Goal: Contribute content: Contribute content

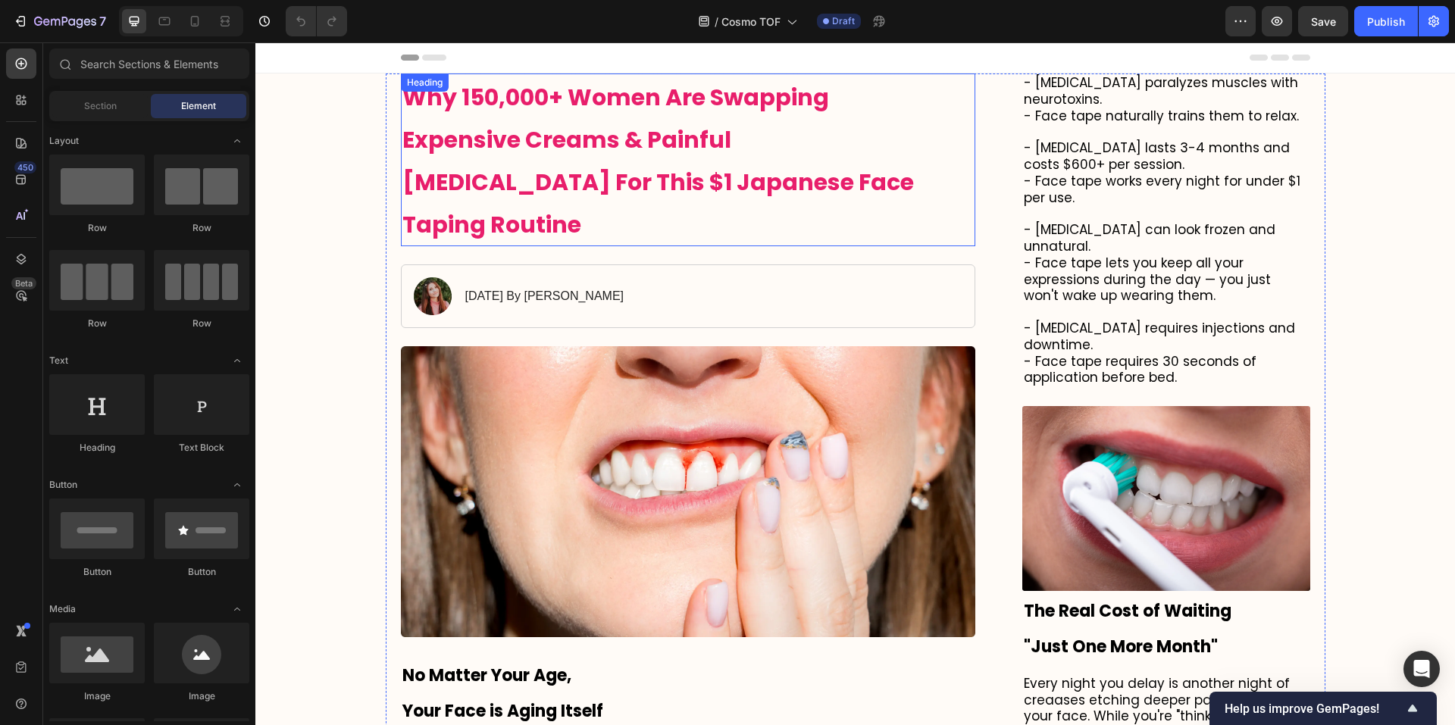
click at [611, 119] on h1 "Why 150,000+ Women Are Swapping Expensive Creams & Painful [MEDICAL_DATA] For T…" at bounding box center [688, 160] width 575 height 173
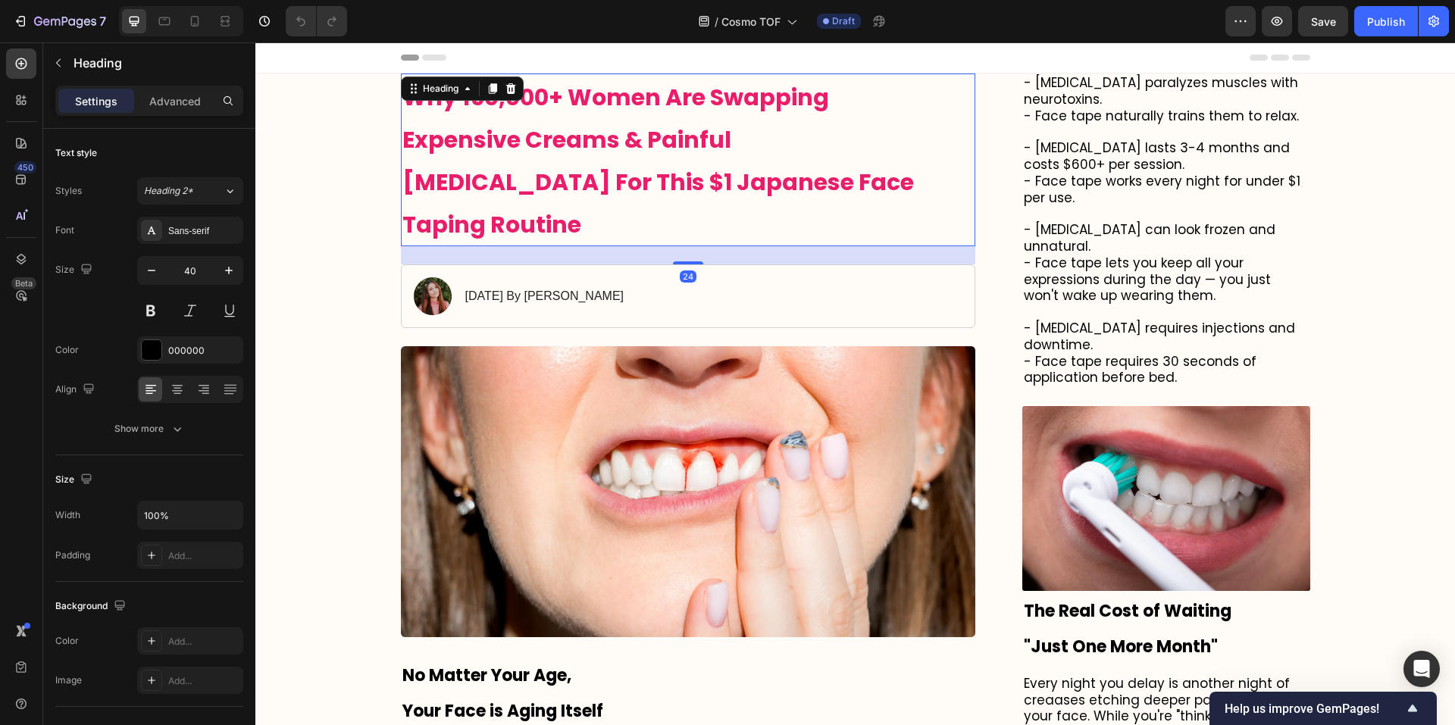
click at [877, 182] on h1 "Why 150,000+ Women Are Swapping Expensive Creams & Painful [MEDICAL_DATA] For T…" at bounding box center [688, 160] width 575 height 173
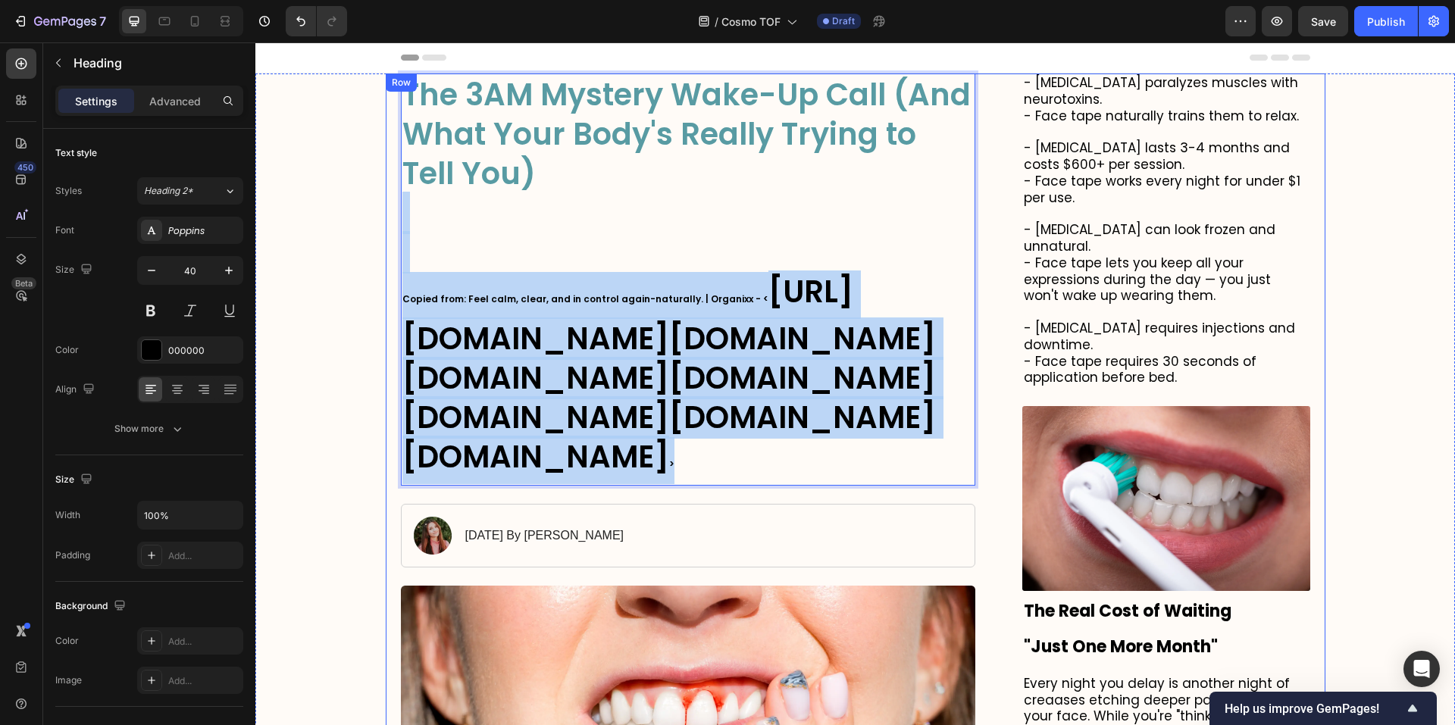
drag, startPoint x: 627, startPoint y: 203, endPoint x: 387, endPoint y: 242, distance: 242.7
copy p "Copied from: Feel calm, clear, and in control again-naturally. | Organixx - < […"
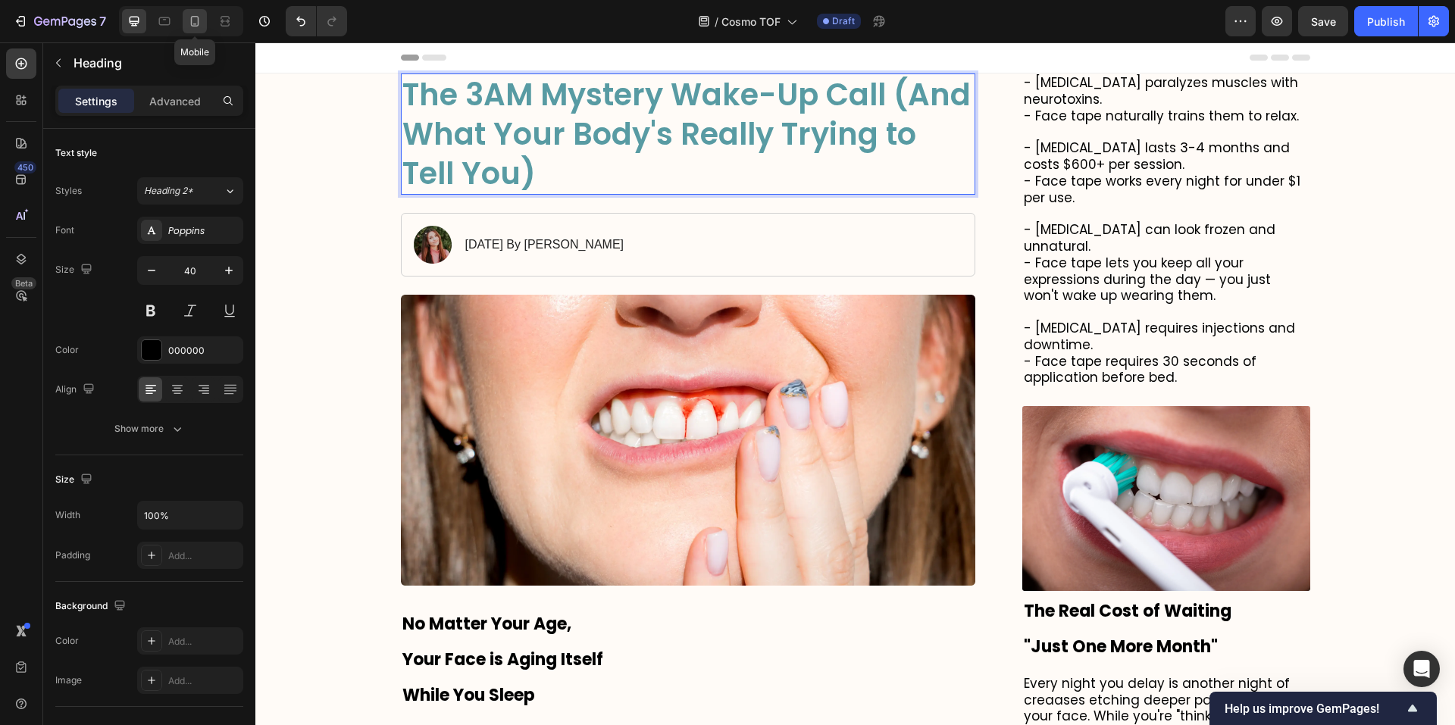
click at [200, 20] on icon at bounding box center [194, 21] width 15 height 15
type input "29"
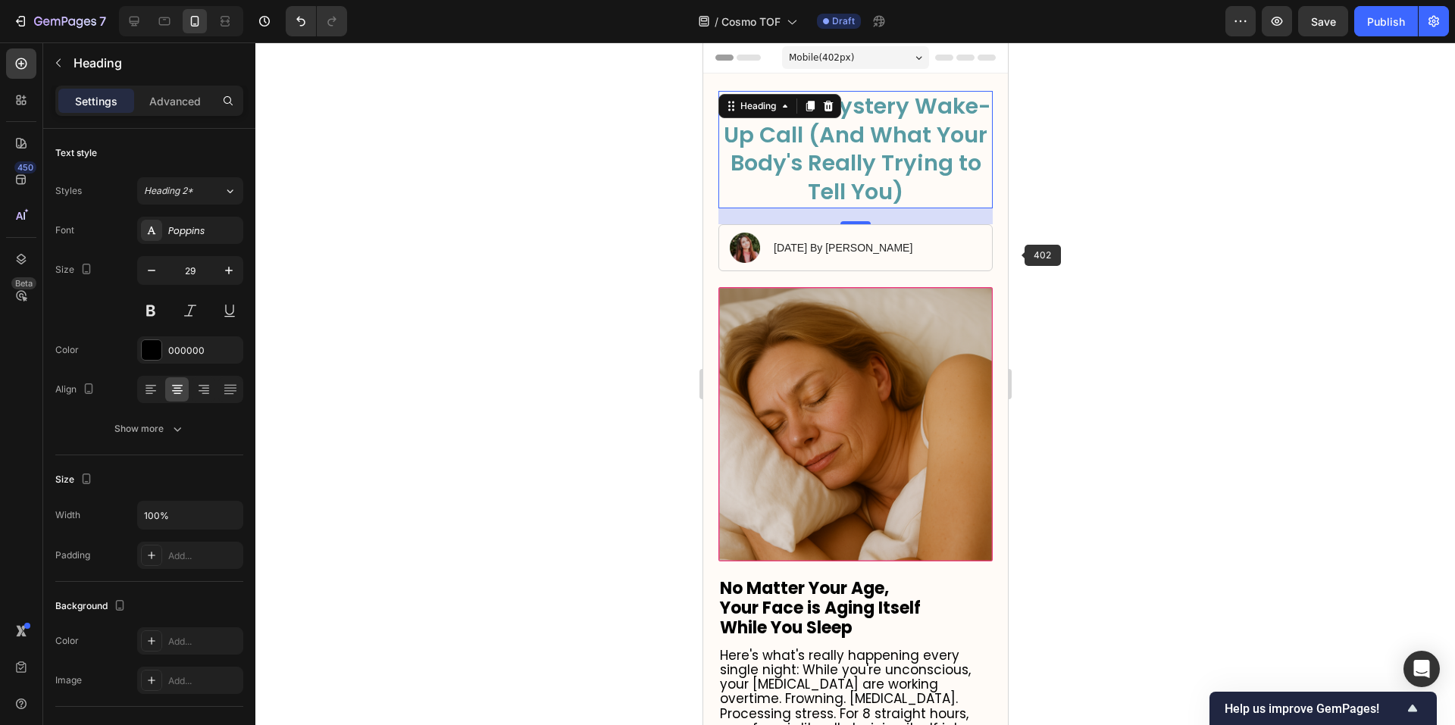
click at [1051, 237] on div at bounding box center [855, 383] width 1200 height 683
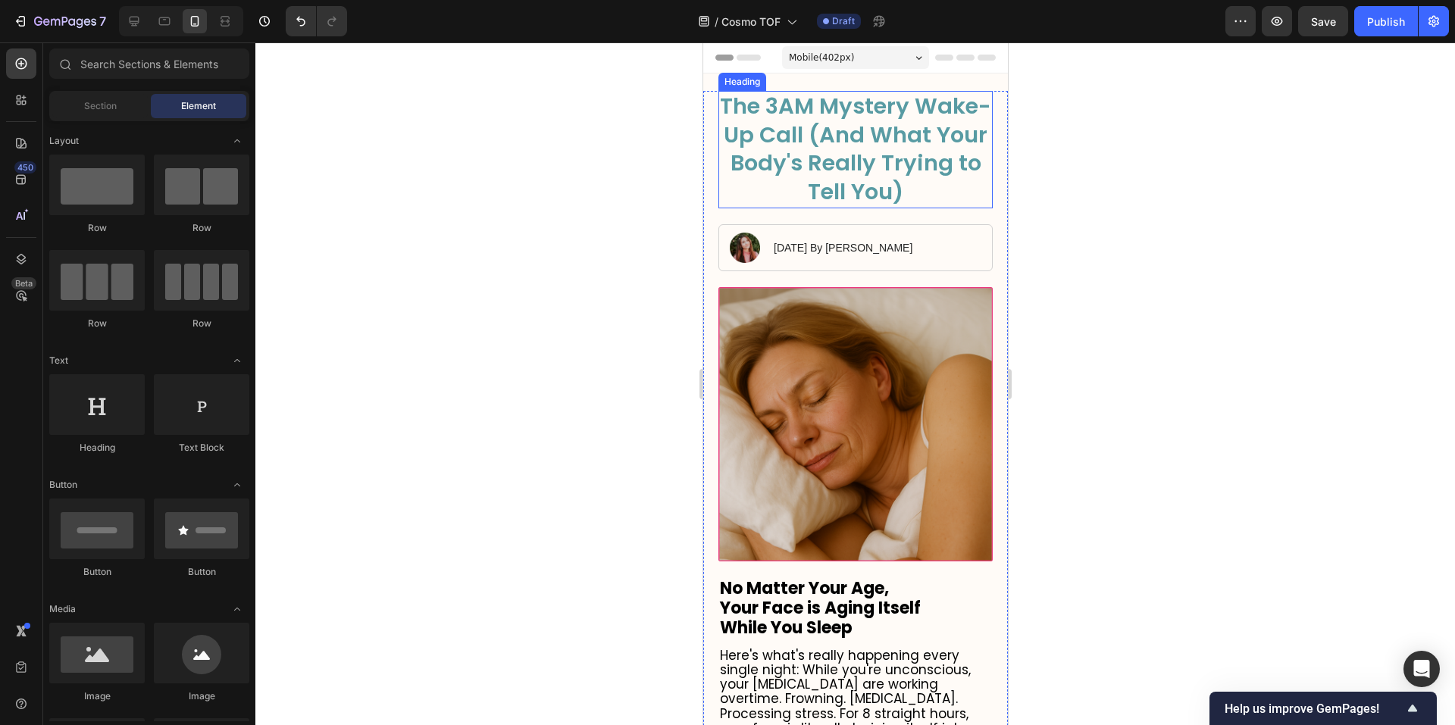
click at [908, 138] on span "The 3AM Mystery Wake-Up Call (And What Your Body's Really Trying to Tell You)" at bounding box center [854, 149] width 271 height 116
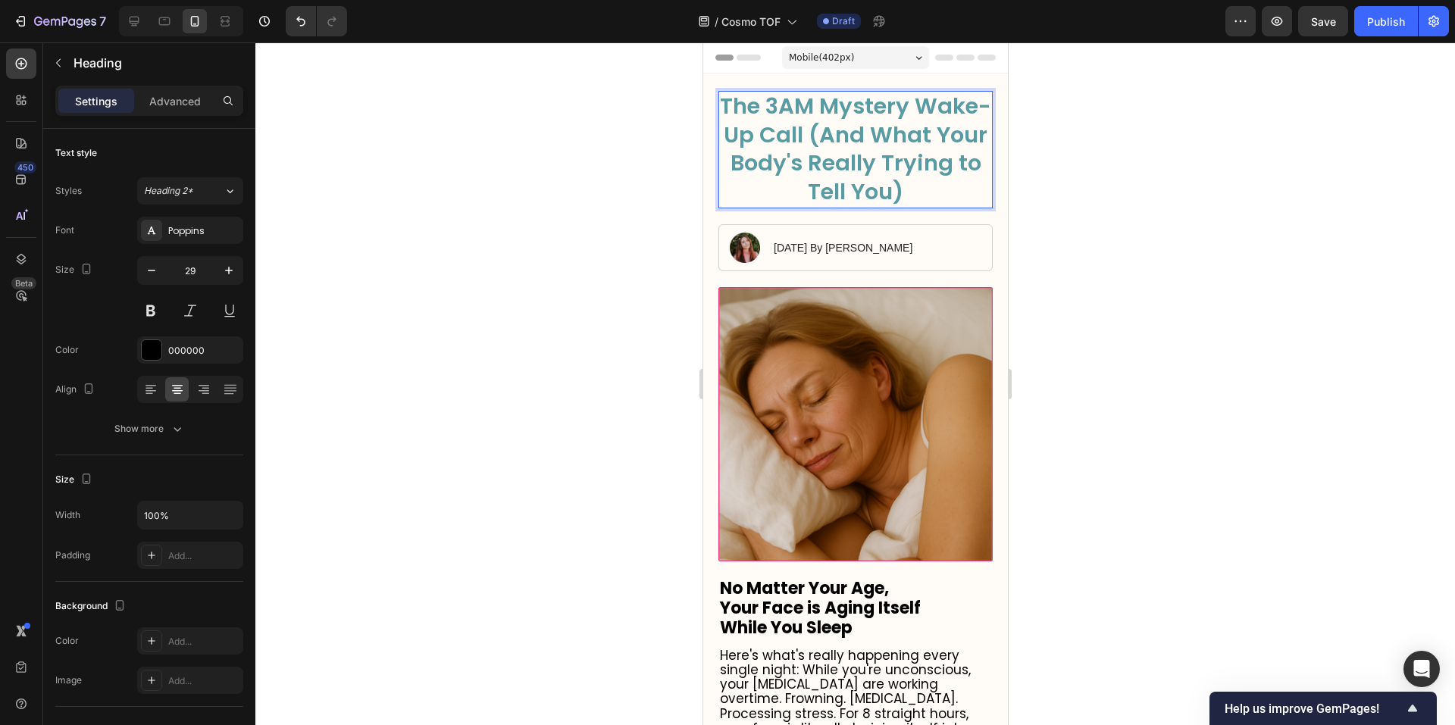
click at [905, 139] on span "The 3AM Mystery Wake-Up Call (And What Your Body's Really Trying to Tell You)" at bounding box center [854, 149] width 271 height 116
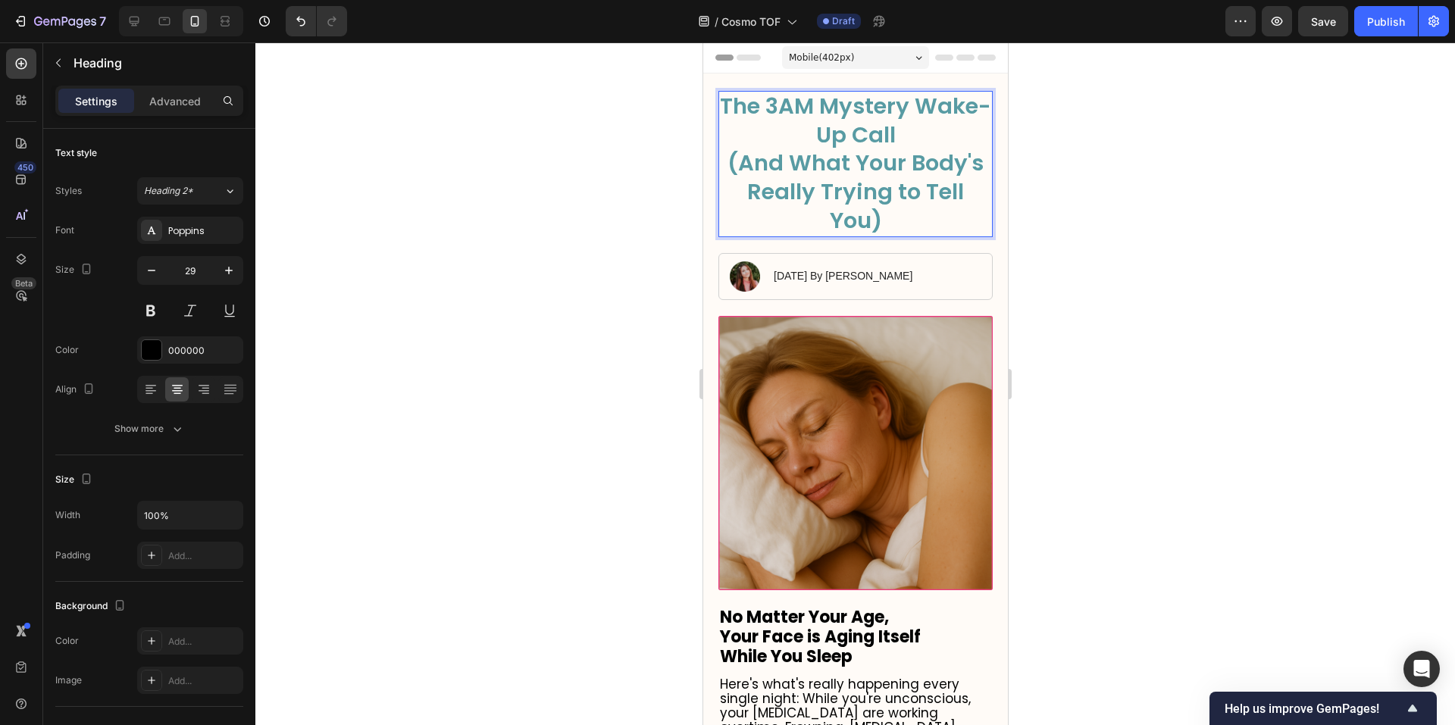
click at [918, 195] on span "(And What Your Body's Really Trying to Tell You)" at bounding box center [855, 191] width 256 height 87
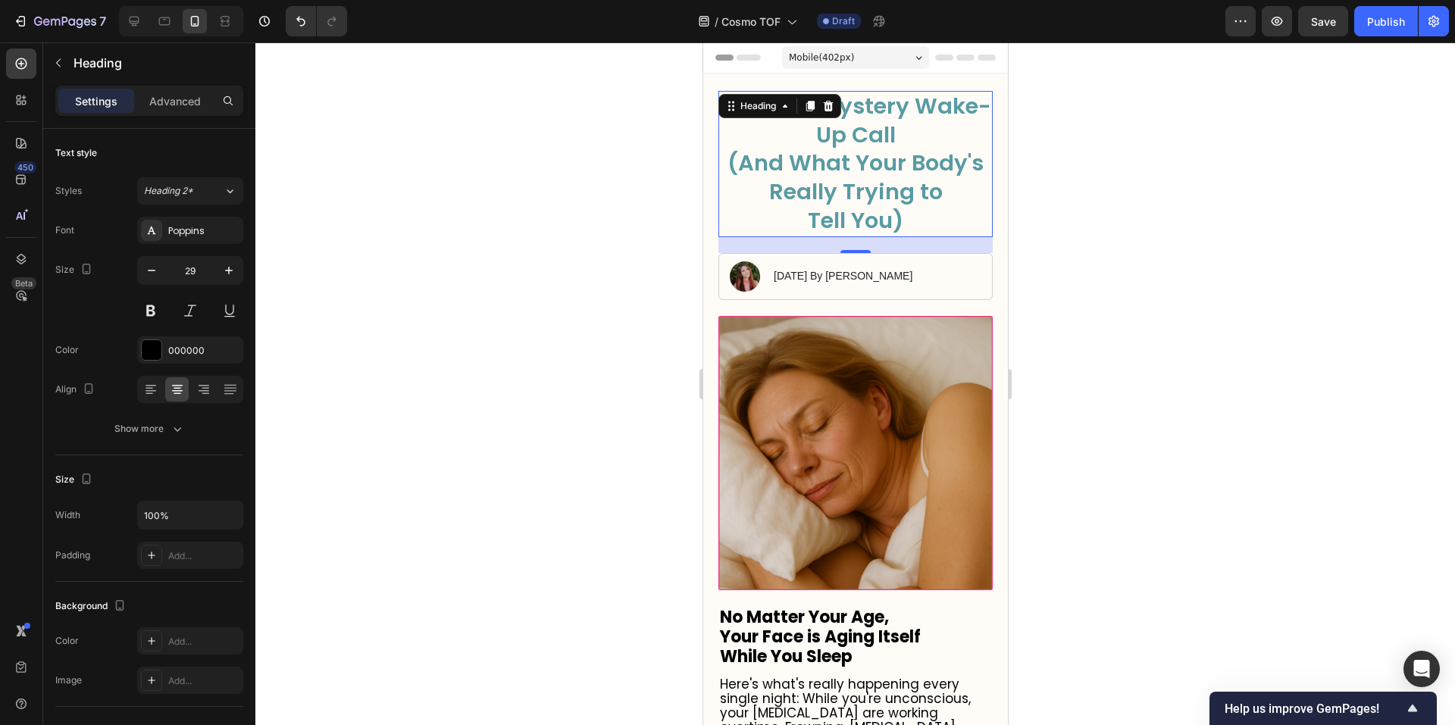
click at [1244, 185] on div at bounding box center [855, 383] width 1200 height 683
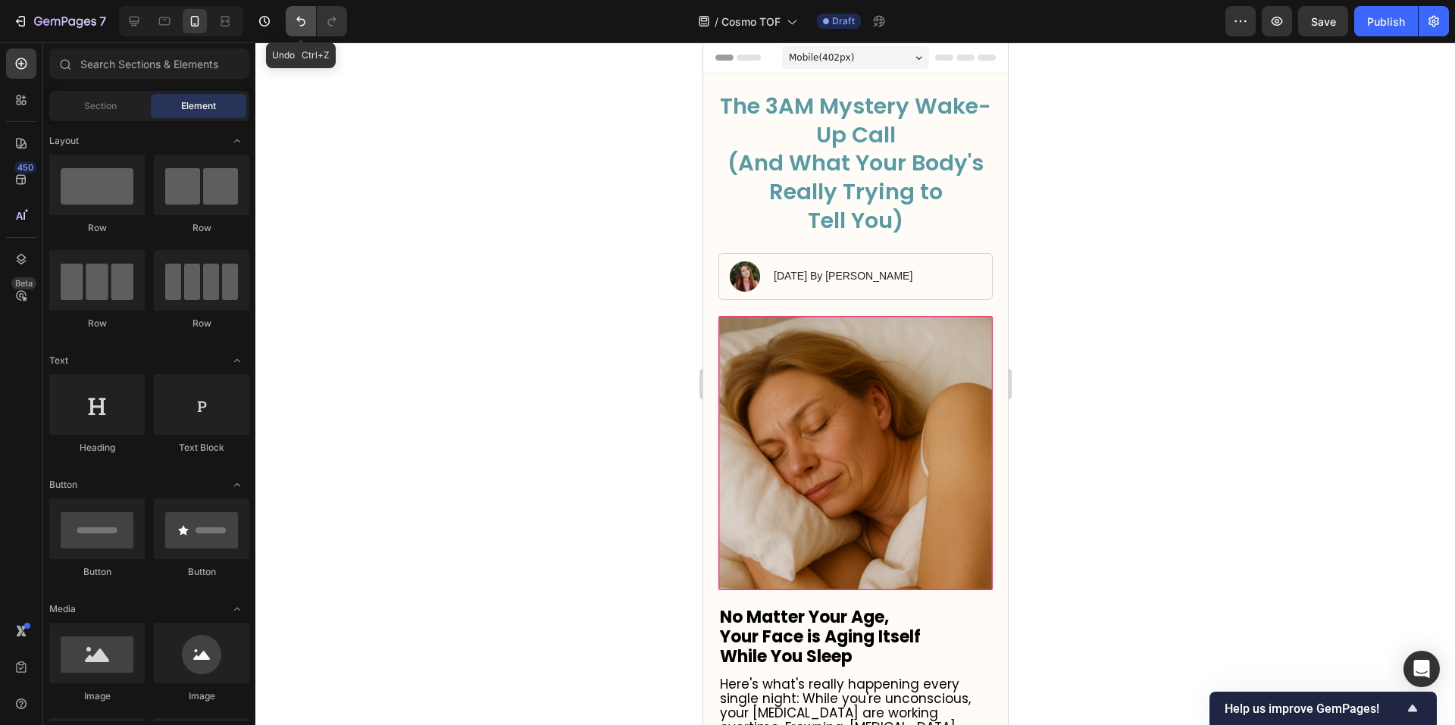
click at [311, 20] on button "Undo/Redo" at bounding box center [301, 21] width 30 height 30
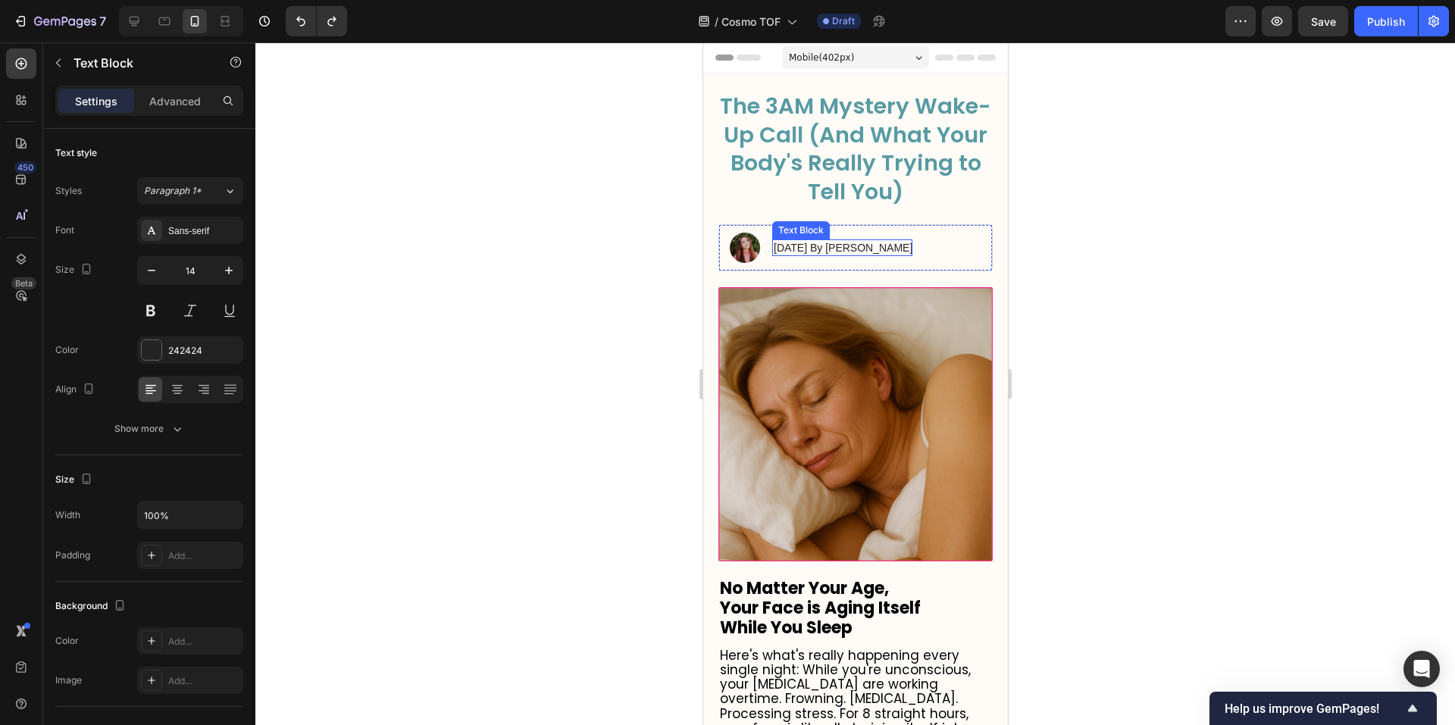
click at [846, 255] on p "[DATE] By [PERSON_NAME]" at bounding box center [842, 248] width 139 height 14
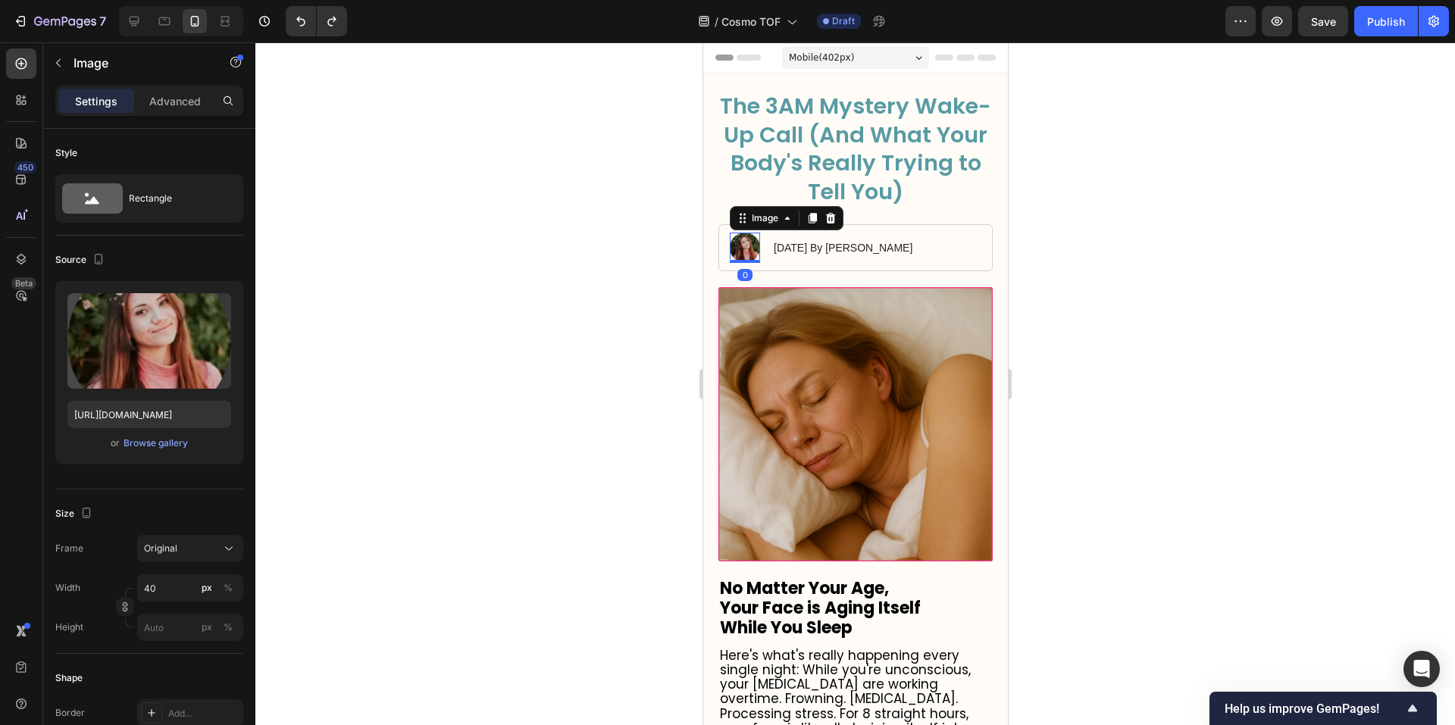
click at [758, 263] on img at bounding box center [744, 248] width 30 height 30
click at [830, 227] on div at bounding box center [830, 218] width 18 height 18
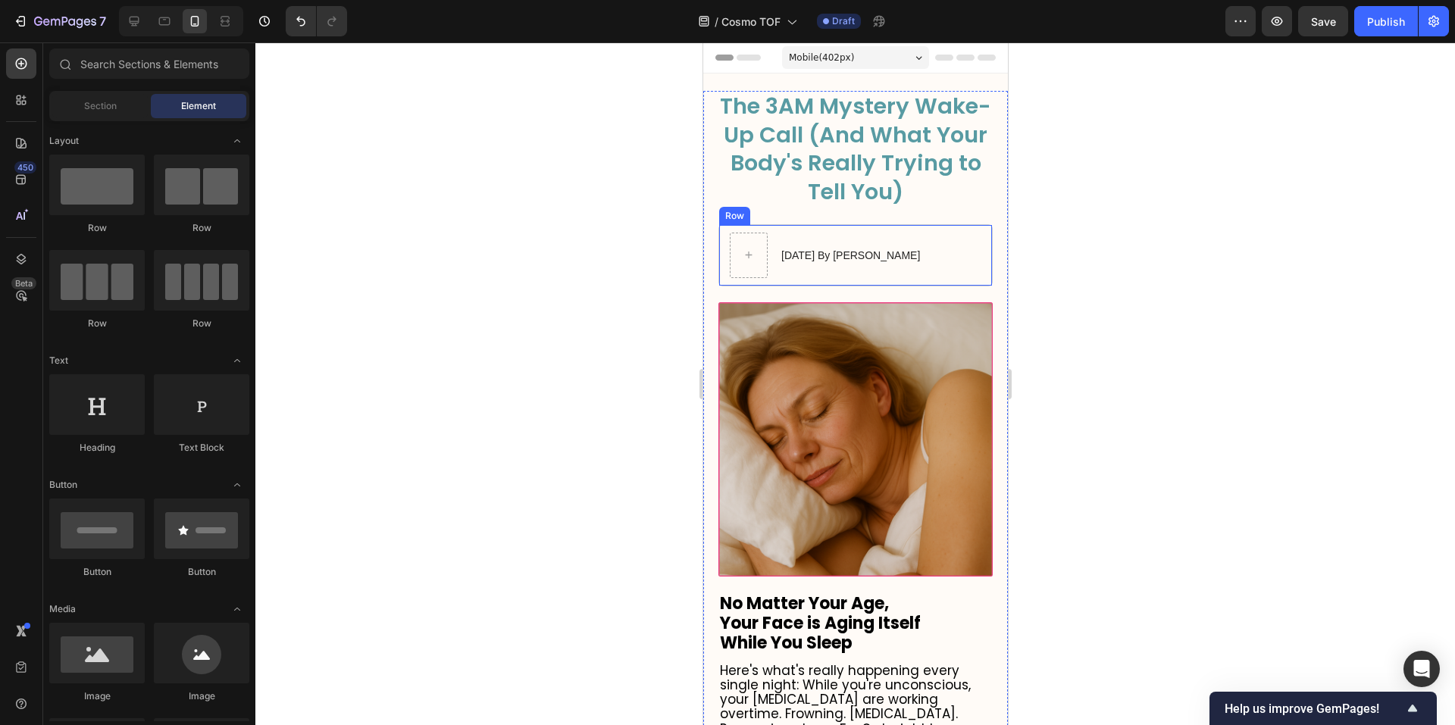
click at [780, 262] on div "[DATE] By [PERSON_NAME] Text Block" at bounding box center [849, 255] width 140 height 45
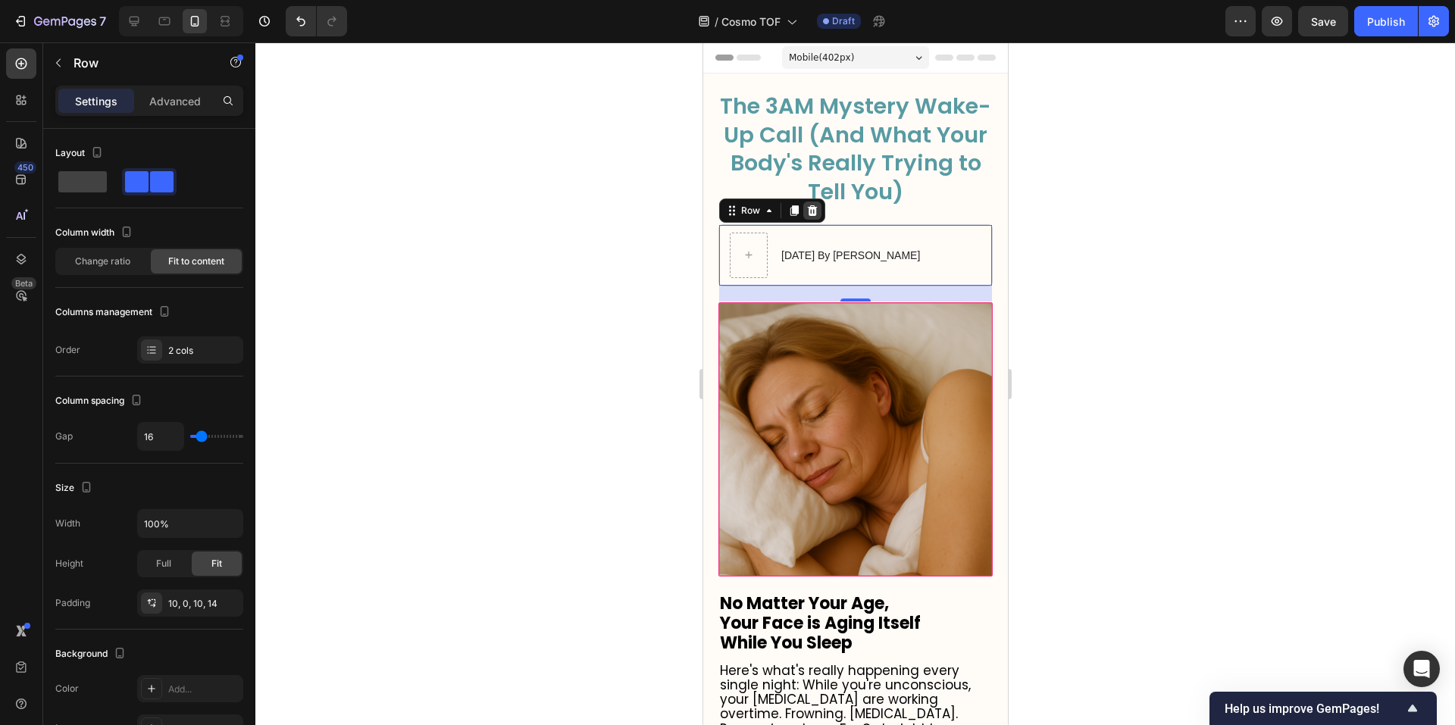
click at [819, 220] on div at bounding box center [811, 211] width 18 height 18
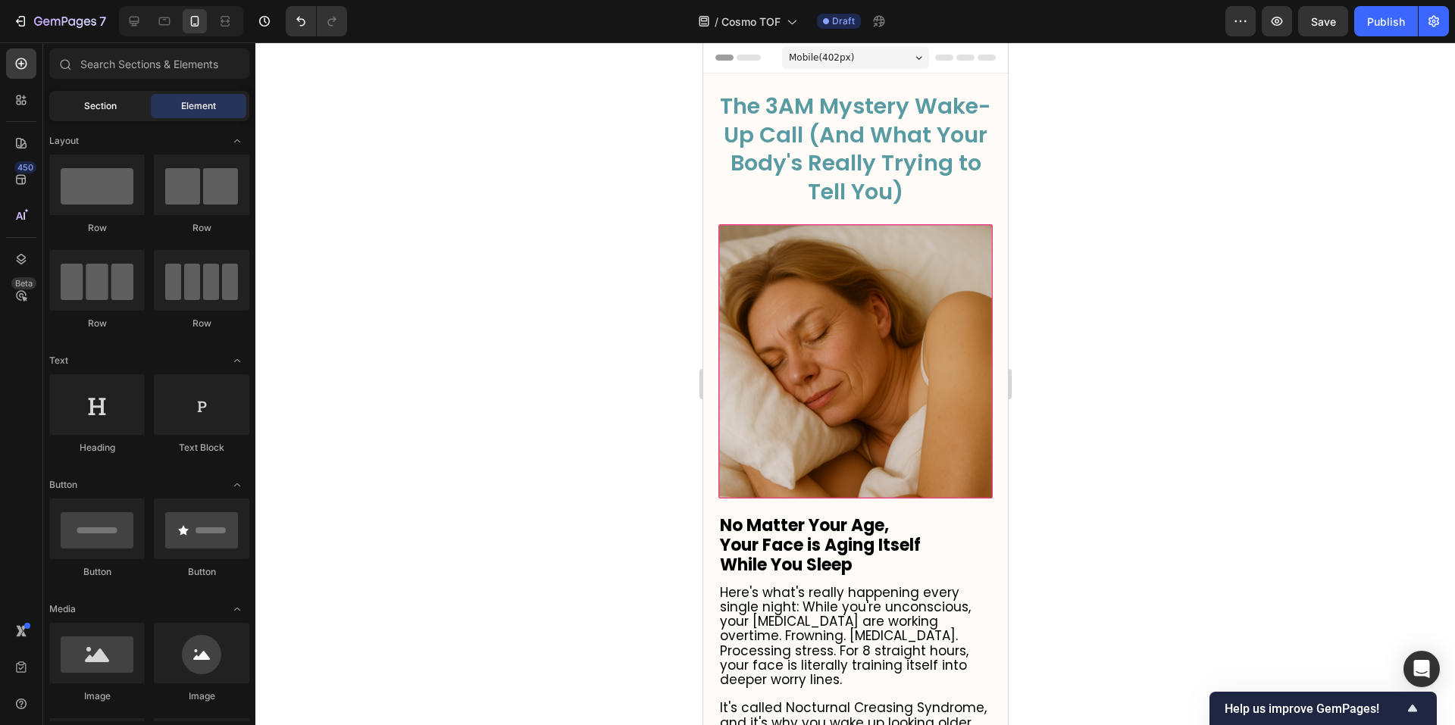
click at [102, 105] on span "Section" at bounding box center [100, 106] width 33 height 14
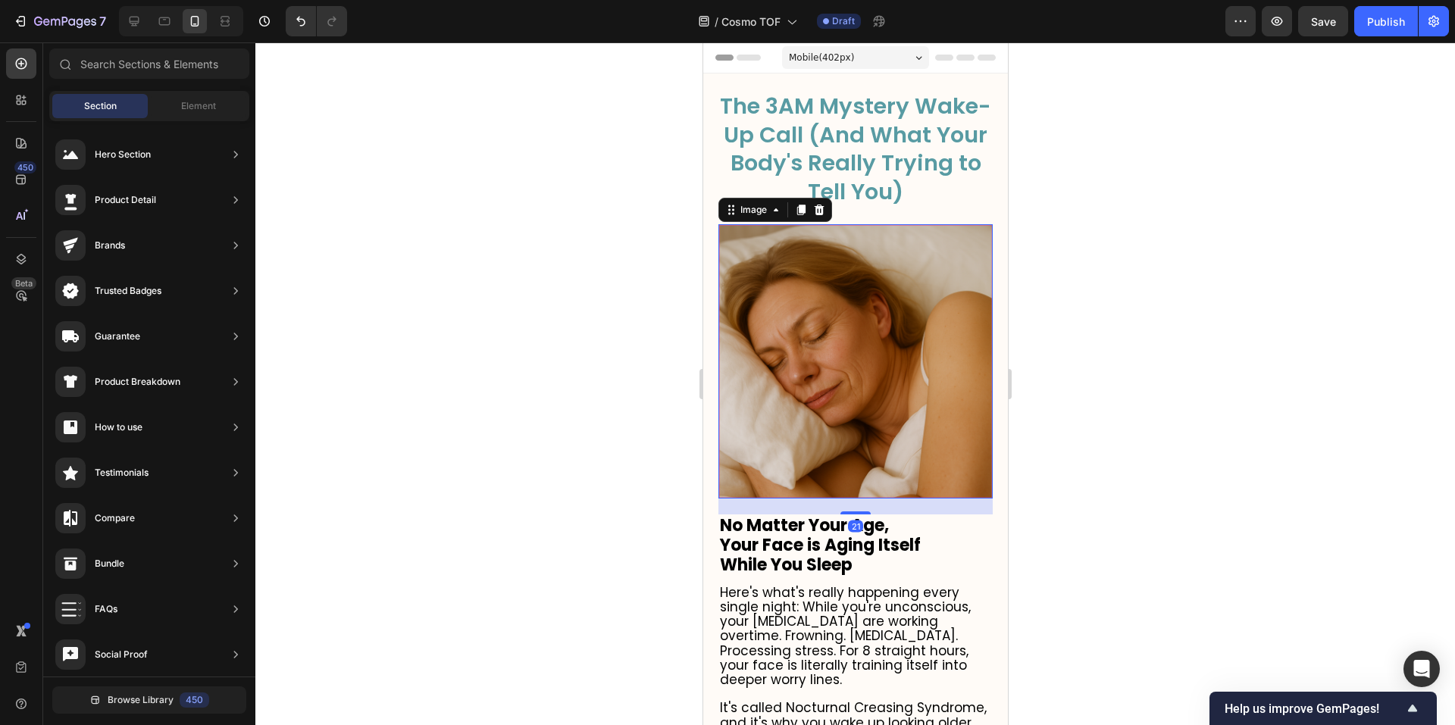
click at [849, 358] on img at bounding box center [855, 361] width 274 height 274
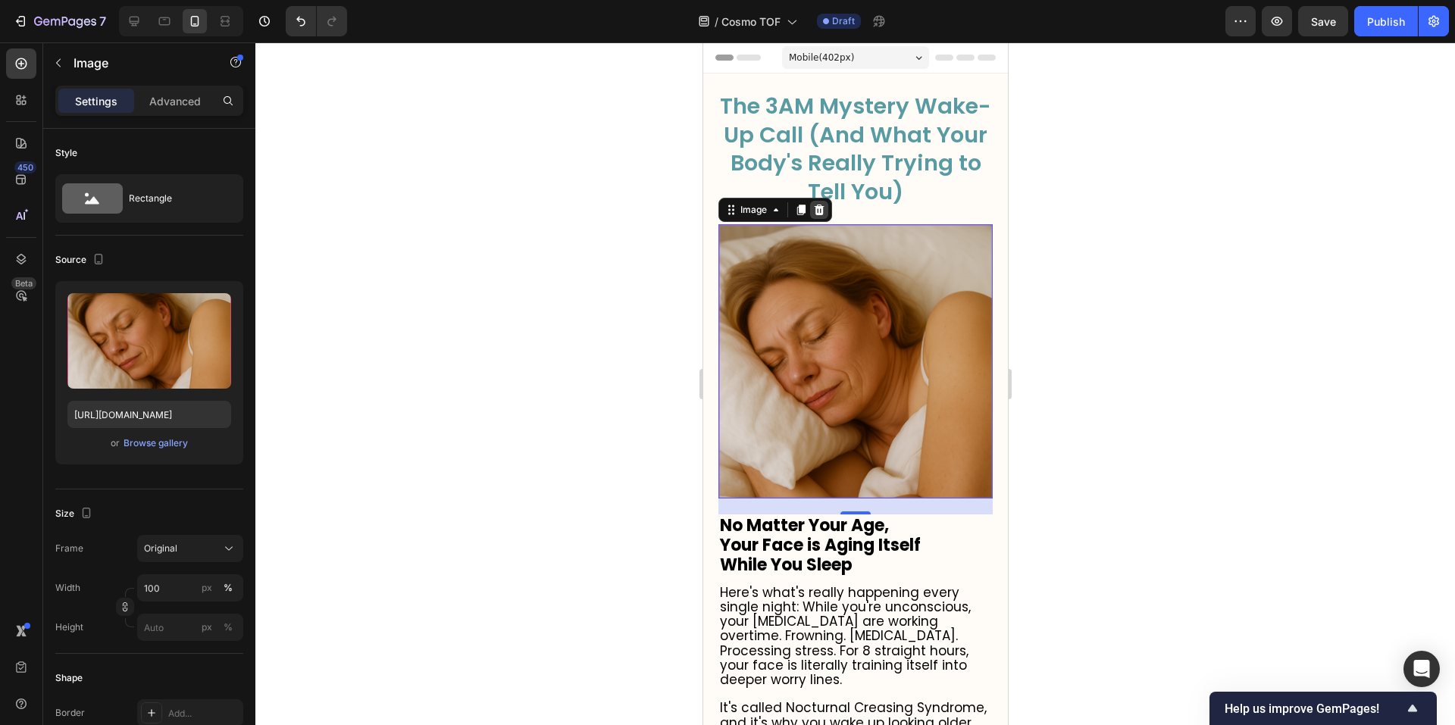
click at [819, 216] on icon at bounding box center [818, 210] width 12 height 12
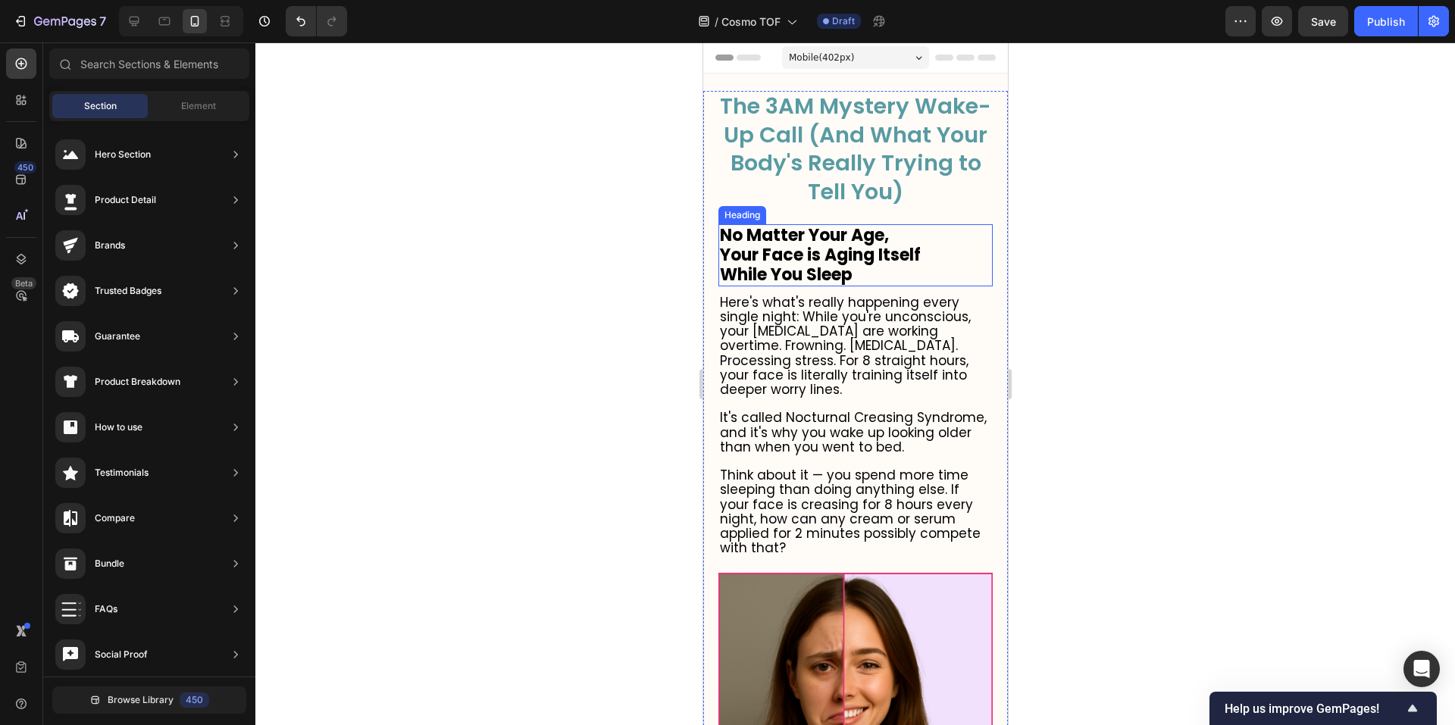
click at [834, 267] on strong "Your Face is Aging Itself" at bounding box center [819, 254] width 201 height 23
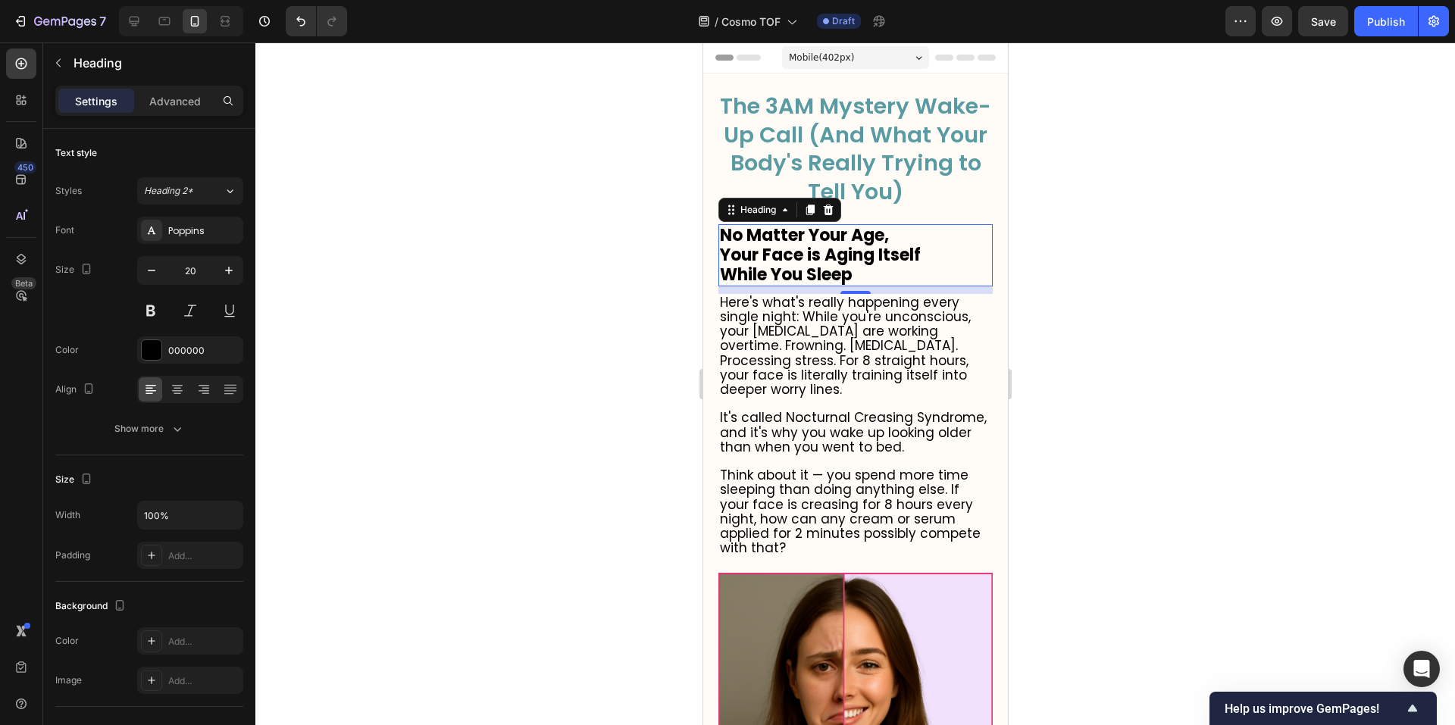
click at [909, 286] on h3 "No Matter Your Age, Your Face is Aging Itself While You Sleep" at bounding box center [855, 255] width 274 height 62
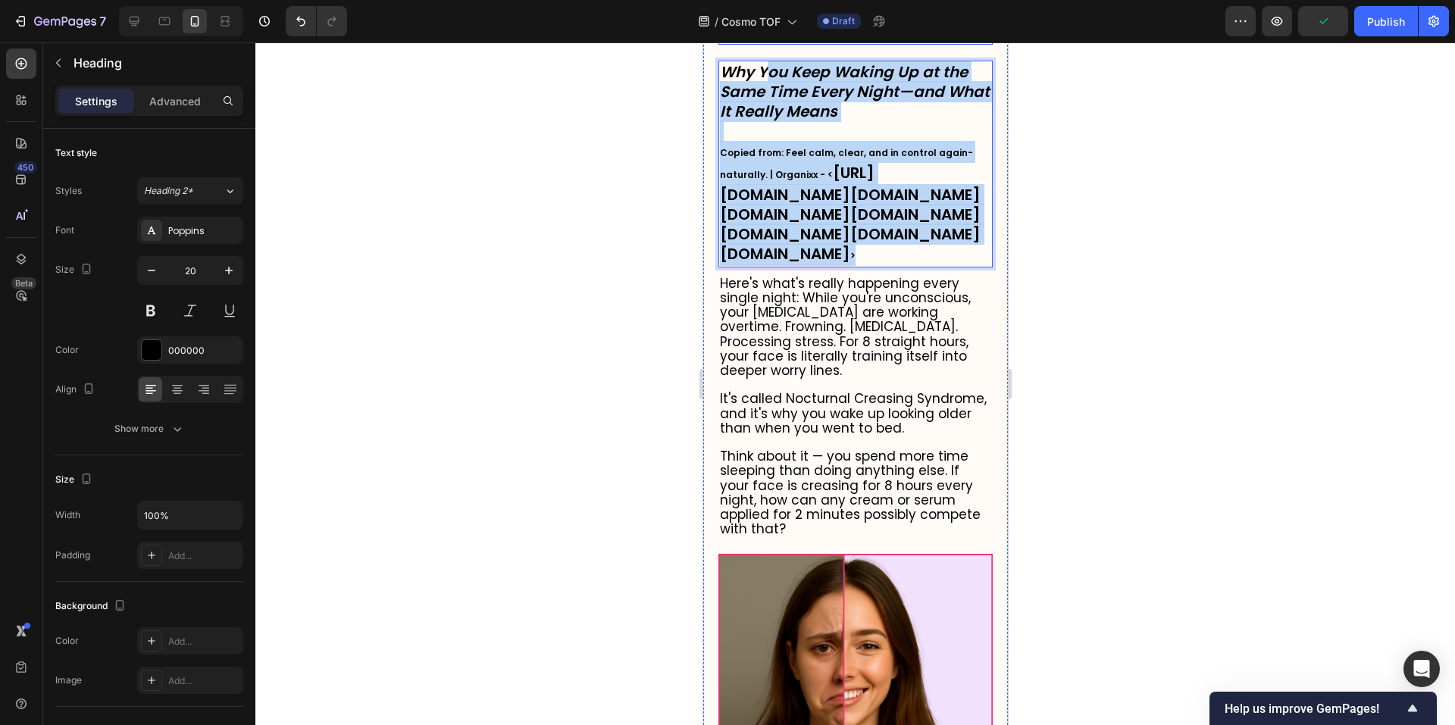
scroll to position [161, 0]
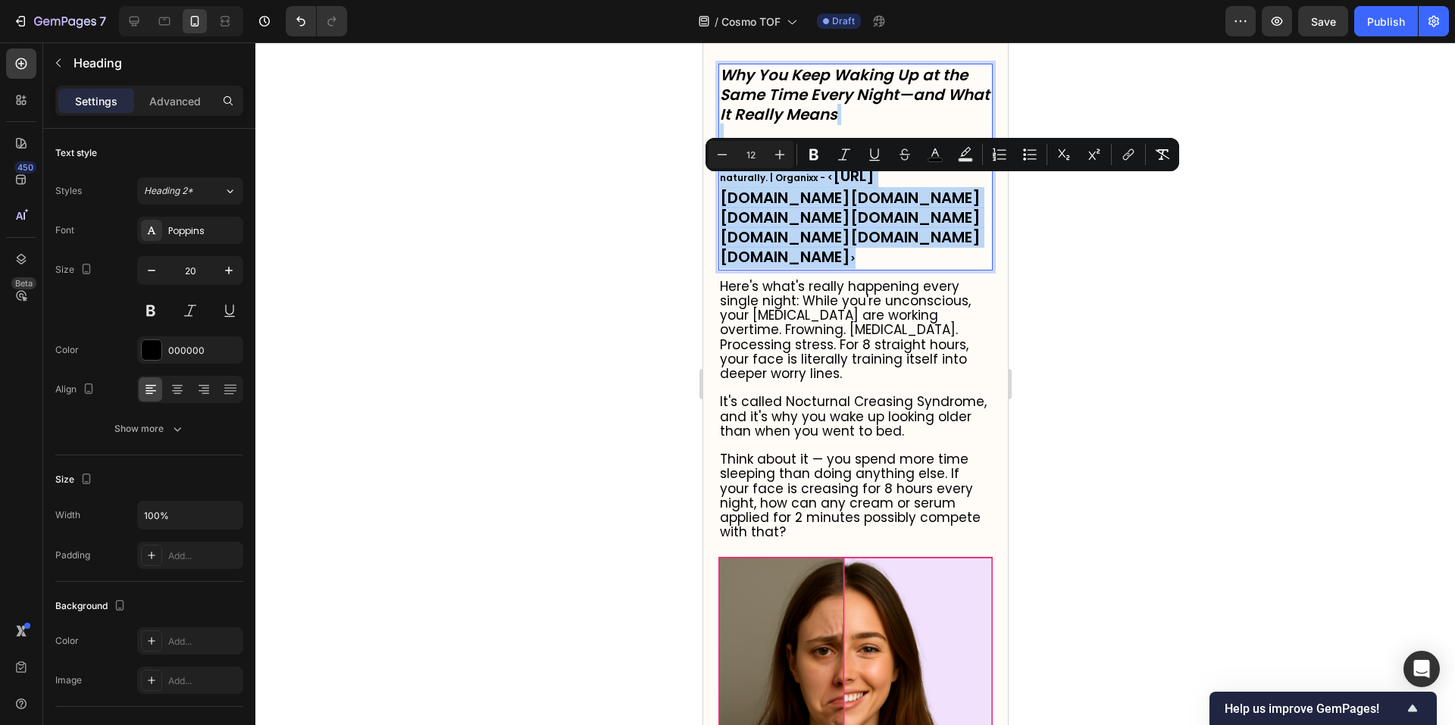
drag, startPoint x: 847, startPoint y: 321, endPoint x: 724, endPoint y: 170, distance: 194.3
copy p "Copied from: Feel calm, clear, and in control again-naturally. | Organixx - < […"
click at [724, 170] on p "Why You Keep Waking Up at the Same Time Every Night—and What It Really Means Co…" at bounding box center [854, 167] width 271 height 204
type input "20"
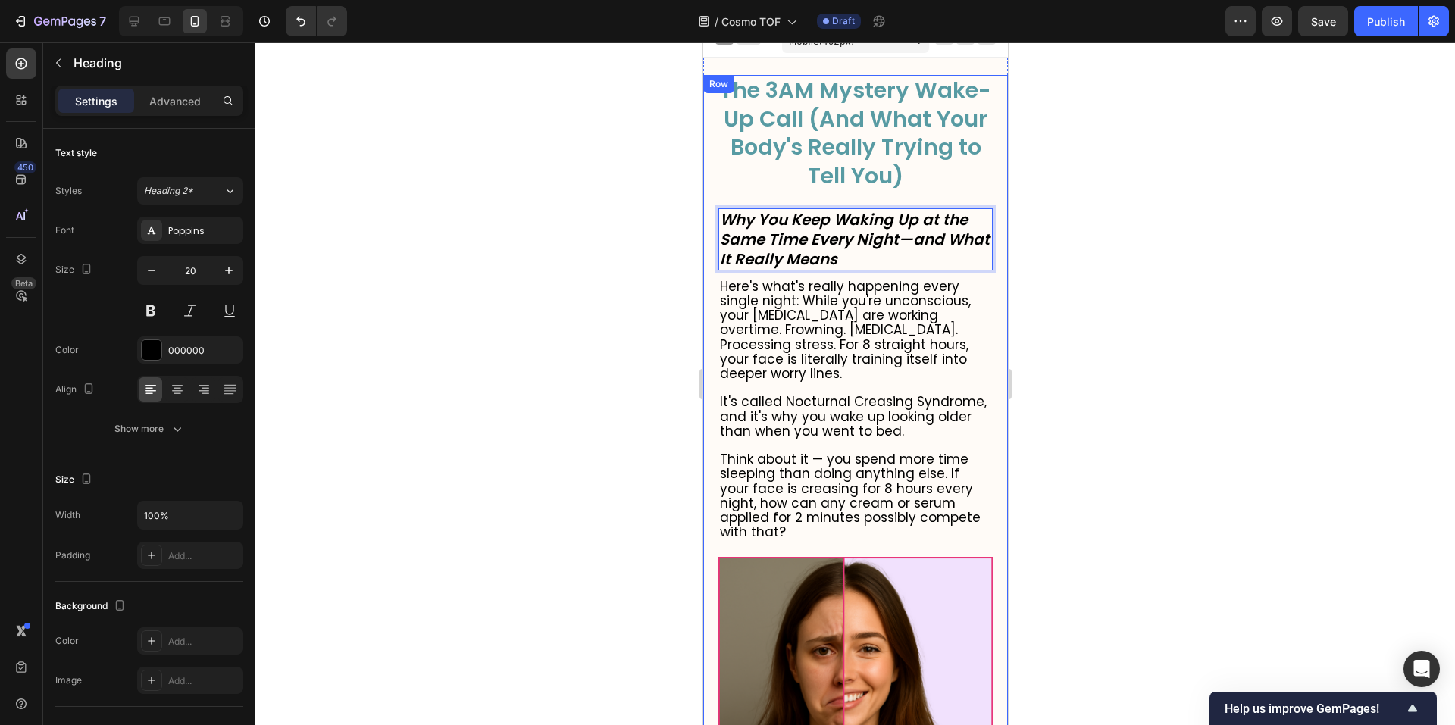
scroll to position [0, 0]
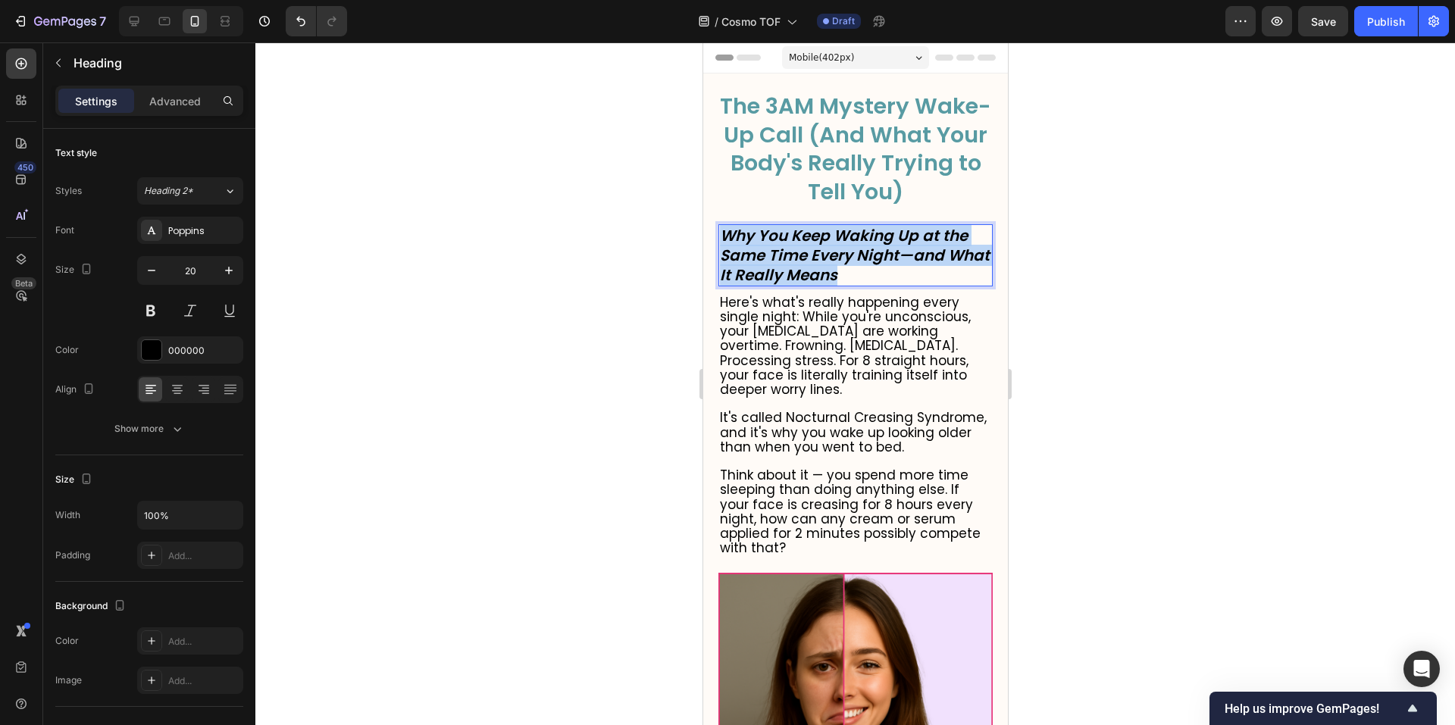
drag, startPoint x: 894, startPoint y: 302, endPoint x: 688, endPoint y: 267, distance: 209.2
copy icon "Why You Keep Waking Up at the Same Time Every Night—and What It Really Means"
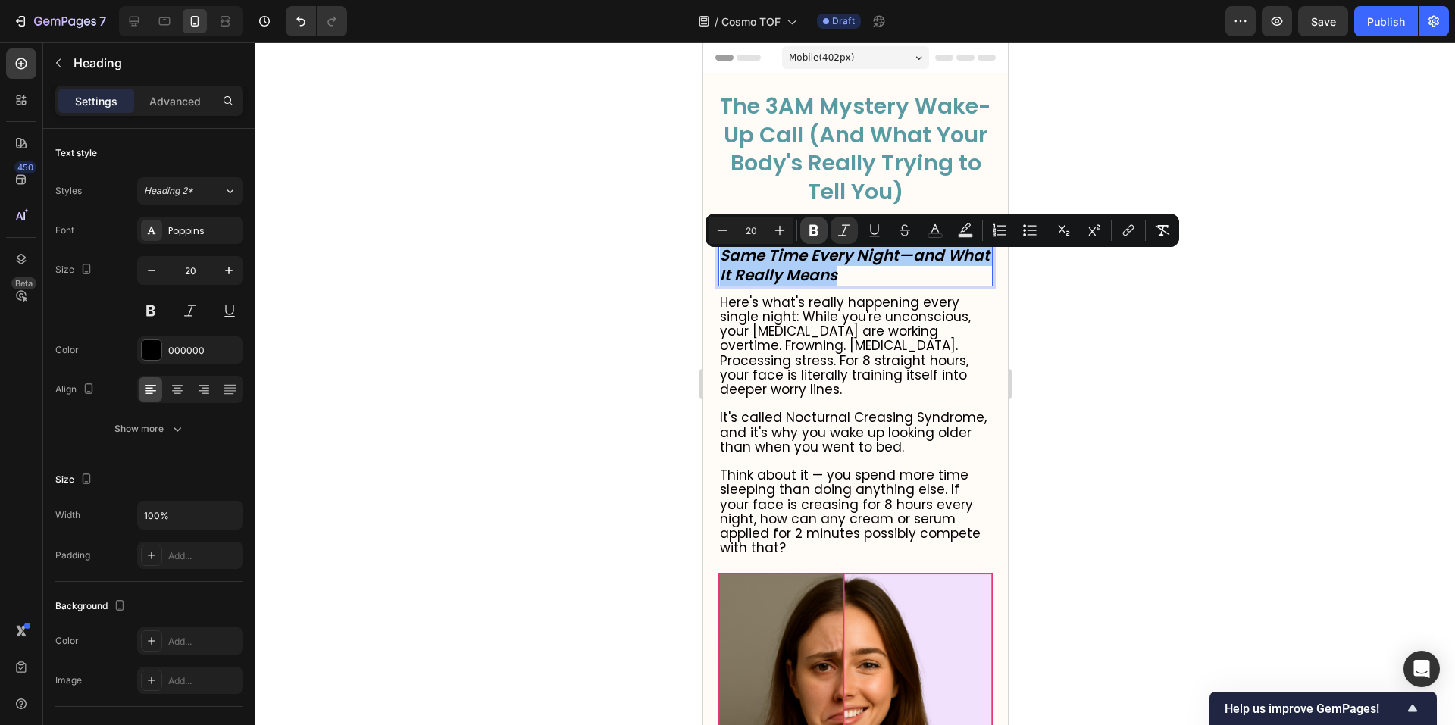
click at [818, 227] on icon "Editor contextual toolbar" at bounding box center [813, 230] width 15 height 15
click at [818, 208] on h1 "The 3AM Mystery Wake-Up Call (And What Your Body's Really Trying to Tell You)" at bounding box center [855, 149] width 274 height 117
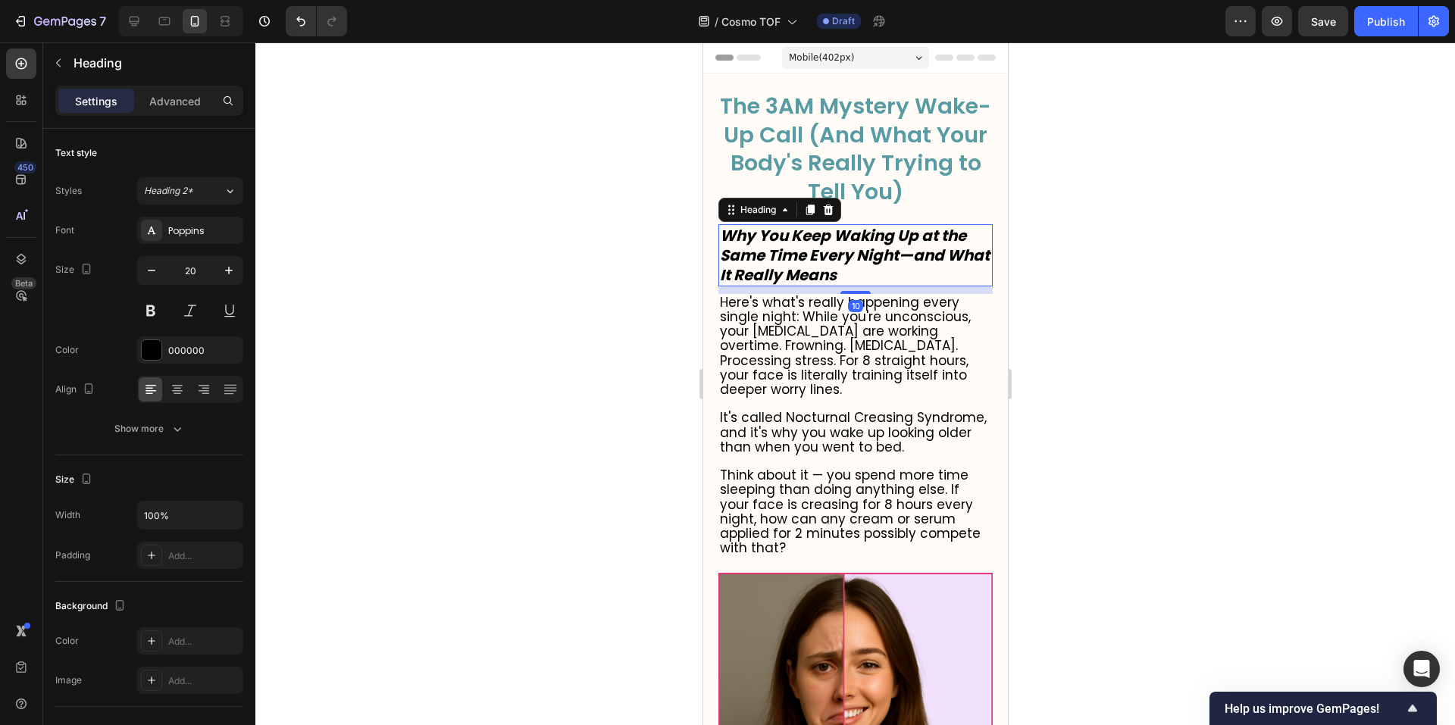
click at [829, 286] on strong "Why You Keep Waking Up at the Same Time Every Night—and What It Really Means" at bounding box center [854, 255] width 270 height 61
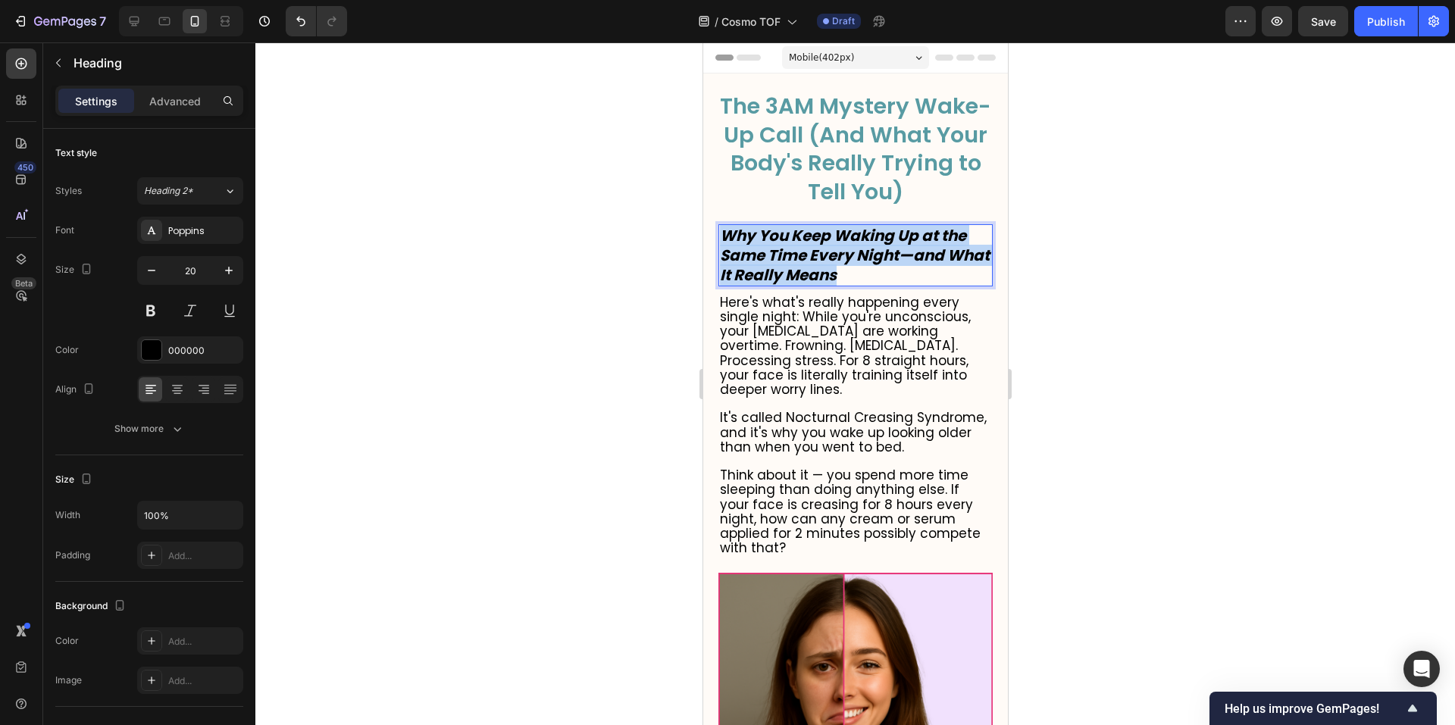
drag, startPoint x: 896, startPoint y: 301, endPoint x: 721, endPoint y: 267, distance: 178.3
copy strong "Why You Keep Waking Up at the Same Time Every Night—and What It Really Means"
click at [721, 267] on p "Why You Keep Waking Up at the Same Time Every Night—and What It Really Means" at bounding box center [854, 255] width 271 height 59
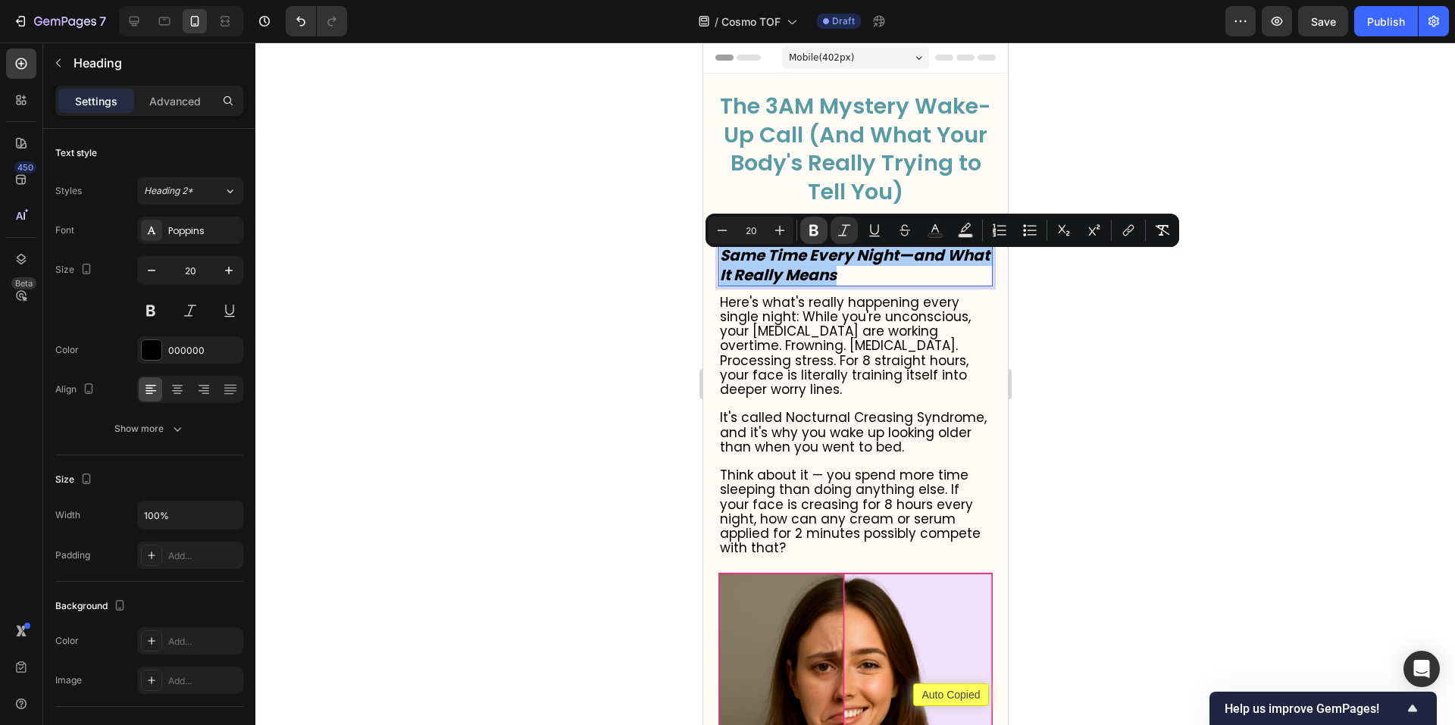
click at [818, 231] on icon "Editor contextual toolbar" at bounding box center [813, 230] width 9 height 11
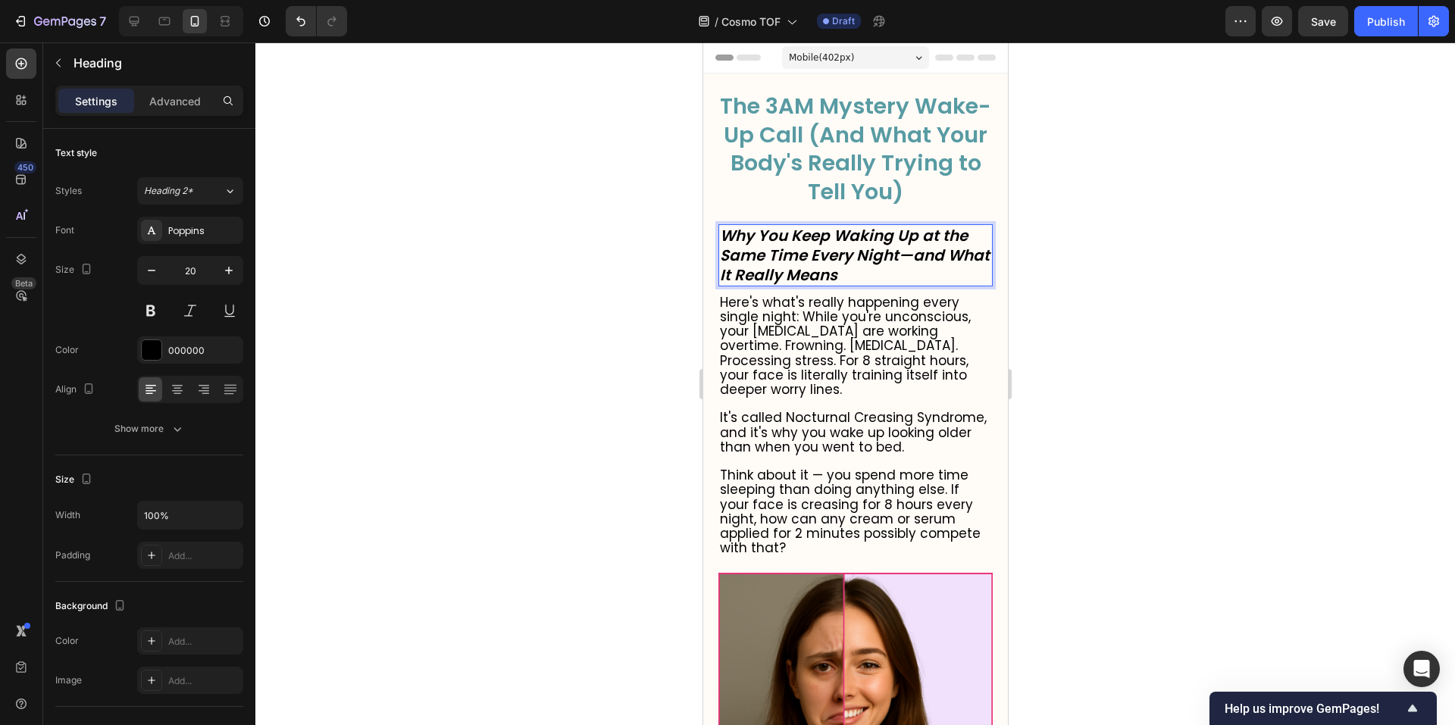
click at [1142, 332] on div at bounding box center [855, 383] width 1200 height 683
click at [863, 286] on icon "Why You Keep Waking Up at the Same Time Every Night—and What It Really Means" at bounding box center [854, 255] width 270 height 61
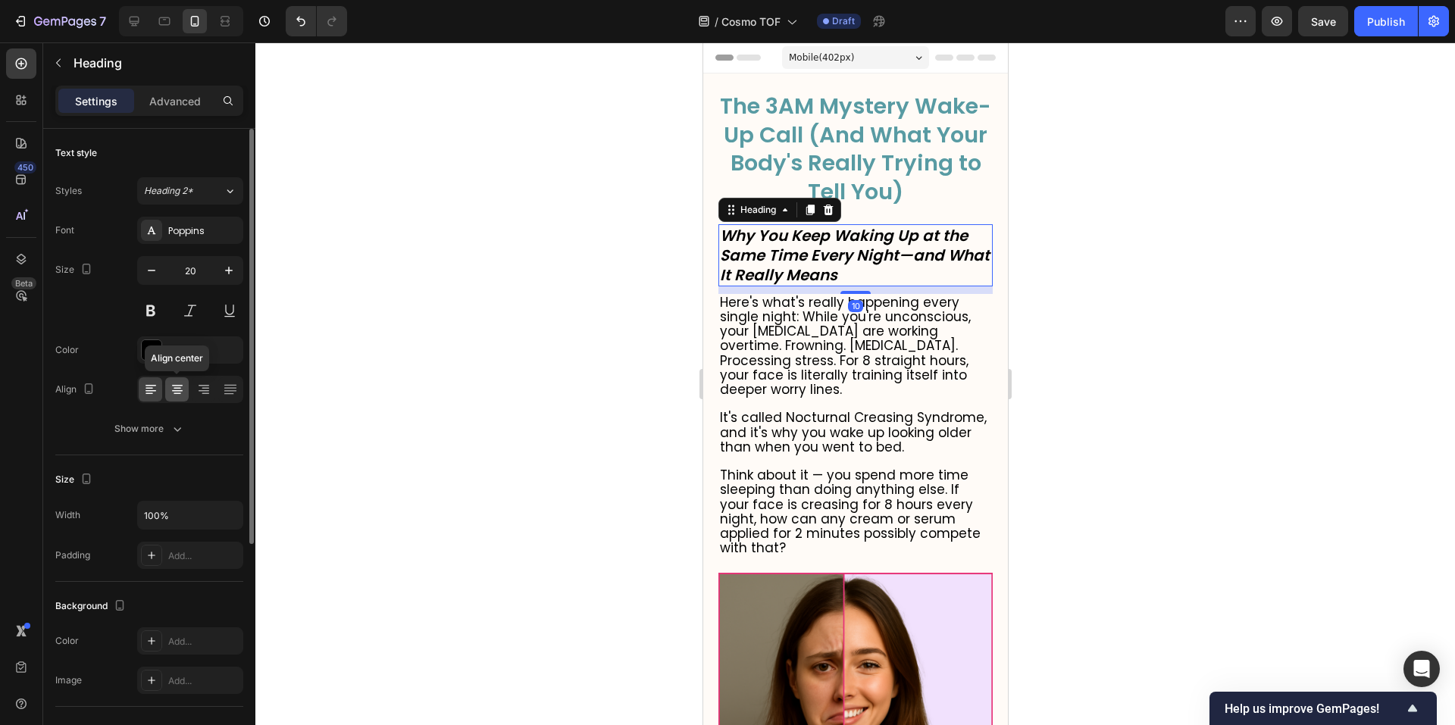
click at [173, 388] on icon at bounding box center [177, 389] width 15 height 15
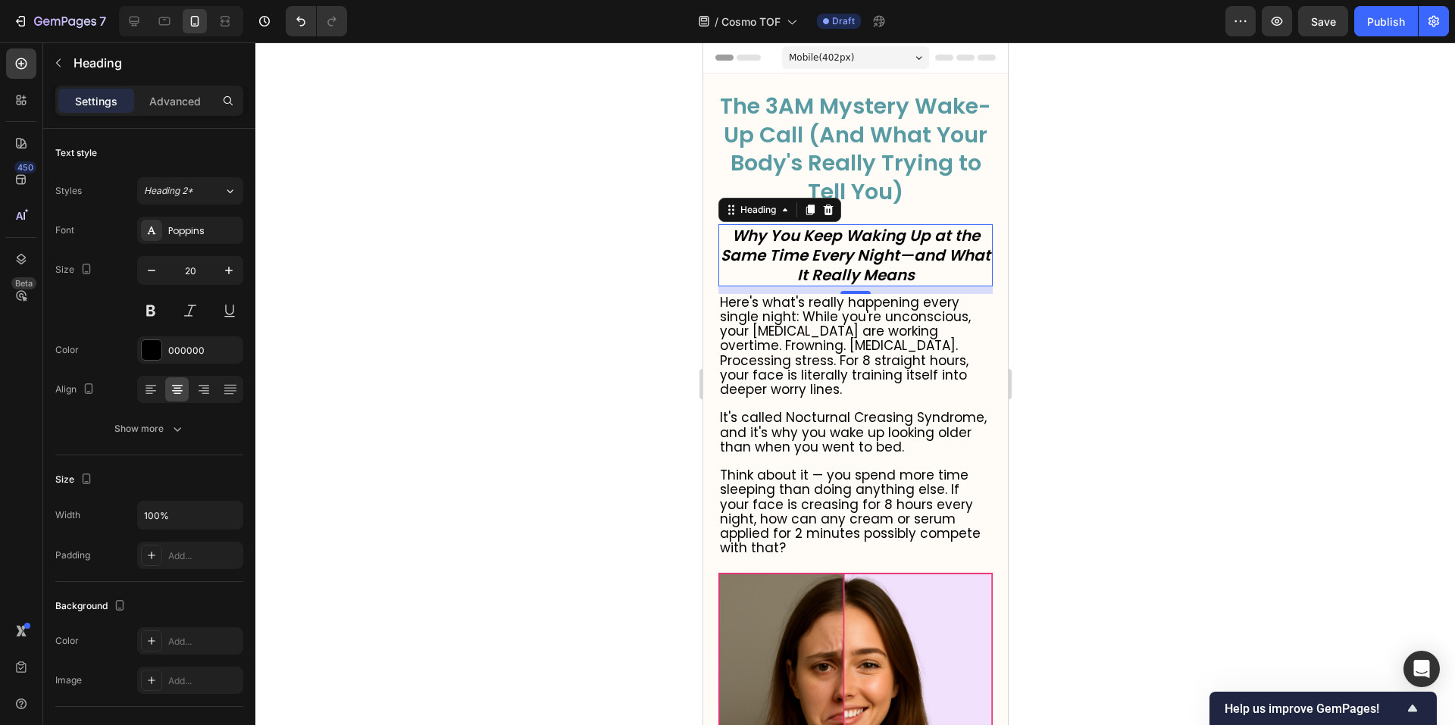
click at [1166, 257] on div at bounding box center [855, 383] width 1200 height 683
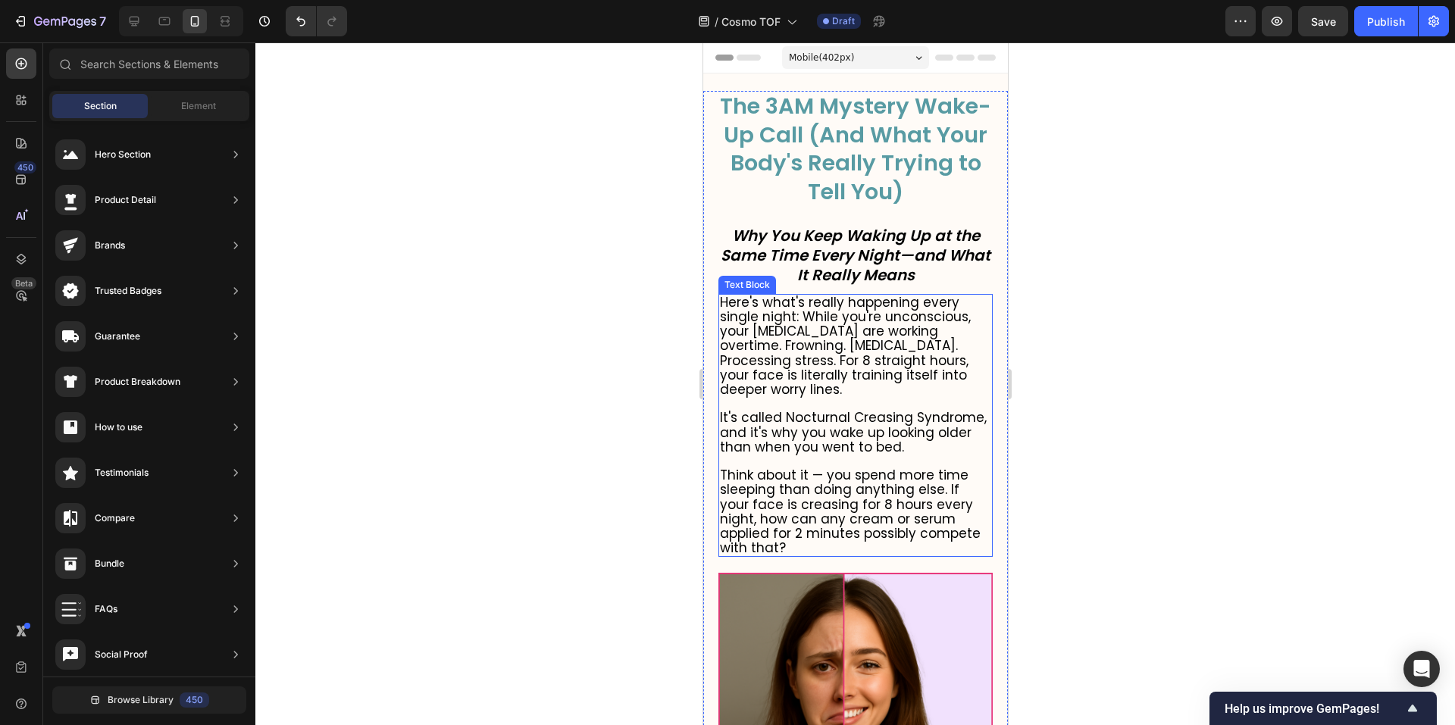
click at [866, 368] on span "Here's what's really happening every single night: While you're unconscious, yo…" at bounding box center [844, 345] width 251 height 105
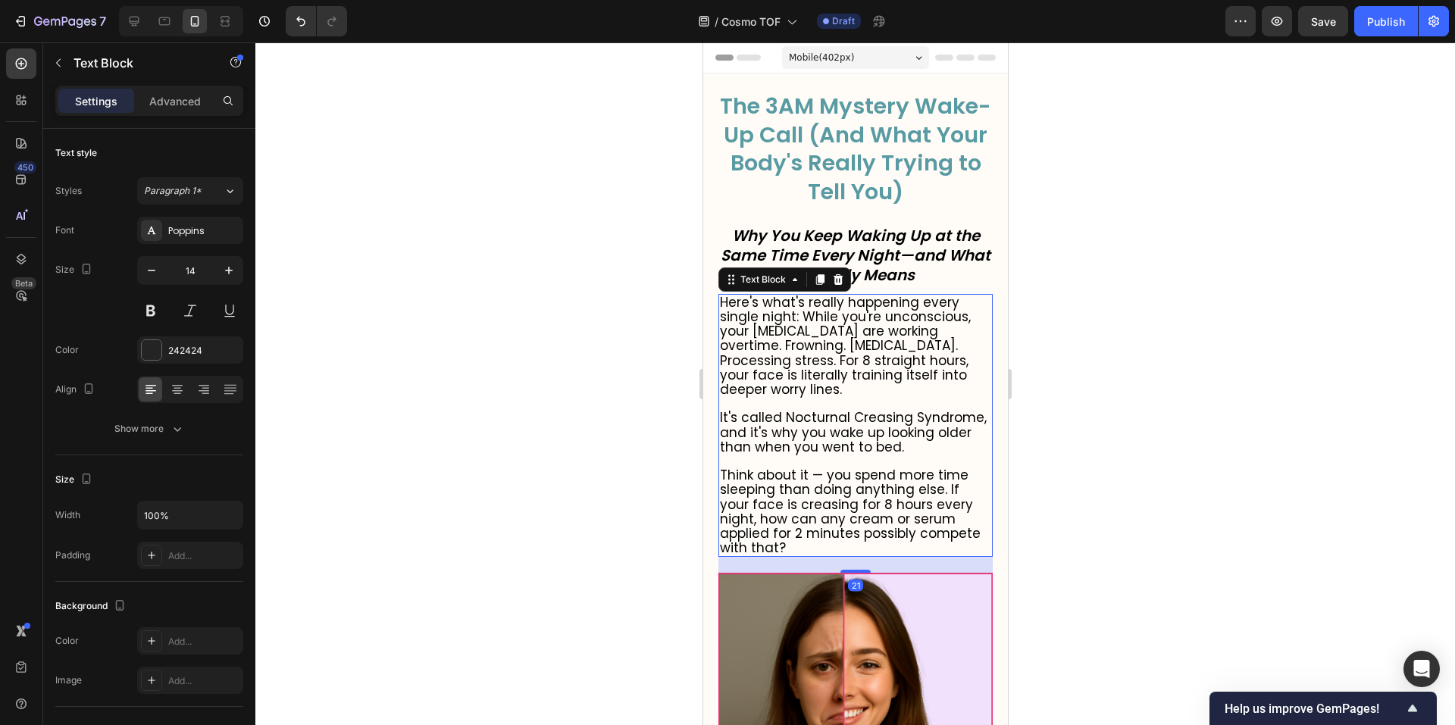
scroll to position [127, 0]
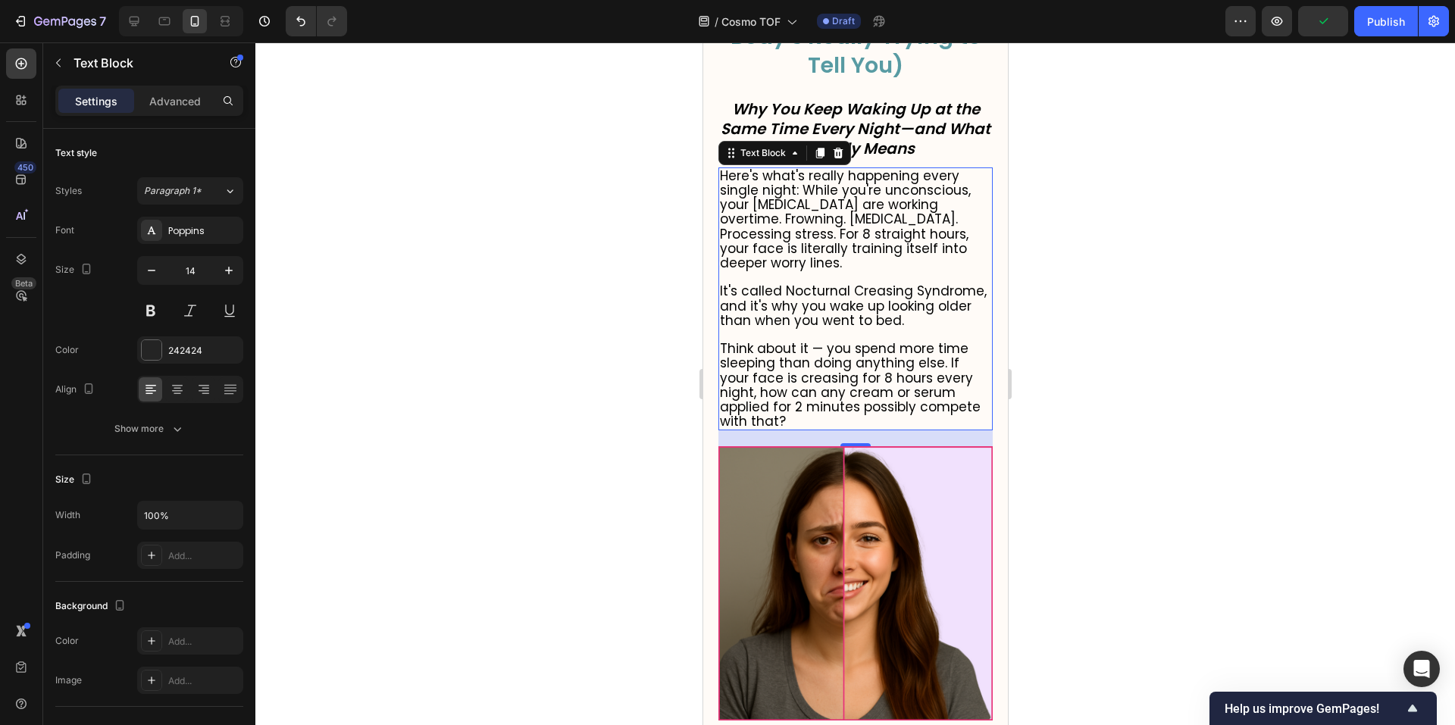
click at [886, 326] on span "It's called Nocturnal Creasing Syndrome, and it's why you wake up looking older…" at bounding box center [852, 305] width 267 height 47
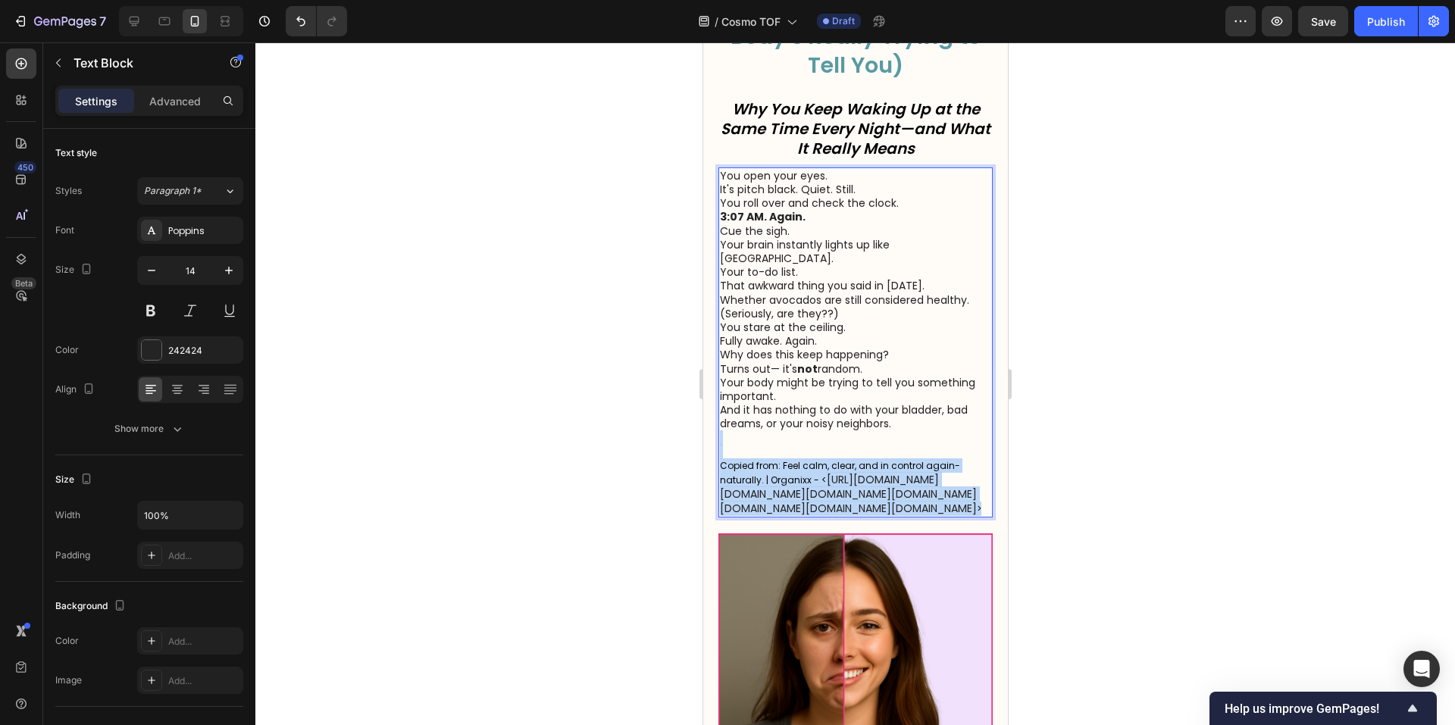
drag, startPoint x: 967, startPoint y: 658, endPoint x: 819, endPoint y: 460, distance: 247.5
copy p "Copied from: Feel calm, clear, and in control again-naturally. | Organixx - < […"
click at [819, 460] on p "Copied from: Feel calm, clear, and in control again-naturally. | Organixx - < […" at bounding box center [854, 473] width 271 height 85
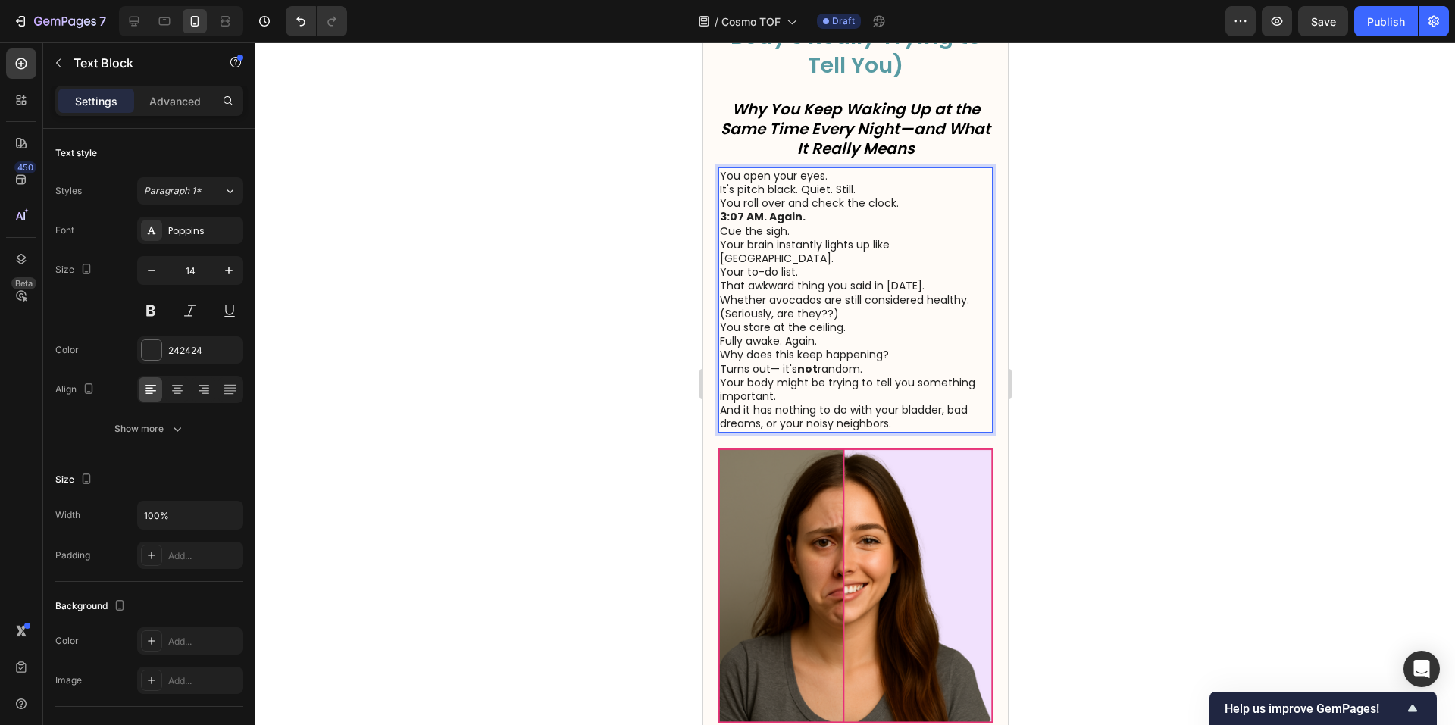
click at [868, 196] on p "You open your eyes. It's pitch black. Quiet. Still." at bounding box center [854, 182] width 271 height 27
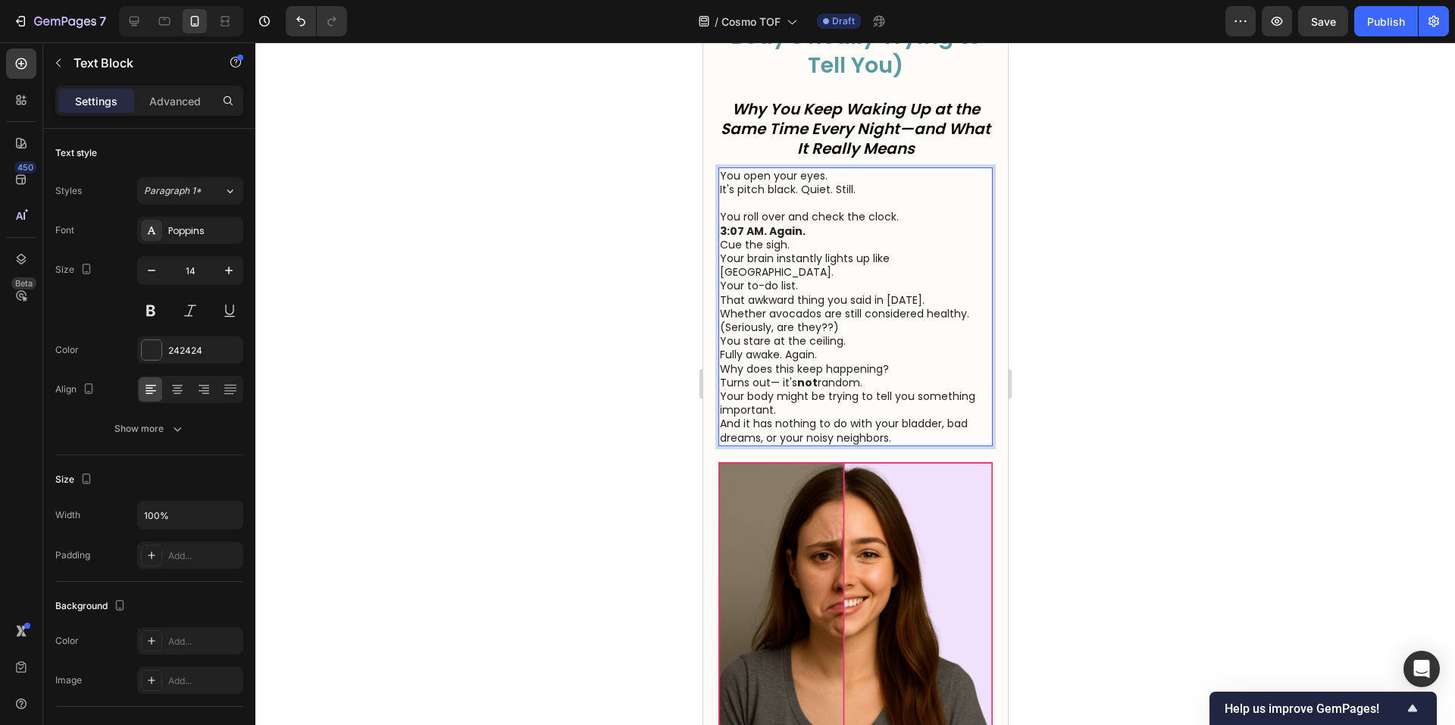
click at [818, 237] on p "You roll over and check the clock. 3:07 AM. Again." at bounding box center [854, 223] width 271 height 27
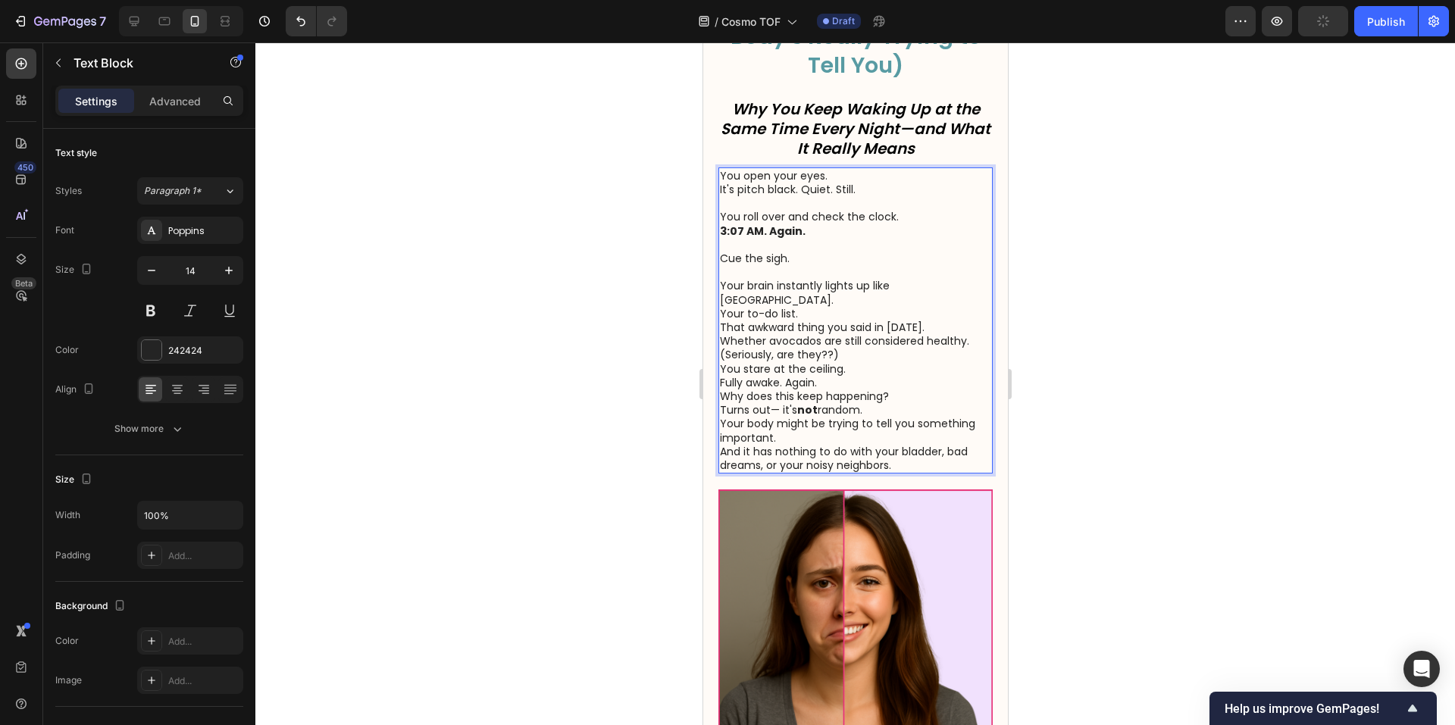
click at [840, 361] on p "Your brain instantly lights up like [GEOGRAPHIC_DATA]. Your to-do list. That aw…" at bounding box center [854, 320] width 271 height 83
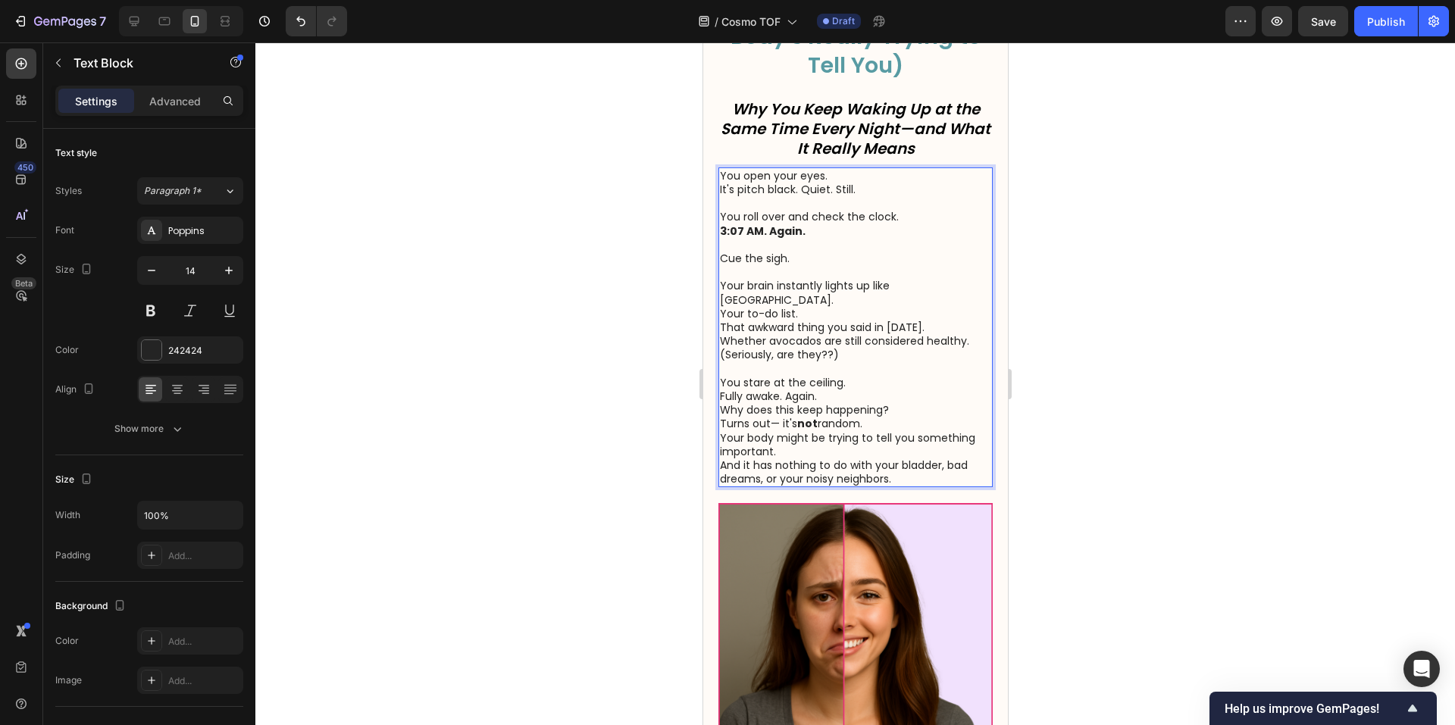
click at [910, 418] on p "You stare at the ceiling. Fully awake. Again. Why does this keep happening?" at bounding box center [854, 397] width 271 height 42
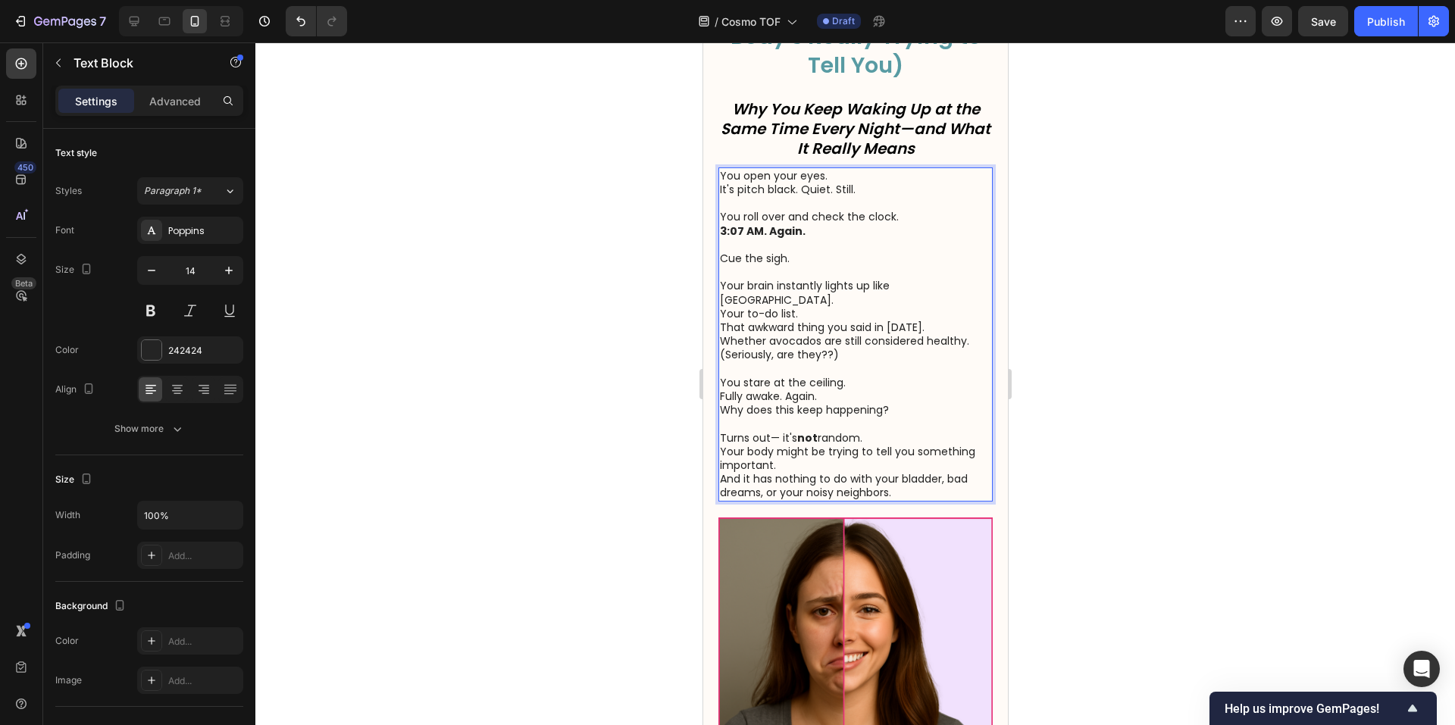
click at [1140, 466] on div at bounding box center [855, 383] width 1200 height 683
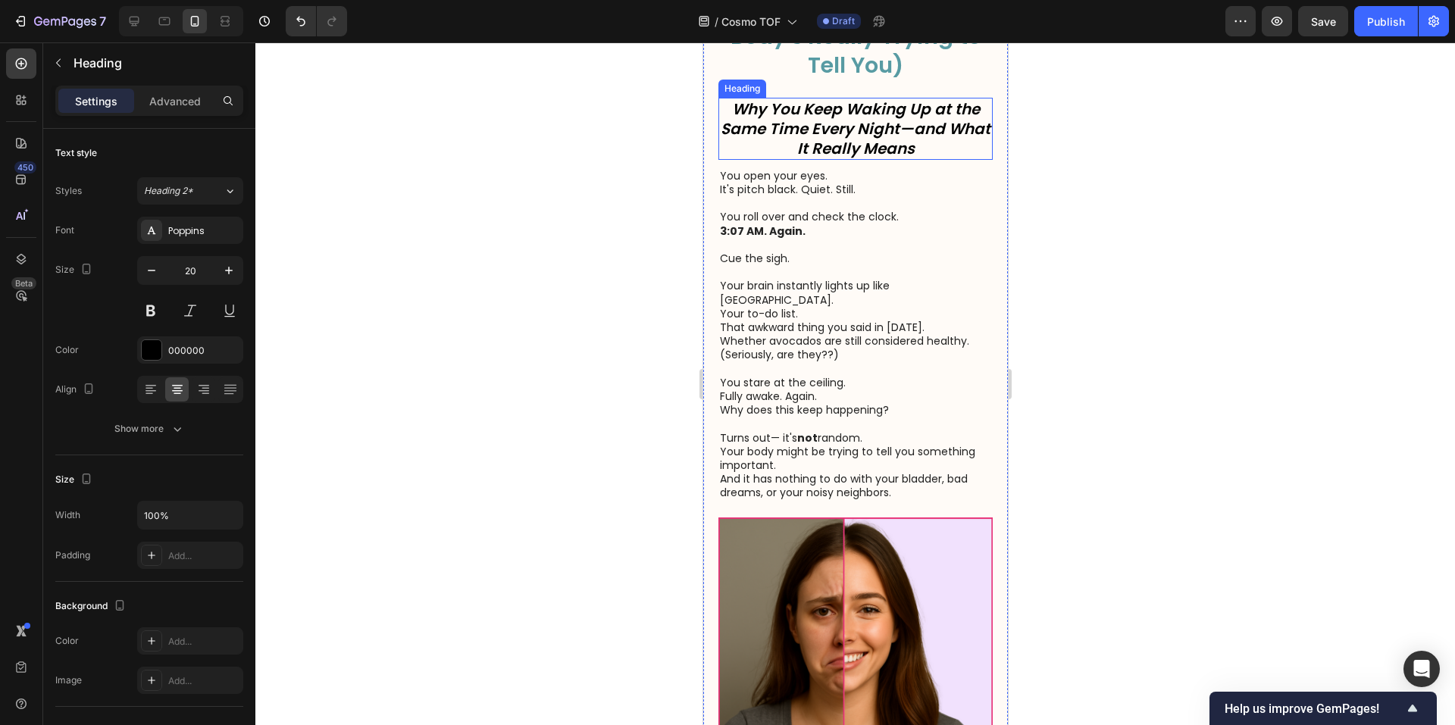
click at [938, 158] on p "⁠⁠⁠⁠⁠⁠⁠ Why You Keep Waking Up at the Same Time Every Night—and What It Really …" at bounding box center [854, 128] width 271 height 59
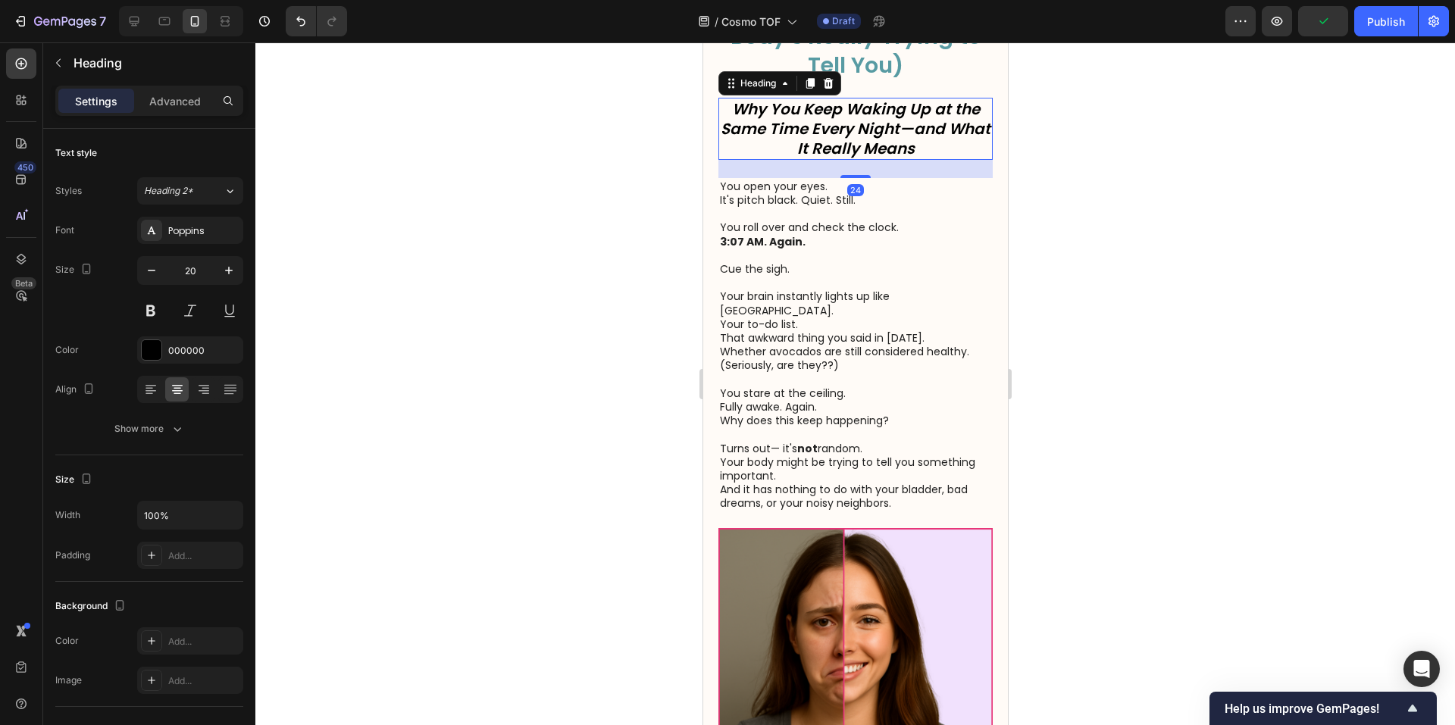
drag, startPoint x: 858, startPoint y: 195, endPoint x: 865, endPoint y: 206, distance: 12.6
click at [865, 160] on div "24" at bounding box center [855, 160] width 274 height 0
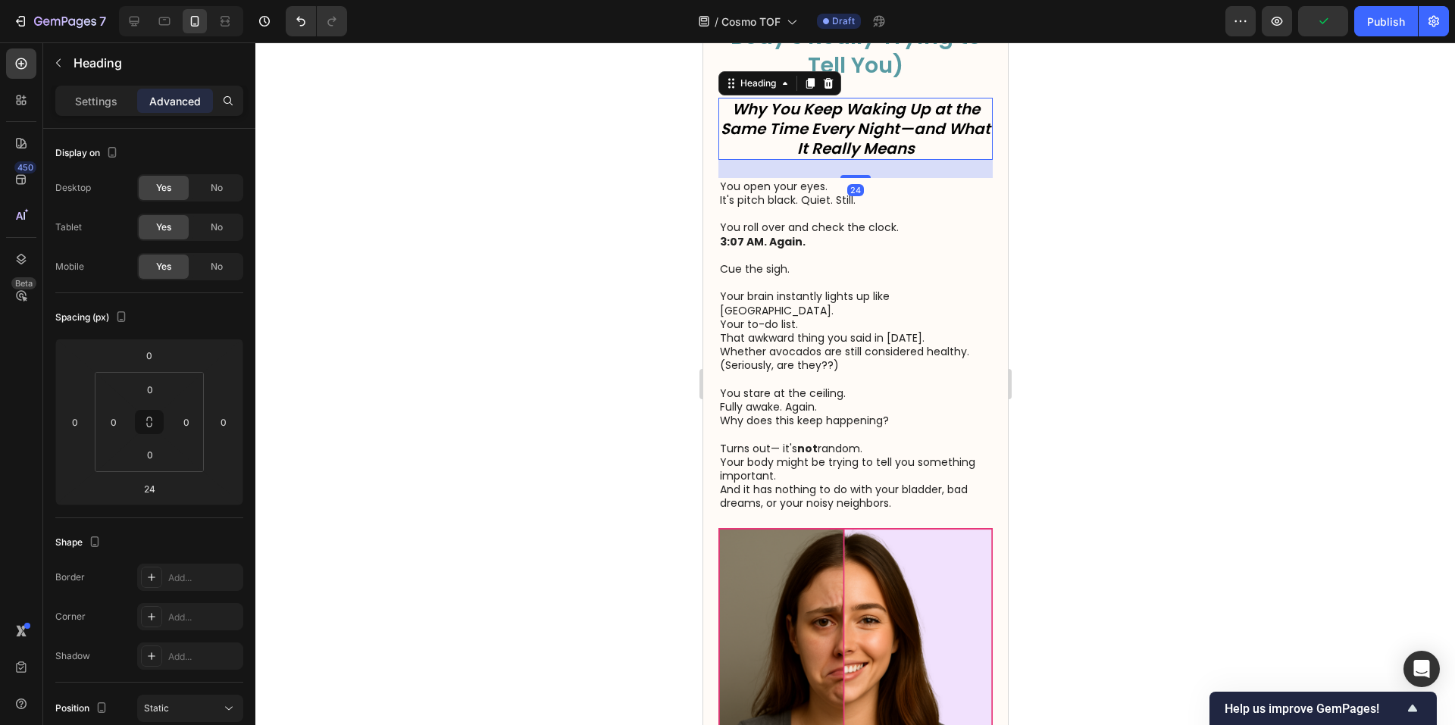
click at [1215, 261] on div at bounding box center [855, 383] width 1200 height 683
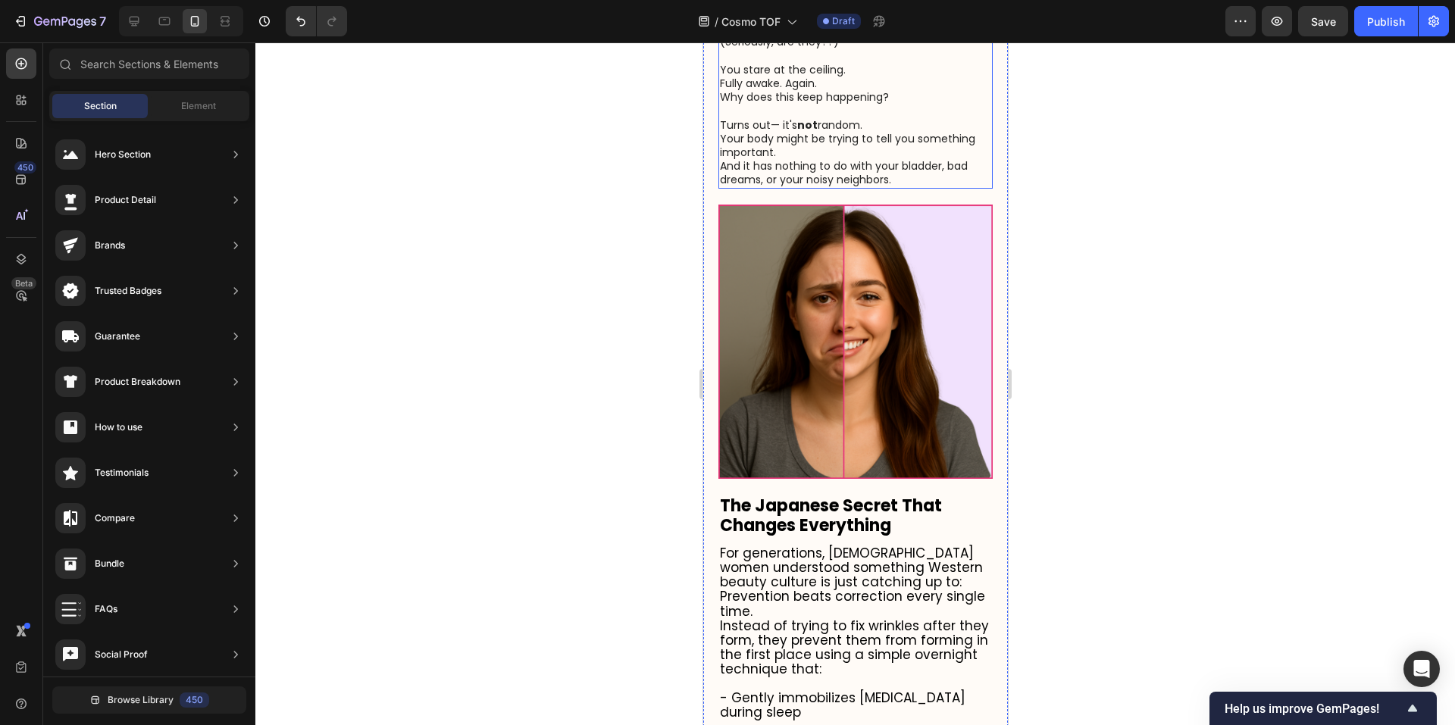
scroll to position [505, 0]
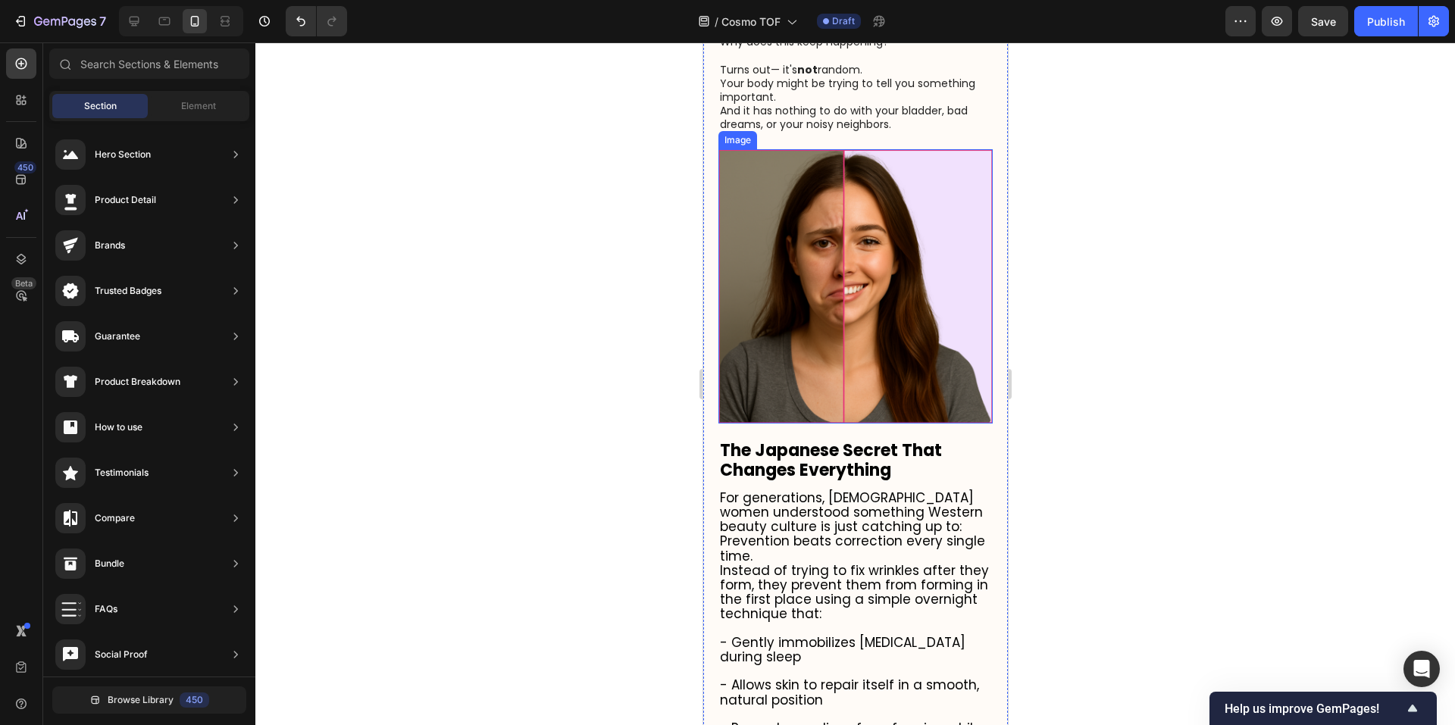
click at [888, 278] on img at bounding box center [855, 286] width 274 height 274
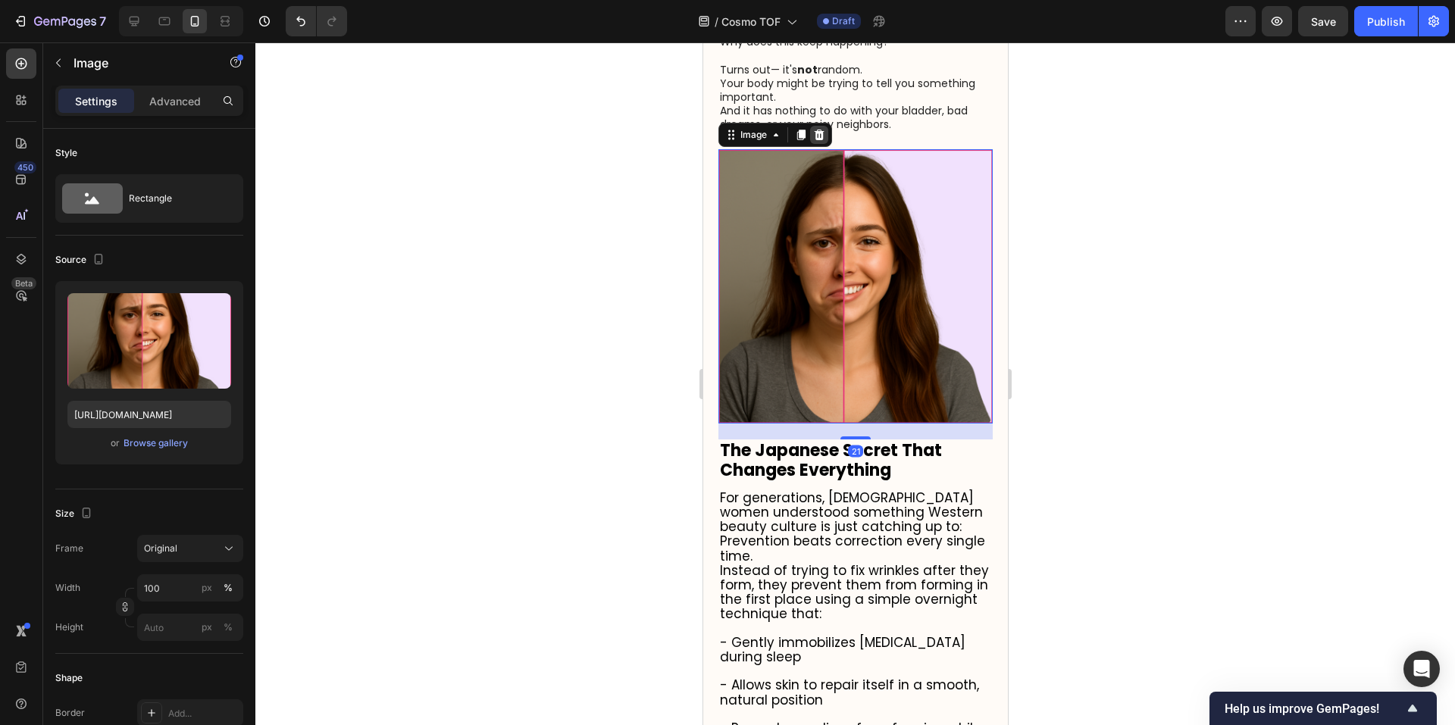
click at [822, 141] on icon at bounding box center [818, 135] width 12 height 12
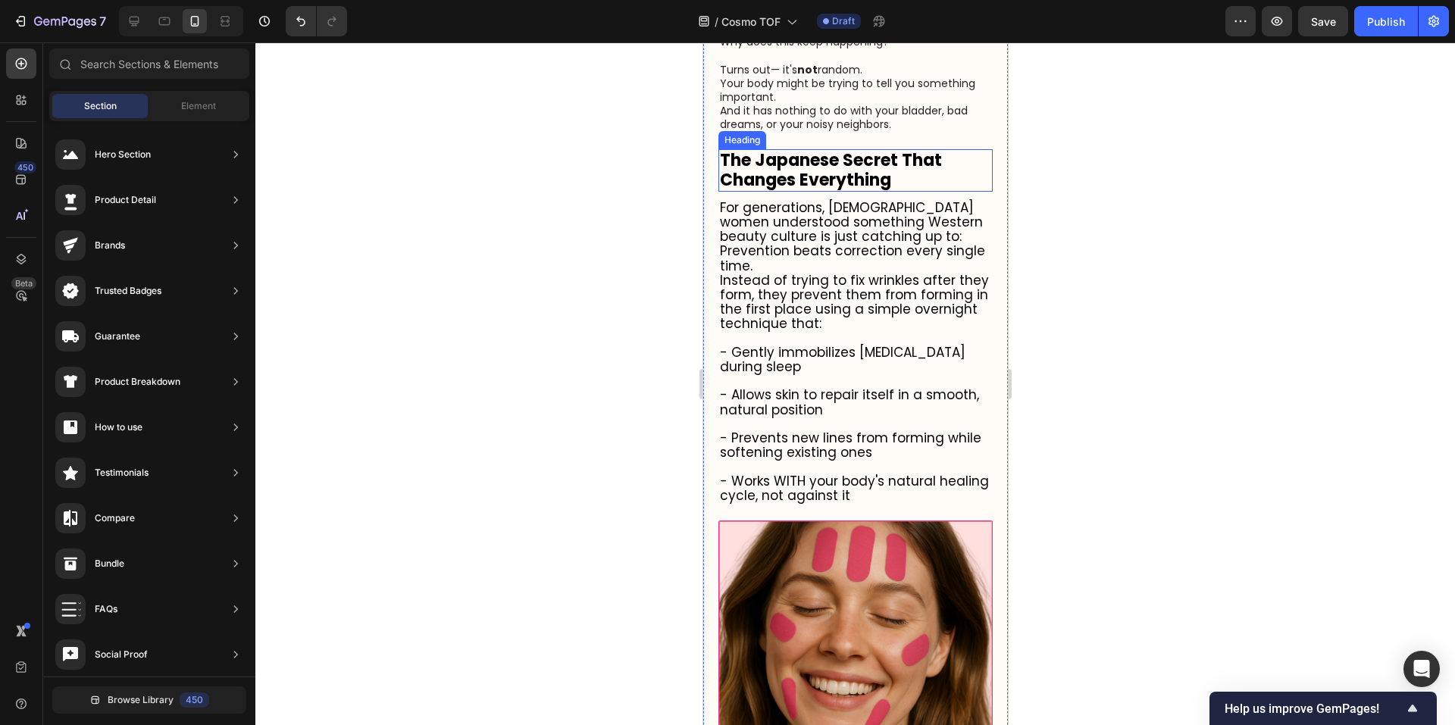
scroll to position [0, 0]
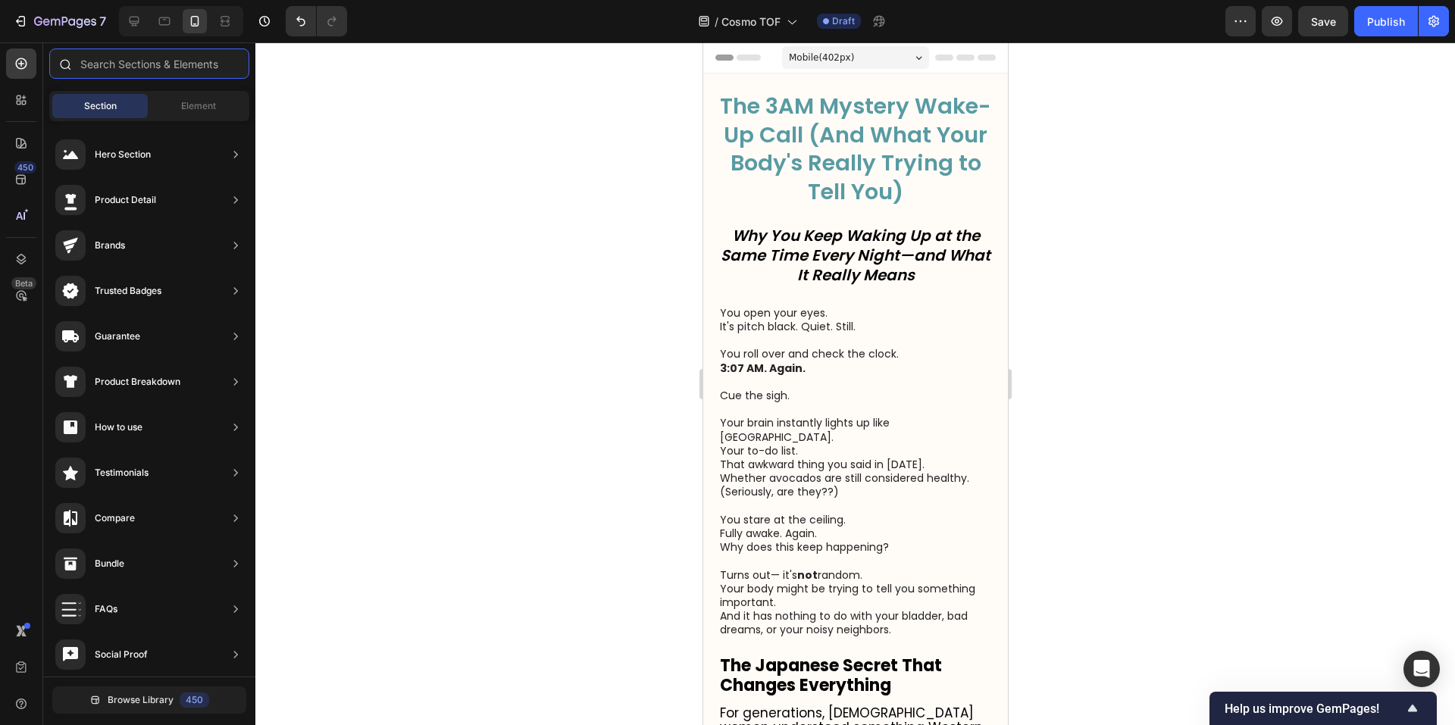
click at [114, 70] on input "text" at bounding box center [149, 63] width 200 height 30
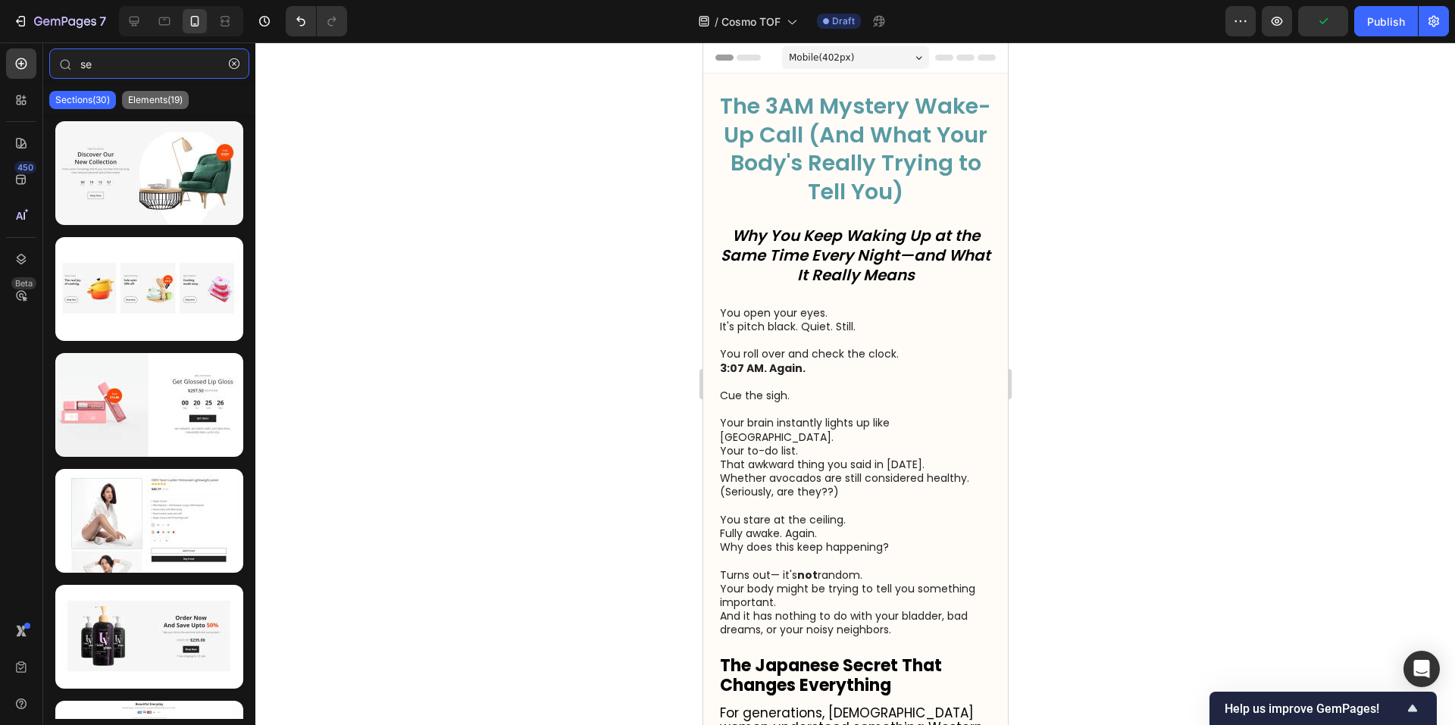
type input "se"
click at [164, 98] on p "Elements(19)" at bounding box center [155, 100] width 55 height 12
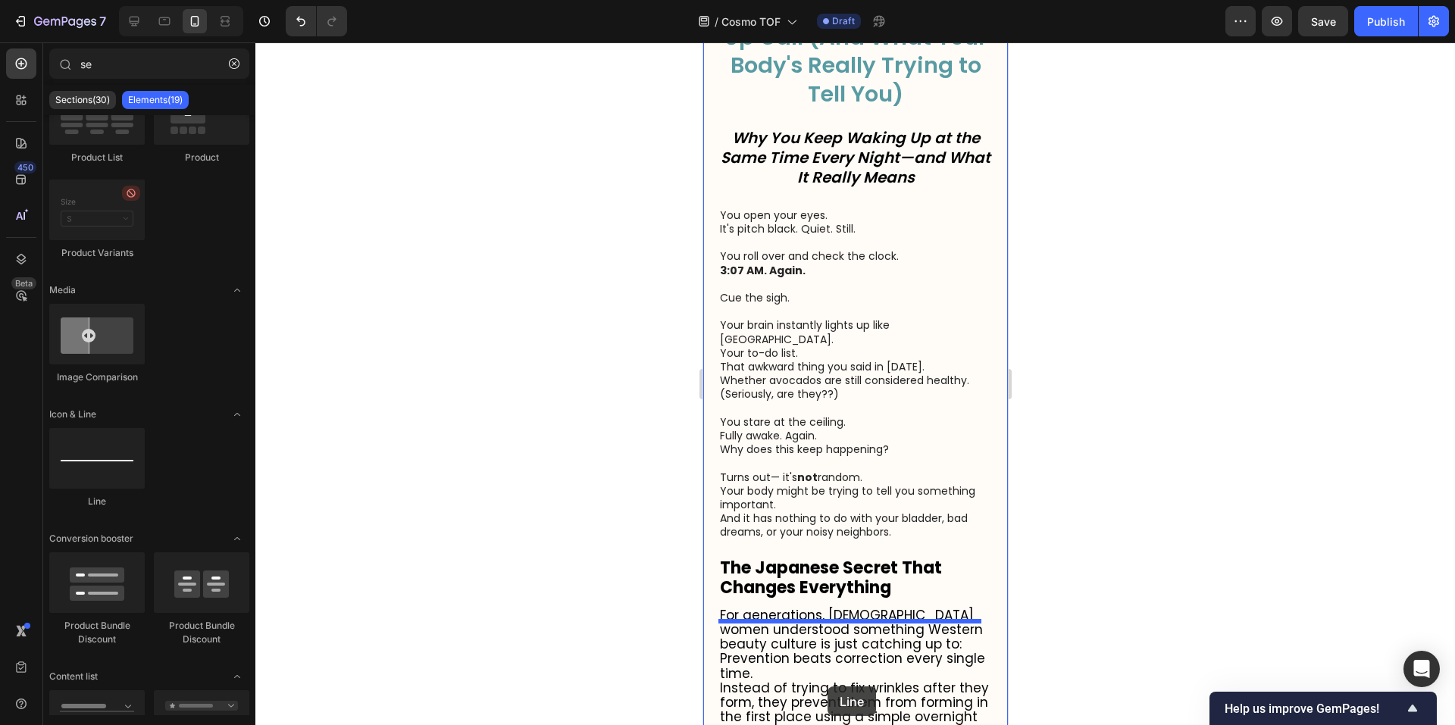
scroll to position [102, 0]
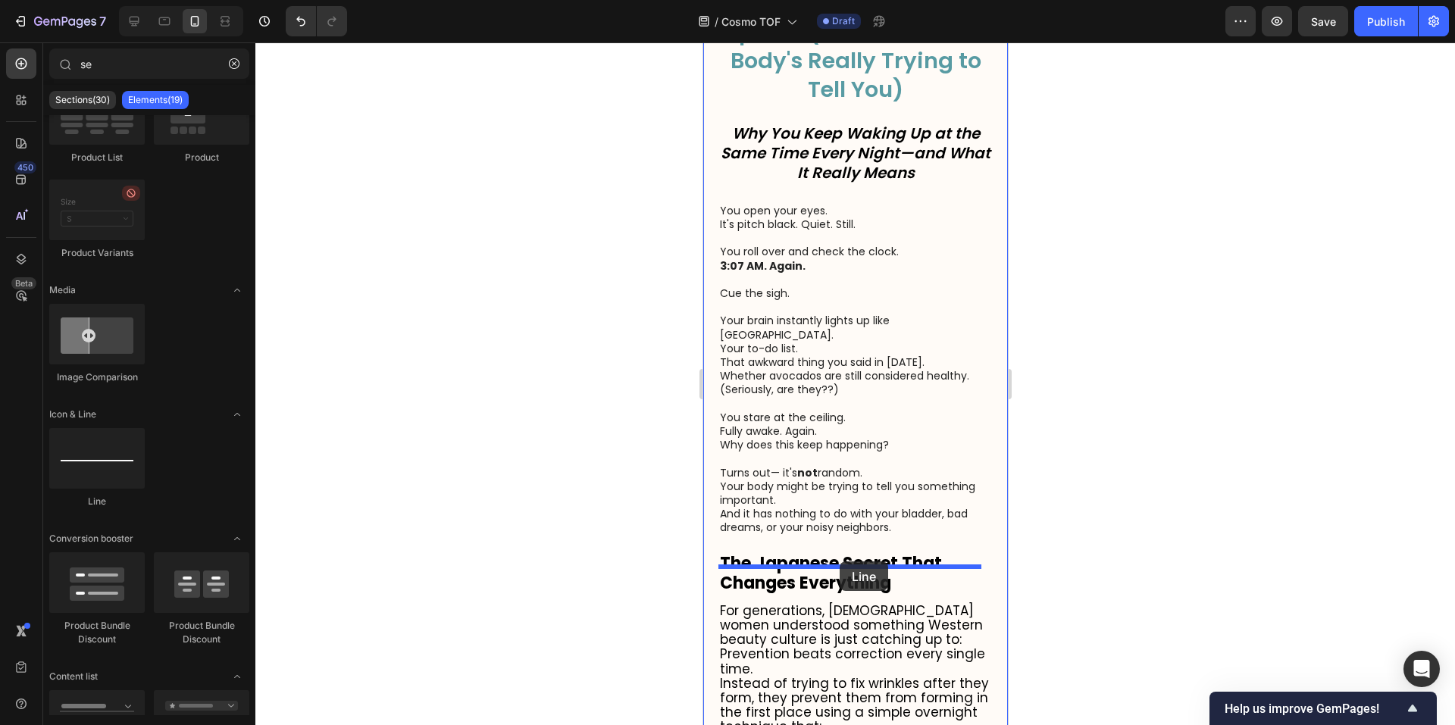
drag, startPoint x: 793, startPoint y: 512, endPoint x: 839, endPoint y: 561, distance: 67.5
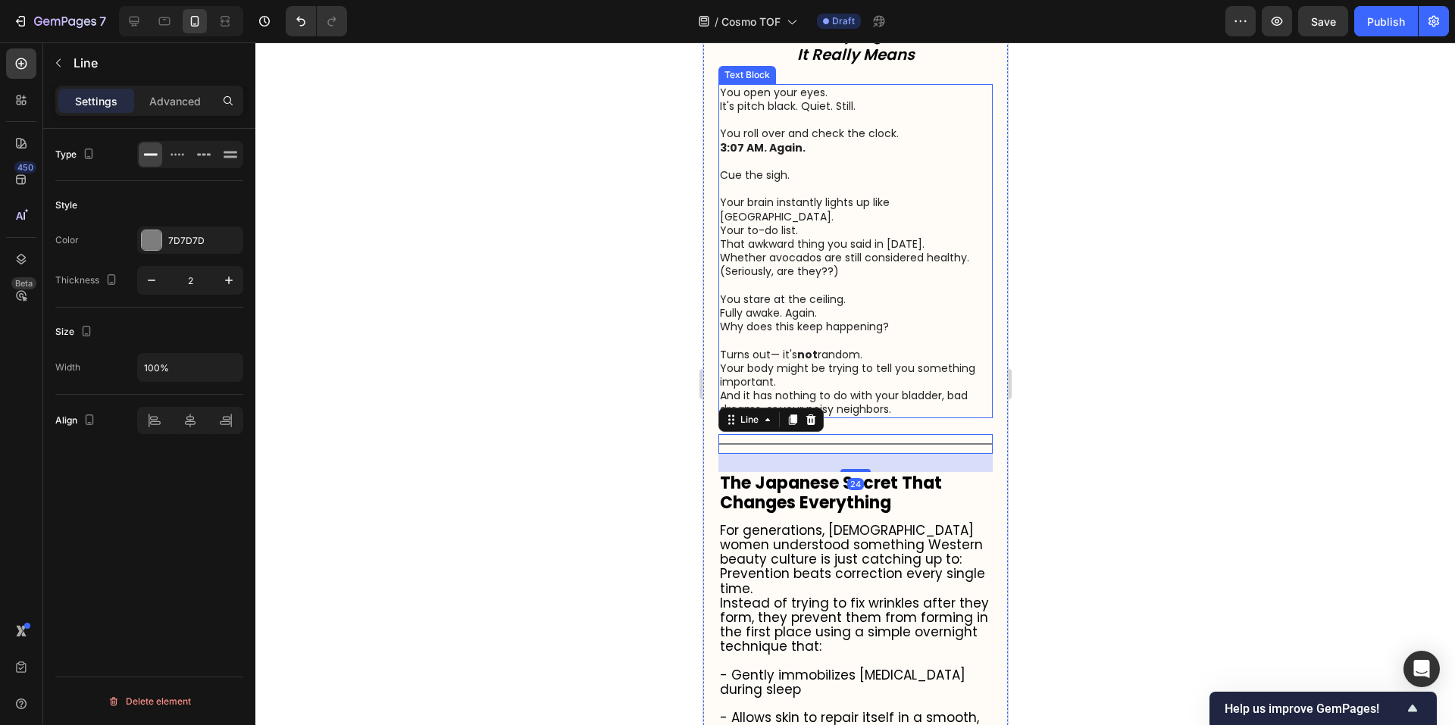
scroll to position [355, 0]
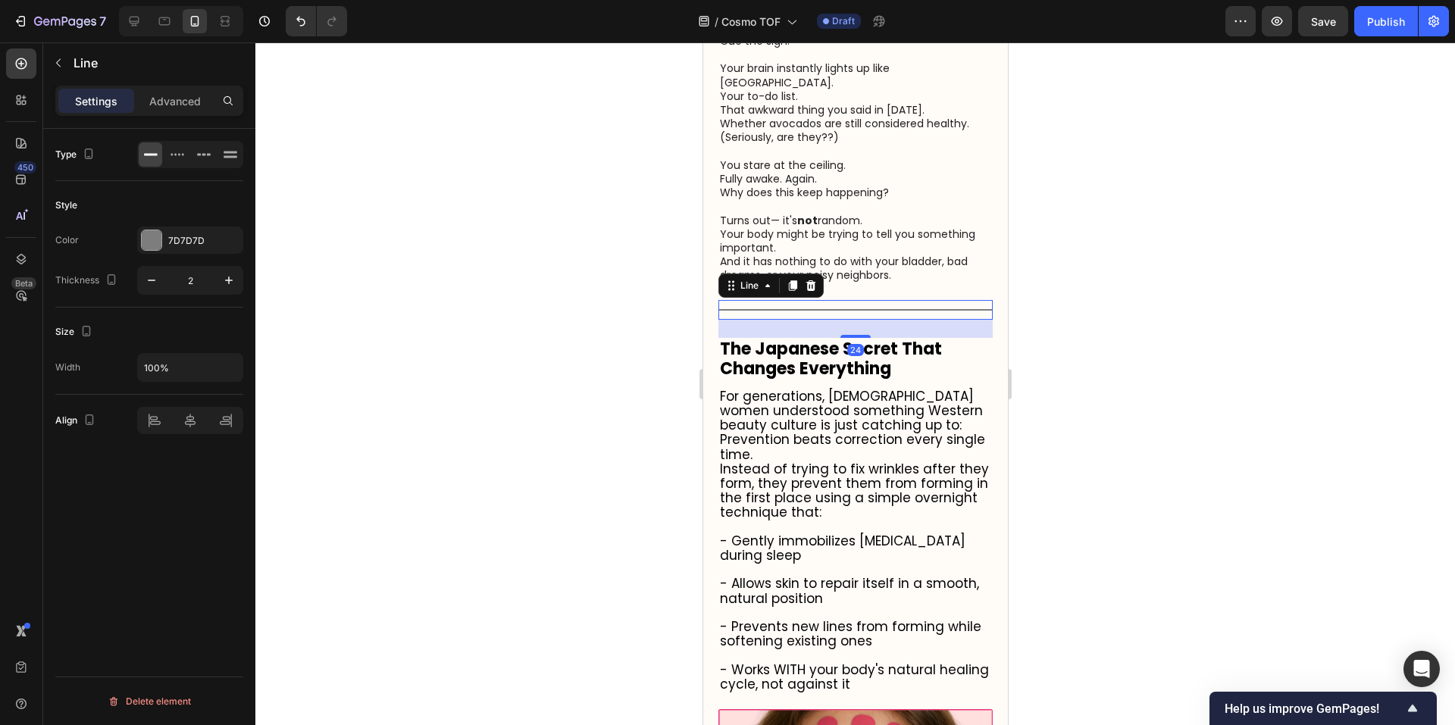
click at [1164, 483] on div at bounding box center [855, 383] width 1200 height 683
click at [943, 320] on div "Title Line 24" at bounding box center [855, 310] width 274 height 20
click at [180, 239] on div "7D7D7D" at bounding box center [190, 241] width 44 height 14
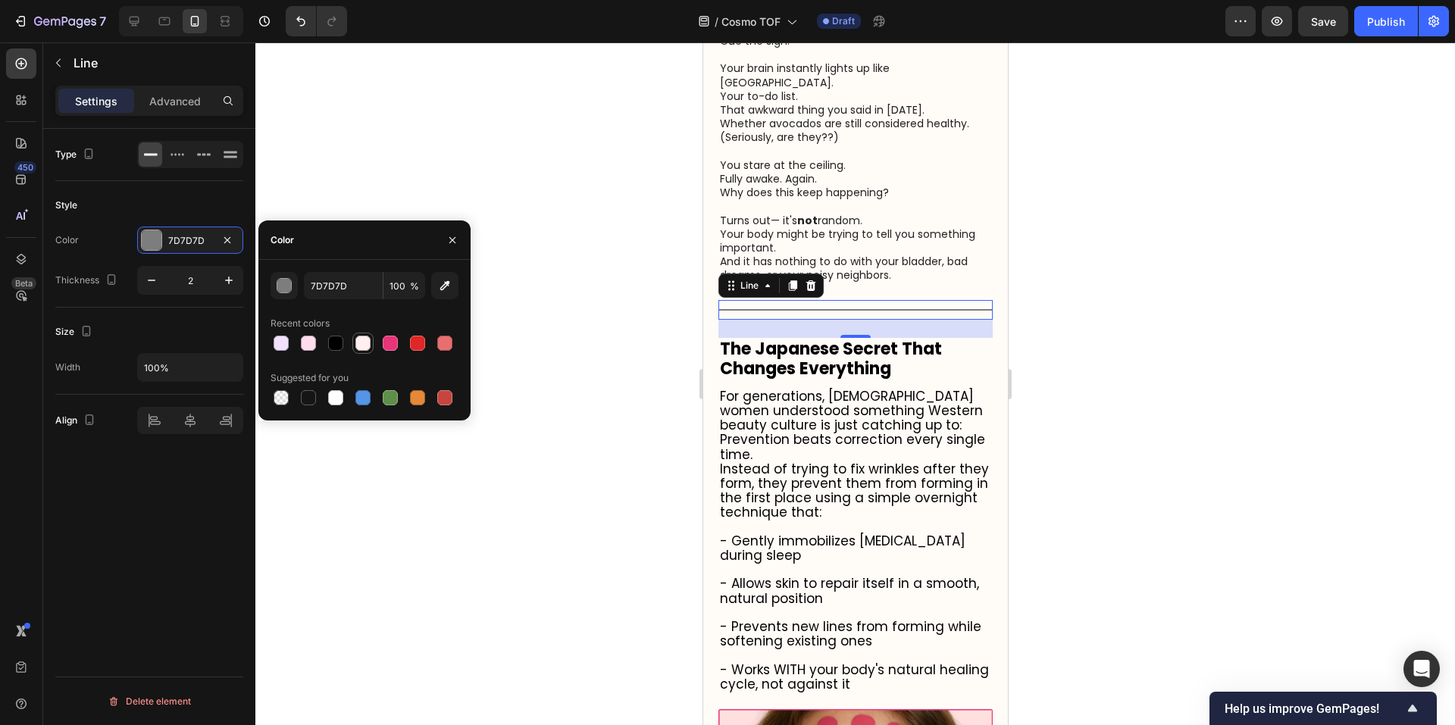
click at [339, 349] on div at bounding box center [335, 343] width 15 height 15
type input "000000"
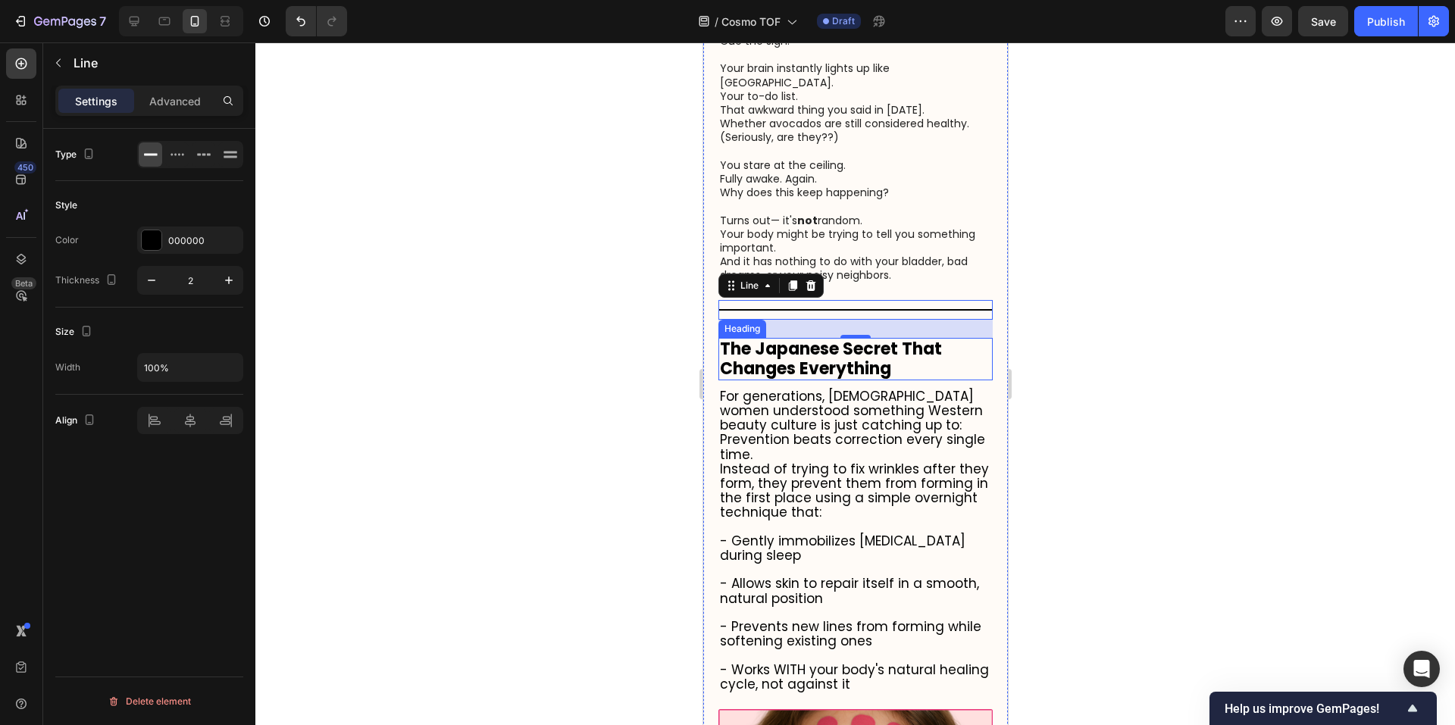
click at [1212, 371] on div at bounding box center [855, 383] width 1200 height 683
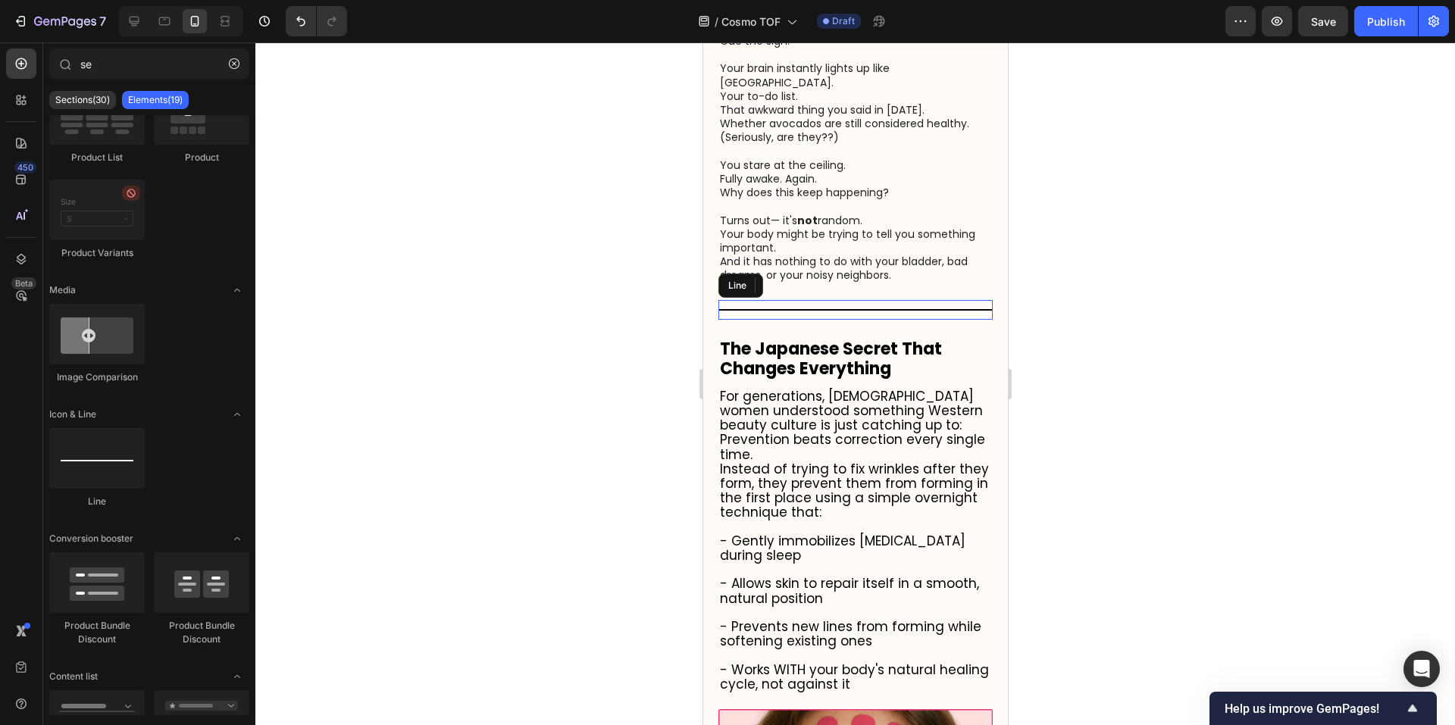
click at [933, 311] on div at bounding box center [855, 310] width 274 height 2
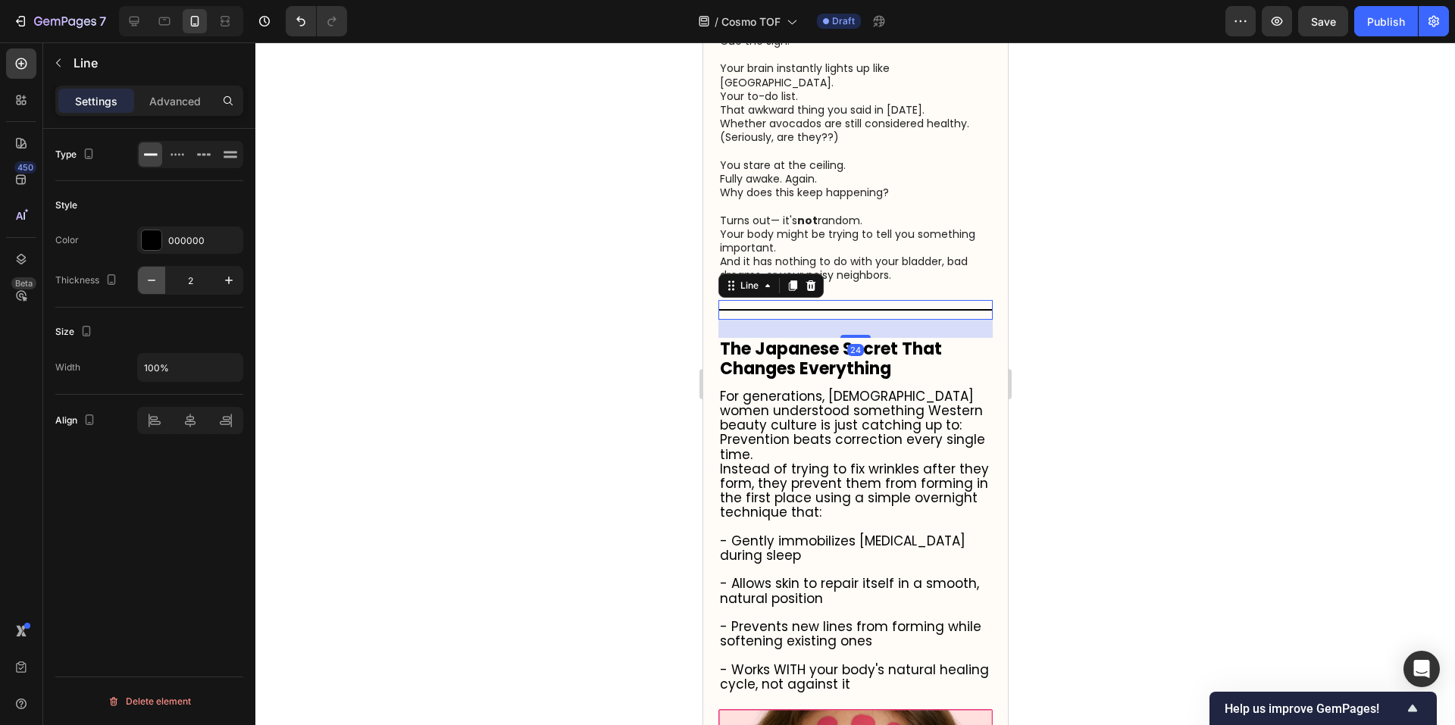
click at [150, 280] on icon "button" at bounding box center [152, 281] width 8 height 2
click at [171, 243] on div "000000" at bounding box center [190, 241] width 44 height 14
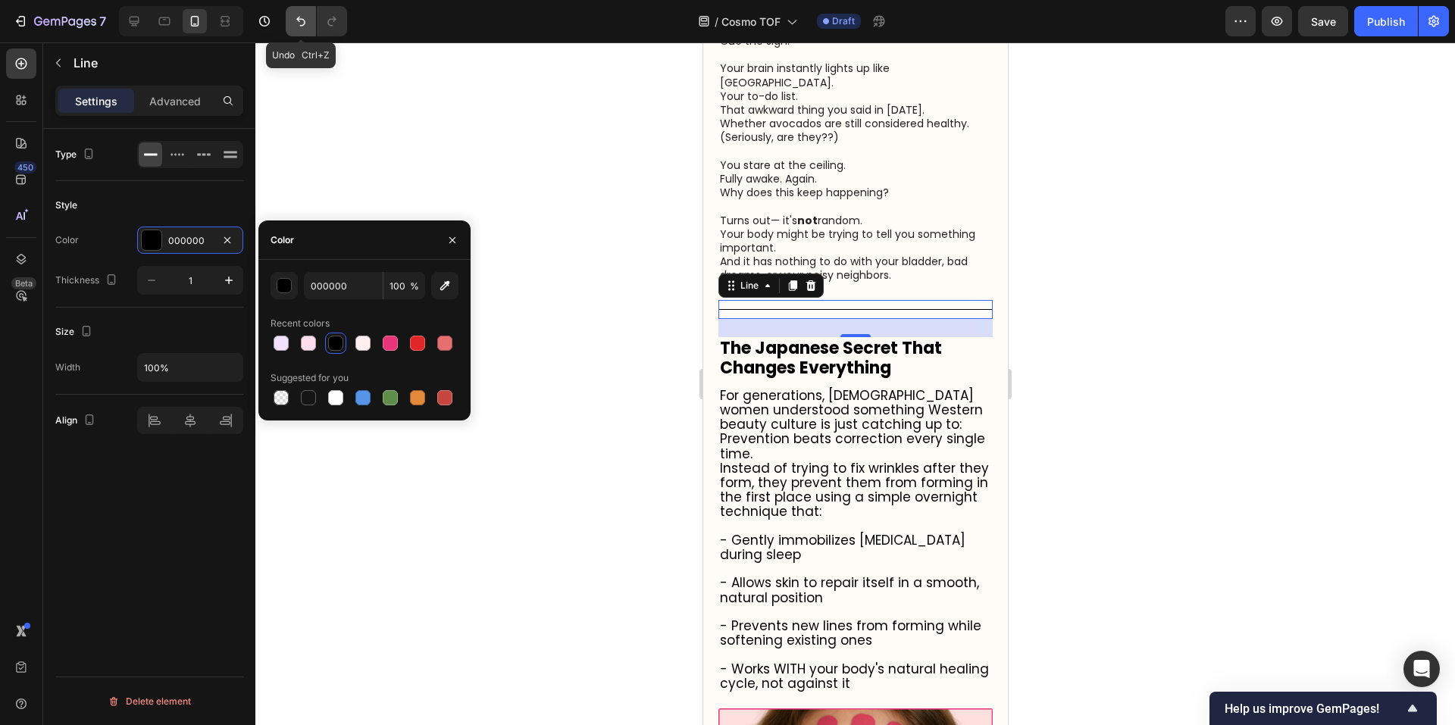
click at [294, 23] on icon "Undo/Redo" at bounding box center [300, 21] width 15 height 15
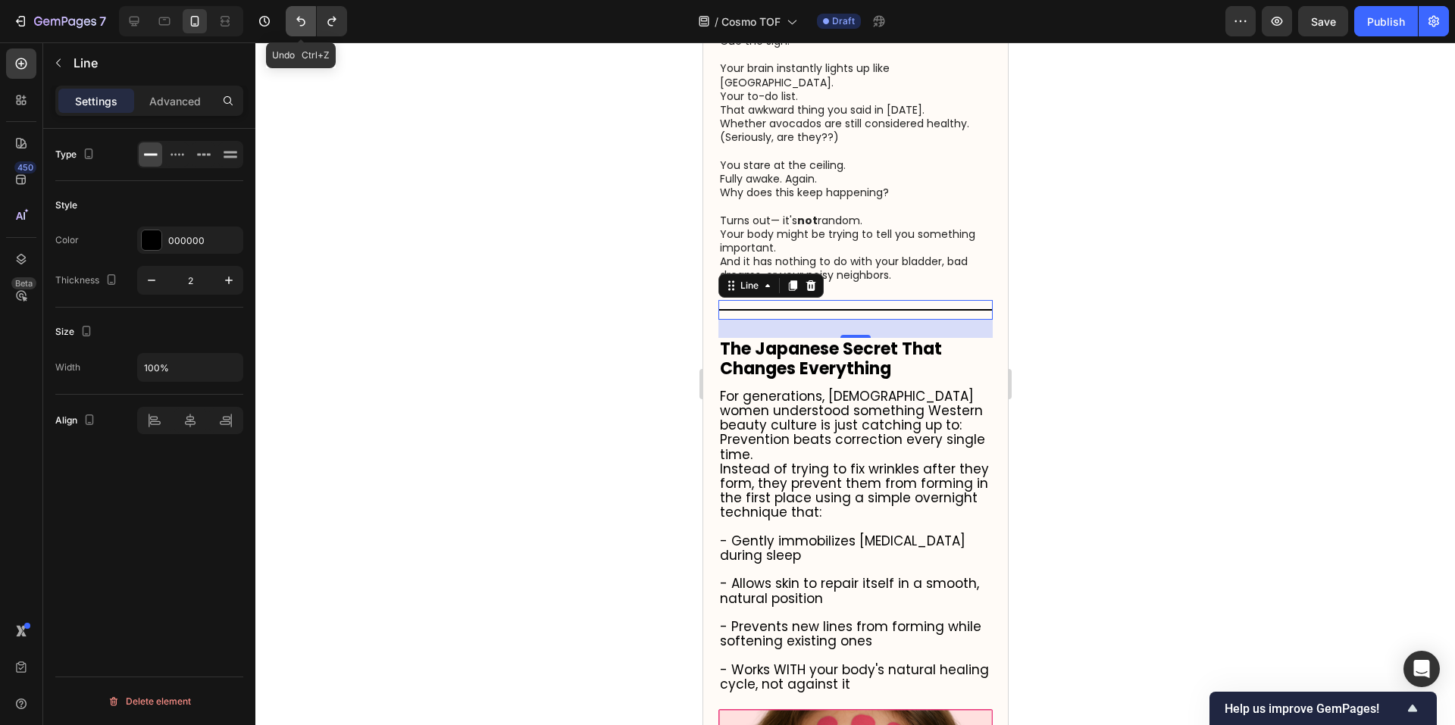
click at [294, 23] on icon "Undo/Redo" at bounding box center [300, 21] width 15 height 15
drag, startPoint x: 152, startPoint y: 277, endPoint x: 234, endPoint y: 271, distance: 82.1
click at [152, 277] on icon "button" at bounding box center [151, 280] width 15 height 15
type input "1"
click at [1078, 235] on div at bounding box center [855, 383] width 1200 height 683
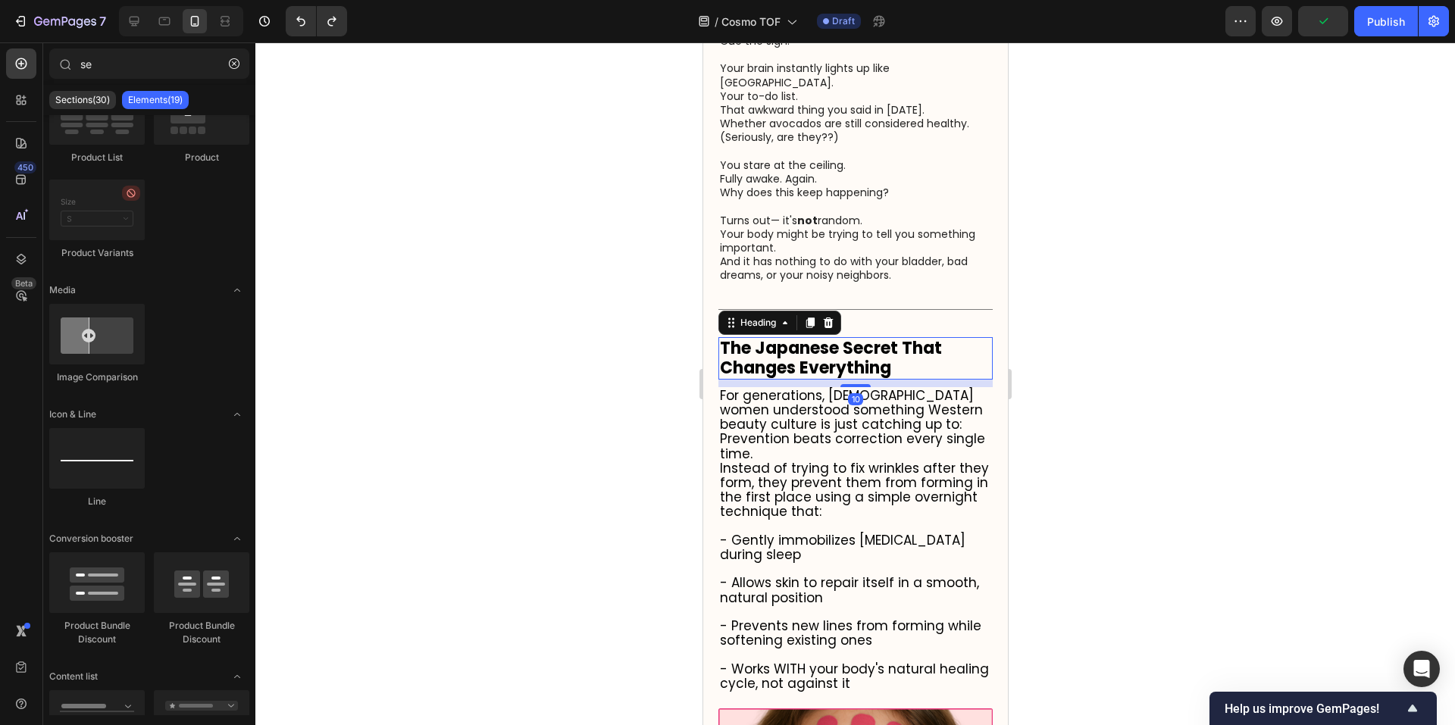
click at [824, 375] on strong "The Japanese Secret That Changes Everything" at bounding box center [830, 357] width 222 height 43
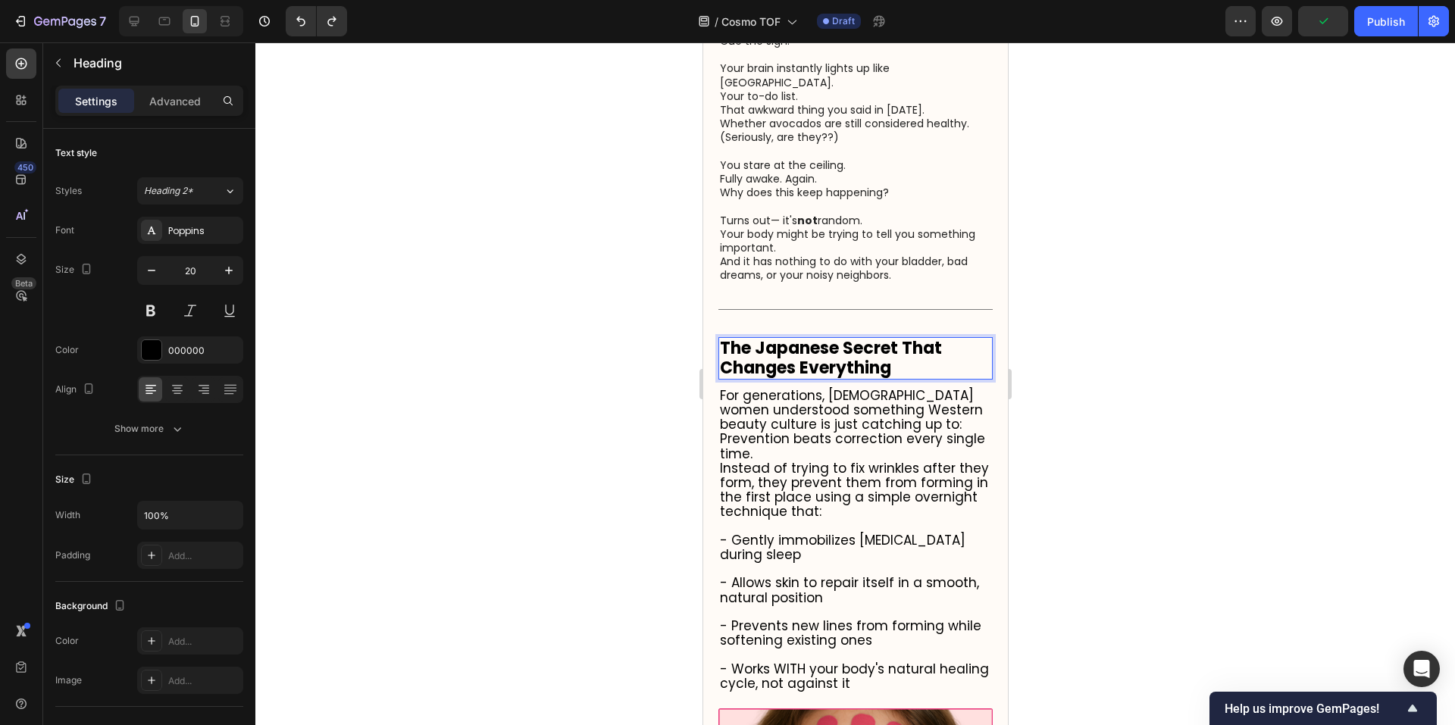
click at [907, 380] on h2 "The Japanese Secret That Changes Everything" at bounding box center [855, 358] width 274 height 42
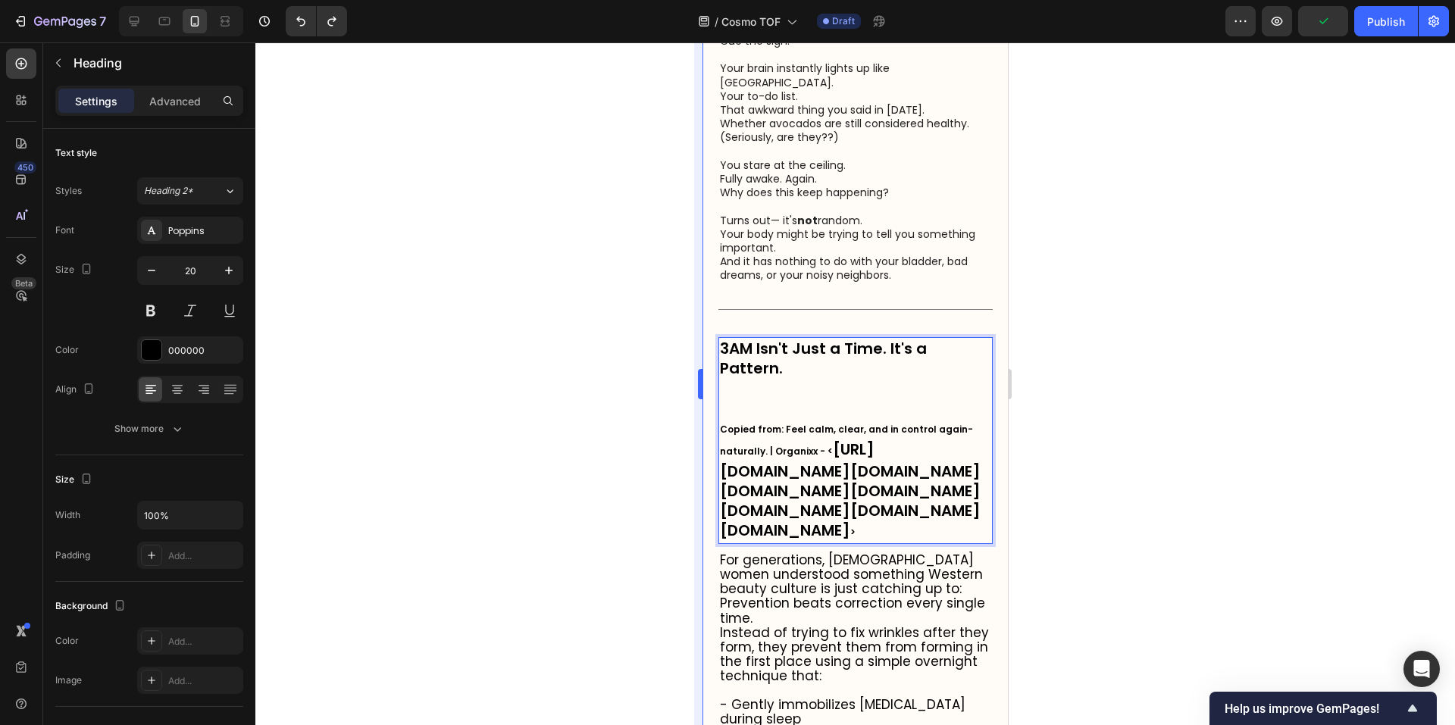
scroll to position [476, 0]
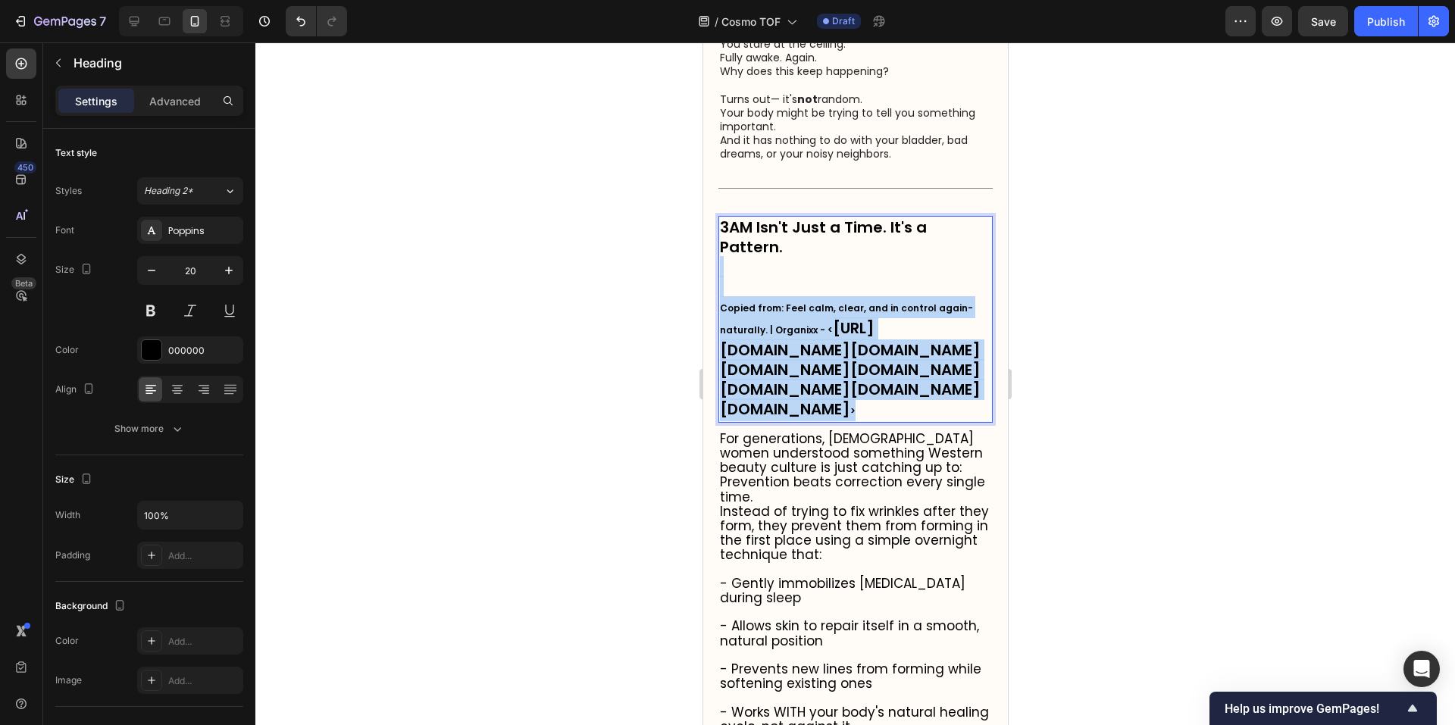
drag, startPoint x: 830, startPoint y: 704, endPoint x: 767, endPoint y: 298, distance: 411.1
copy p "Copied from: Feel calm, clear, and in control again-naturally. | Organixx - < […"
click at [767, 298] on p "Copied from: Feel calm, clear, and in control again-naturally. | Organixx - < […" at bounding box center [854, 339] width 271 height 164
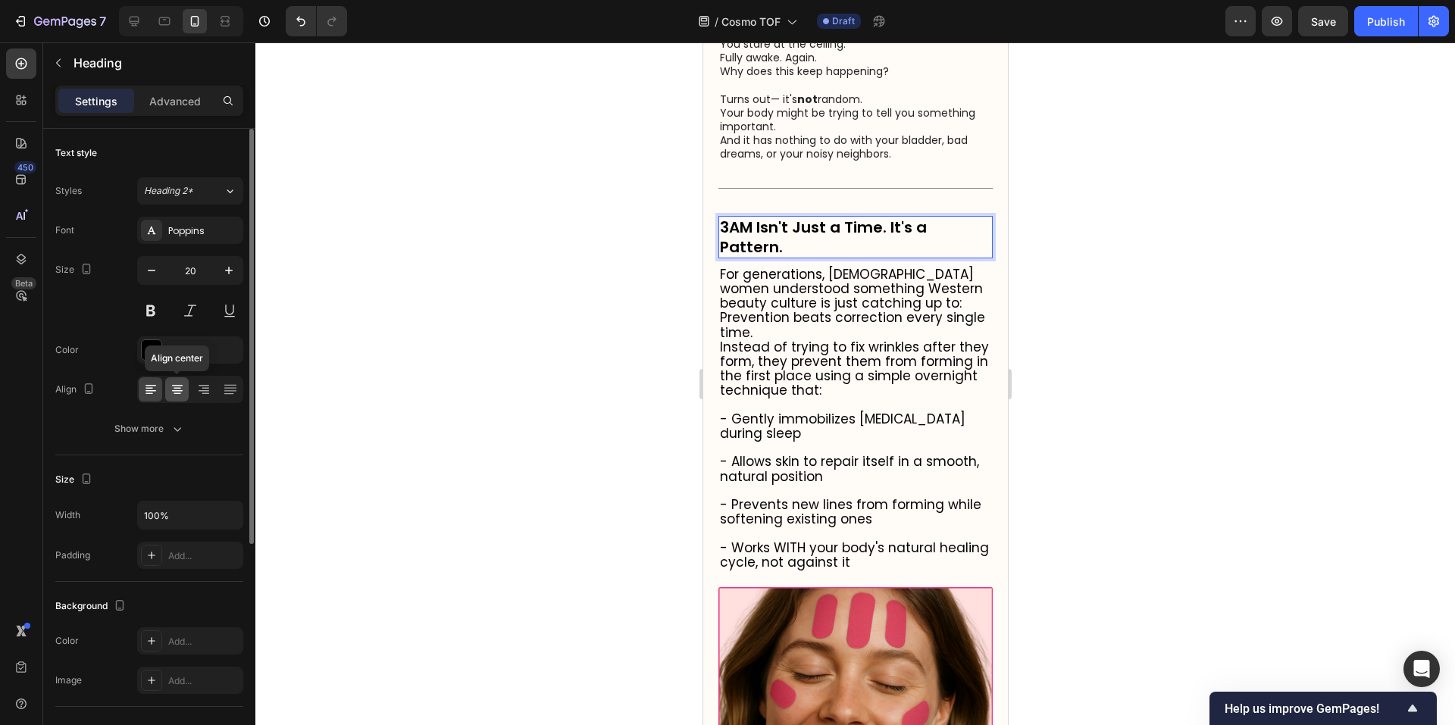
click at [179, 387] on icon at bounding box center [177, 389] width 15 height 15
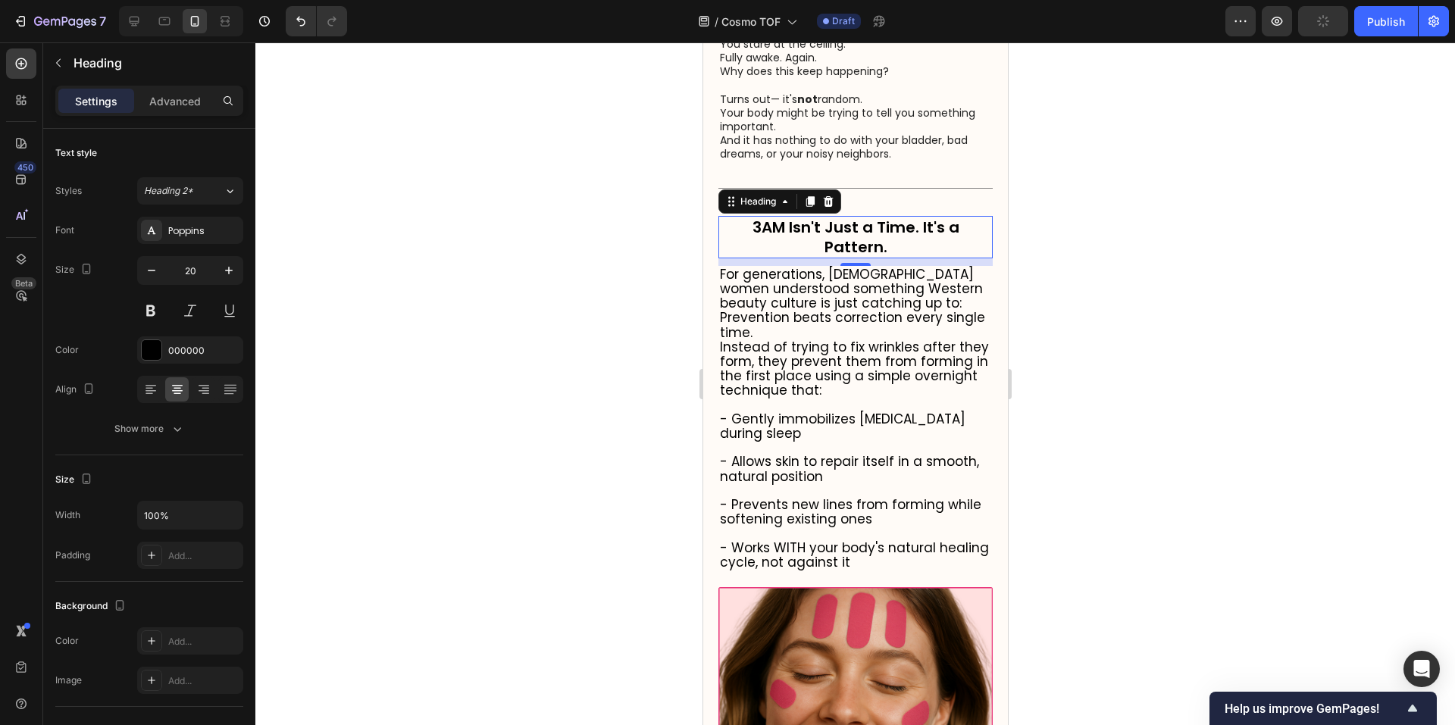
click at [816, 257] on p "3AM Isn't Just a Time. It's a Pattern." at bounding box center [854, 236] width 271 height 39
click at [151, 276] on icon "button" at bounding box center [151, 270] width 15 height 15
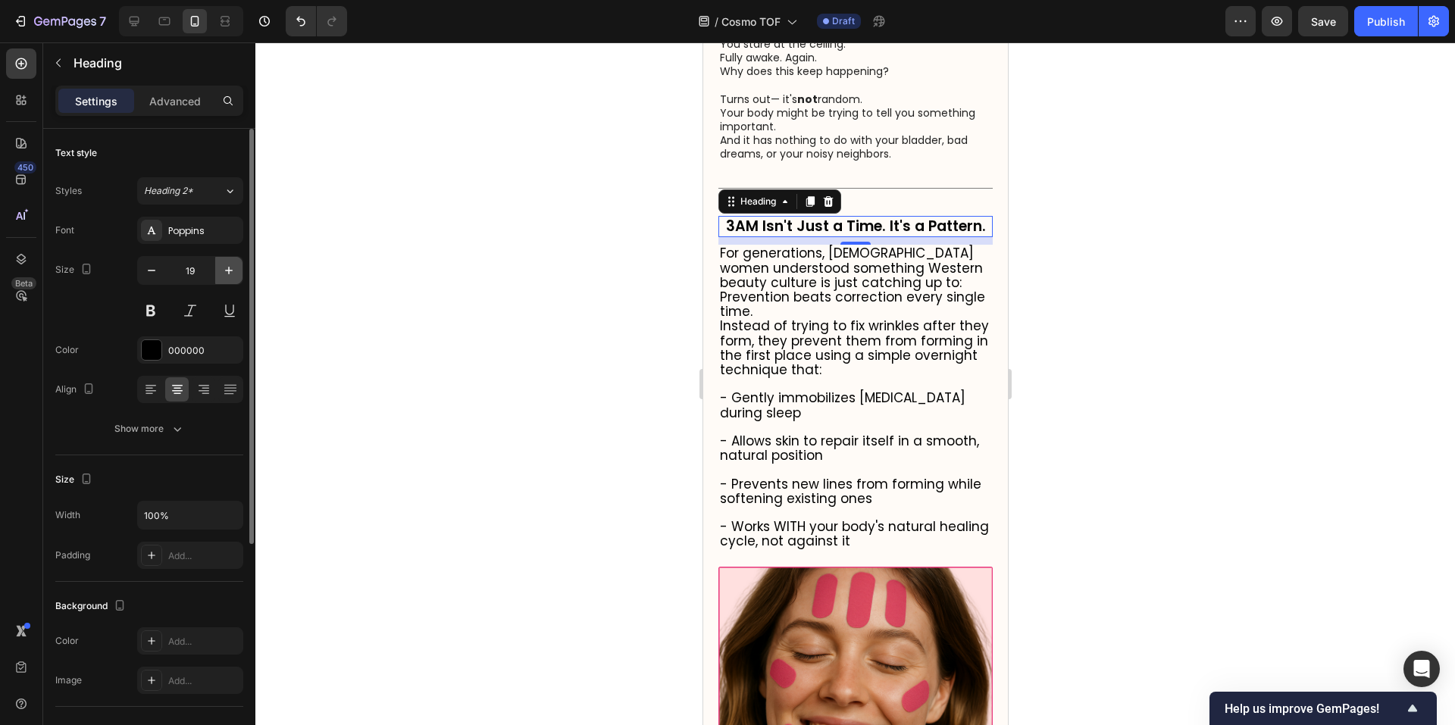
click at [225, 274] on icon "button" at bounding box center [228, 270] width 15 height 15
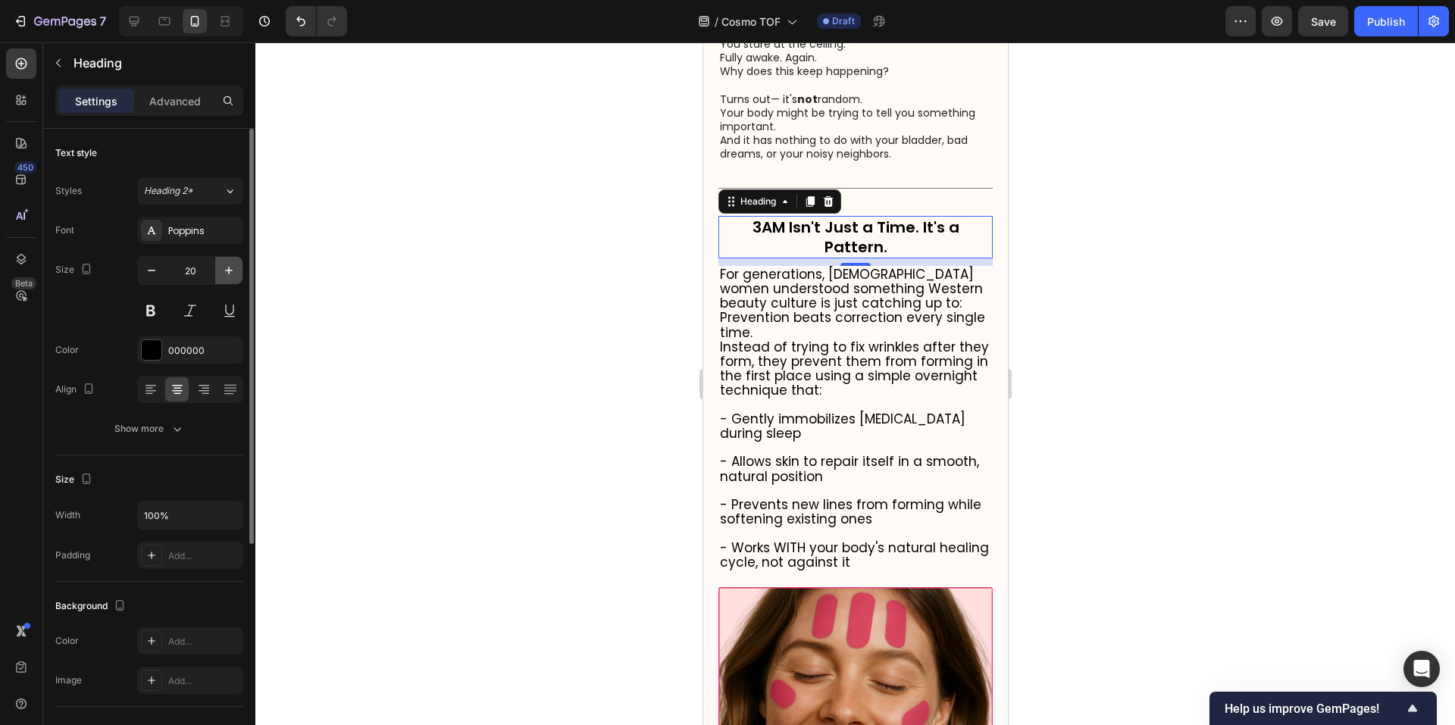
click at [224, 274] on icon "button" at bounding box center [228, 270] width 15 height 15
type input "21"
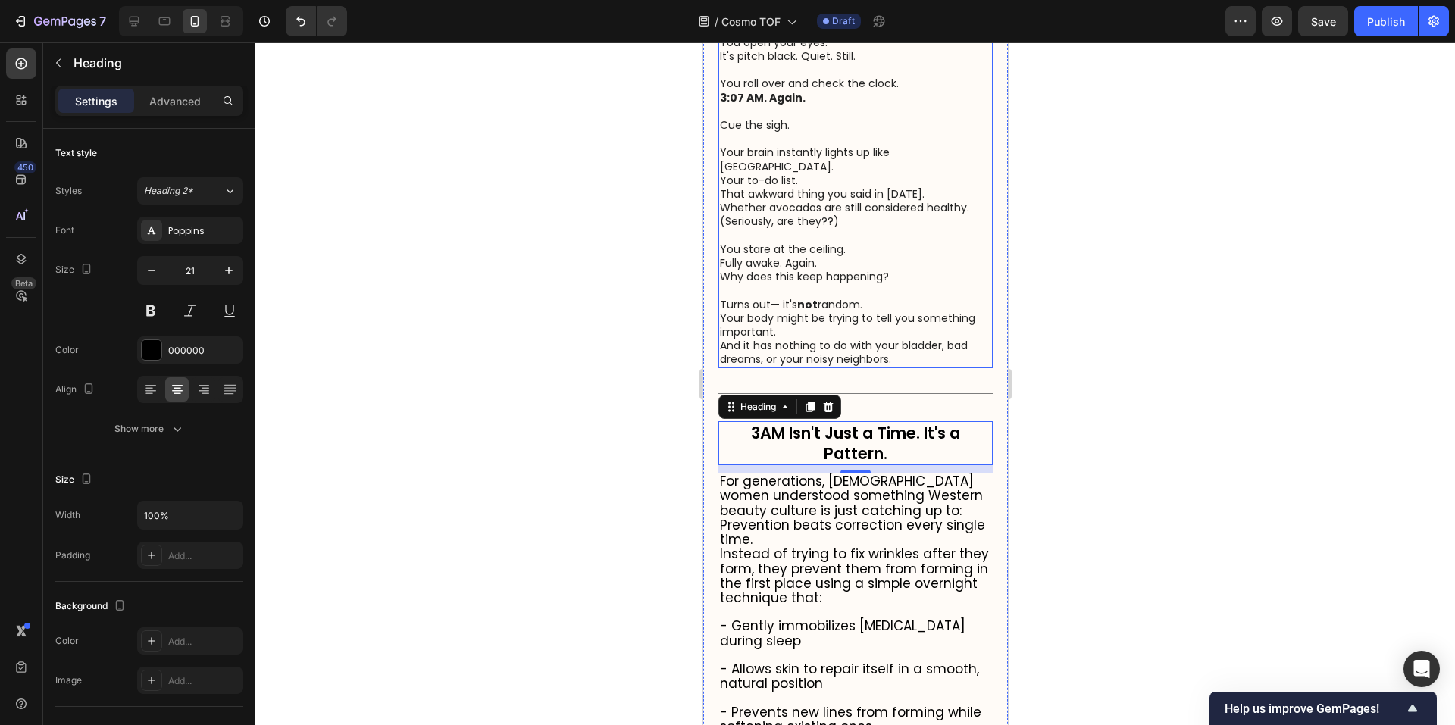
scroll to position [350, 0]
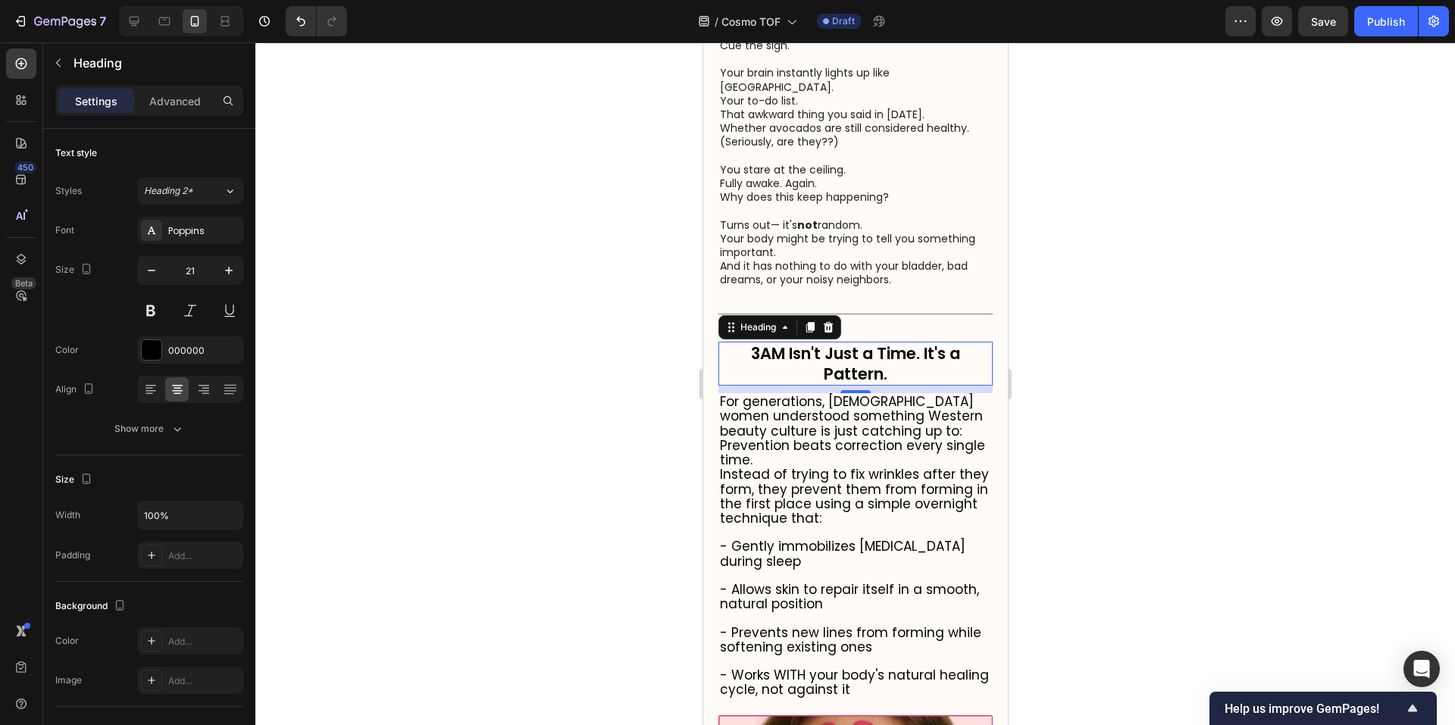
click at [1118, 364] on div at bounding box center [855, 383] width 1200 height 683
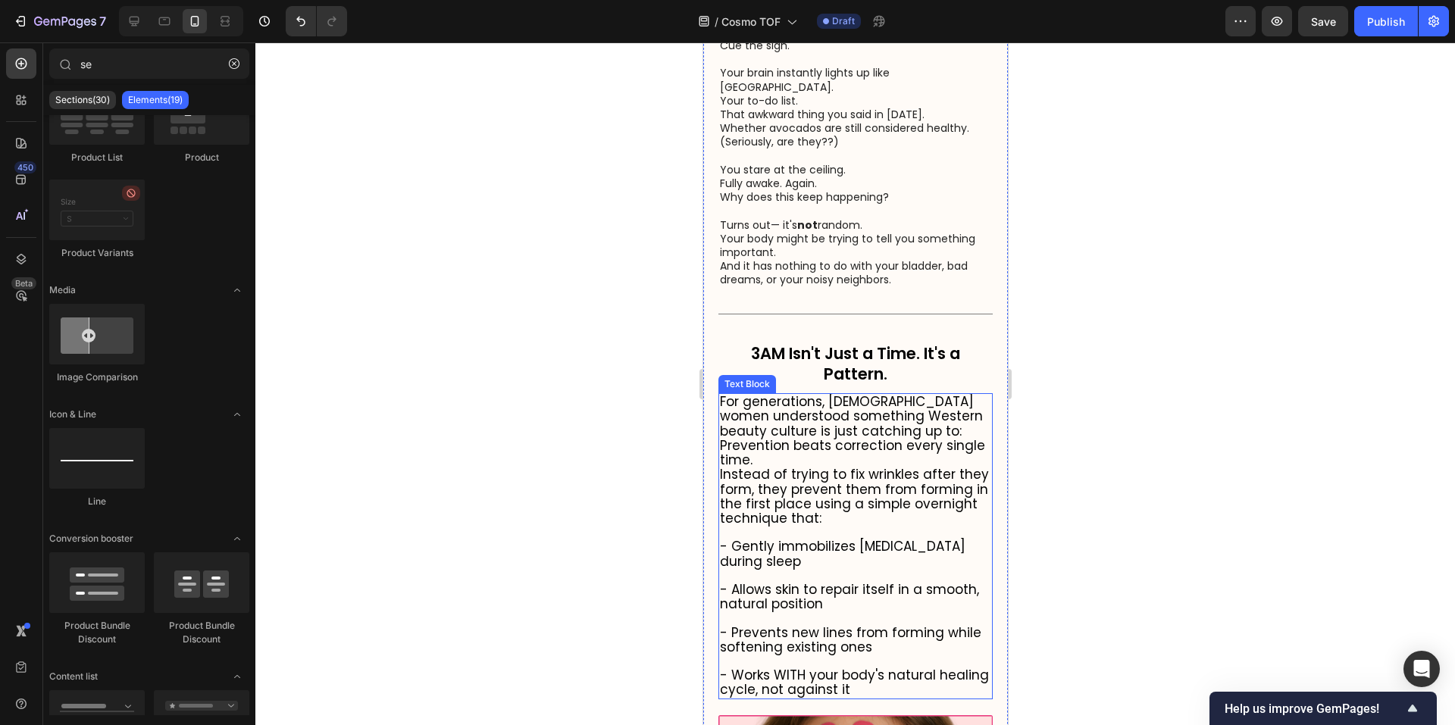
scroll to position [476, 0]
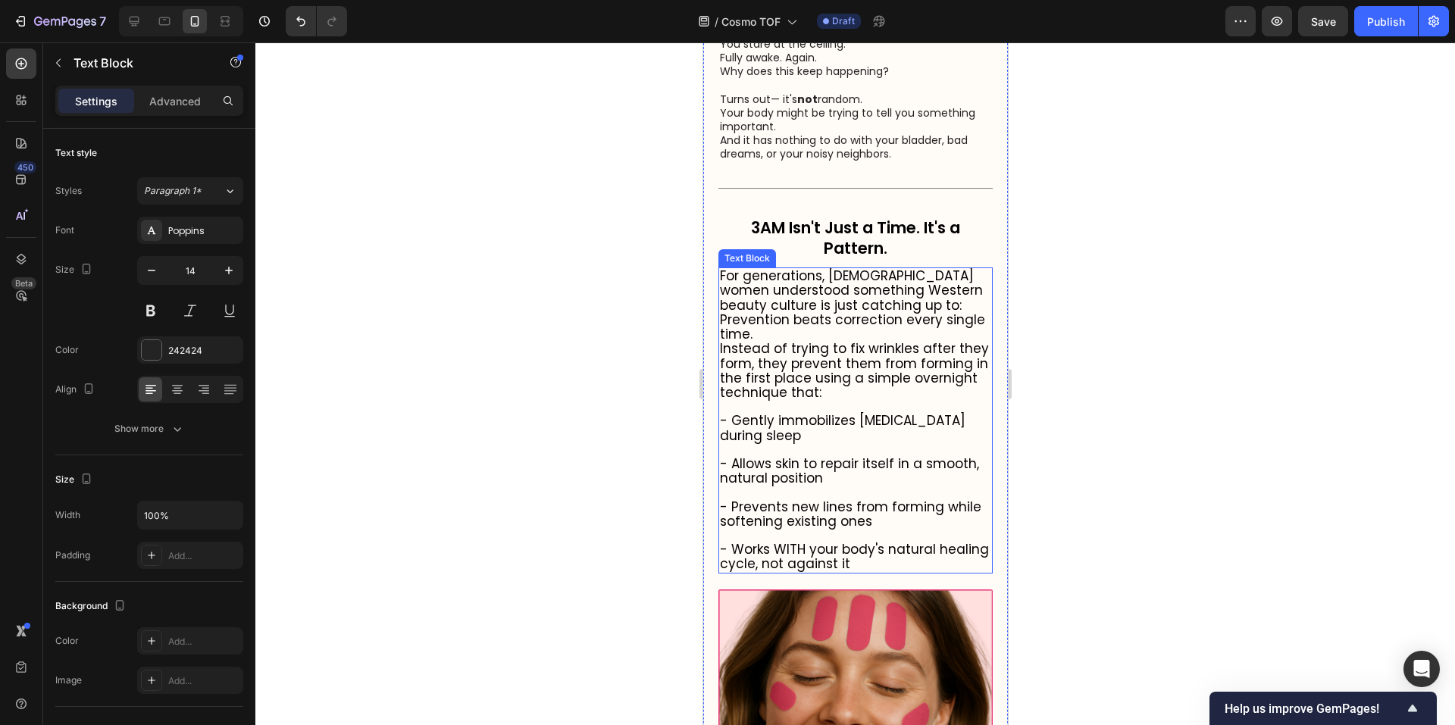
click at [852, 459] on span "- Allows skin to repair itself in a smooth, natural position" at bounding box center [848, 471] width 259 height 33
click at [887, 480] on p "- Allows skin to repair itself in a smooth, natural position" at bounding box center [854, 471] width 271 height 29
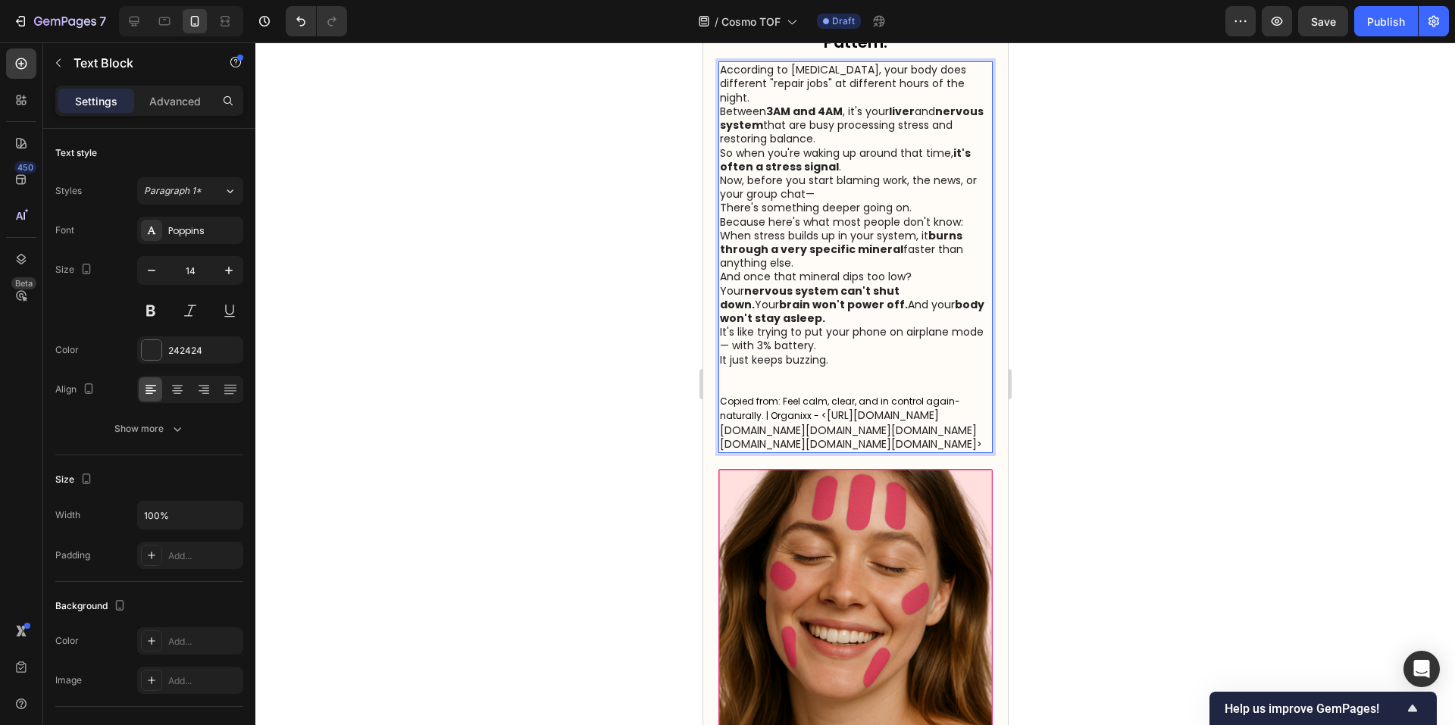
scroll to position [829, 0]
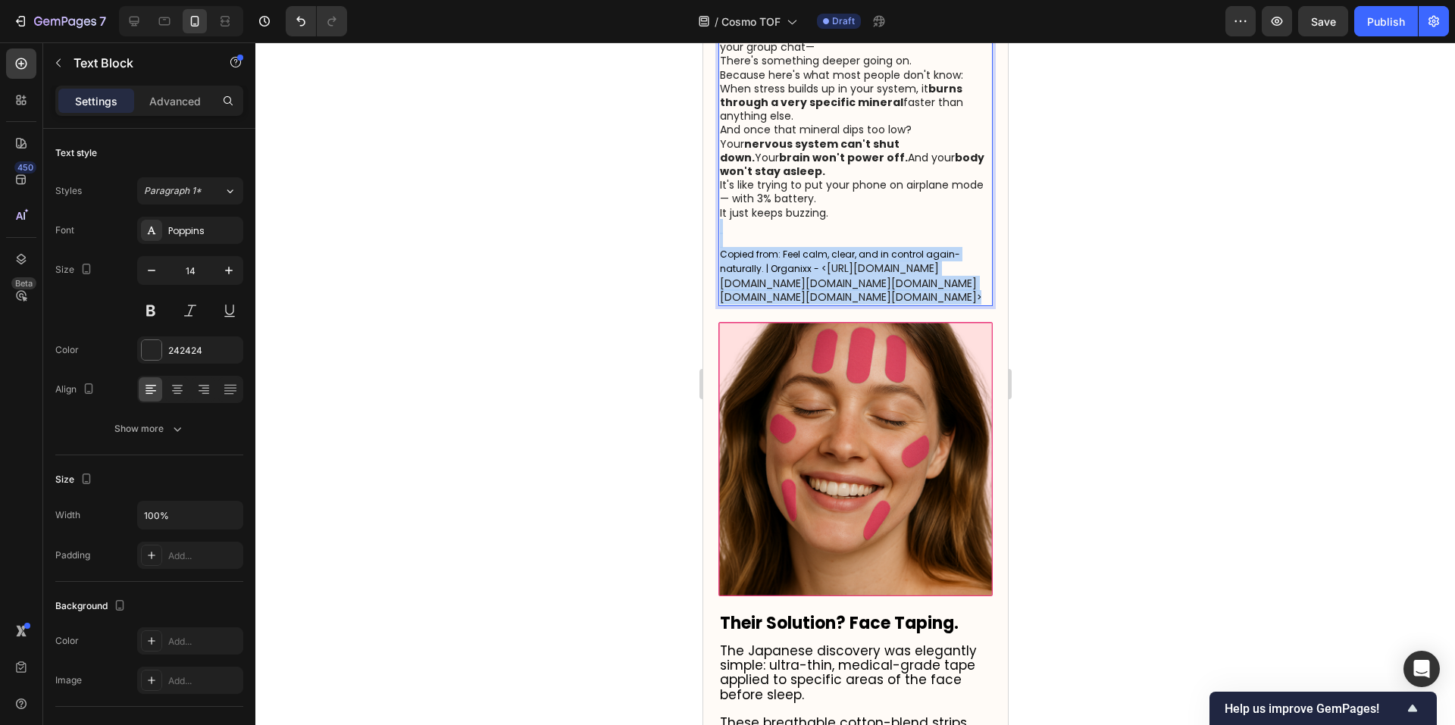
drag, startPoint x: 971, startPoint y: 447, endPoint x: 918, endPoint y: 241, distance: 212.6
copy p "Copied from: Feel calm, clear, and in control again-naturally. | Organixx - < […"
click at [918, 241] on p "Copied from: Feel calm, clear, and in control again-naturally. | Organixx - < […" at bounding box center [854, 262] width 271 height 85
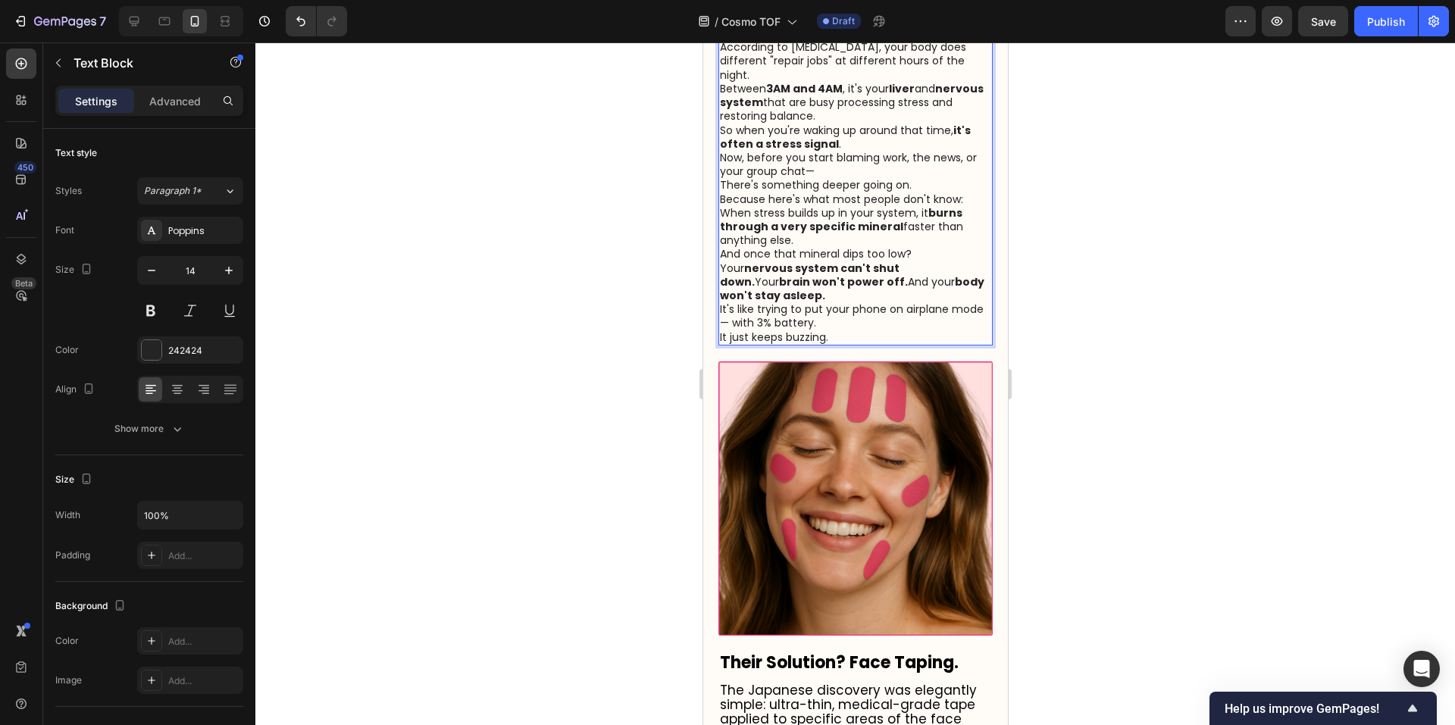
scroll to position [576, 0]
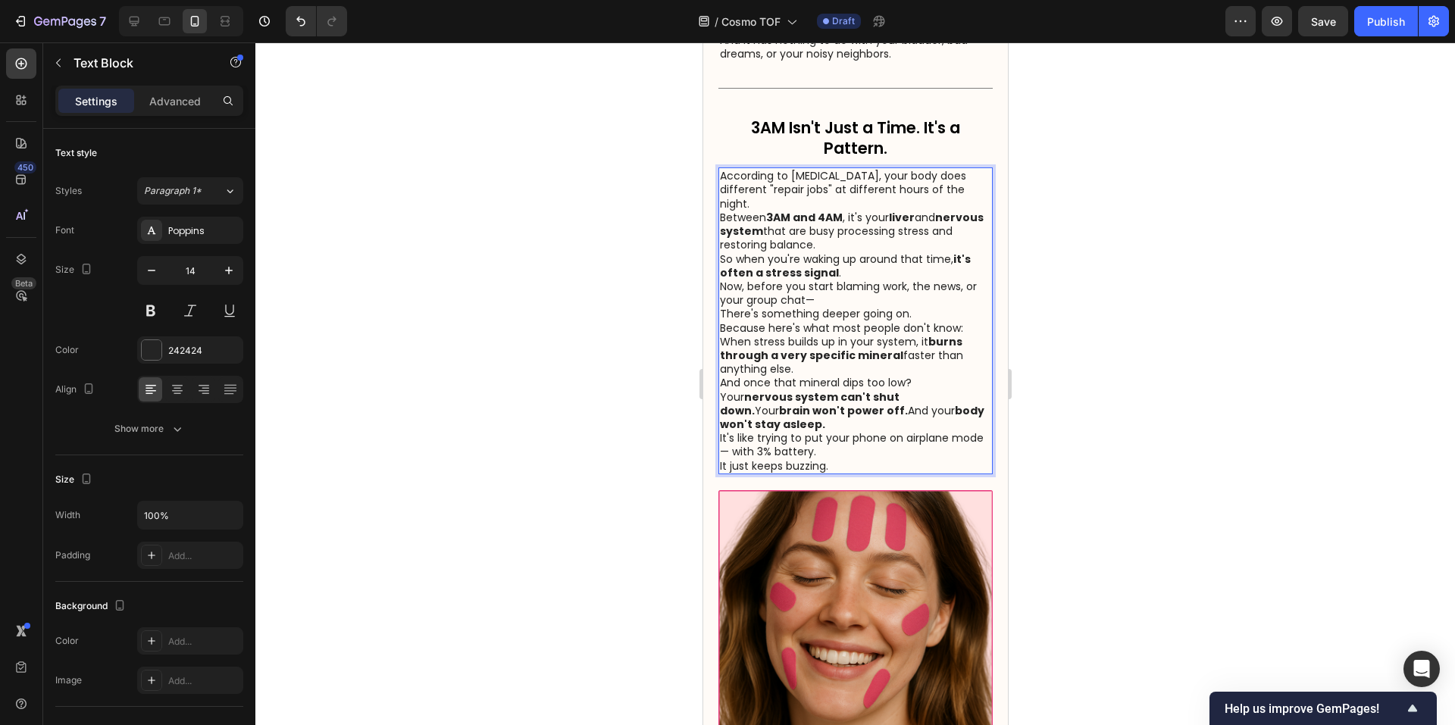
click at [852, 211] on p "According to [MEDICAL_DATA], your body does different "repair jobs" at differen…" at bounding box center [854, 190] width 271 height 42
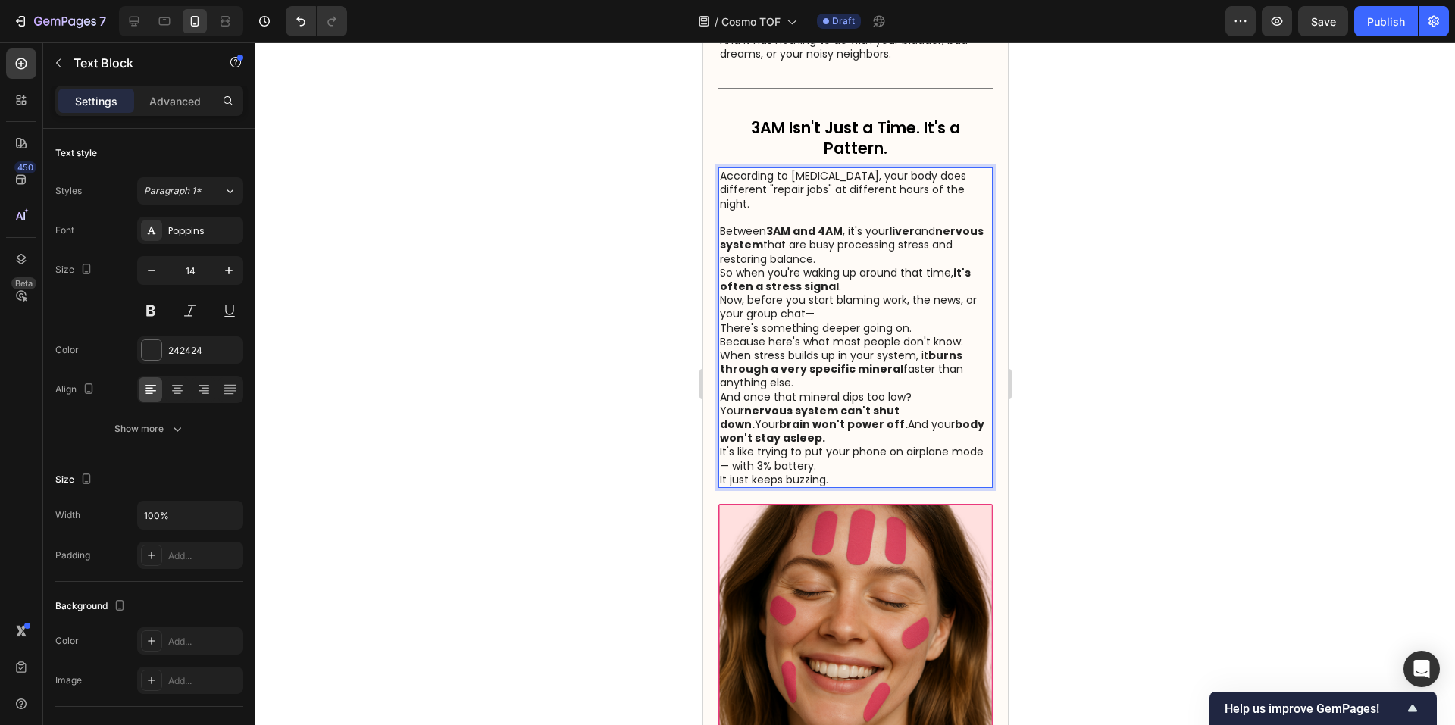
click at [946, 266] on p "Between 3AM and 4AM , it's your liver and nervous system that are busy processi…" at bounding box center [854, 245] width 271 height 42
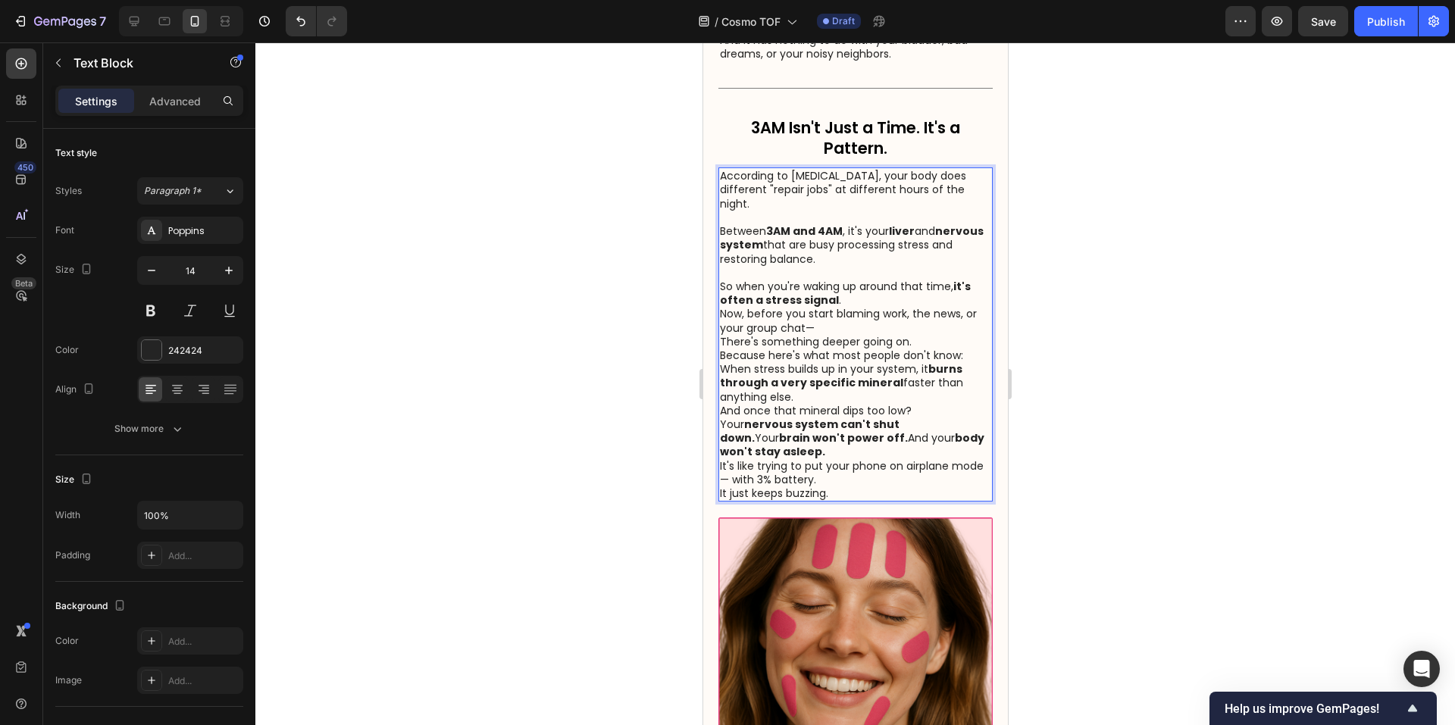
click at [854, 307] on p "So when you're waking up around that time, it's often a stress signal ." at bounding box center [854, 293] width 271 height 27
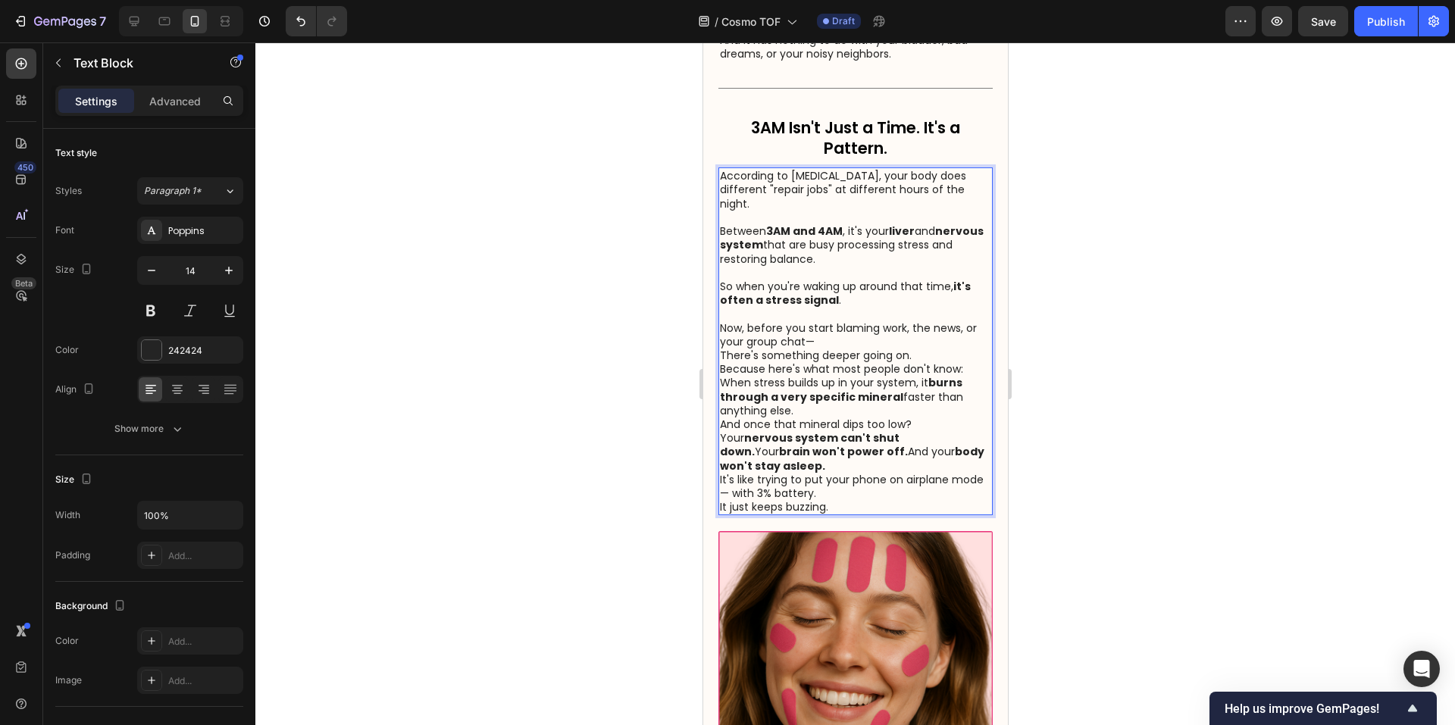
click at [827, 349] on p "Now, before you start blaming work, the news, or your group chat—" at bounding box center [854, 334] width 271 height 27
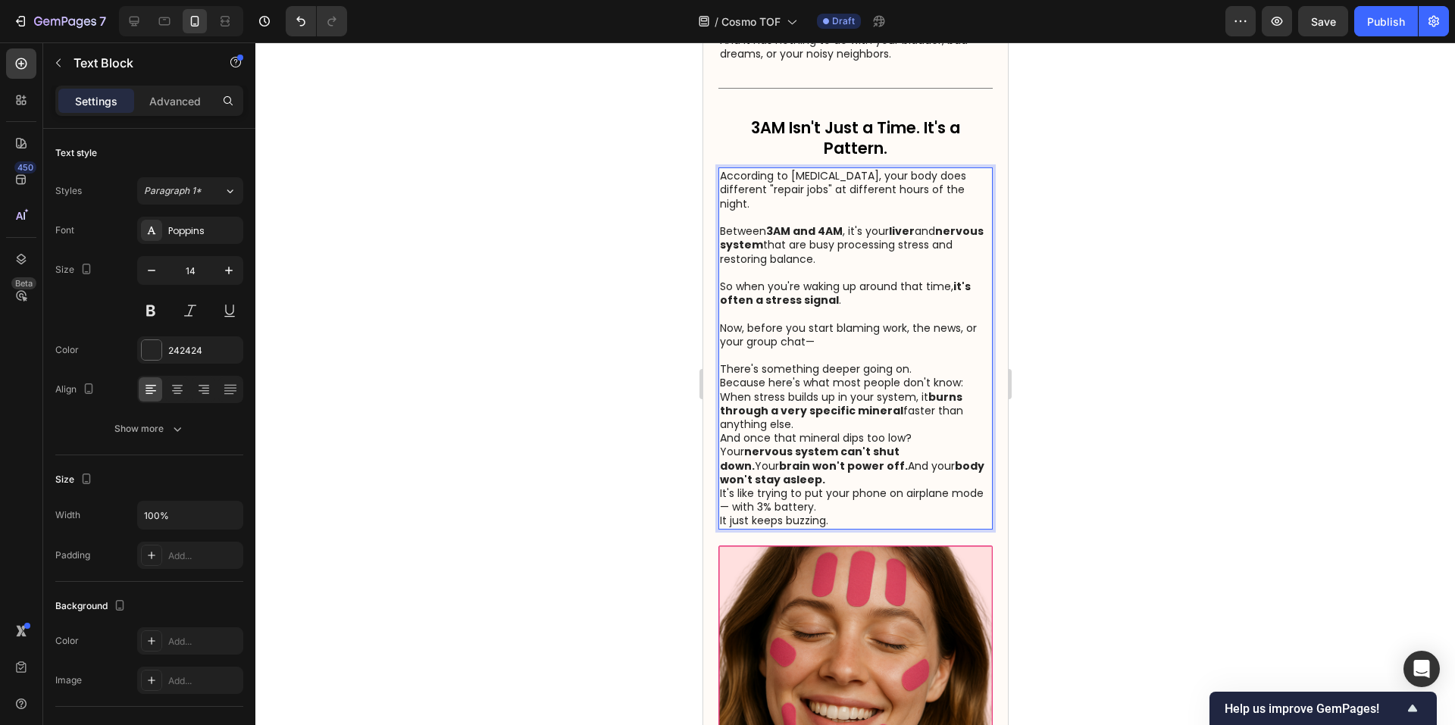
click at [934, 362] on p "Rich Text Editor. Editing area: main" at bounding box center [854, 356] width 271 height 14
click at [932, 376] on p "There's something deeper going on." at bounding box center [854, 369] width 271 height 14
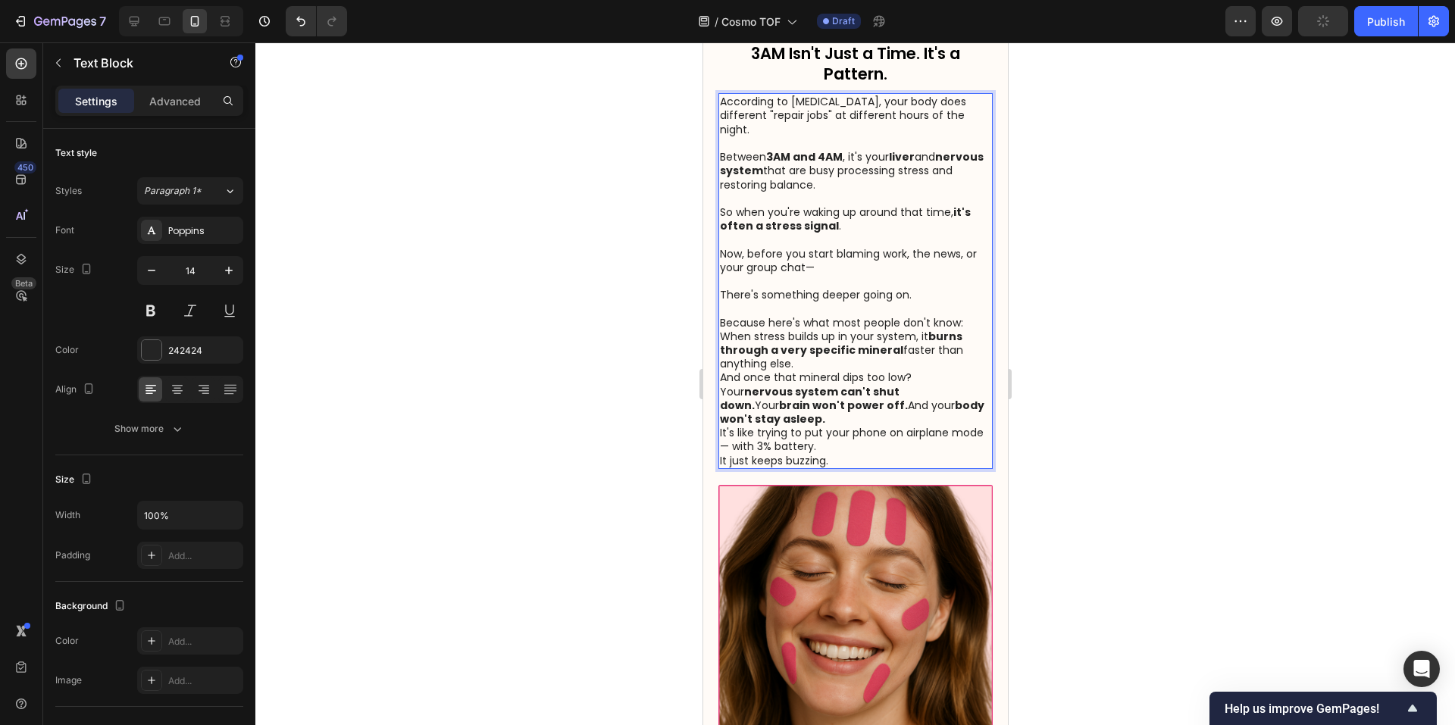
scroll to position [702, 0]
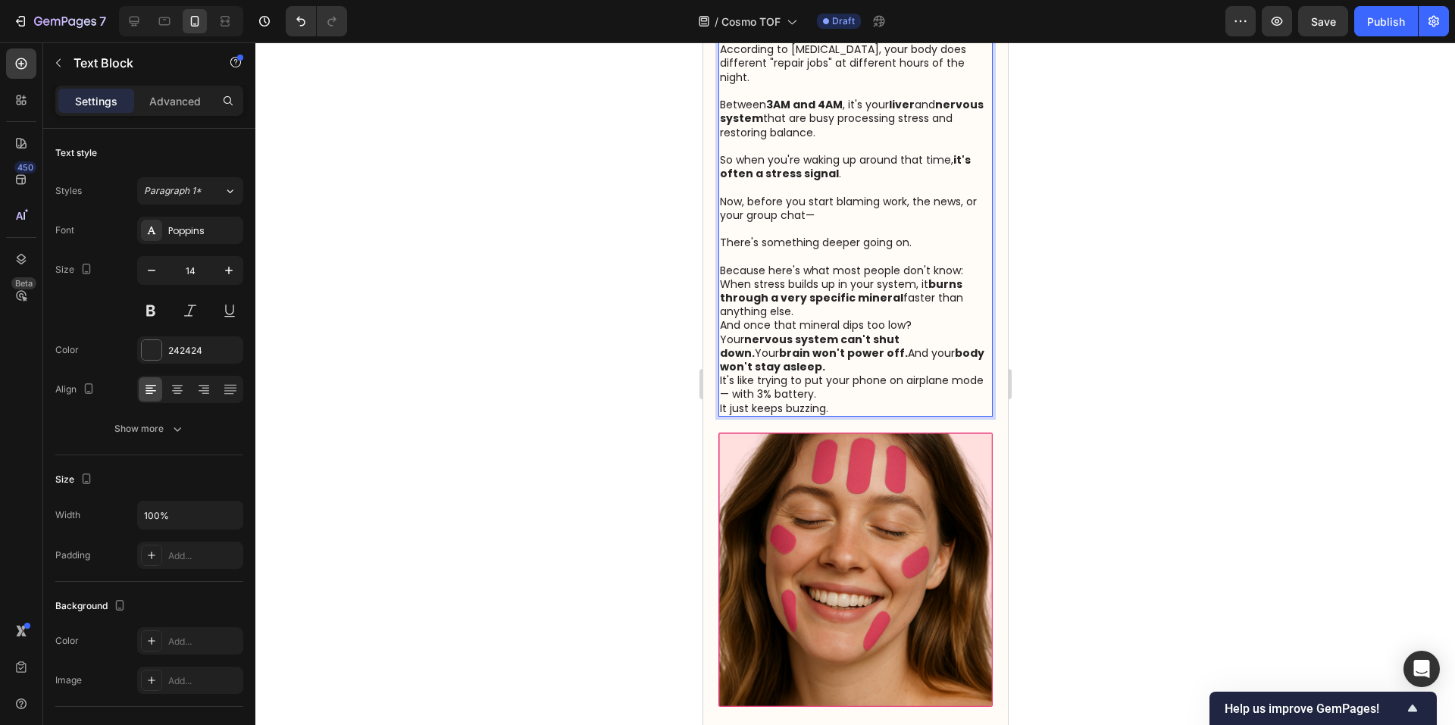
click at [962, 277] on p "Because here's what most people don't know:" at bounding box center [854, 271] width 271 height 14
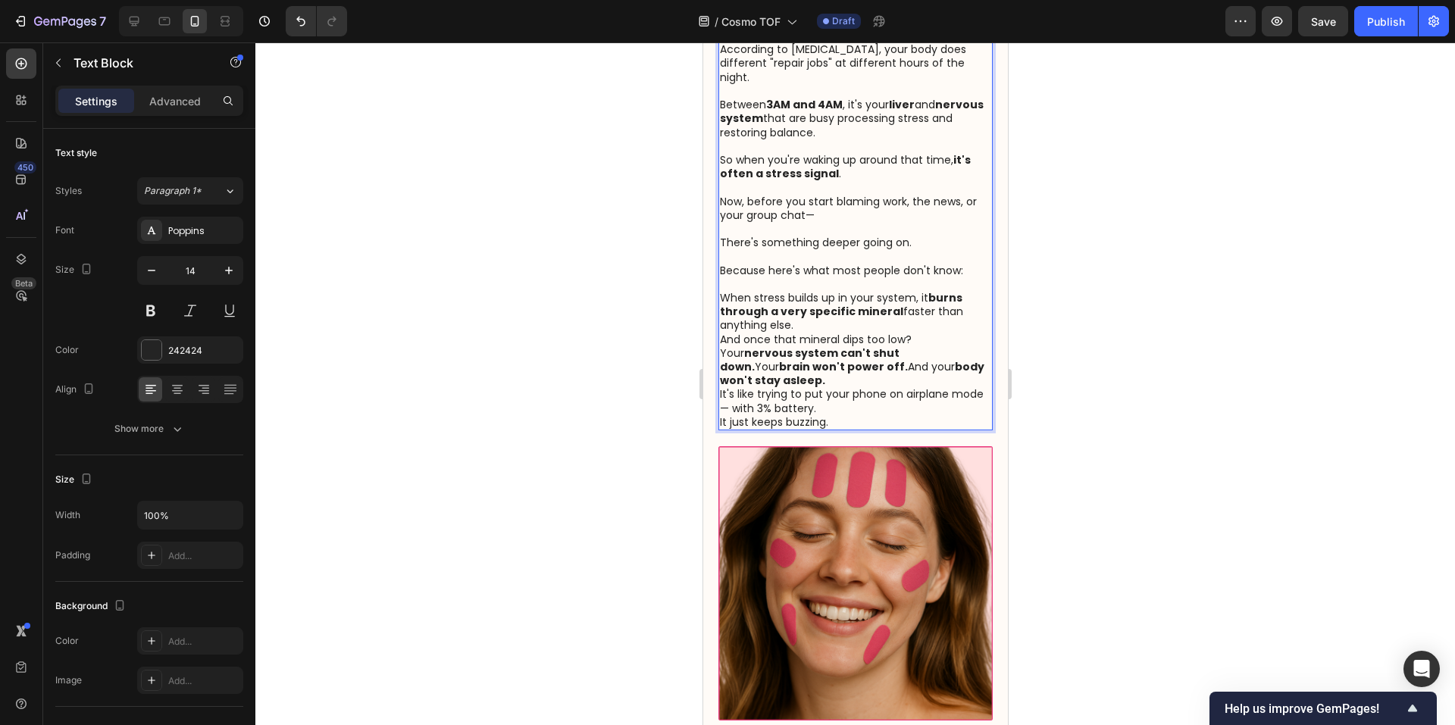
click at [875, 333] on p "When stress builds up in your system, it burns through a very specific mineral …" at bounding box center [854, 312] width 271 height 42
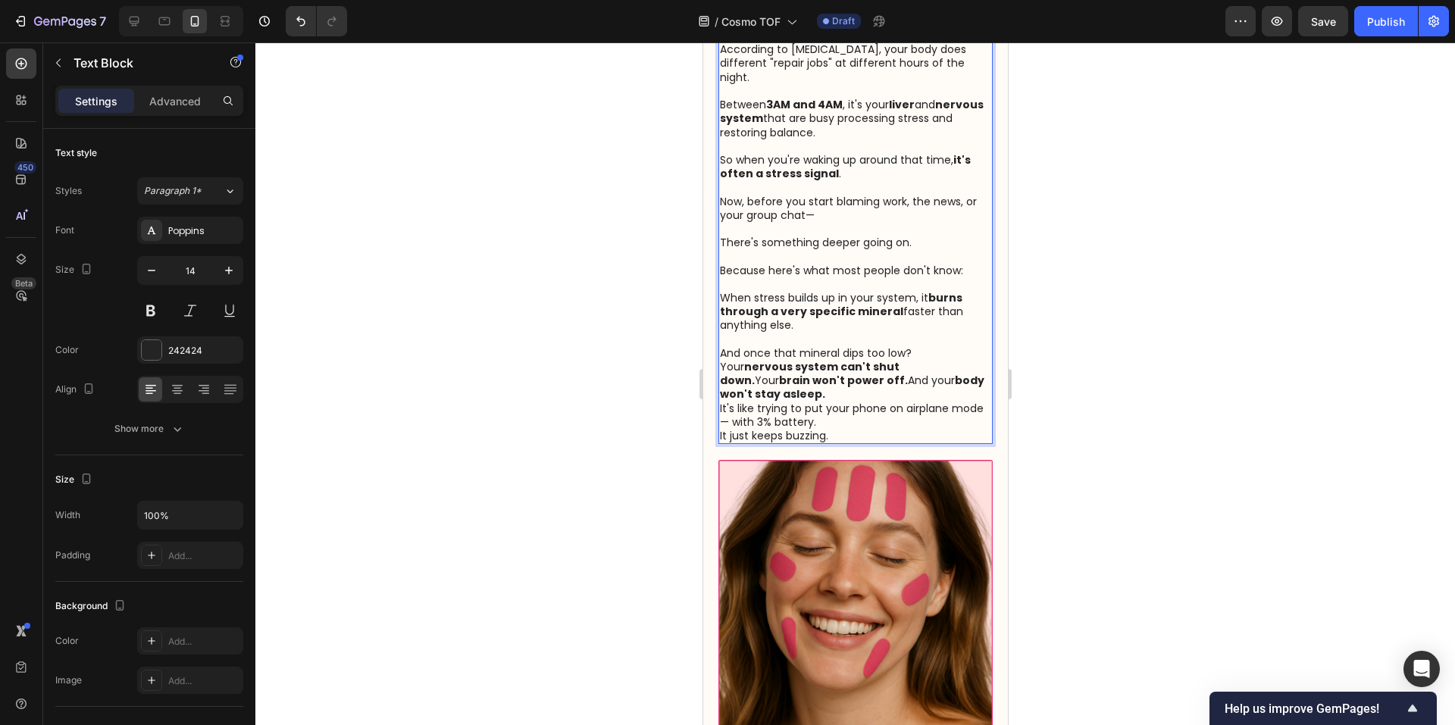
click at [924, 360] on p "And once that mineral dips too low?" at bounding box center [854, 353] width 271 height 14
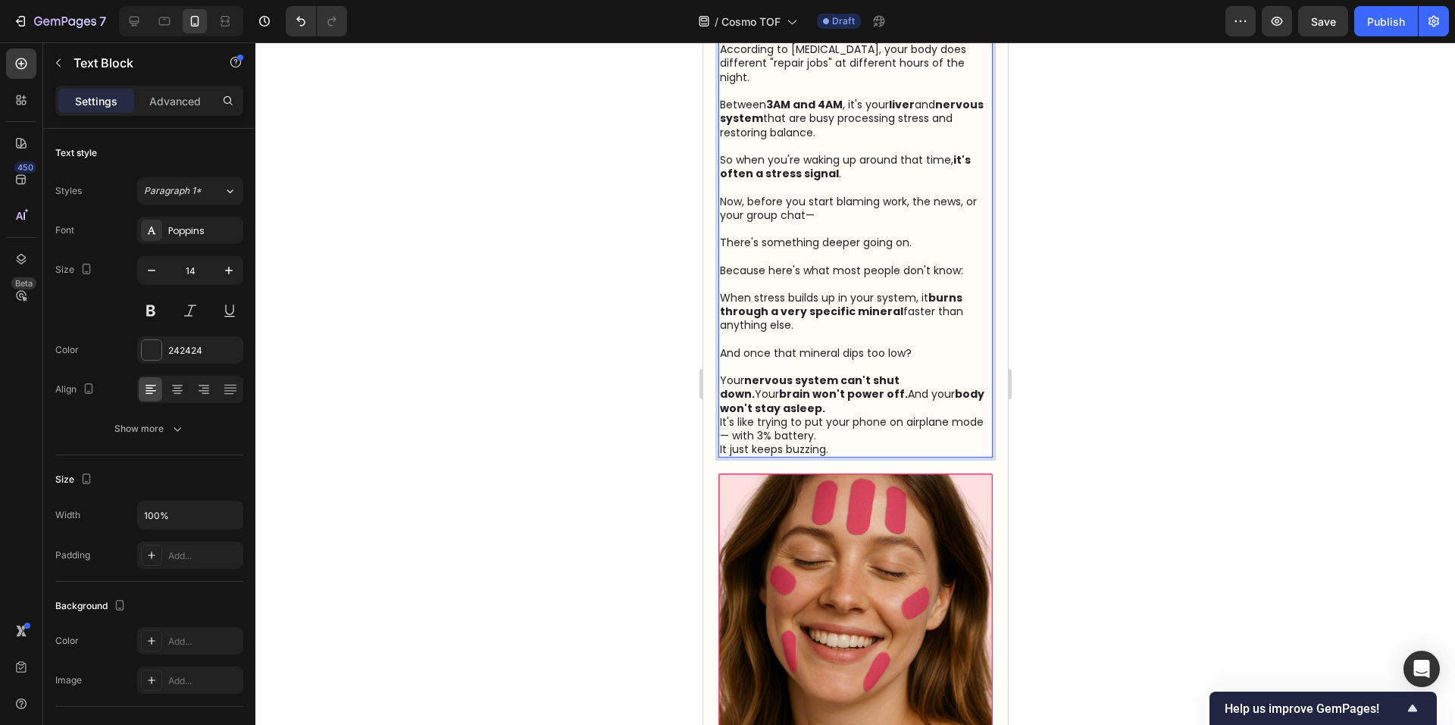
click at [899, 414] on p "Your nervous system can't shut down. Your brain won't power off. And your body …" at bounding box center [854, 395] width 271 height 42
click at [909, 415] on p "Your nervous system can't shut down. Your brain won't power off. And your body …" at bounding box center [854, 395] width 271 height 42
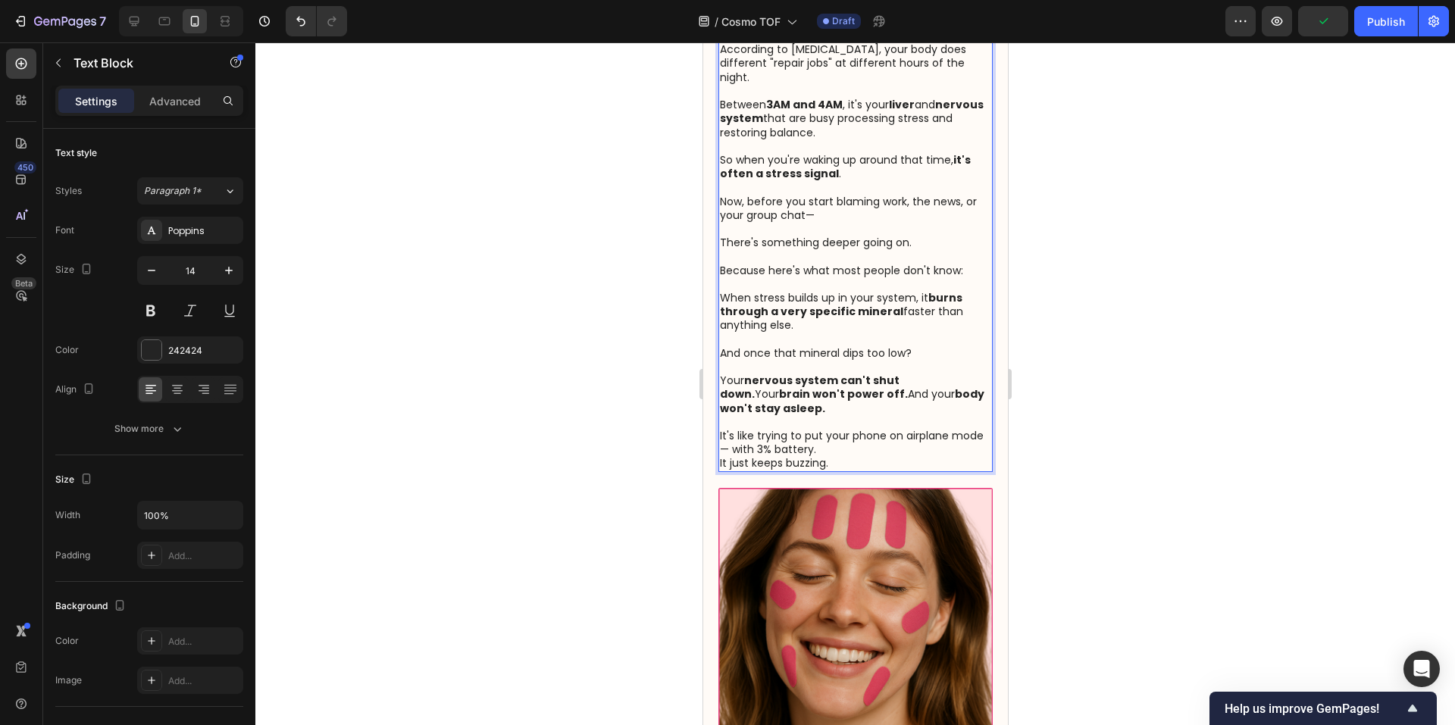
click at [916, 470] on p "It's like trying to put your phone on airplane mode— with 3% battery. It just k…" at bounding box center [854, 450] width 271 height 42
click at [1118, 451] on div at bounding box center [855, 383] width 1200 height 683
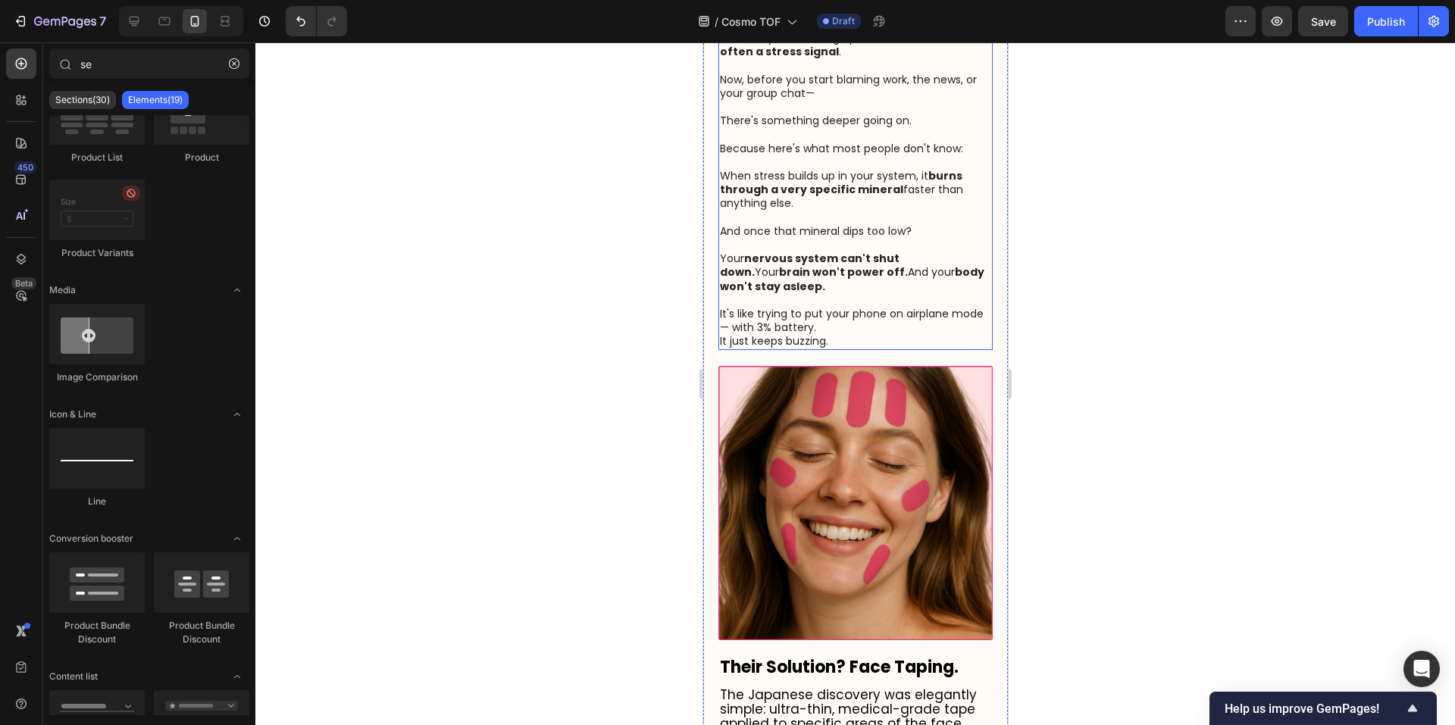
scroll to position [955, 0]
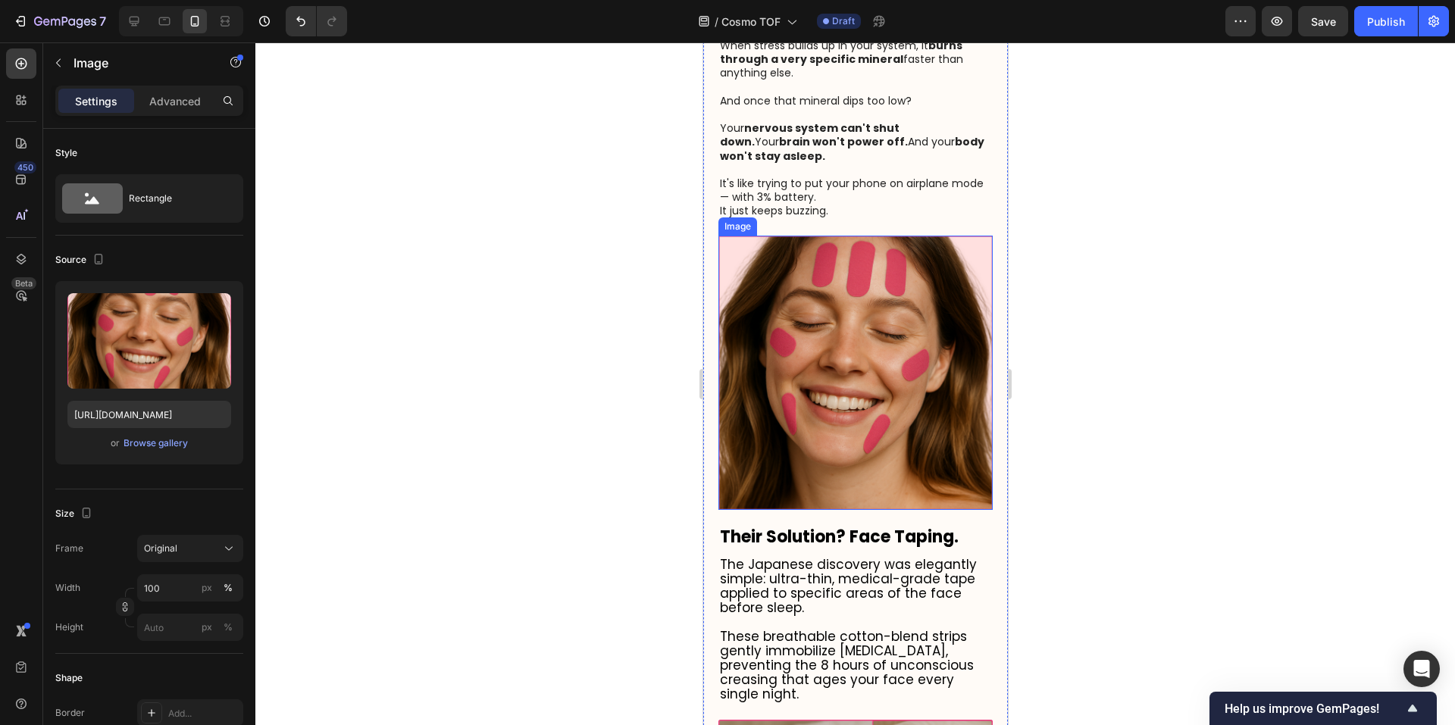
click at [861, 413] on img at bounding box center [855, 373] width 274 height 274
click at [815, 226] on icon at bounding box center [819, 220] width 10 height 11
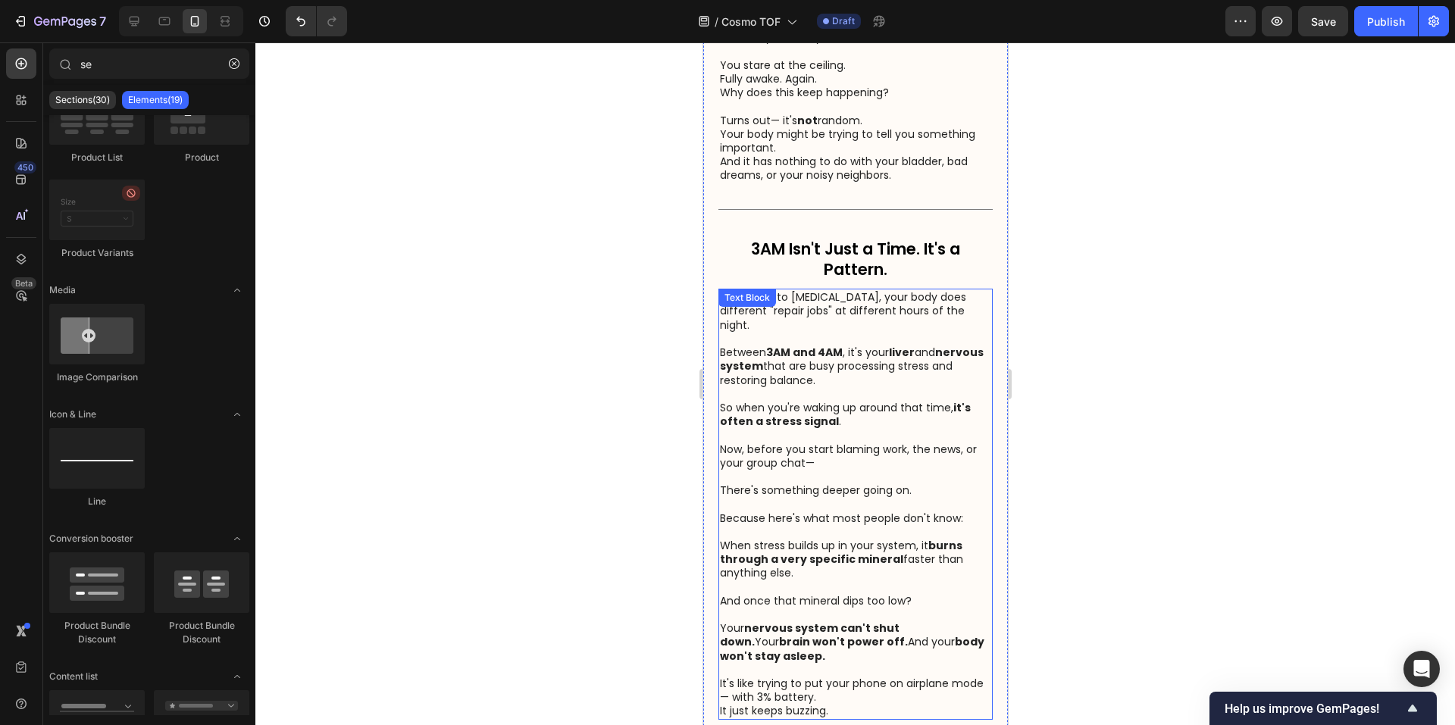
scroll to position [450, 0]
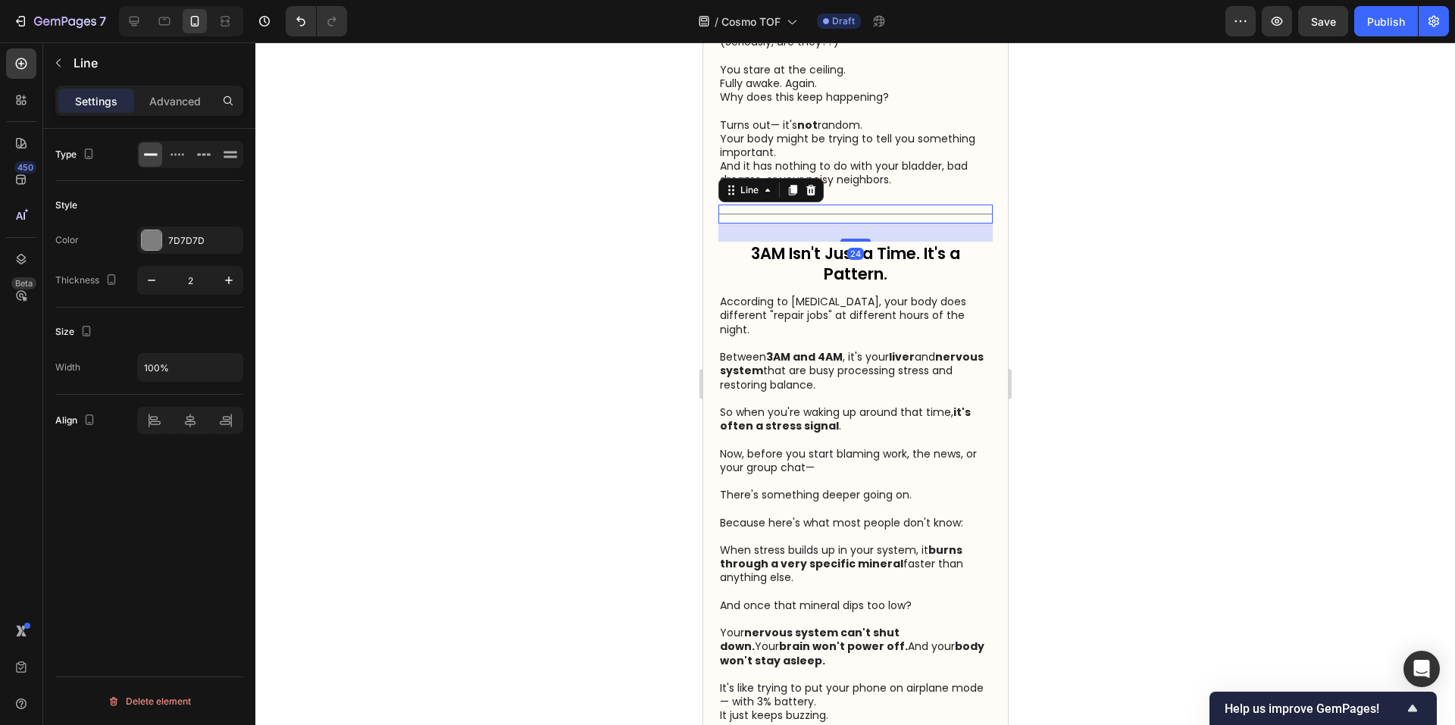
click at [855, 224] on div "Title Line 24" at bounding box center [855, 214] width 274 height 19
click at [788, 195] on icon at bounding box center [792, 190] width 8 height 11
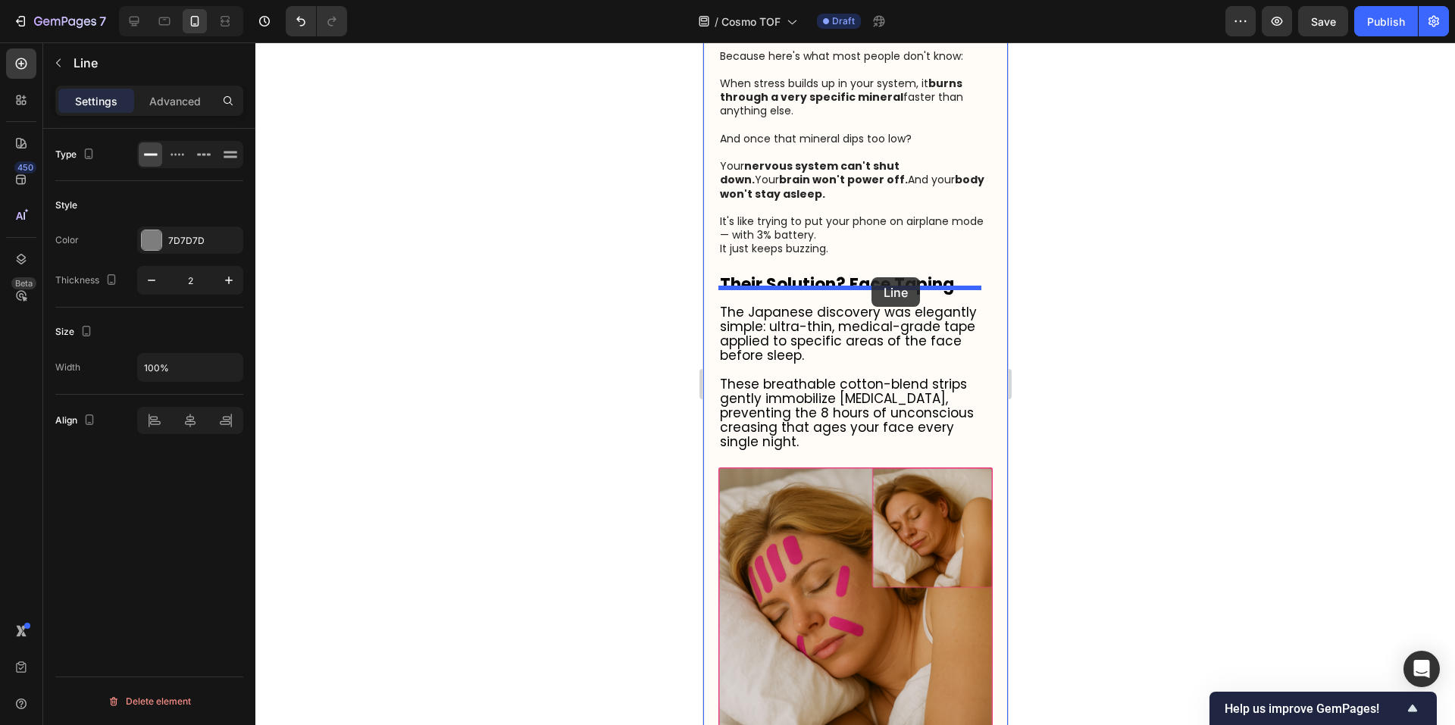
drag, startPoint x: 834, startPoint y: 265, endPoint x: 871, endPoint y: 277, distance: 38.3
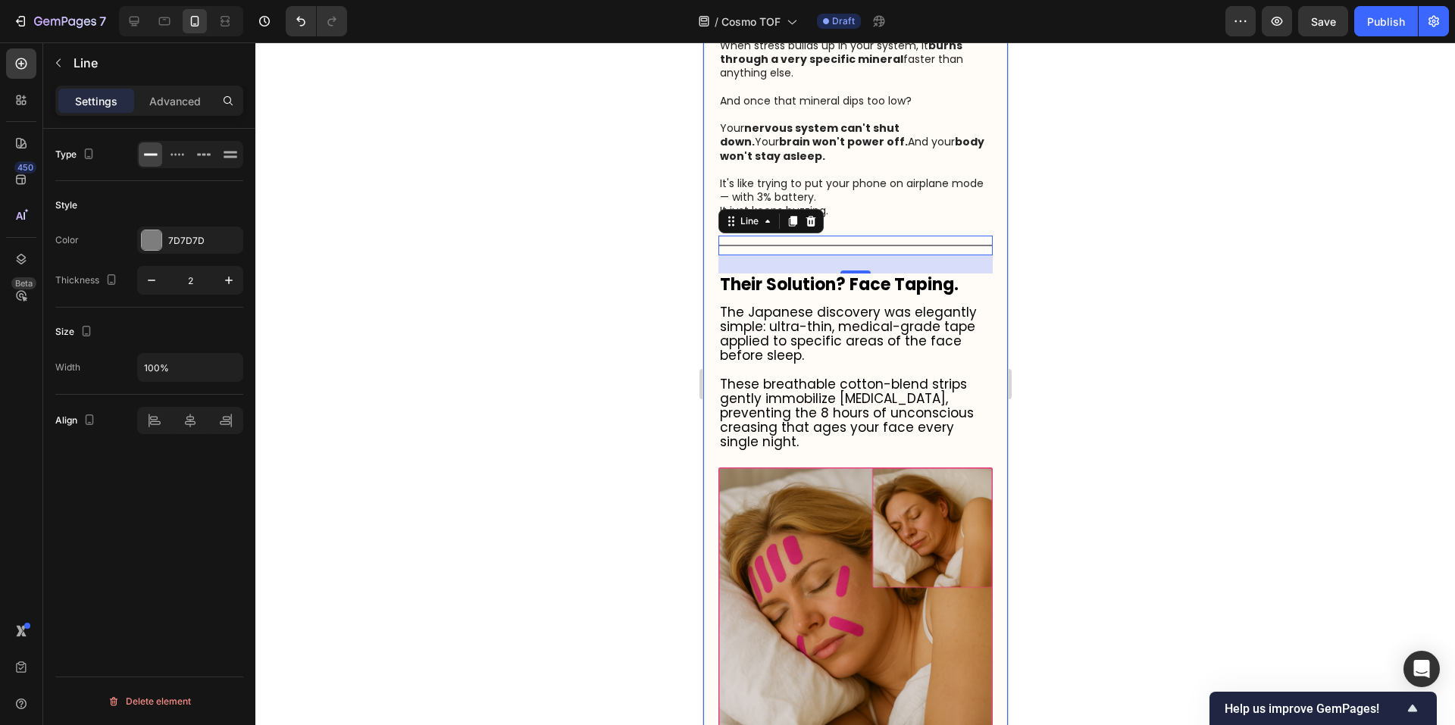
scroll to position [917, 0]
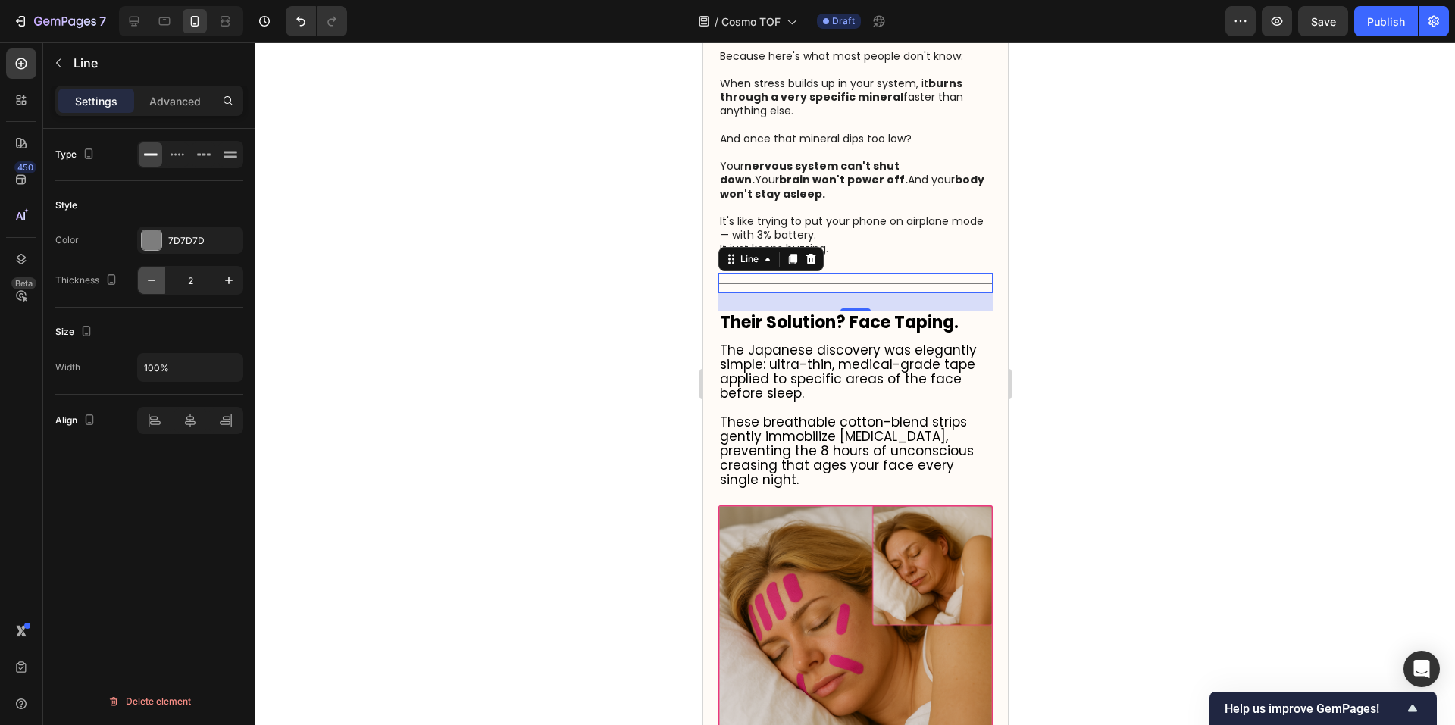
click at [142, 278] on button "button" at bounding box center [151, 280] width 27 height 27
type input "1"
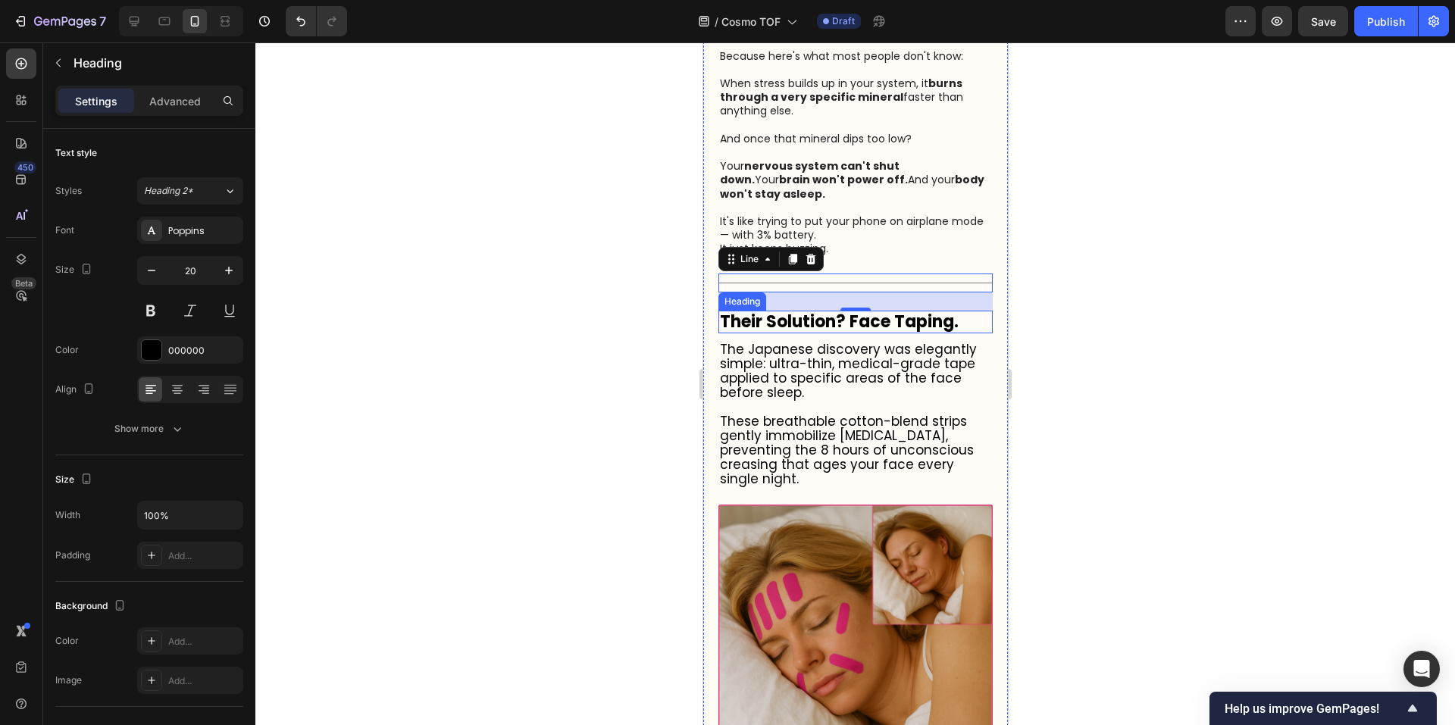
click at [939, 329] on strong "Their Solution? Face Taping." at bounding box center [838, 321] width 239 height 23
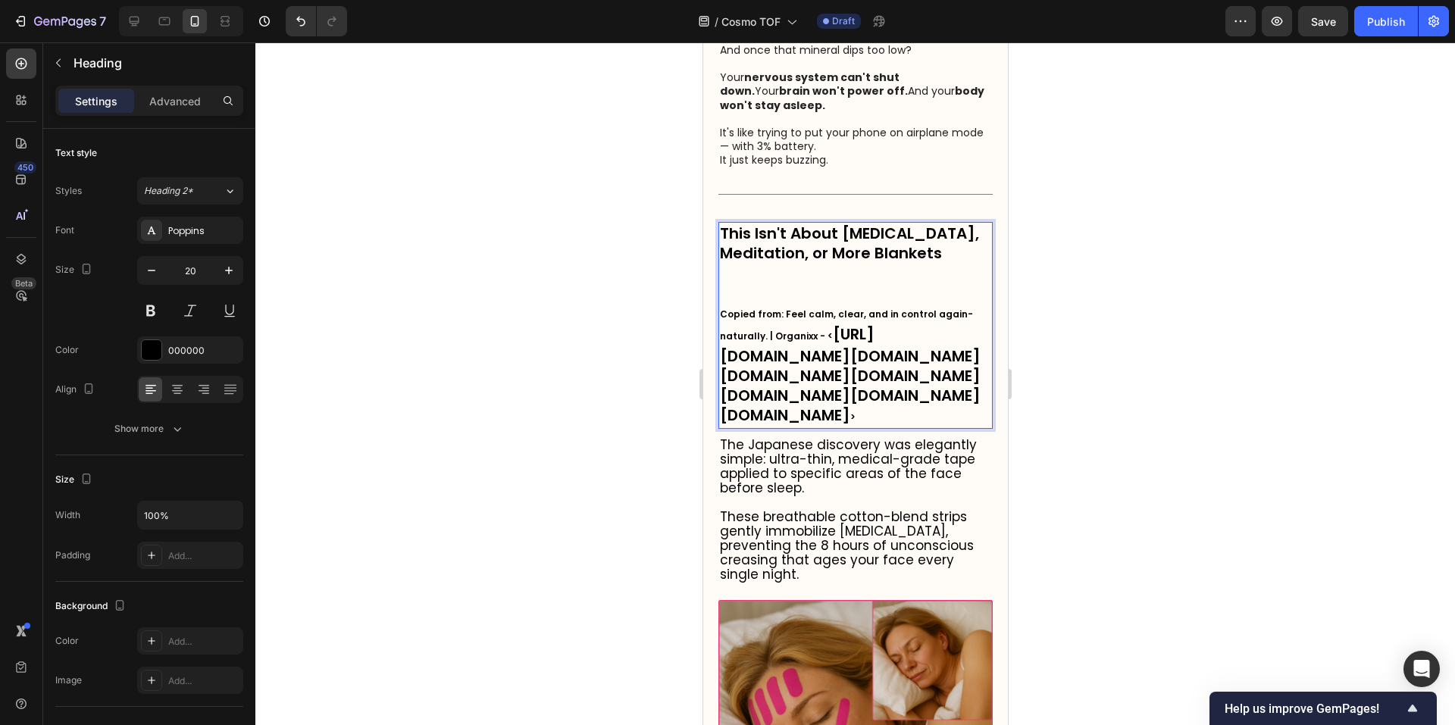
scroll to position [1012, 0]
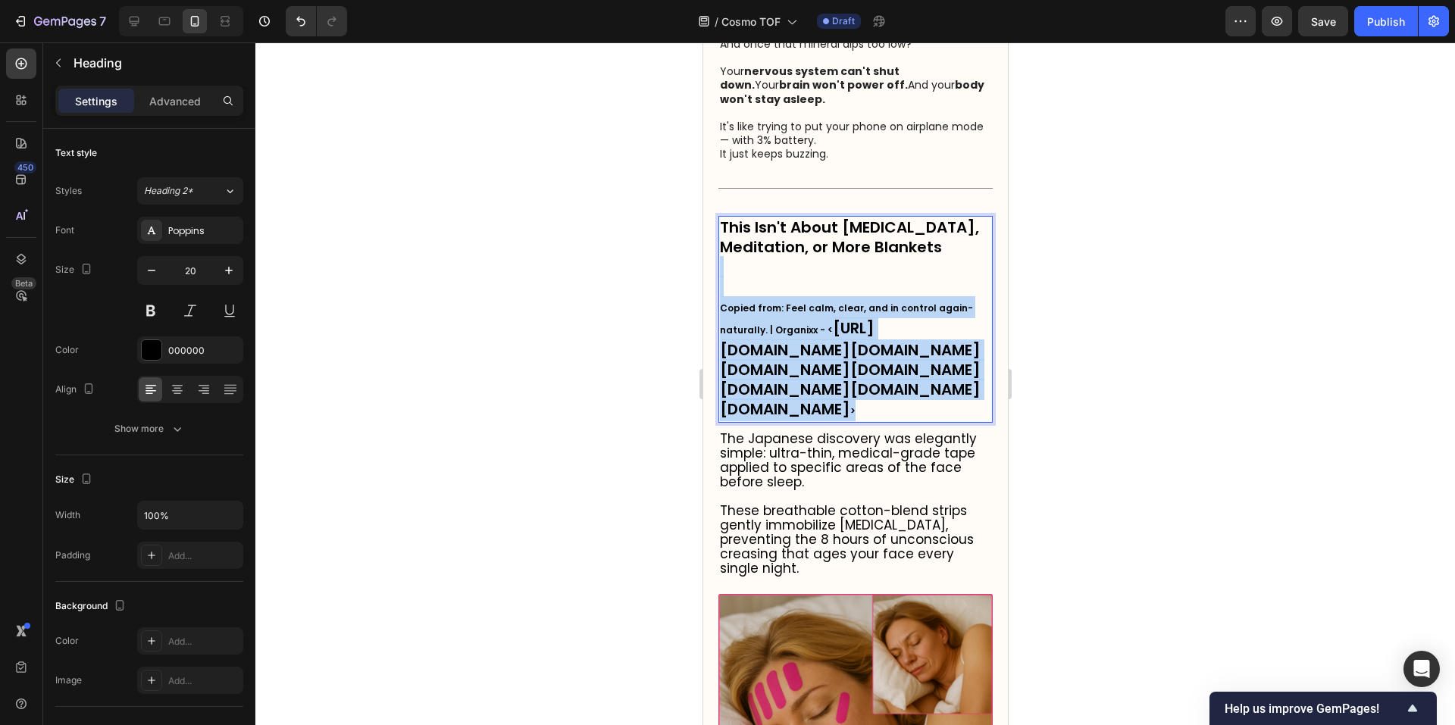
drag, startPoint x: 838, startPoint y: 704, endPoint x: 728, endPoint y: 310, distance: 409.1
copy p "Copied from: Feel calm, clear, and in control again-naturally. | Organixx - < […"
click at [728, 310] on p "Copied from: Feel calm, clear, and in control again-naturally. | Organixx - < […" at bounding box center [854, 339] width 271 height 164
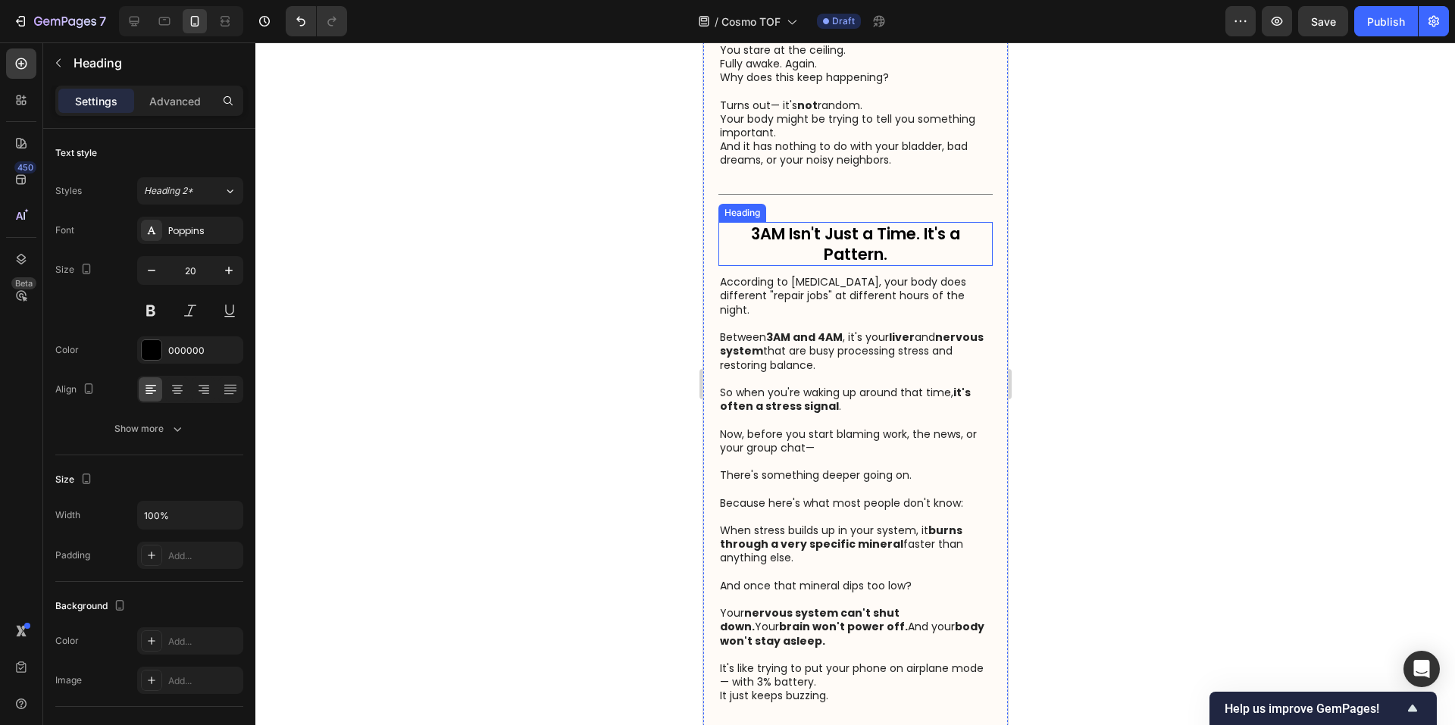
scroll to position [507, 0]
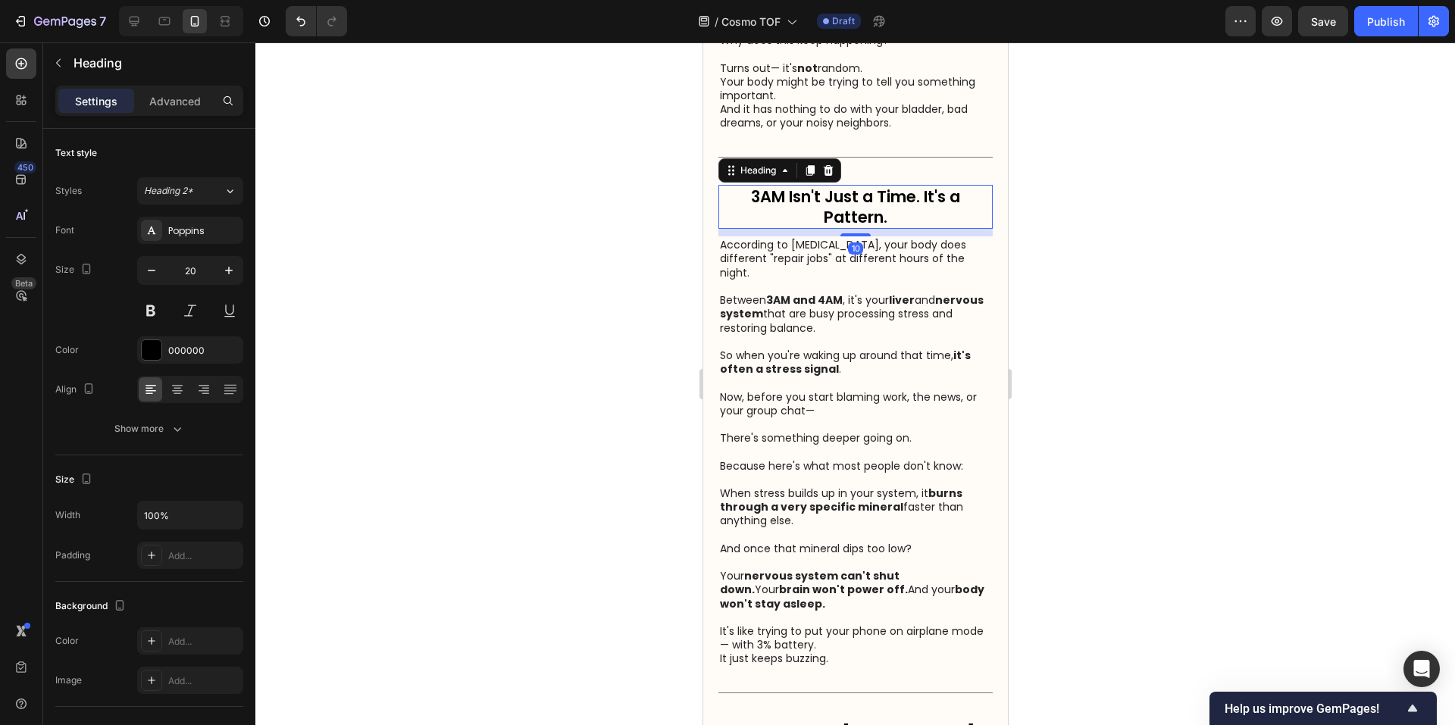
click at [931, 215] on p "3AM Isn't Just a Time. It's a Pattern." at bounding box center [854, 207] width 271 height 42
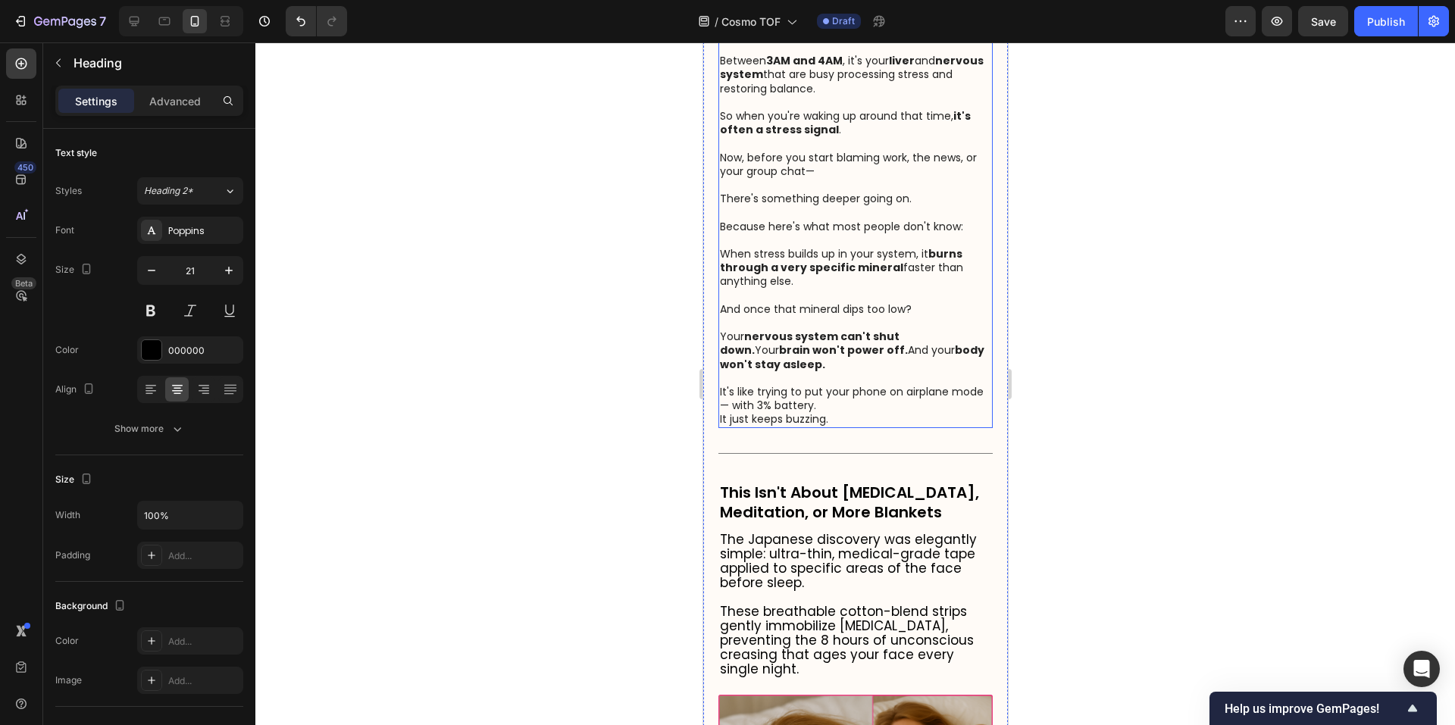
scroll to position [759, 0]
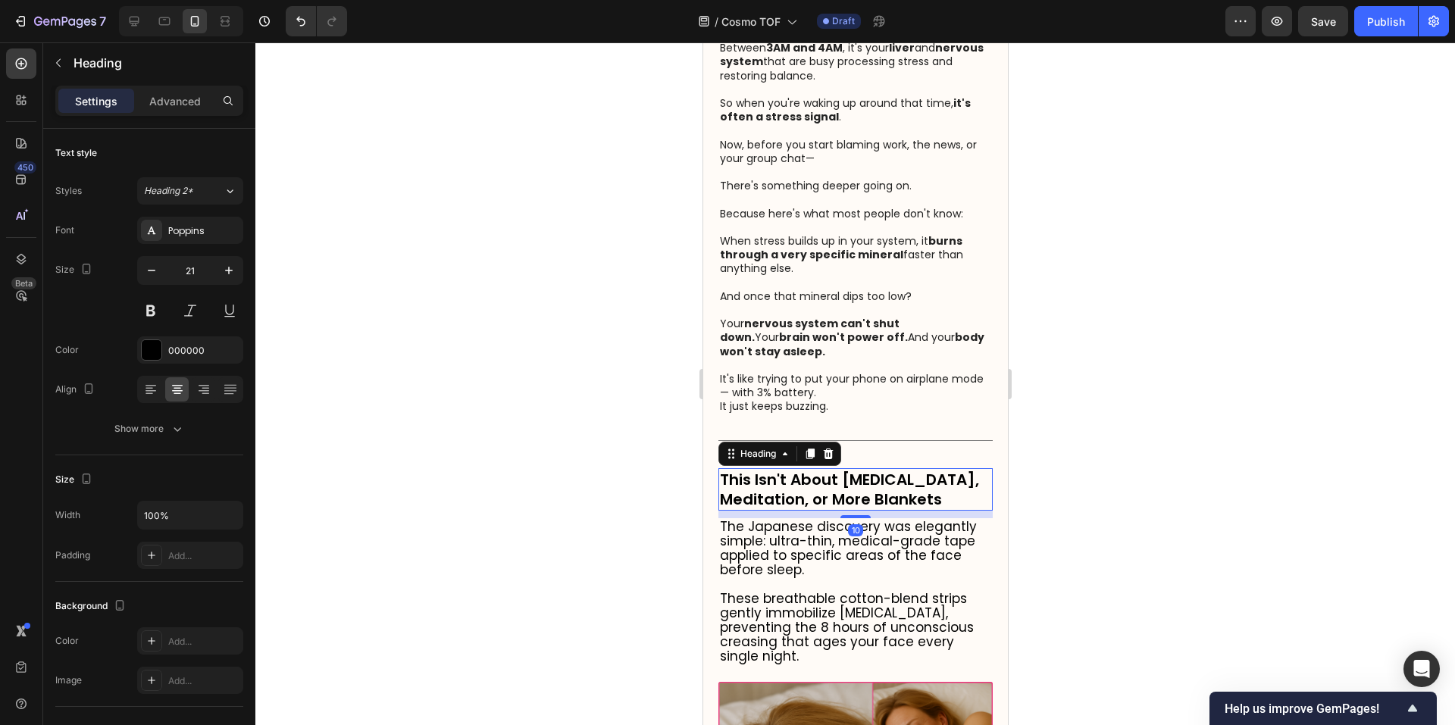
click at [830, 502] on p "This Isn't About [MEDICAL_DATA], Meditation, or More Blankets" at bounding box center [854, 489] width 271 height 39
click at [231, 268] on icon "button" at bounding box center [228, 270] width 15 height 15
type input "21"
click at [1252, 383] on div at bounding box center [855, 383] width 1200 height 683
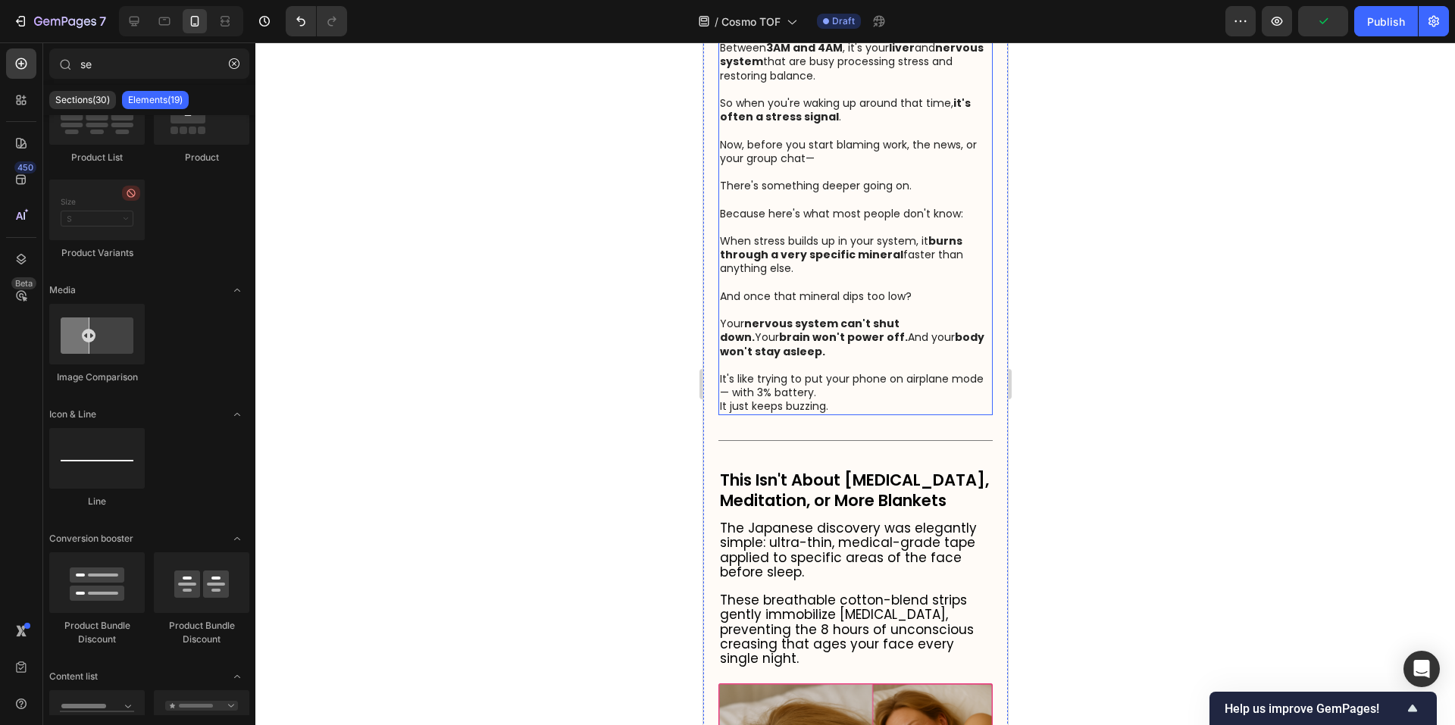
scroll to position [886, 0]
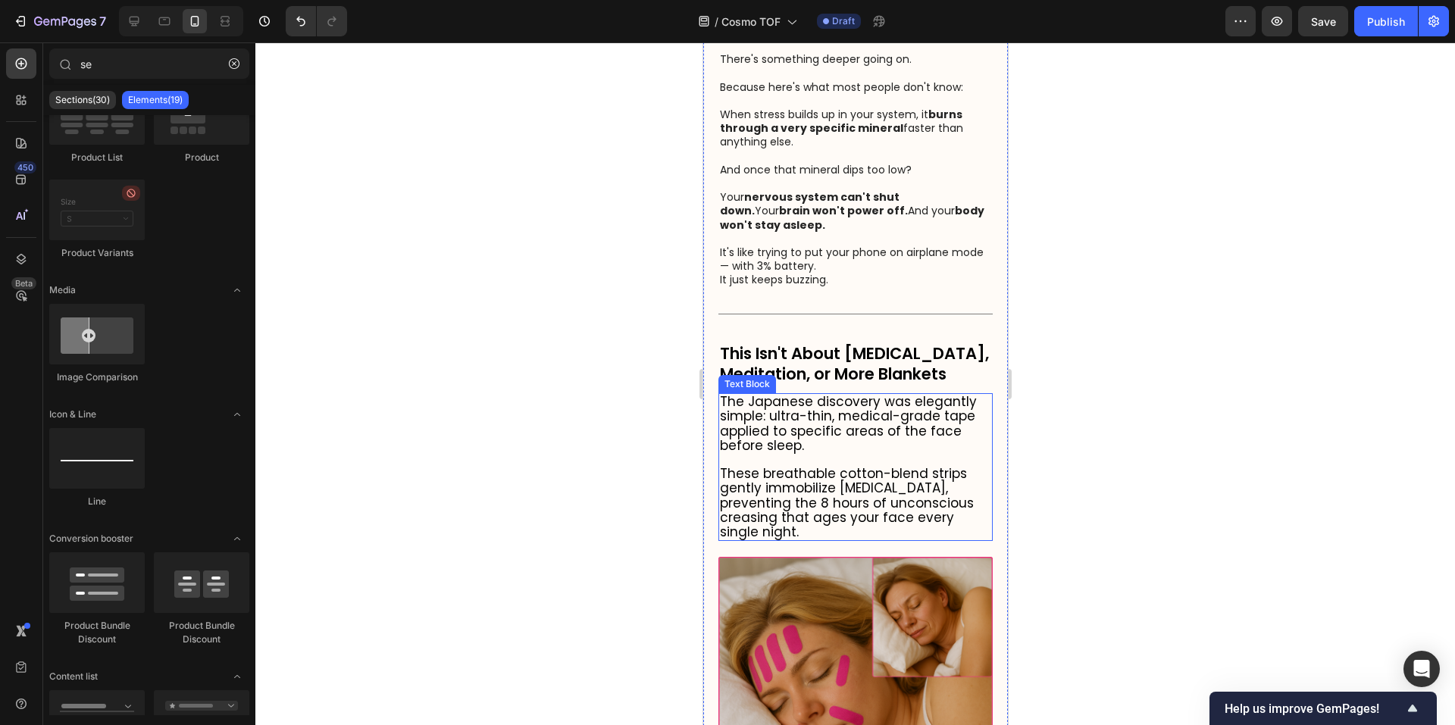
click at [846, 467] on p at bounding box center [854, 460] width 271 height 14
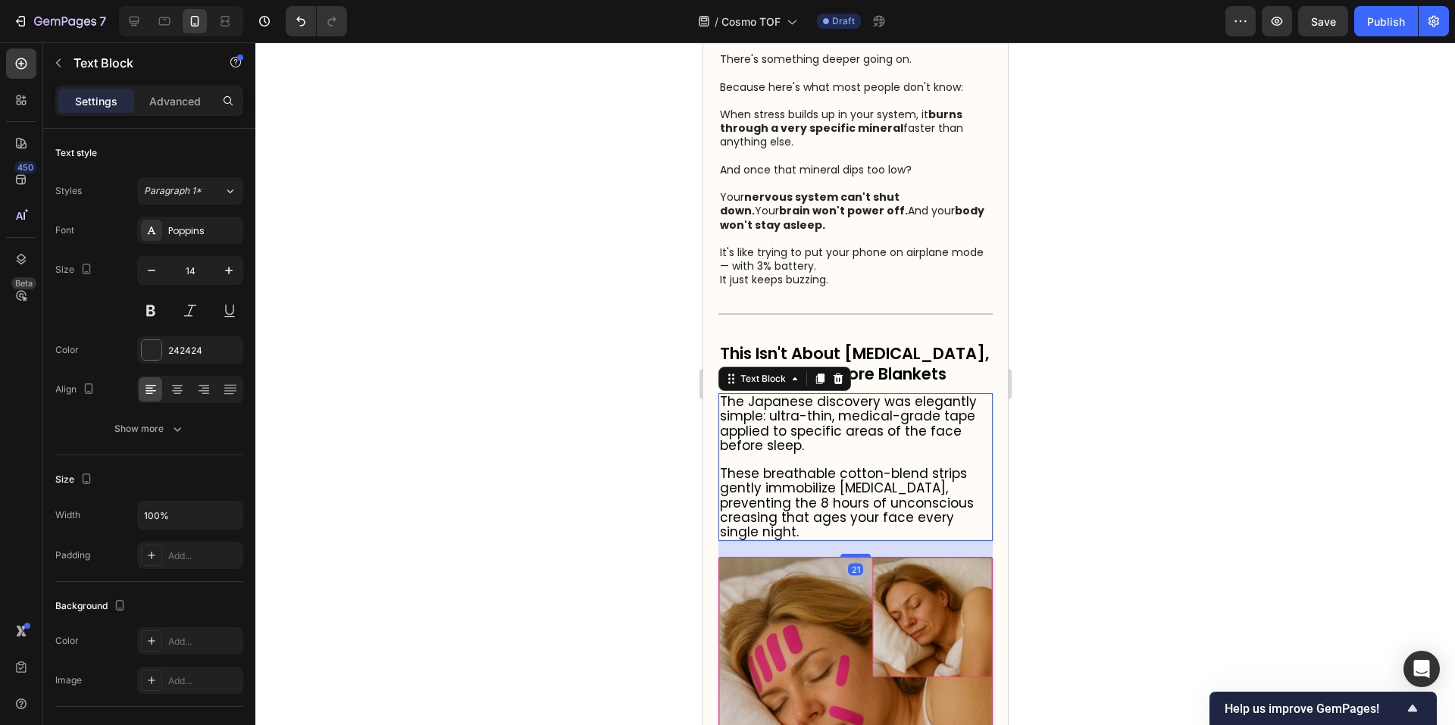
click at [871, 467] on p at bounding box center [854, 460] width 271 height 14
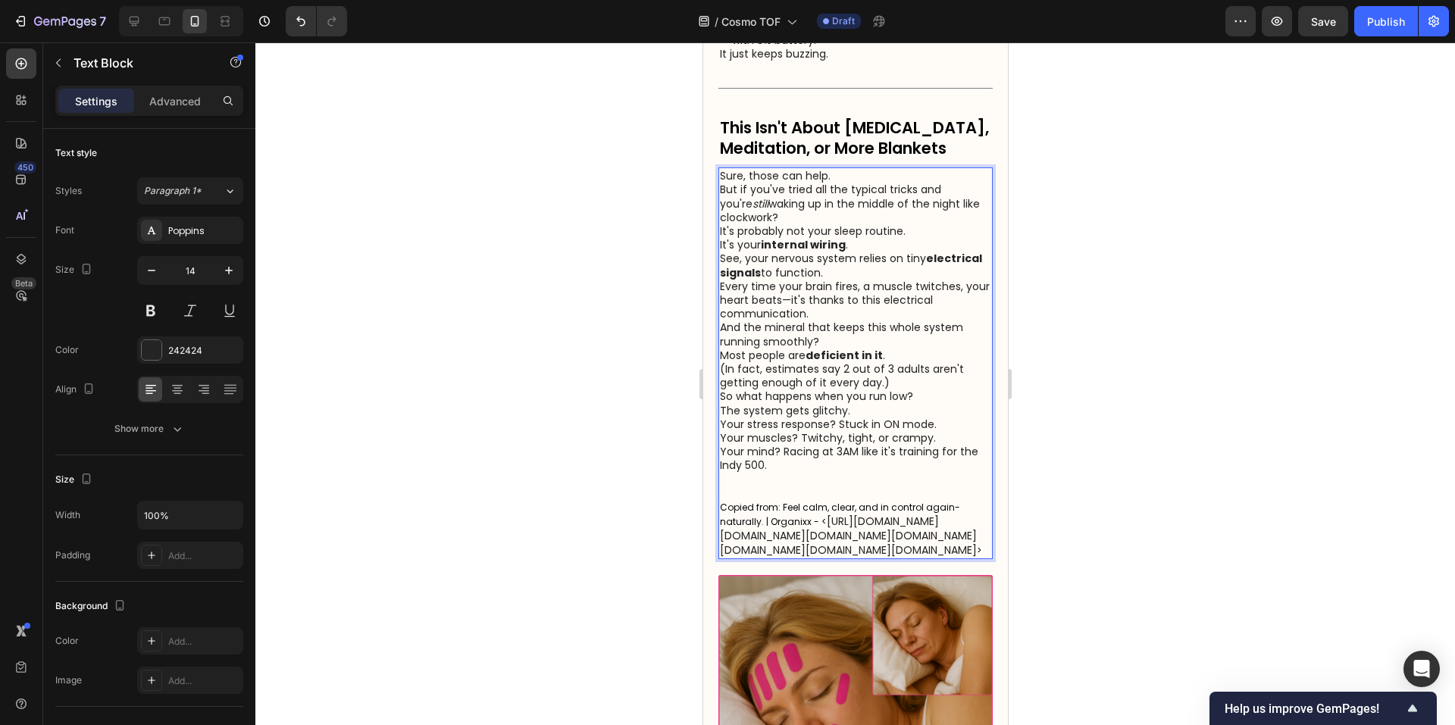
scroll to position [1364, 0]
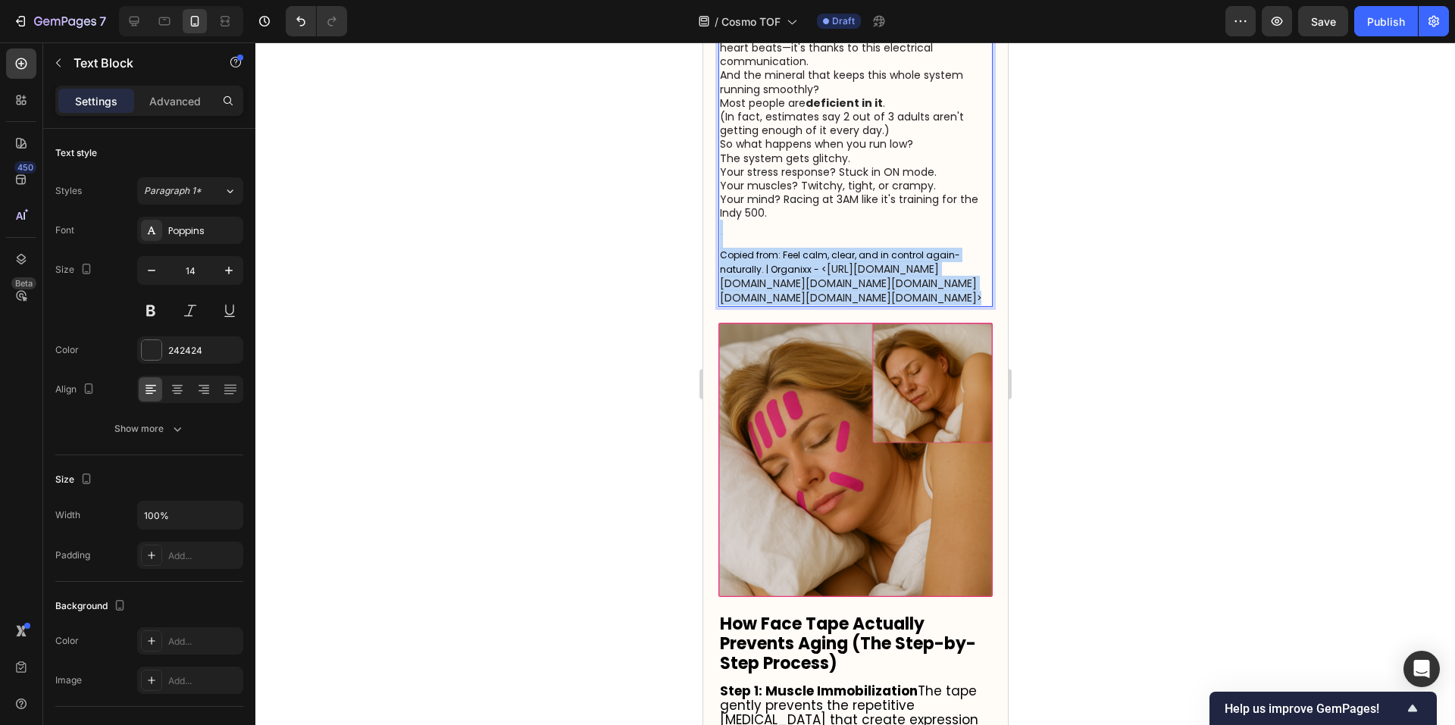
drag, startPoint x: 969, startPoint y: 449, endPoint x: 830, endPoint y: 249, distance: 243.4
copy p "Copied from: Feel calm, clear, and in control again-naturally. | Organixx - < […"
click at [830, 249] on p "Copied from: Feel calm, clear, and in control again-naturally. | Organixx - < […" at bounding box center [854, 263] width 271 height 85
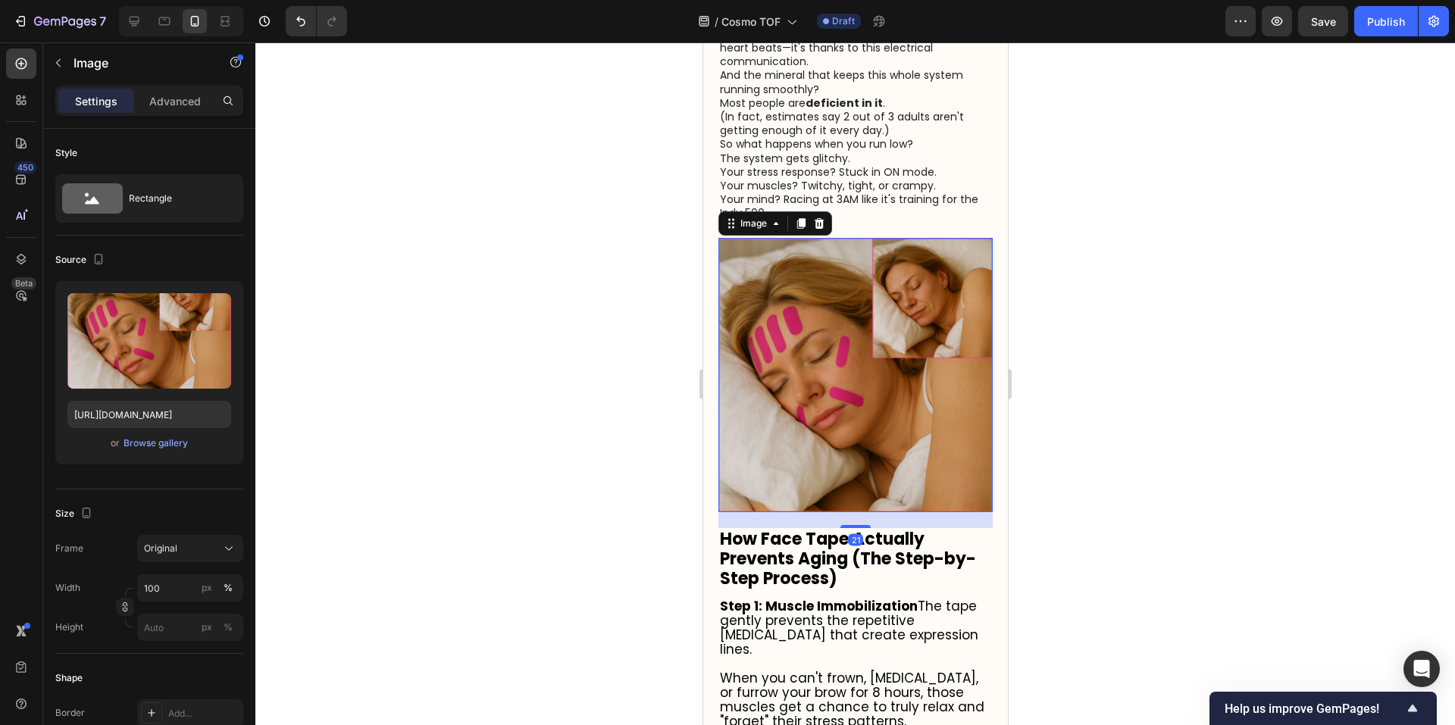
click at [852, 310] on img at bounding box center [855, 375] width 274 height 274
click at [819, 230] on icon at bounding box center [818, 223] width 12 height 12
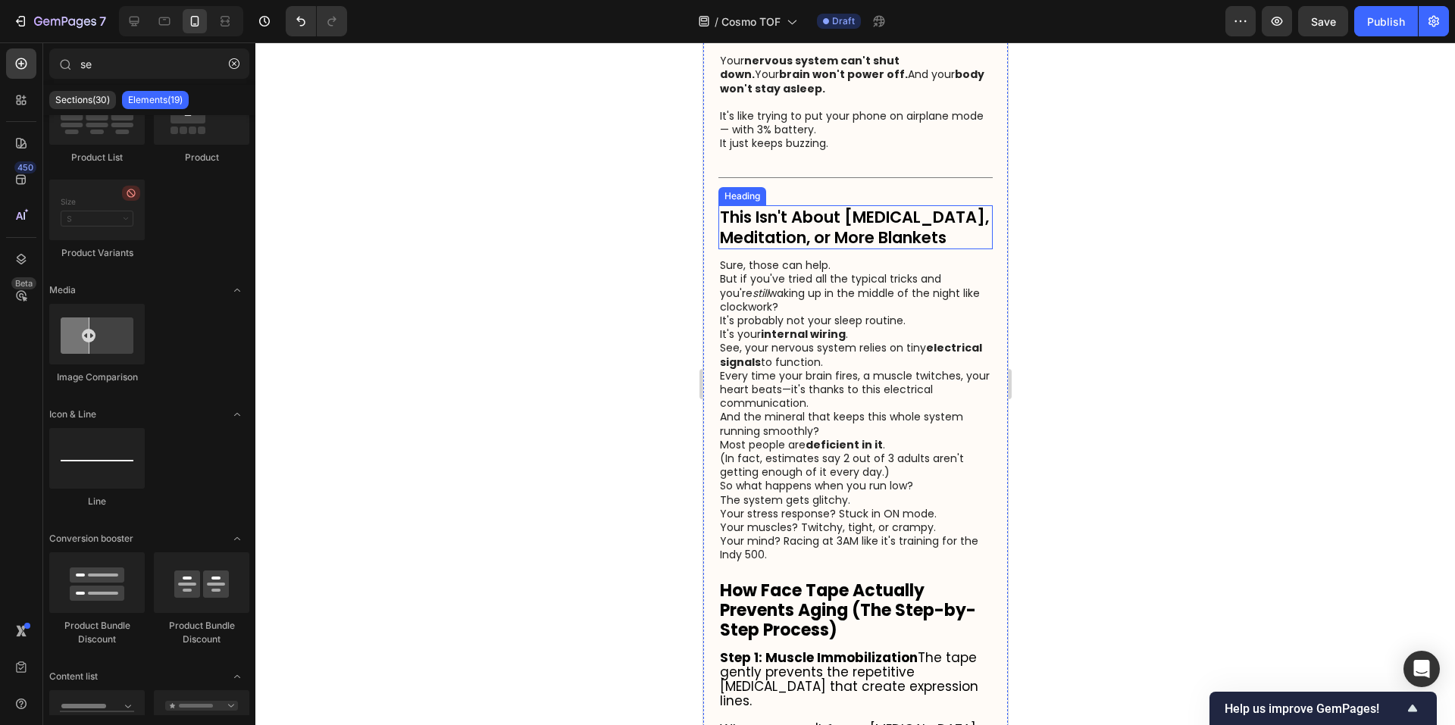
scroll to position [985, 0]
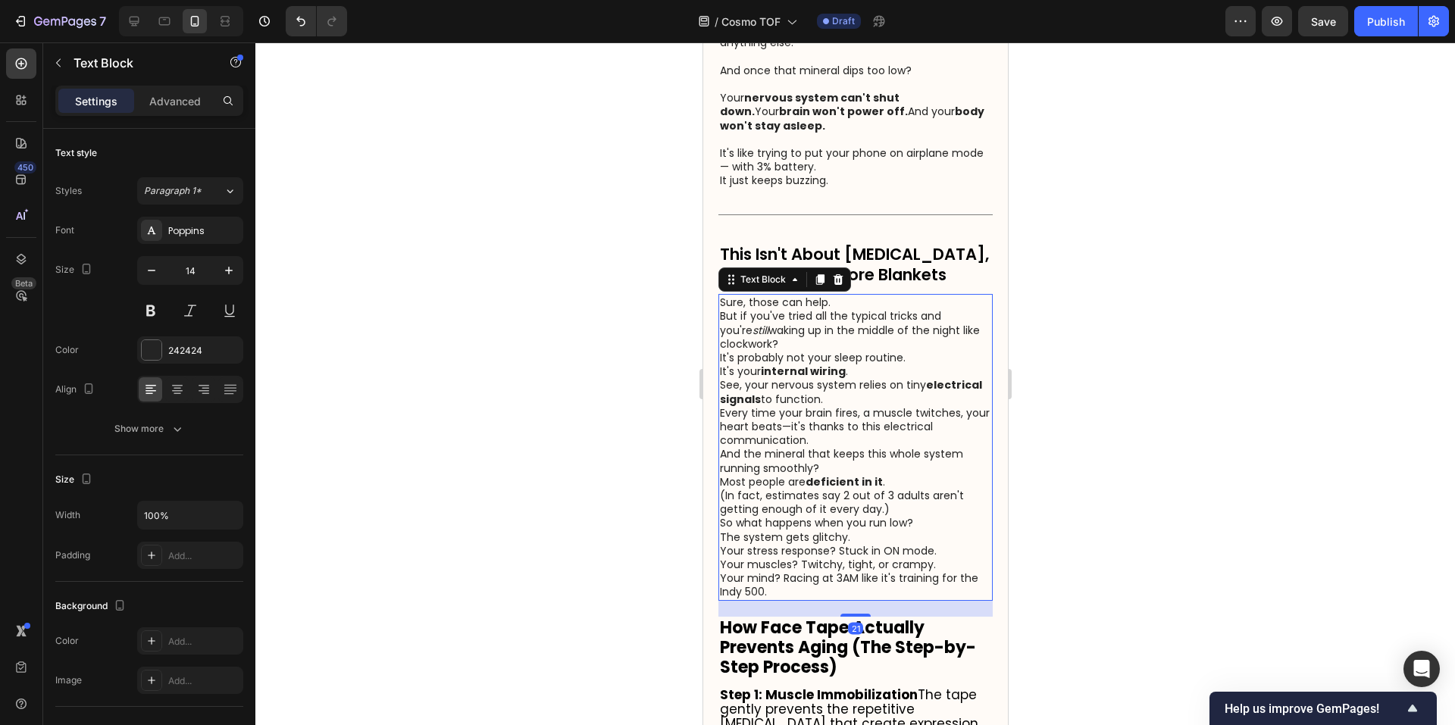
click at [783, 379] on strong "internal wiring" at bounding box center [802, 371] width 85 height 15
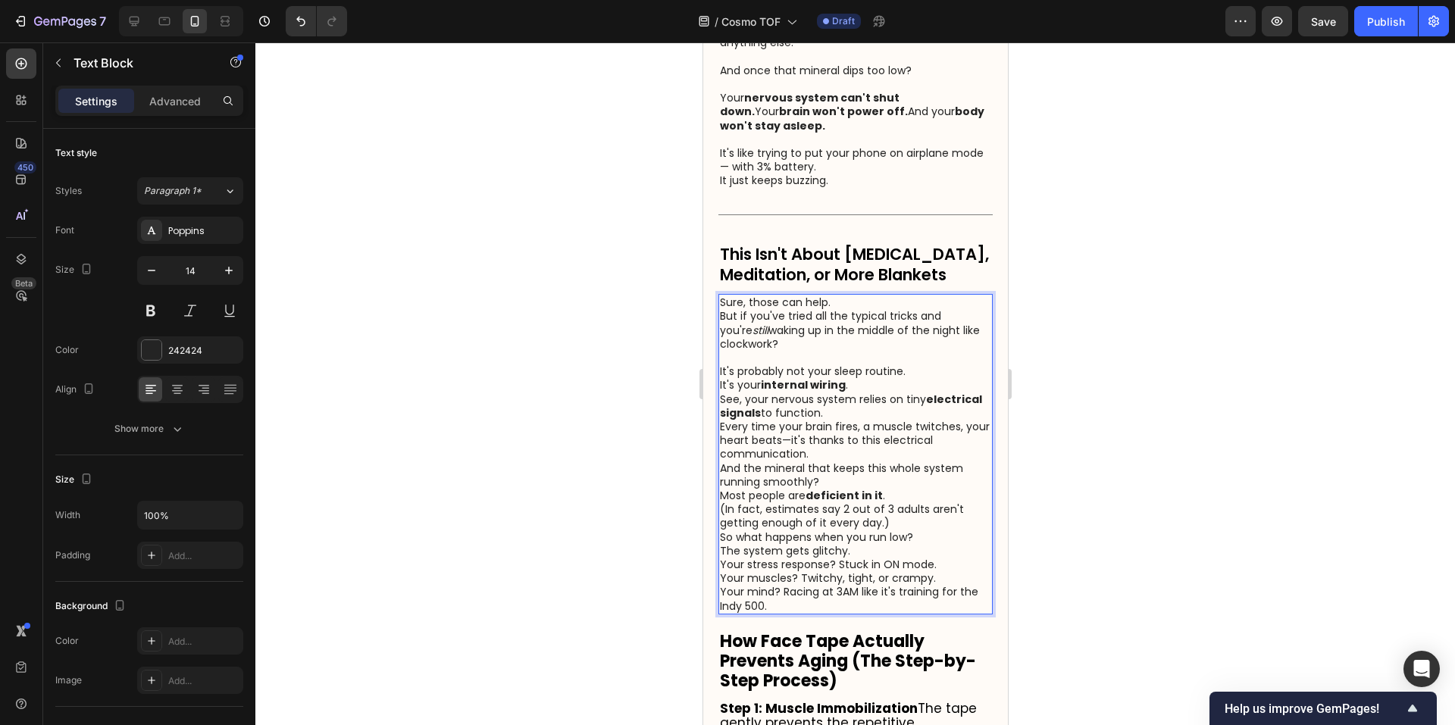
click at [864, 392] on p "It's probably not your sleep routine. It's your internal wiring ." at bounding box center [854, 377] width 271 height 27
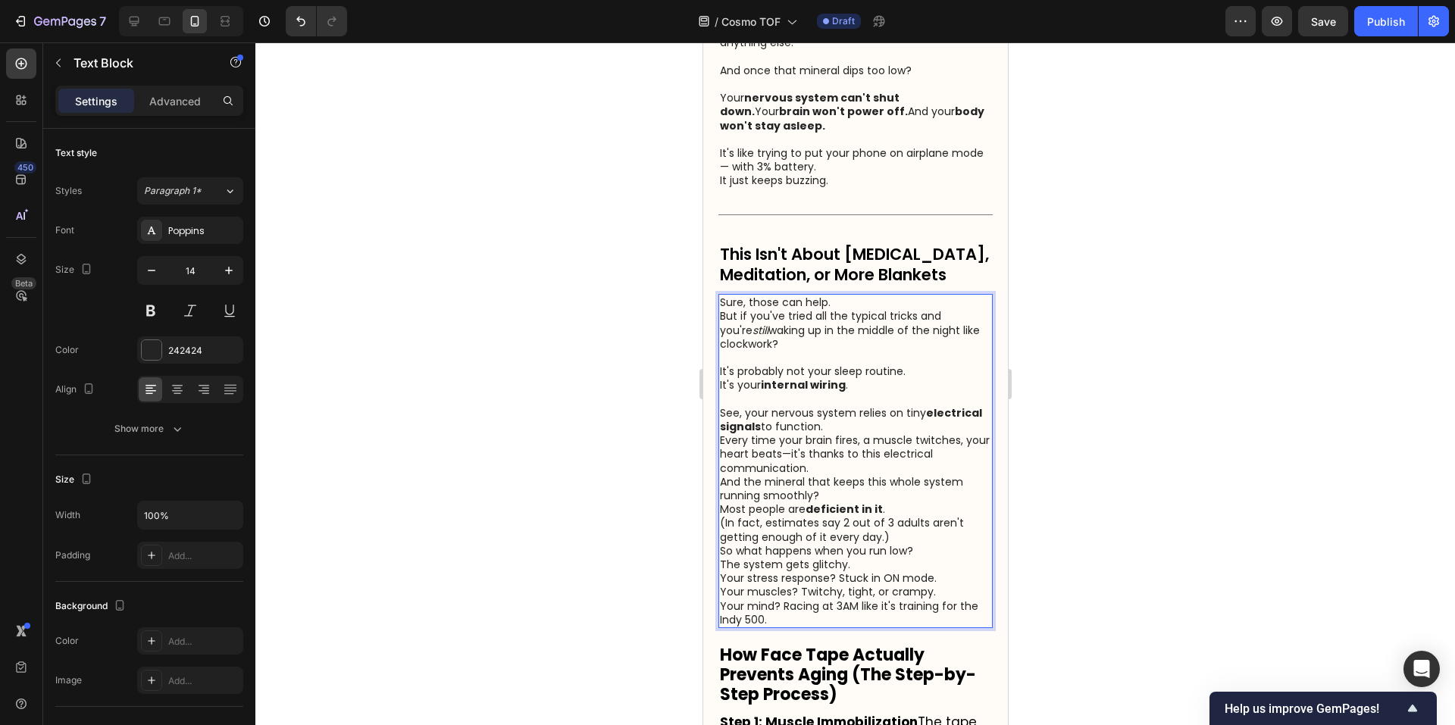
click at [912, 474] on p "See, your nervous system relies on tiny electrical signals to function. Every t…" at bounding box center [854, 440] width 271 height 69
click at [915, 475] on p "See, your nervous system relies on tiny electrical signals to function. Every t…" at bounding box center [854, 440] width 271 height 69
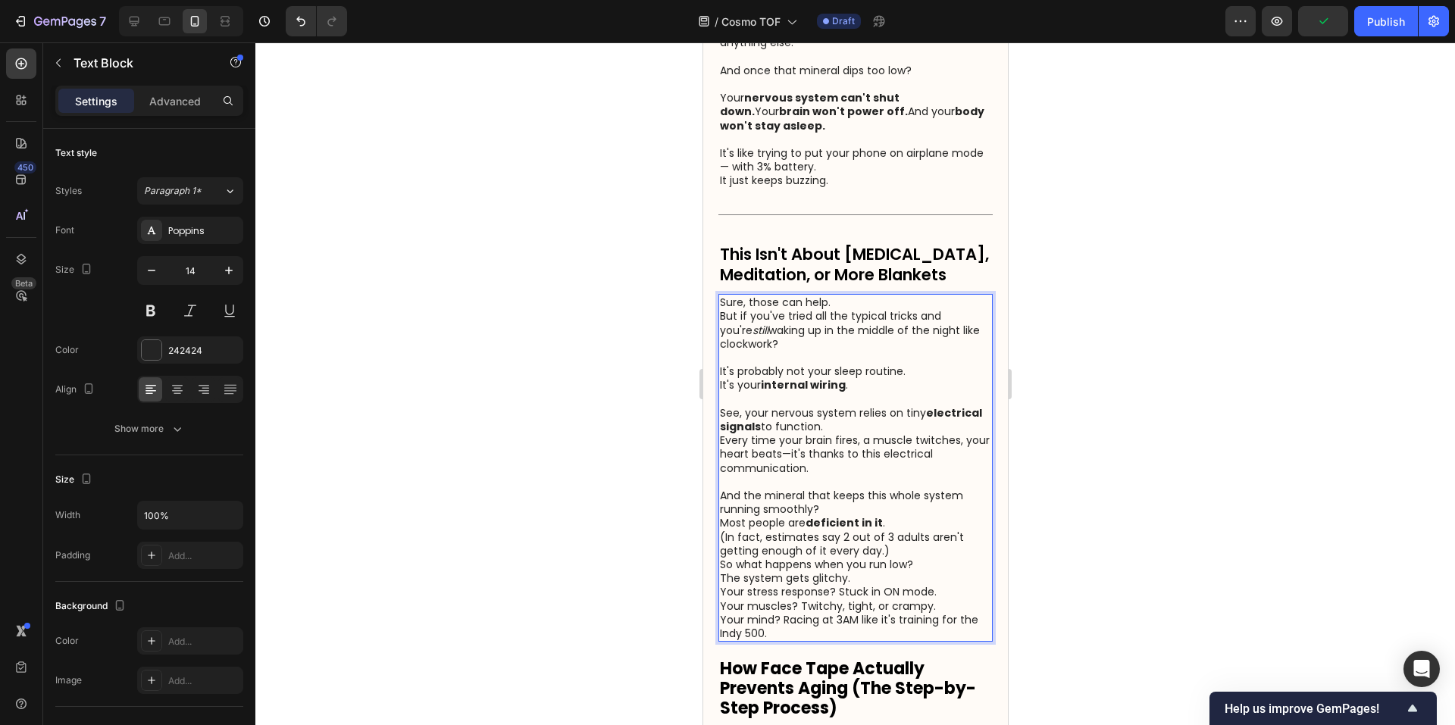
click at [880, 516] on p "And the mineral that keeps this whole system running smoothly?" at bounding box center [854, 502] width 271 height 27
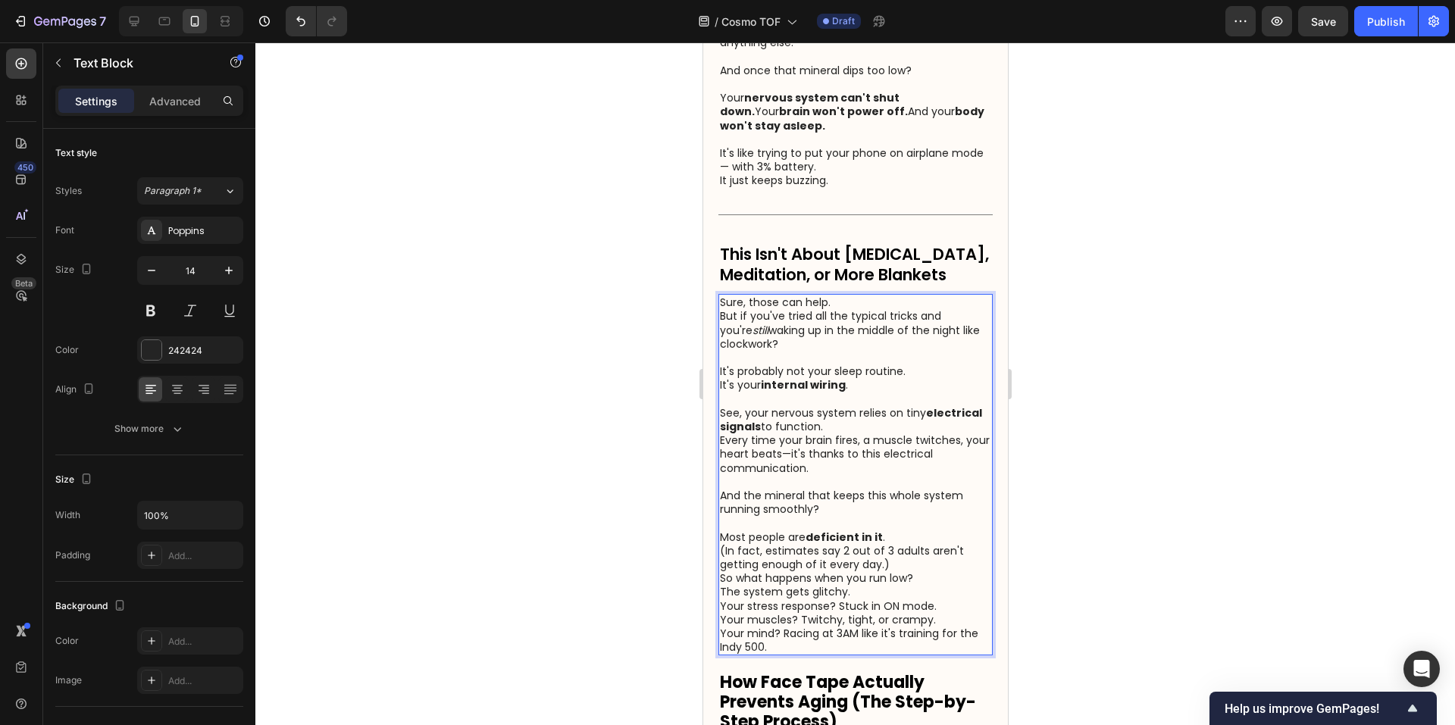
click at [919, 572] on p "Most people are deficient in it . (In fact, estimates say 2 out of 3 adults are…" at bounding box center [854, 551] width 271 height 42
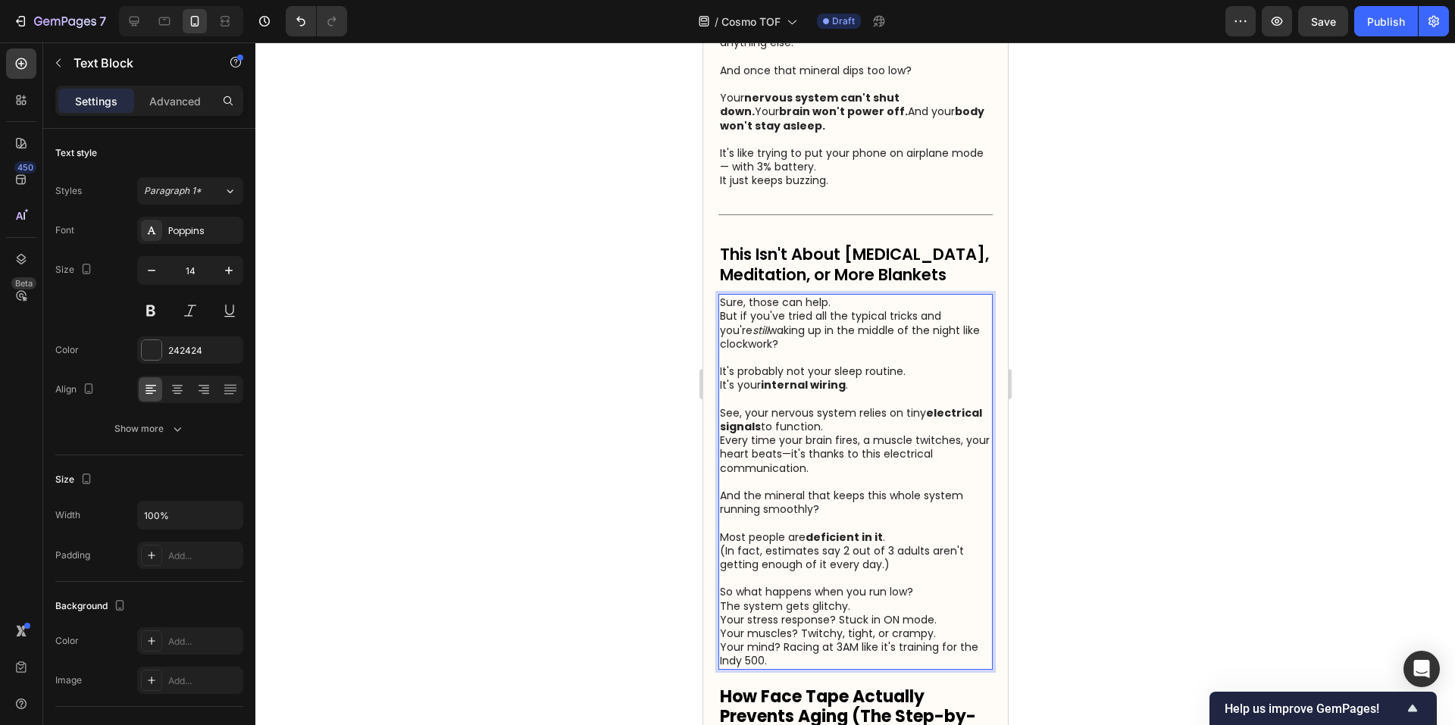
click at [887, 620] on p "The system gets glitchy. Your stress response? Stuck in ON mode. Your muscles? …" at bounding box center [854, 633] width 271 height 69
click at [952, 599] on p "So what happens when you run low?" at bounding box center [854, 592] width 271 height 14
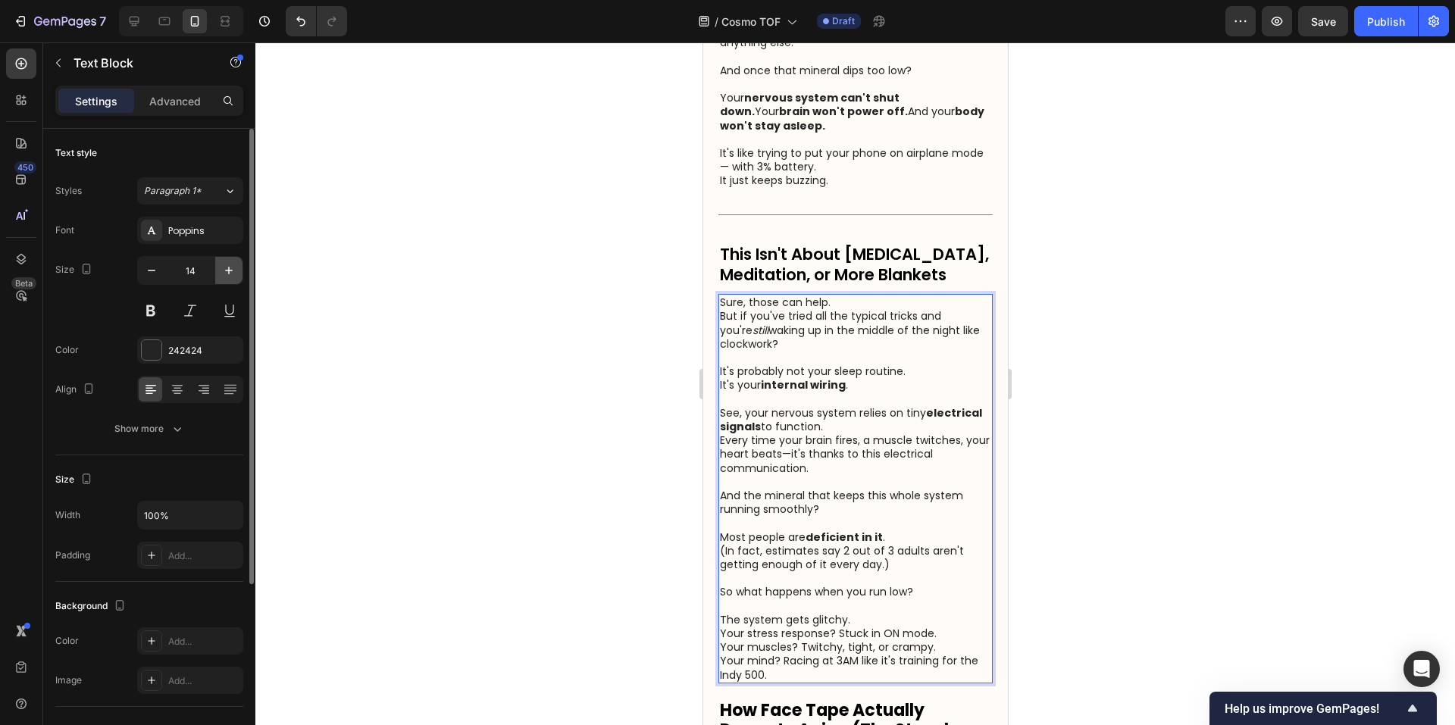
click at [231, 270] on icon "button" at bounding box center [228, 270] width 15 height 15
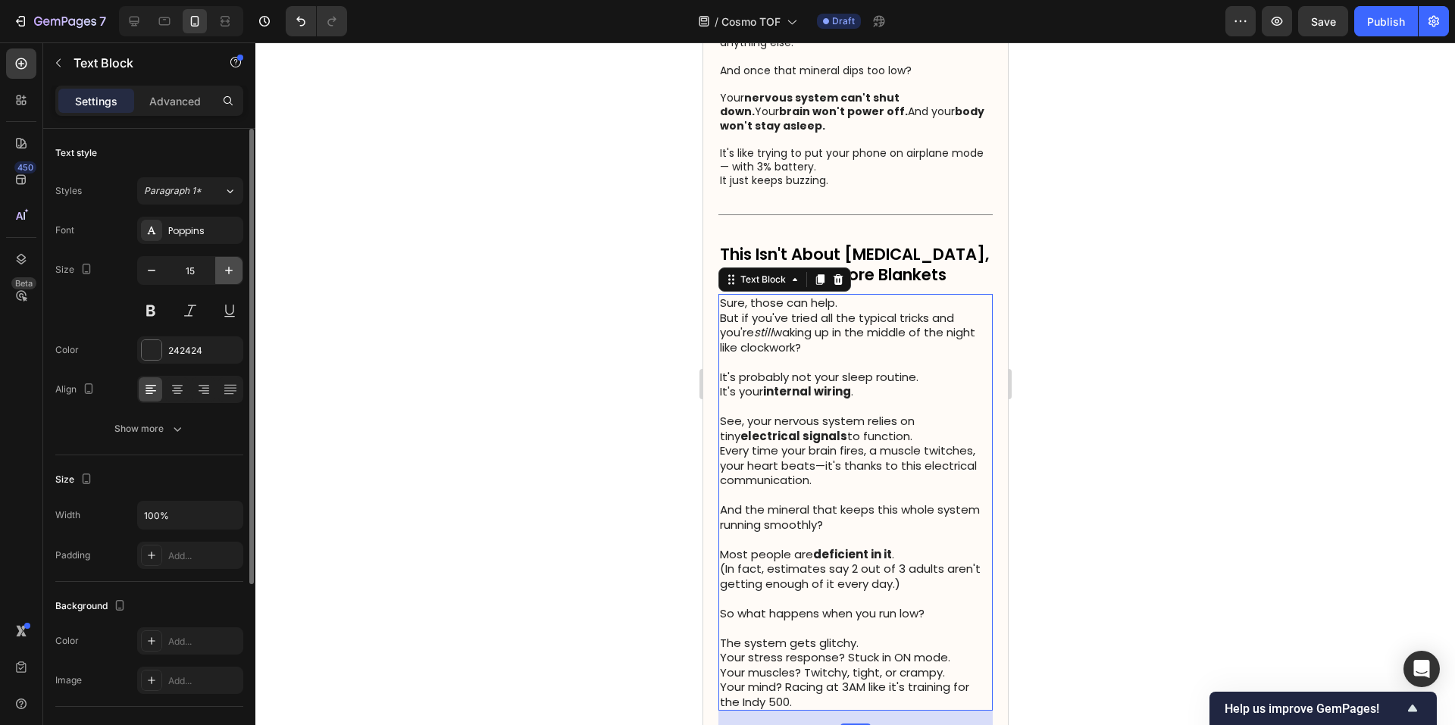
click at [231, 270] on icon "button" at bounding box center [228, 270] width 15 height 15
type input "16"
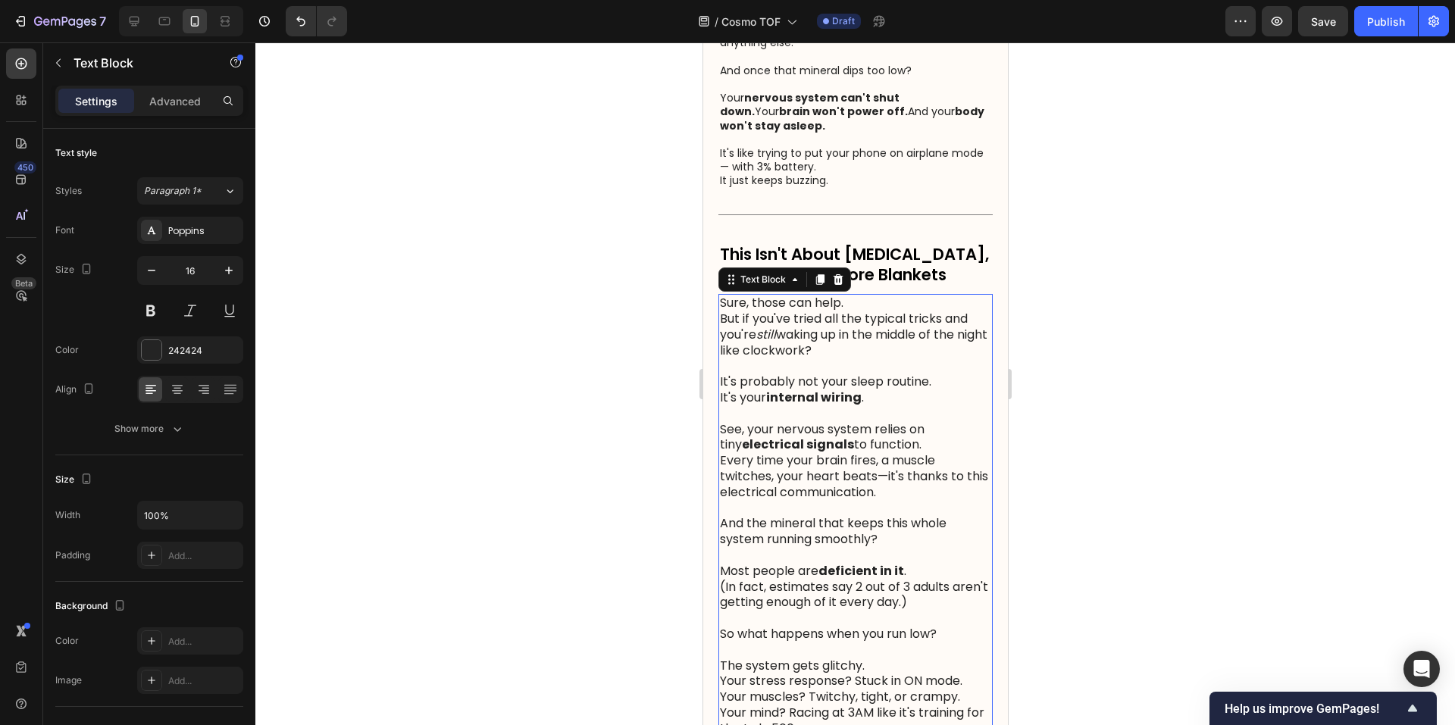
scroll to position [1237, 0]
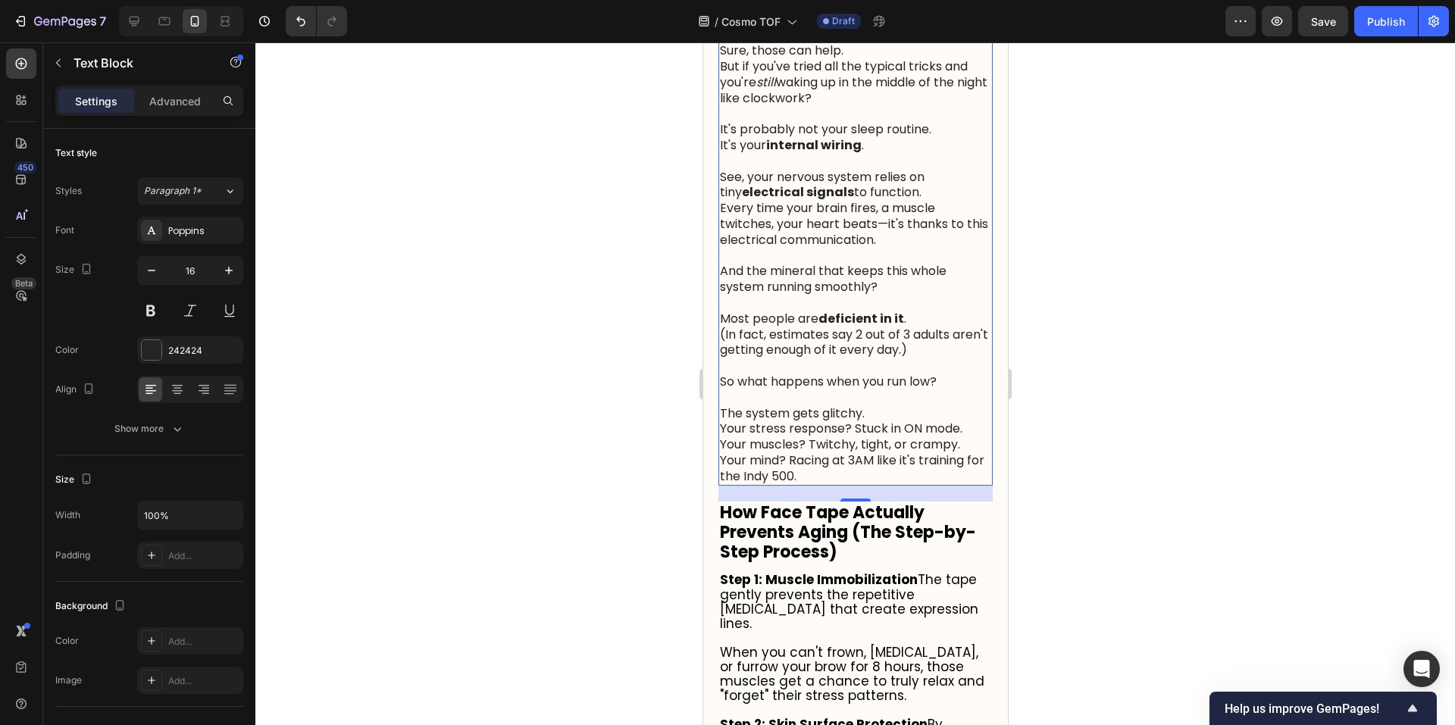
click at [1177, 410] on div at bounding box center [855, 383] width 1200 height 683
click at [898, 237] on p "See, your nervous system relies on tiny electrical signals to function. Every t…" at bounding box center [854, 209] width 271 height 79
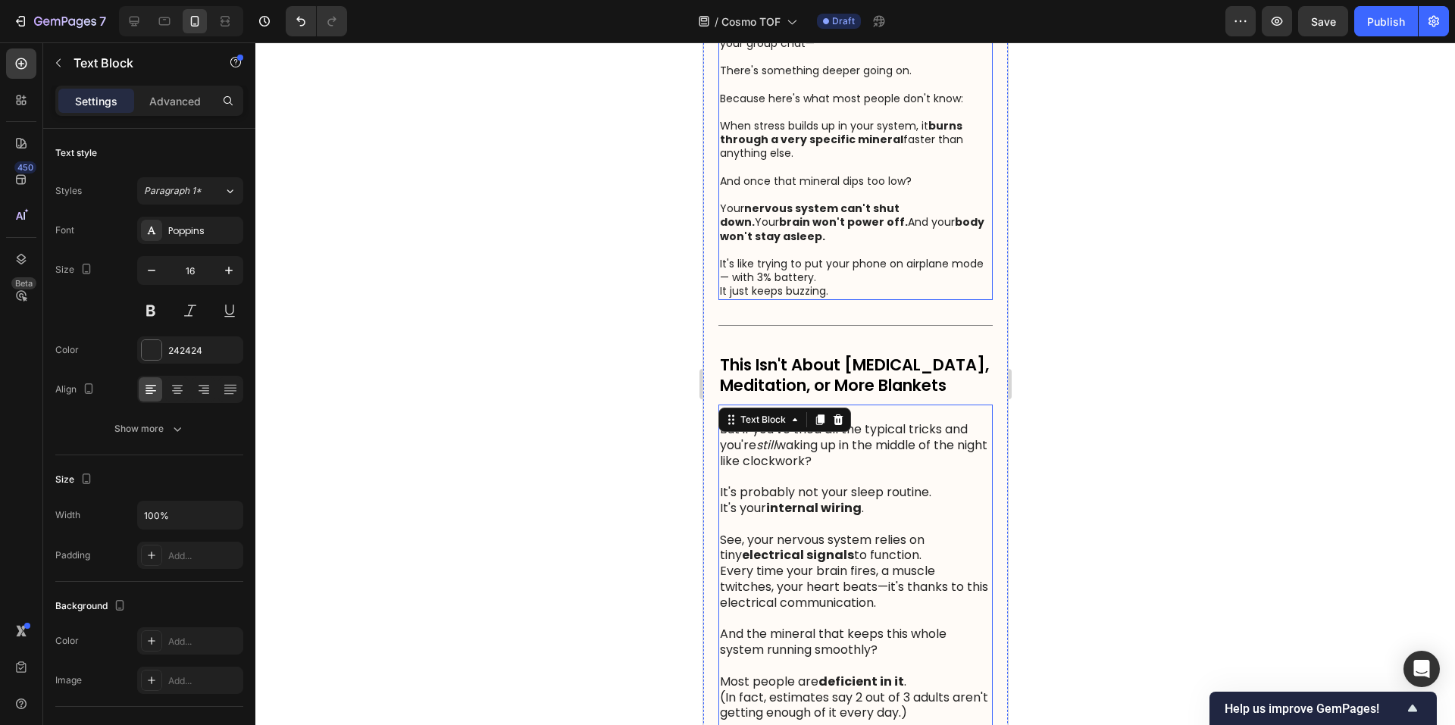
scroll to position [733, 0]
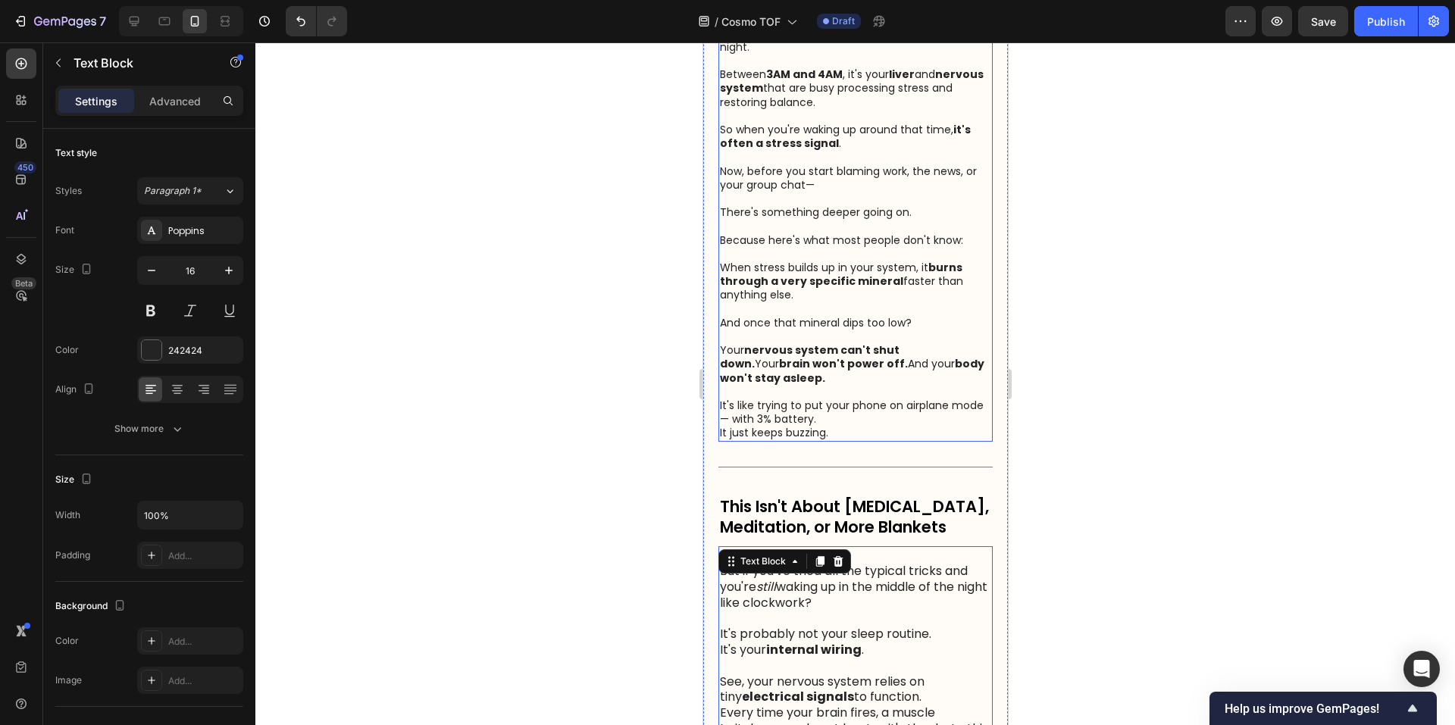
click at [837, 192] on p "Now, before you start blaming work, the news, or your group chat—" at bounding box center [854, 177] width 271 height 27
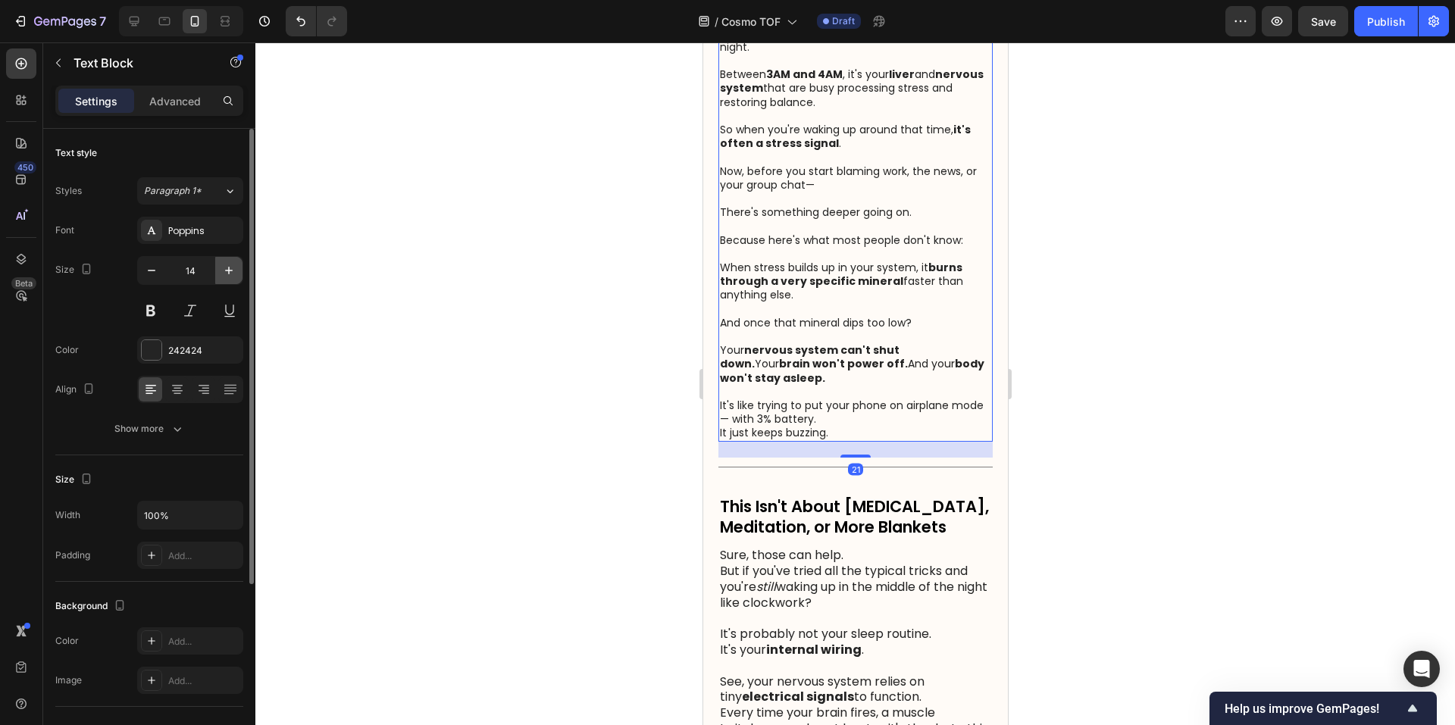
click at [236, 264] on icon "button" at bounding box center [228, 270] width 15 height 15
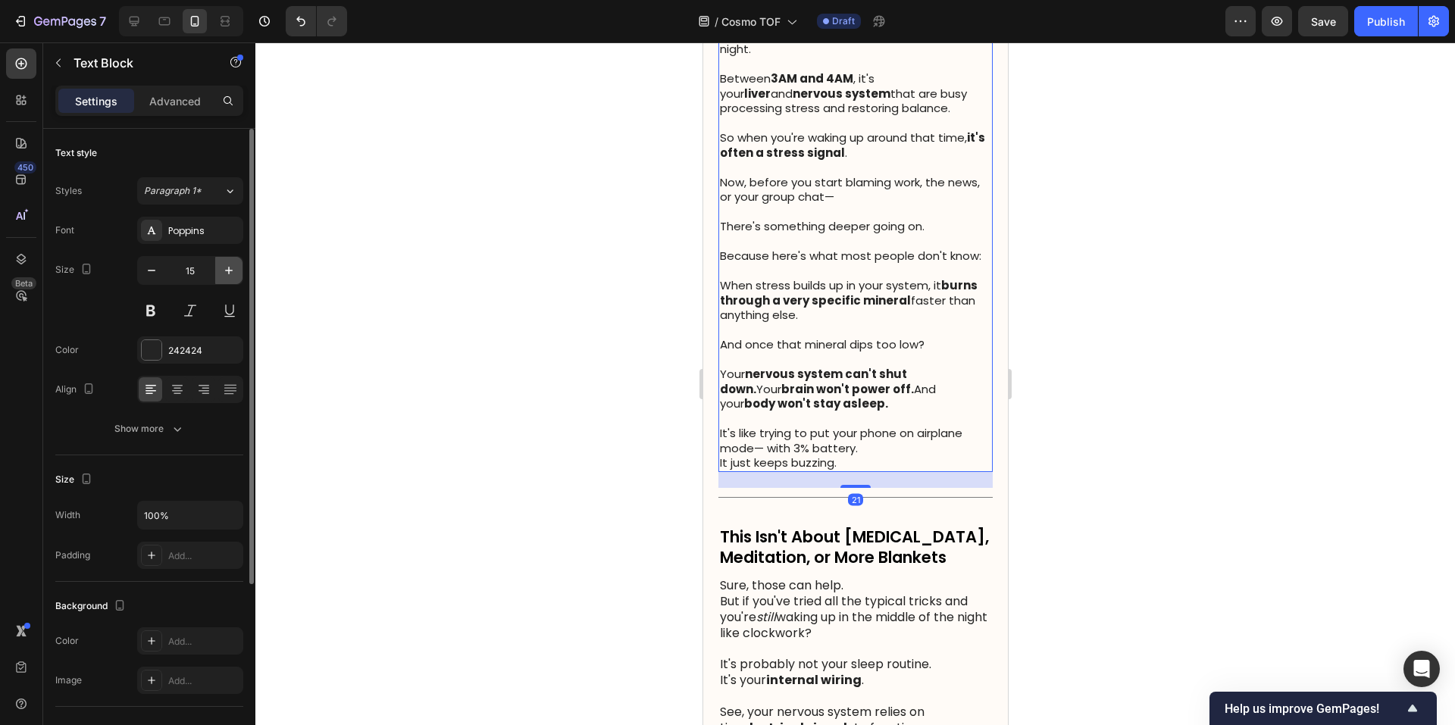
click at [234, 265] on icon "button" at bounding box center [228, 270] width 15 height 15
type input "16"
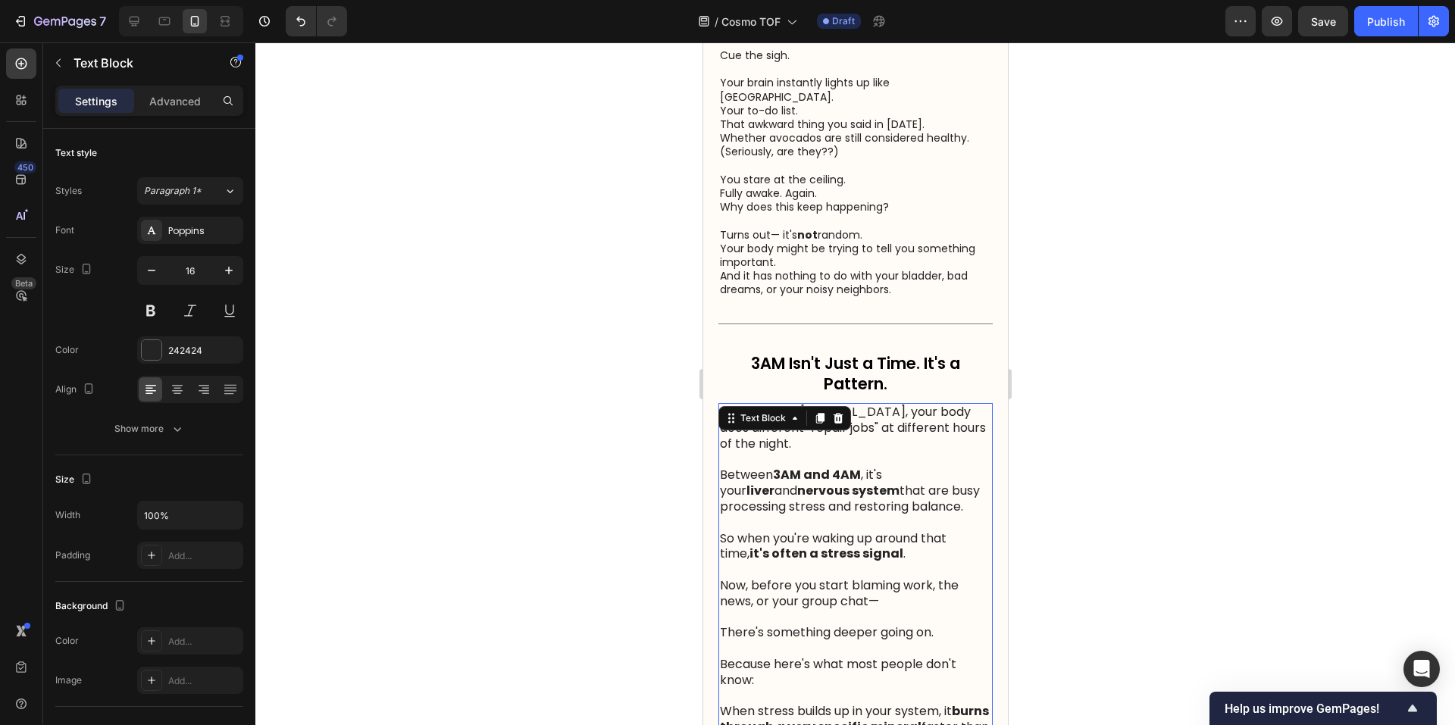
scroll to position [227, 0]
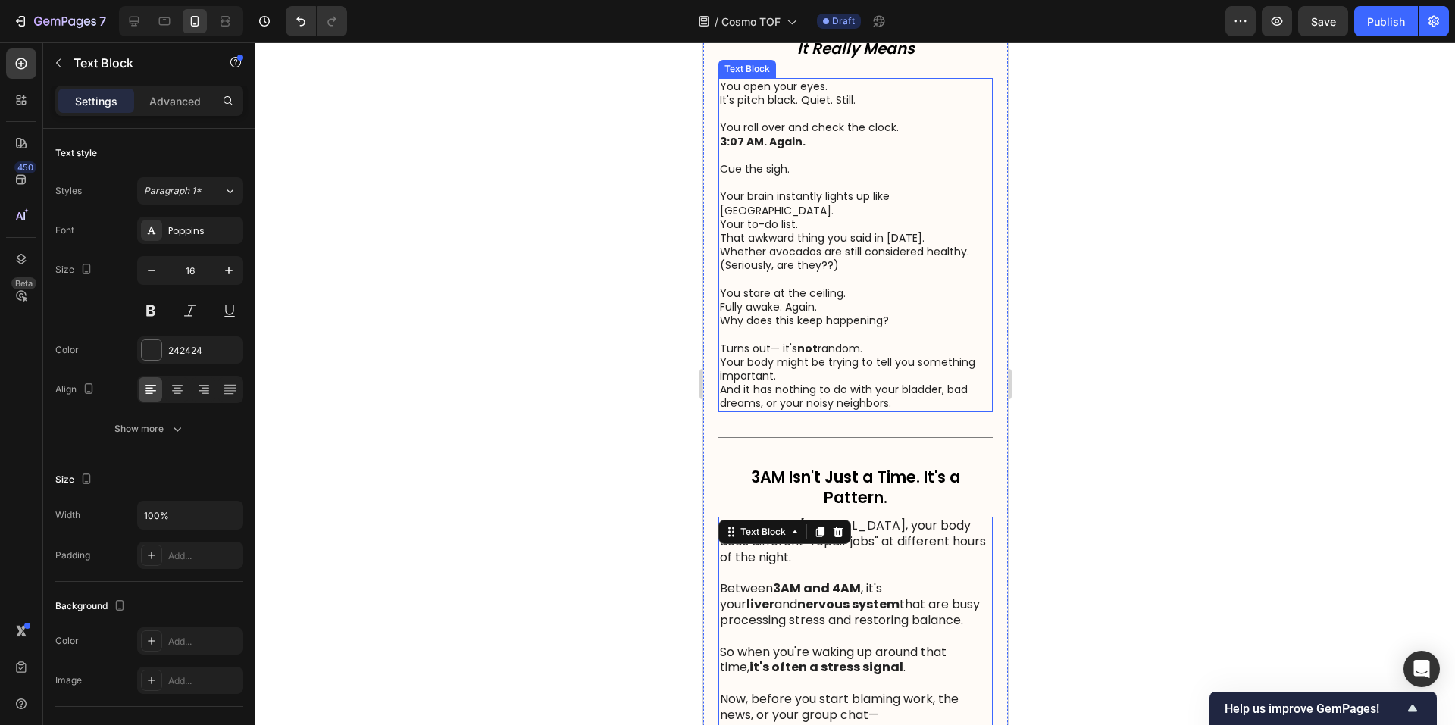
click at [894, 312] on p "You stare at the ceiling. Fully awake. Again. Why does this keep happening?" at bounding box center [854, 307] width 271 height 42
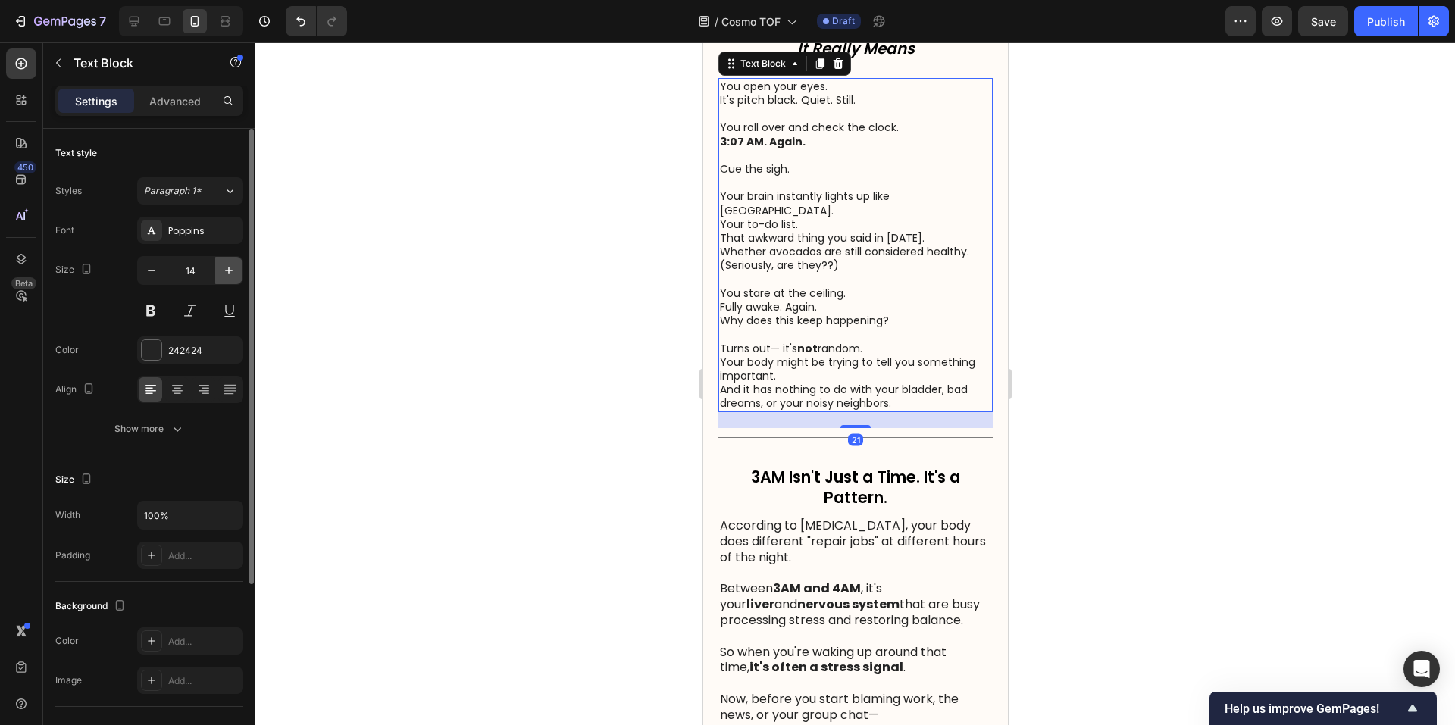
click at [233, 271] on icon "button" at bounding box center [229, 271] width 8 height 8
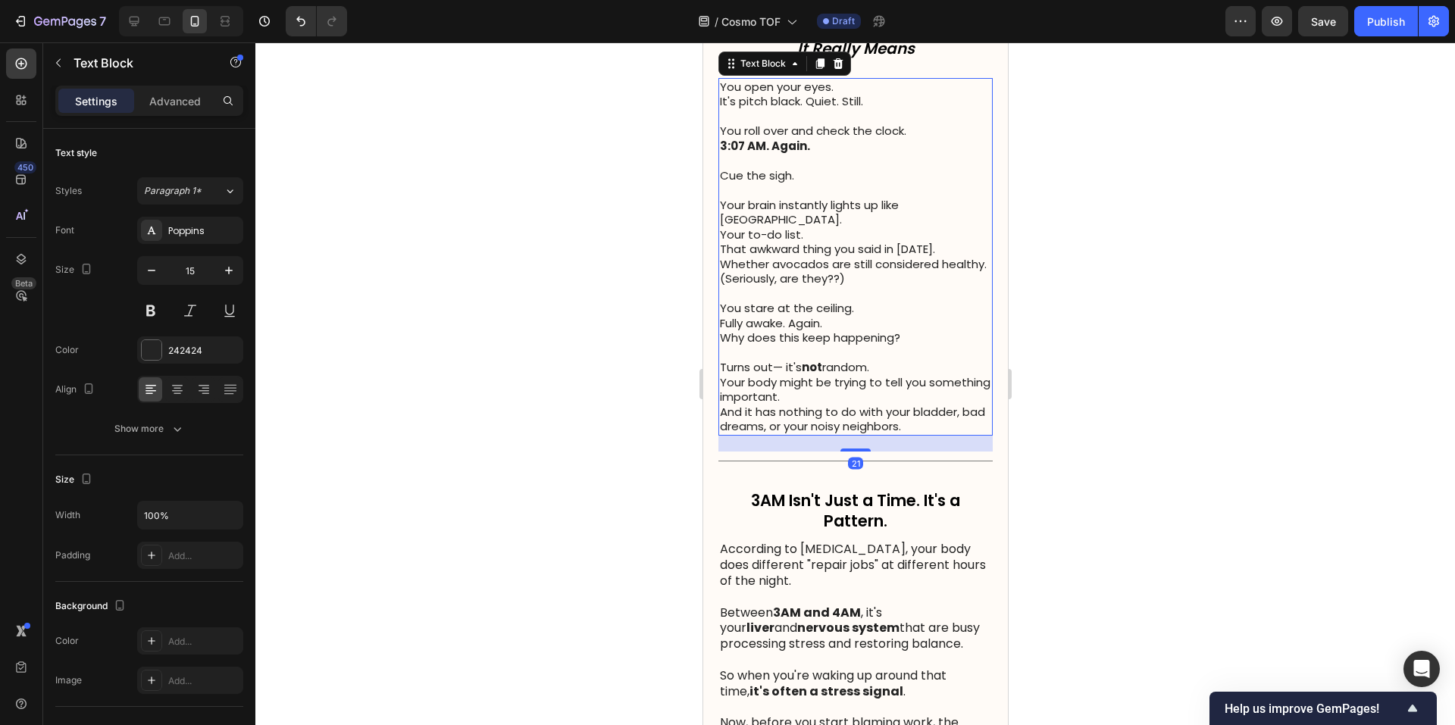
type input "16"
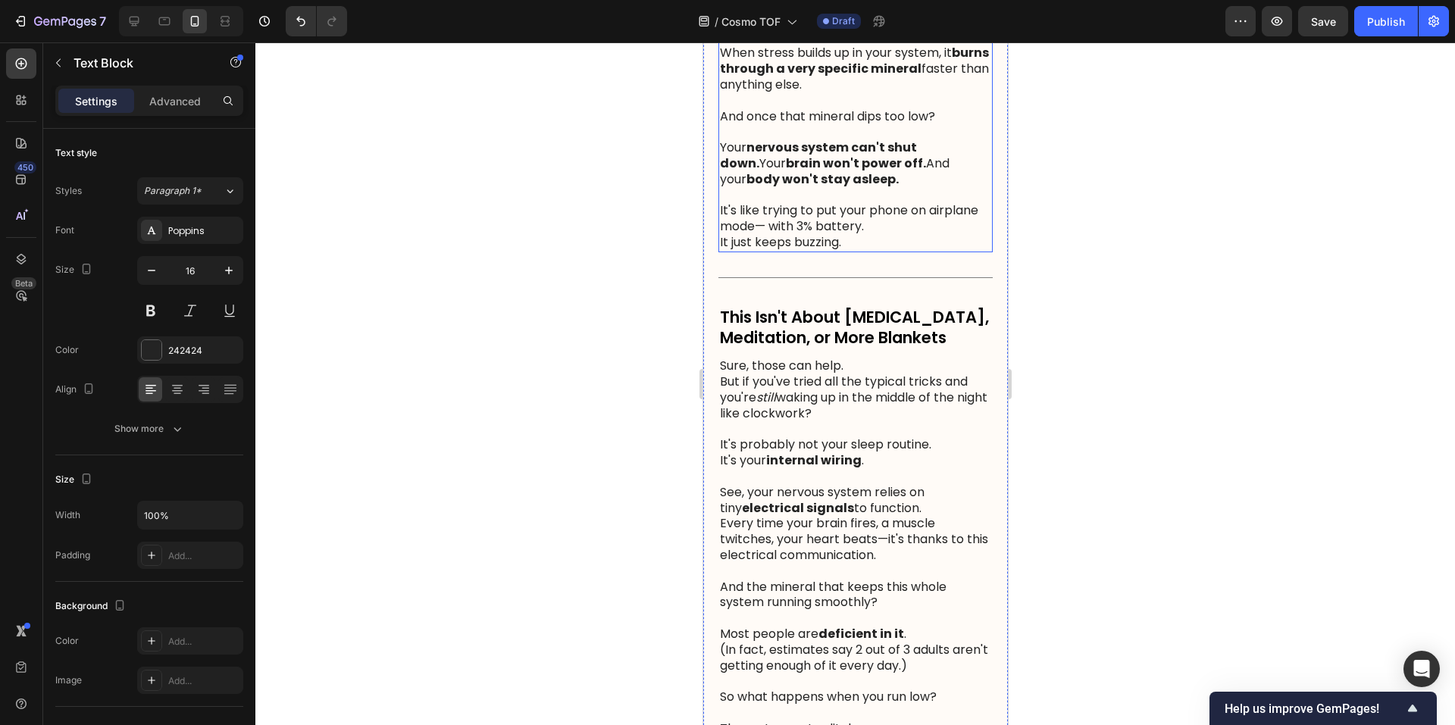
scroll to position [1137, 0]
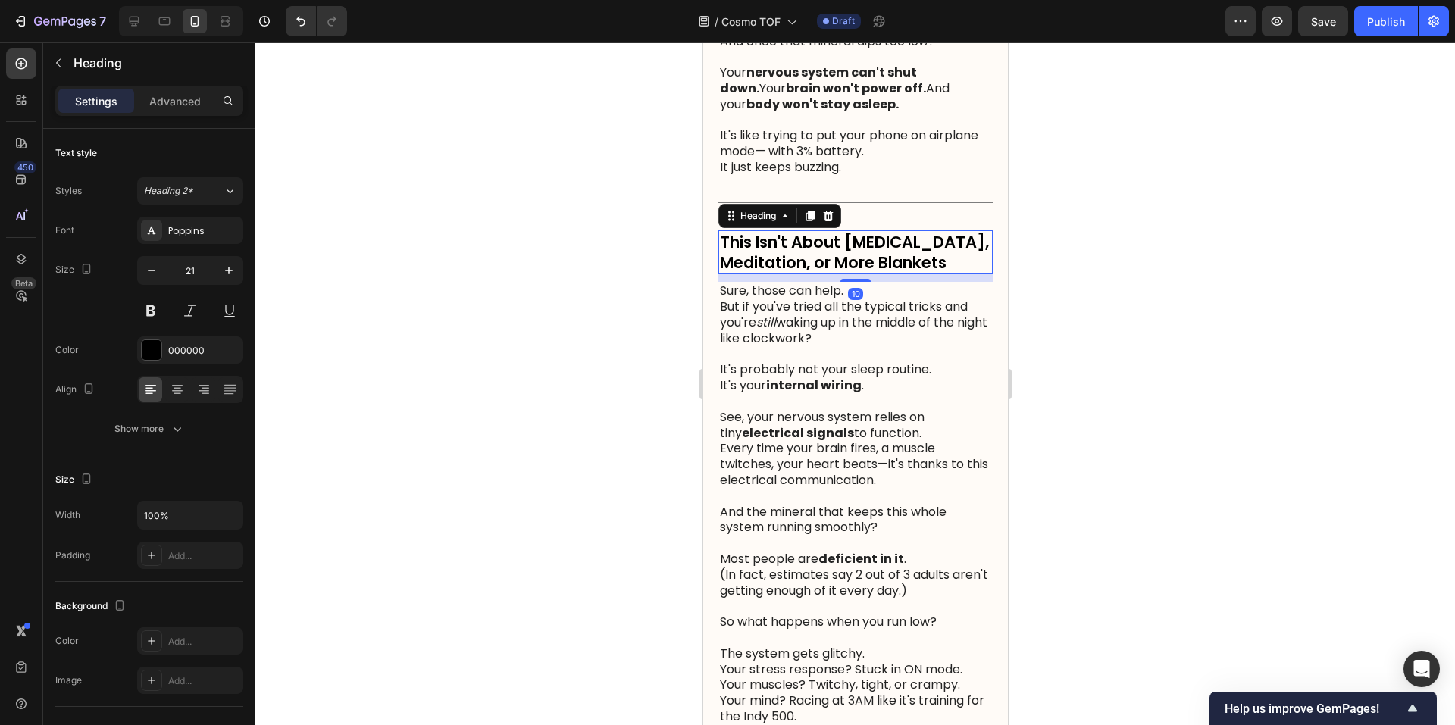
click at [920, 274] on p "This Isn't About [MEDICAL_DATA], Meditation, or More Blankets" at bounding box center [854, 253] width 271 height 42
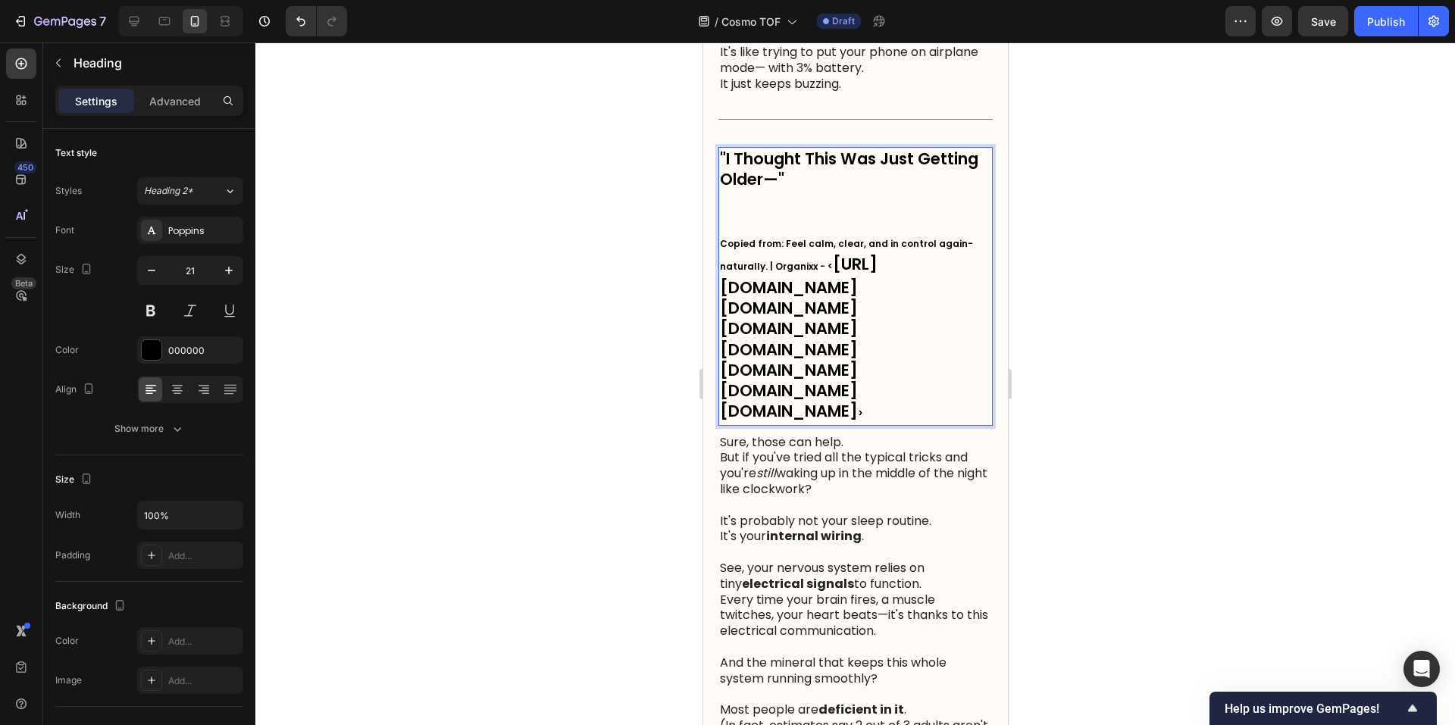
scroll to position [1225, 0]
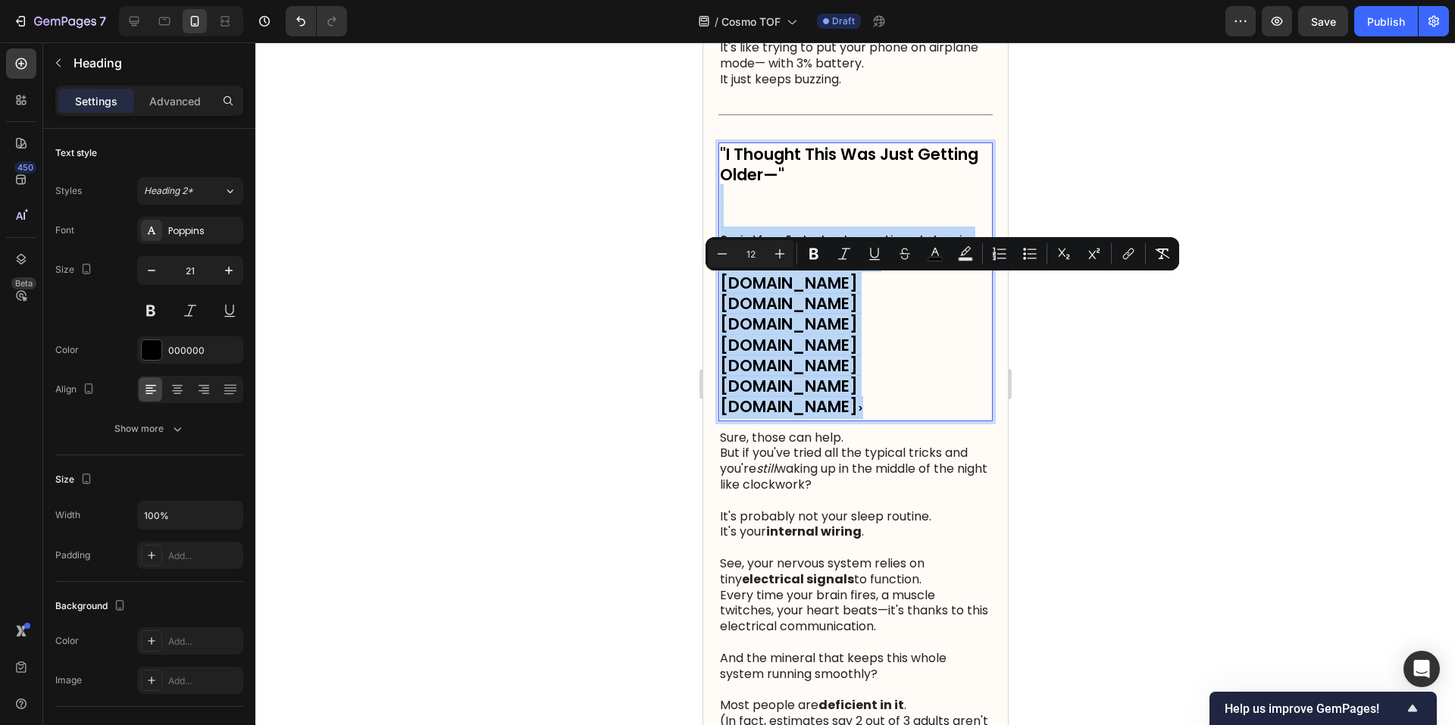
drag, startPoint x: 856, startPoint y: 701, endPoint x: 821, endPoint y: 260, distance: 442.4
copy p "Copied from: Feel calm, clear, and in control again-naturally. | Organixx - < […"
click at [821, 260] on p "Copied from: Feel calm, clear, and in control again-naturally. | Organixx - < […" at bounding box center [854, 302] width 271 height 234
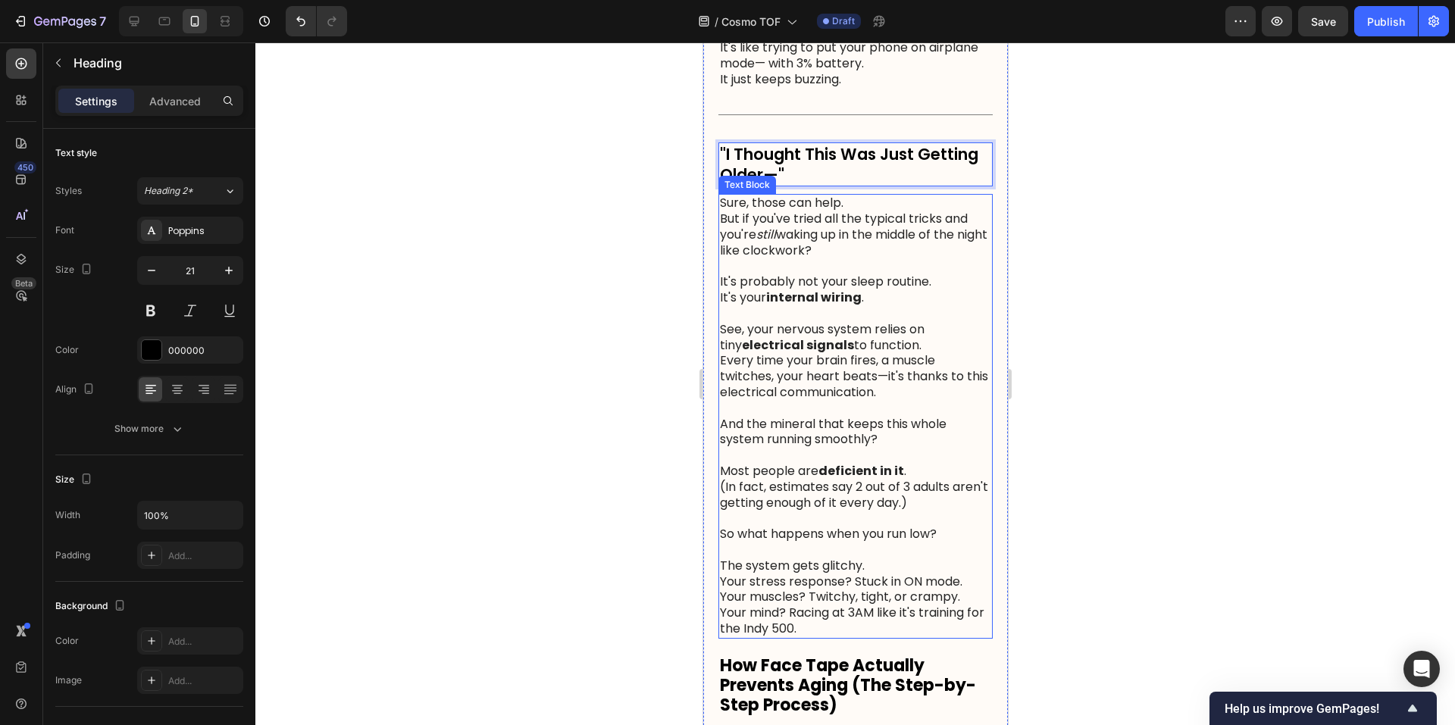
click at [886, 258] on p "Sure, those can help. But if you've tried all the typical tricks and you're sti…" at bounding box center [854, 226] width 271 height 63
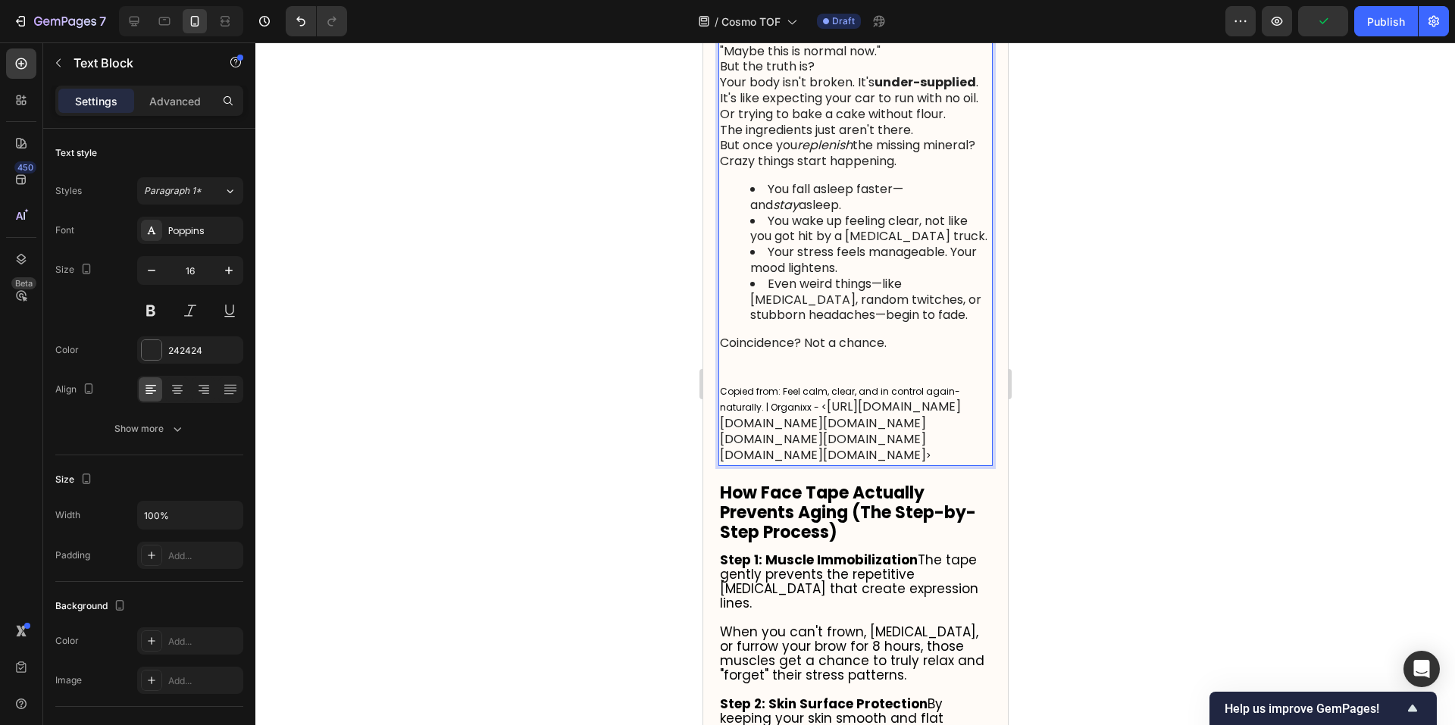
scroll to position [1442, 0]
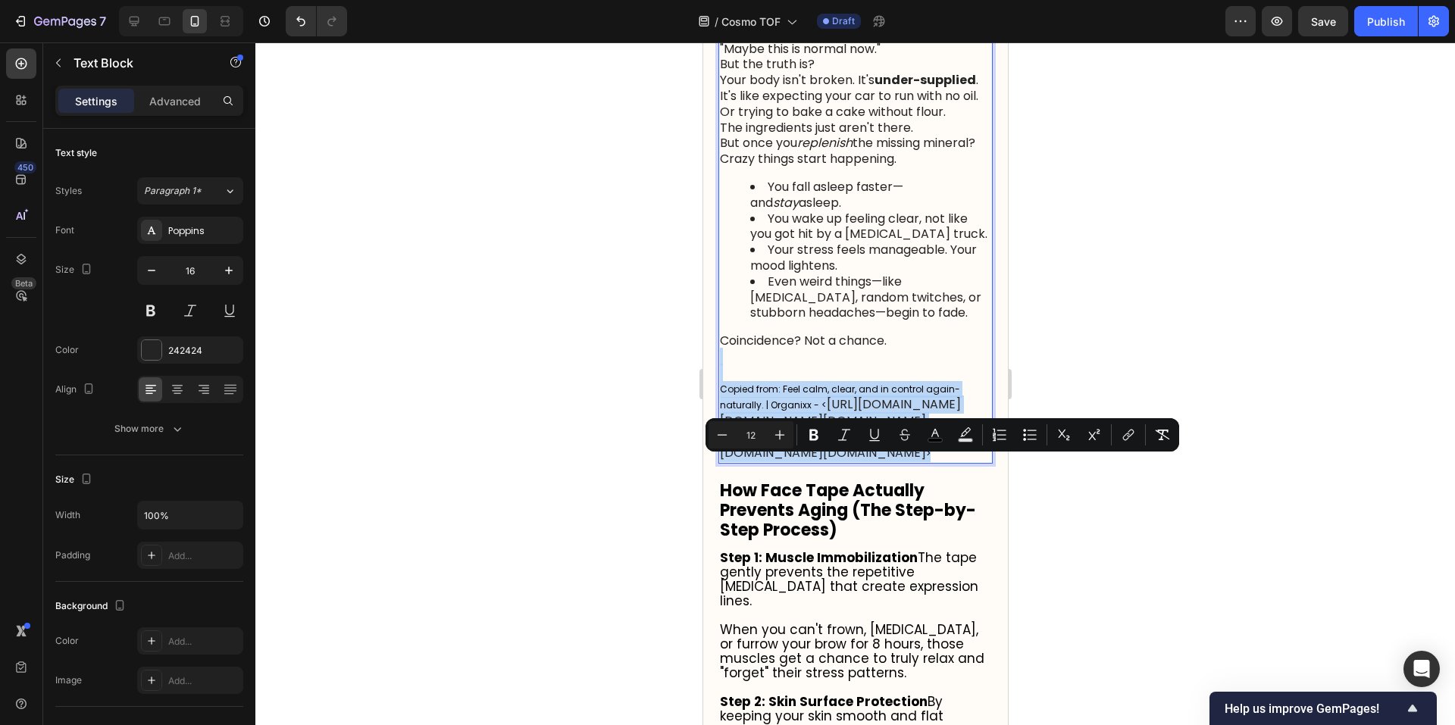
drag, startPoint x: 783, startPoint y: 654, endPoint x: 1493, endPoint y: 482, distance: 730.5
click at [789, 439] on p "Copied from: Feel calm, clear, and in control again-naturally. | Organixx - < […" at bounding box center [854, 405] width 271 height 113
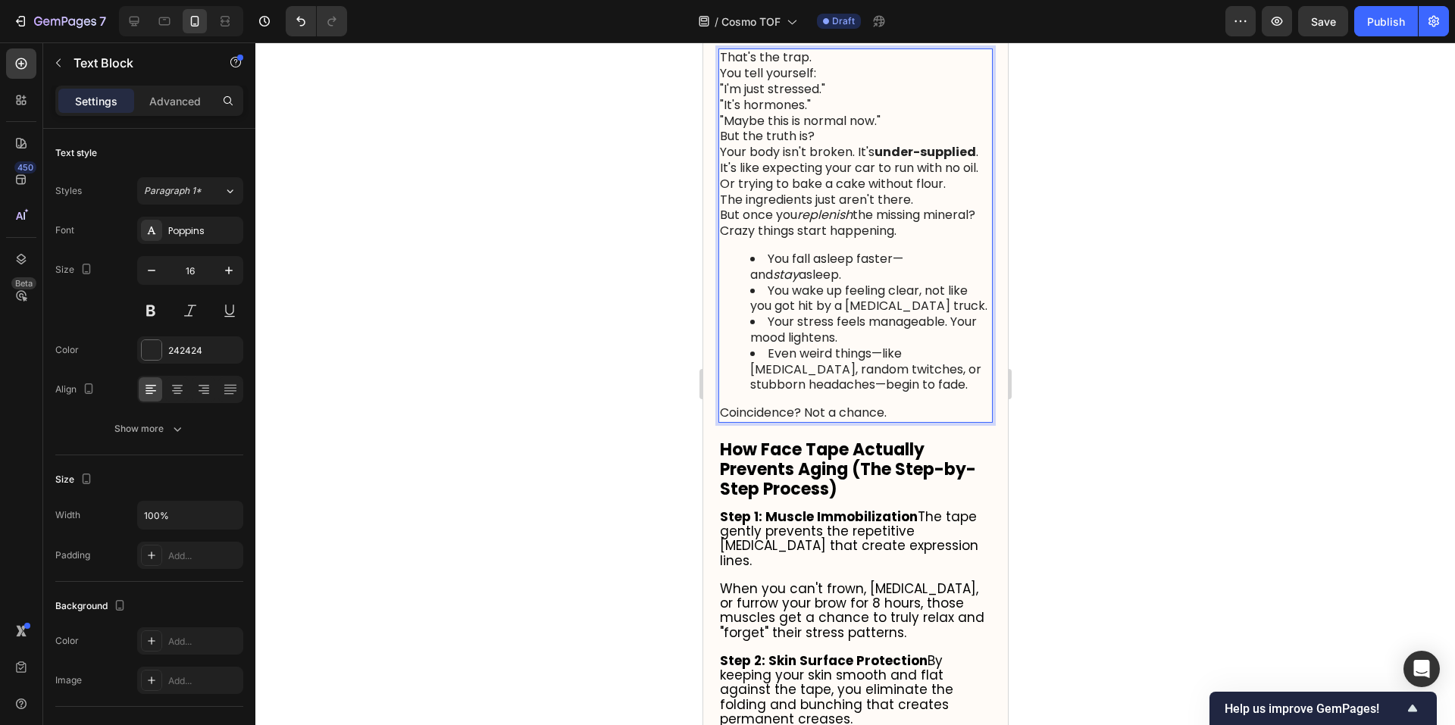
scroll to position [1315, 0]
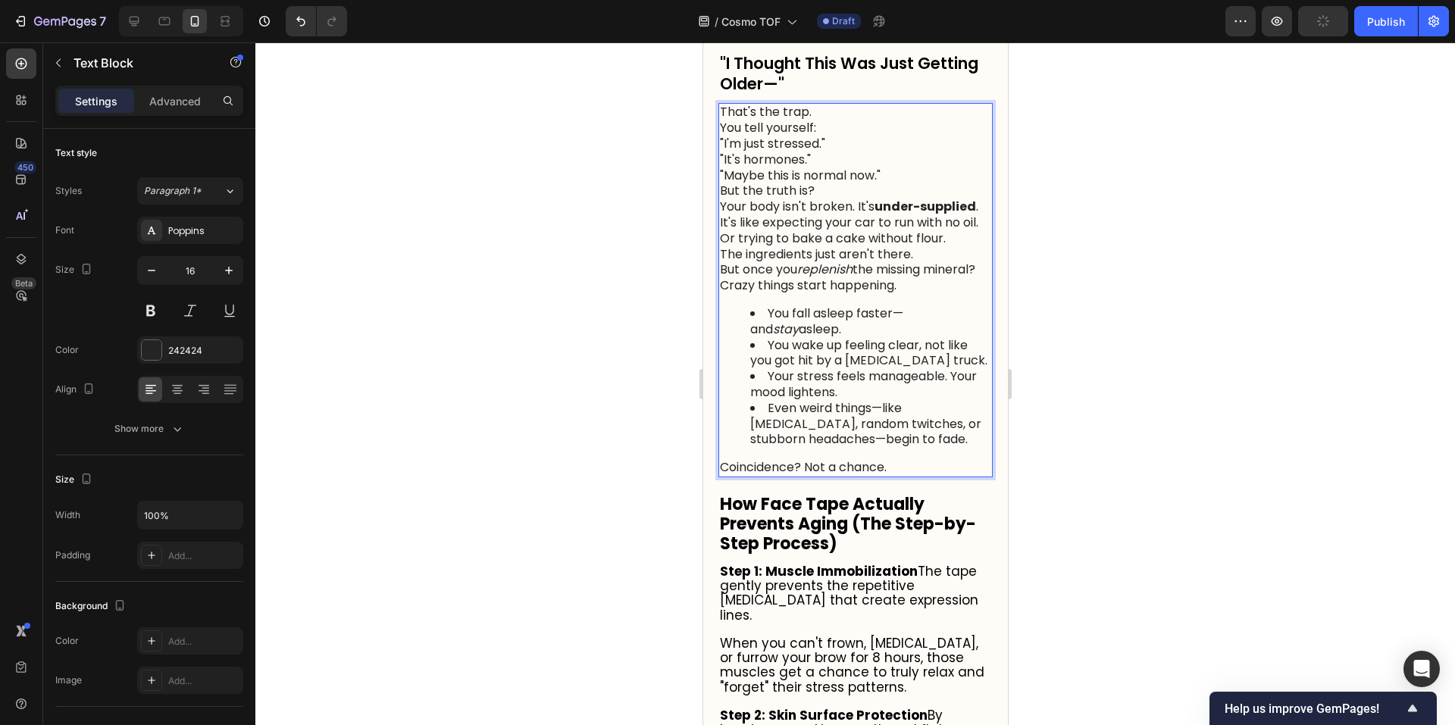
click at [846, 136] on p "That's the trap. You tell yourself:" at bounding box center [854, 121] width 271 height 32
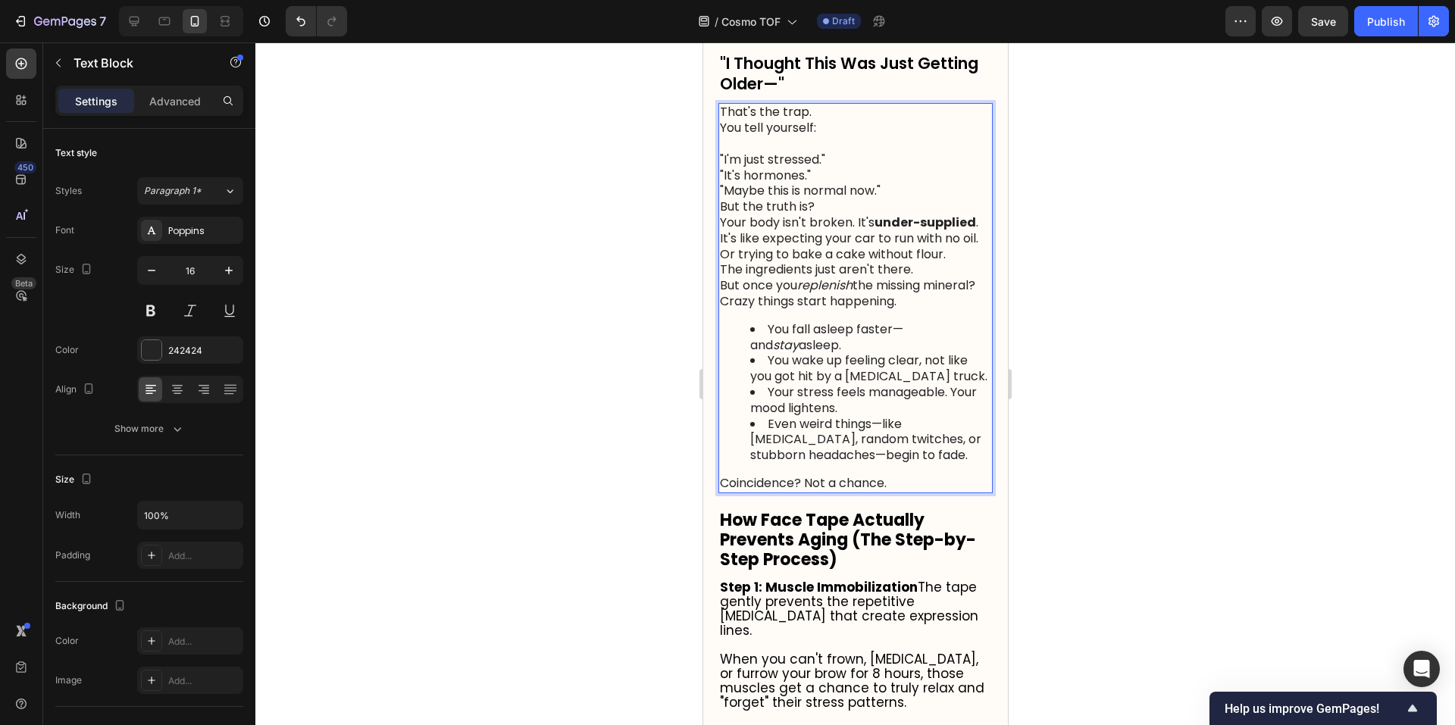
click at [891, 199] on p ""I'm just stressed." "It's hormones." "Maybe this is normal now."" at bounding box center [854, 175] width 271 height 47
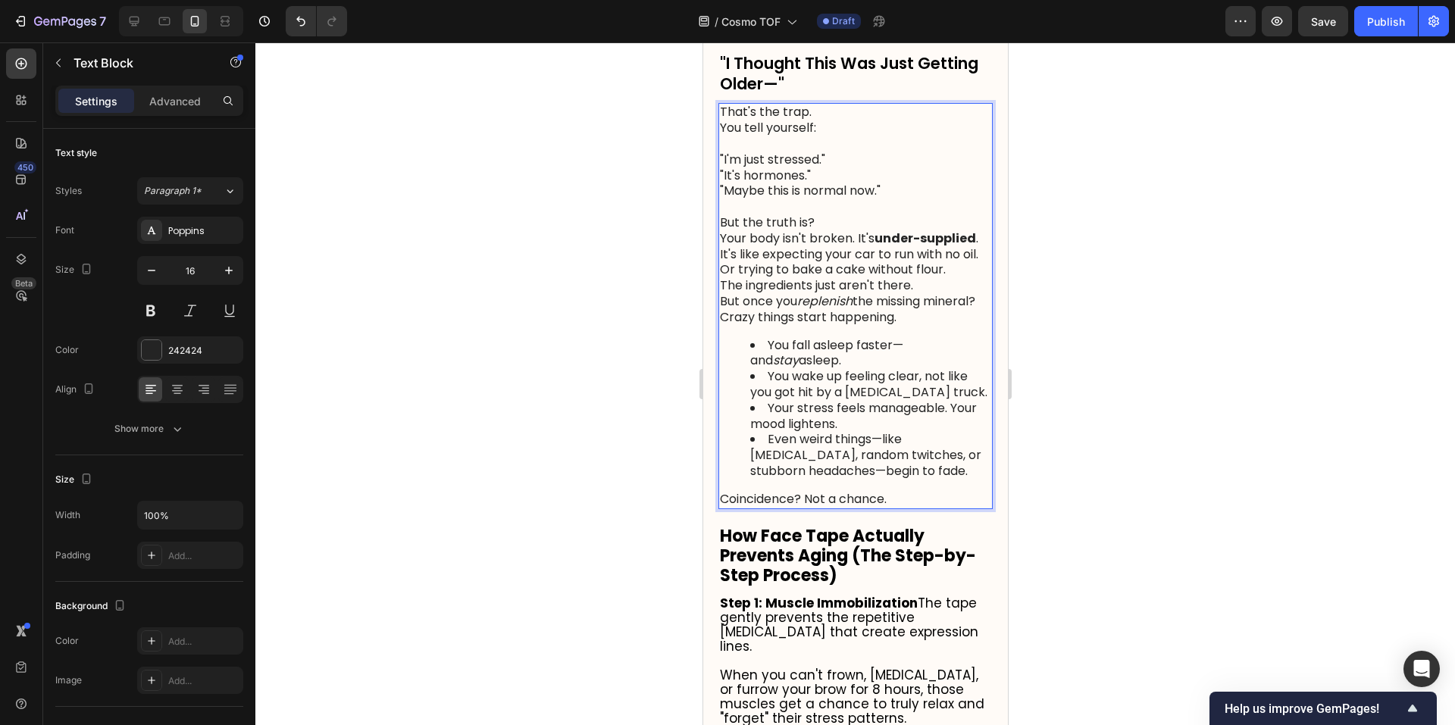
click at [978, 247] on p "But the truth is? Your body isn't broken. It's under-supplied ." at bounding box center [854, 231] width 271 height 32
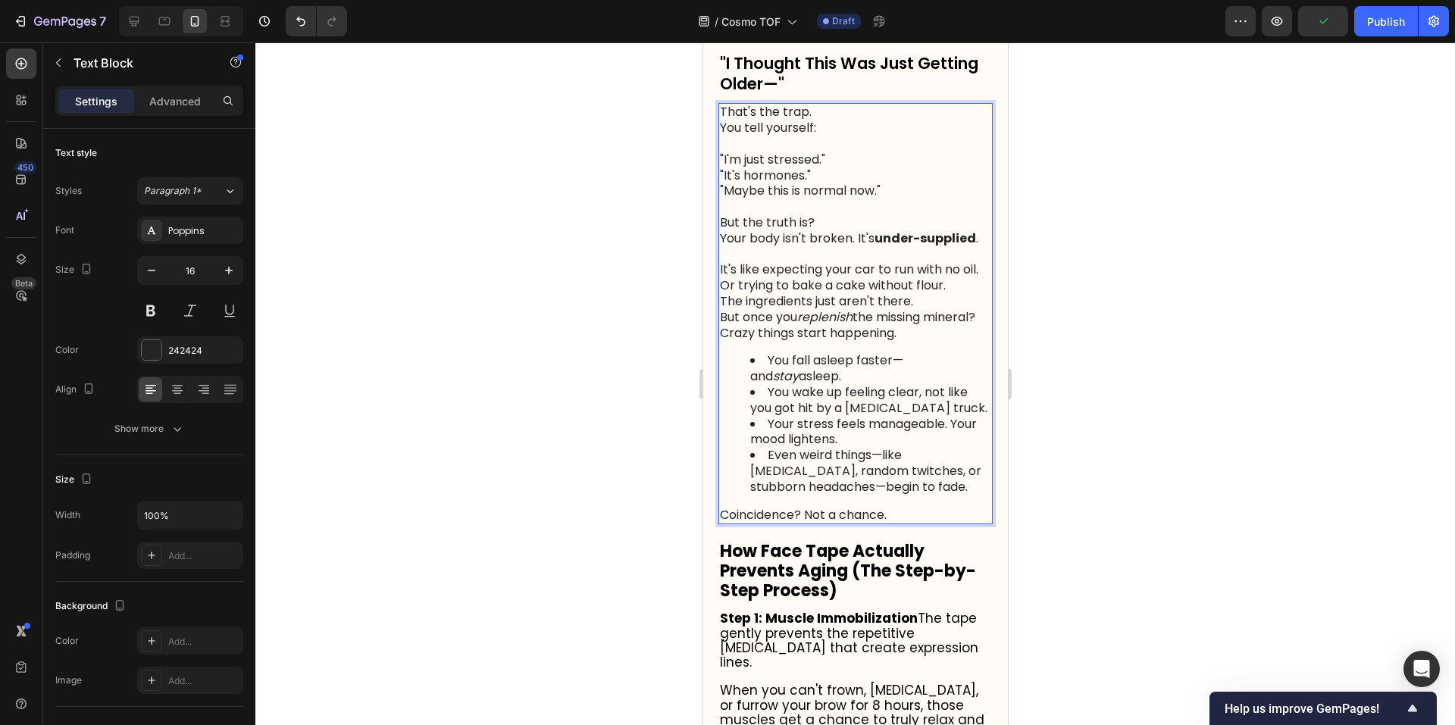
click at [955, 294] on p "It's like expecting your car to run with no oil. Or trying to bake a cake witho…" at bounding box center [854, 278] width 271 height 32
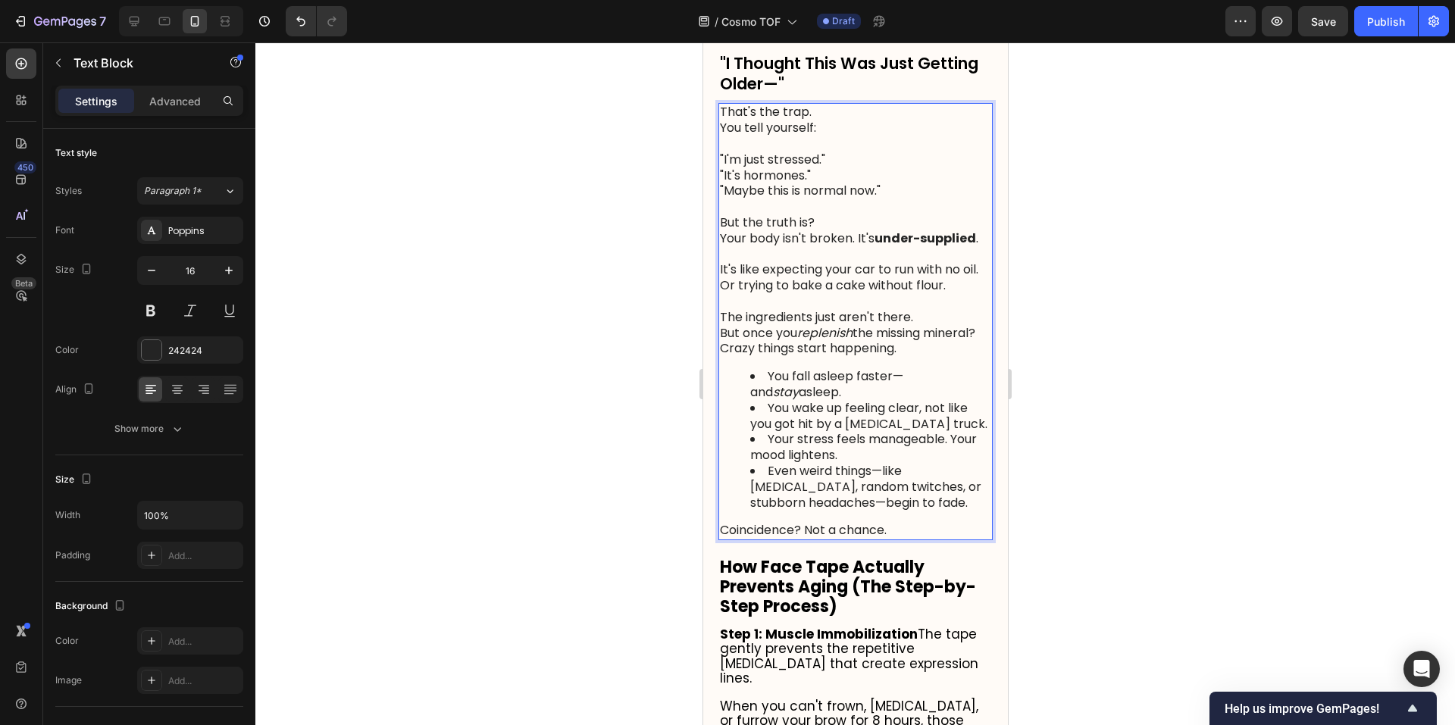
click at [936, 326] on p "The ingredients just aren't there." at bounding box center [854, 318] width 271 height 16
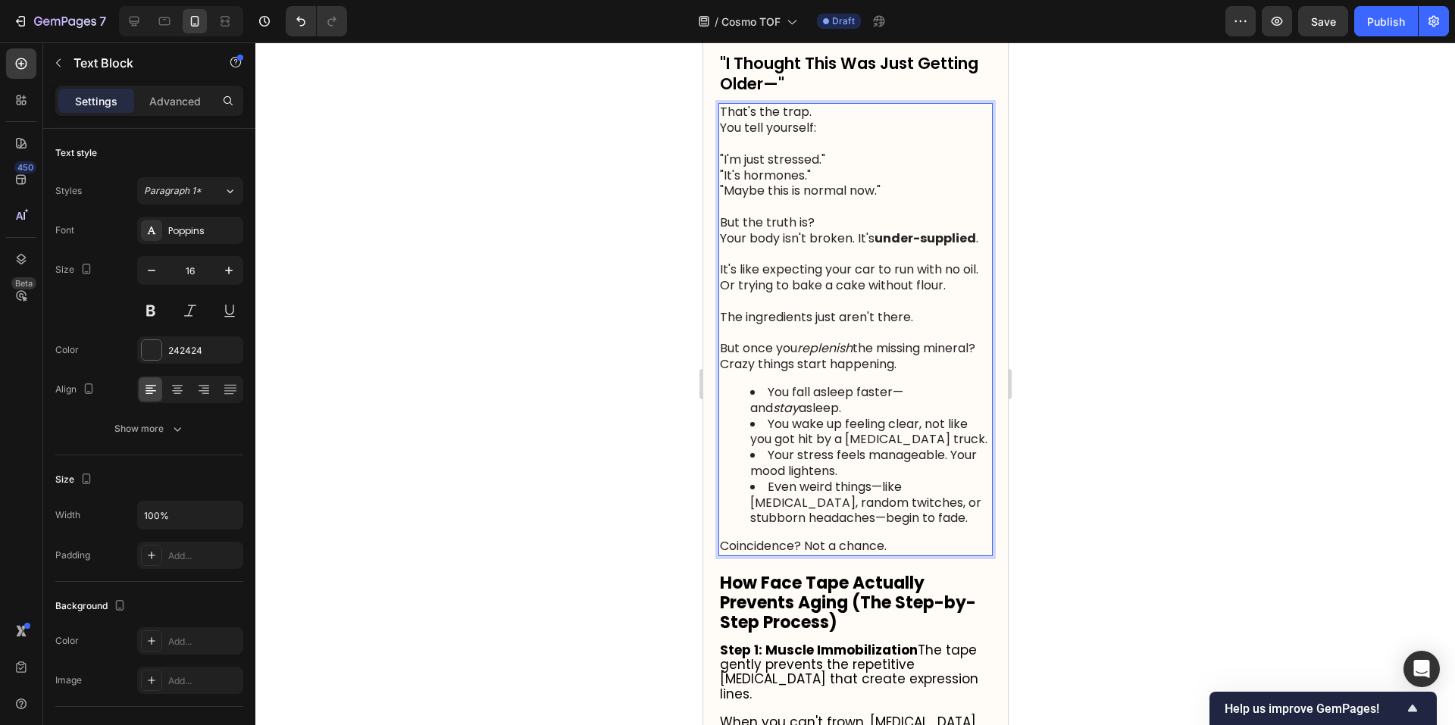
click at [890, 357] on p "But once you replenish the missing mineral?" at bounding box center [854, 349] width 271 height 16
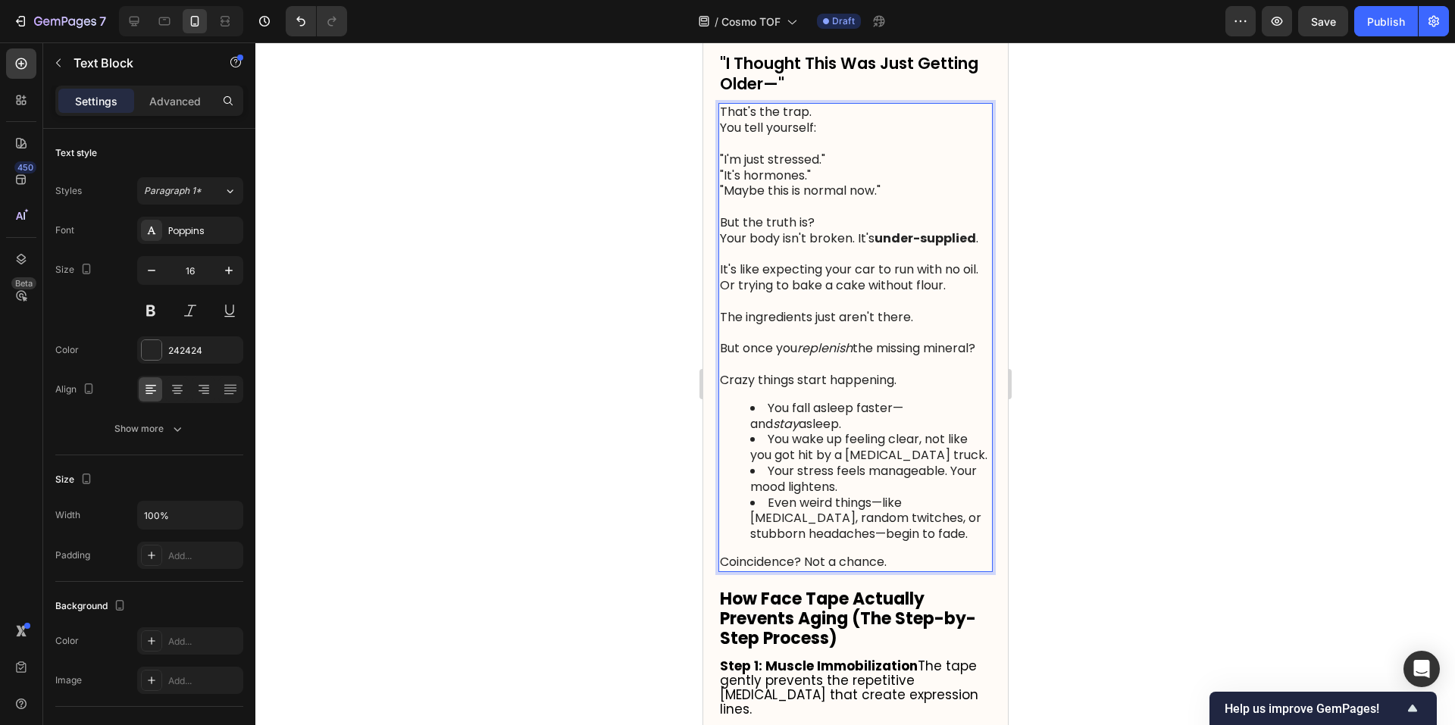
click at [916, 389] on p "Crazy things start happening." at bounding box center [854, 381] width 271 height 16
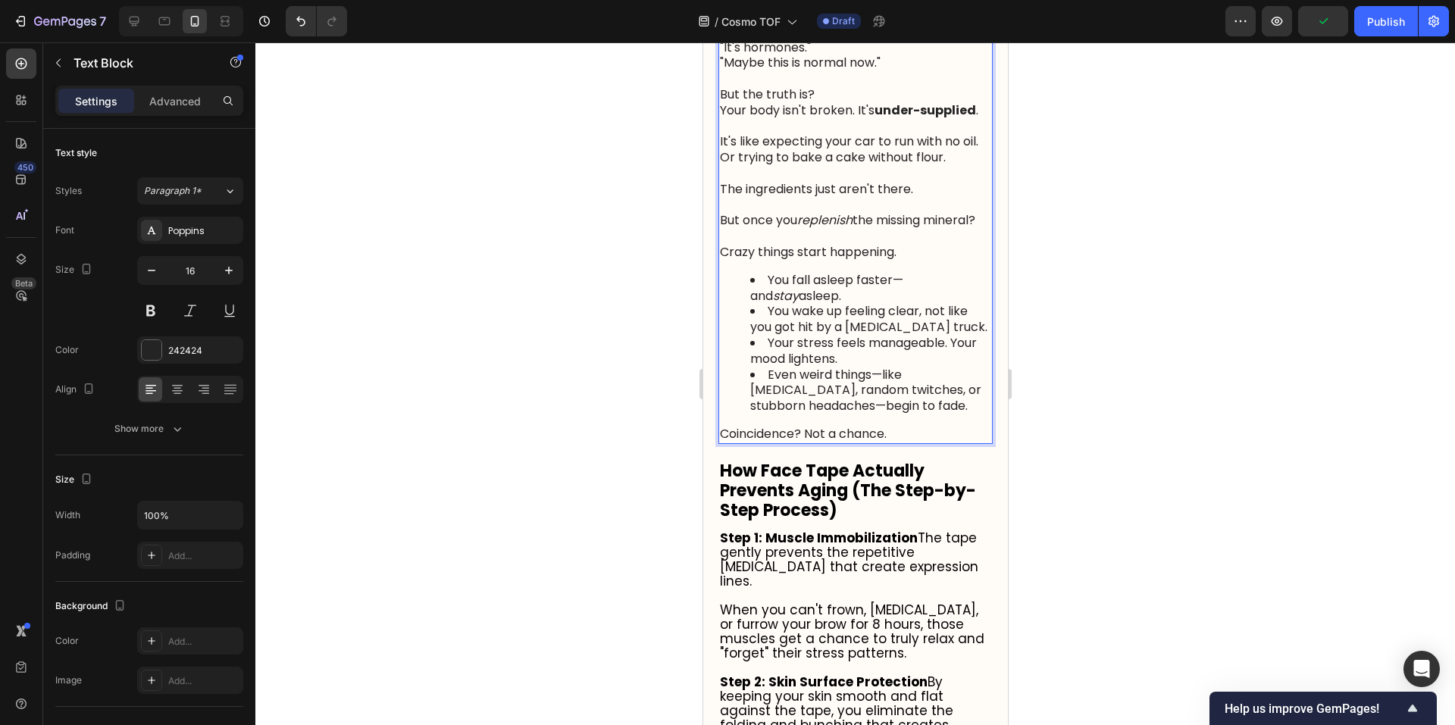
scroll to position [1569, 0]
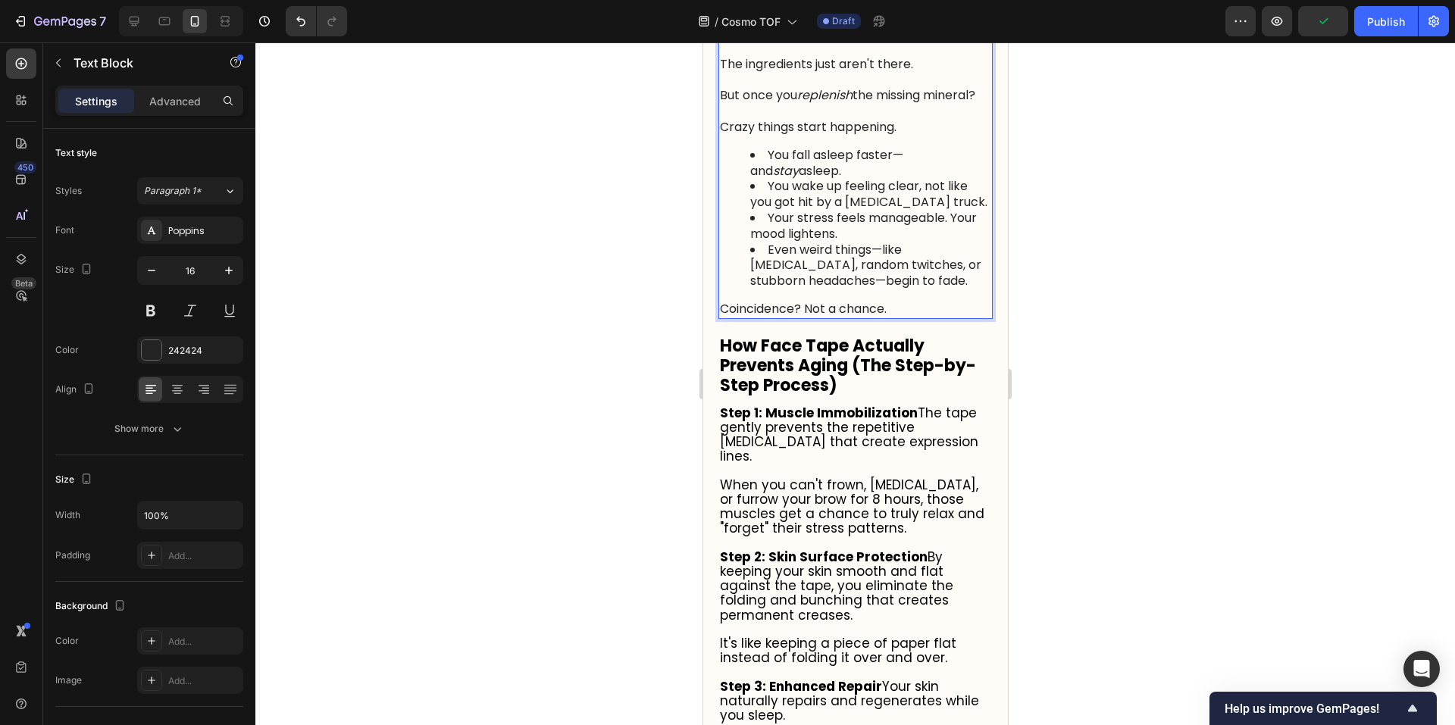
click at [1328, 419] on div at bounding box center [855, 383] width 1200 height 683
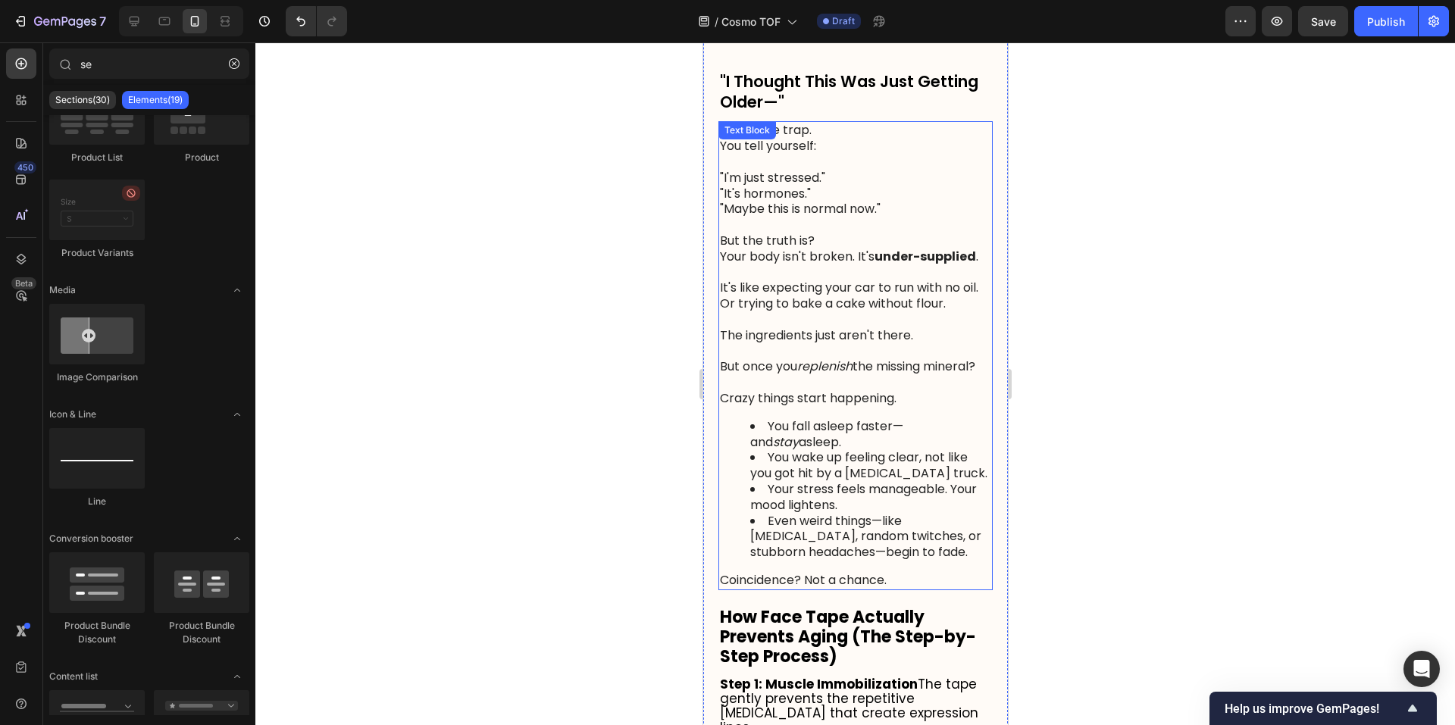
scroll to position [1190, 0]
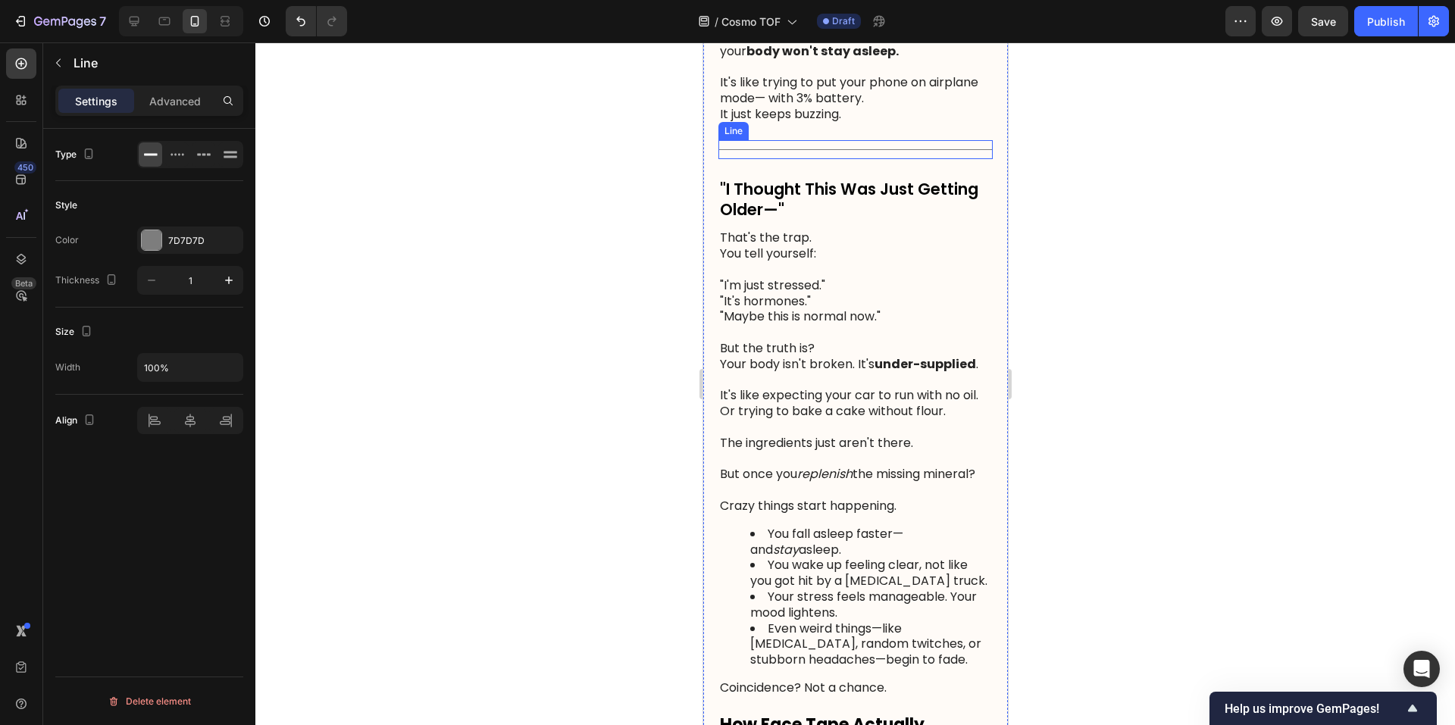
click at [852, 150] on div at bounding box center [855, 149] width 274 height 1
click at [793, 131] on icon at bounding box center [792, 125] width 8 height 11
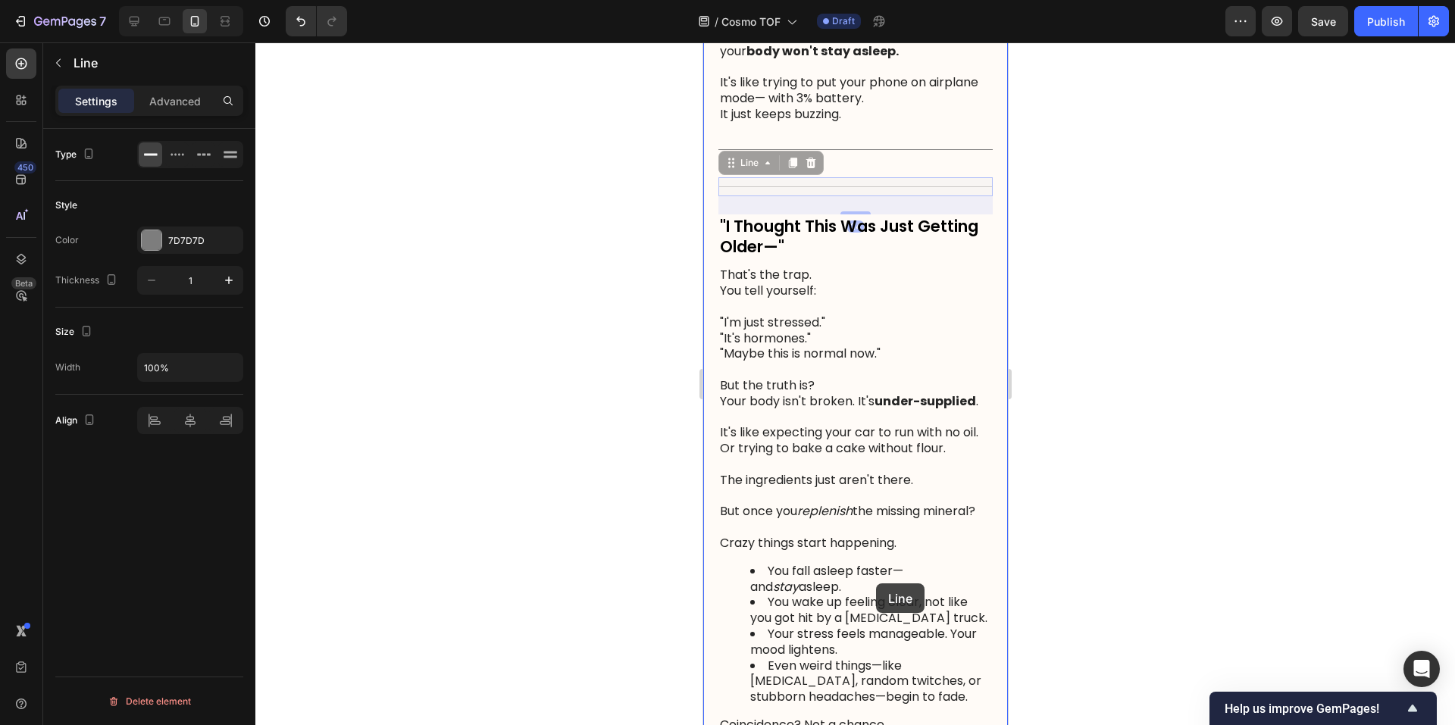
scroll to position [1442, 0]
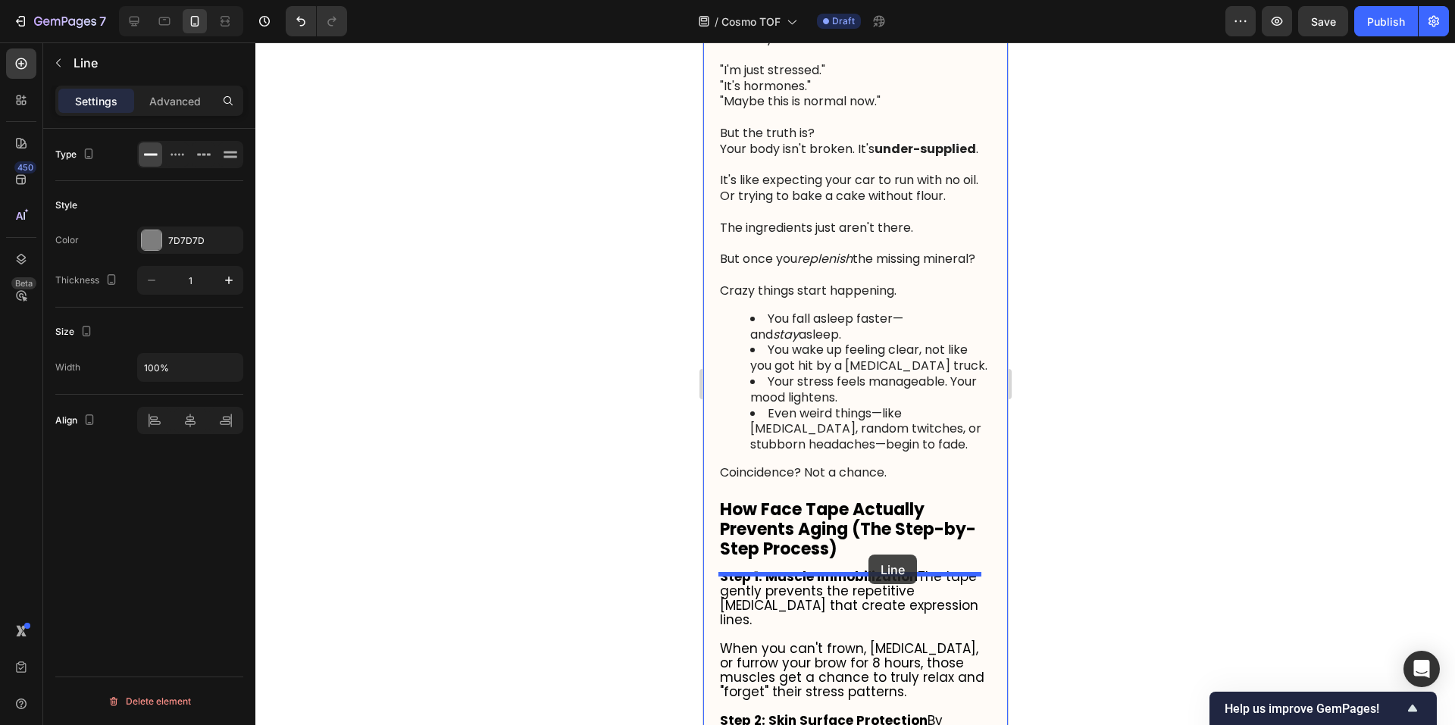
drag, startPoint x: 818, startPoint y: 230, endPoint x: 868, endPoint y: 555, distance: 328.9
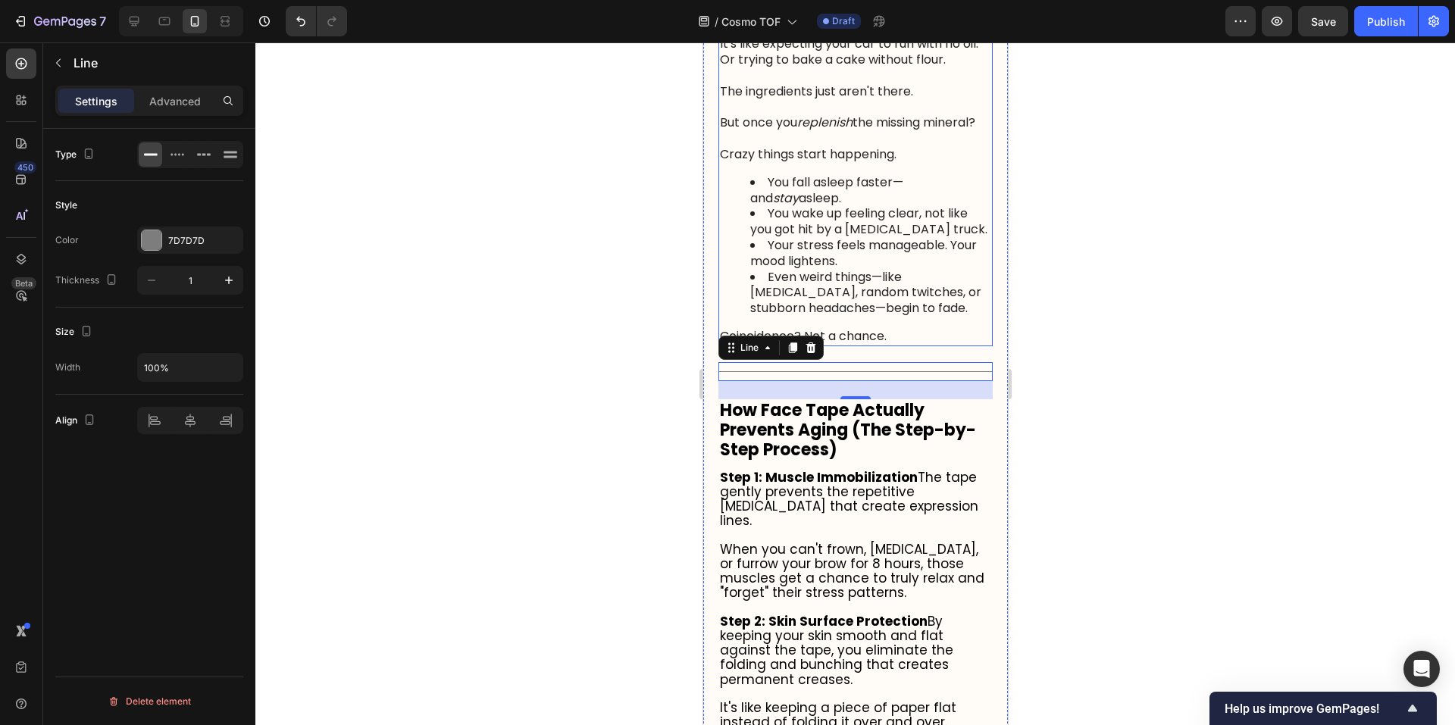
scroll to position [1657, 0]
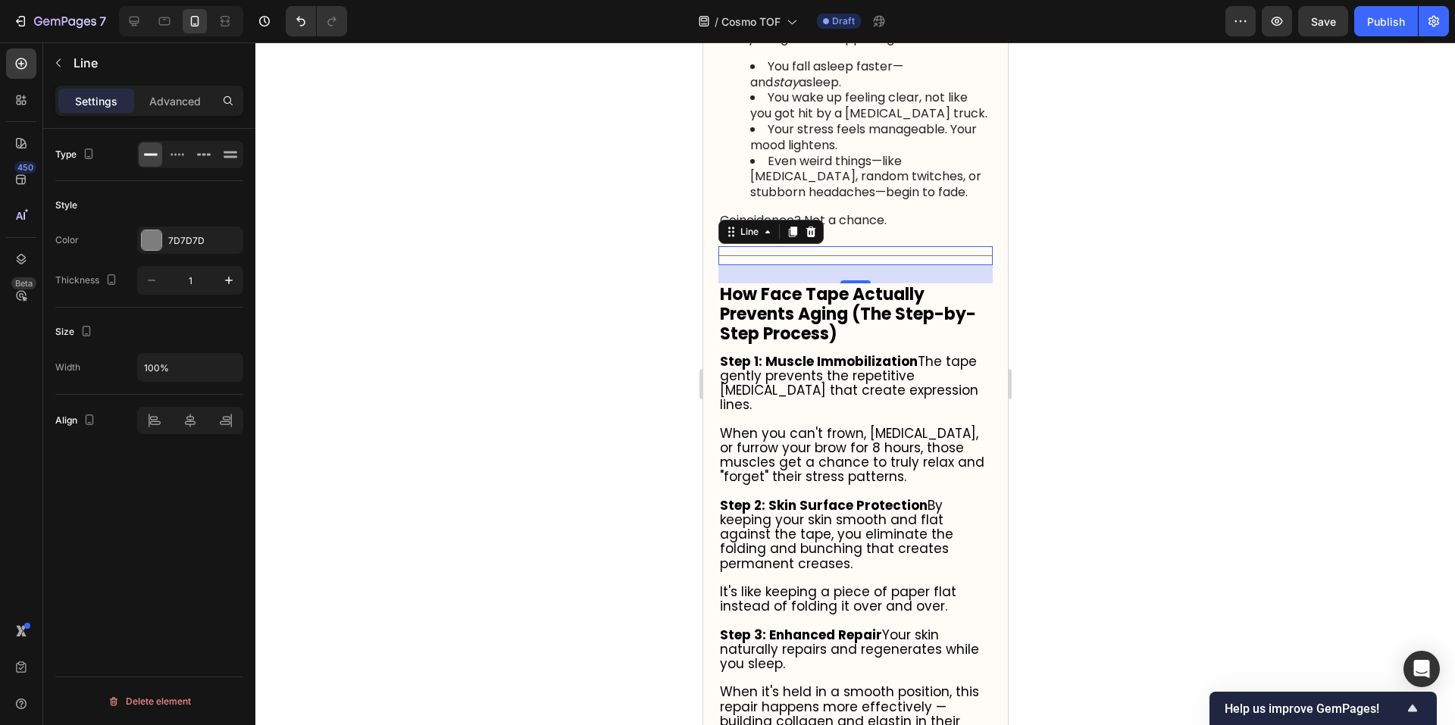
click at [1103, 443] on div at bounding box center [855, 383] width 1200 height 683
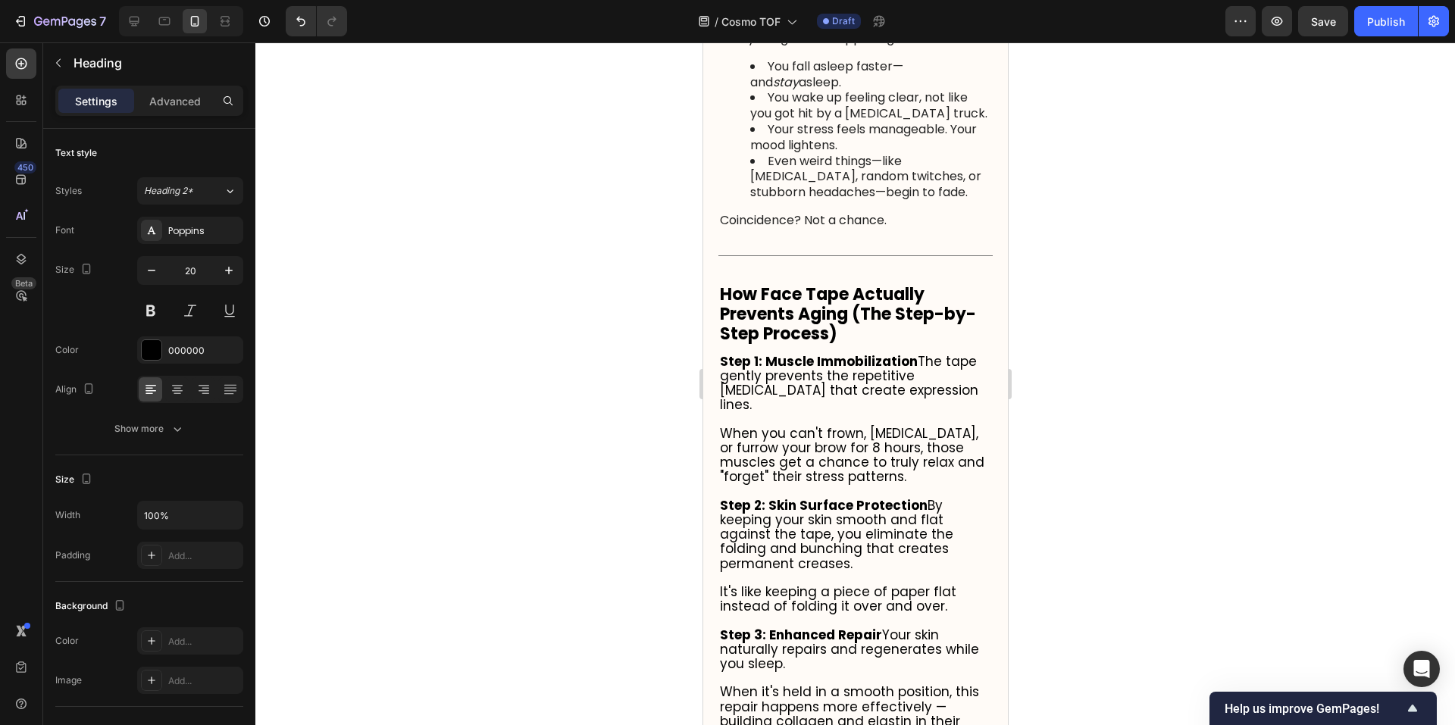
click at [896, 346] on strong "How Face Tape Actually Prevents Aging (The Step-by-Step Process)" at bounding box center [847, 314] width 256 height 63
click at [874, 346] on h2 "How Face Tape Actually Prevents Aging (The Step-by-Step Process)" at bounding box center [855, 314] width 274 height 62
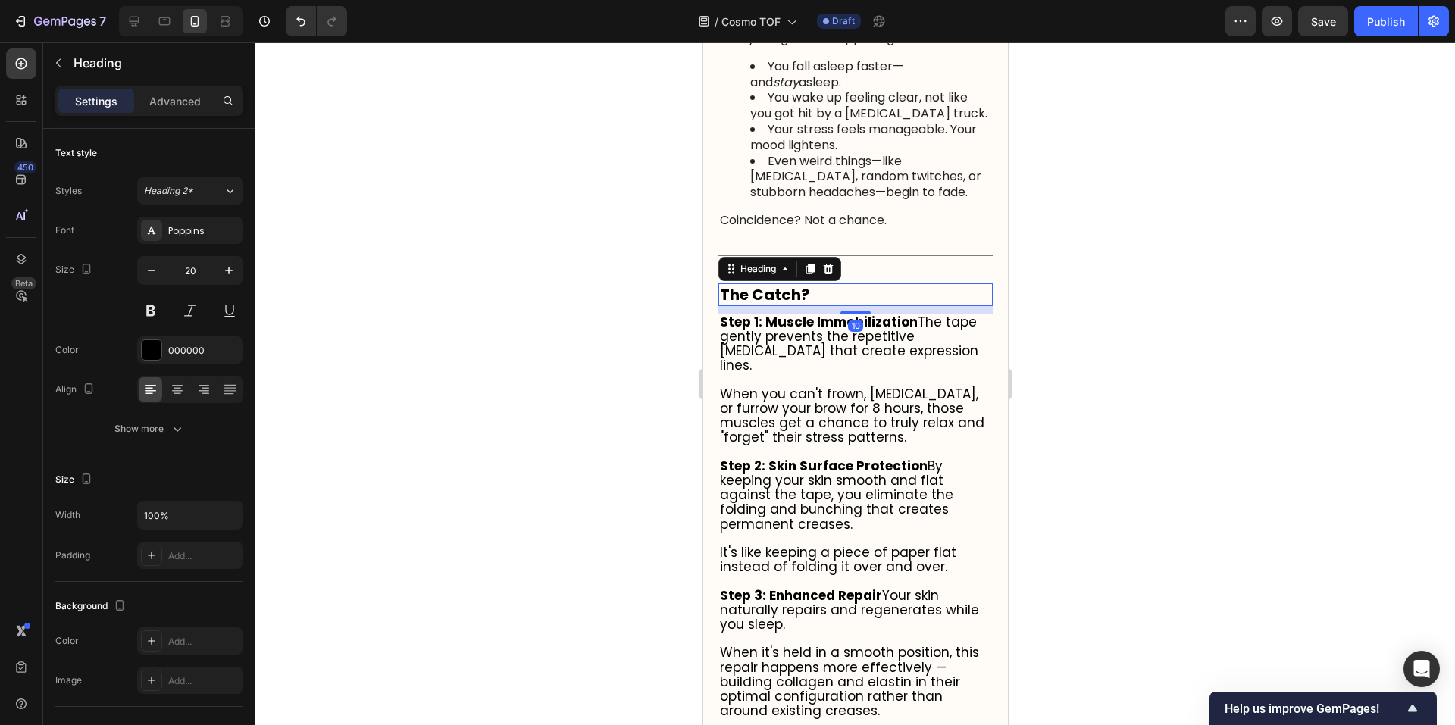
click at [1107, 418] on div at bounding box center [855, 383] width 1200 height 683
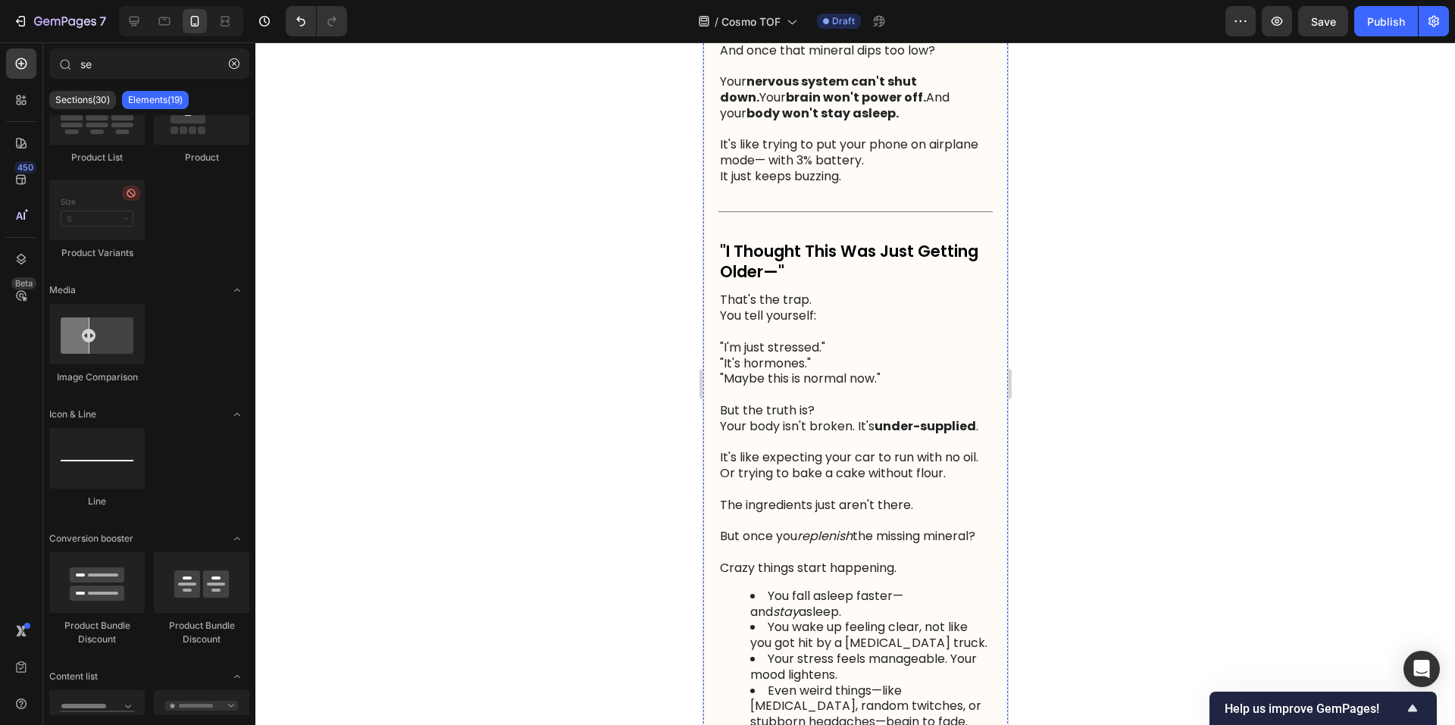
scroll to position [1278, 0]
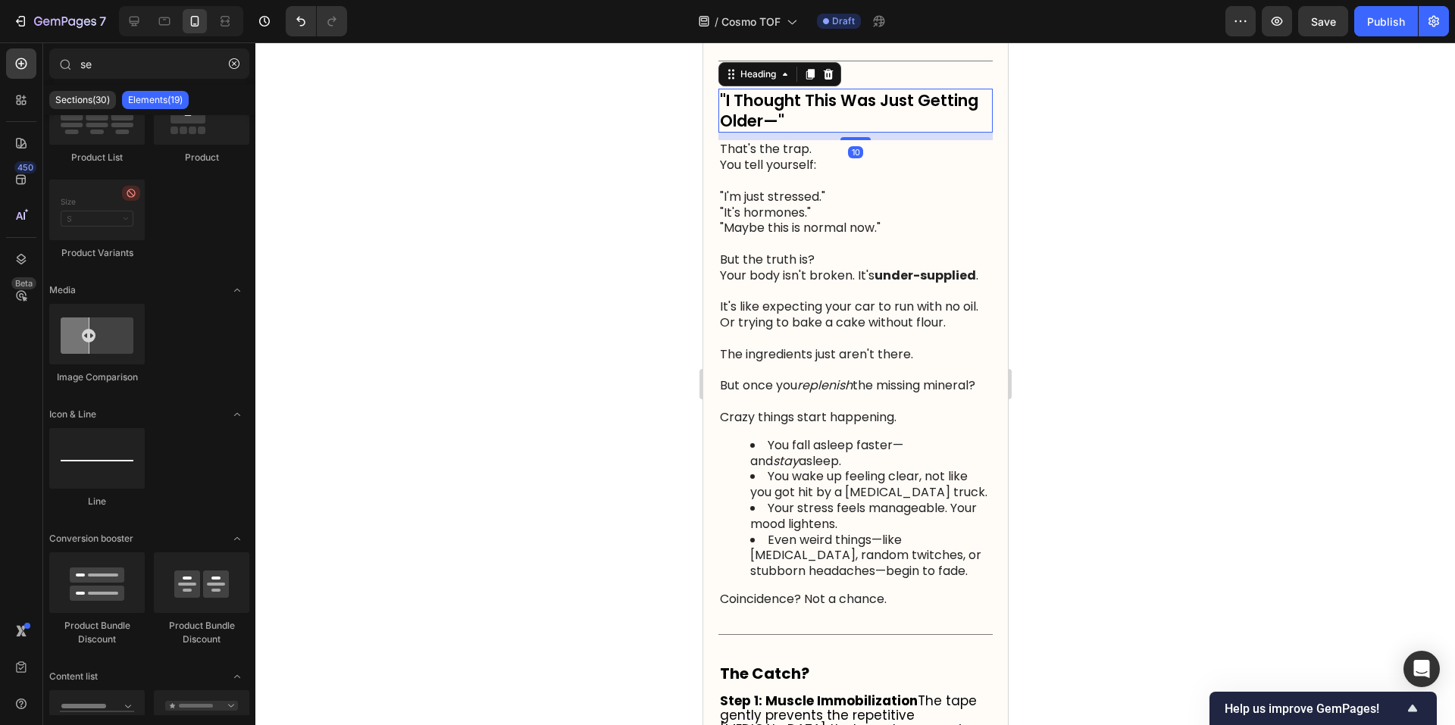
drag, startPoint x: 844, startPoint y: 155, endPoint x: 1350, endPoint y: 202, distance: 508.4
click at [844, 132] on p ""I Thought This Was Just Getting Older—"" at bounding box center [854, 111] width 271 height 42
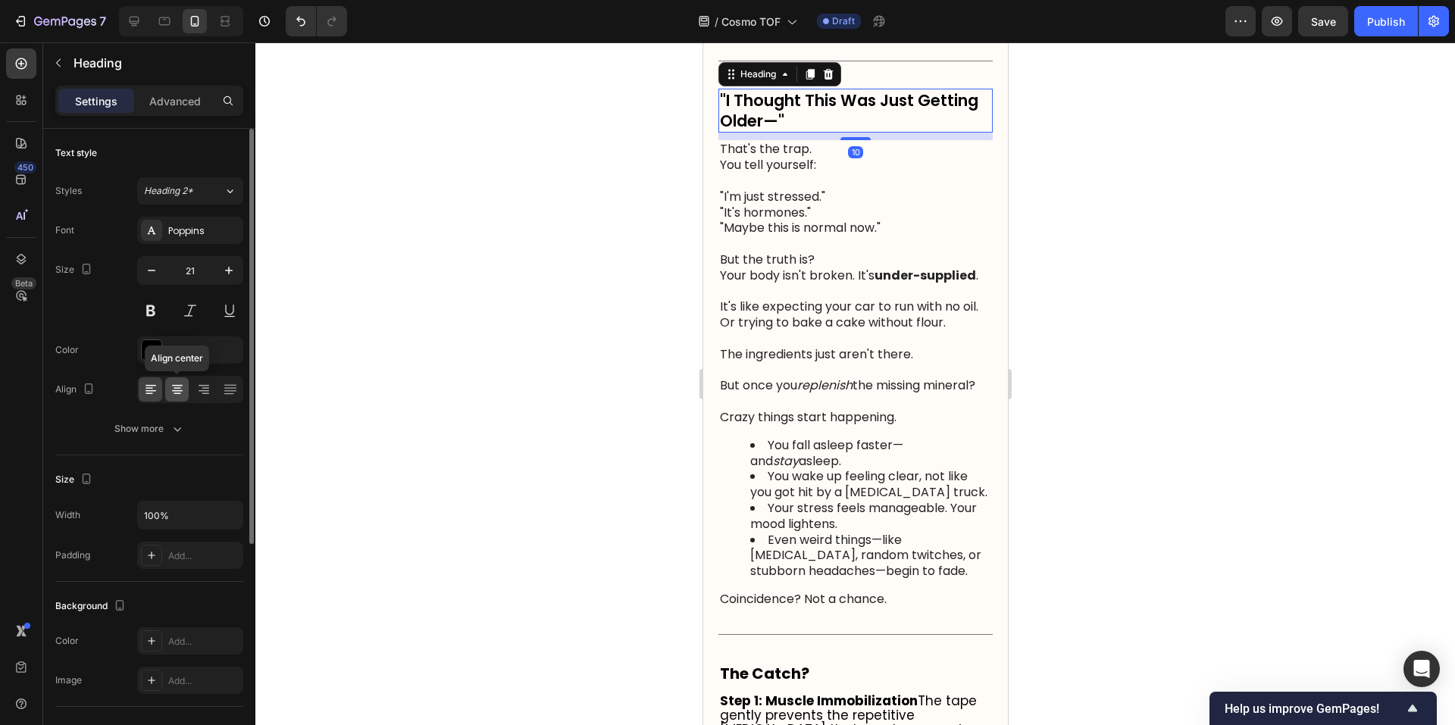
click at [176, 389] on icon at bounding box center [178, 389] width 8 height 2
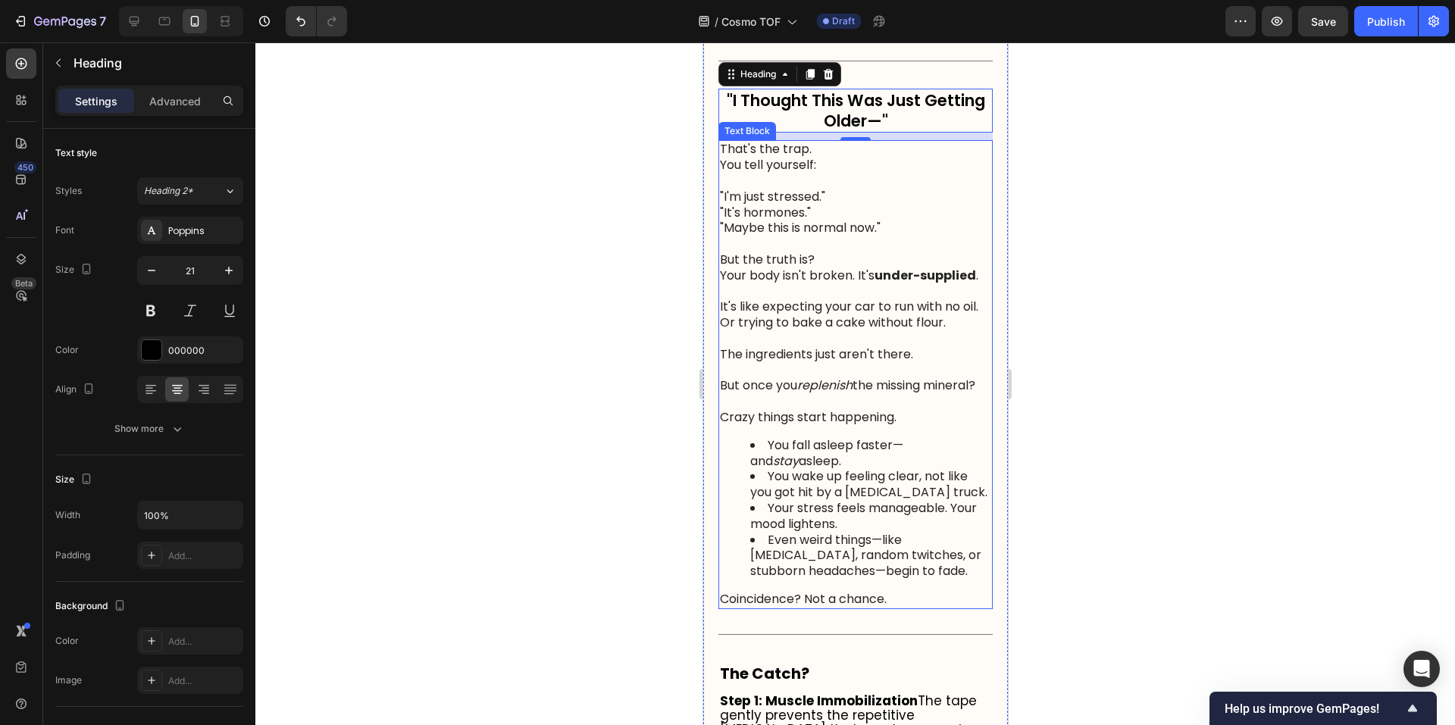
scroll to position [1657, 0]
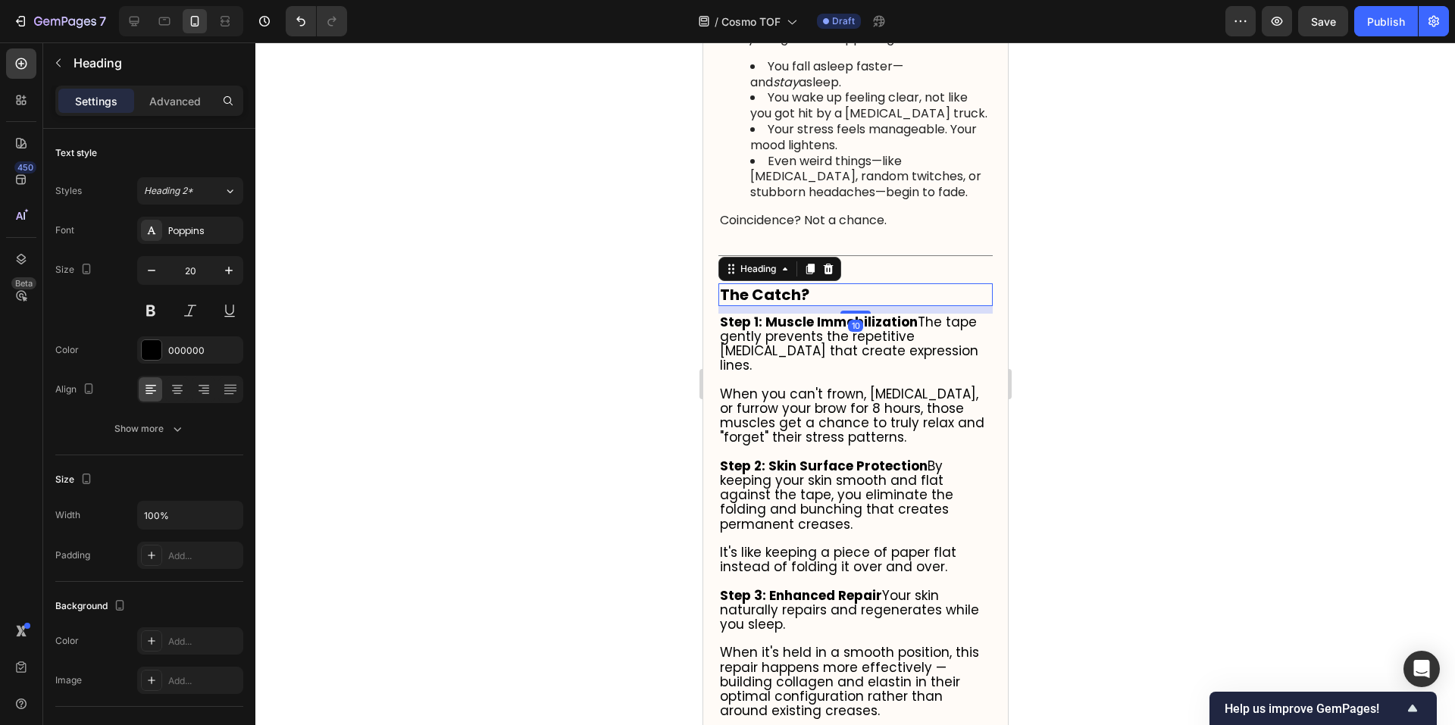
click at [797, 305] on strong "The Catch?" at bounding box center [763, 294] width 89 height 21
click at [180, 385] on icon at bounding box center [177, 386] width 11 height 2
click at [1100, 402] on div at bounding box center [855, 383] width 1200 height 683
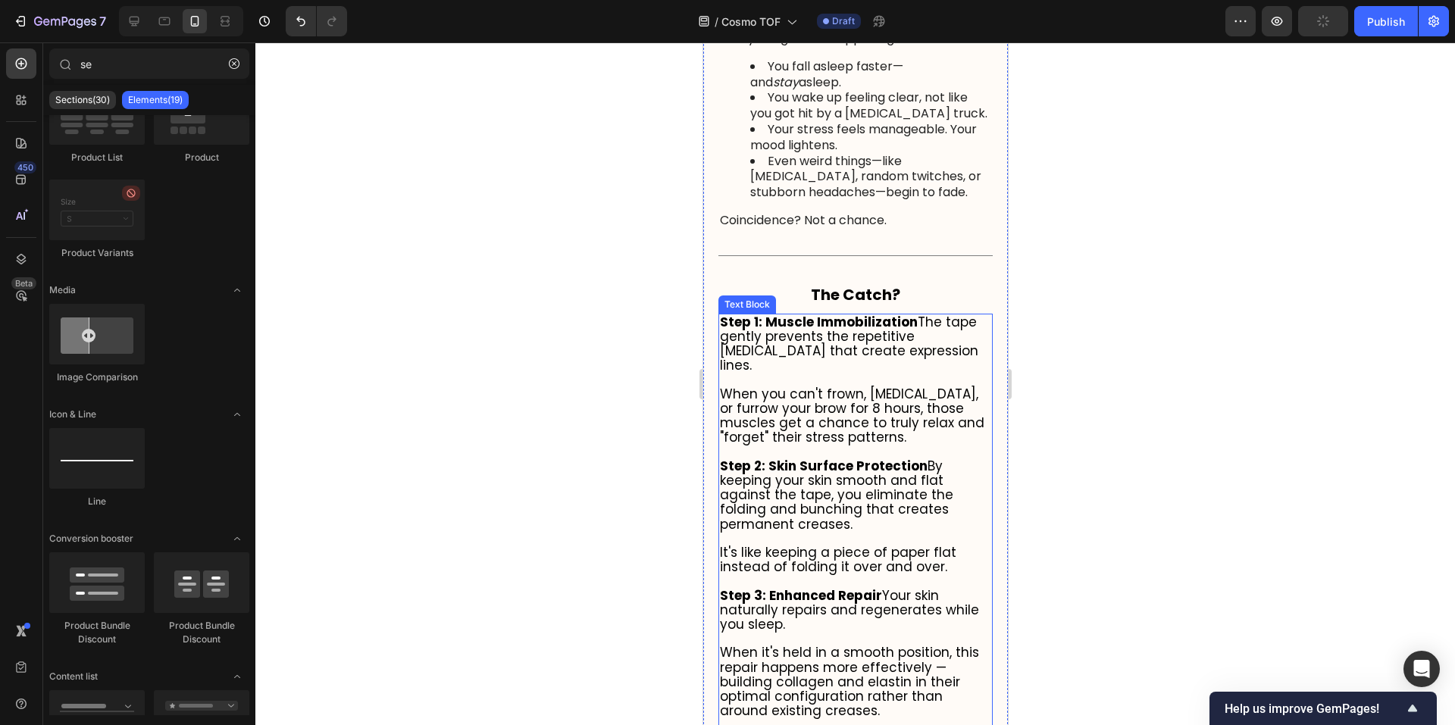
click at [899, 374] on p "Step 1: Muscle Immobilization The tape gently prevents the repetitive [MEDICAL_…" at bounding box center [854, 344] width 271 height 58
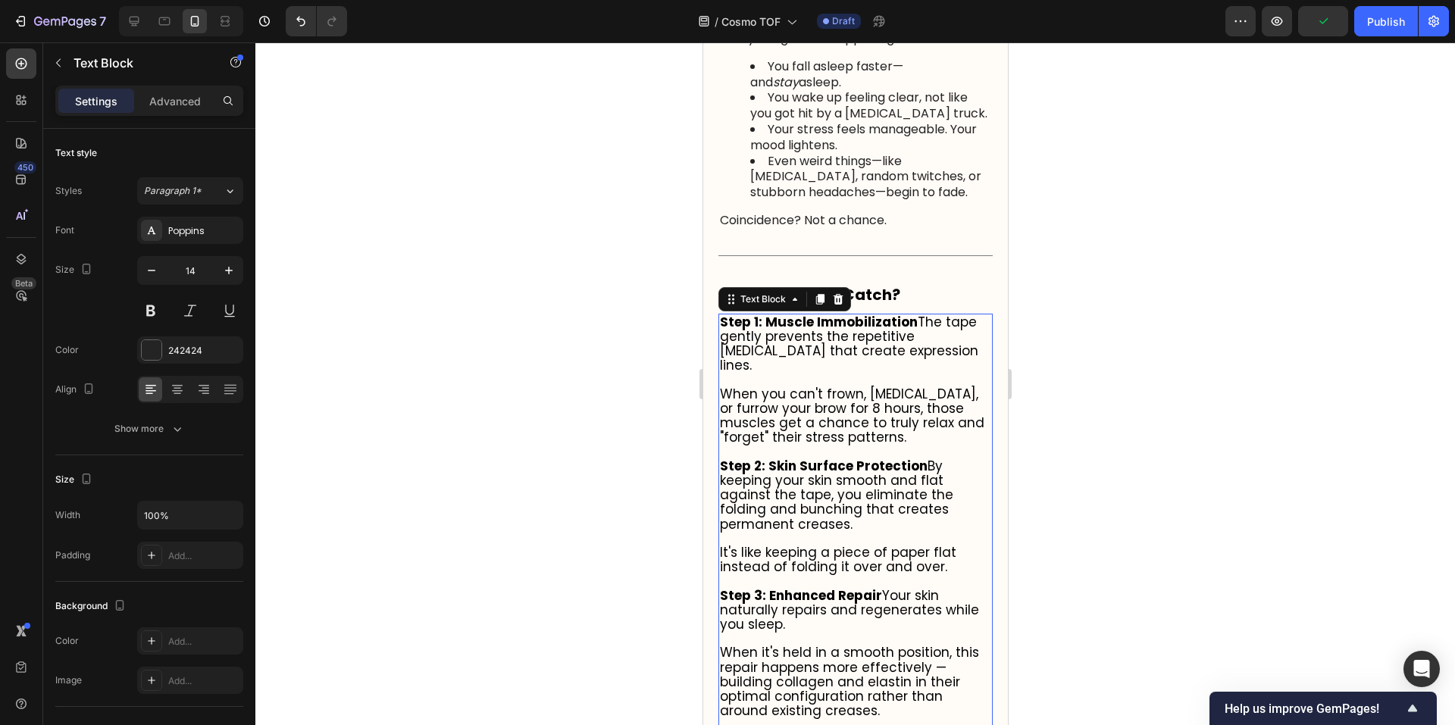
click at [902, 387] on p at bounding box center [854, 381] width 271 height 14
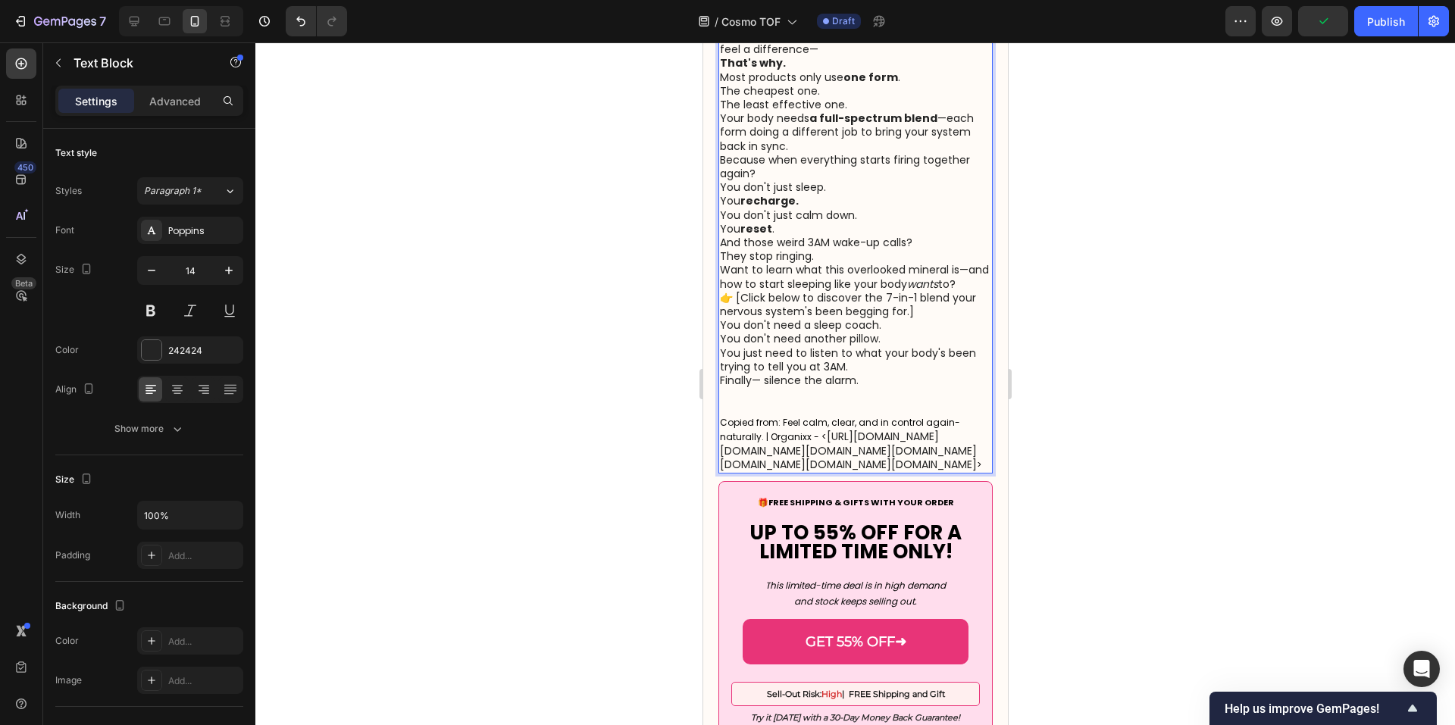
scroll to position [2143, 0]
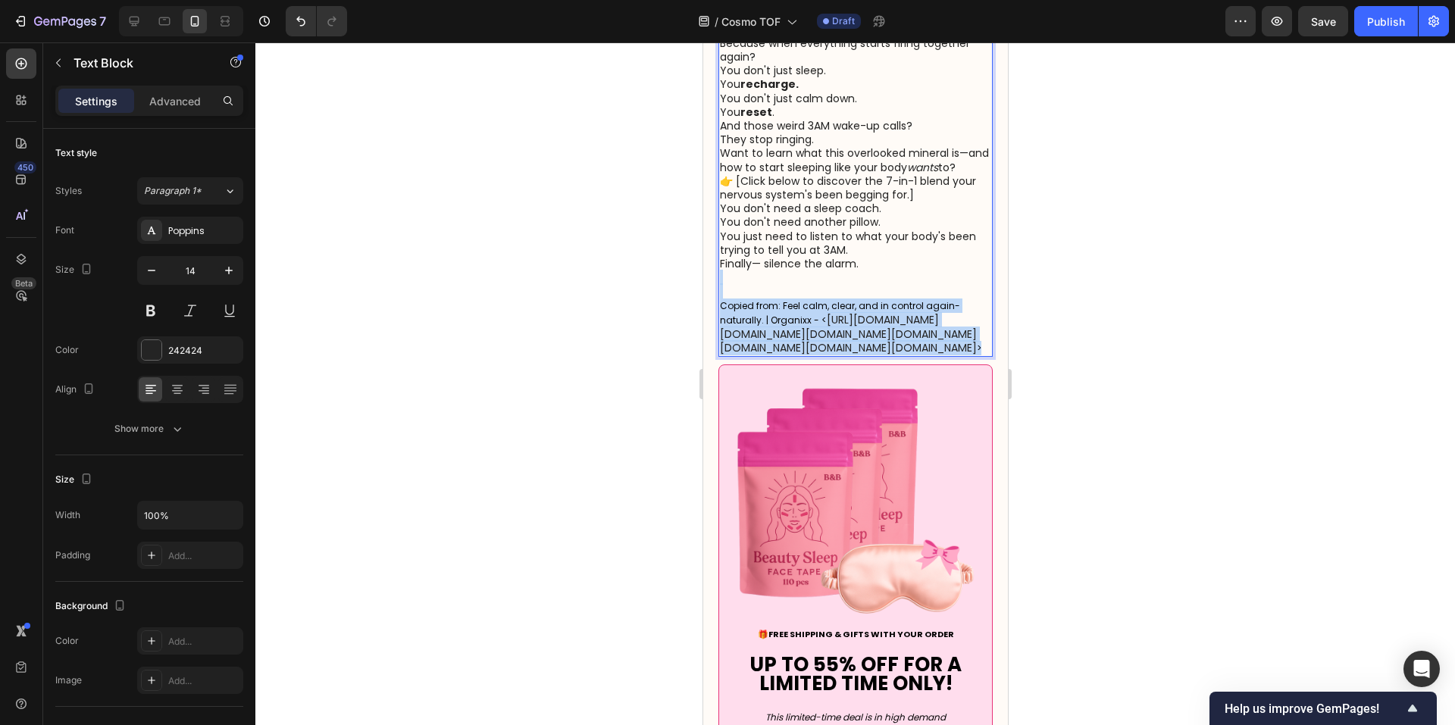
drag, startPoint x: 974, startPoint y: 577, endPoint x: 887, endPoint y: 373, distance: 222.0
click at [887, 355] on p "Copied from: Feel calm, clear, and in control again-naturally. | Organixx - < […" at bounding box center [854, 313] width 271 height 85
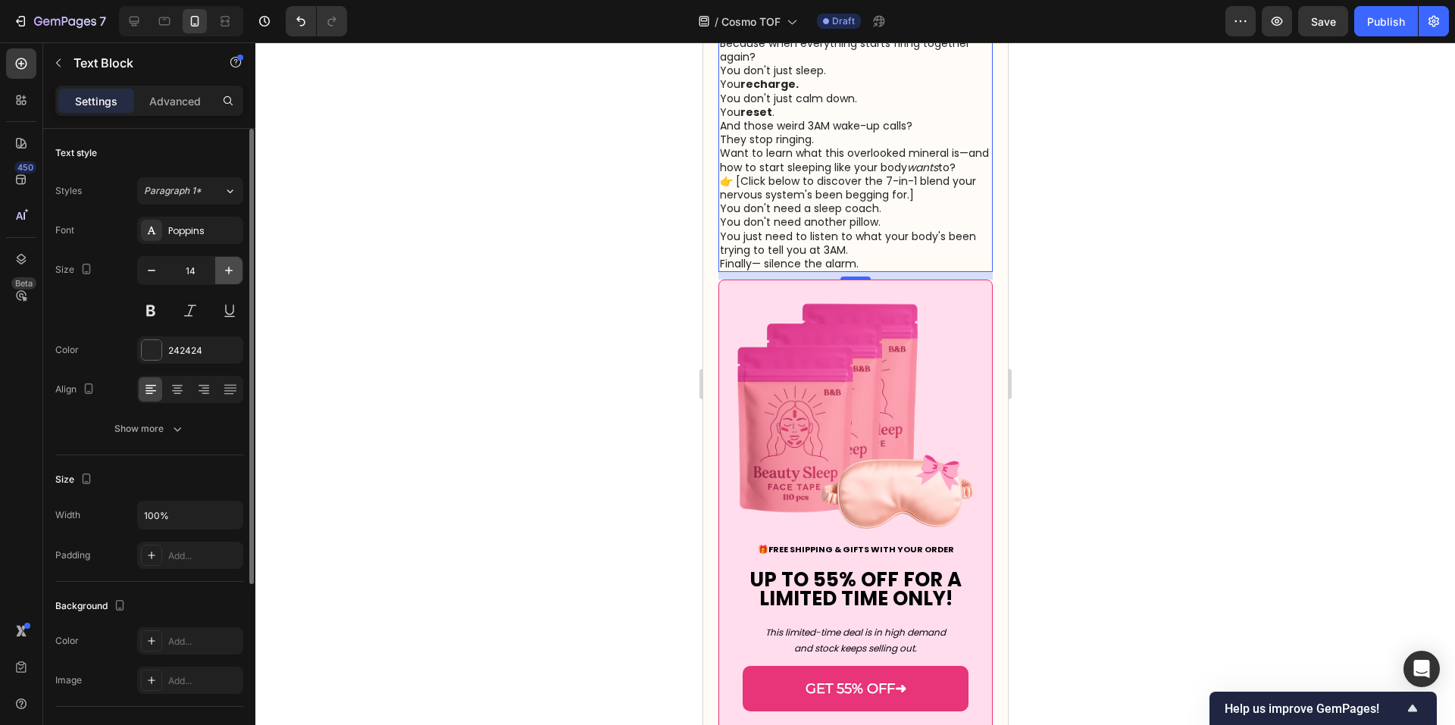
click at [229, 269] on icon "button" at bounding box center [229, 271] width 8 height 8
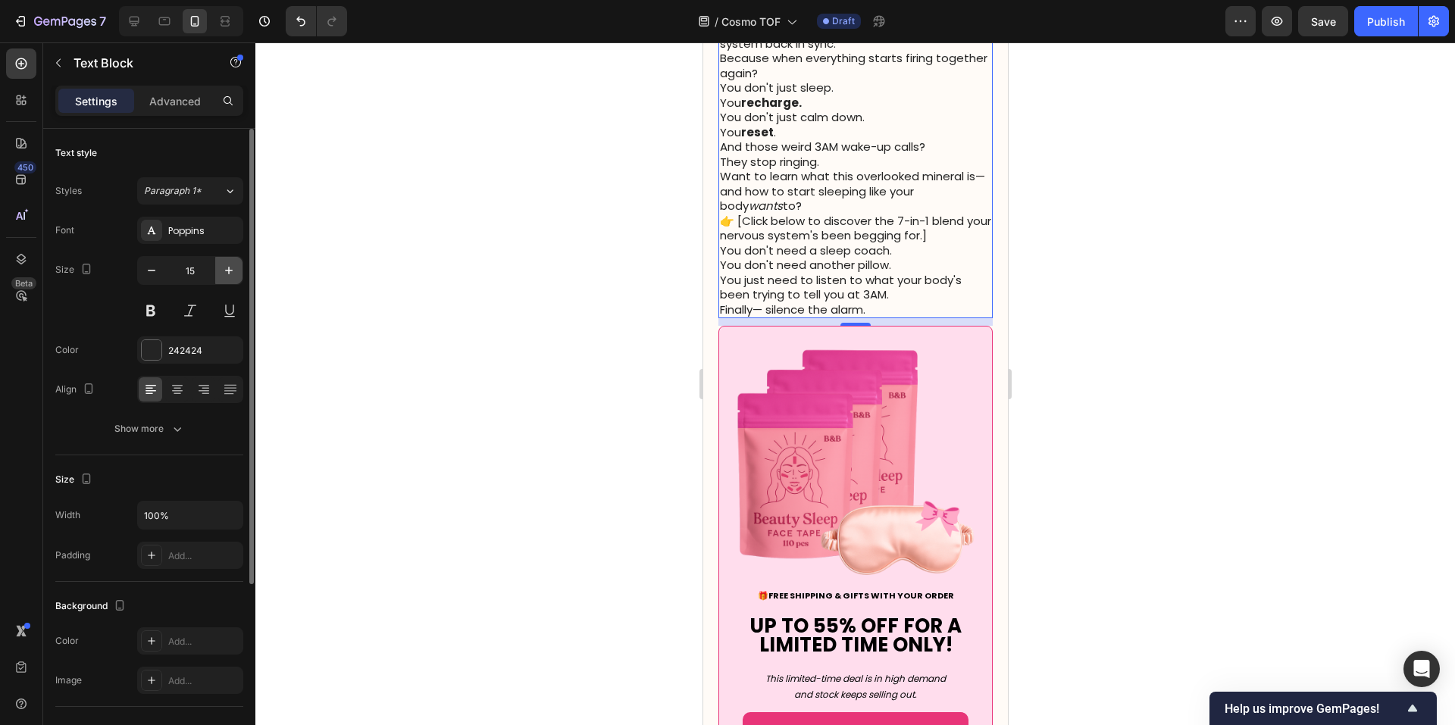
type input "16"
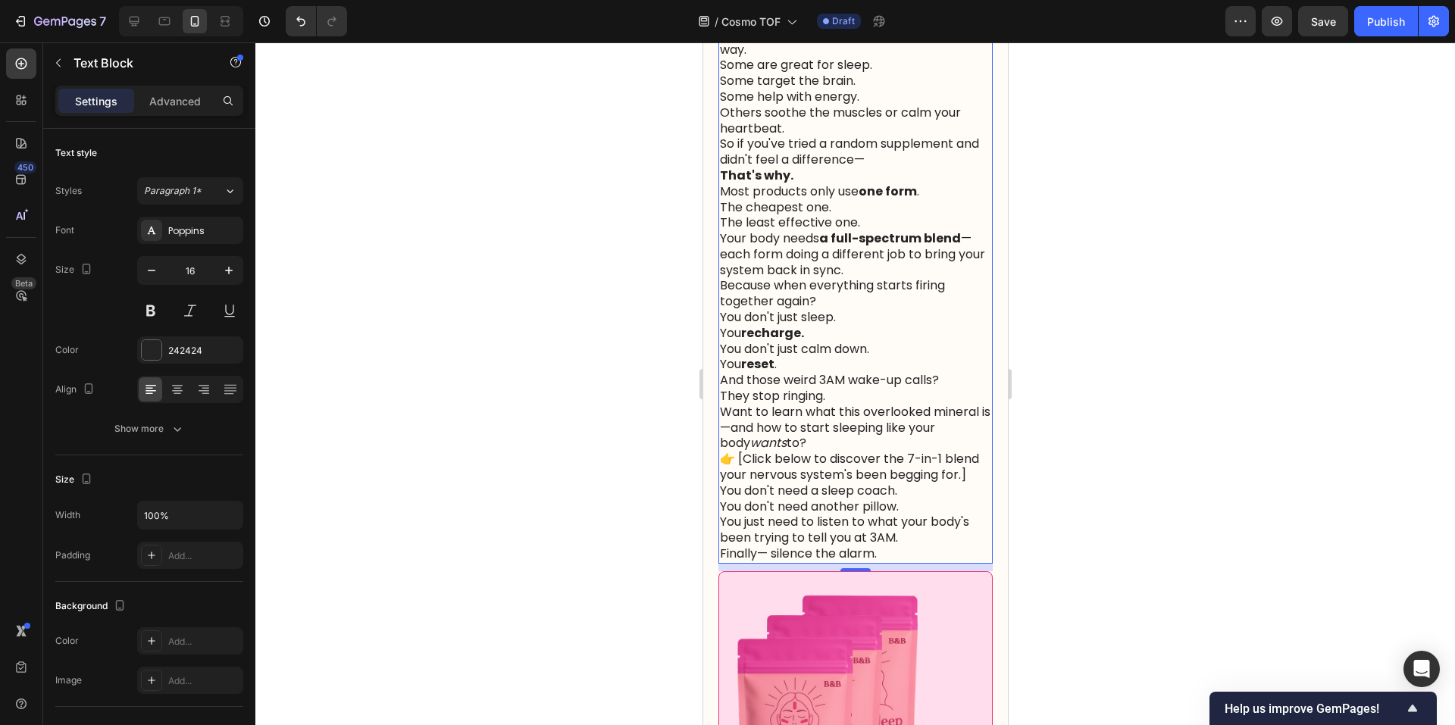
scroll to position [1891, 0]
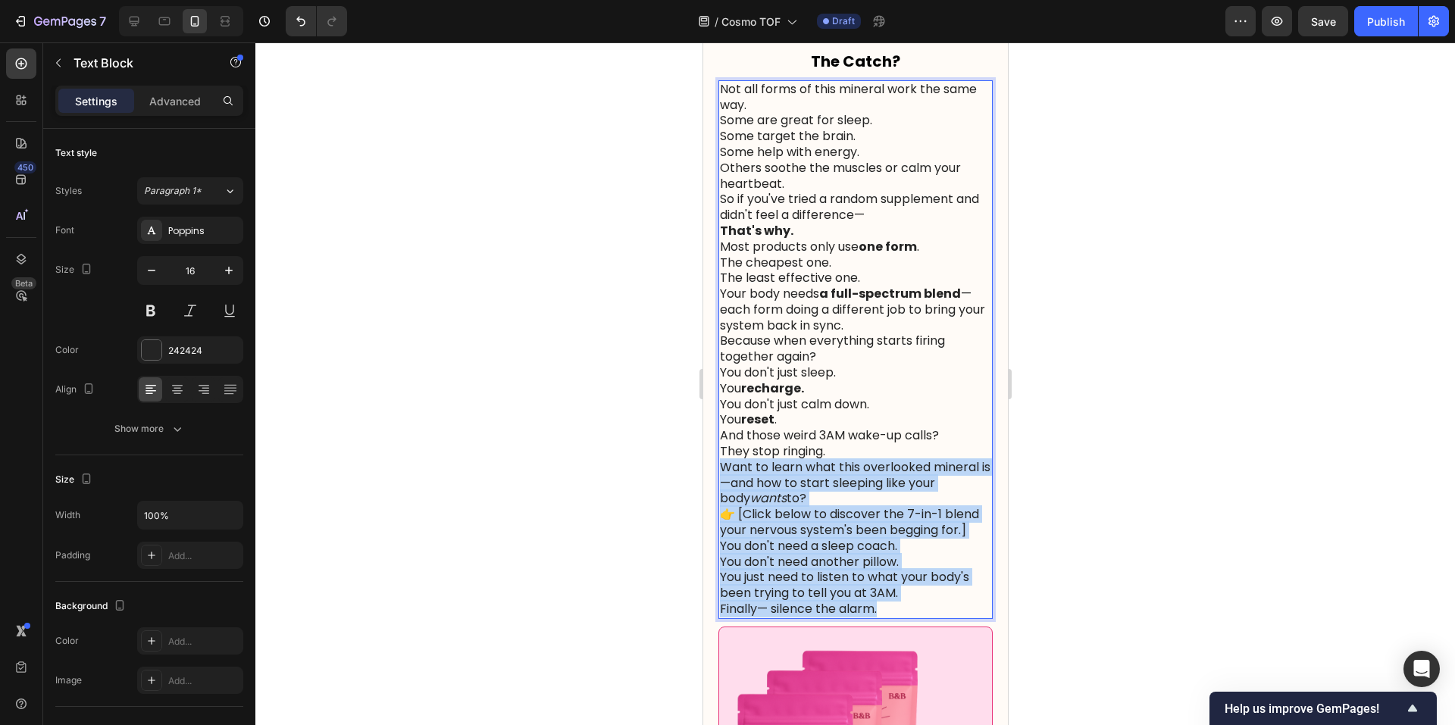
drag, startPoint x: 906, startPoint y: 700, endPoint x: 724, endPoint y: 542, distance: 241.7
click at [724, 542] on div "Not all forms of this mineral work the same way. Some are great for sleep. Some…" at bounding box center [855, 349] width 274 height 539
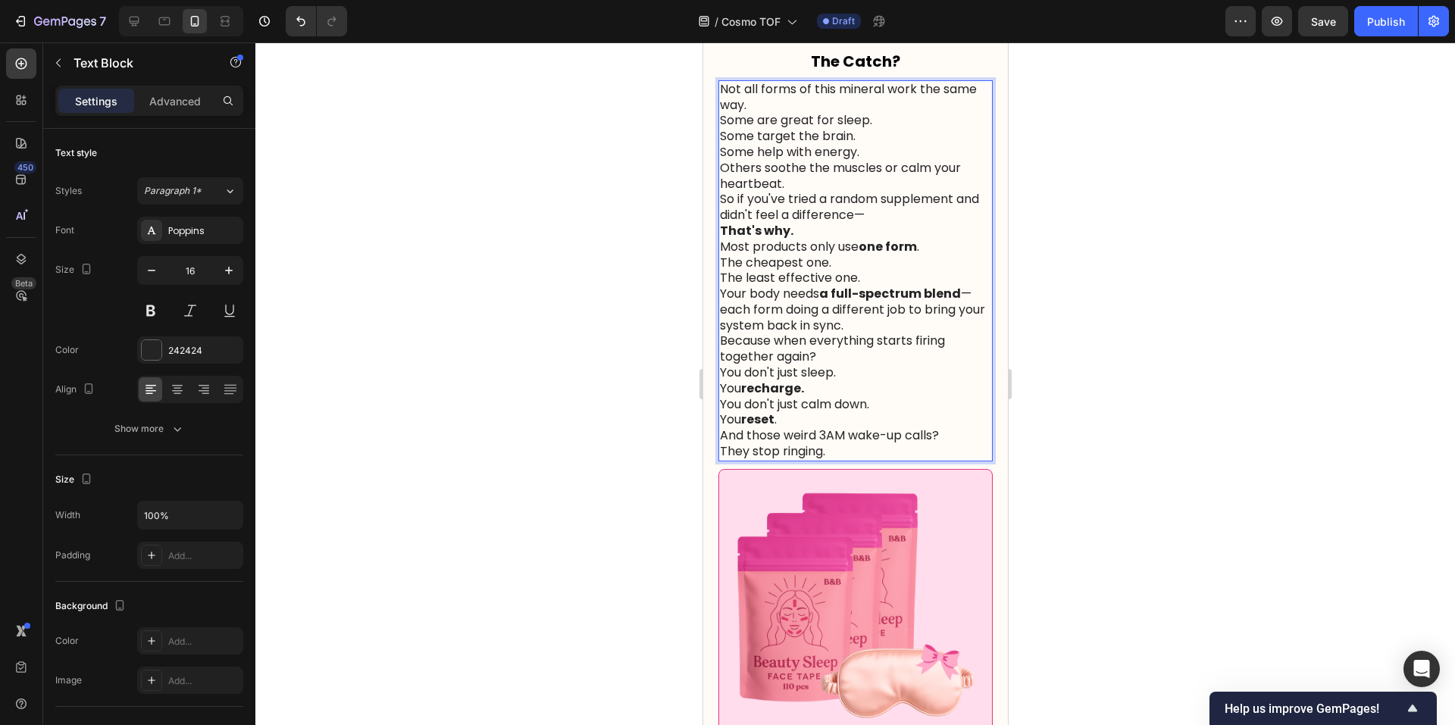
click at [767, 114] on p "Not all forms of this mineral work the same way." at bounding box center [854, 98] width 271 height 32
click at [770, 114] on p "Not all forms of this mineral work the same way." at bounding box center [854, 98] width 271 height 32
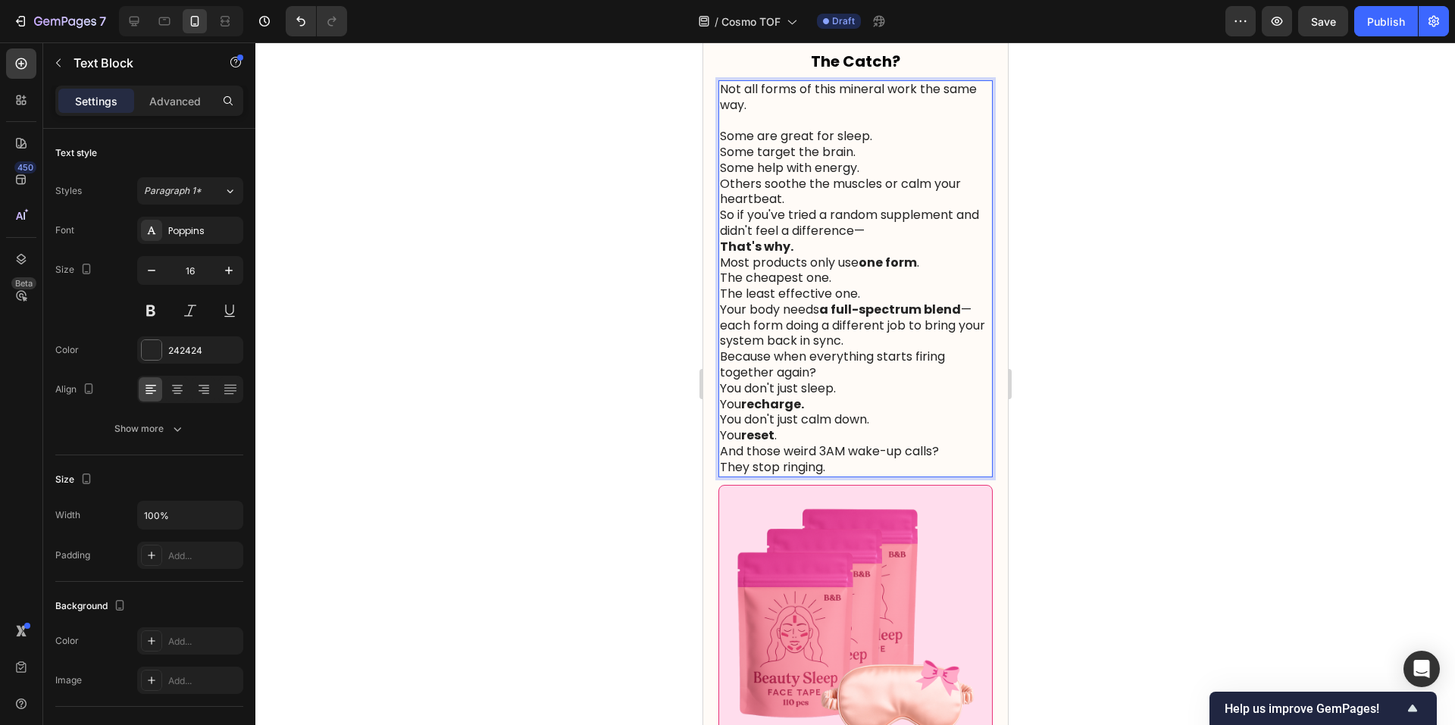
click at [823, 208] on p "Some are great for sleep. Some target the brain. Some help with energy. Others …" at bounding box center [854, 168] width 271 height 79
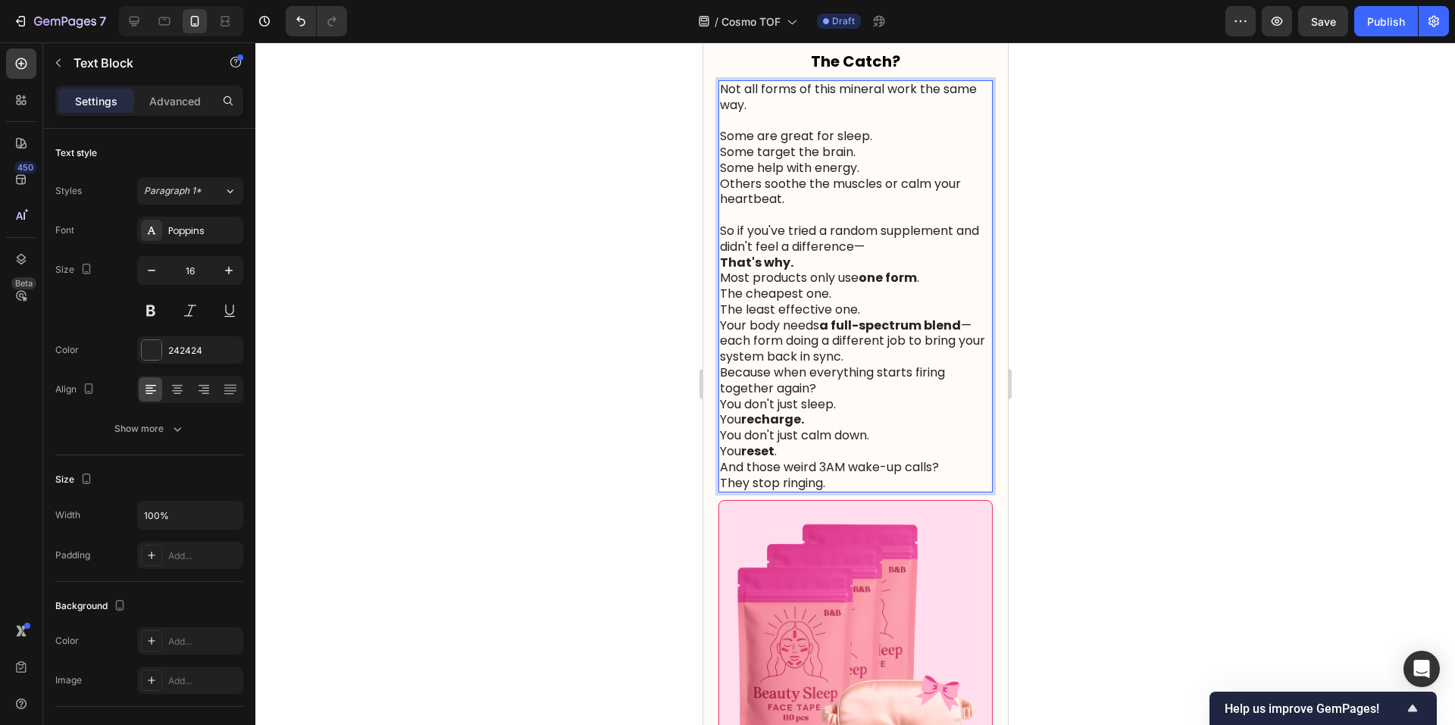
click at [809, 271] on p "So if you've tried a random supplement and didn't feel a difference— That's why." at bounding box center [854, 247] width 271 height 47
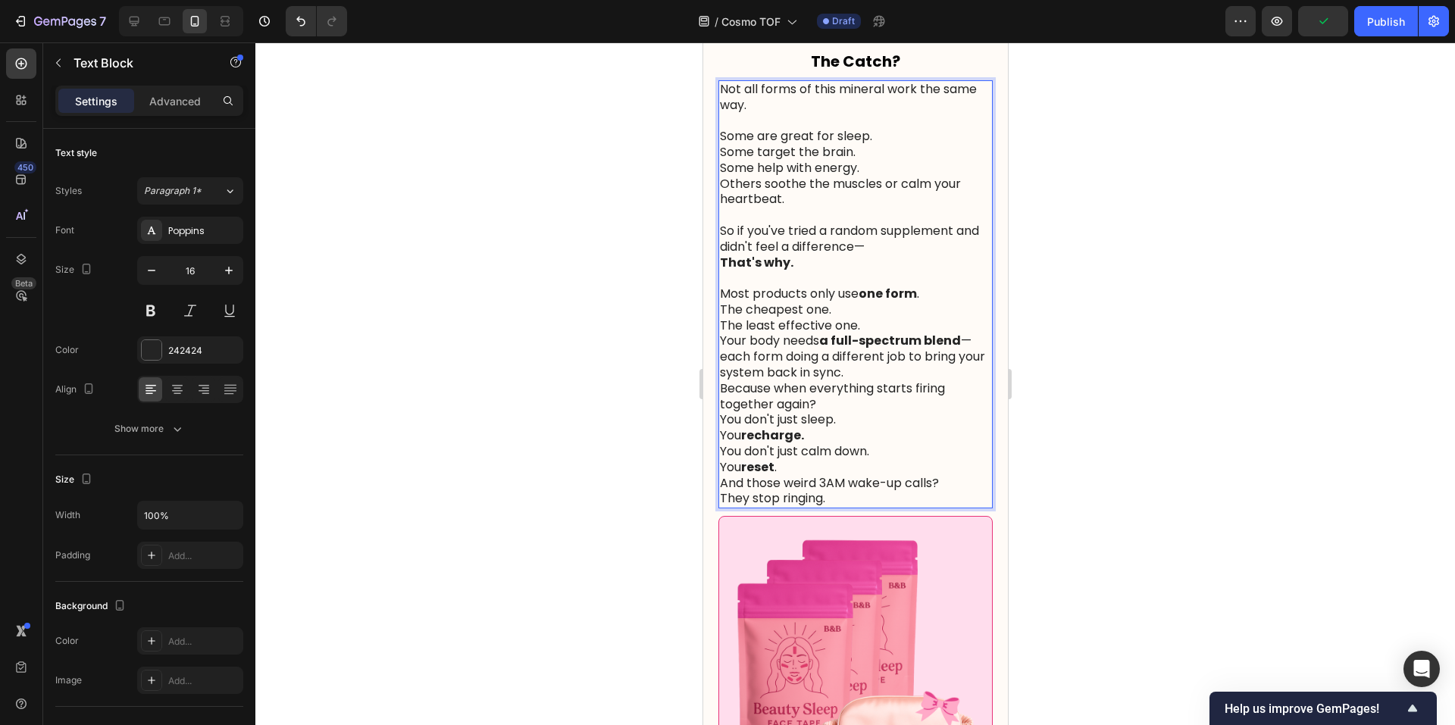
click at [849, 333] on p "Most products only use one form . The cheapest one. The least effective one." at bounding box center [854, 309] width 271 height 47
click at [877, 333] on p "Most products only use one form . The cheapest one. The least effective one." at bounding box center [854, 309] width 271 height 47
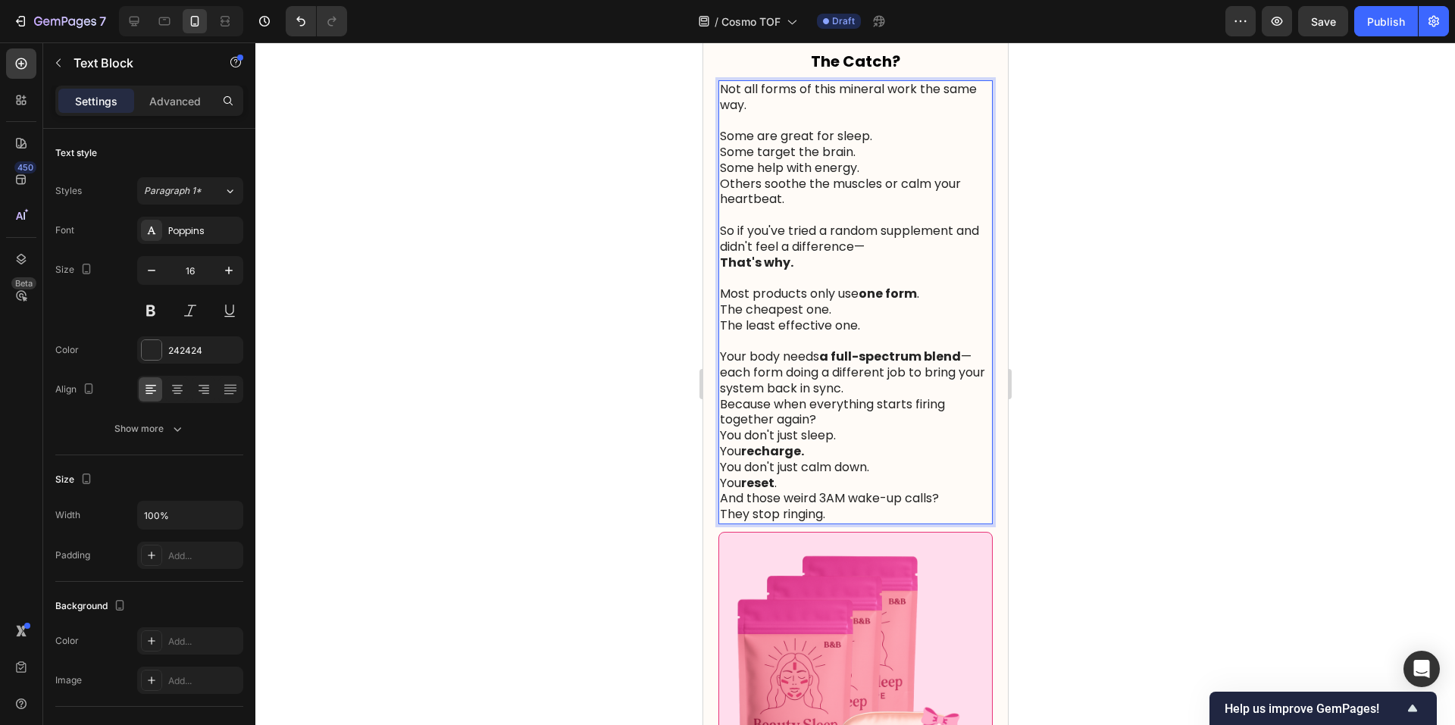
click at [896, 396] on p "Your body needs a full-spectrum blend —each form doing a different job to bring…" at bounding box center [854, 372] width 271 height 47
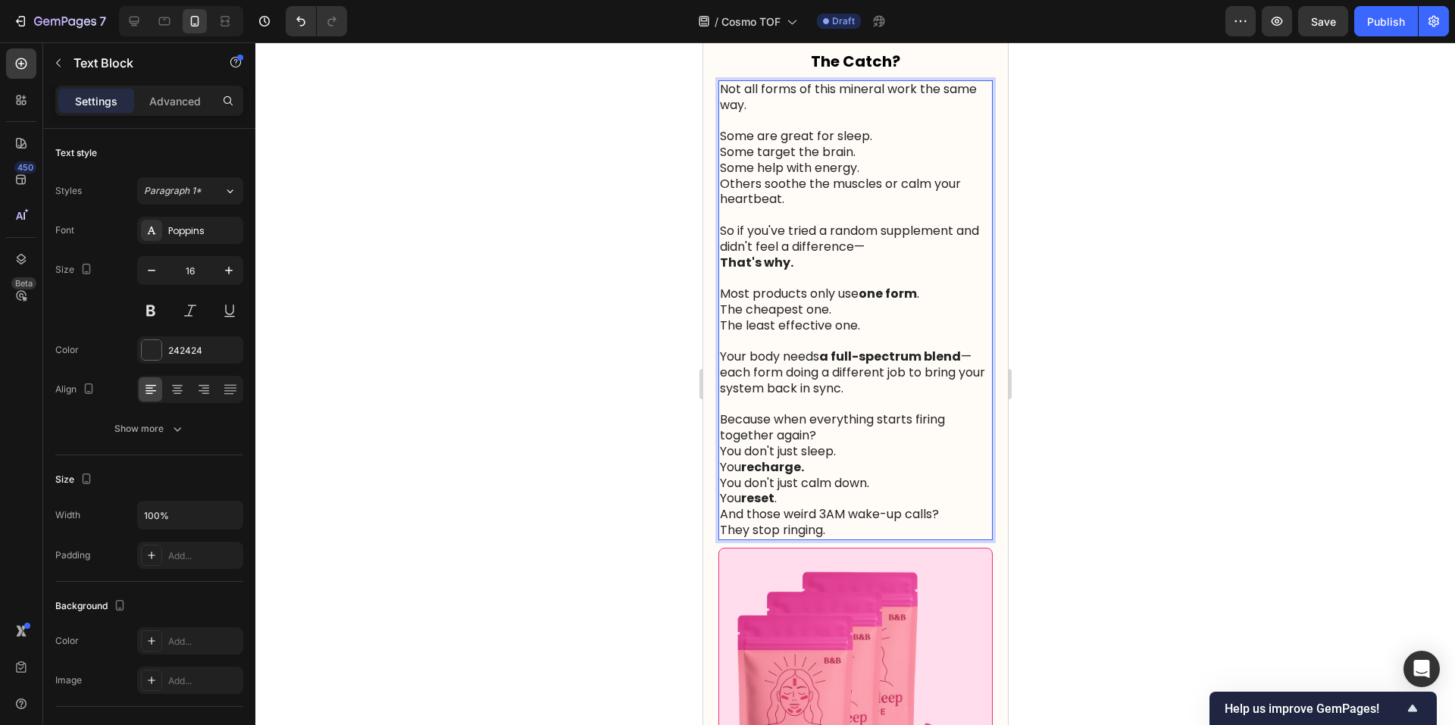
click at [857, 444] on p "Because when everything starts firing together again?" at bounding box center [854, 428] width 271 height 32
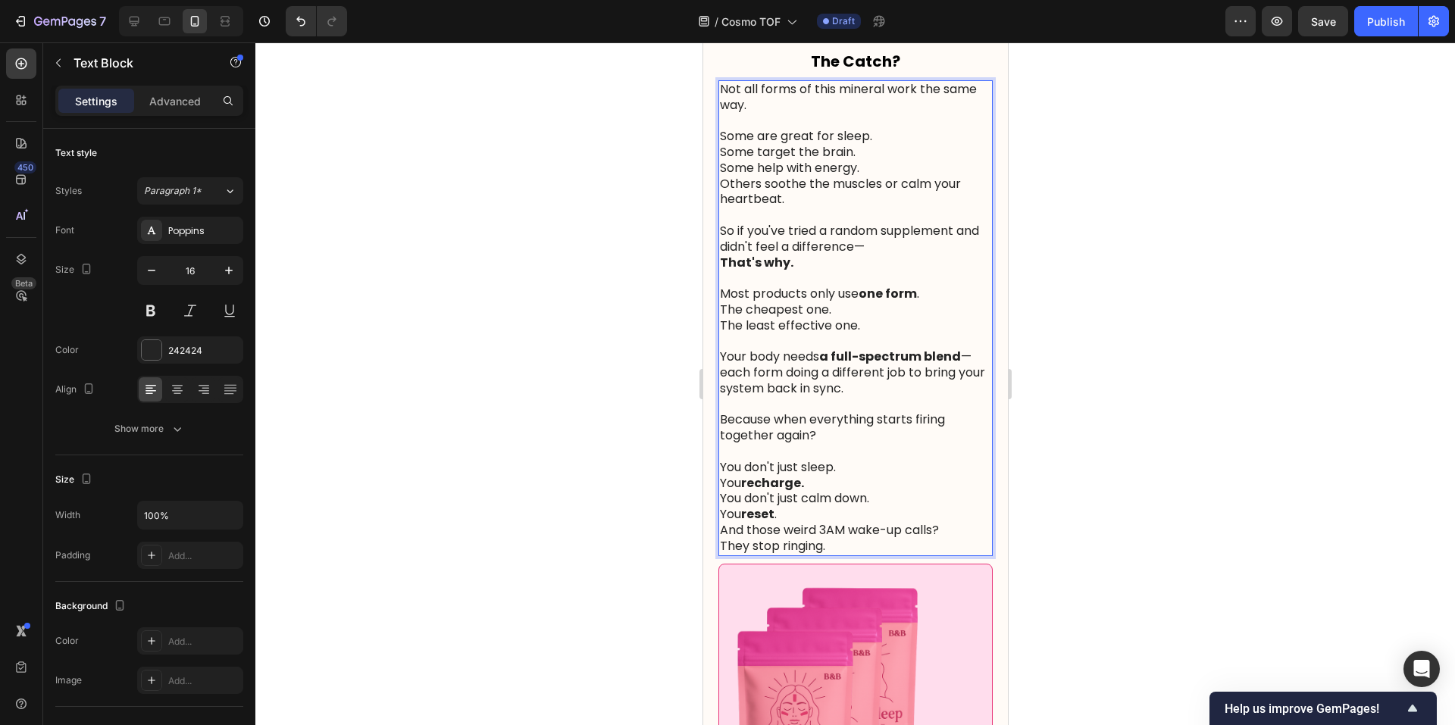
click at [838, 492] on p "You don't just sleep. You recharge." at bounding box center [854, 476] width 271 height 32
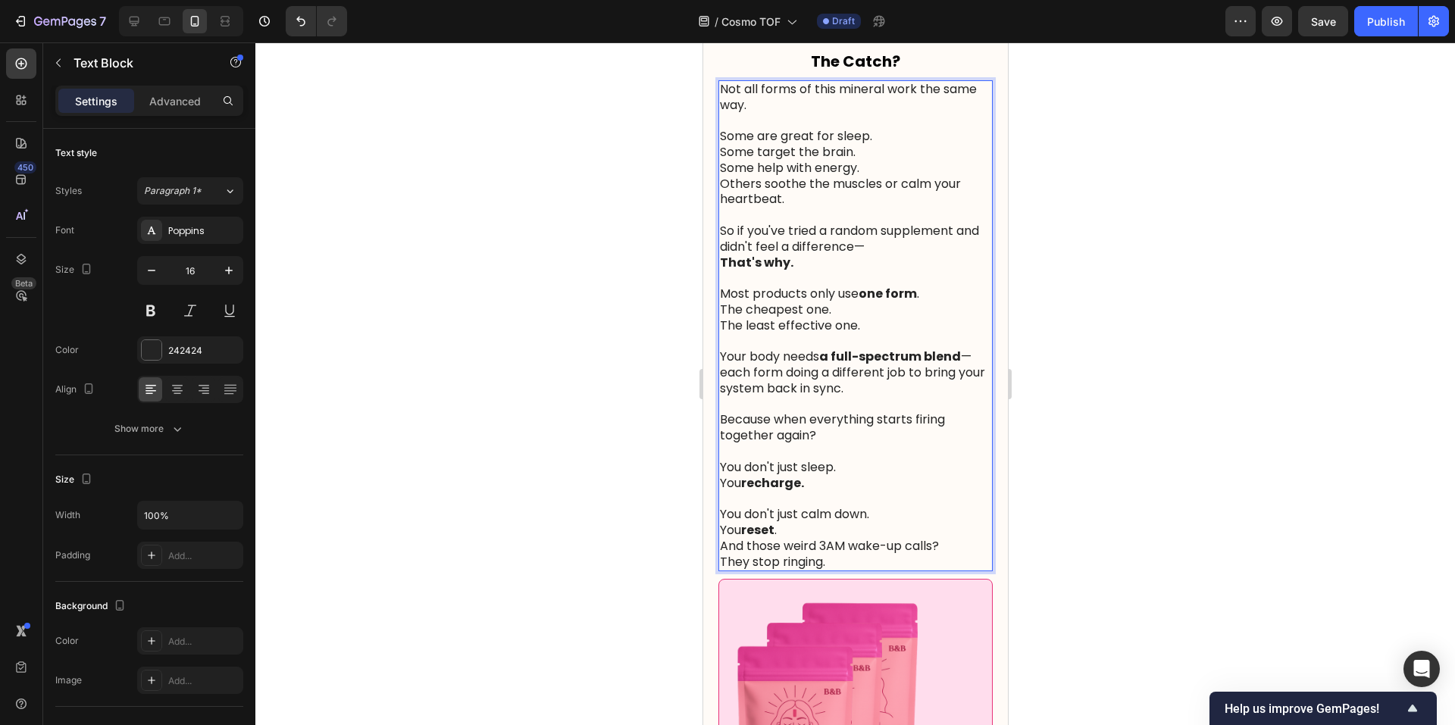
click at [817, 539] on p "You don't just calm down. You reset ." at bounding box center [854, 523] width 271 height 32
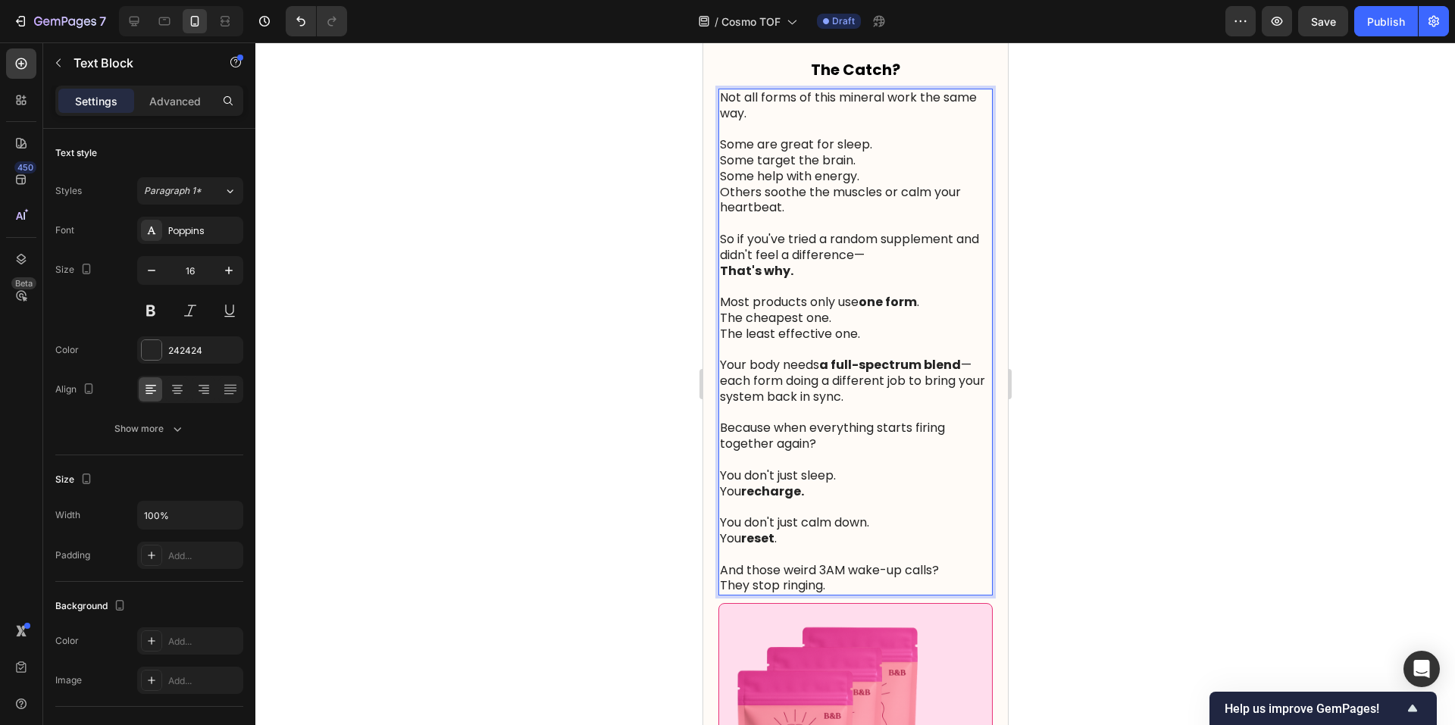
scroll to position [1764, 0]
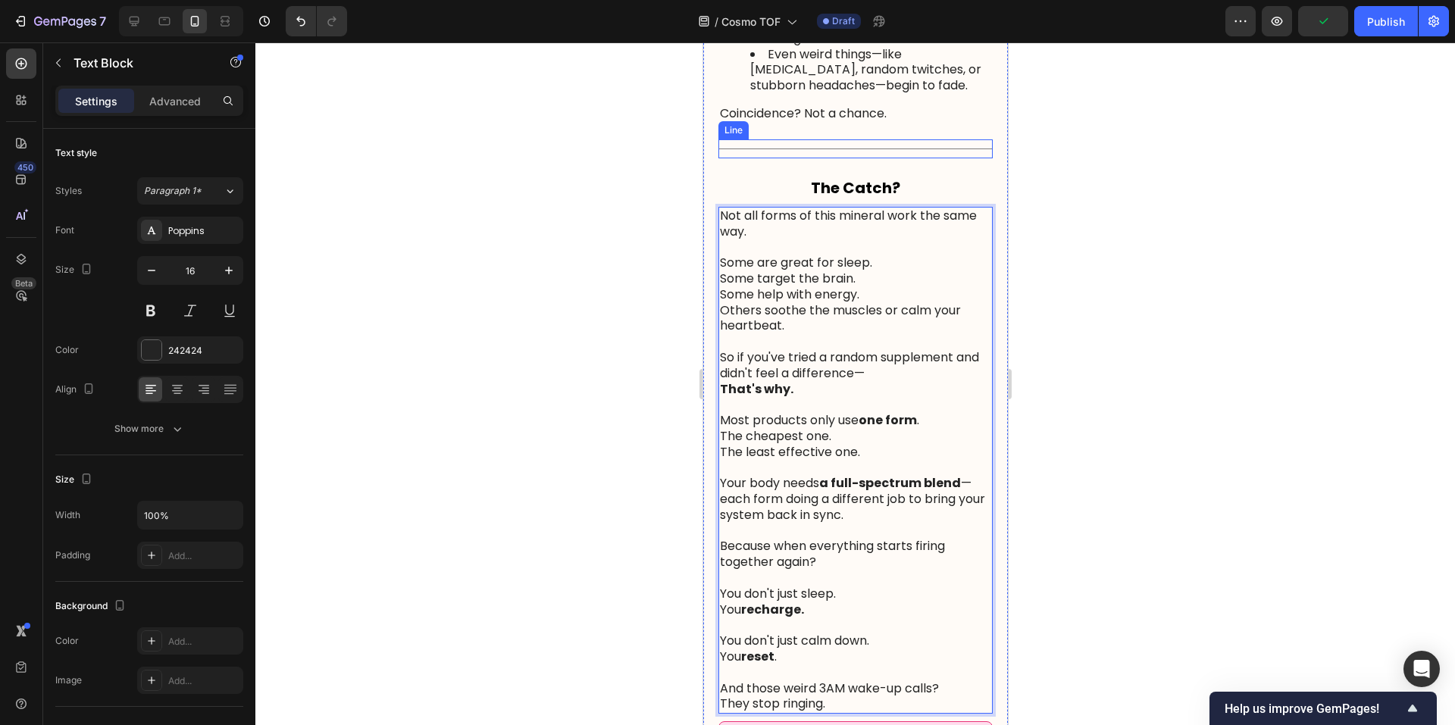
click at [898, 149] on div at bounding box center [855, 149] width 274 height 1
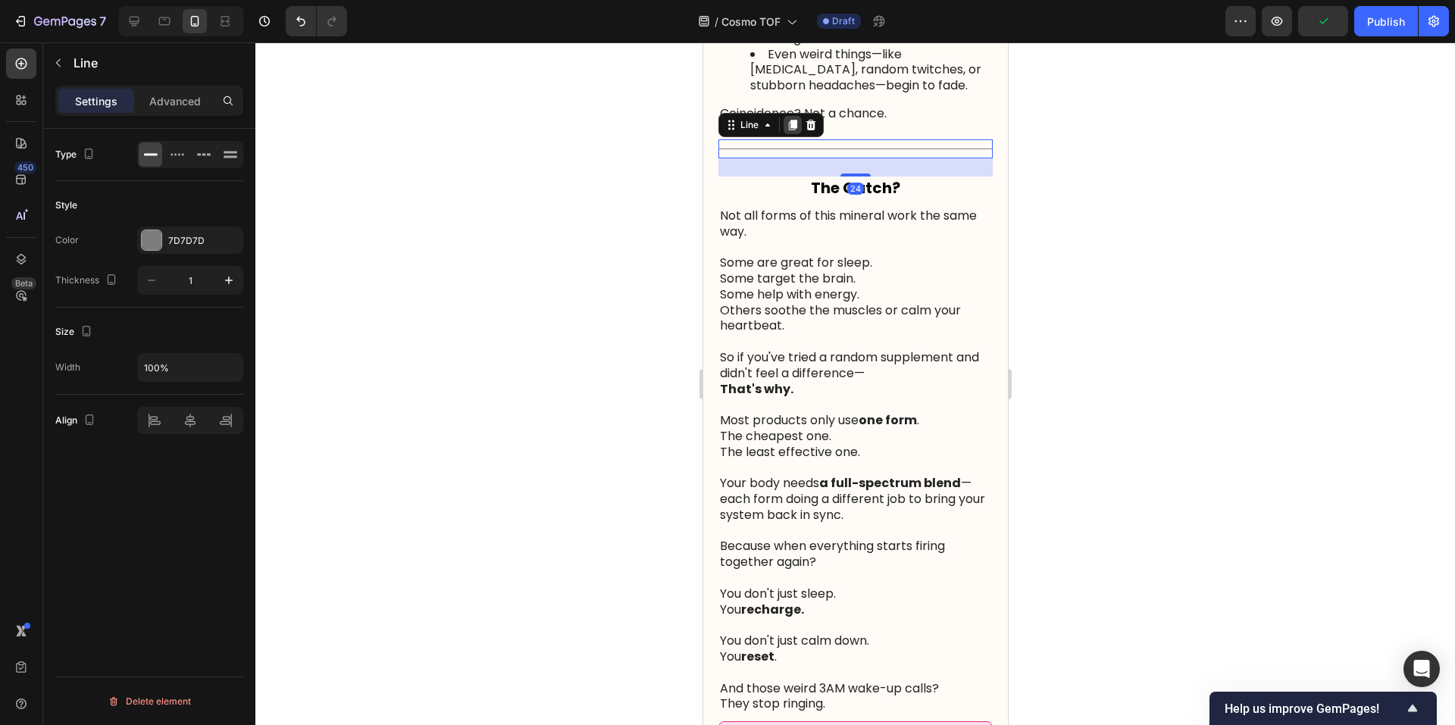
click at [792, 131] on icon at bounding box center [792, 125] width 12 height 12
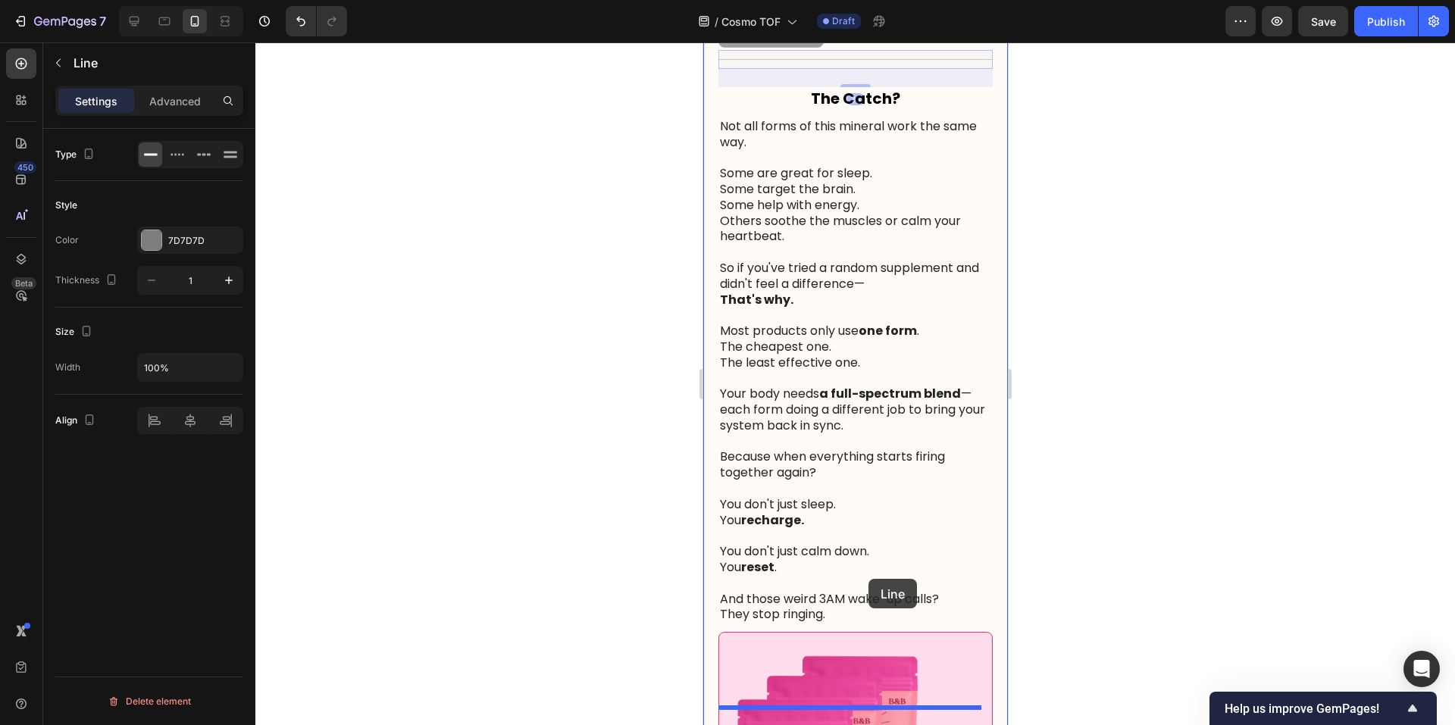
scroll to position [2143, 0]
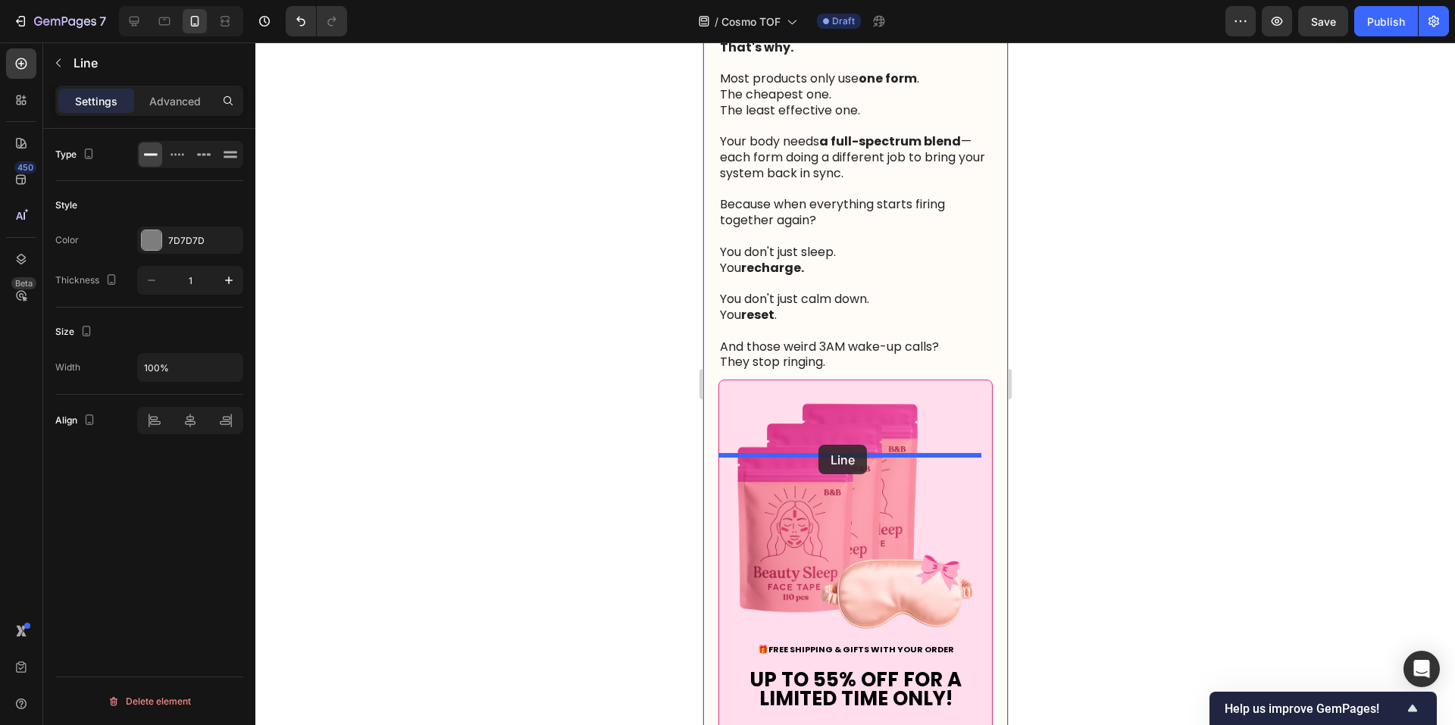
drag, startPoint x: 841, startPoint y: 258, endPoint x: 818, endPoint y: 445, distance: 187.9
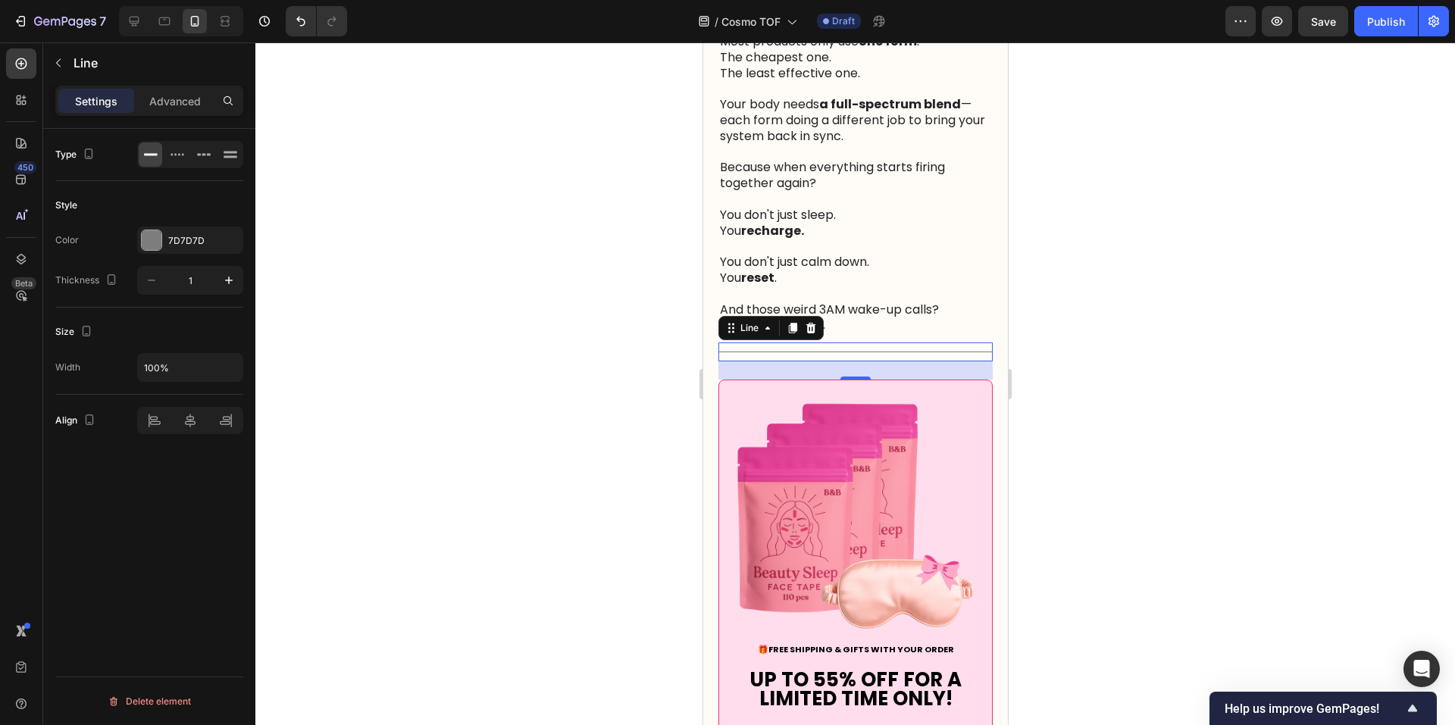
scroll to position [2106, 0]
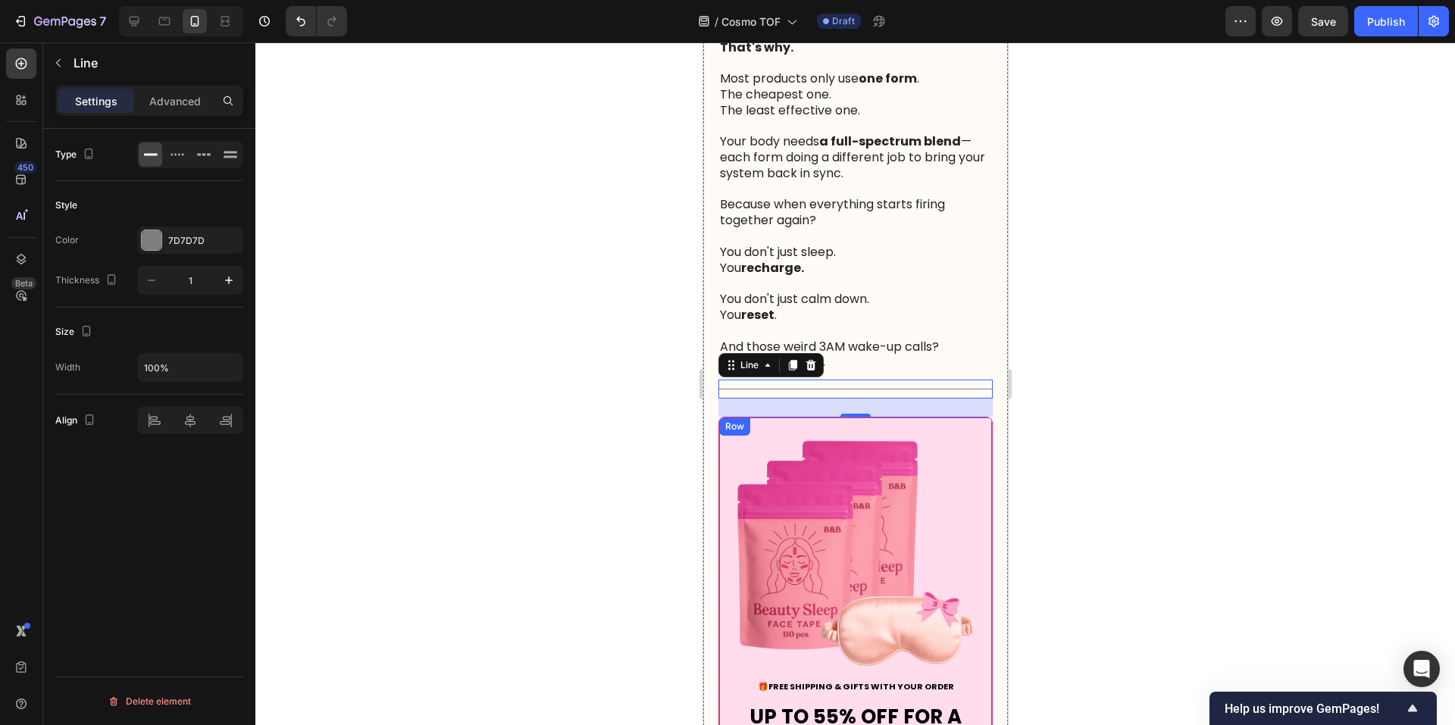
click at [977, 521] on div "Image 🎁 FREE SHIPPING & GIFTS WITH YOUR ORDER UP TO 55% OFF FOR A LIMITED TIME …" at bounding box center [855, 671] width 274 height 509
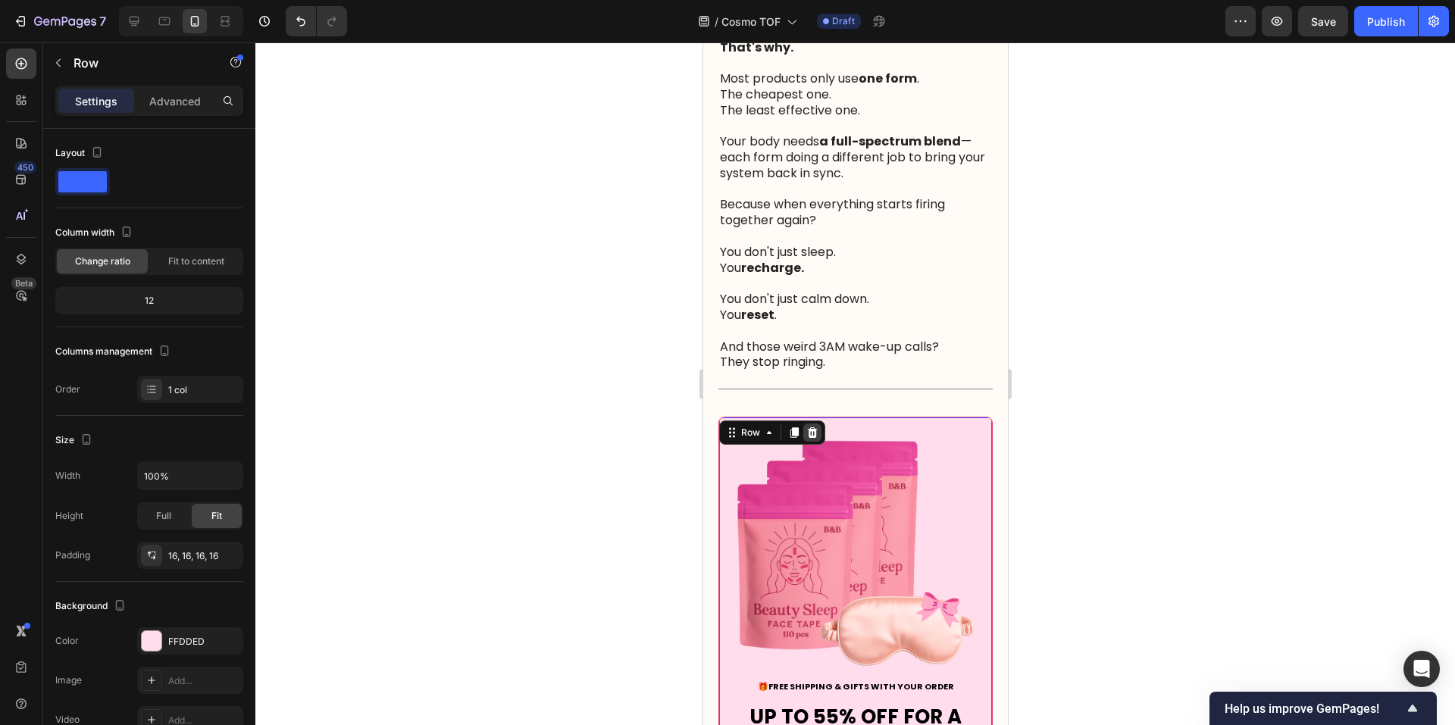
click at [811, 438] on icon at bounding box center [812, 432] width 10 height 11
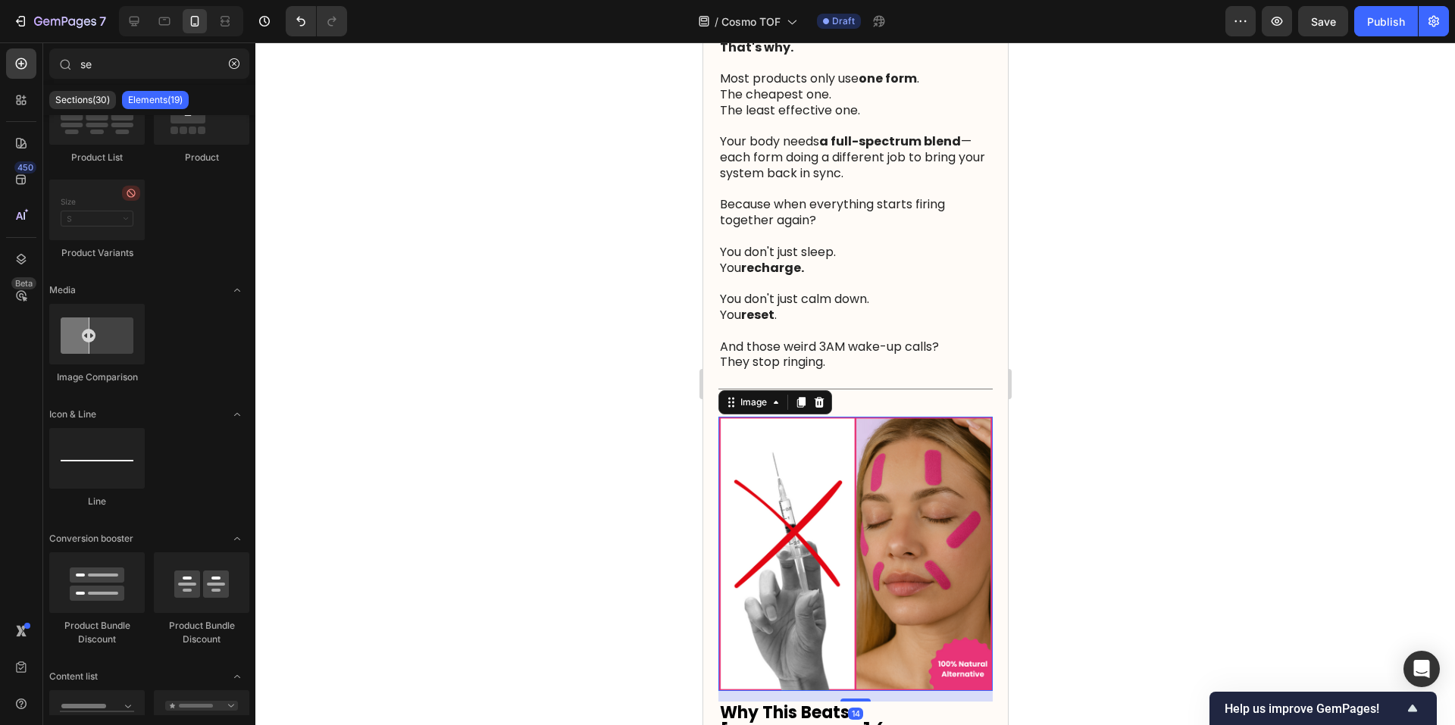
drag, startPoint x: 839, startPoint y: 503, endPoint x: 829, endPoint y: 502, distance: 9.9
click at [839, 502] on img at bounding box center [855, 554] width 274 height 274
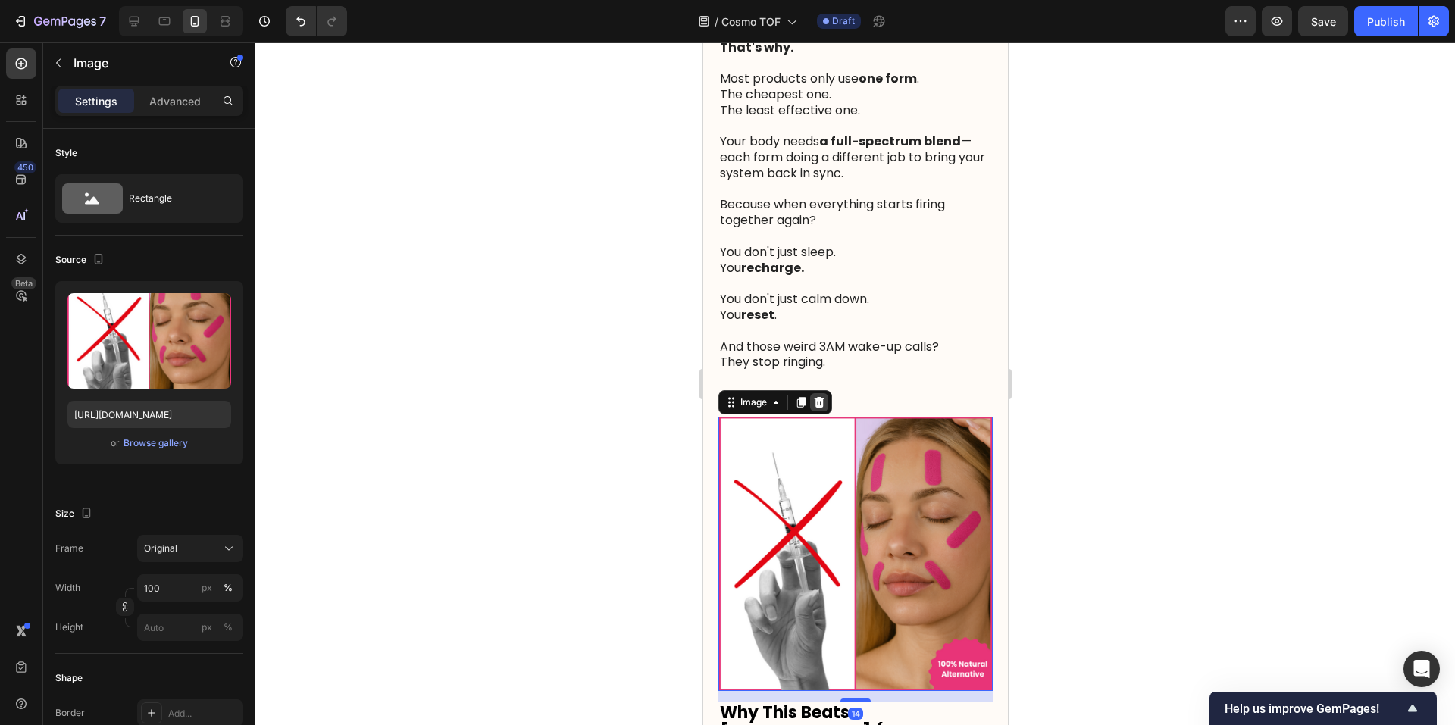
click at [817, 408] on icon at bounding box center [818, 402] width 12 height 12
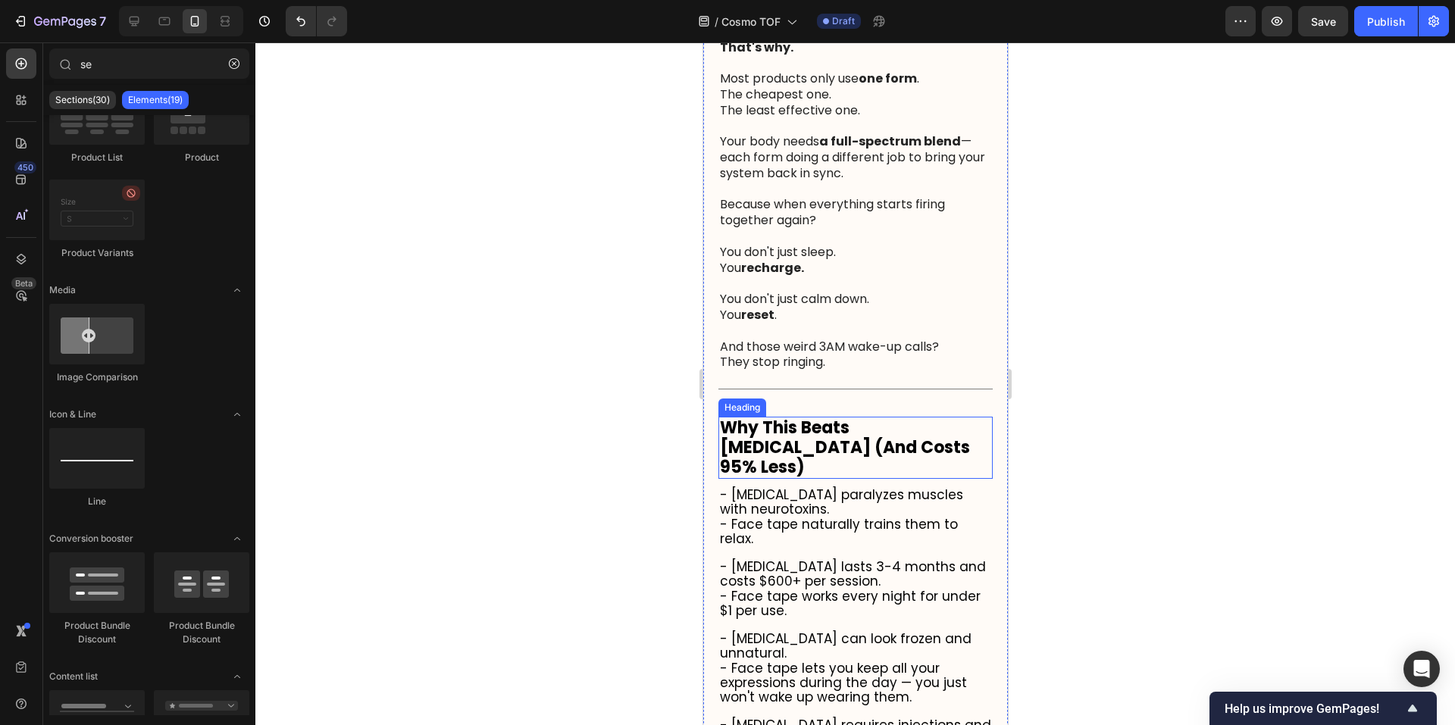
click at [824, 479] on strong "Why This Beats [MEDICAL_DATA] (And Costs 95% Less)" at bounding box center [844, 447] width 250 height 63
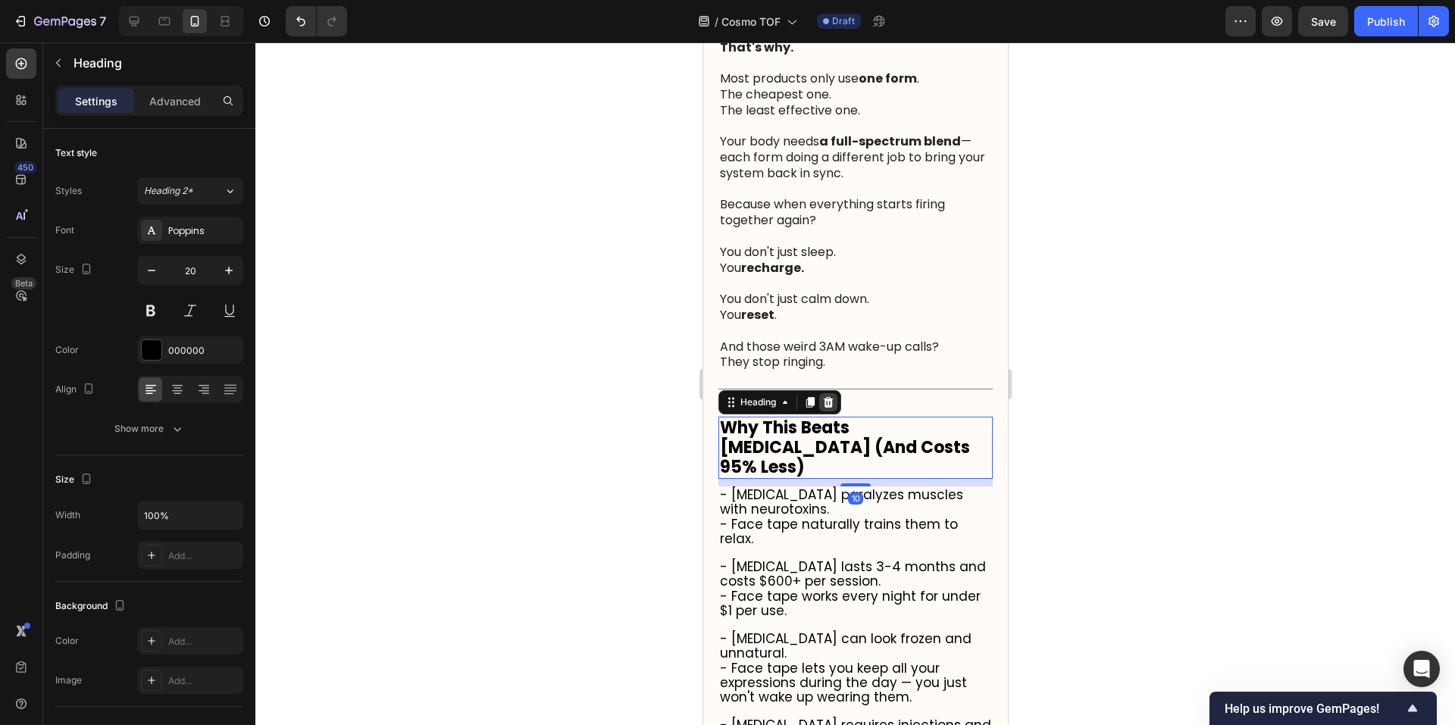
click at [830, 411] on div at bounding box center [827, 402] width 18 height 18
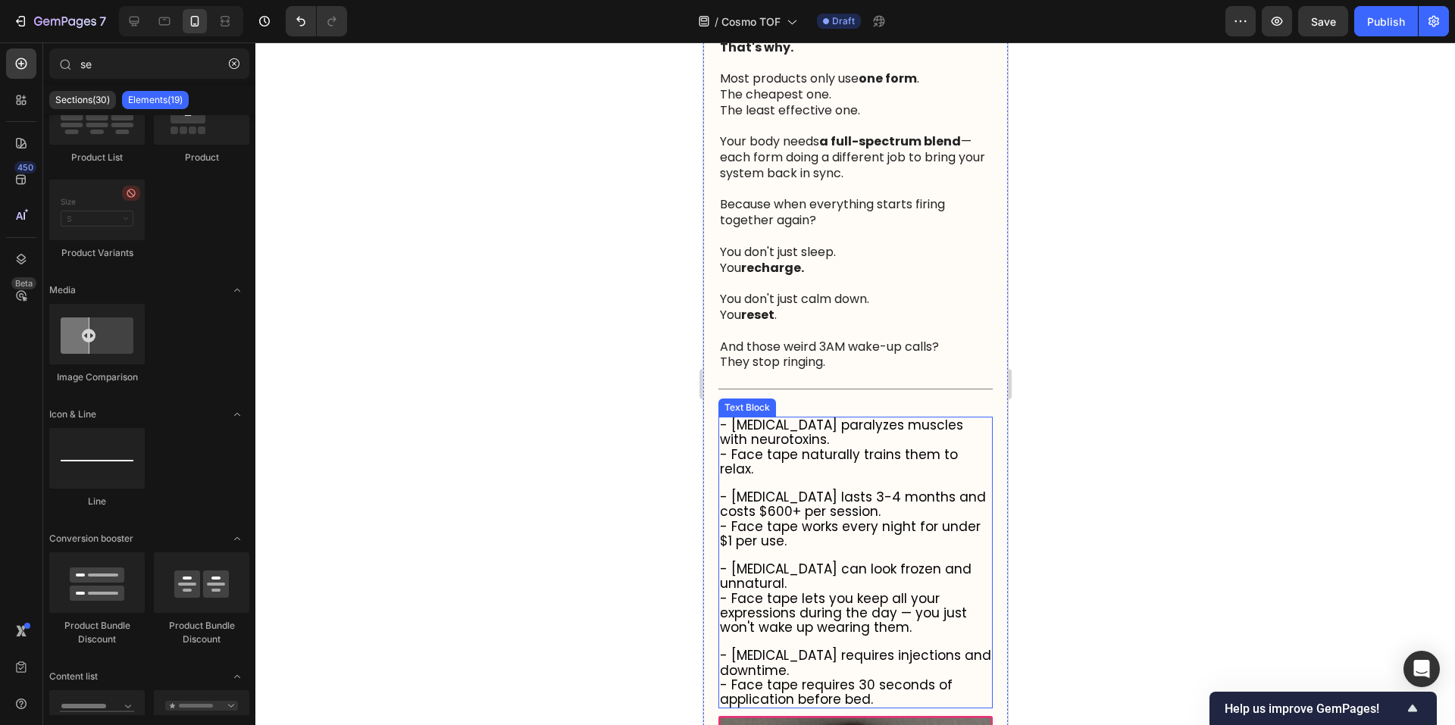
click at [828, 447] on p "- [MEDICAL_DATA] paralyzes muscles with neurotoxins." at bounding box center [854, 432] width 271 height 29
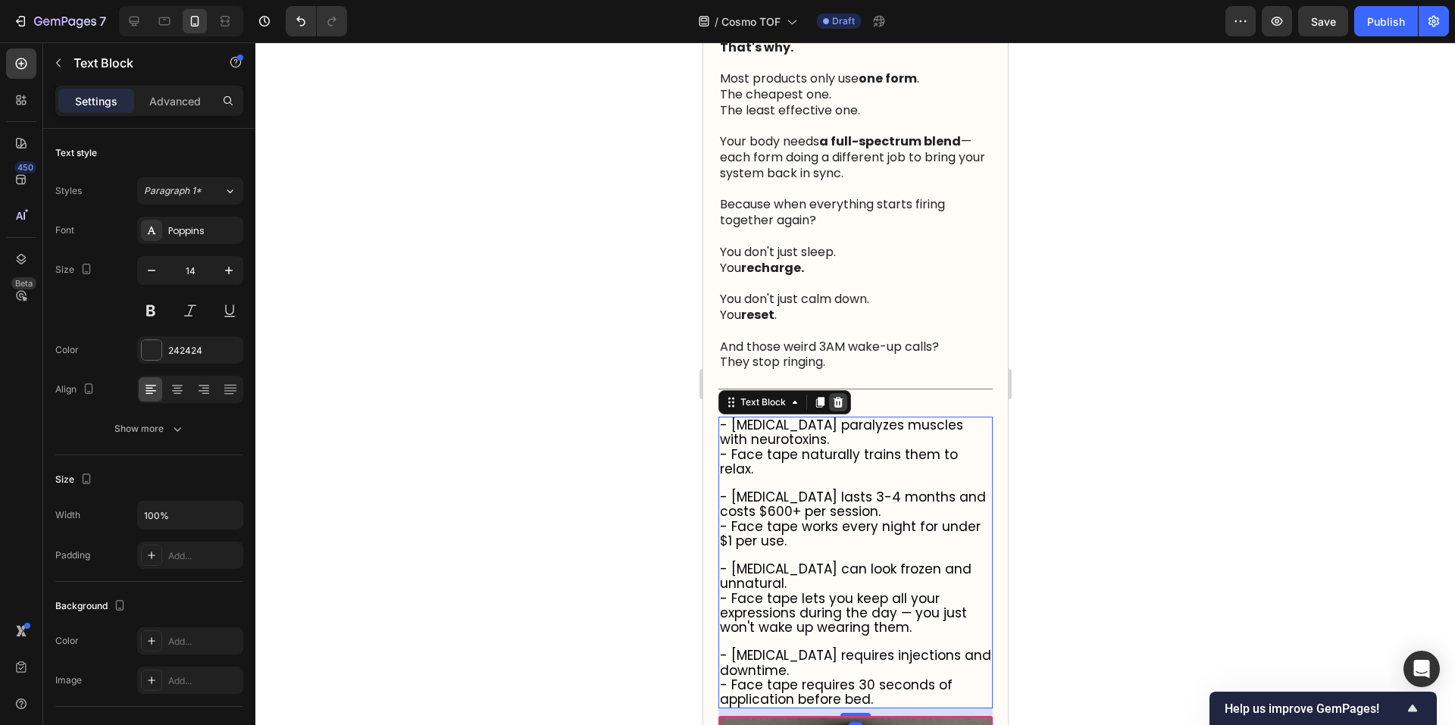
click at [838, 408] on icon at bounding box center [837, 402] width 12 height 12
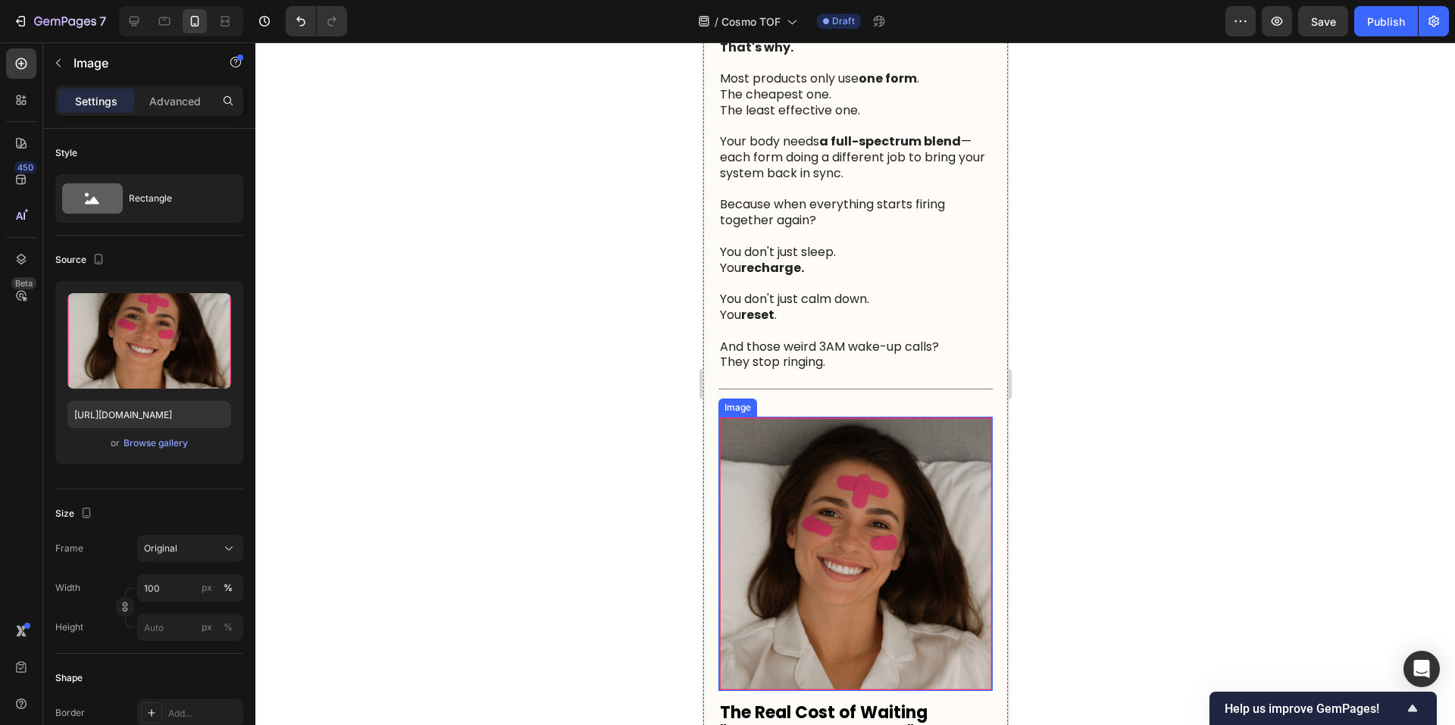
click at [844, 532] on img at bounding box center [855, 554] width 274 height 274
click at [823, 408] on icon at bounding box center [818, 402] width 12 height 12
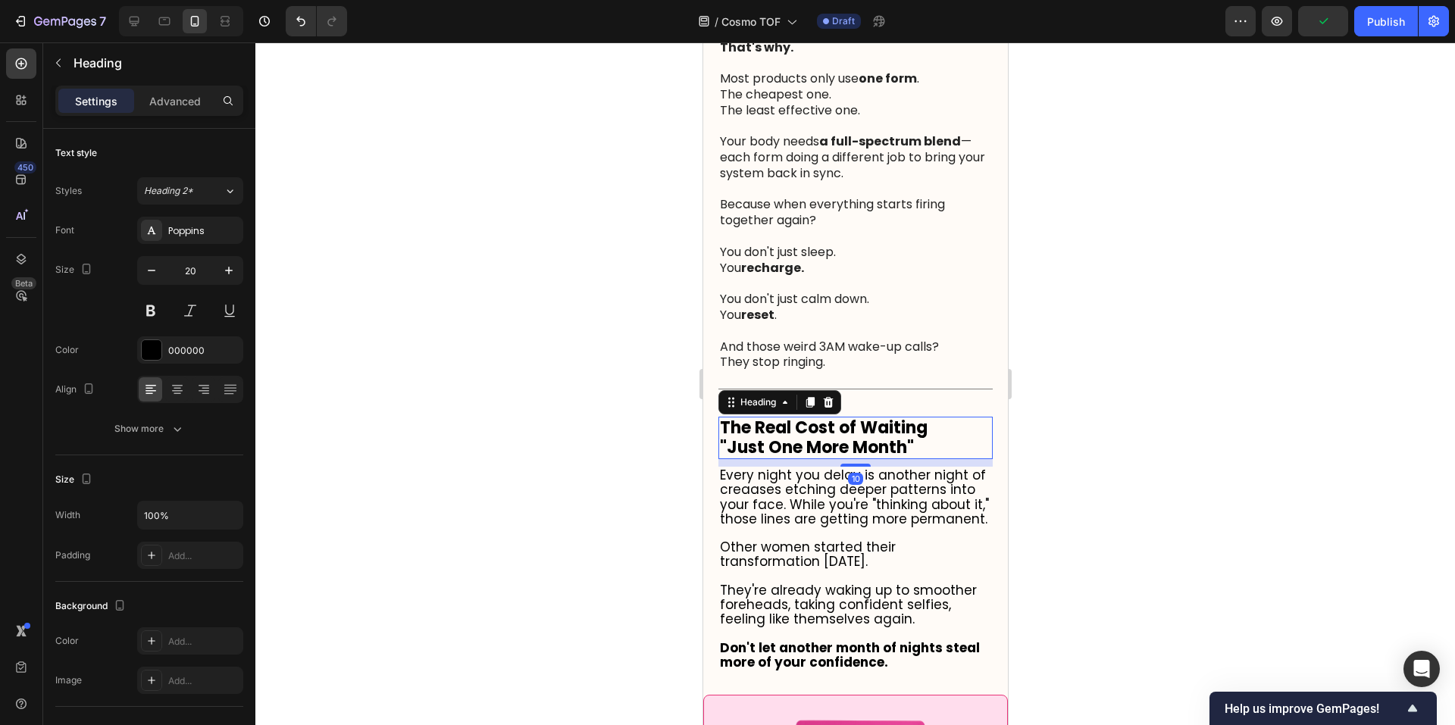
click at [830, 439] on strong "The Real Cost of Waiting" at bounding box center [823, 427] width 208 height 23
click at [819, 411] on div at bounding box center [827, 402] width 18 height 18
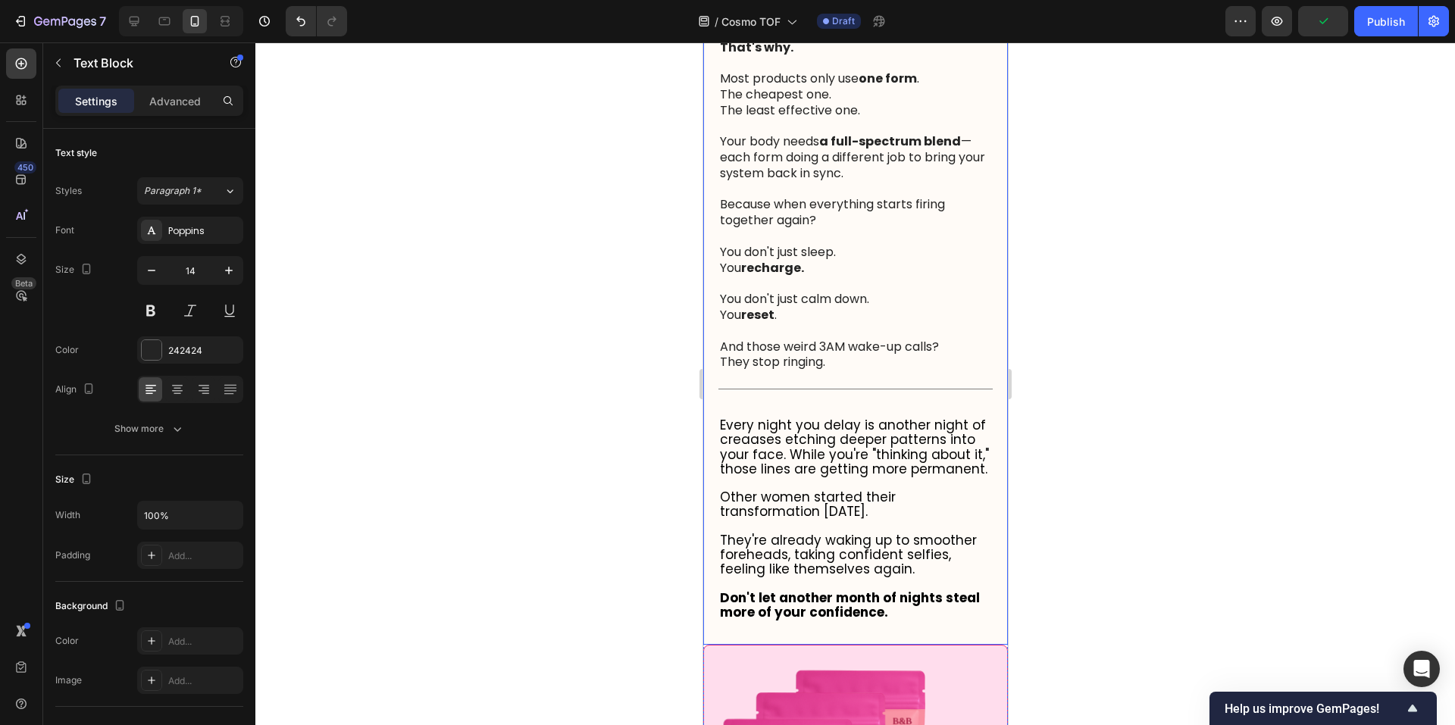
click at [827, 478] on span "Every night you delay is another night of creaases etching deeper patterns into…" at bounding box center [853, 447] width 269 height 62
click at [831, 408] on icon at bounding box center [837, 402] width 12 height 12
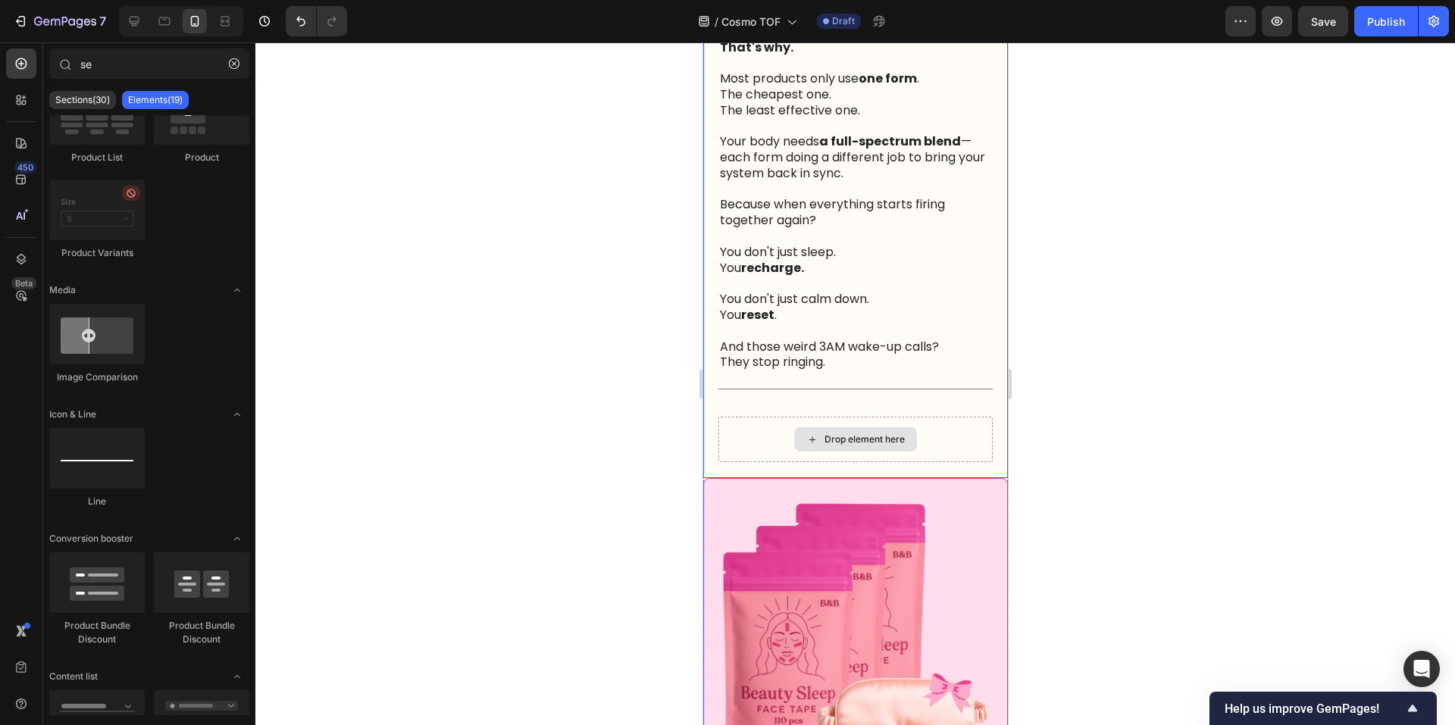
click at [916, 462] on div "Drop element here" at bounding box center [855, 439] width 274 height 45
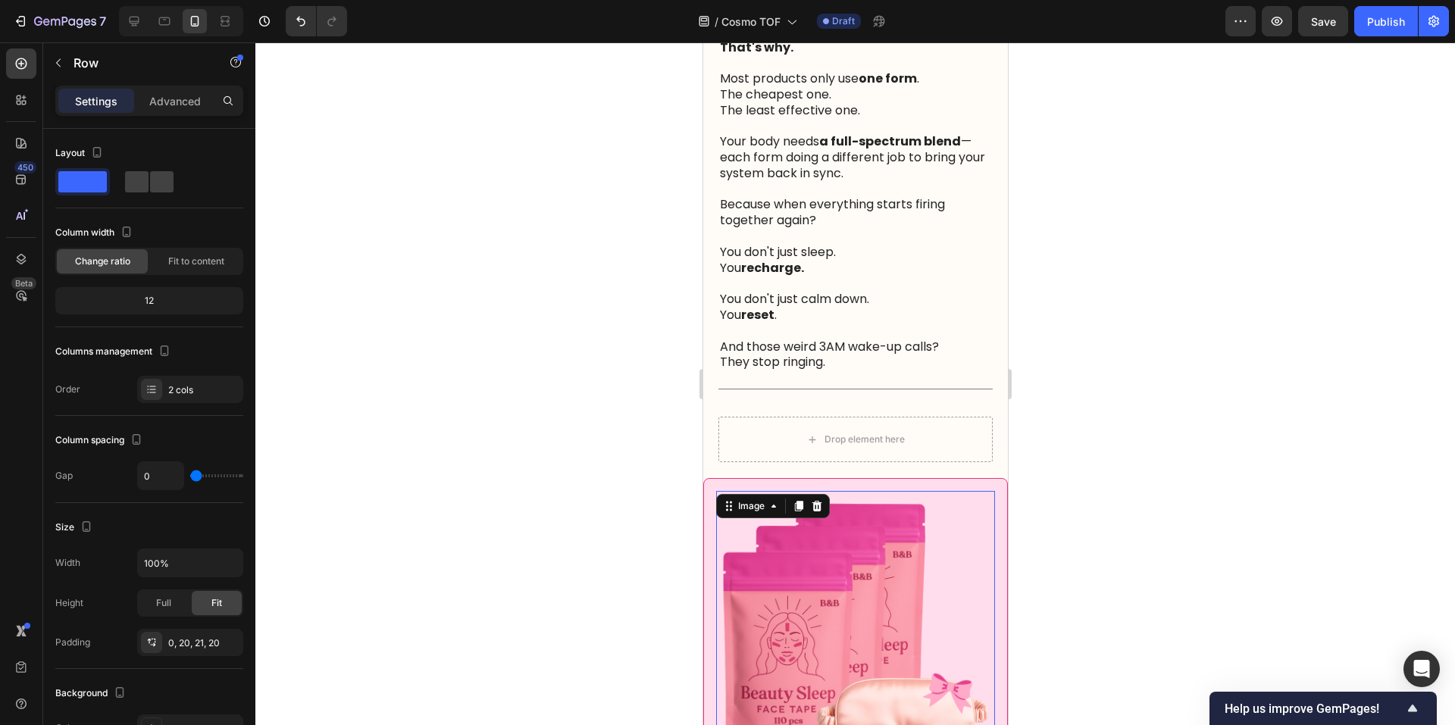
click at [881, 584] on img at bounding box center [854, 630] width 279 height 279
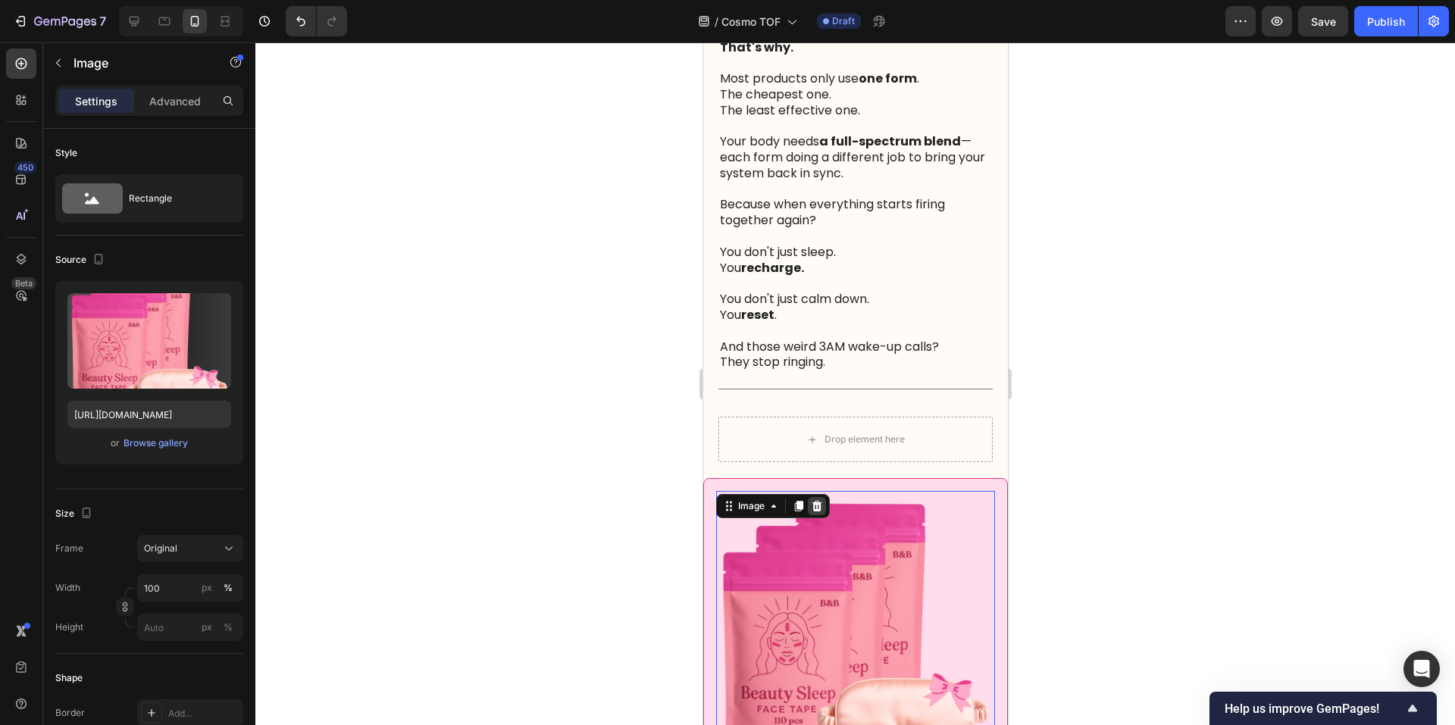
click at [824, 515] on div at bounding box center [816, 506] width 18 height 18
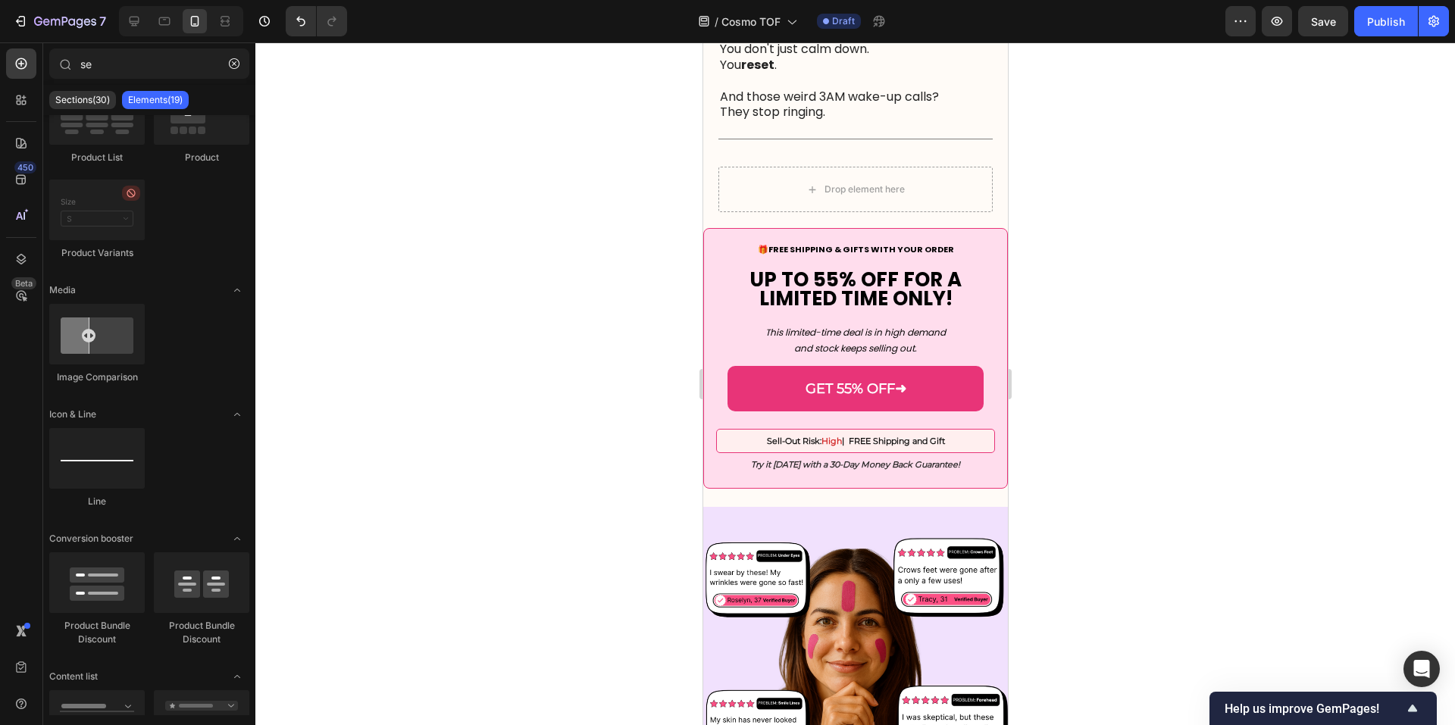
scroll to position [2358, 0]
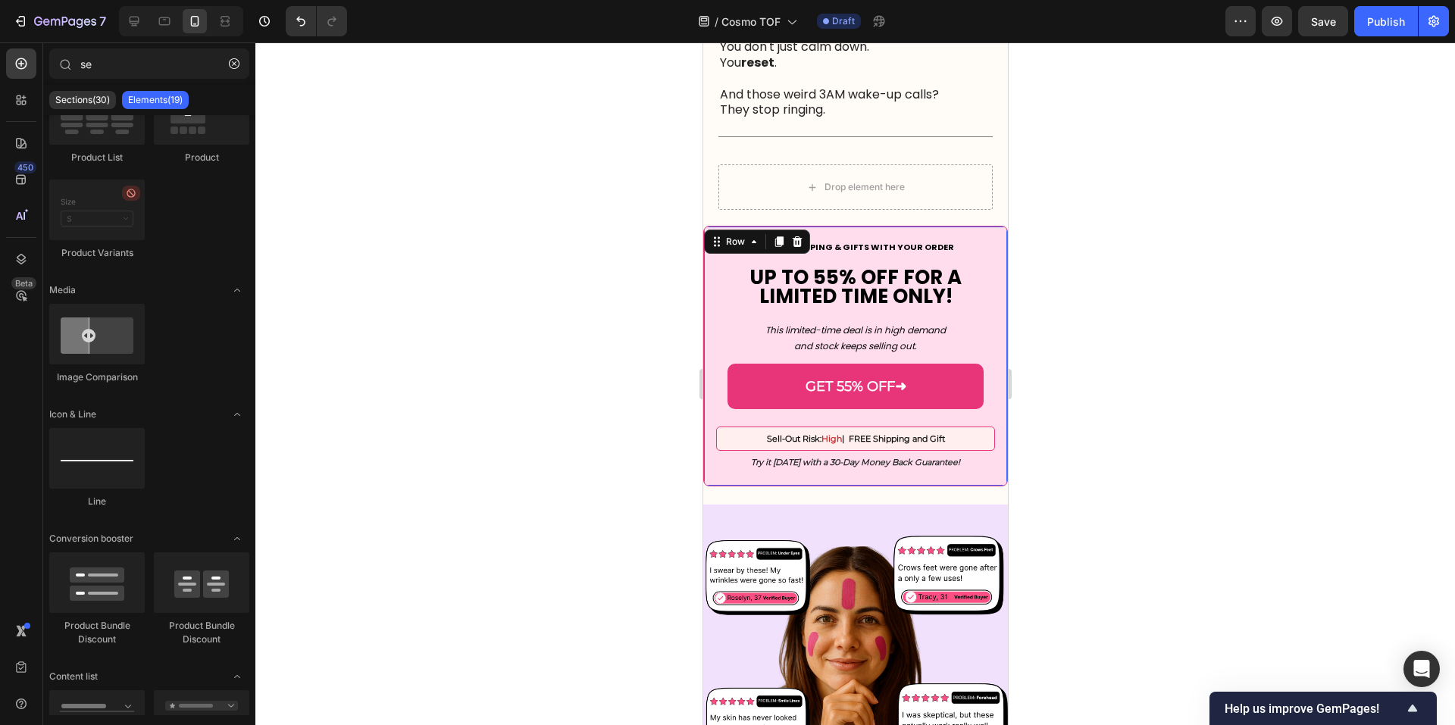
click at [984, 329] on div "🎁 FREE SHIPPING & GIFTS WITH YOUR ORDER UP TO 55% OFF FOR A LIMITED TIME ONLY! …" at bounding box center [854, 356] width 305 height 261
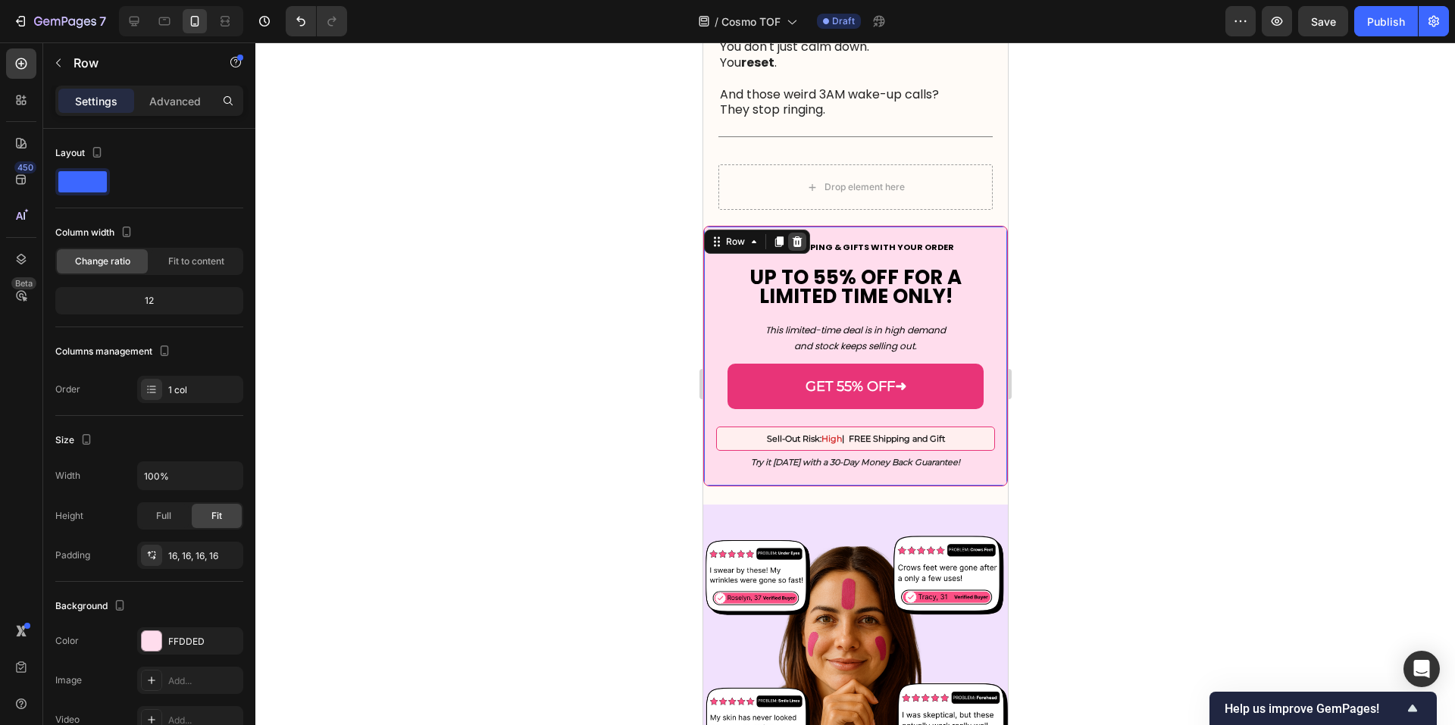
click at [794, 251] on div at bounding box center [796, 242] width 18 height 18
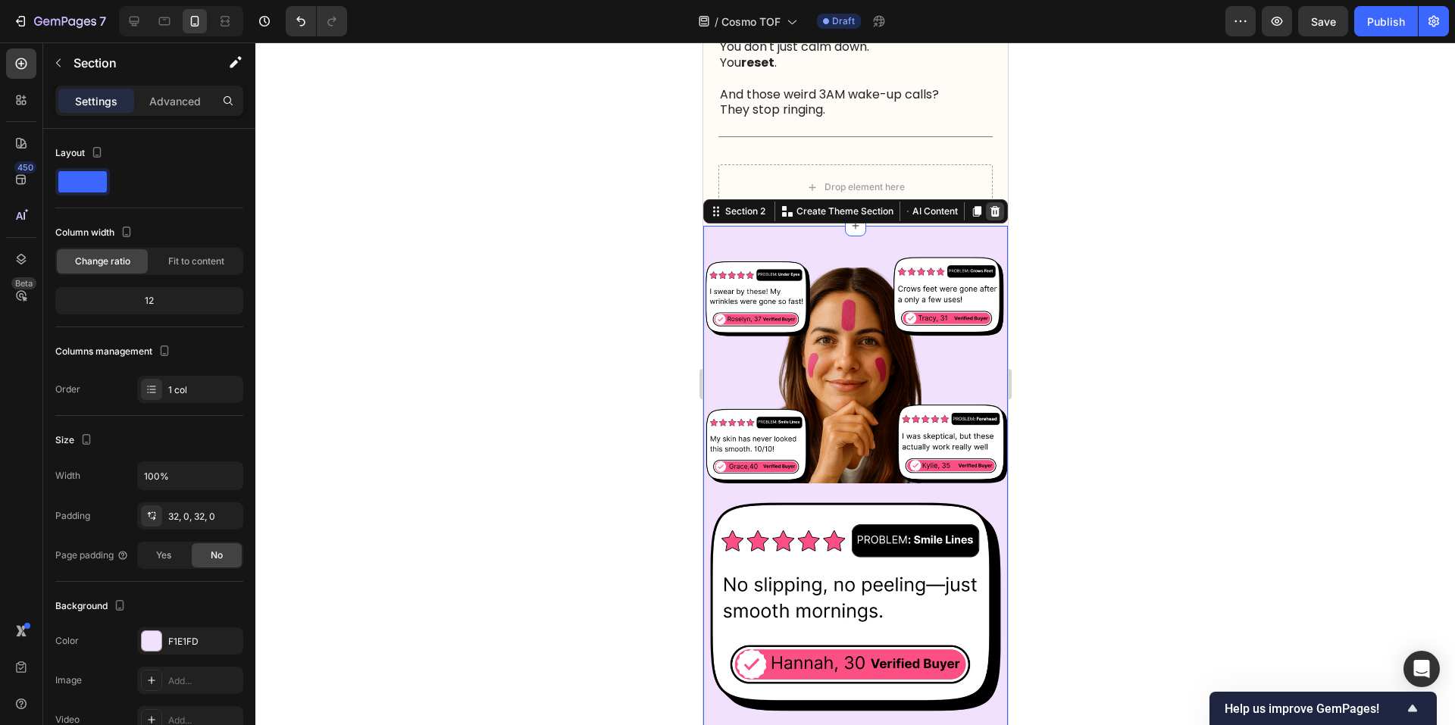
click at [990, 217] on icon at bounding box center [995, 211] width 10 height 11
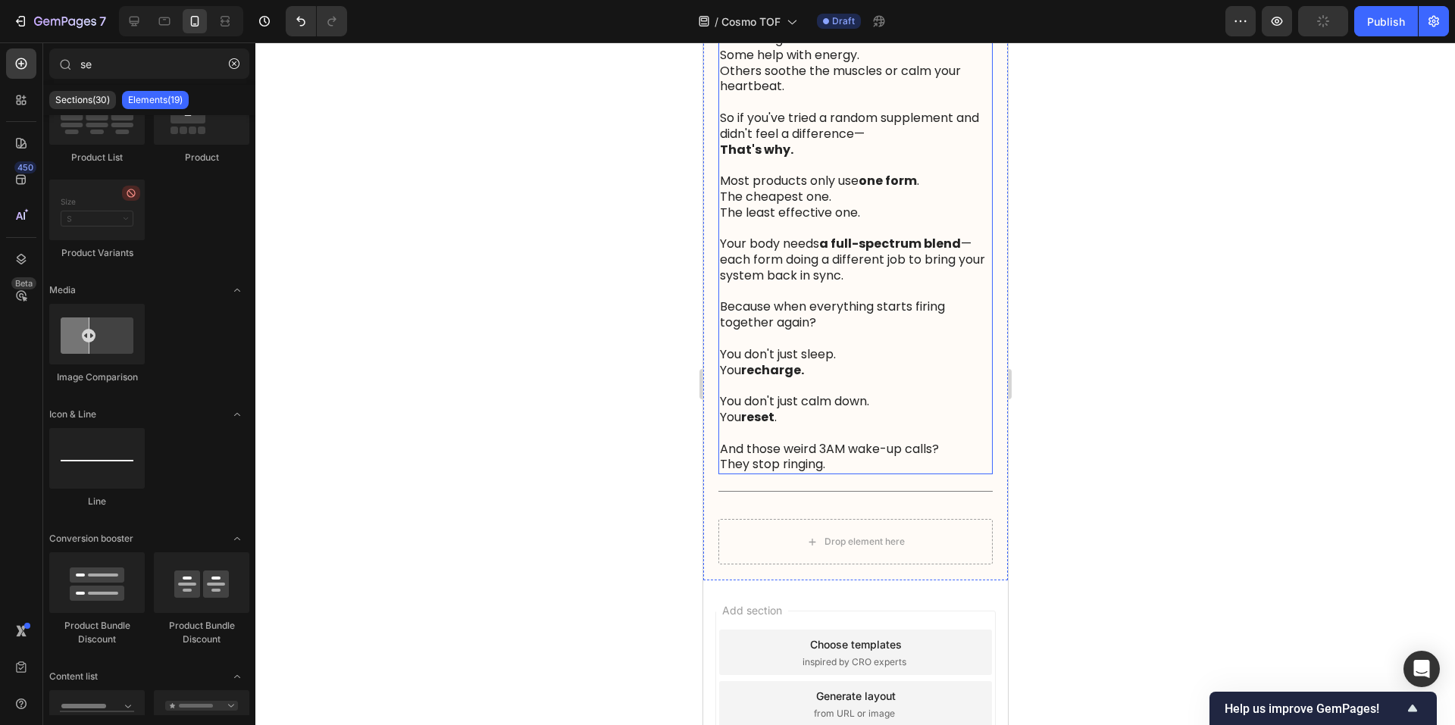
scroll to position [0, 0]
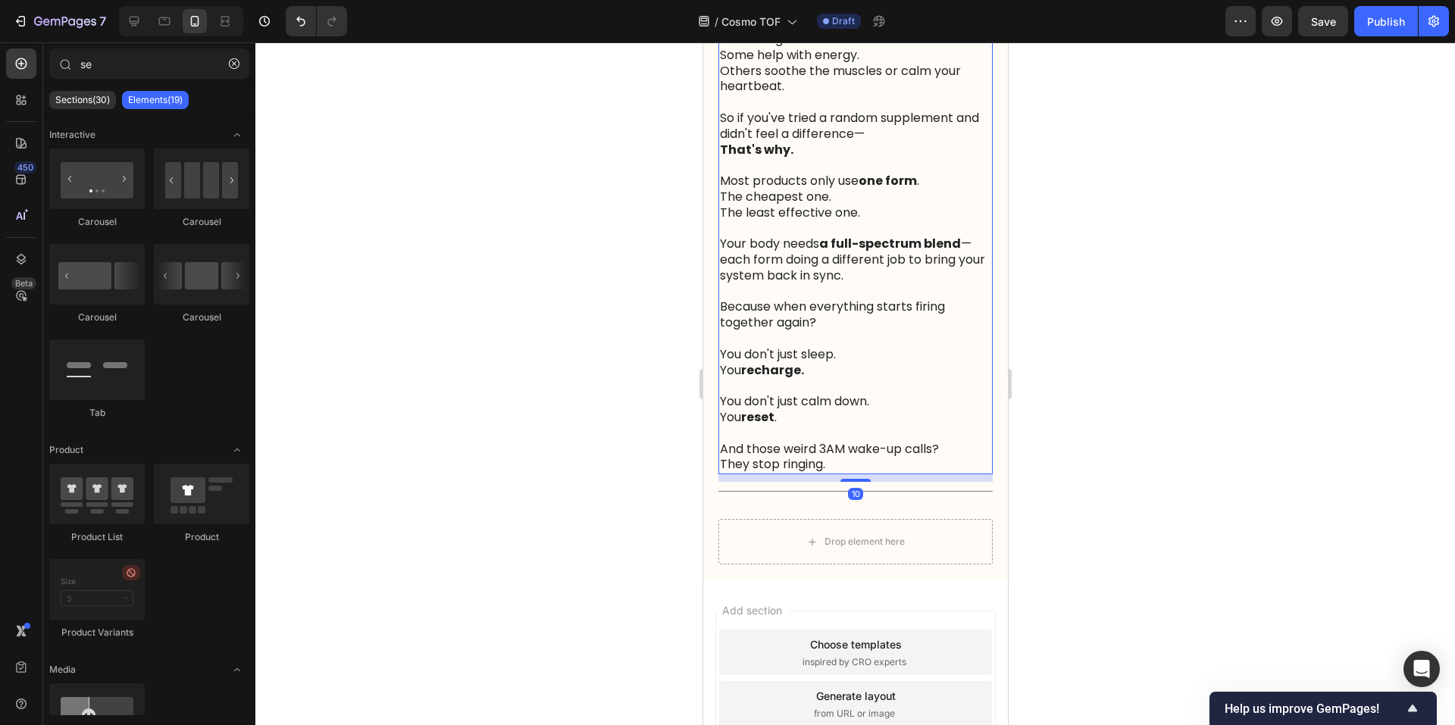
click at [805, 474] on p "And those weird 3AM wake-up calls? They stop ringing." at bounding box center [854, 458] width 271 height 32
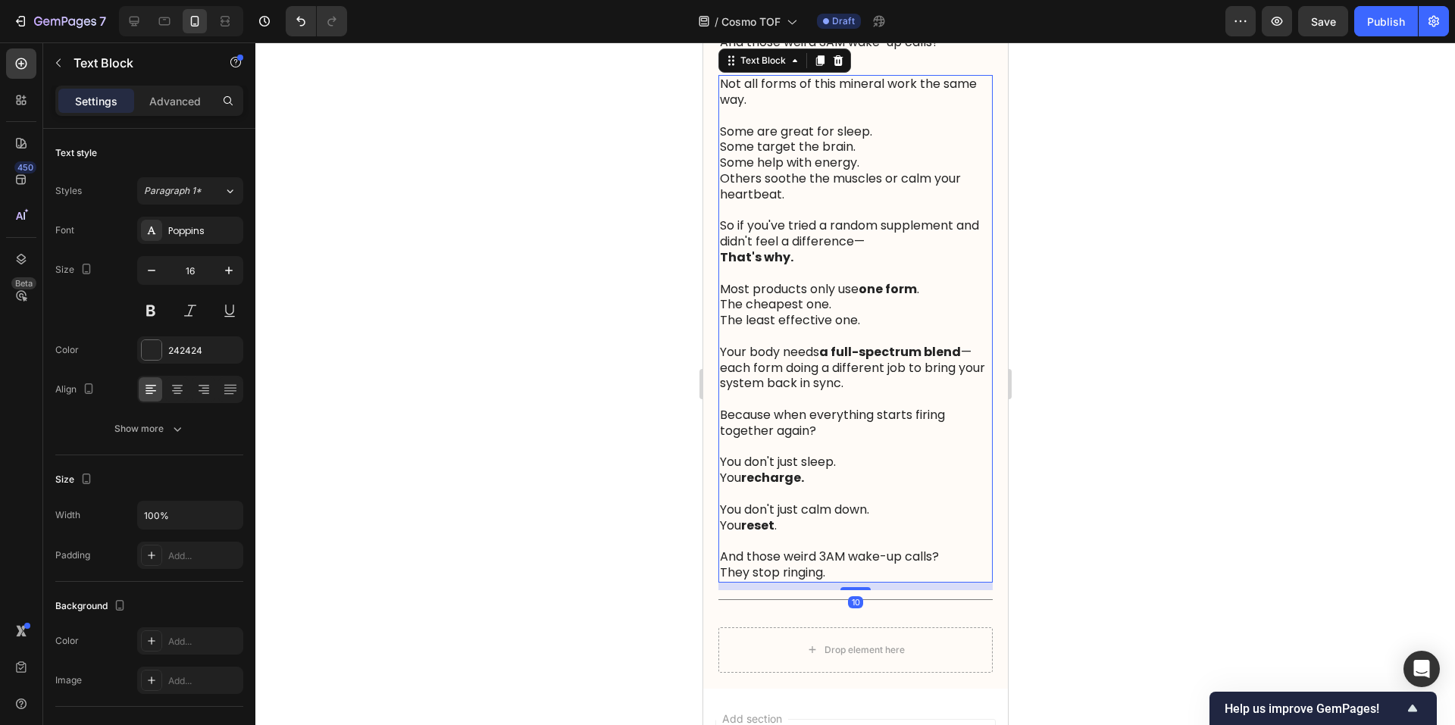
scroll to position [2466, 0]
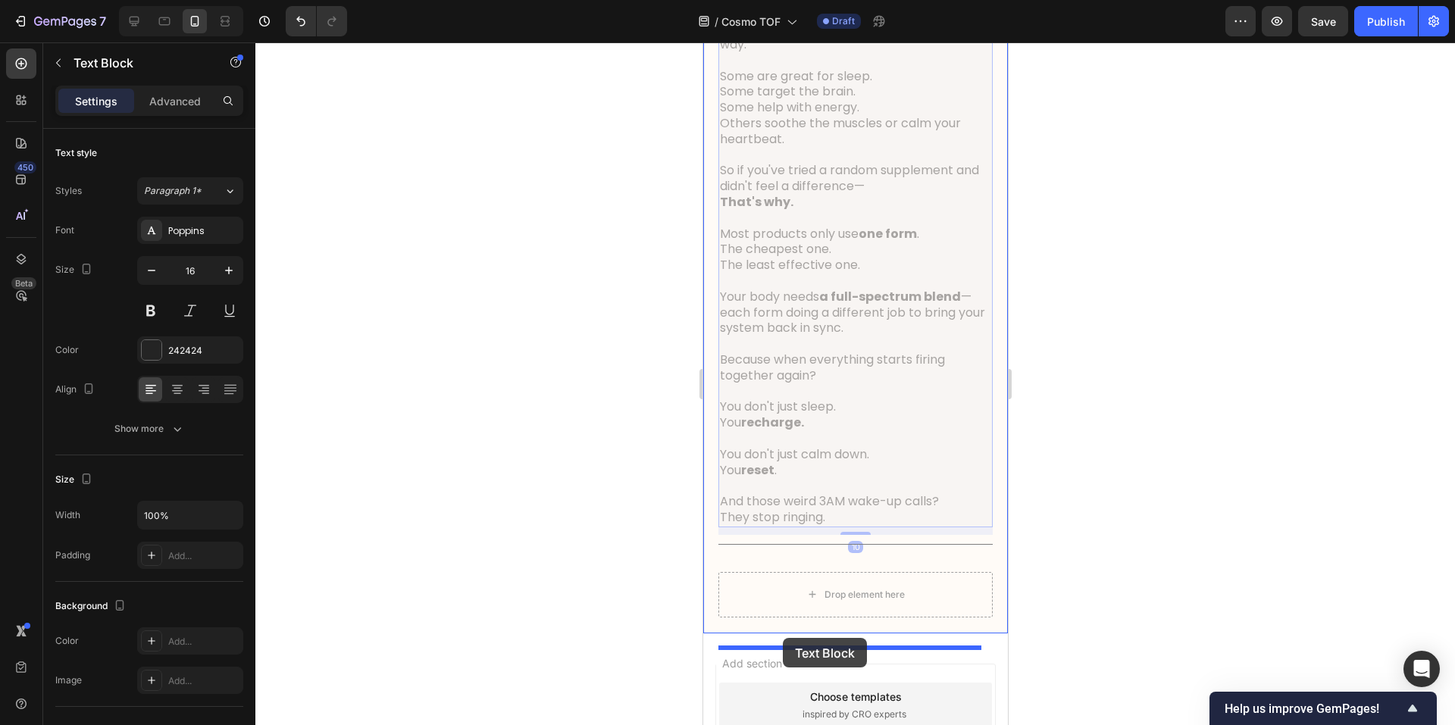
drag, startPoint x: 779, startPoint y: 399, endPoint x: 782, endPoint y: 638, distance: 239.5
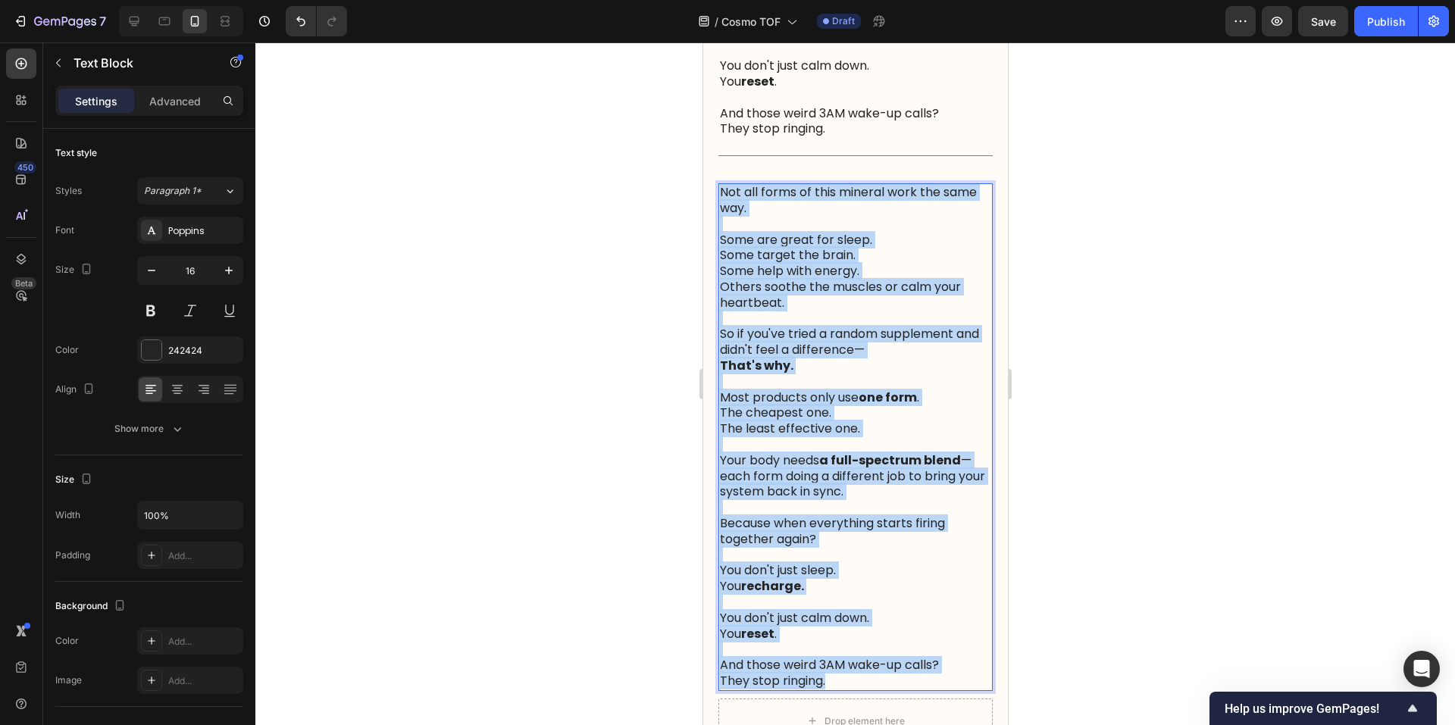
scroll to position [2348, 0]
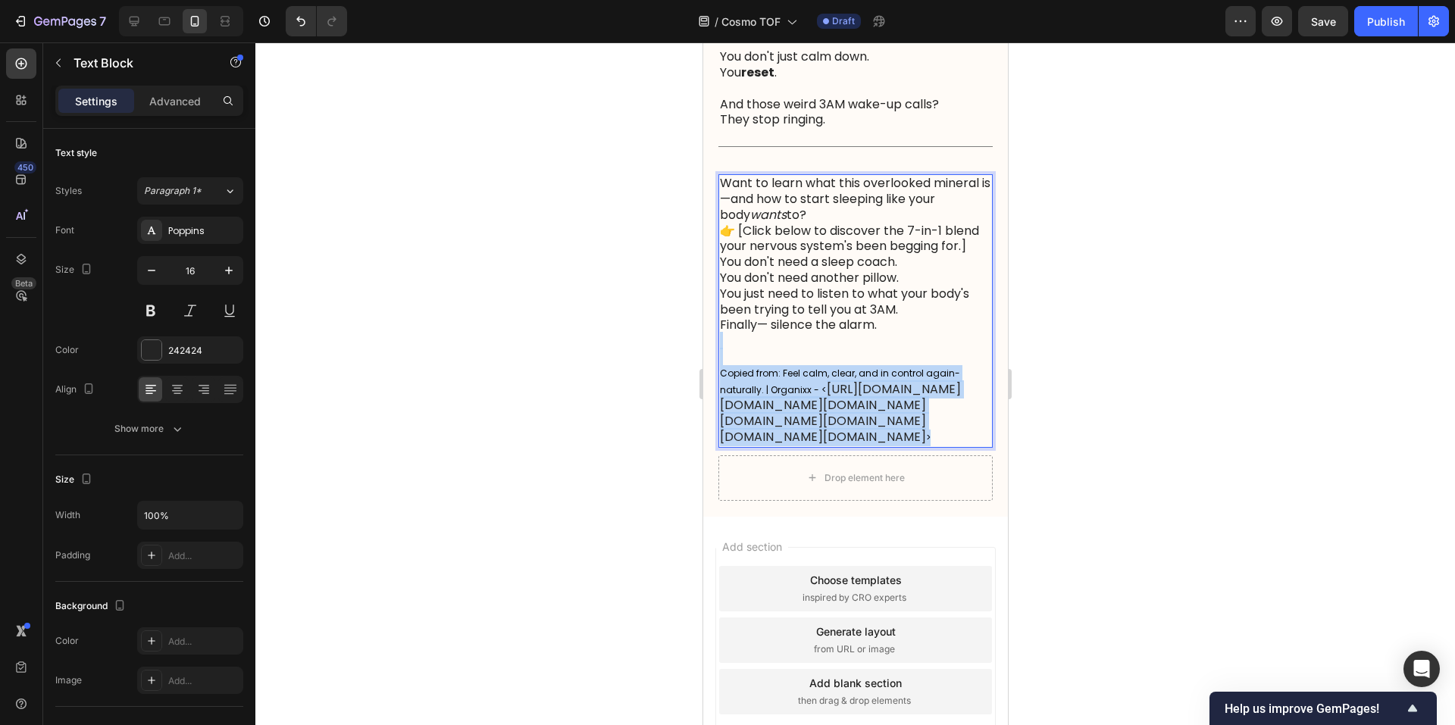
drag, startPoint x: 771, startPoint y: 702, endPoint x: 742, endPoint y: 453, distance: 250.2
click at [742, 446] on p "Copied from: Feel calm, clear, and in control again-naturally. | Organixx - < […" at bounding box center [854, 389] width 271 height 113
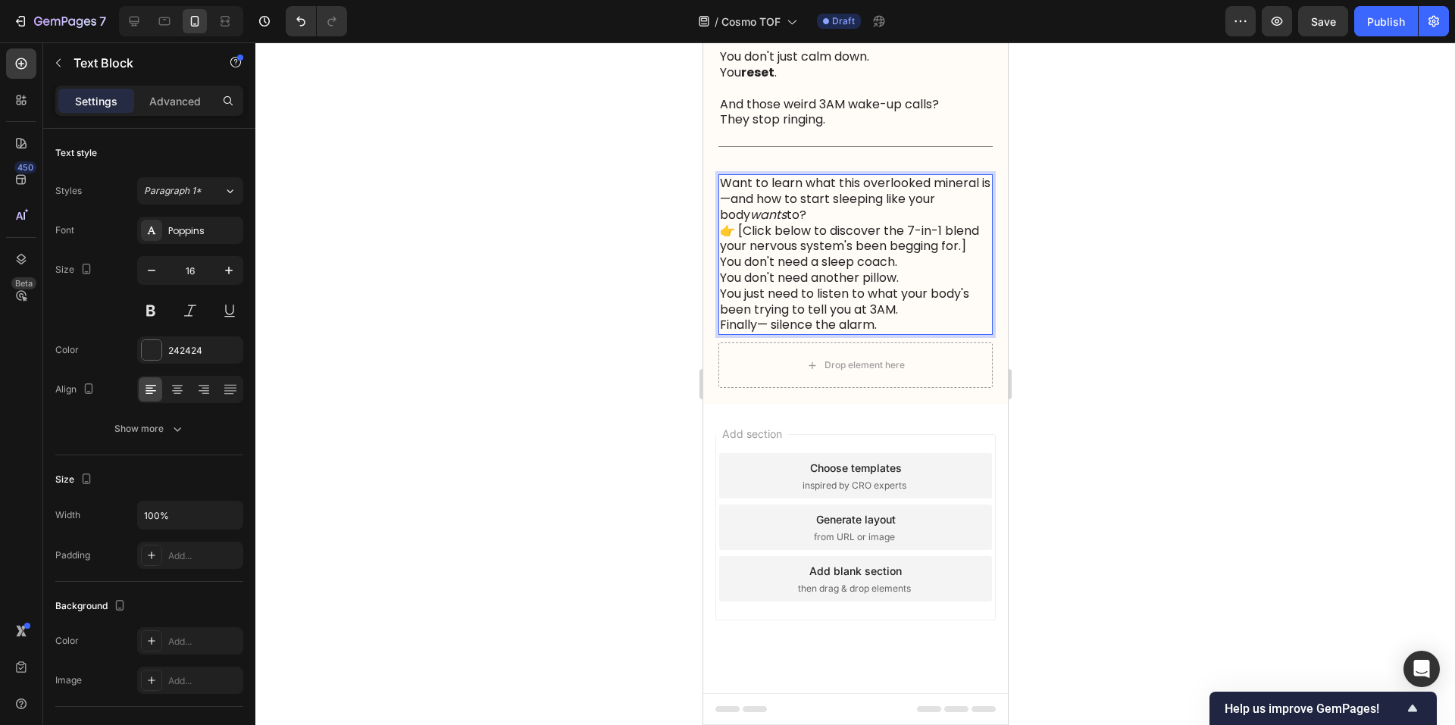
click at [892, 223] on p "Want to learn what this overlooked mineral is—and how to start sleeping like yo…" at bounding box center [854, 199] width 271 height 47
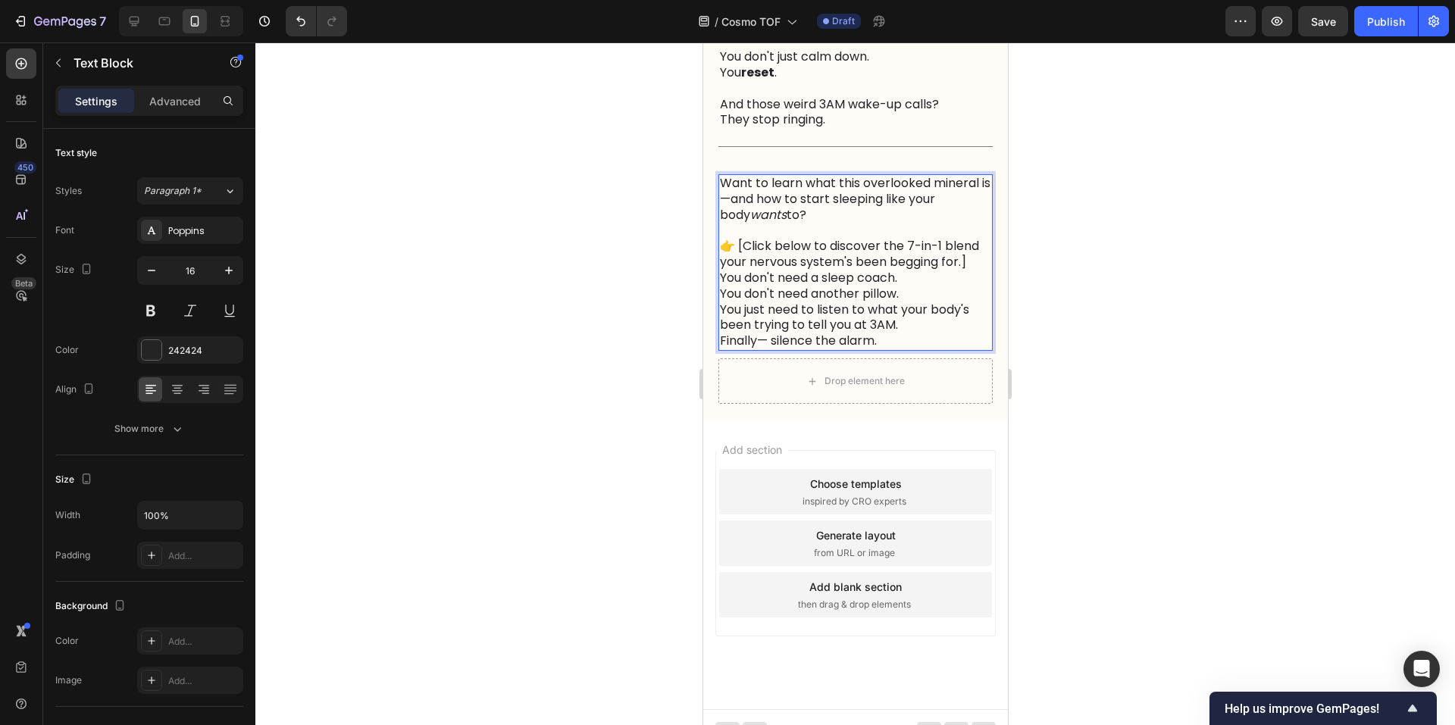
click at [812, 271] on p "👉 [Click below to discover the 7-in-1 blend your nervous system's been begging …" at bounding box center [854, 255] width 271 height 32
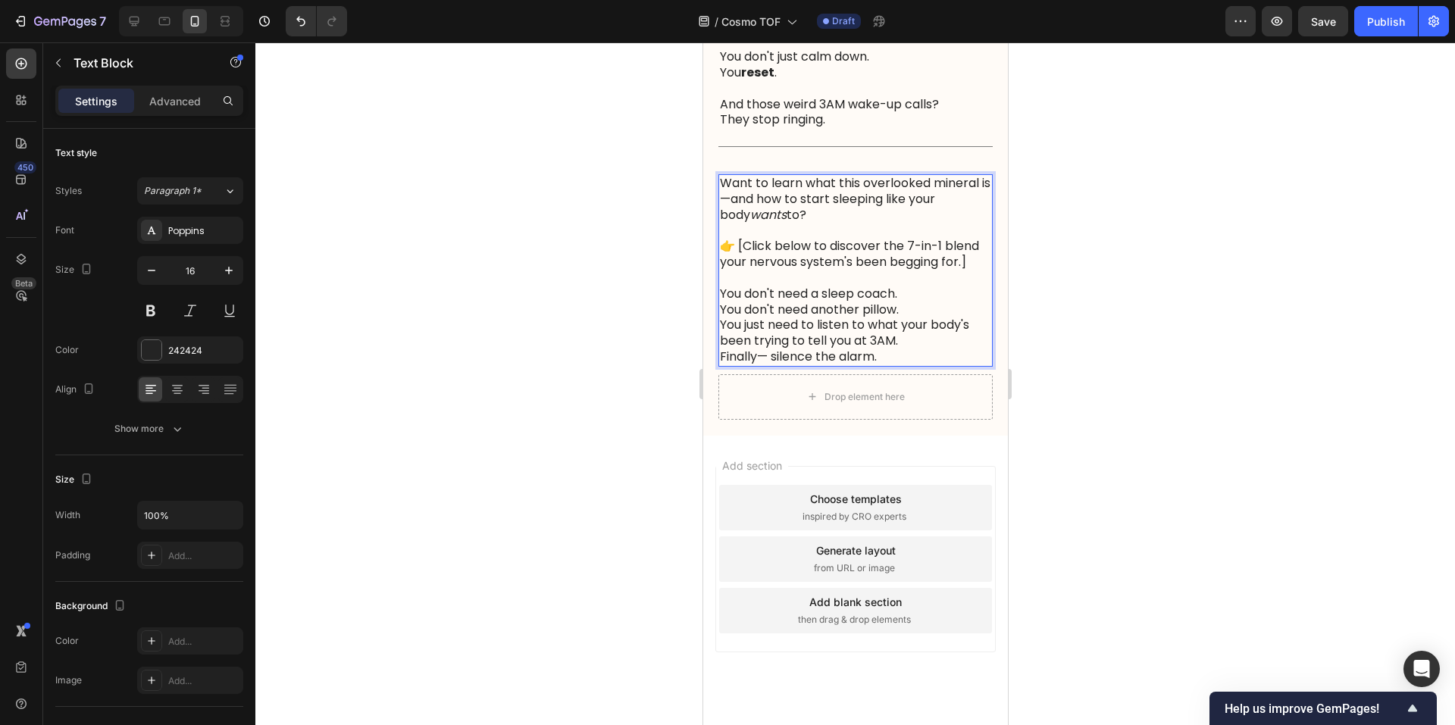
click at [928, 349] on p "You don't need a sleep coach. You don't need another pillow. You just need to l…" at bounding box center [854, 317] width 271 height 63
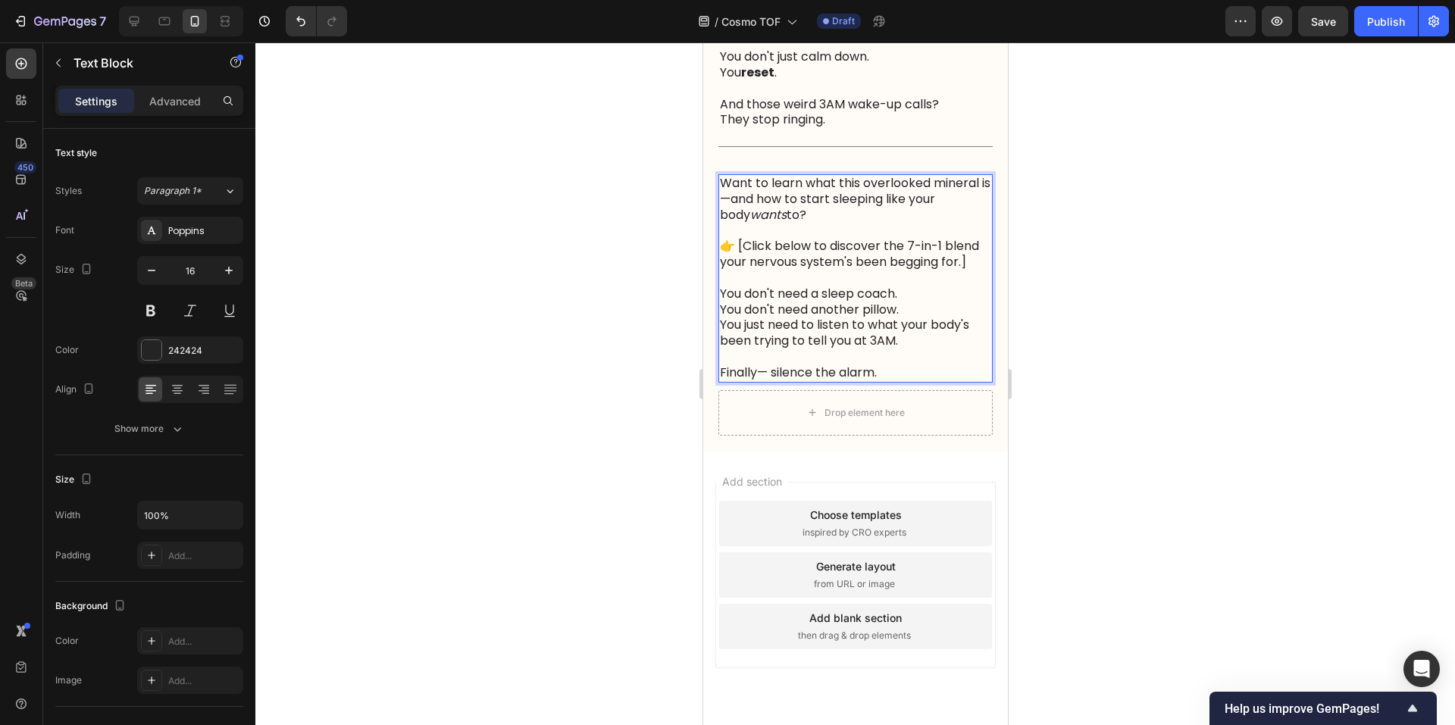
click at [909, 271] on p "👉 [Click below to discover the 7-in-1 blend your nervous system's been begging …" at bounding box center [854, 255] width 271 height 32
click at [918, 271] on p "👉 [Click below to discover the 7-in-1 blend your nervous system's been begging …" at bounding box center [854, 255] width 271 height 32
click at [896, 286] on p "Rich Text Editor. Editing area: main" at bounding box center [854, 279] width 271 height 16
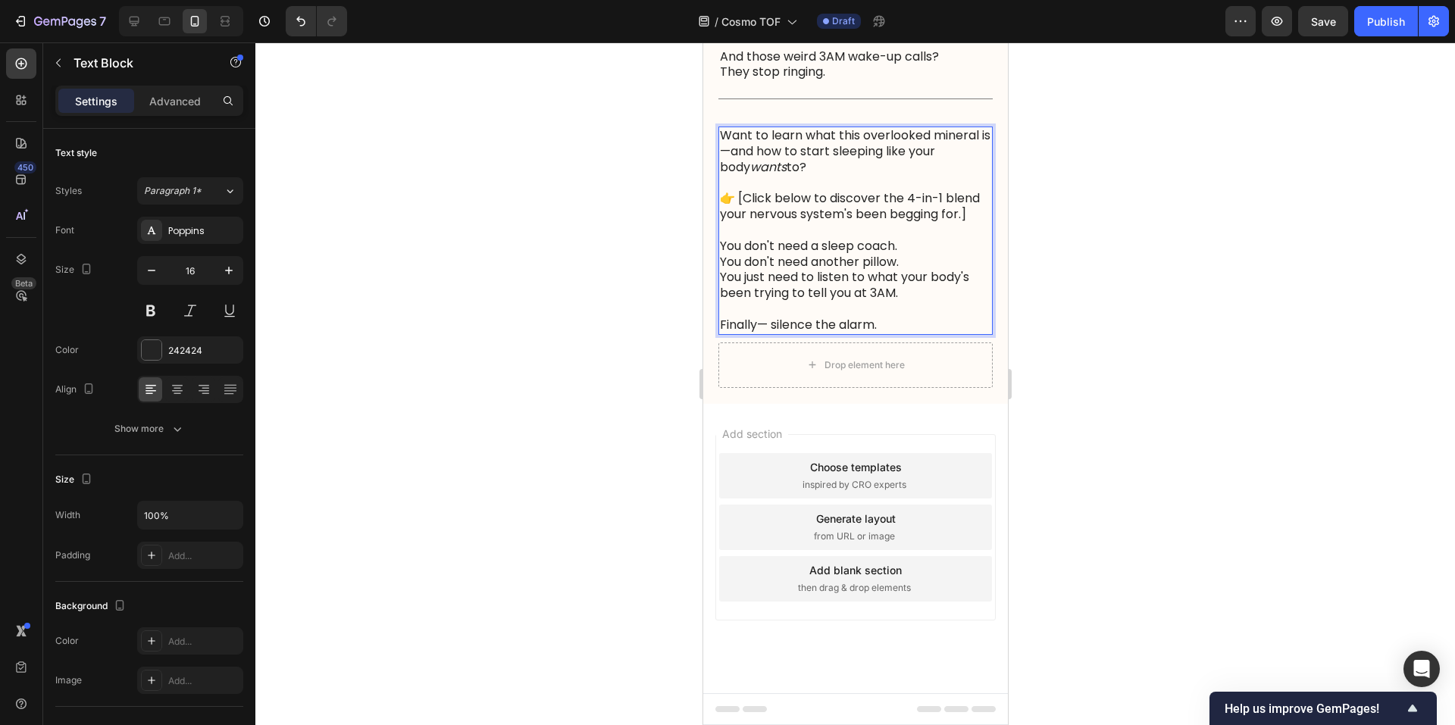
scroll to position [2475, 0]
click at [920, 331] on p "Finally— silence the alarm." at bounding box center [854, 325] width 271 height 16
click at [936, 383] on div "Drop element here" at bounding box center [855, 364] width 274 height 45
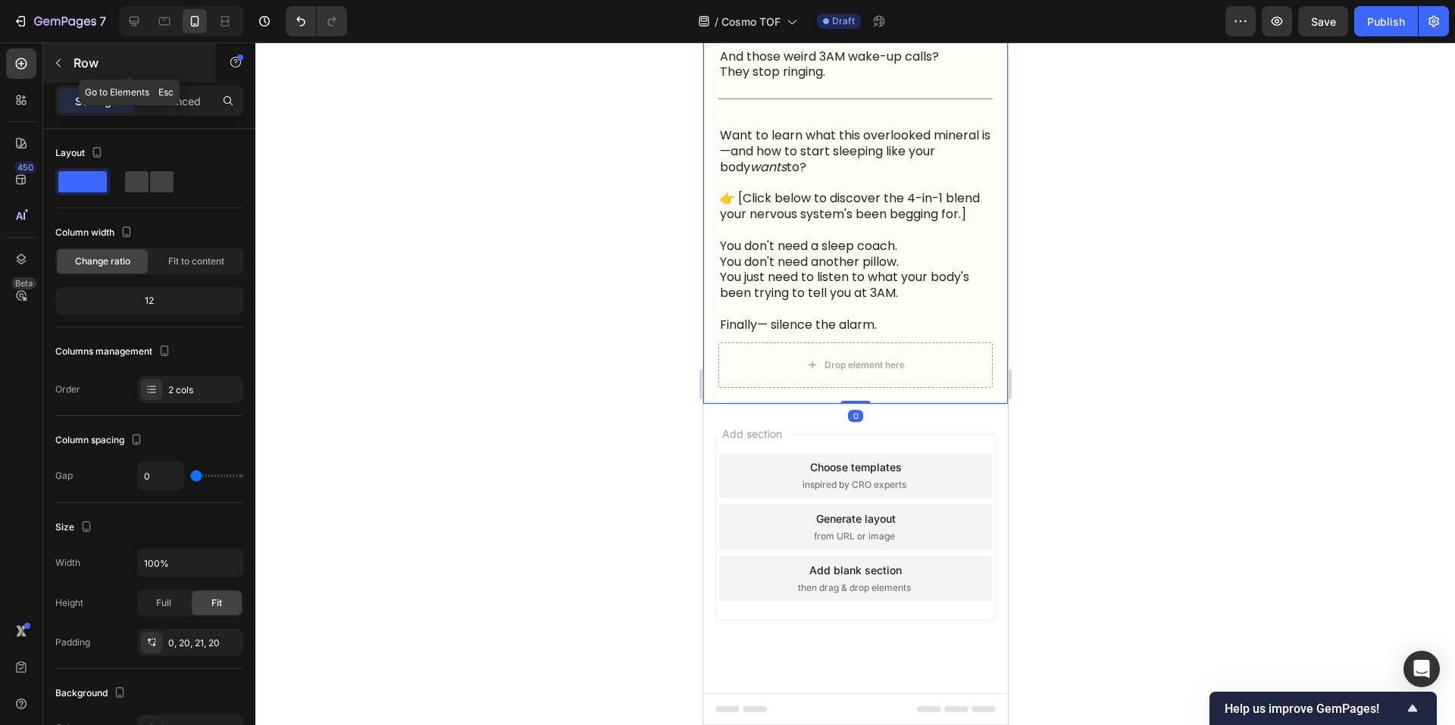
click at [58, 58] on icon "button" at bounding box center [58, 63] width 12 height 12
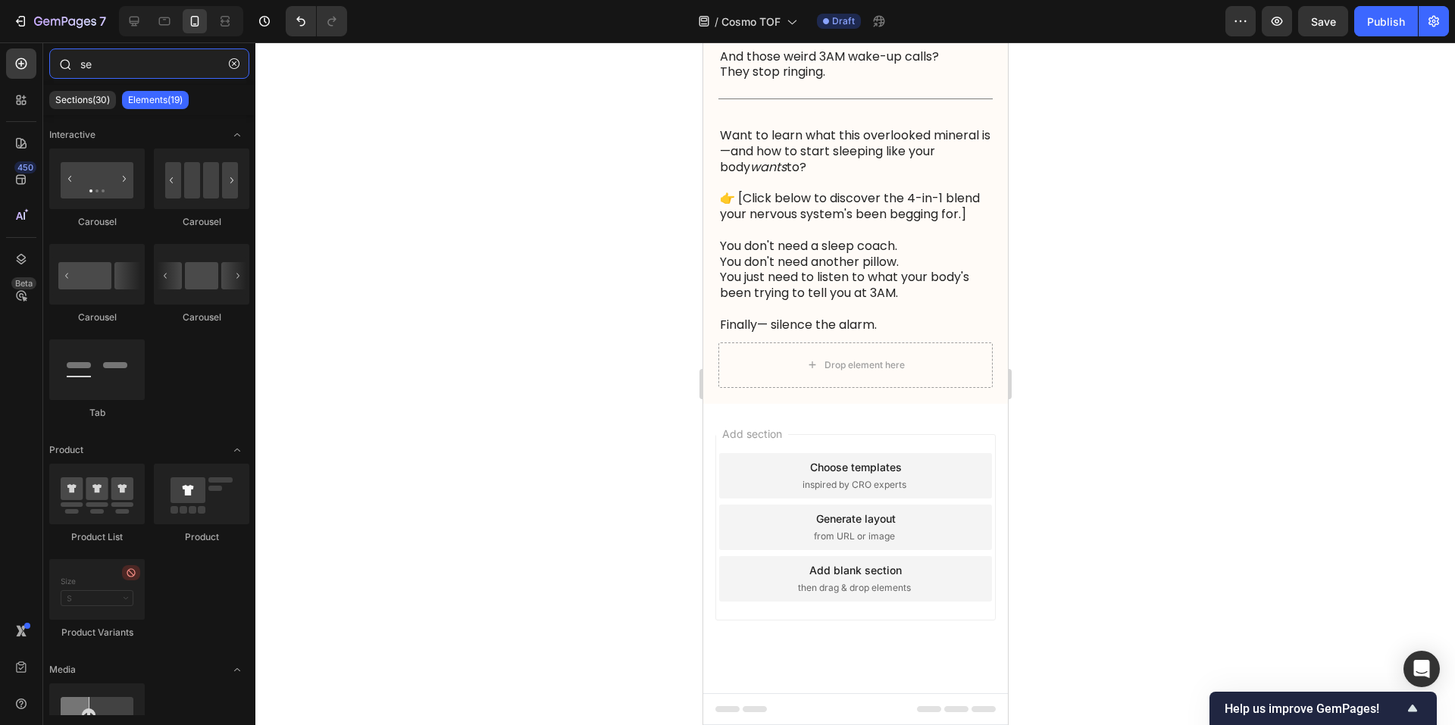
click at [117, 77] on input "se" at bounding box center [149, 63] width 200 height 30
type input "s"
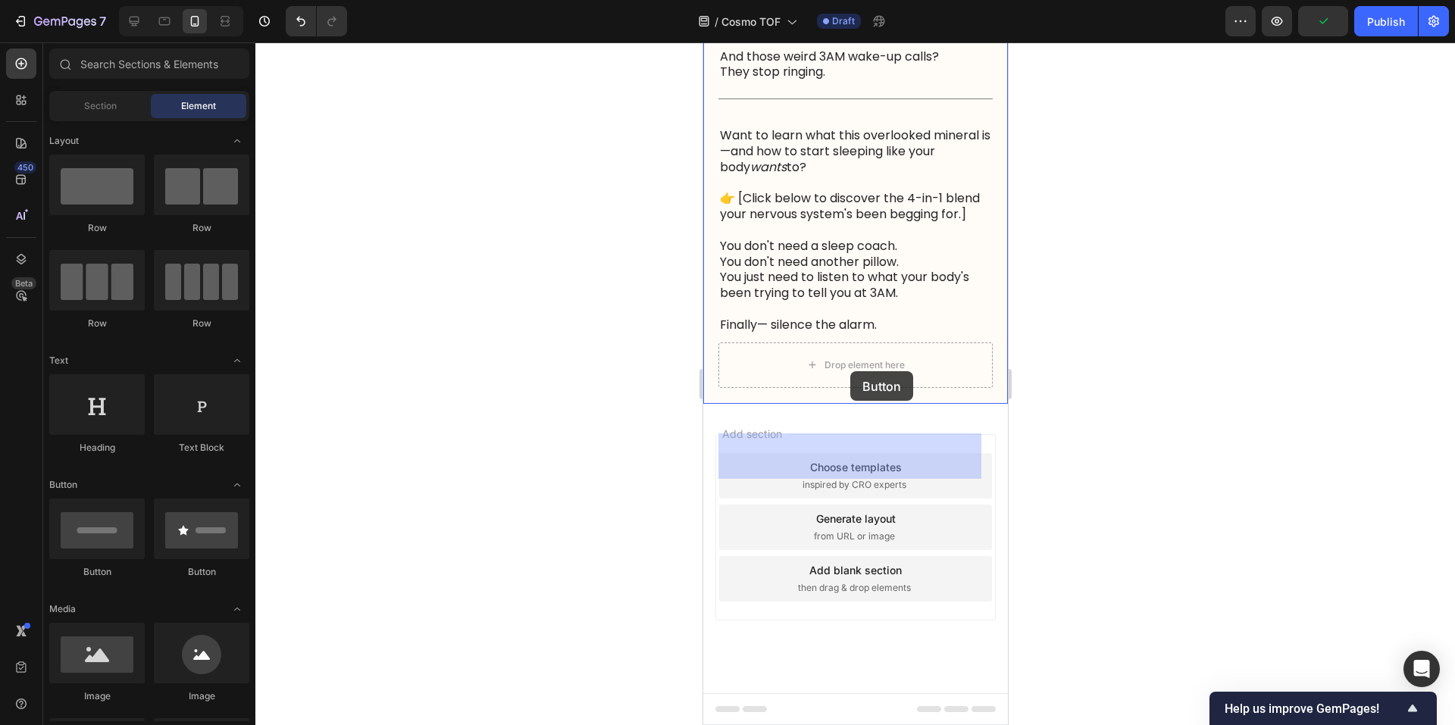
drag, startPoint x: 786, startPoint y: 593, endPoint x: 1720, endPoint y: 446, distance: 945.9
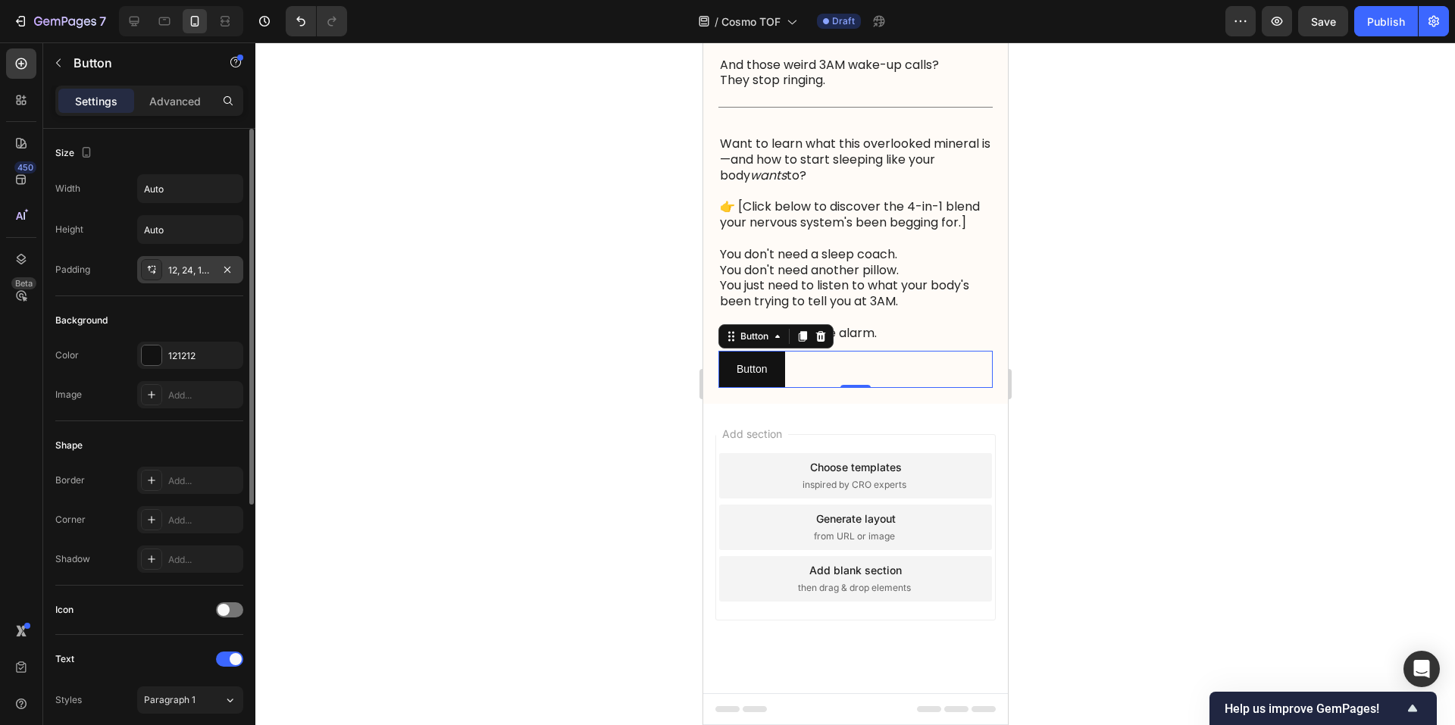
click at [165, 274] on div "12, 24, 12, 24" at bounding box center [190, 269] width 106 height 27
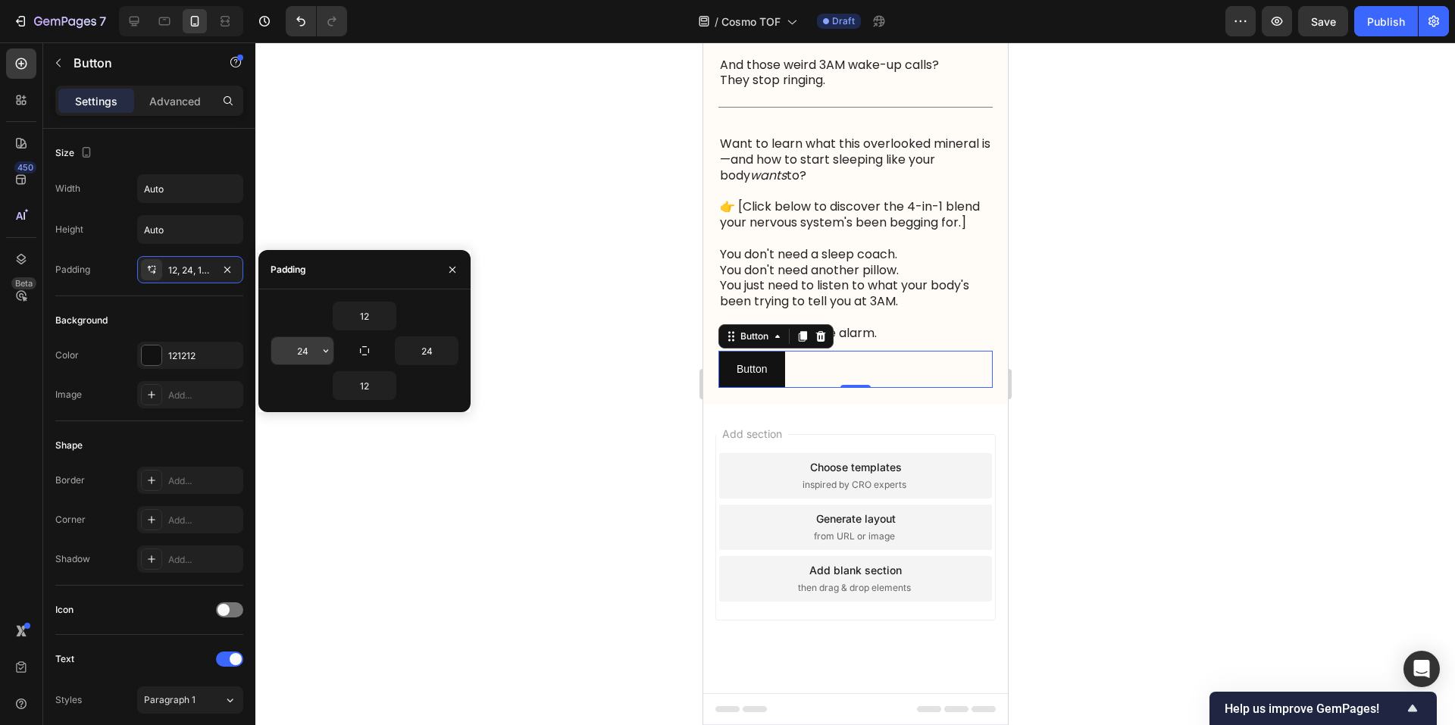
click at [305, 349] on input "24" at bounding box center [302, 350] width 62 height 27
type input "36"
type input "4"
type input "160"
click at [420, 358] on input "24" at bounding box center [427, 350] width 62 height 27
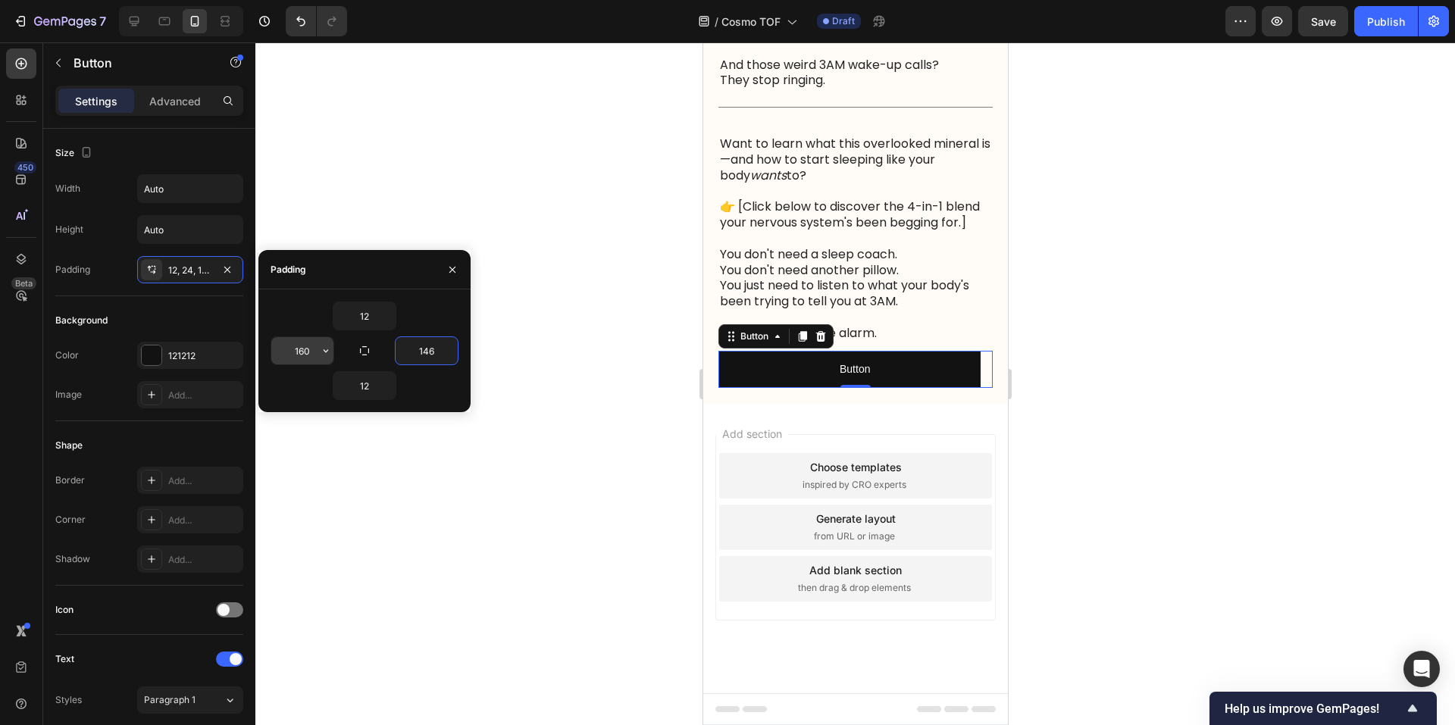
type input "146"
click at [310, 349] on input "160" at bounding box center [302, 350] width 62 height 27
type input "155"
click at [425, 354] on input "146" at bounding box center [427, 350] width 62 height 27
type input "150"
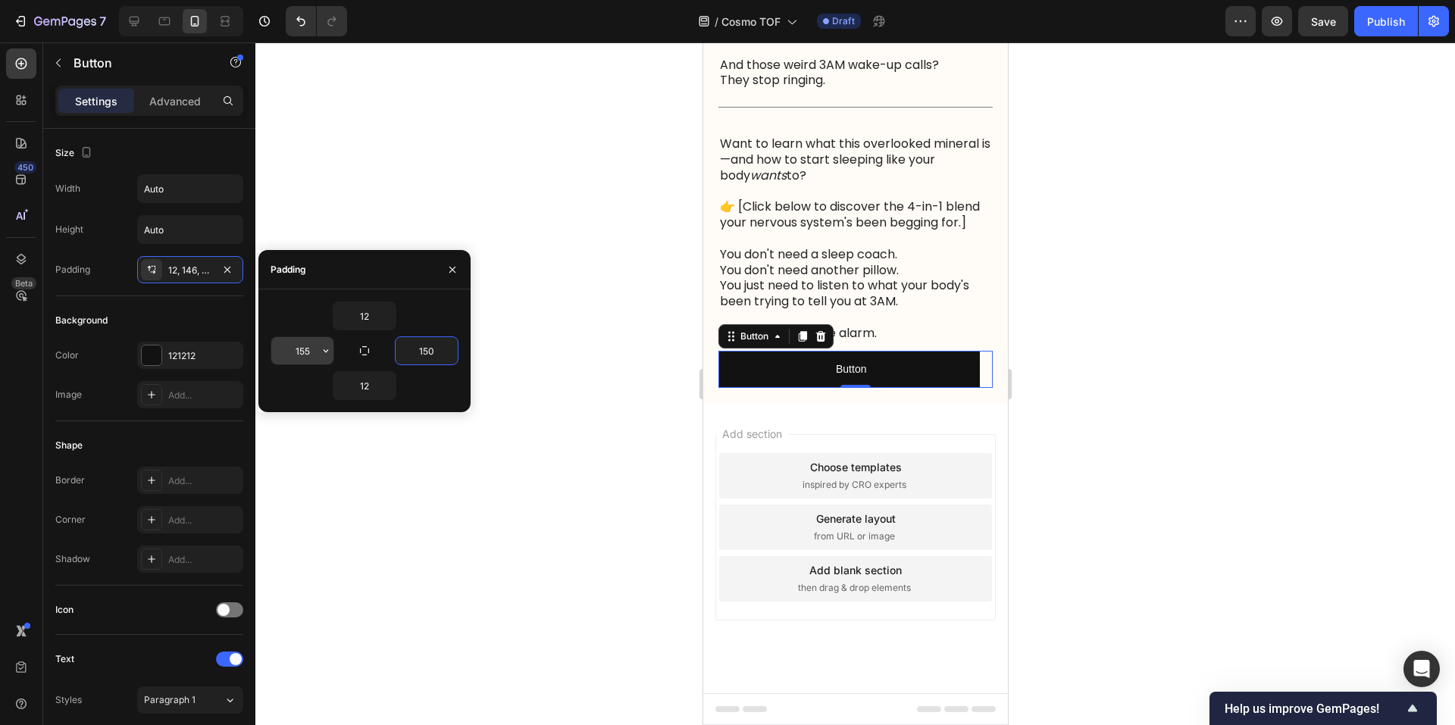
click at [308, 351] on input "155" at bounding box center [302, 350] width 62 height 27
type input "150"
click at [1070, 408] on div at bounding box center [855, 383] width 1200 height 683
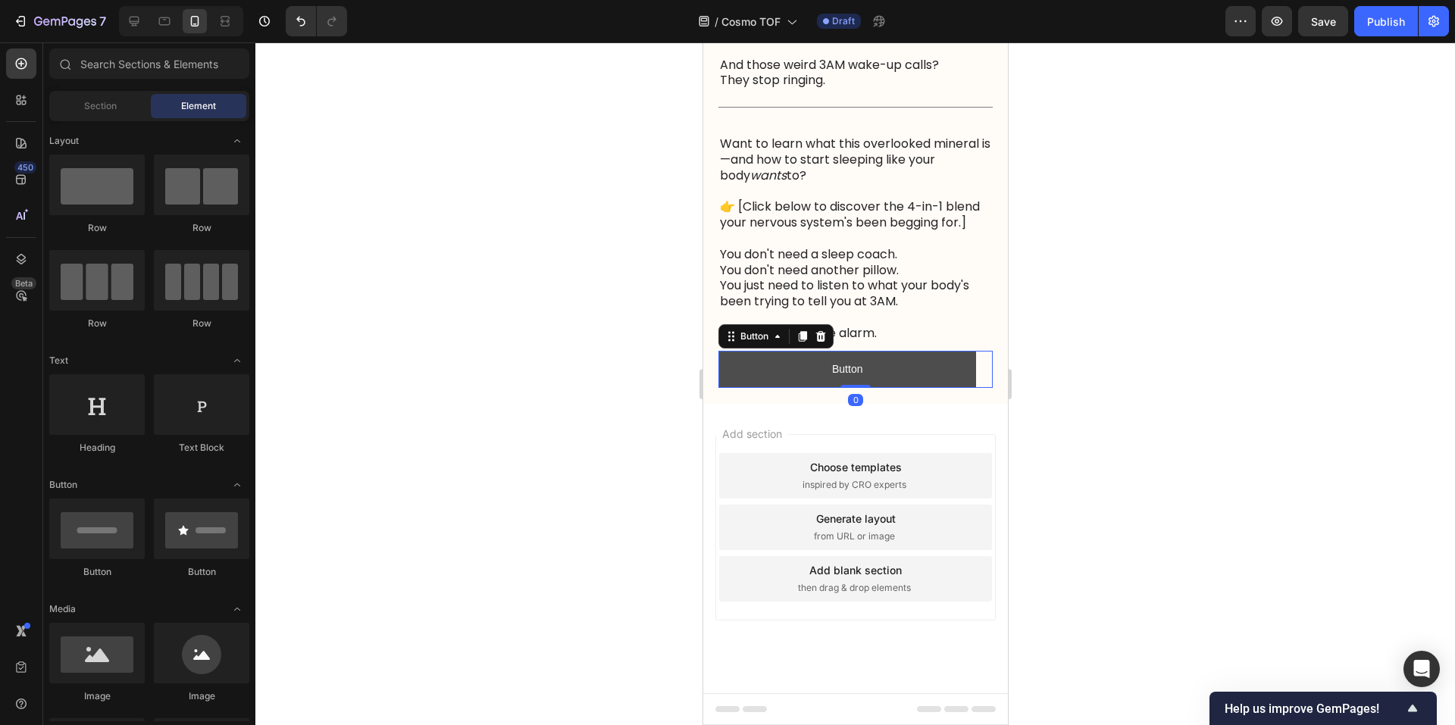
click at [951, 374] on button "Button" at bounding box center [847, 369] width 258 height 37
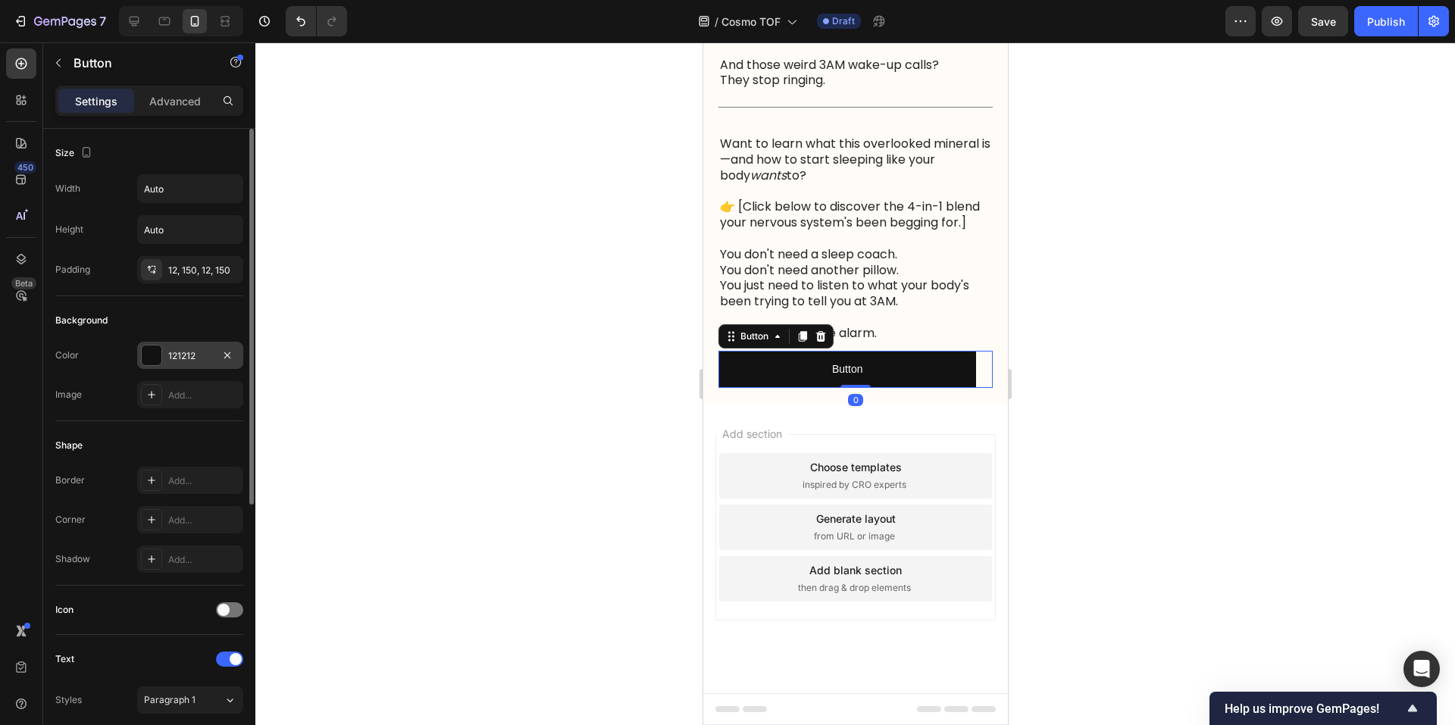
click at [192, 361] on div "121212" at bounding box center [190, 356] width 44 height 14
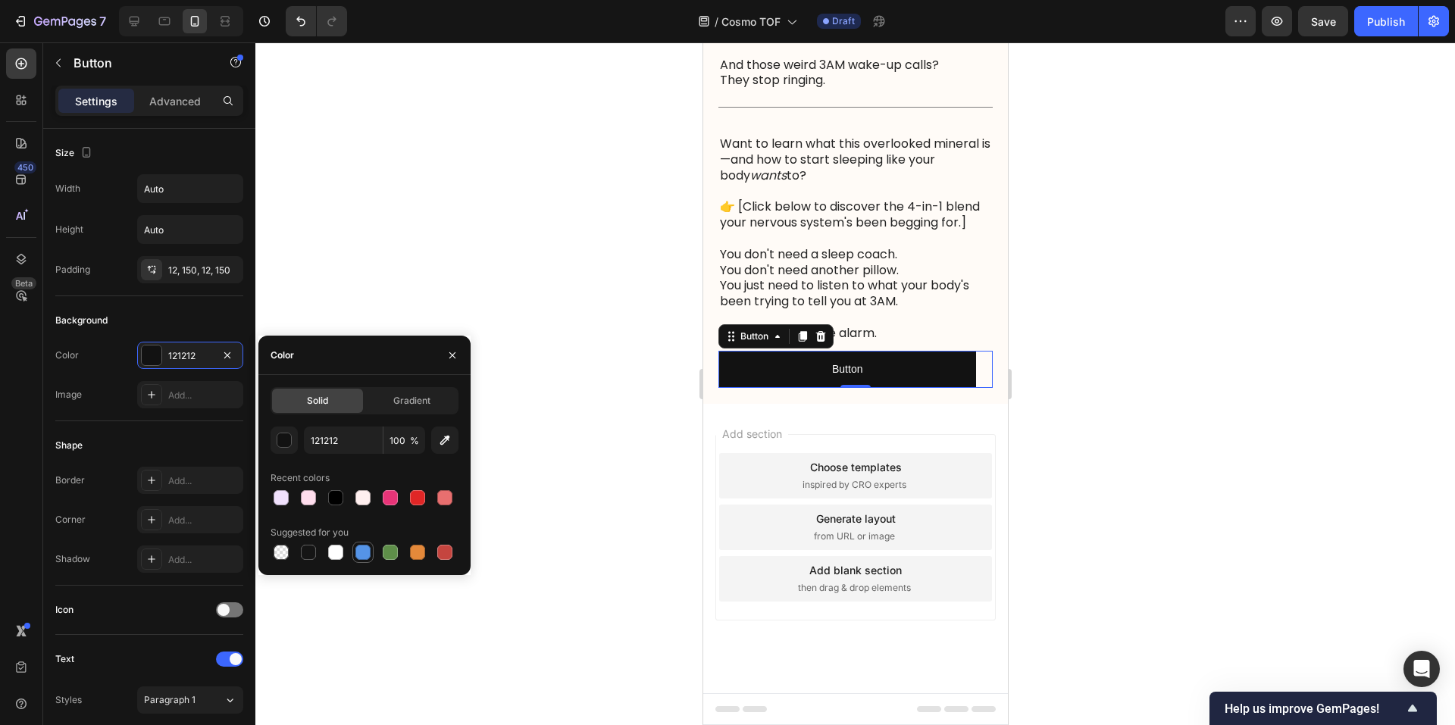
click at [365, 555] on div at bounding box center [362, 552] width 15 height 15
type input "5594E7"
click at [853, 372] on p "Button" at bounding box center [846, 369] width 30 height 19
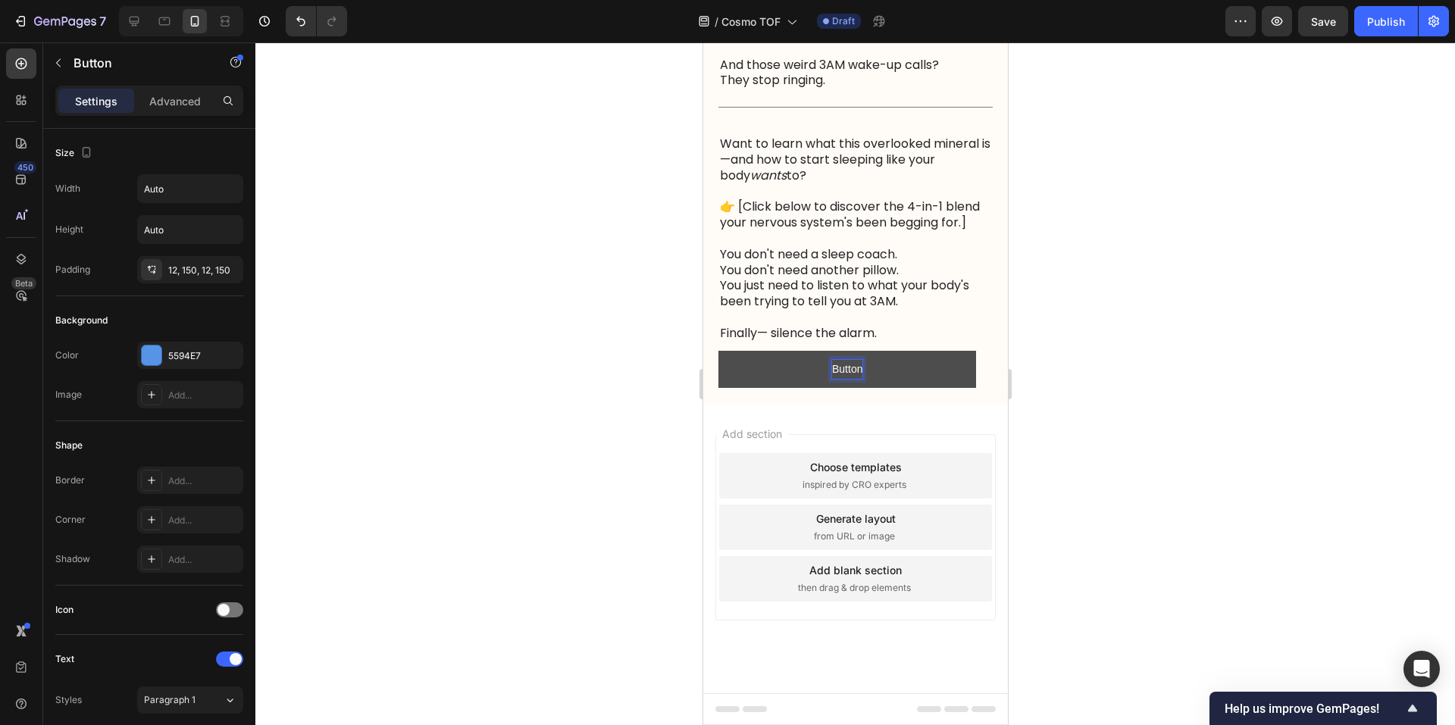
click at [855, 373] on p "Button" at bounding box center [846, 369] width 30 height 19
click at [847, 374] on p "Button" at bounding box center [846, 369] width 30 height 19
click at [847, 373] on p "Button" at bounding box center [846, 369] width 30 height 19
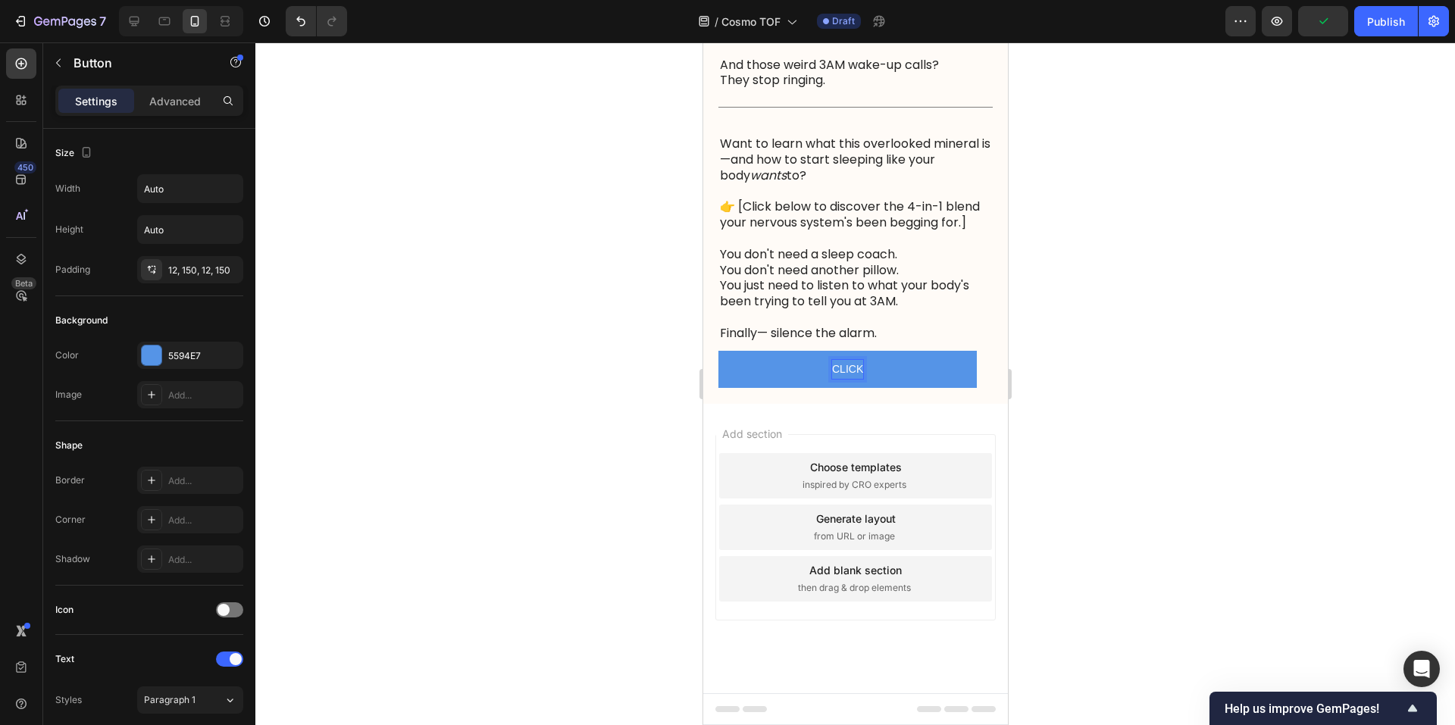
click at [718, 351] on button "CLICK" at bounding box center [847, 369] width 258 height 37
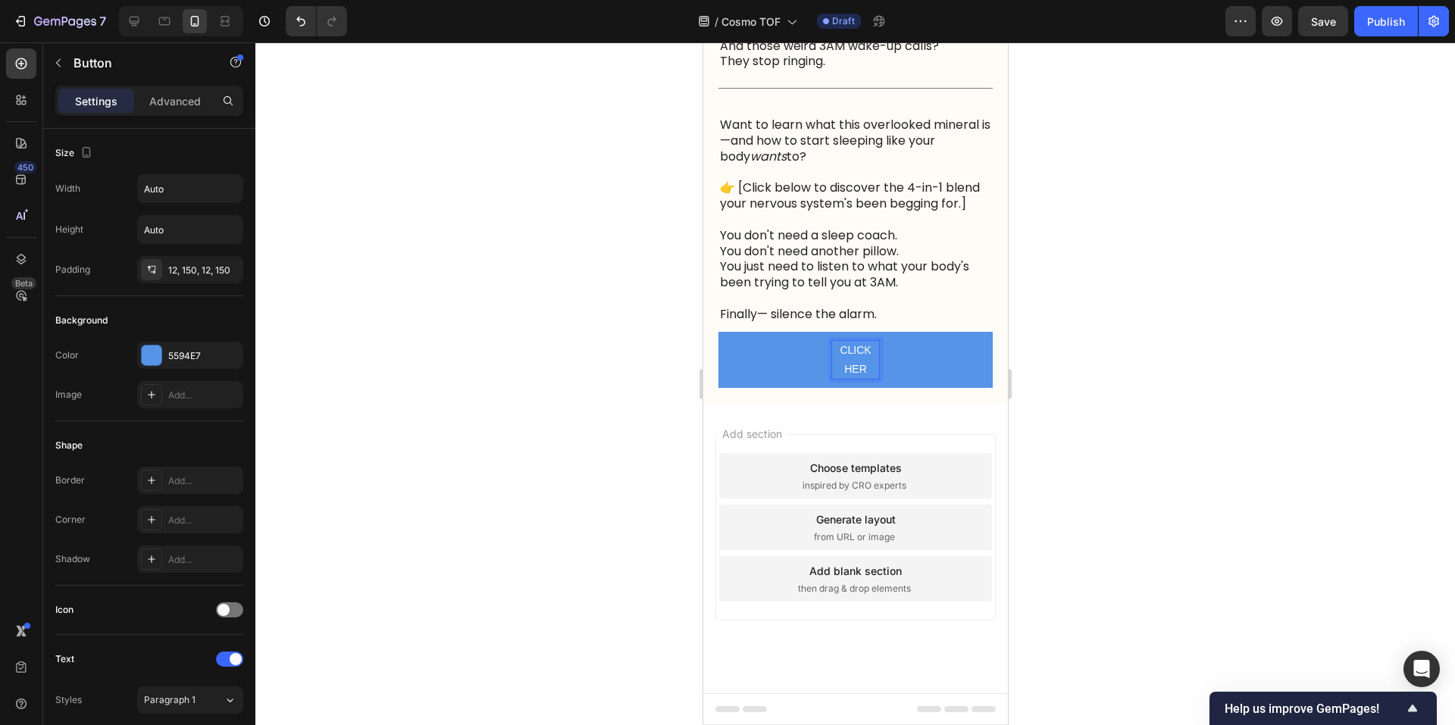
click at [718, 332] on button "CLICK HER" at bounding box center [855, 360] width 274 height 56
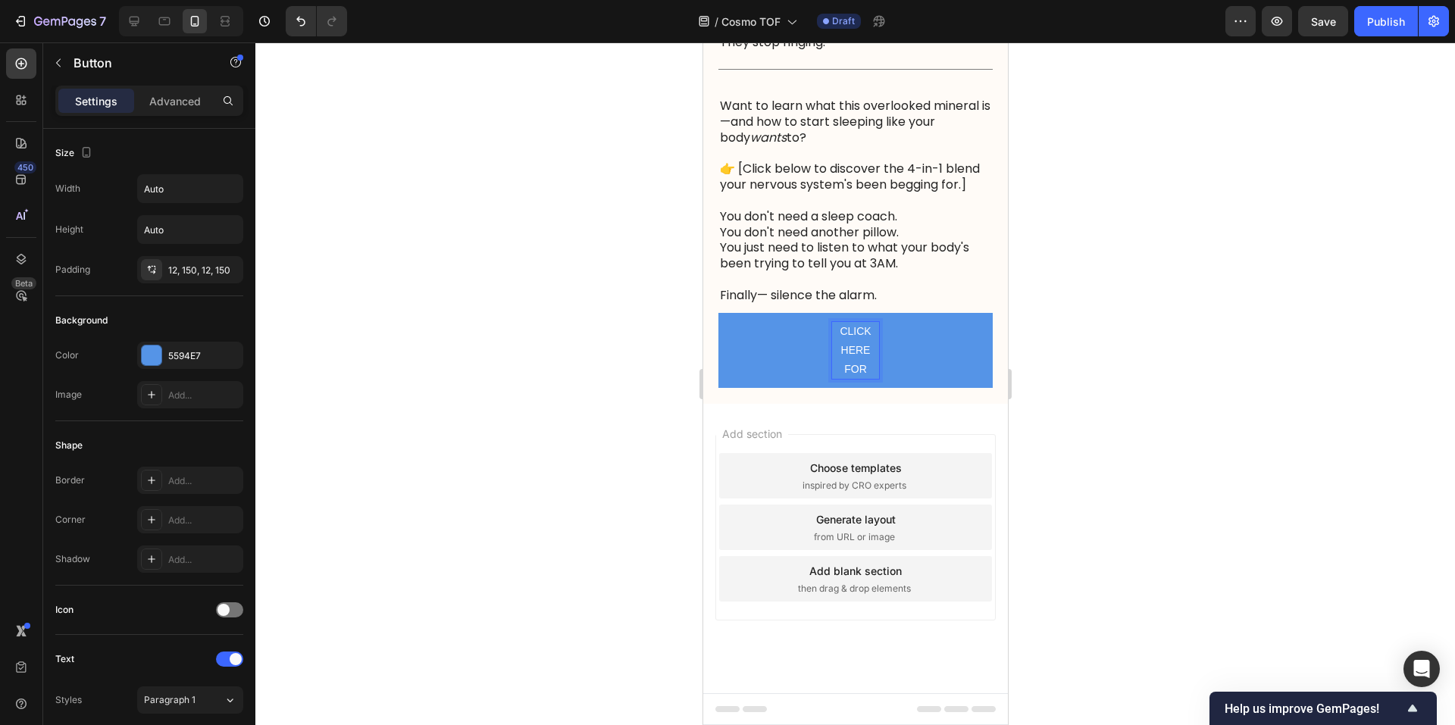
click at [718, 313] on button "CLICK HERE FOR" at bounding box center [855, 351] width 274 height 76
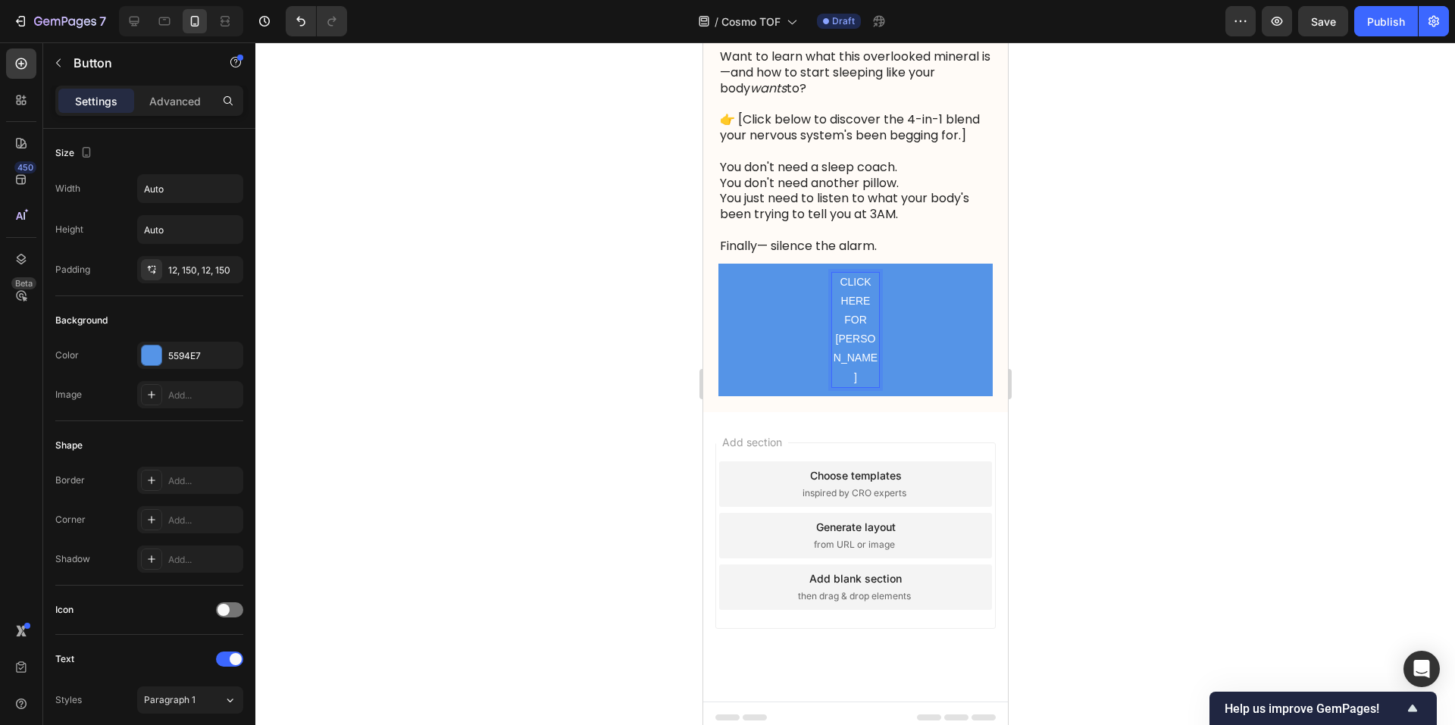
click at [718, 264] on button "CLICK HERE FOR [PERSON_NAME]" at bounding box center [855, 330] width 274 height 133
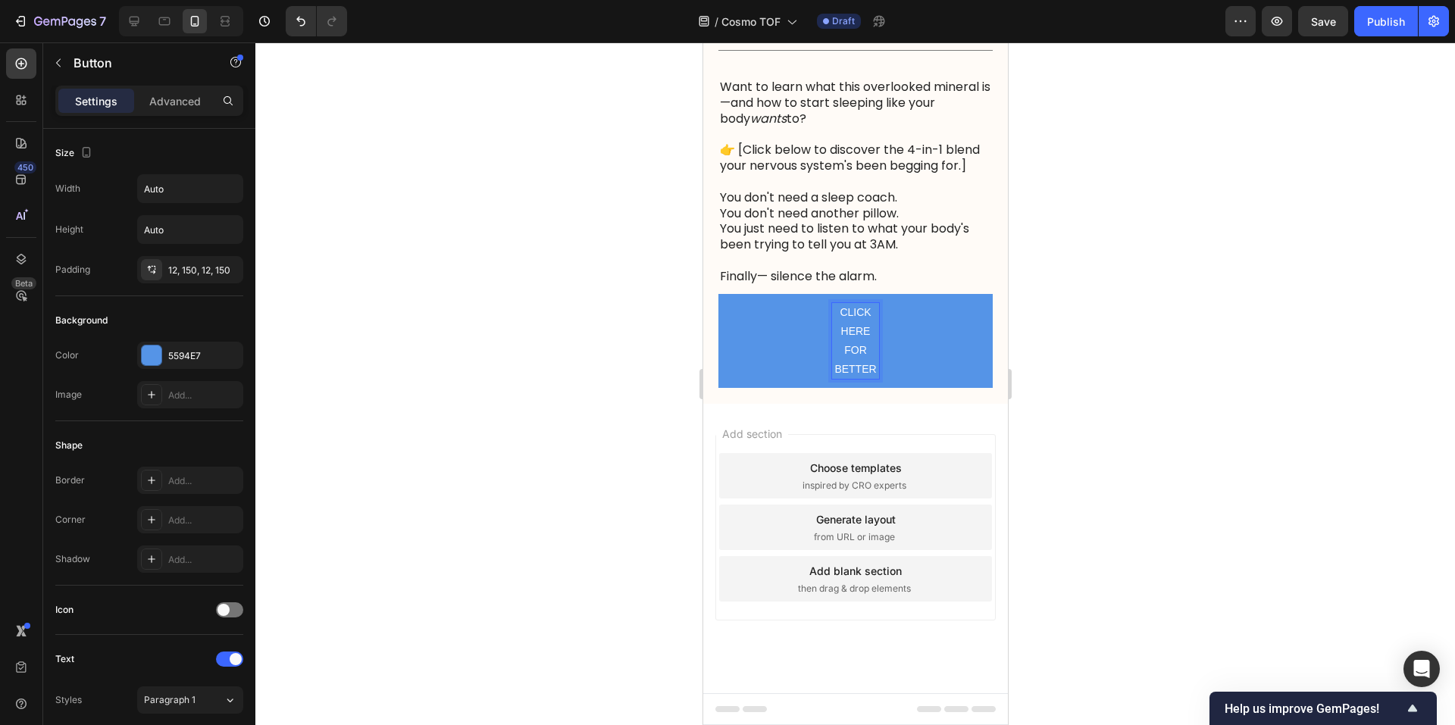
click at [718, 294] on button "CLICK HERE FOR BETTER" at bounding box center [855, 341] width 274 height 95
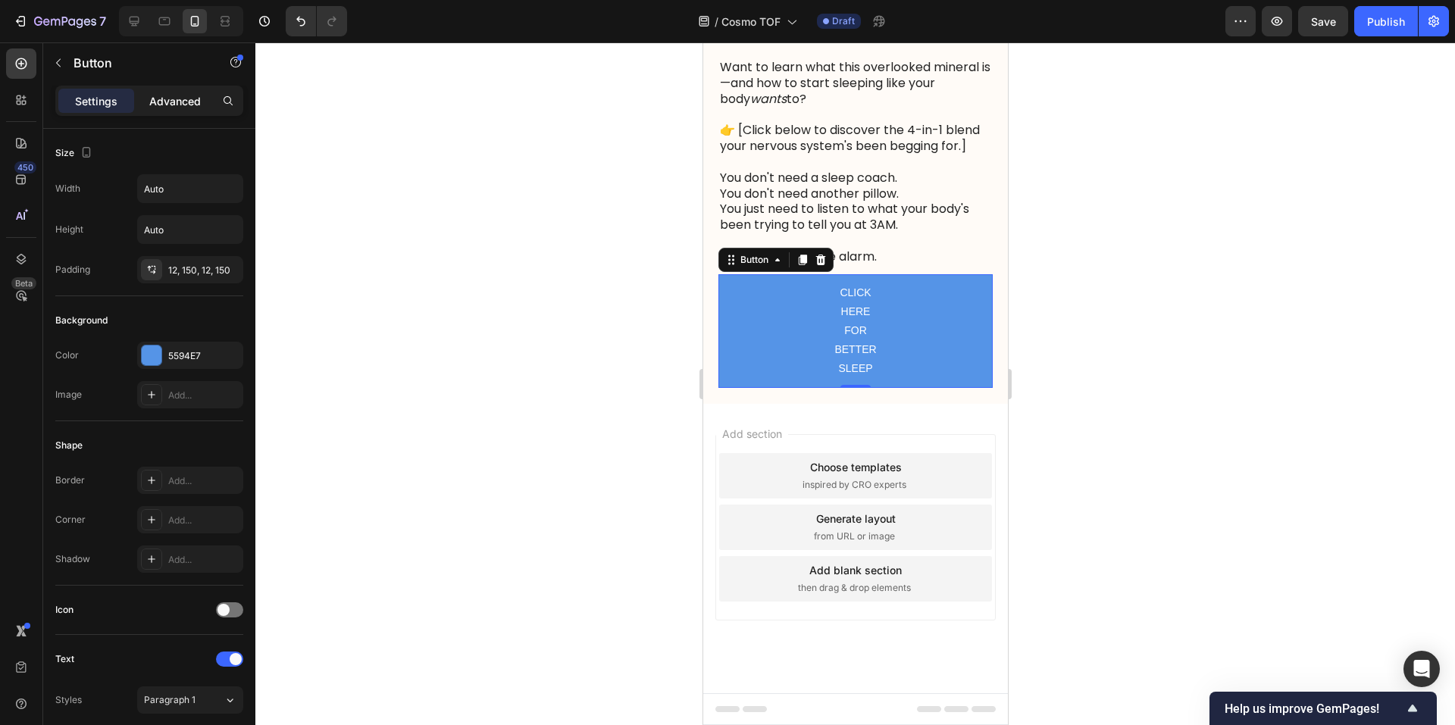
click at [163, 98] on p "Advanced" at bounding box center [175, 101] width 52 height 16
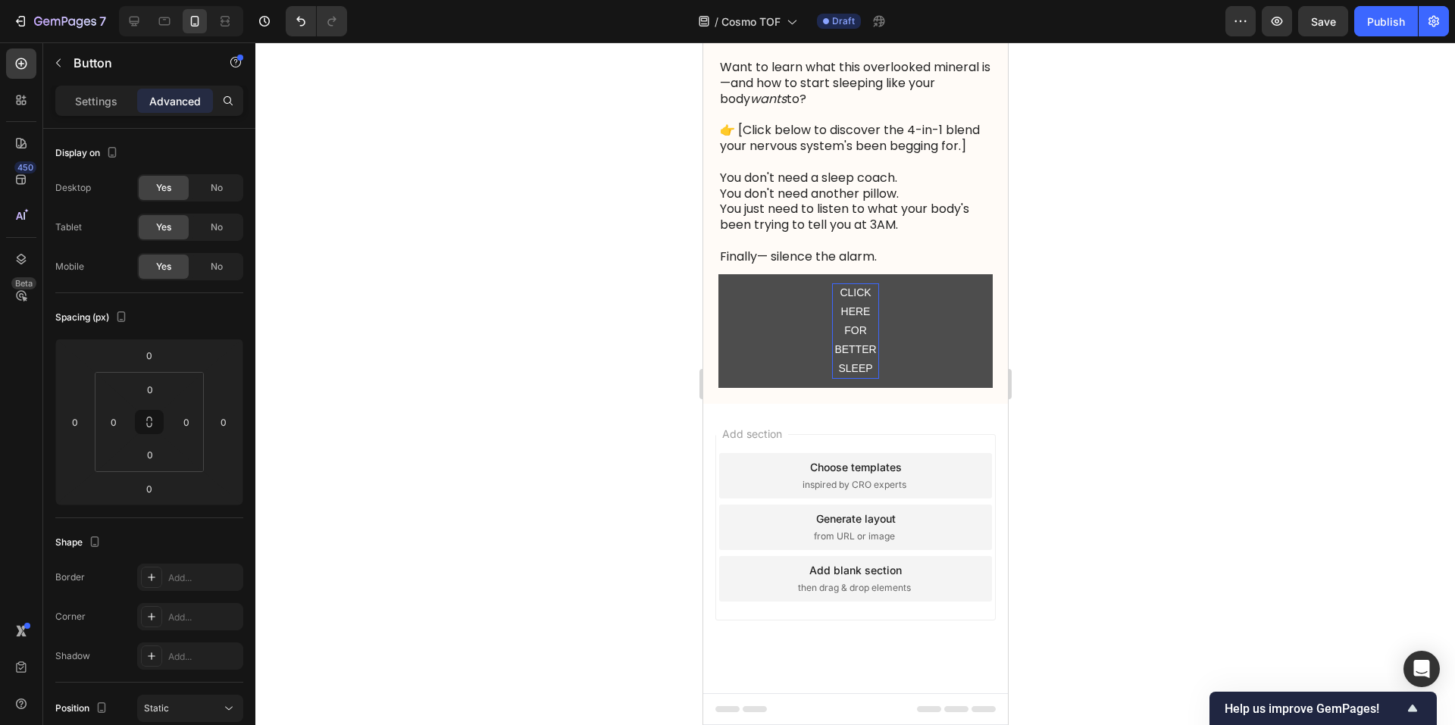
click at [852, 379] on p "CLICK HERE FOR BETTER SLEEP" at bounding box center [854, 330] width 47 height 95
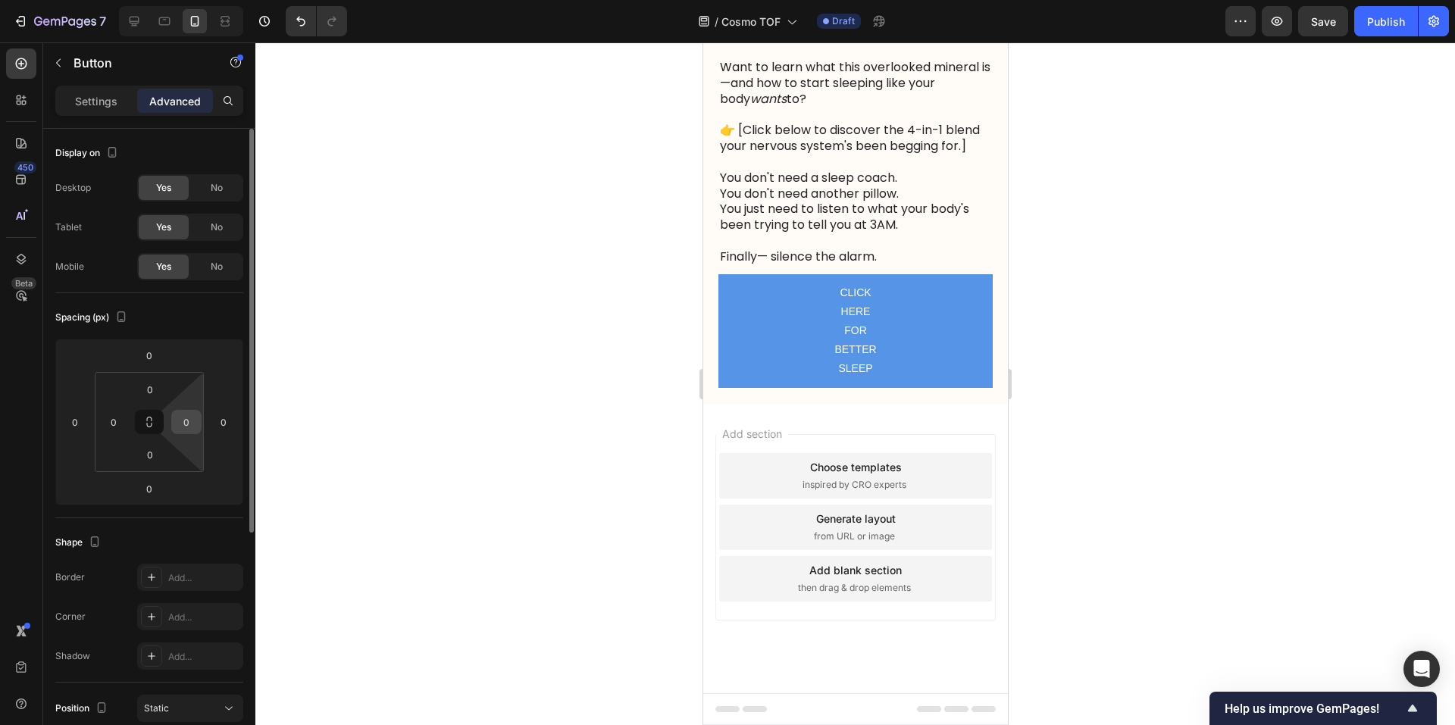
click at [183, 424] on input "0" at bounding box center [186, 422] width 23 height 23
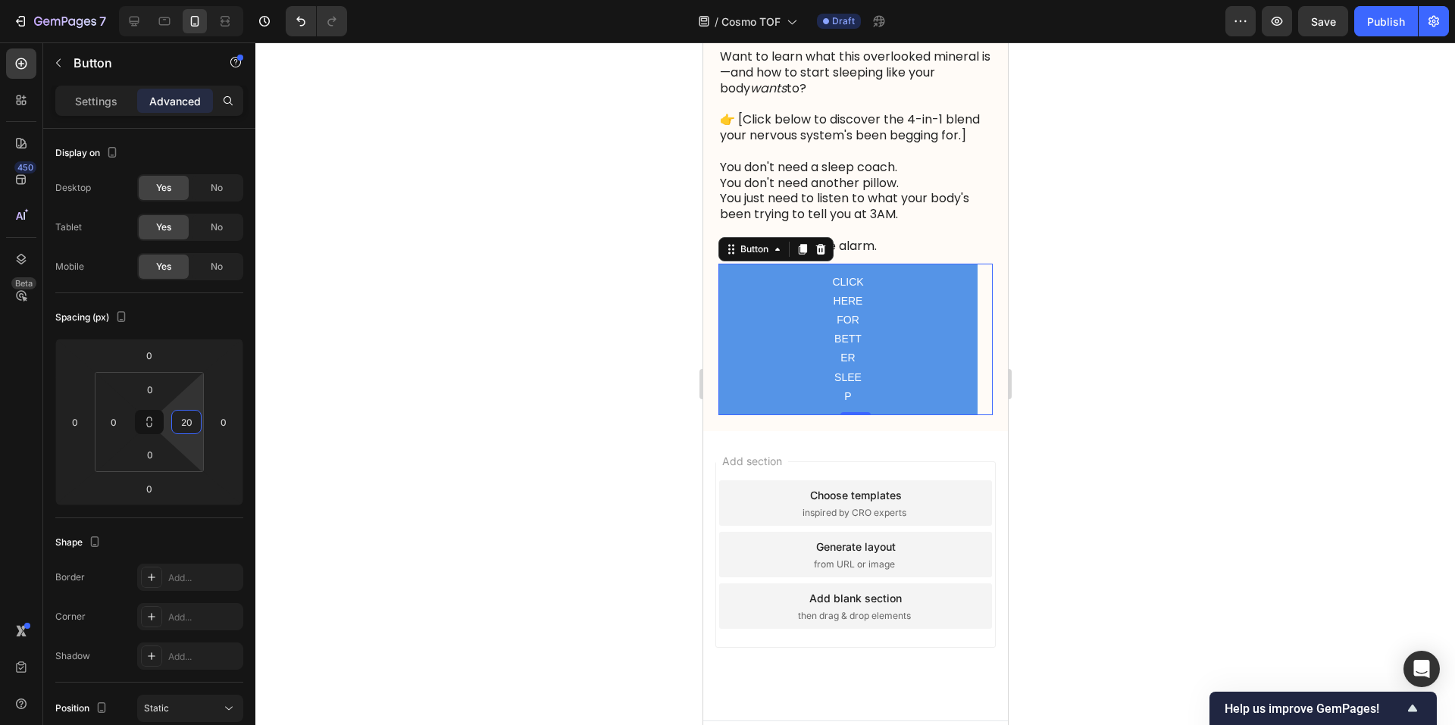
type input "2"
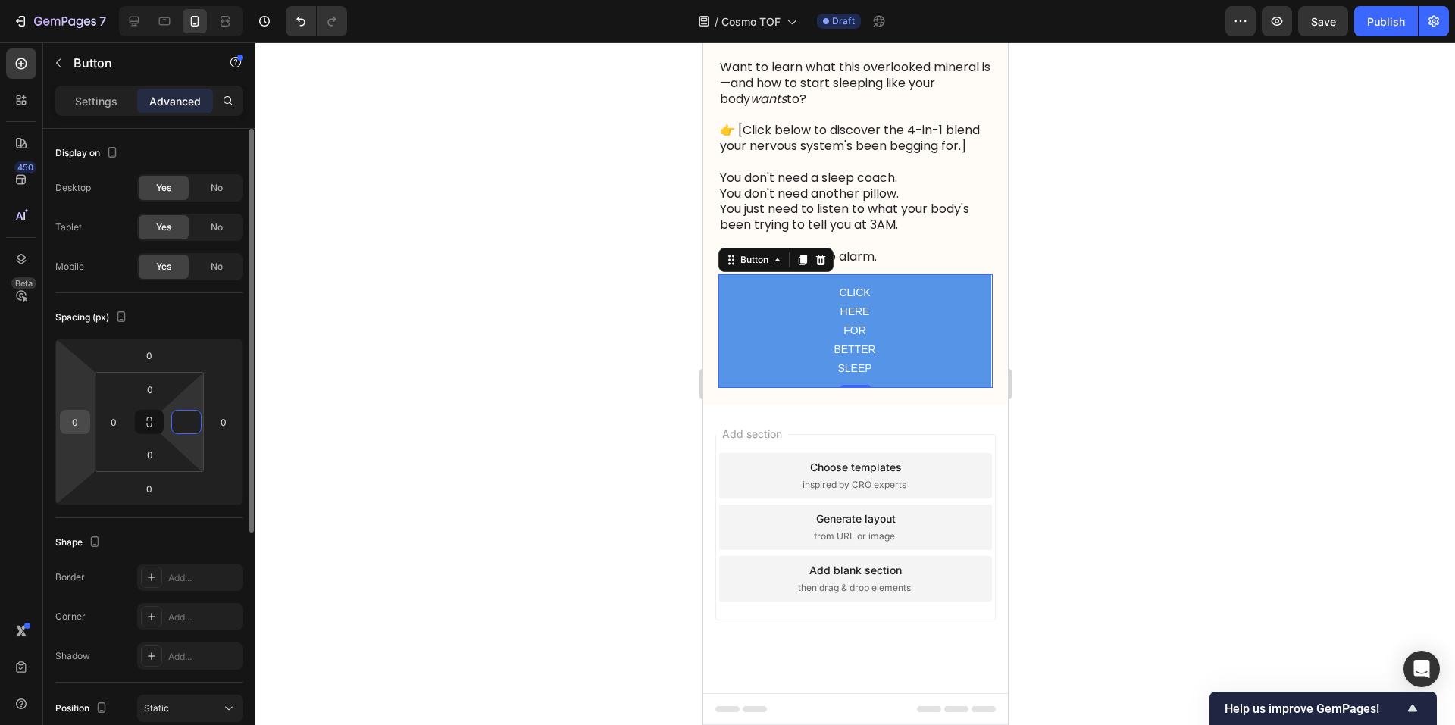
type input "0"
click at [77, 421] on input "0" at bounding box center [75, 422] width 23 height 23
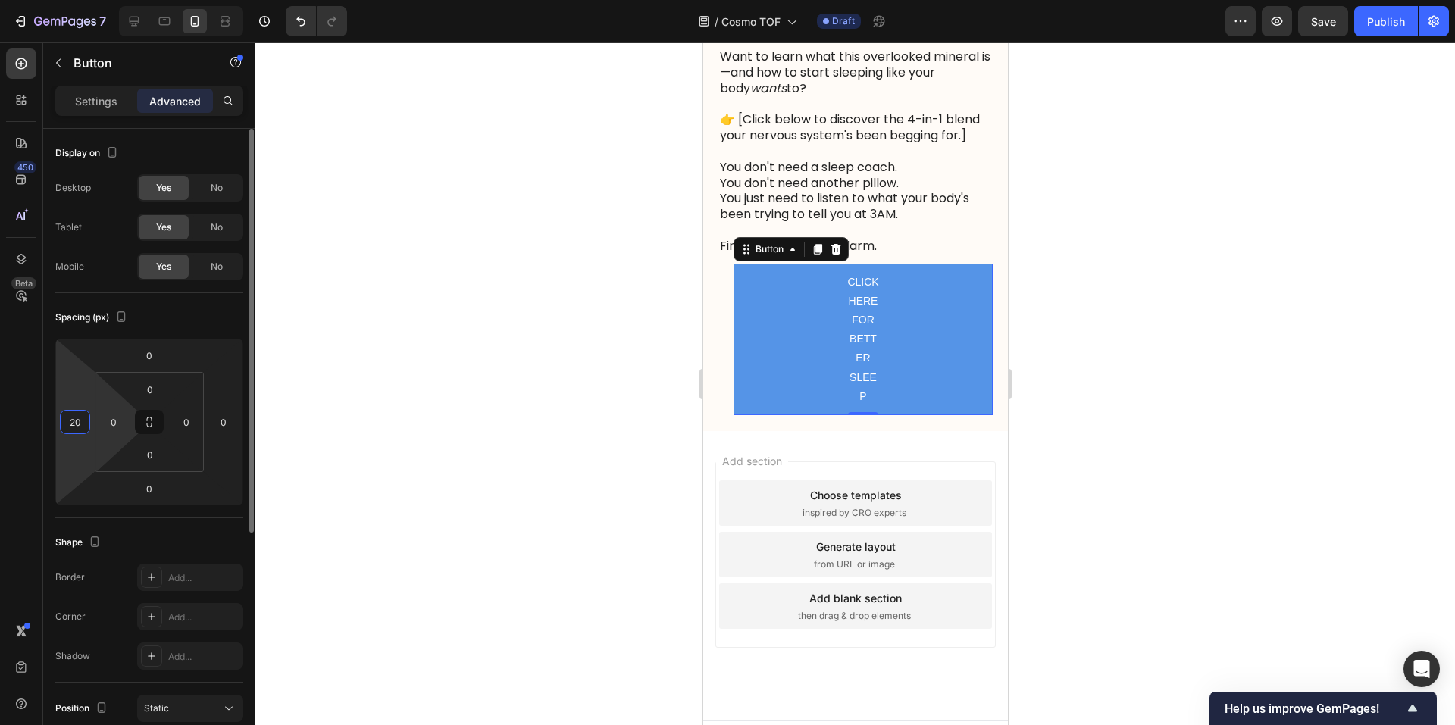
type input "2"
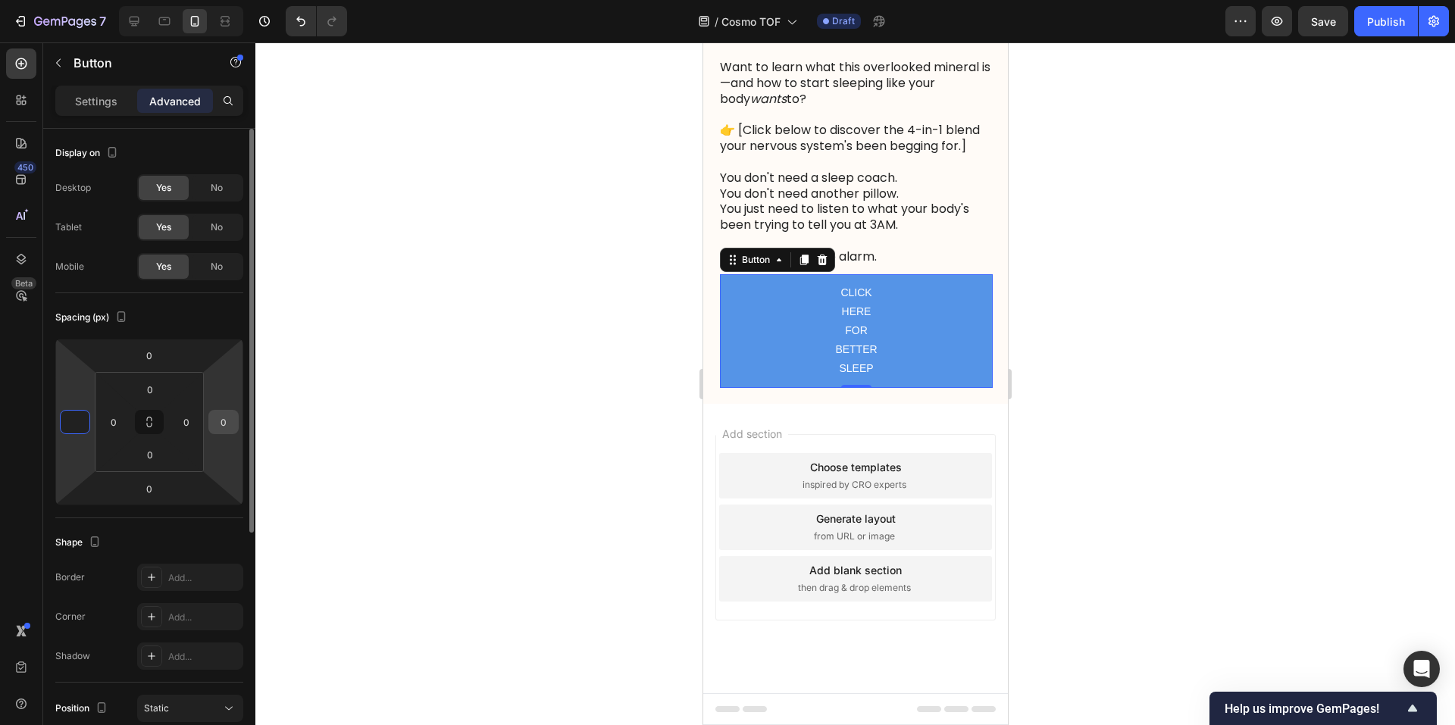
type input "0"
click at [229, 422] on input "0" at bounding box center [223, 422] width 23 height 23
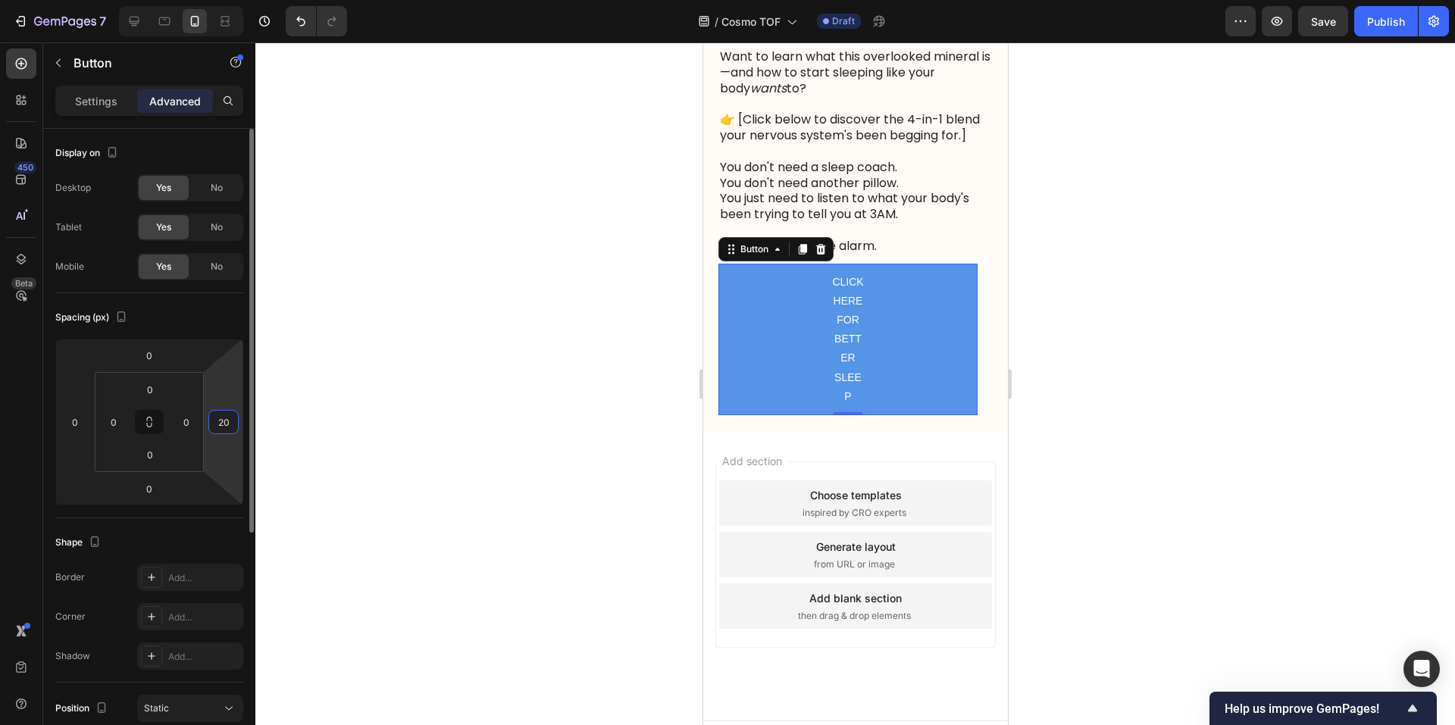
type input "2"
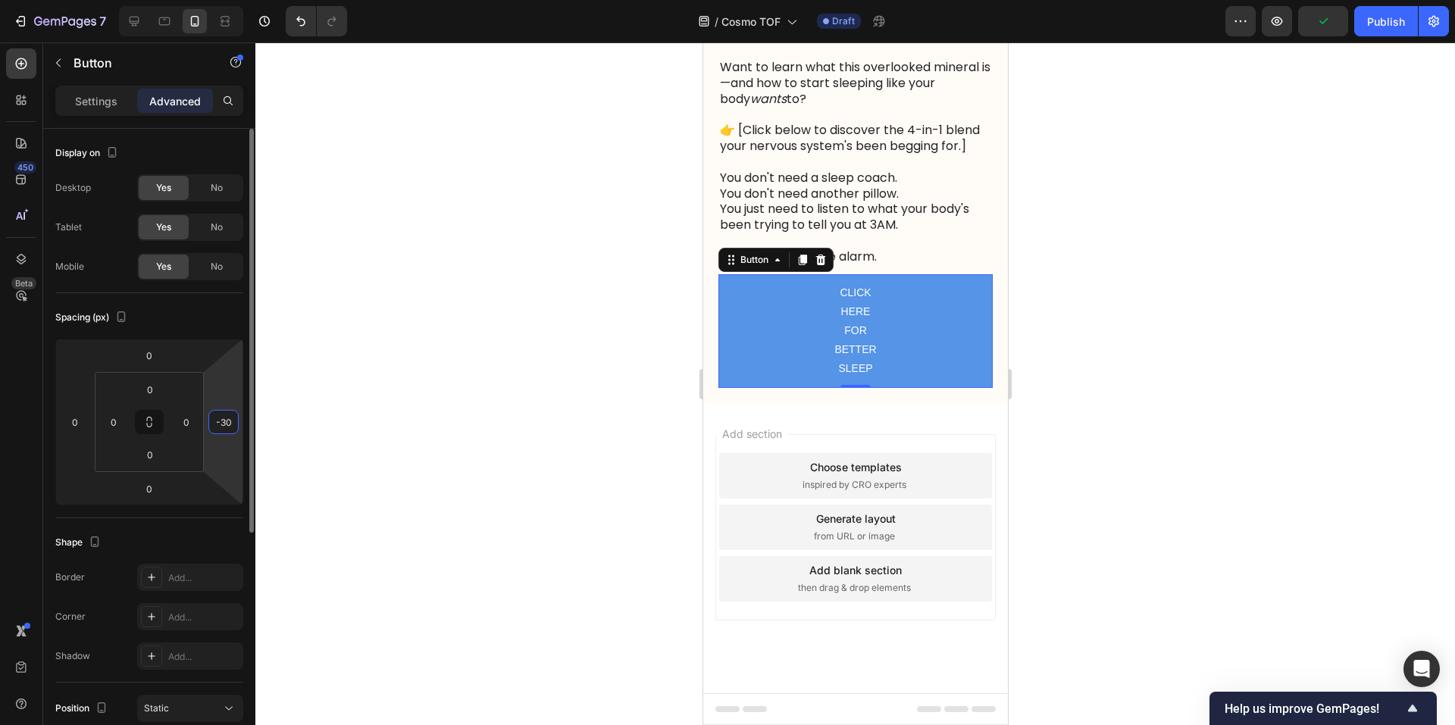
type input "-3"
type input "0"
click at [102, 289] on div "Display on Desktop Yes No Tablet Yes No Mobile Yes No" at bounding box center [149, 211] width 188 height 164
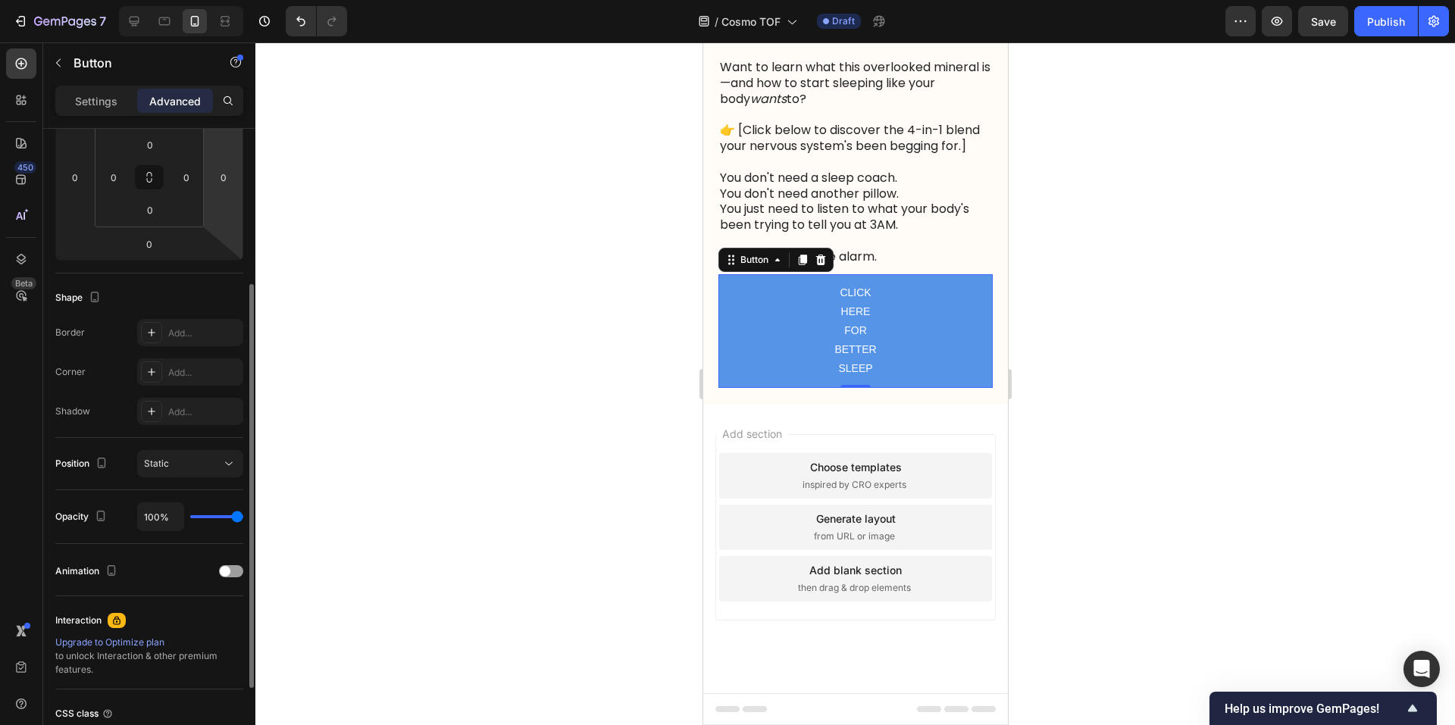
scroll to position [0, 0]
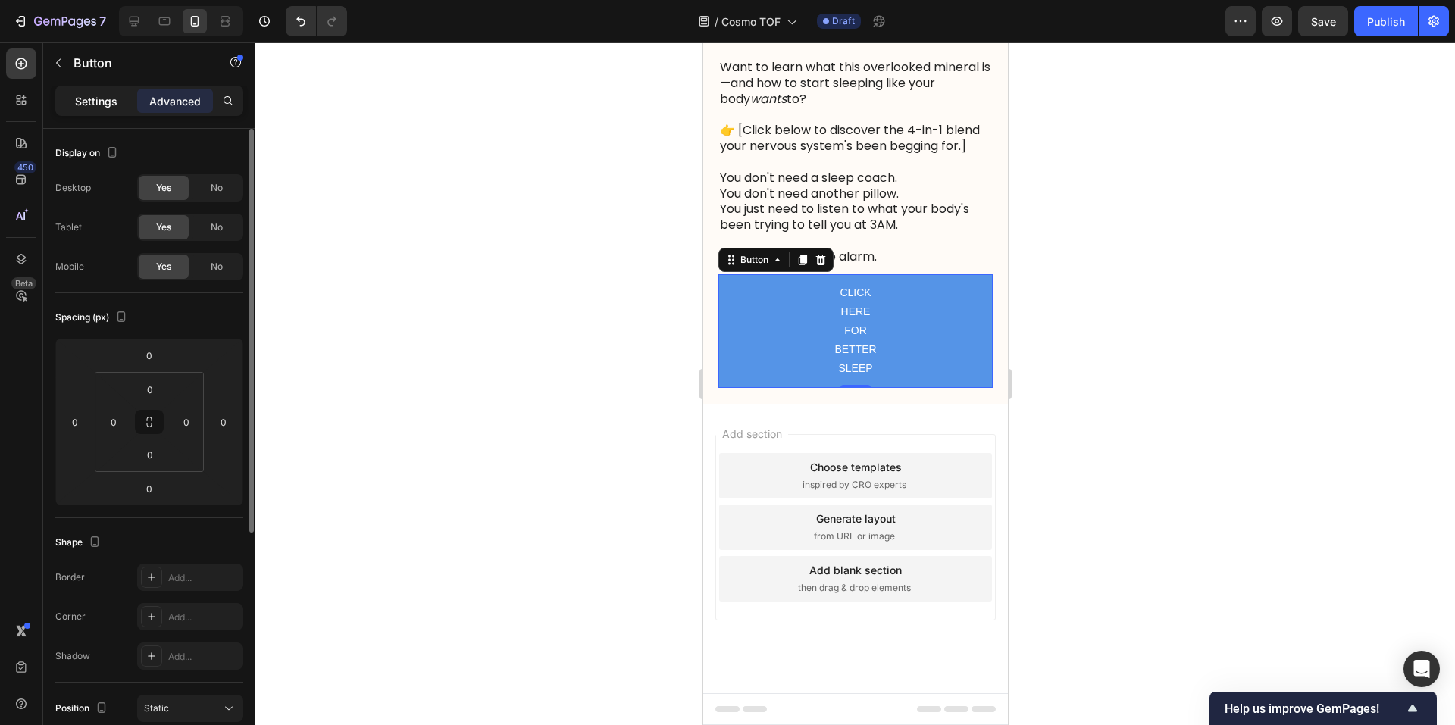
click at [86, 105] on p "Settings" at bounding box center [96, 101] width 42 height 16
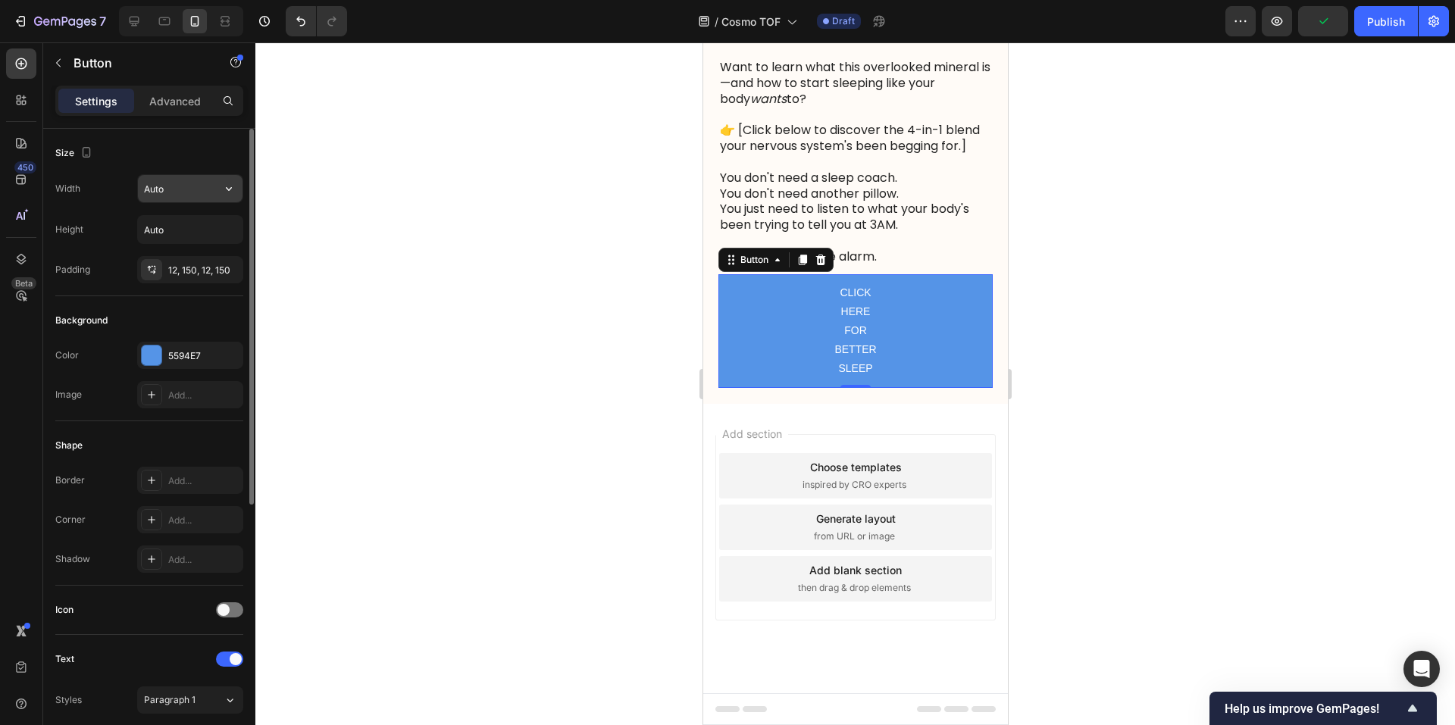
click at [174, 185] on input "Auto" at bounding box center [190, 188] width 105 height 27
click at [224, 192] on icon "button" at bounding box center [228, 188] width 15 height 15
click at [233, 188] on icon "button" at bounding box center [228, 188] width 15 height 15
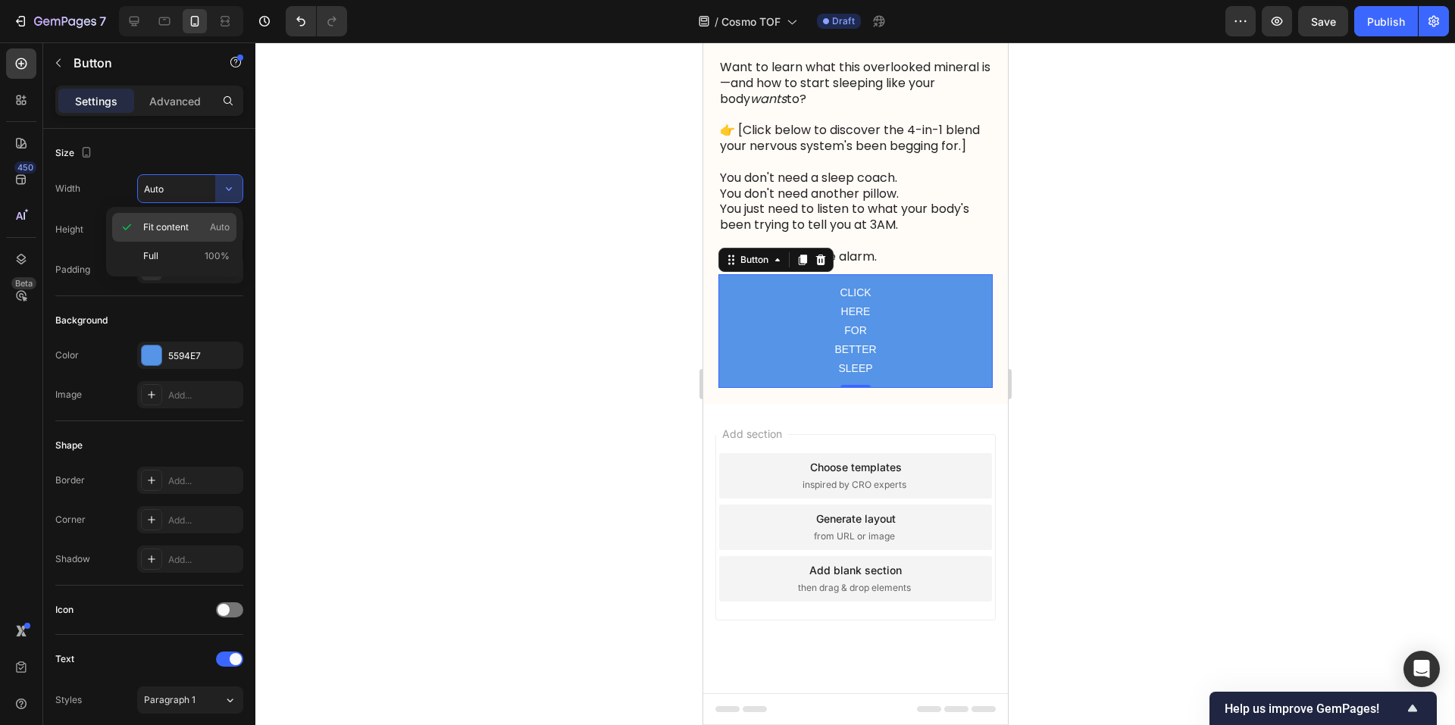
click at [188, 221] on span "Fit content" at bounding box center [165, 228] width 45 height 14
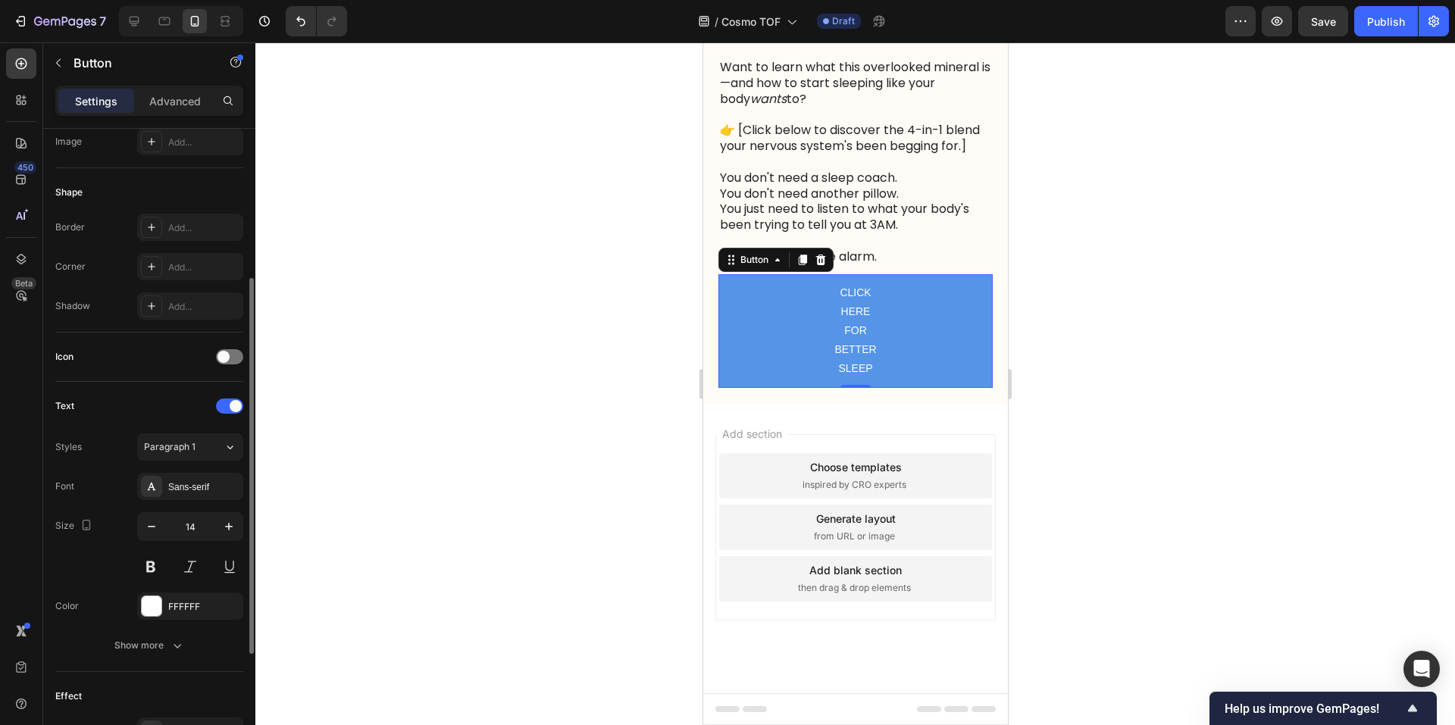
scroll to position [380, 0]
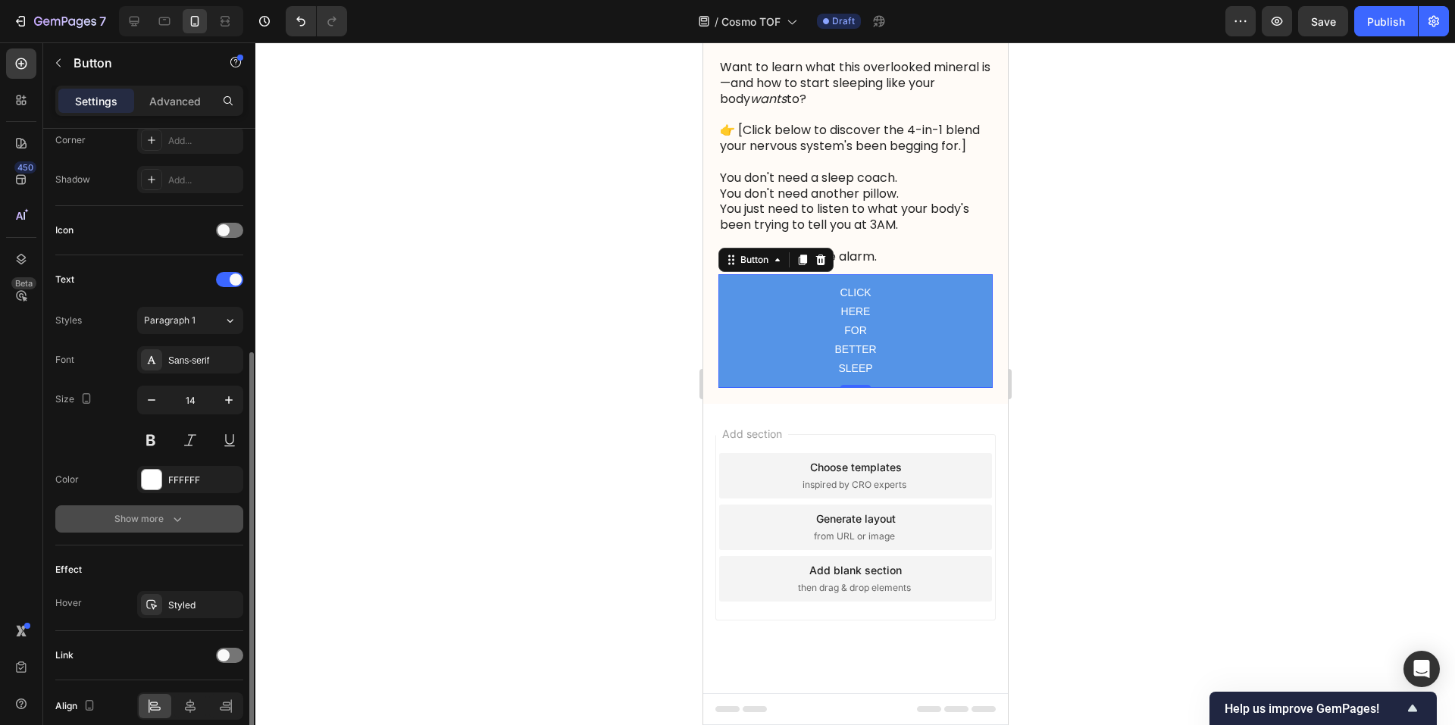
click at [164, 519] on div "Show more" at bounding box center [149, 518] width 70 height 15
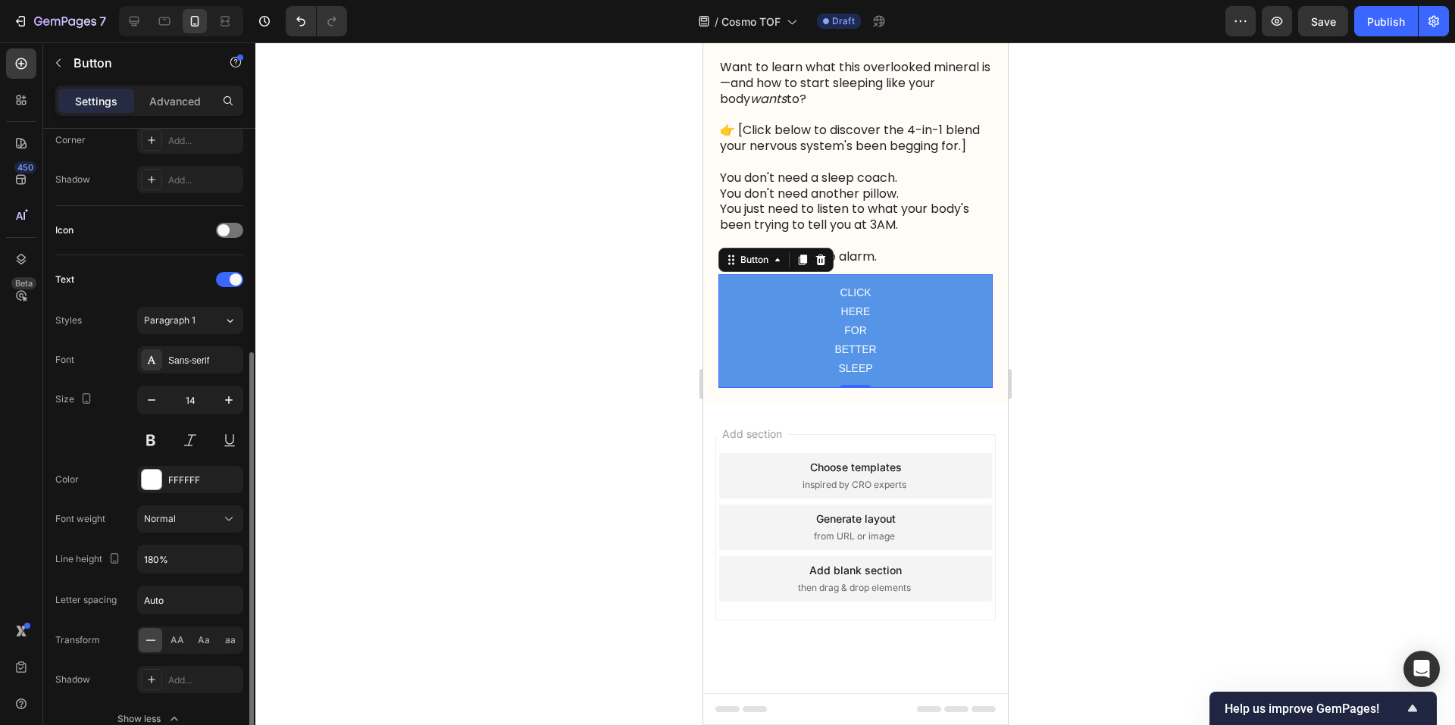
scroll to position [506, 0]
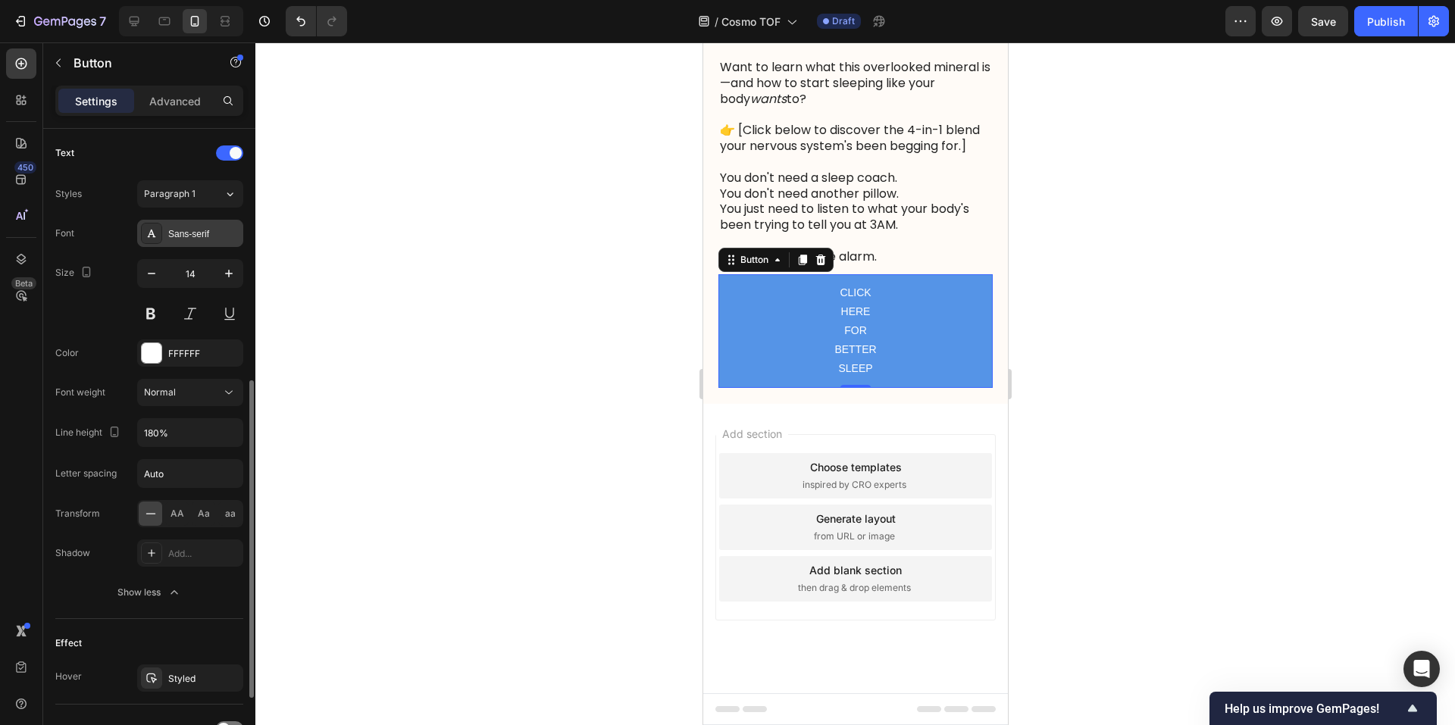
click at [193, 227] on div "Sans-serif" at bounding box center [203, 234] width 71 height 14
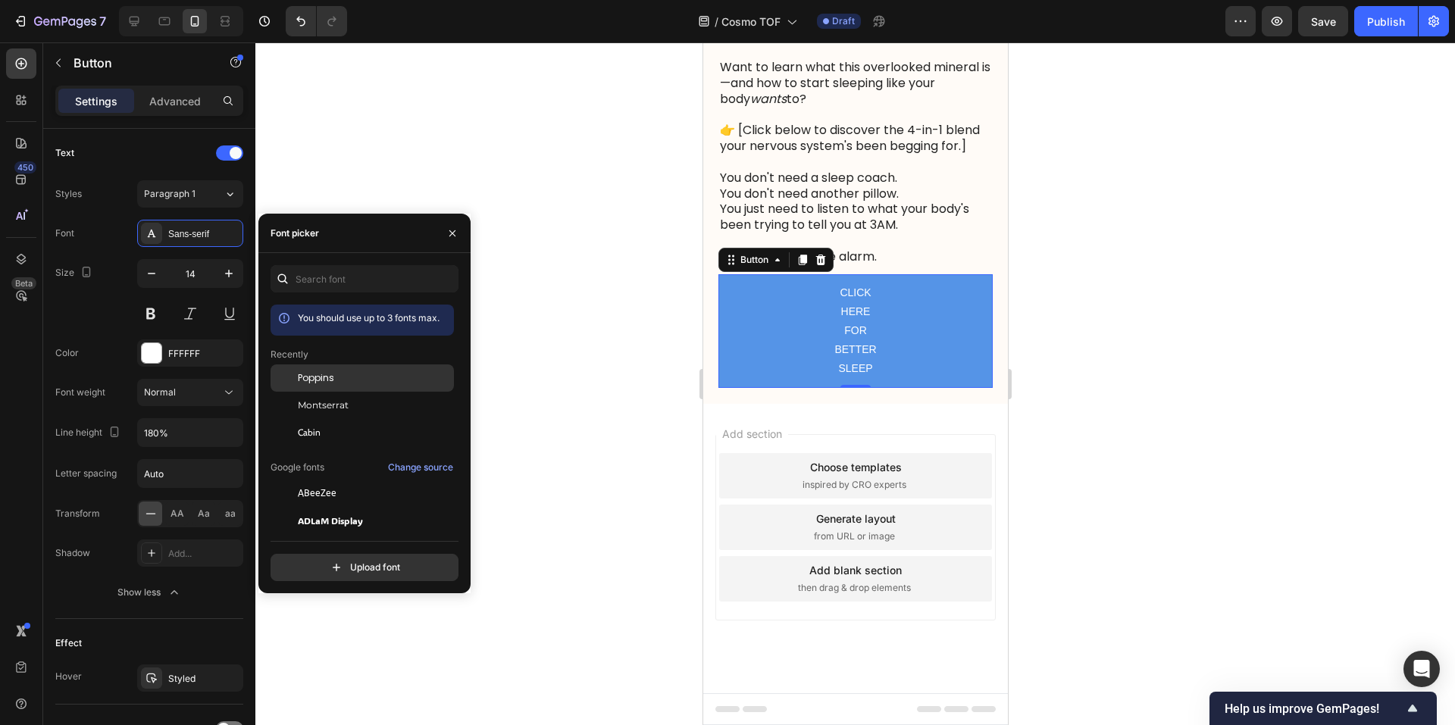
click at [353, 380] on div "Poppins" at bounding box center [374, 378] width 153 height 14
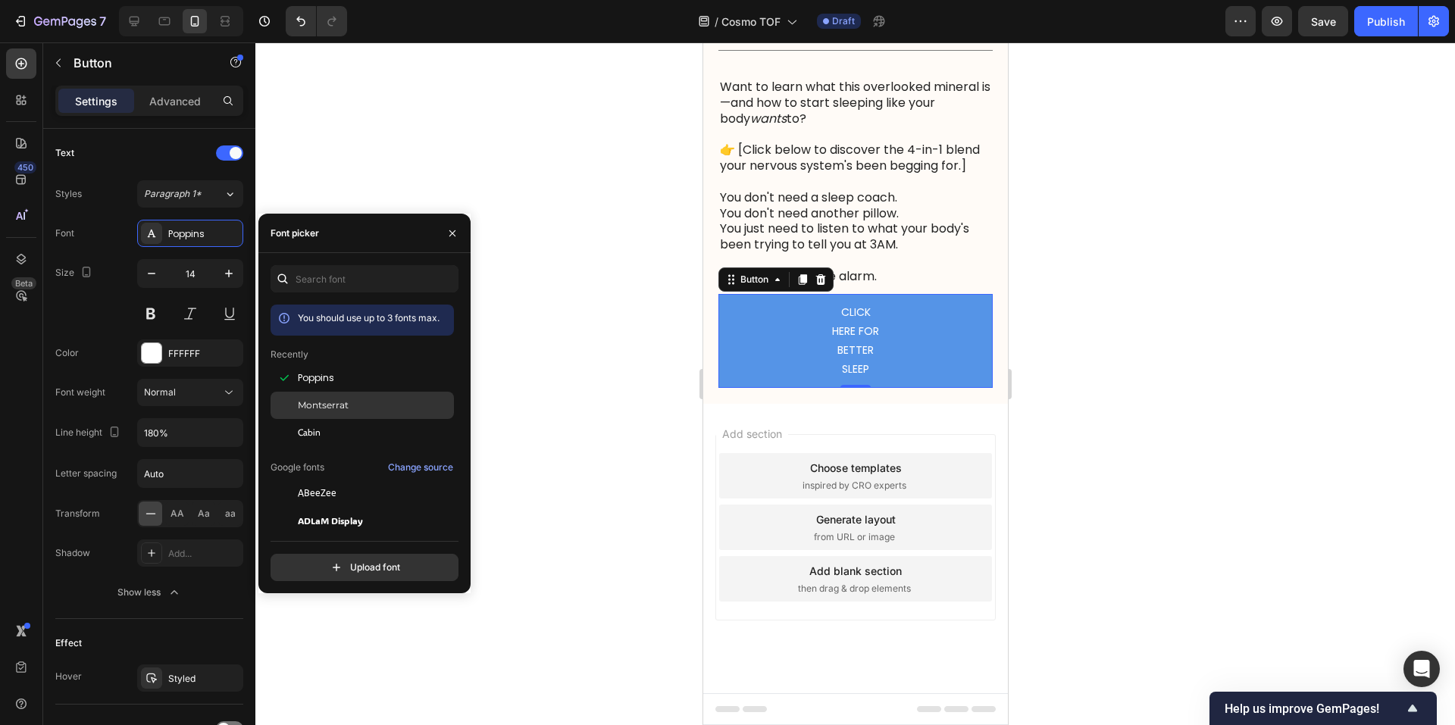
click at [339, 403] on span "Montserrat" at bounding box center [323, 406] width 51 height 14
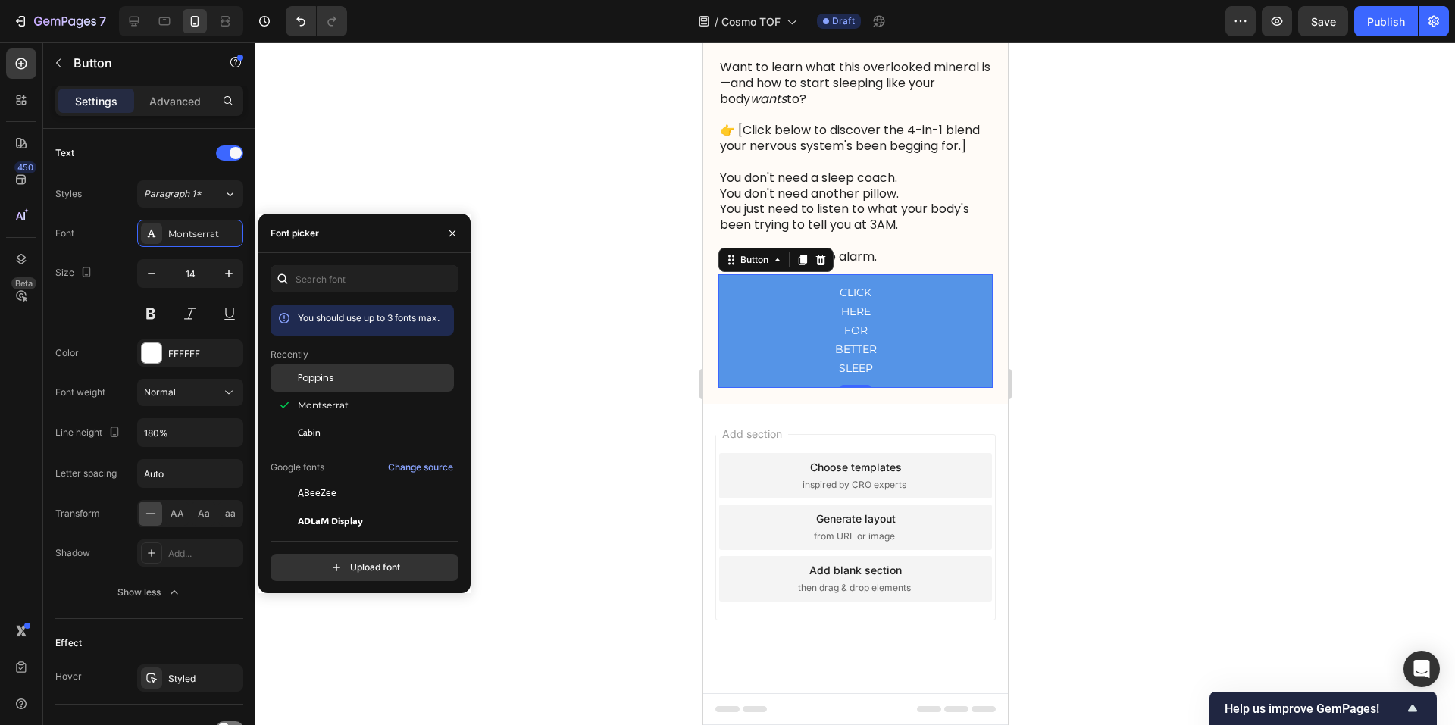
click at [346, 372] on div "Poppins" at bounding box center [374, 378] width 153 height 14
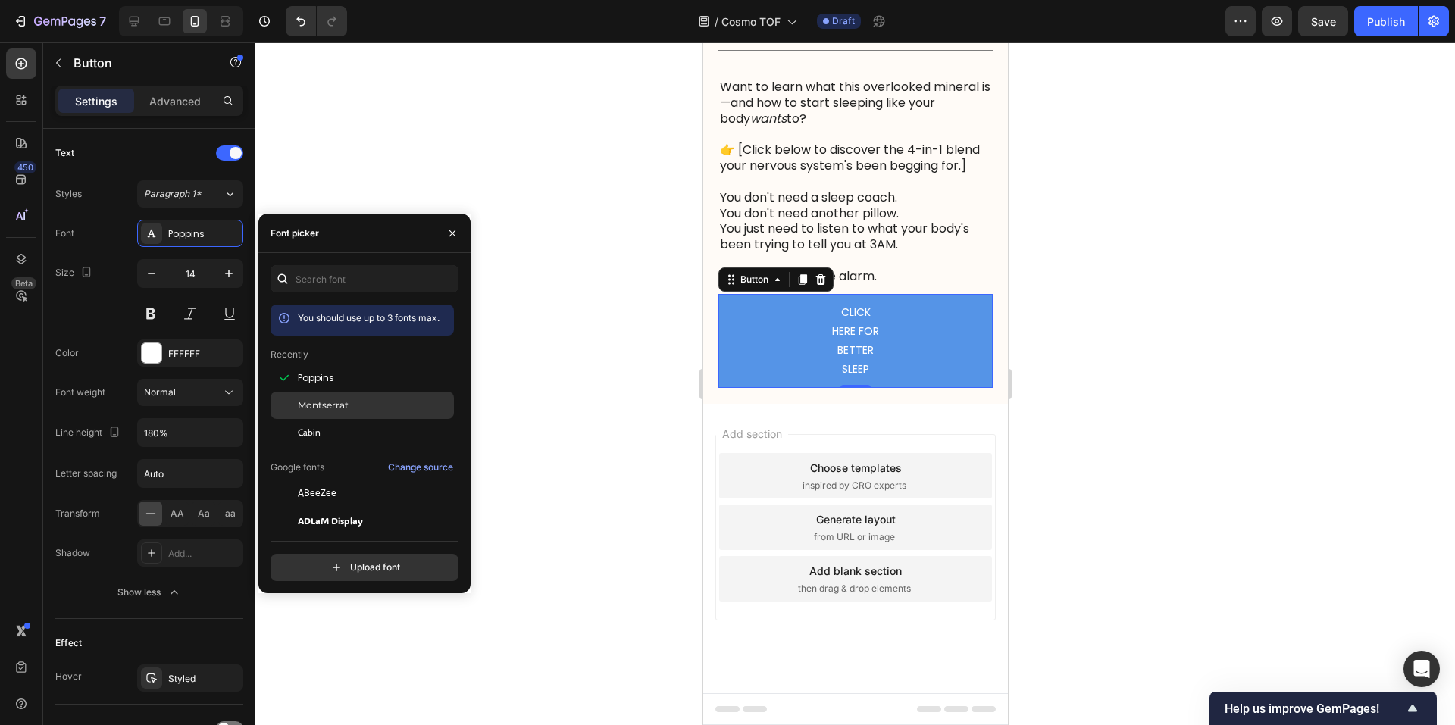
click at [349, 396] on div "Montserrat" at bounding box center [362, 405] width 183 height 27
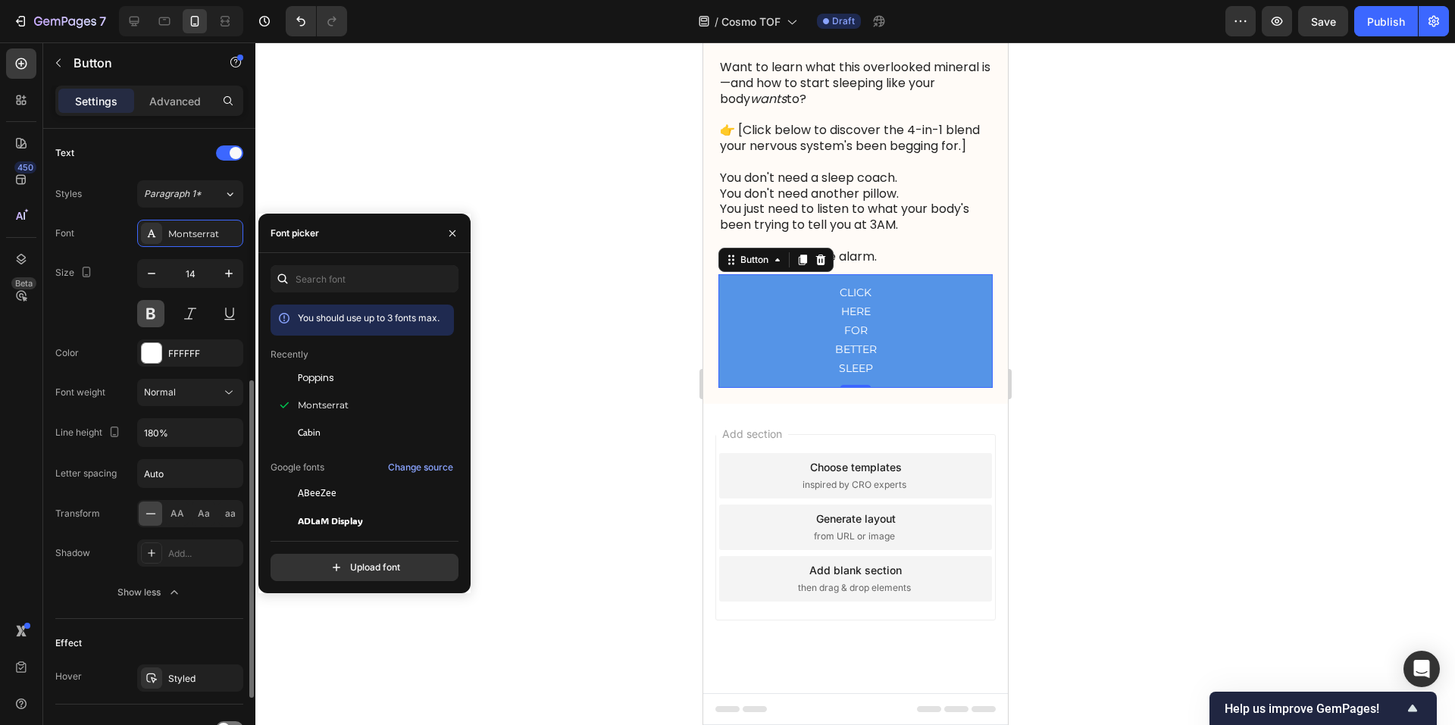
click at [158, 311] on button at bounding box center [150, 313] width 27 height 27
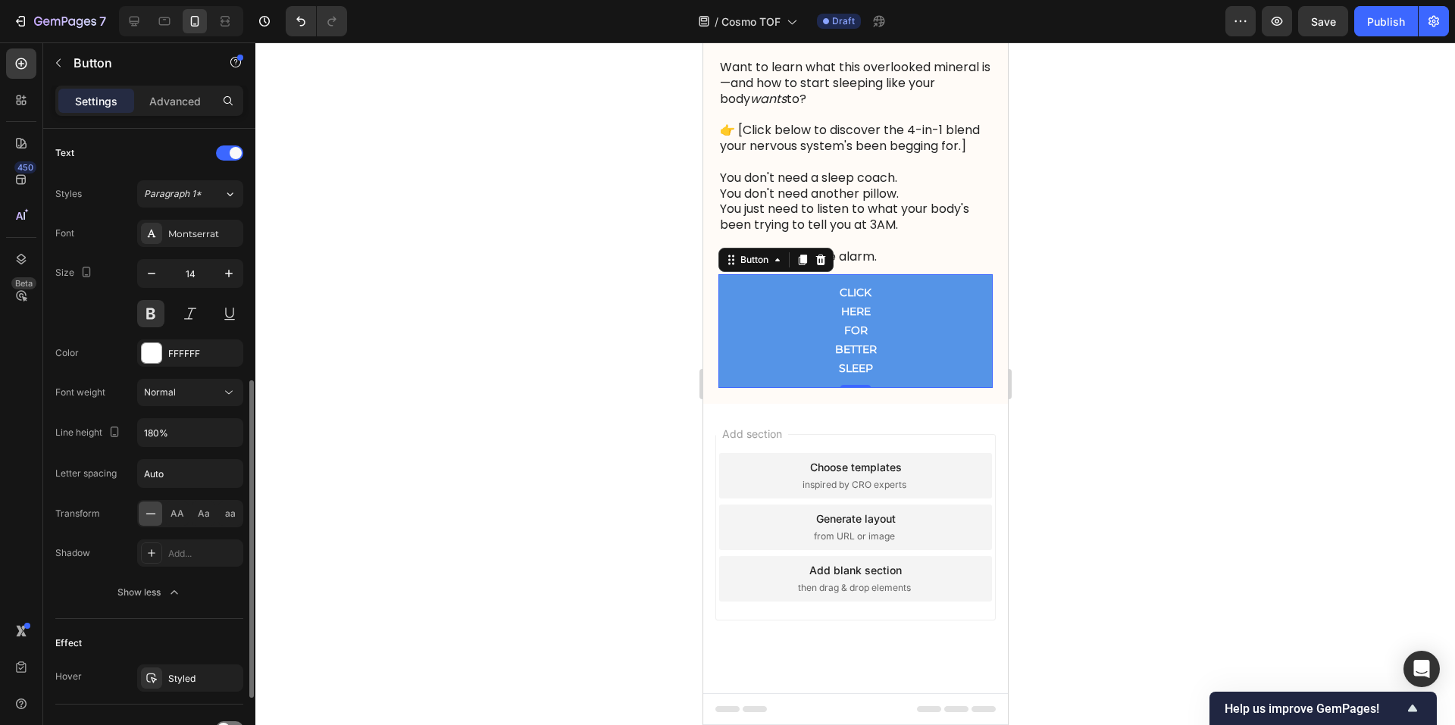
click at [105, 303] on div "Size 14" at bounding box center [149, 293] width 188 height 68
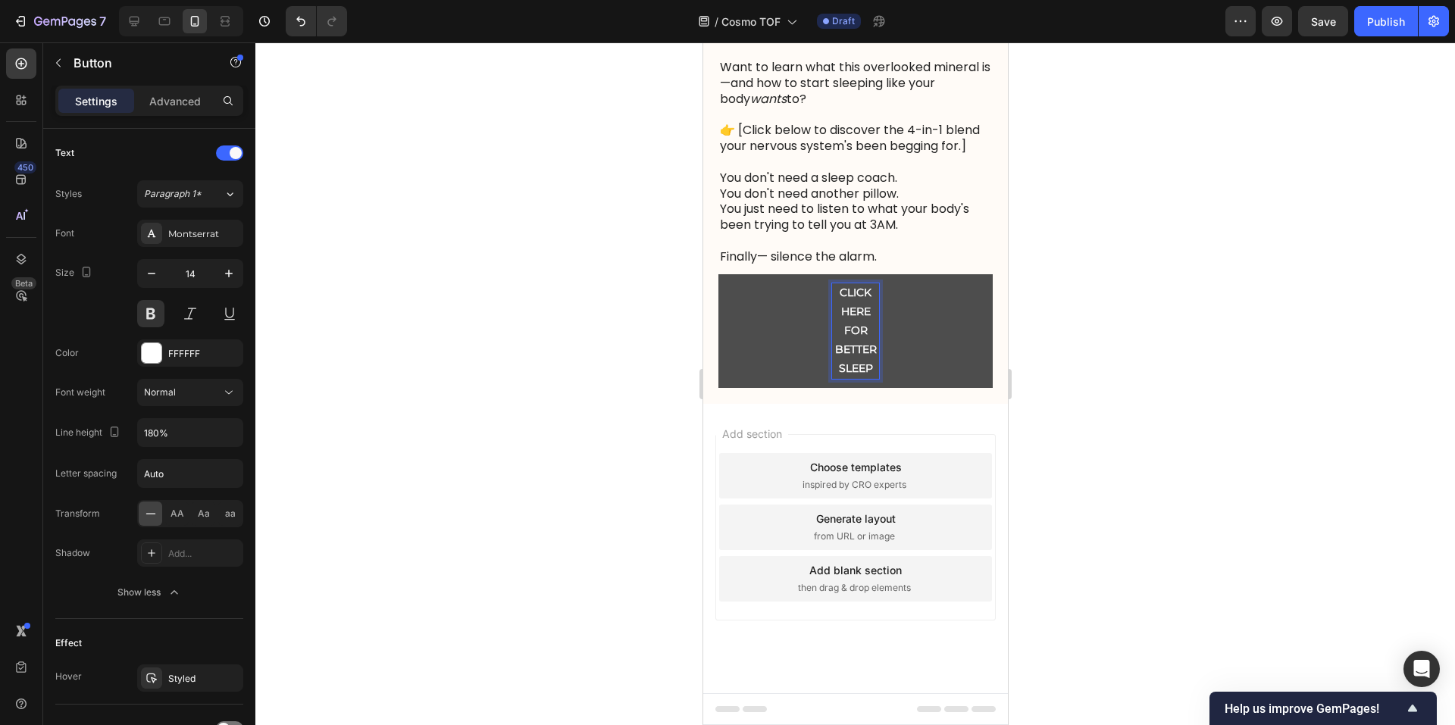
click at [864, 379] on p "CLICK HERE FOR BETTER SLEEP" at bounding box center [854, 330] width 47 height 95
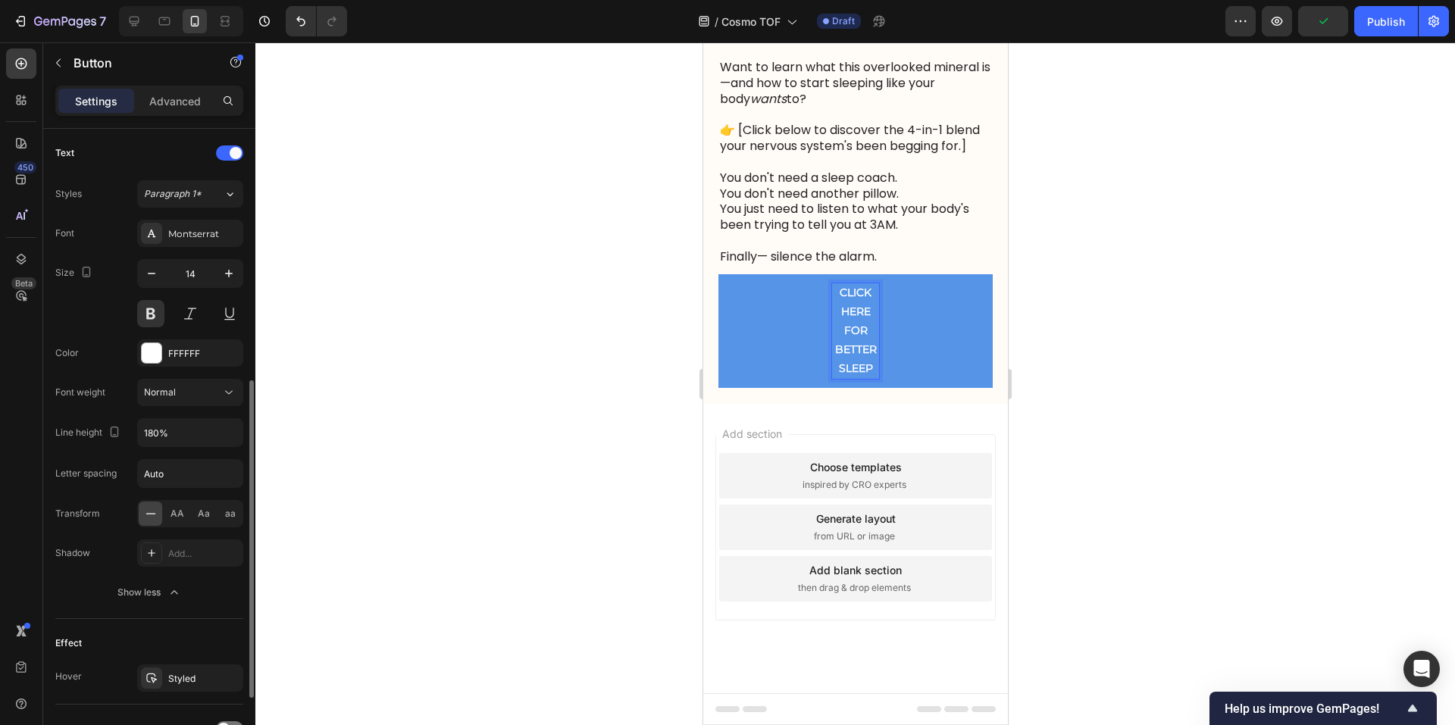
scroll to position [0, 0]
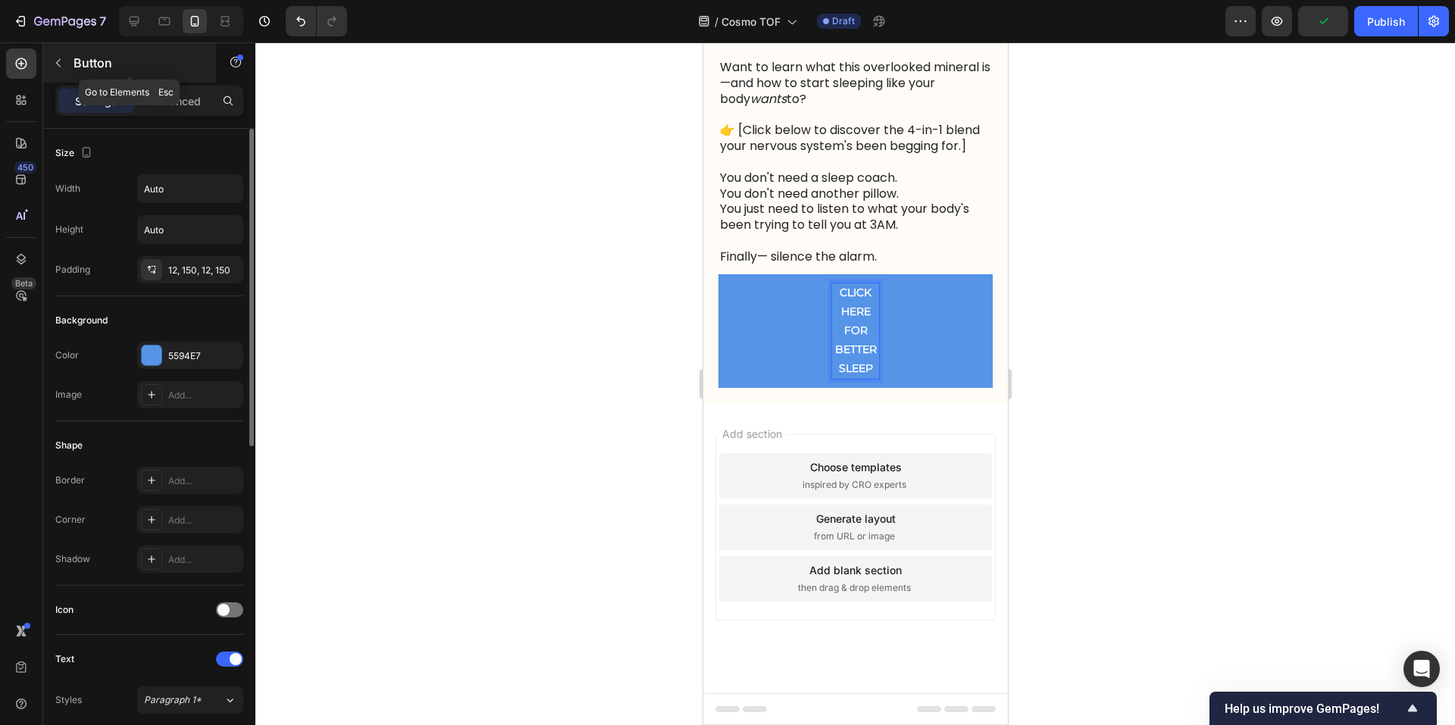
click at [62, 68] on icon "button" at bounding box center [58, 63] width 12 height 12
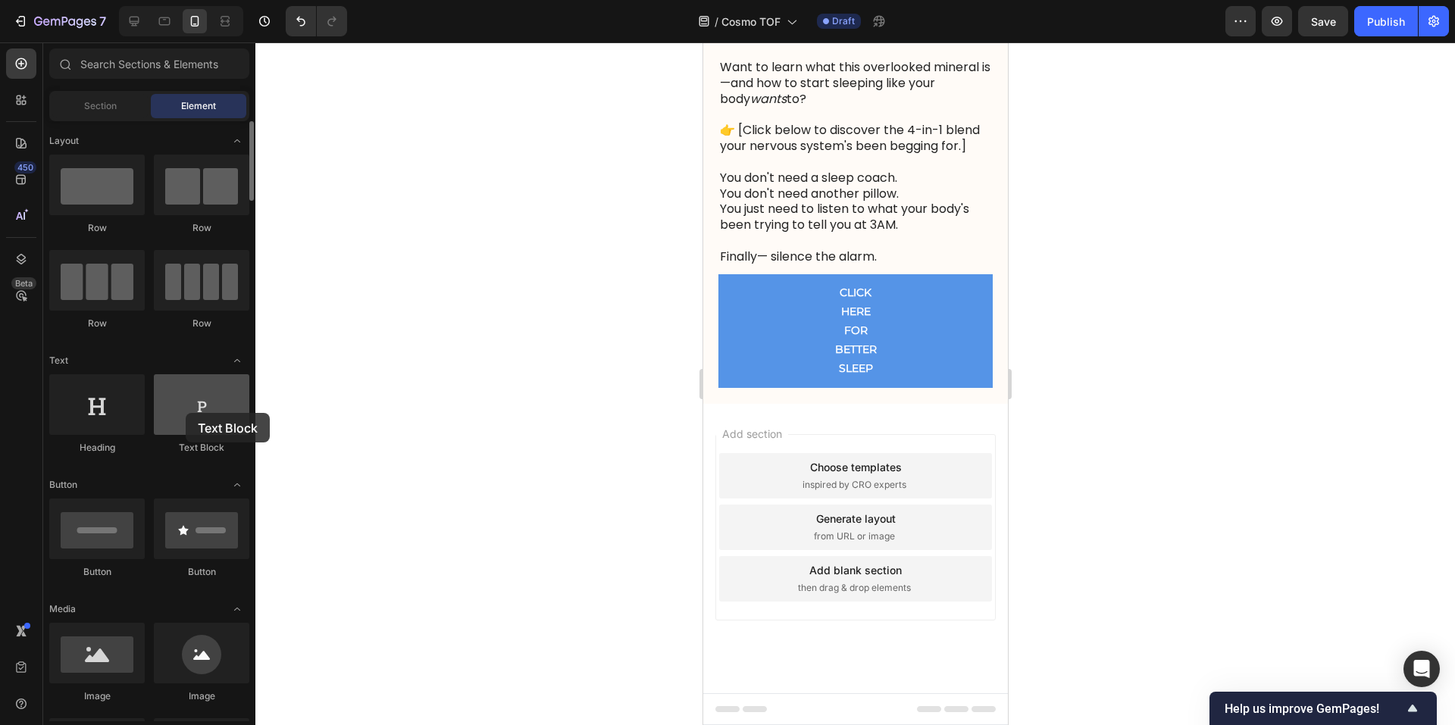
drag, startPoint x: 203, startPoint y: 416, endPoint x: 187, endPoint y: 404, distance: 20.0
click at [183, 406] on div at bounding box center [201, 404] width 95 height 61
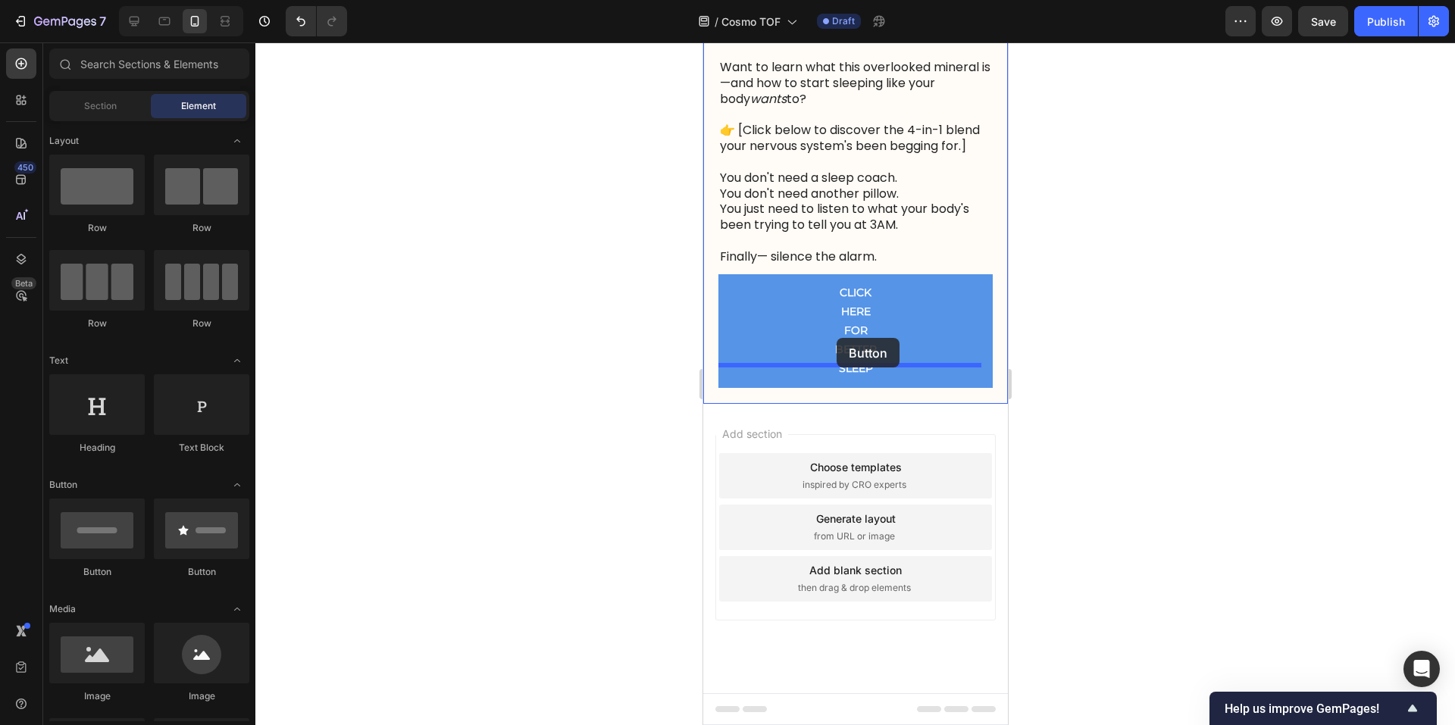
drag, startPoint x: 902, startPoint y: 567, endPoint x: 836, endPoint y: 338, distance: 238.1
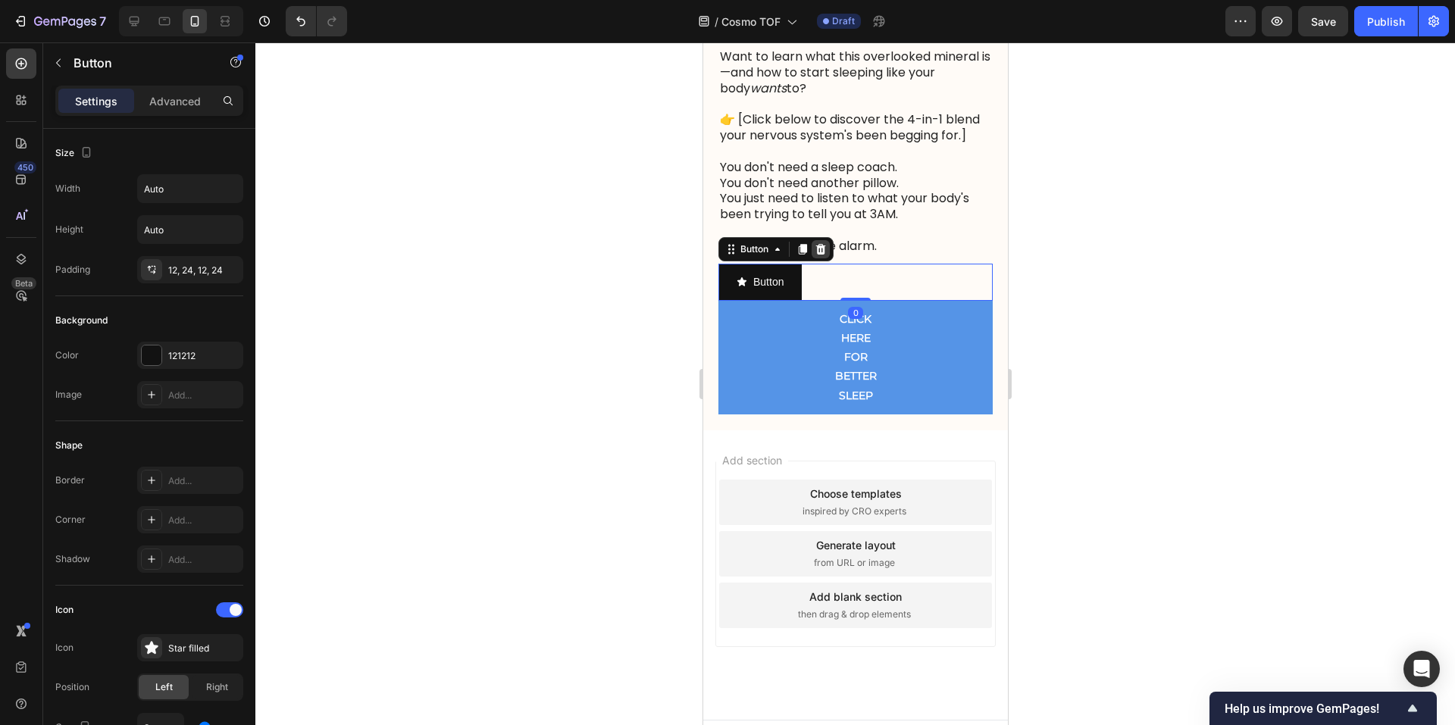
click at [824, 255] on icon at bounding box center [820, 249] width 12 height 12
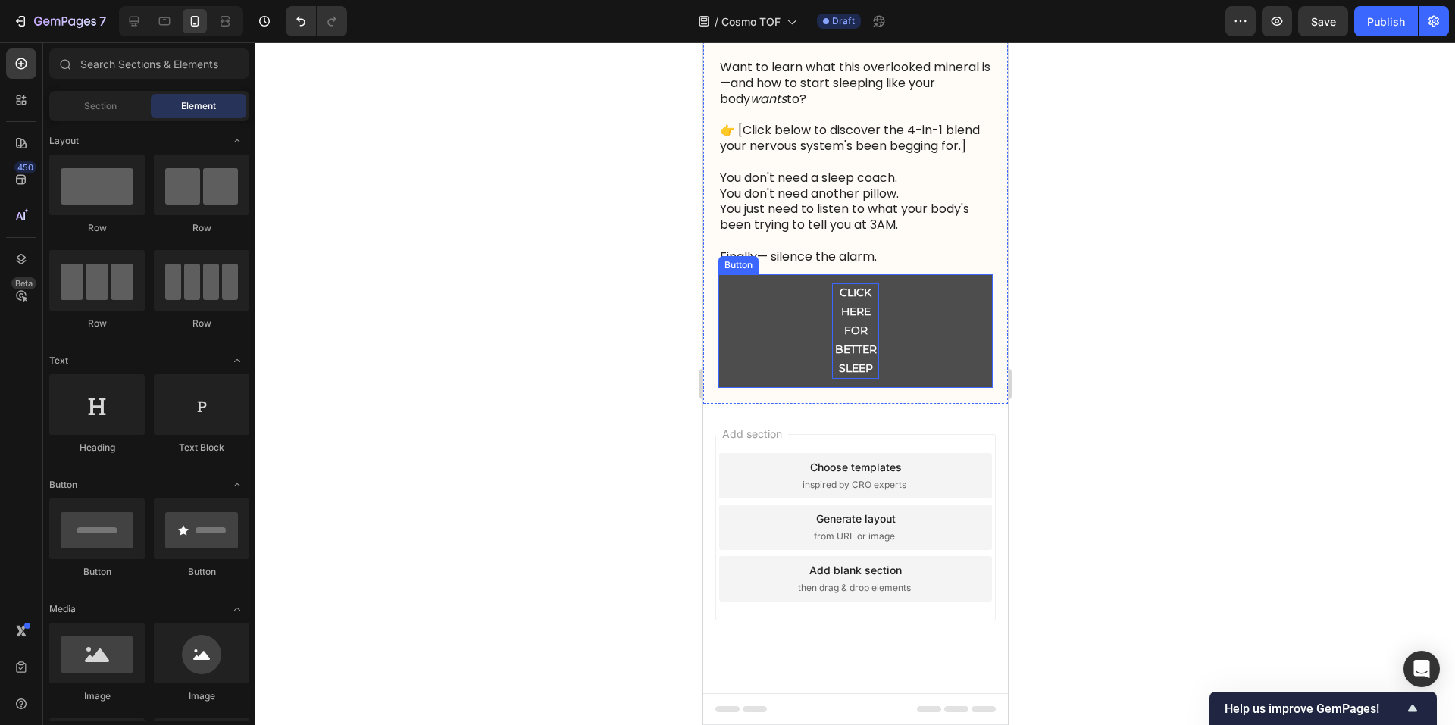
click at [849, 379] on p "CLICK HERE FOR BETTER SLEEP" at bounding box center [854, 330] width 47 height 95
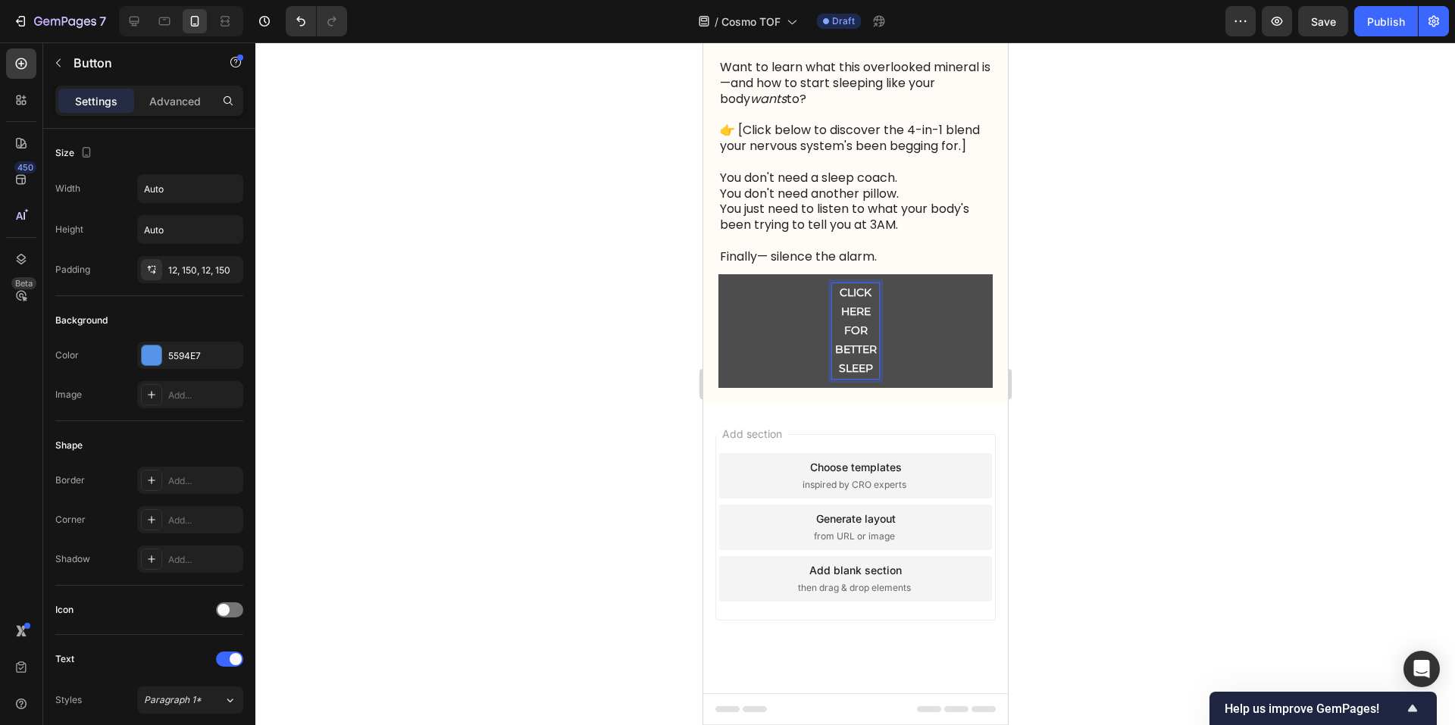
click at [868, 388] on button "CLICK HERE FOR BETTER SLEEP" at bounding box center [855, 331] width 274 height 114
click at [962, 388] on button "CLICK HERE FOR BETTER SLEEP" at bounding box center [855, 331] width 274 height 114
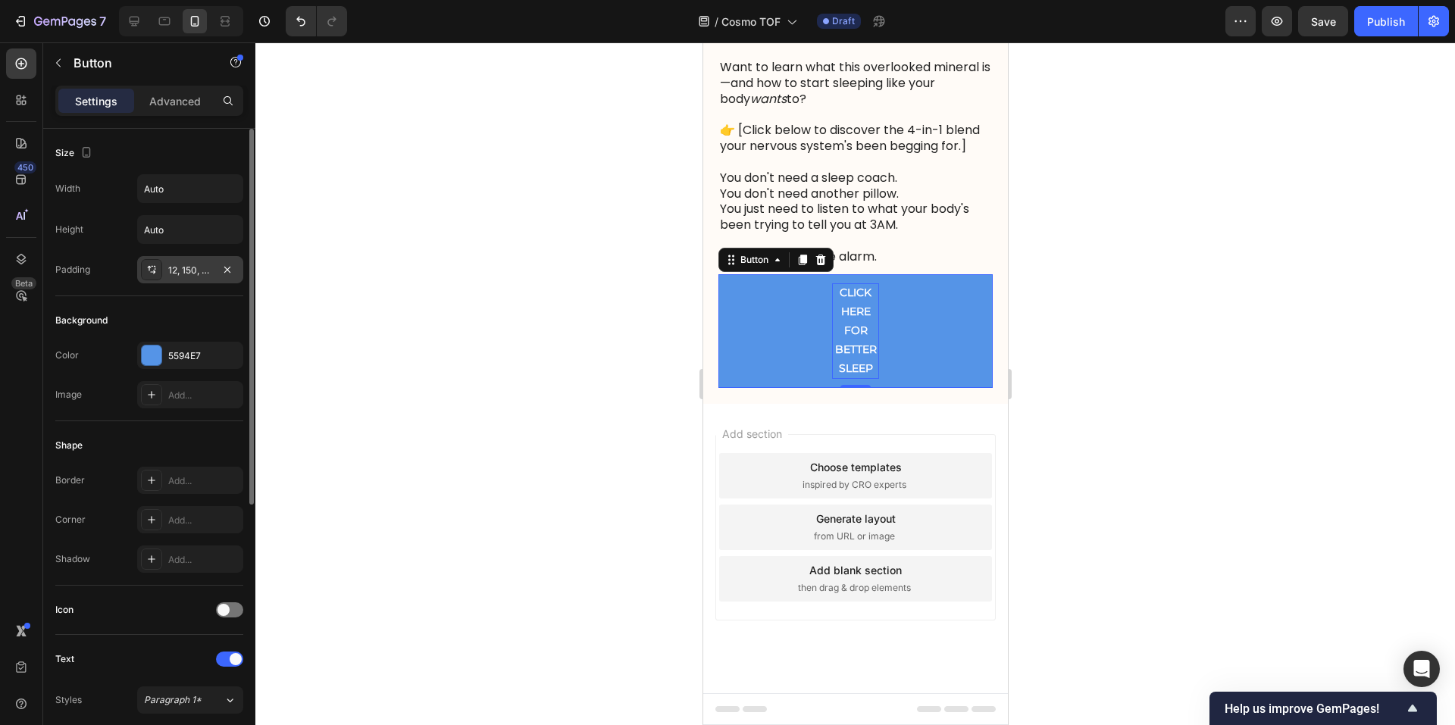
click at [204, 269] on div "12, 150, 12, 150" at bounding box center [190, 271] width 44 height 14
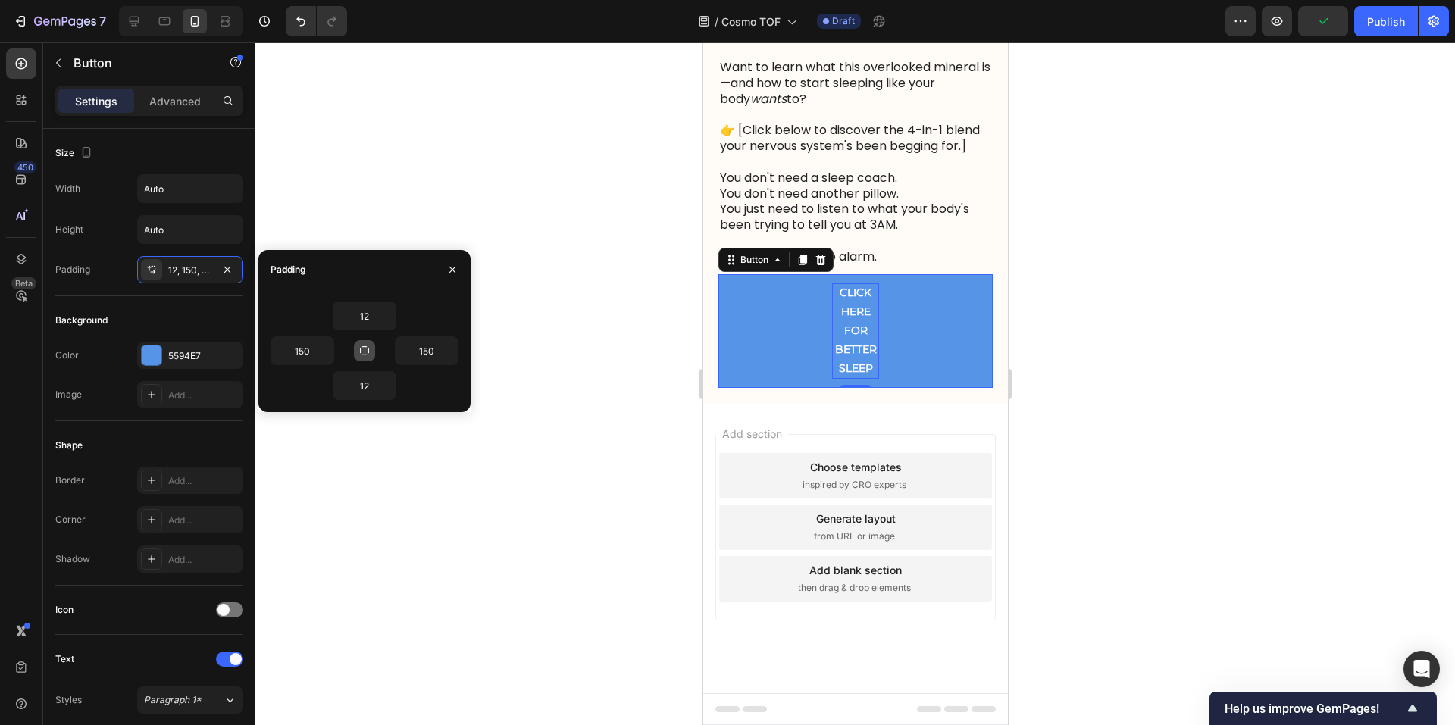
click at [365, 349] on icon "button" at bounding box center [364, 351] width 12 height 12
type input "12"
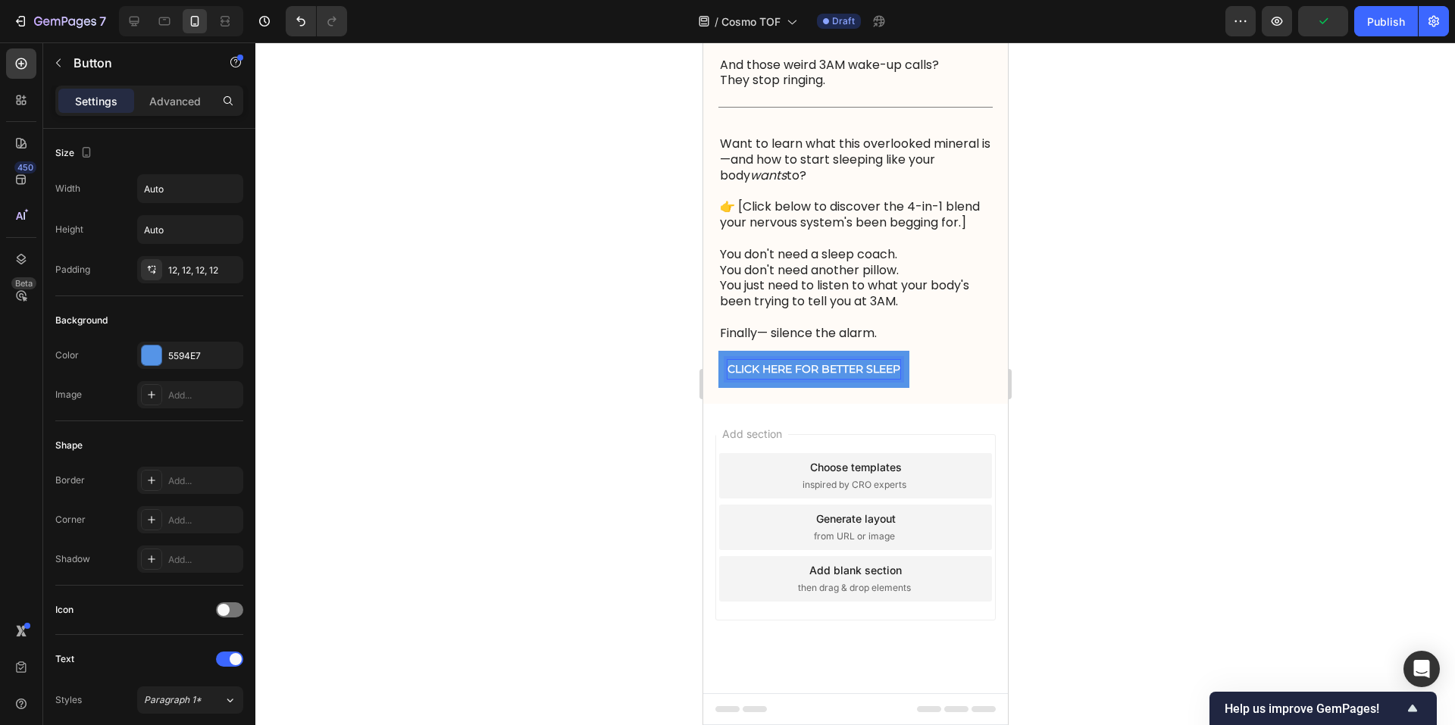
click at [896, 373] on p "CLICK HERE FOR BETTER SLEEP" at bounding box center [813, 369] width 173 height 19
click at [718, 351] on button "CLICK HERE FOR BETTER SLEEP-->" at bounding box center [820, 369] width 205 height 37
click at [899, 372] on p "CLICK HERE FOR BETTER SLEEP ➜" at bounding box center [818, 369] width 182 height 19
click at [718, 351] on button "CLICK HERE FOR BETTER SLEEP ➜" at bounding box center [818, 369] width 200 height 37
click at [958, 386] on div "CLICK HERE FOR BETTER SLEEP ➜ Button 0" at bounding box center [855, 369] width 274 height 37
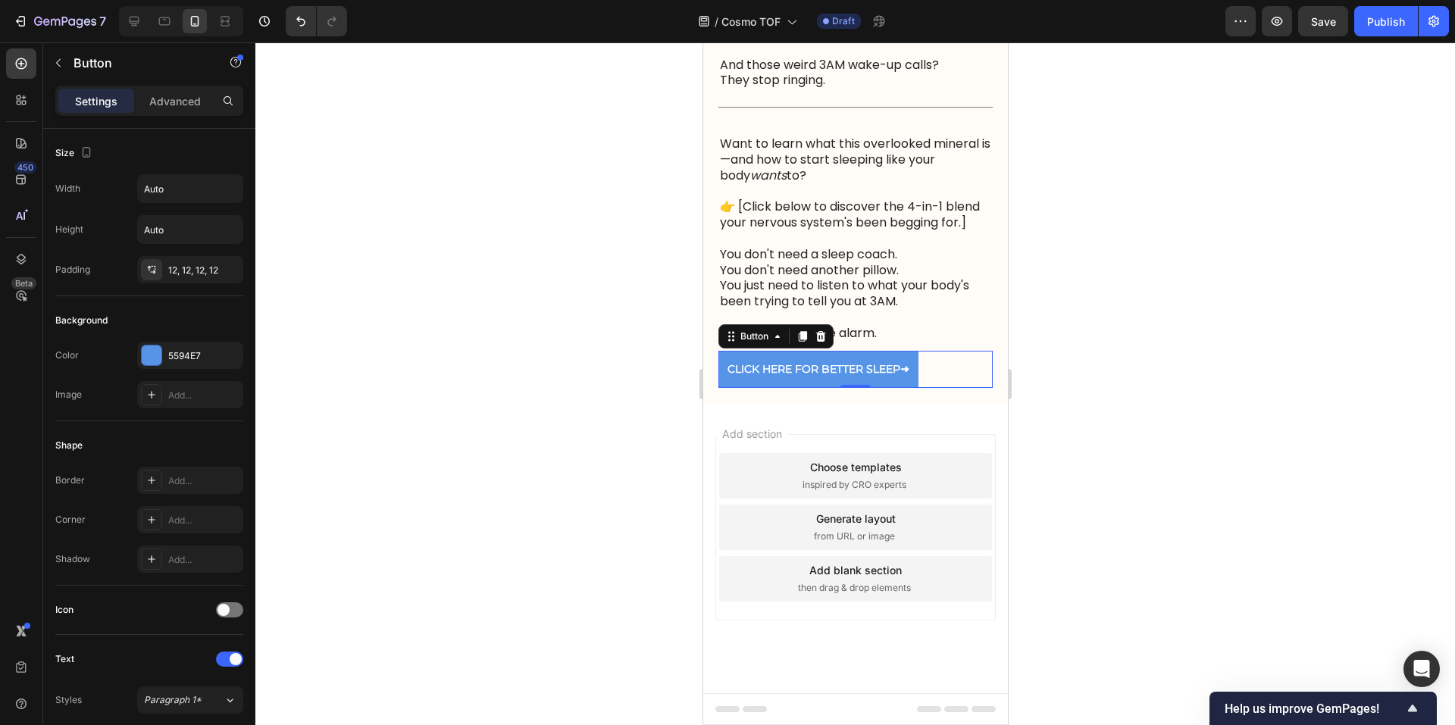
click at [940, 377] on div "CLICK HERE FOR BETTER SLEEP ➜ Button 0" at bounding box center [855, 369] width 274 height 37
click at [186, 272] on div "12, 12, 12, 12" at bounding box center [190, 271] width 44 height 14
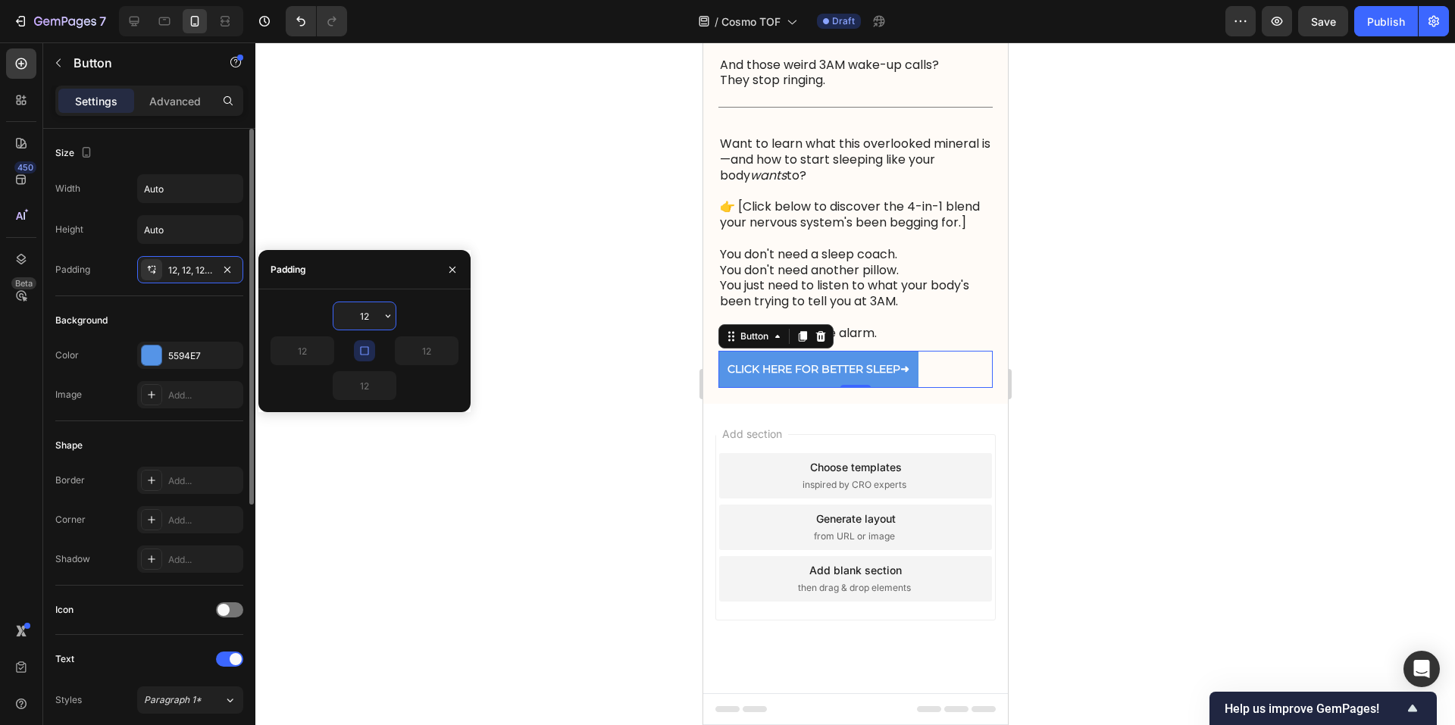
click at [180, 308] on div "Background" at bounding box center [149, 320] width 188 height 24
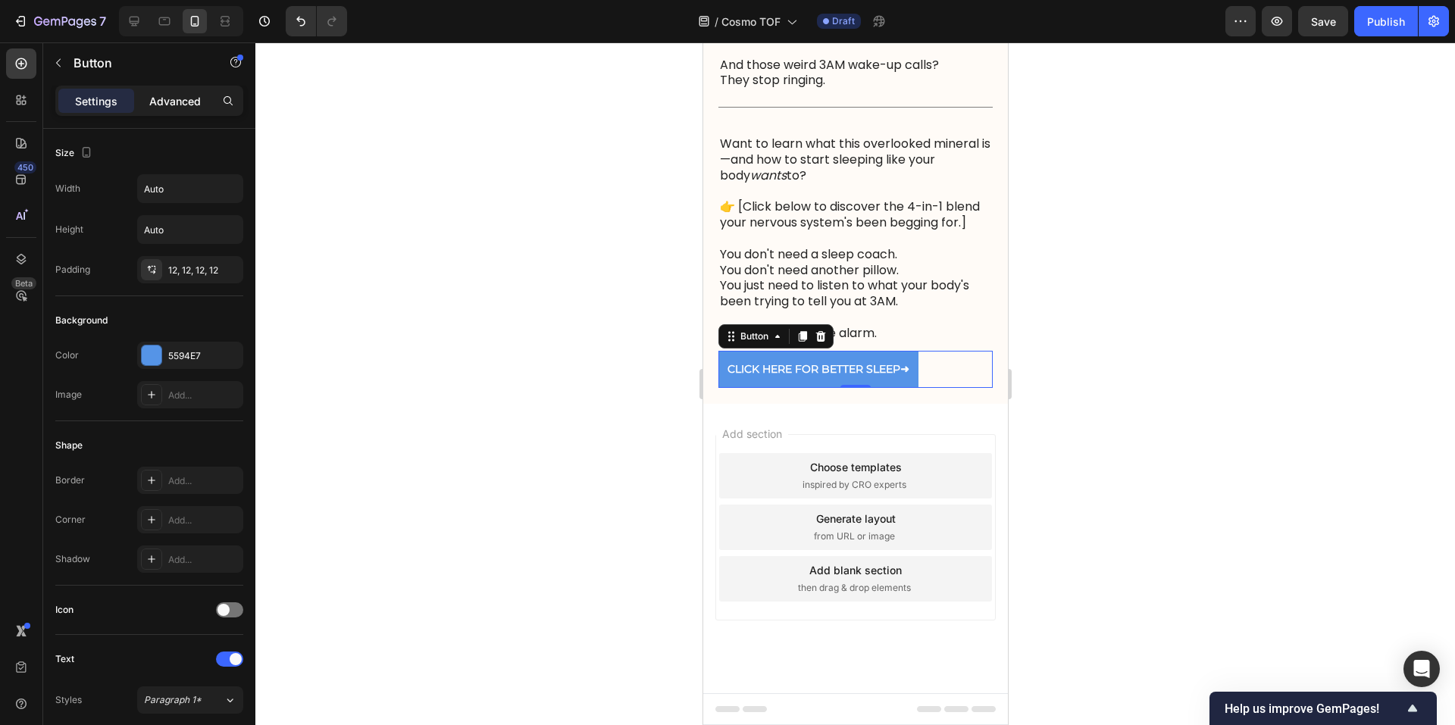
click at [174, 92] on div "Advanced" at bounding box center [175, 101] width 76 height 24
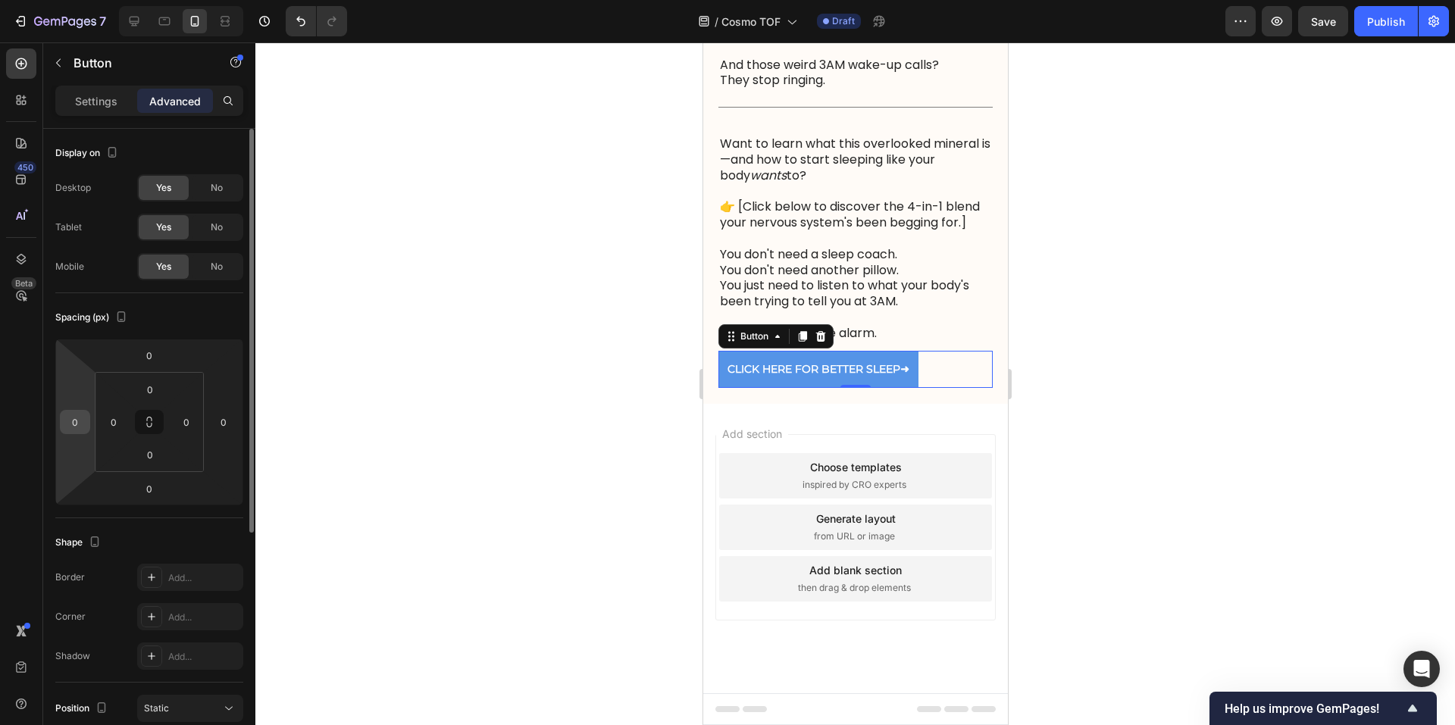
click at [75, 417] on input "0" at bounding box center [75, 422] width 23 height 23
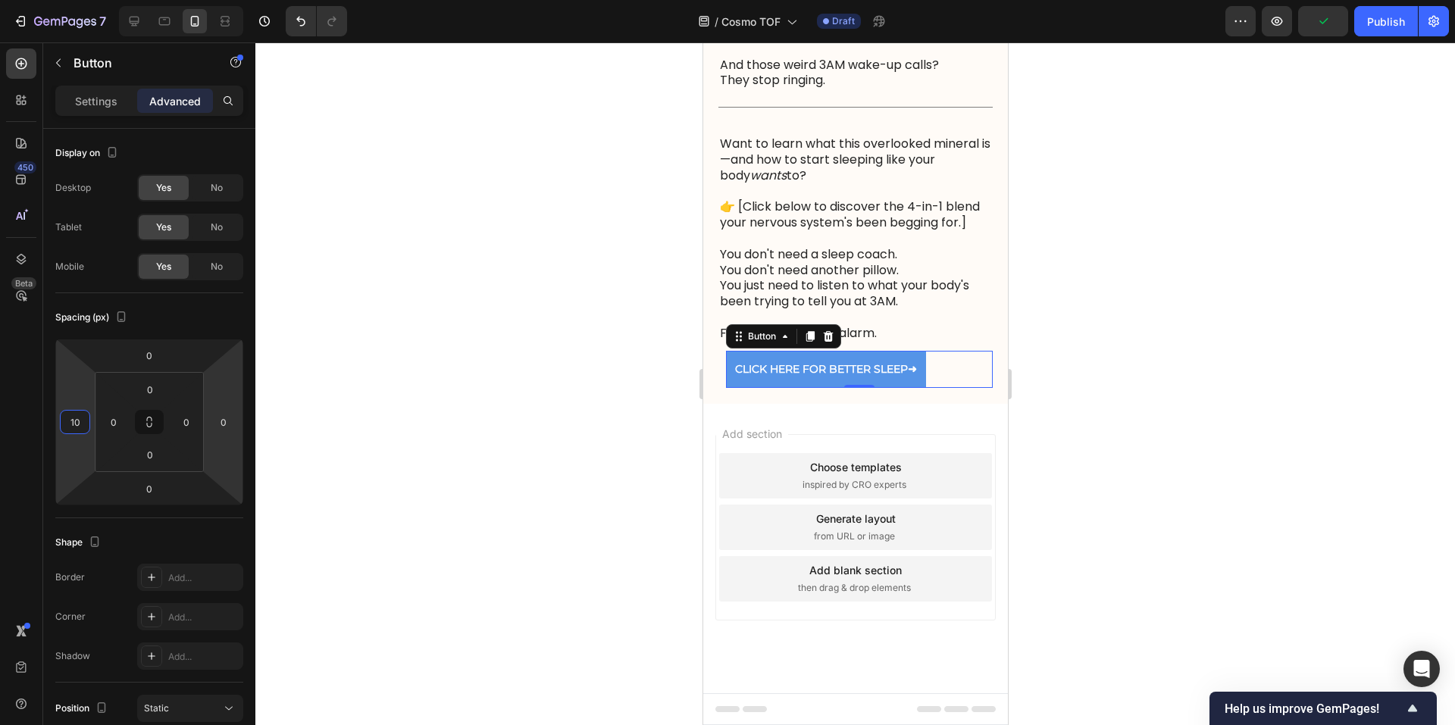
type input "1"
type input "2"
type input "40"
click at [1219, 352] on div at bounding box center [855, 383] width 1200 height 683
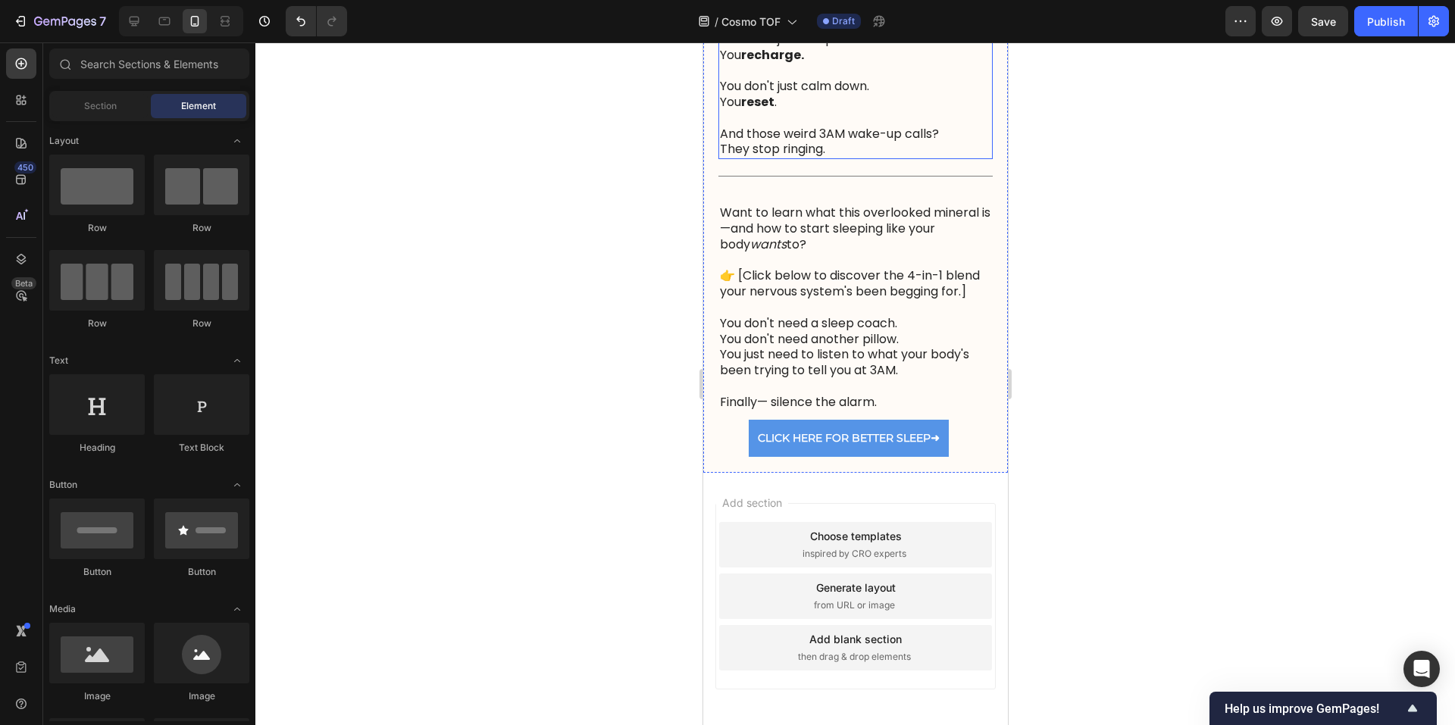
scroll to position [2479, 0]
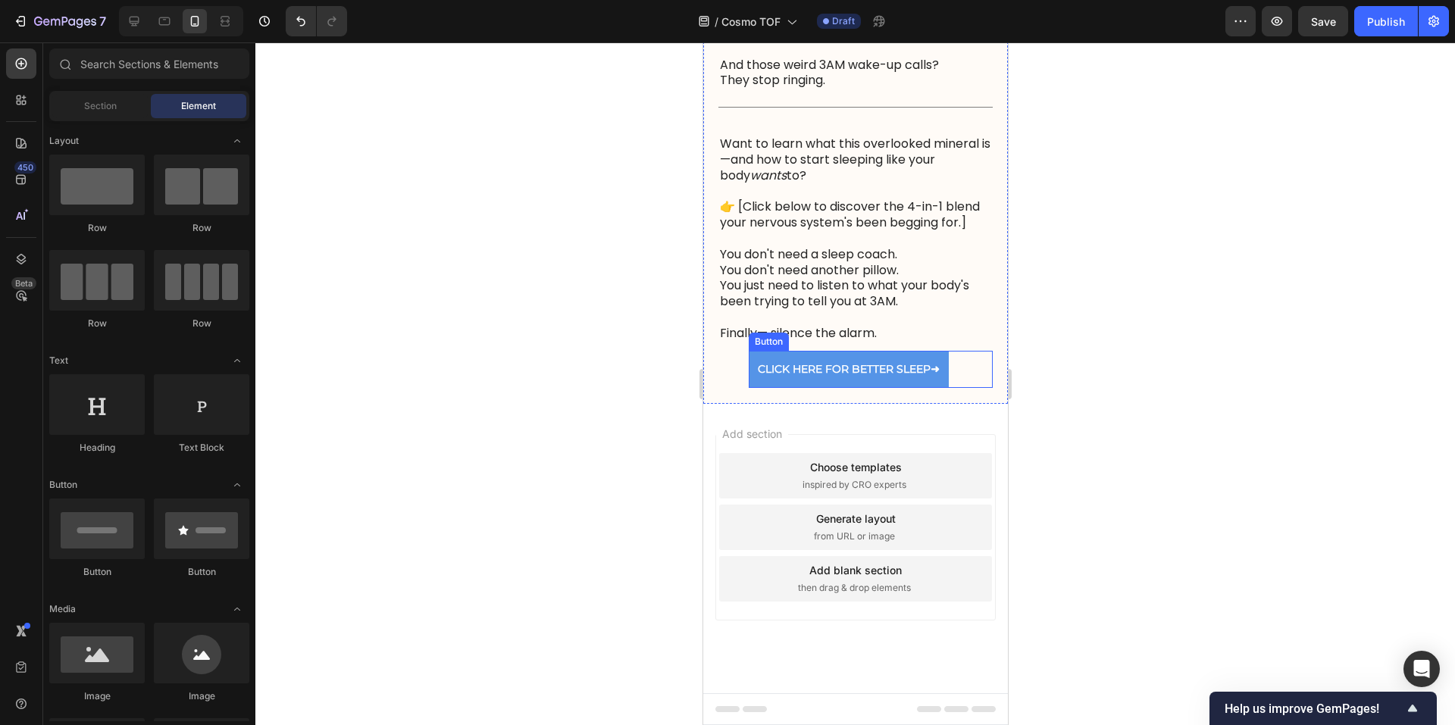
click at [1081, 423] on div at bounding box center [855, 383] width 1200 height 683
click at [961, 372] on div "CLICK HERE FOR BETTER SLEEP ➜ Button" at bounding box center [870, 369] width 244 height 37
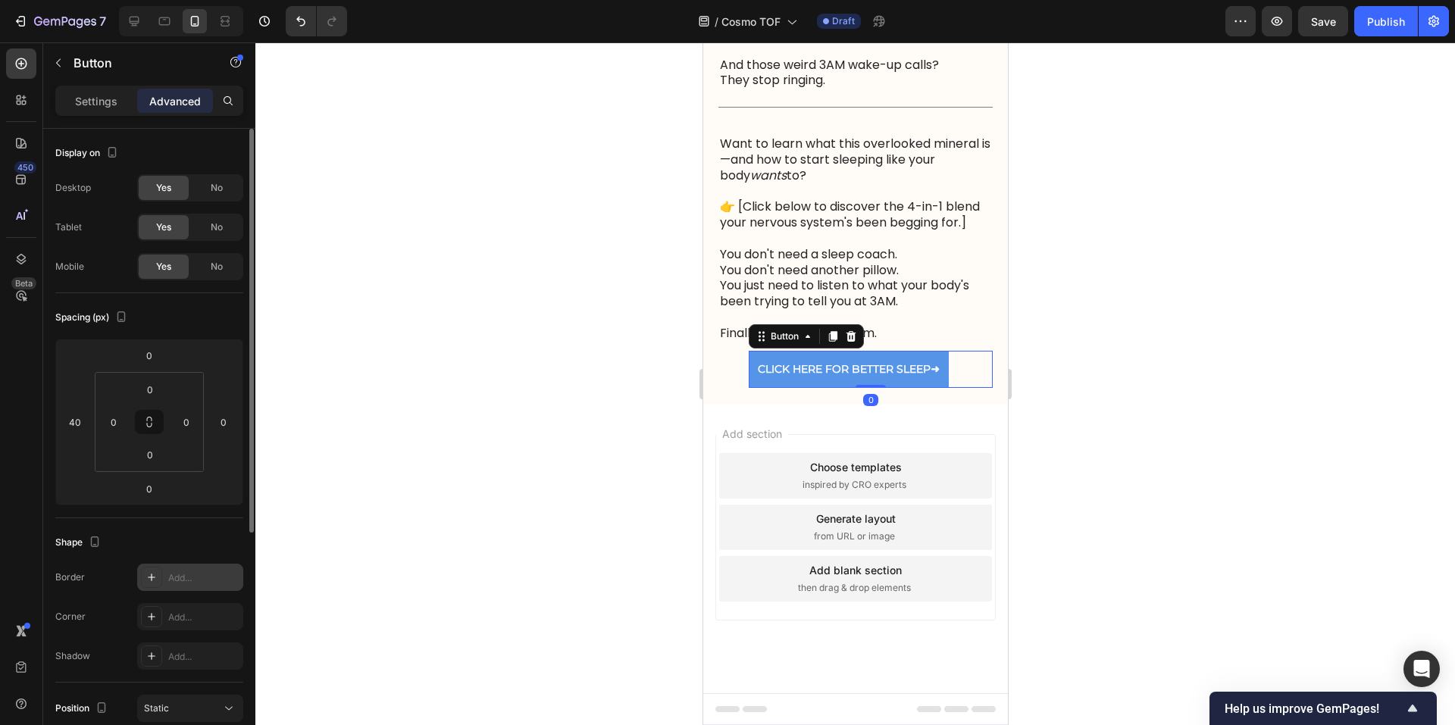
scroll to position [253, 0]
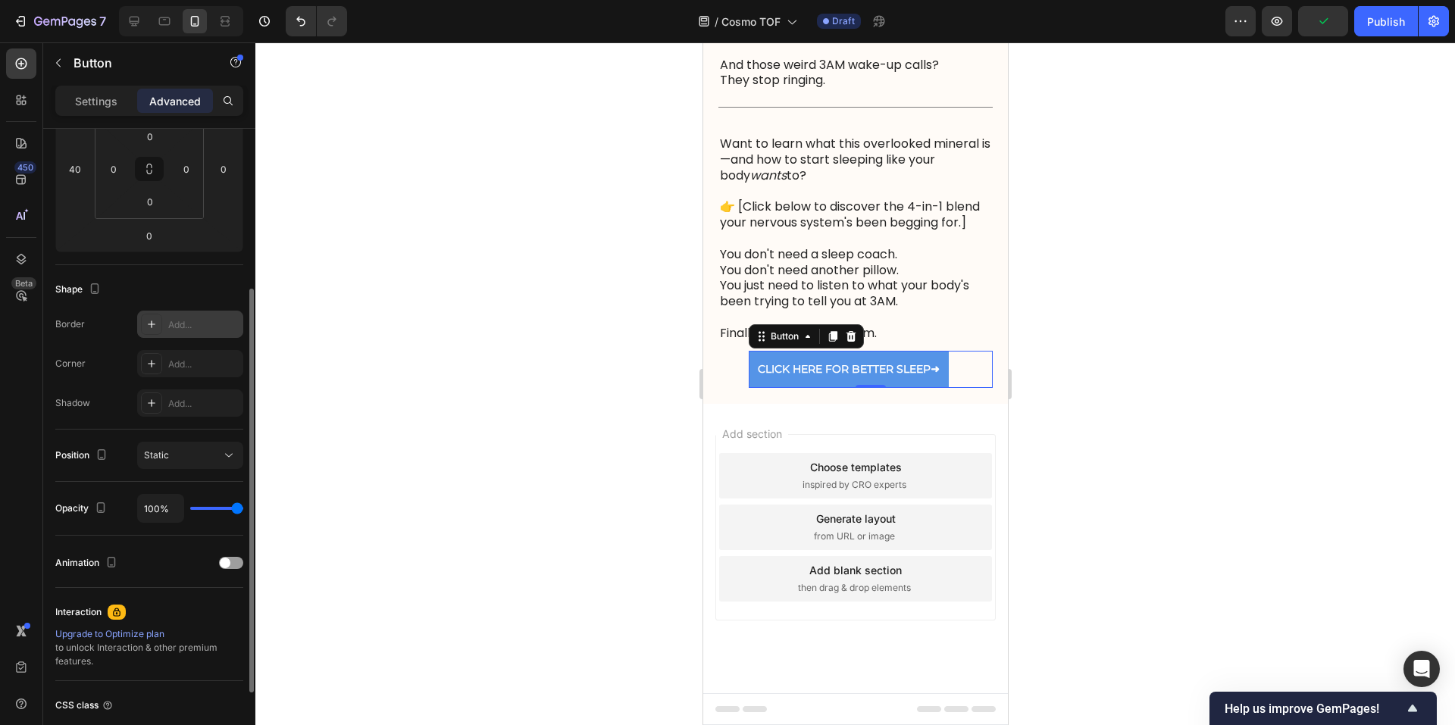
click at [151, 331] on div at bounding box center [151, 324] width 21 height 21
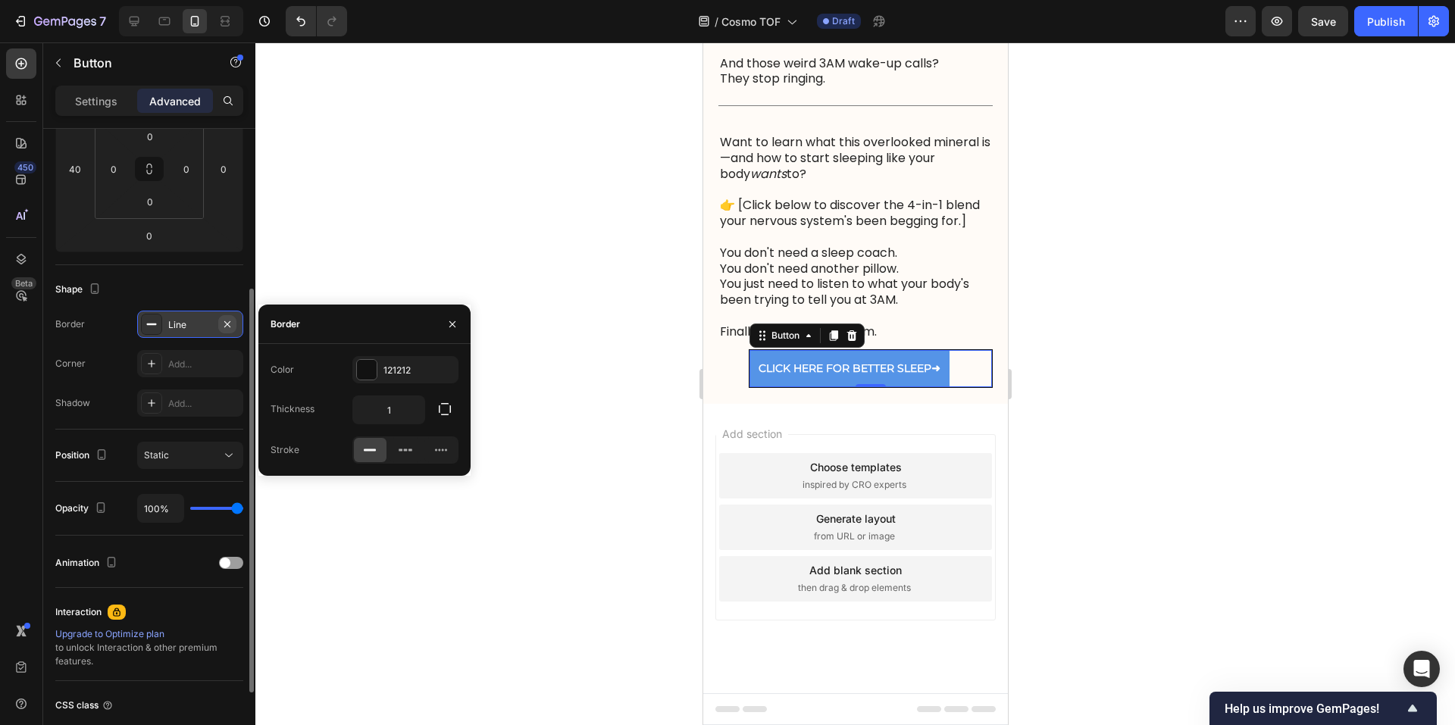
click at [227, 324] on icon "button" at bounding box center [227, 324] width 6 height 6
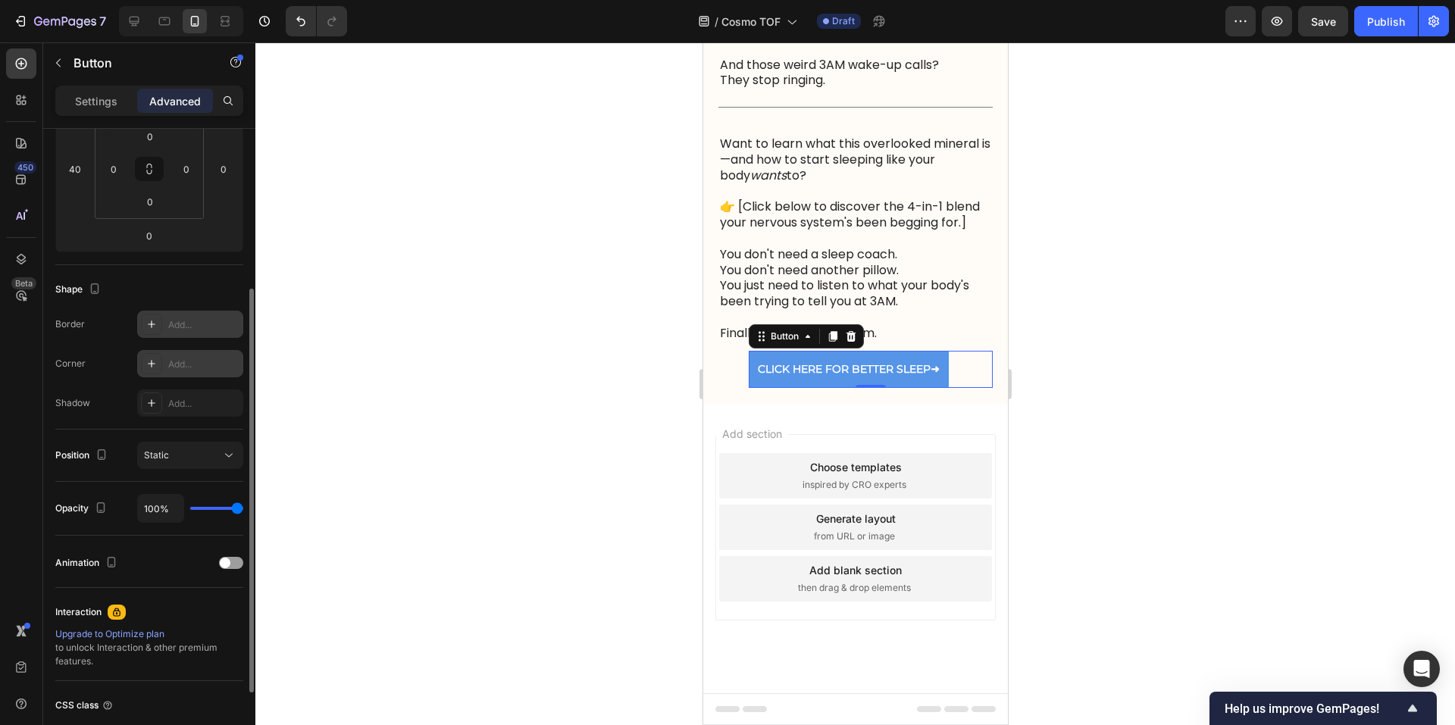
click at [180, 374] on div "Add..." at bounding box center [190, 363] width 106 height 27
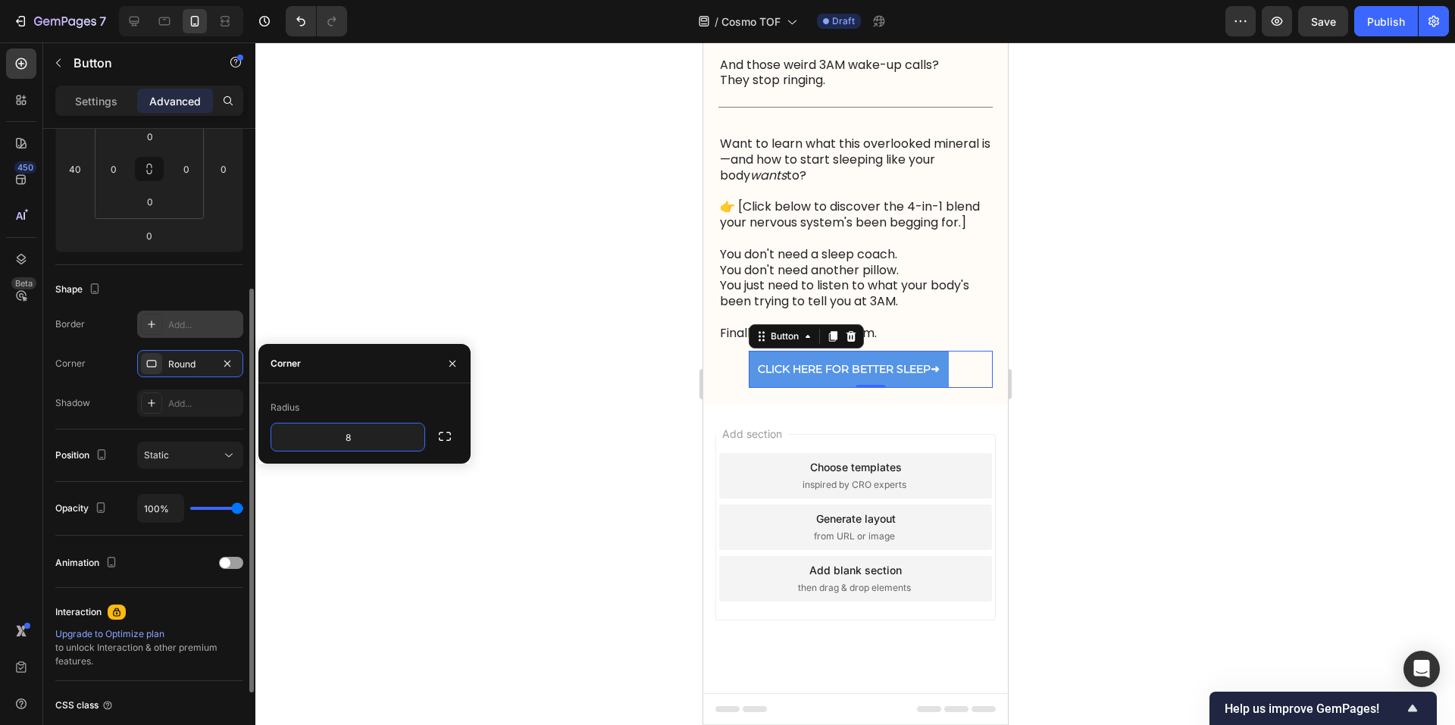
click at [110, 357] on div "Corner Round" at bounding box center [149, 363] width 188 height 27
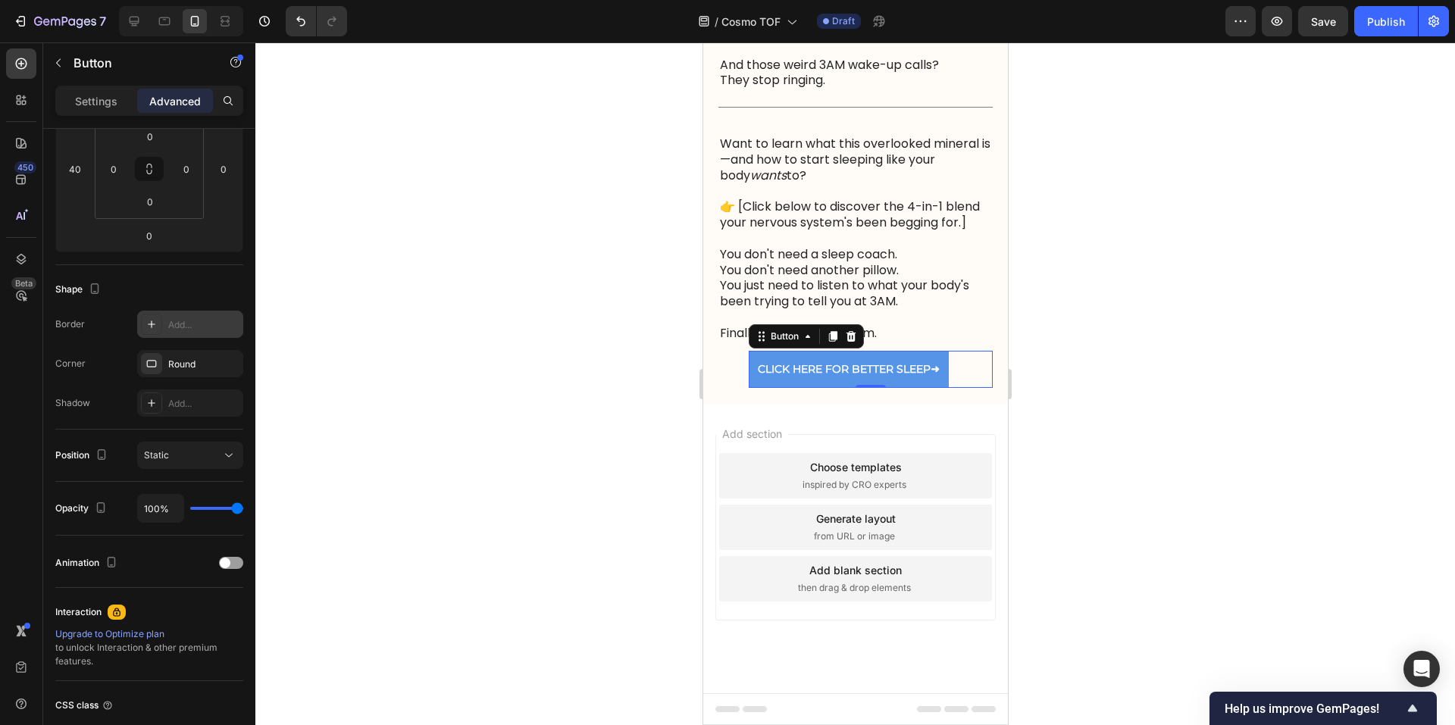
click at [1256, 405] on div at bounding box center [855, 383] width 1200 height 683
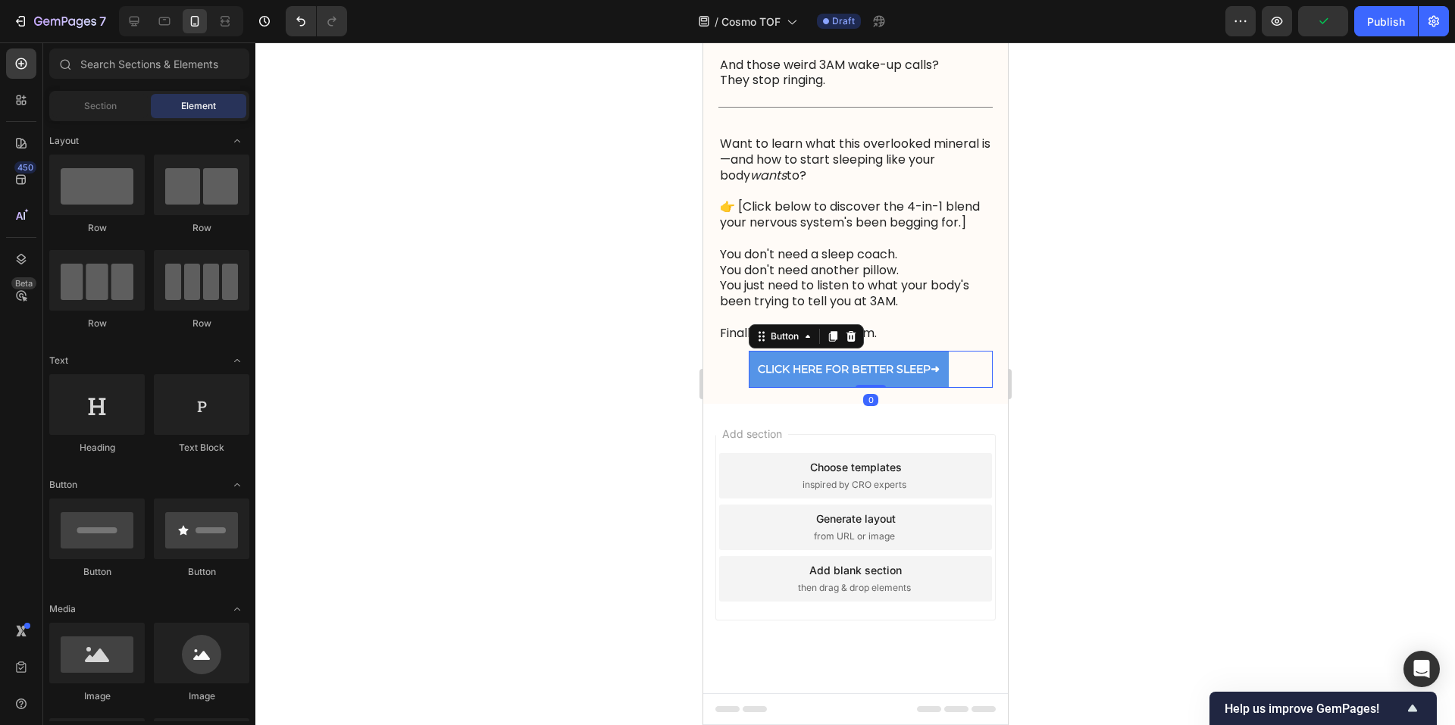
click at [958, 373] on div "CLICK HERE FOR BETTER SLEEP ➜ Button 0" at bounding box center [870, 369] width 244 height 37
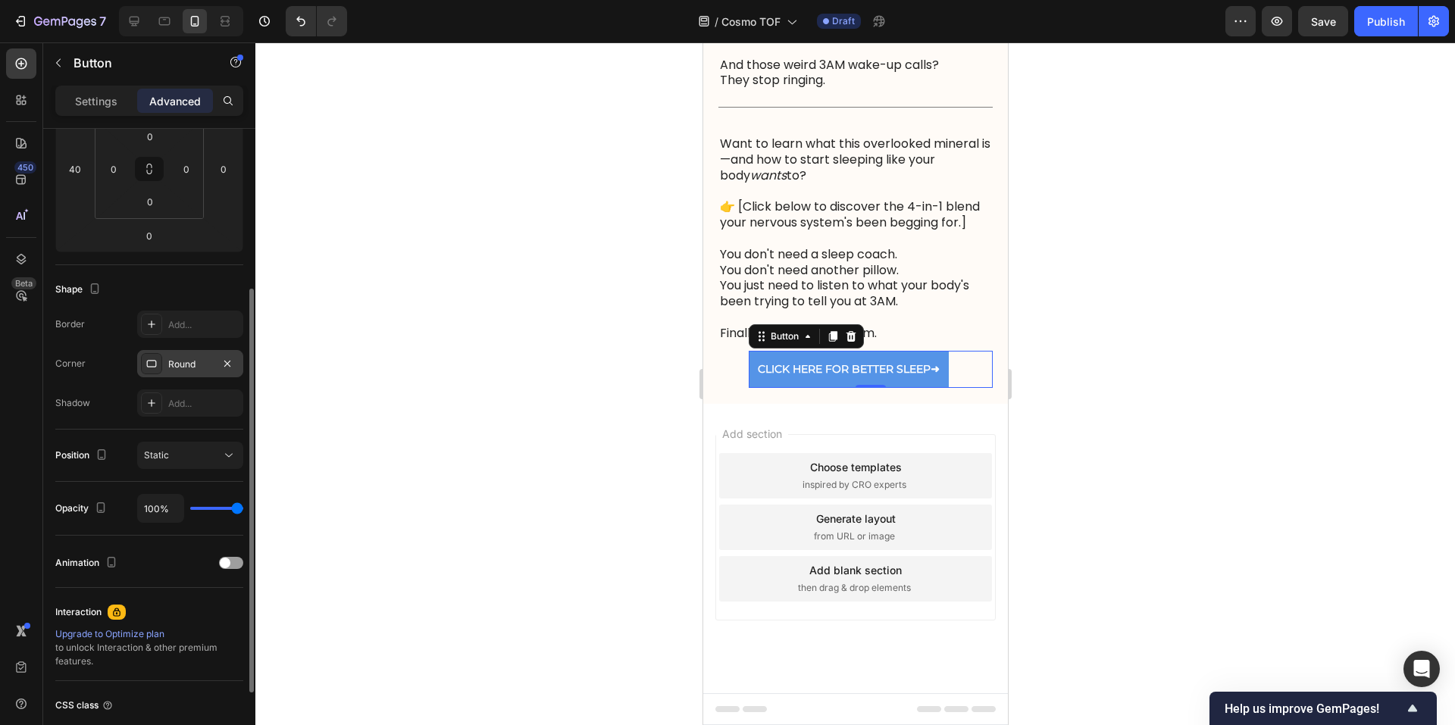
click at [195, 364] on div "Round" at bounding box center [190, 365] width 44 height 14
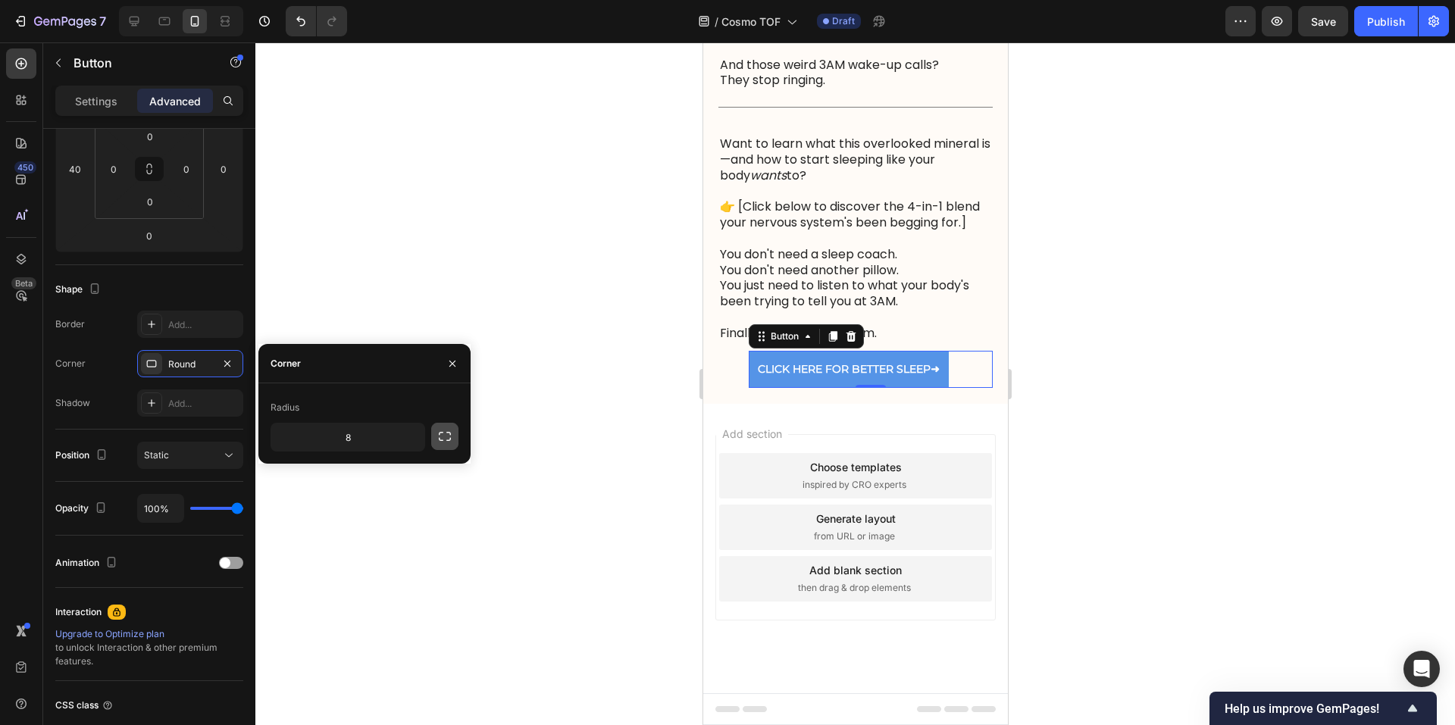
click at [447, 439] on icon "button" at bounding box center [444, 436] width 15 height 15
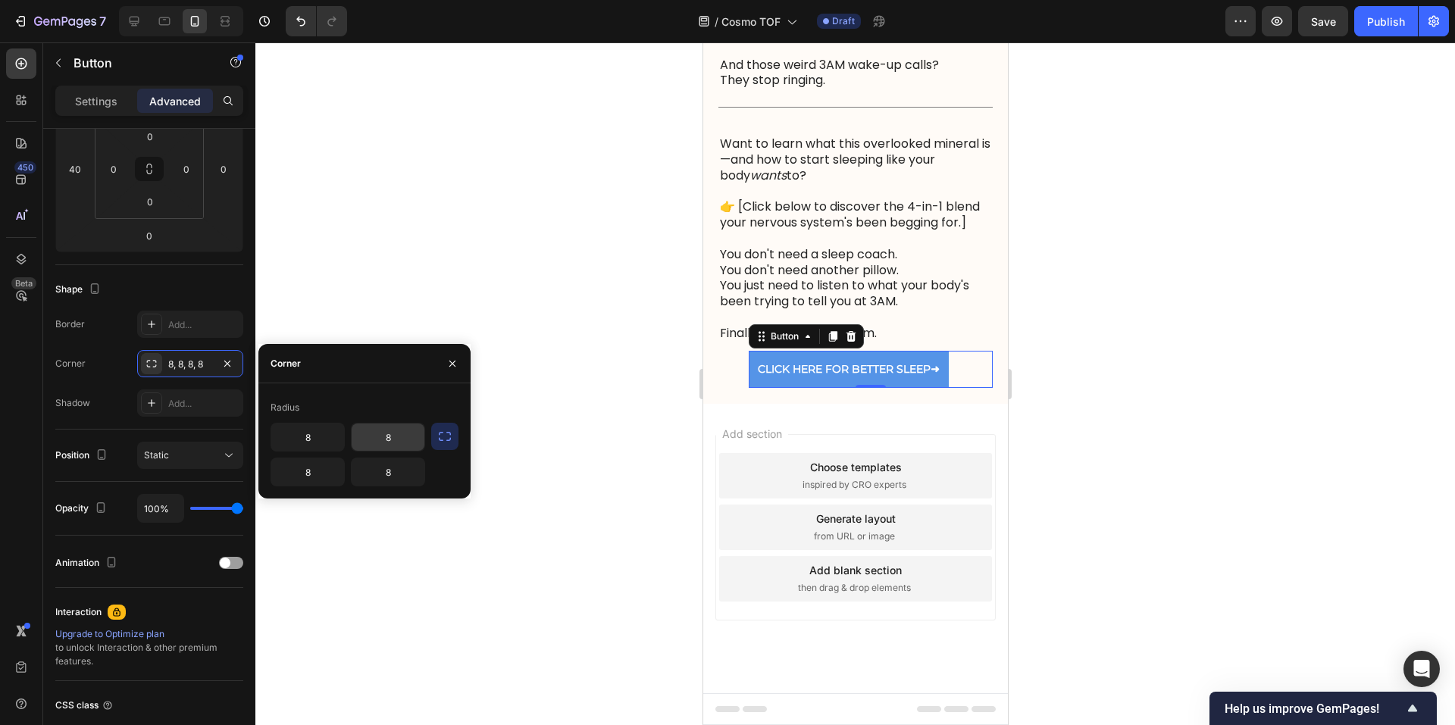
click at [394, 435] on input "8" at bounding box center [388, 437] width 73 height 27
type input "2"
click at [449, 358] on icon "button" at bounding box center [452, 364] width 12 height 12
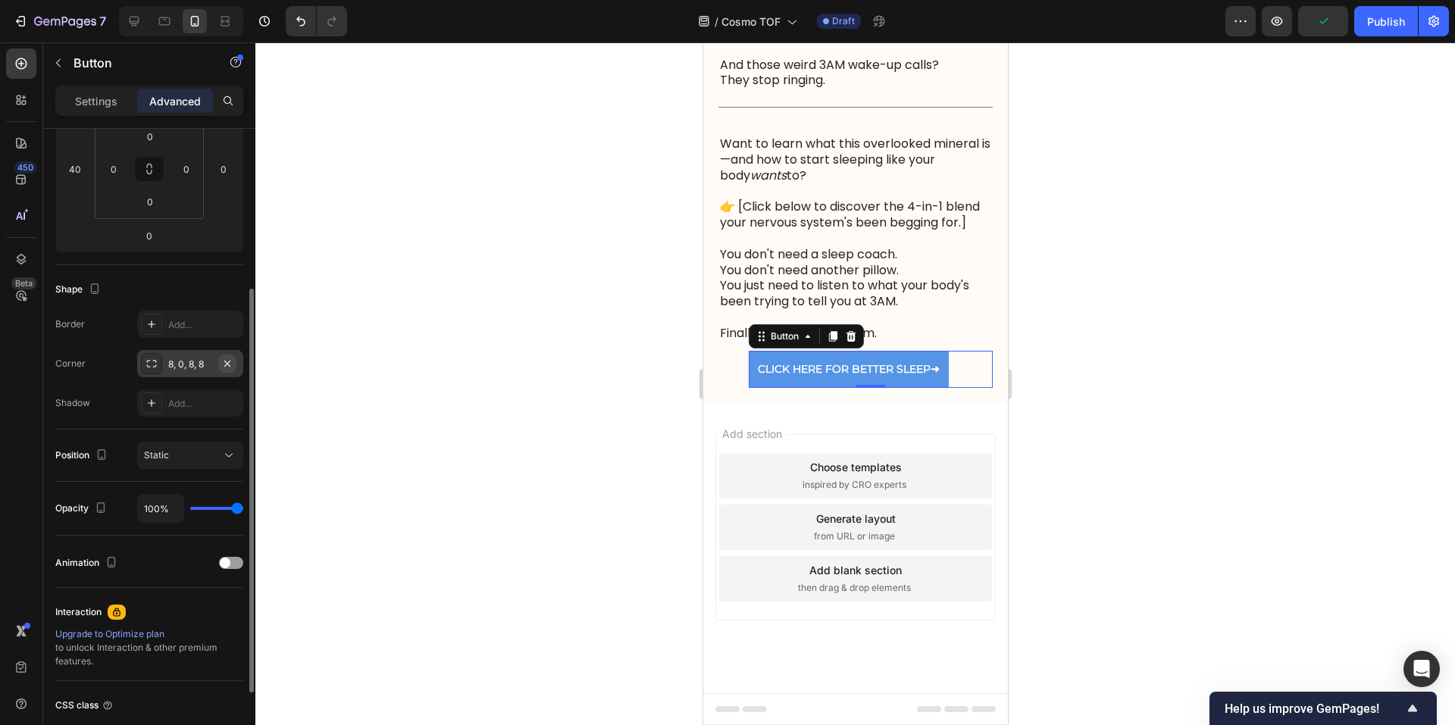
click at [230, 358] on icon "button" at bounding box center [227, 364] width 12 height 12
click at [1090, 298] on div at bounding box center [855, 383] width 1200 height 683
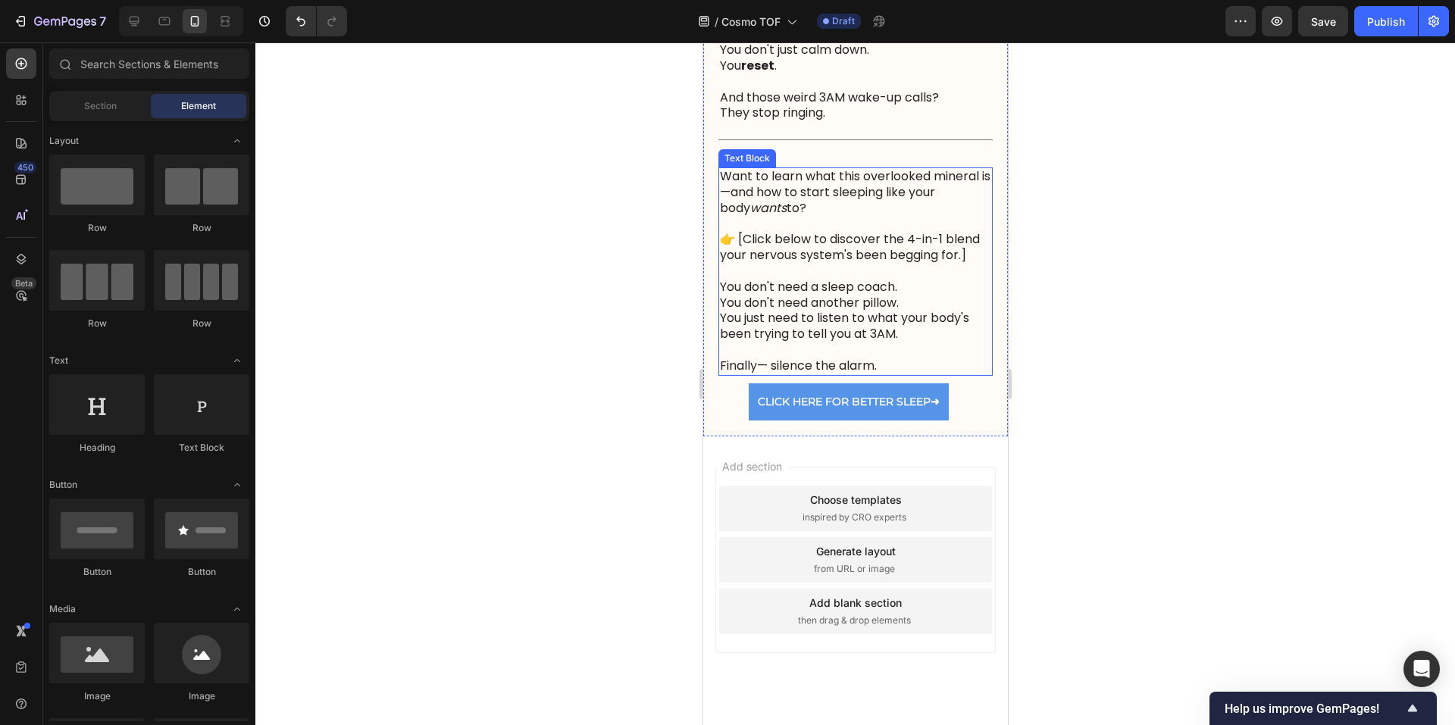
scroll to position [2353, 0]
click at [959, 423] on div "CLICK HERE FOR BETTER SLEEP ➜ Button" at bounding box center [870, 404] width 244 height 37
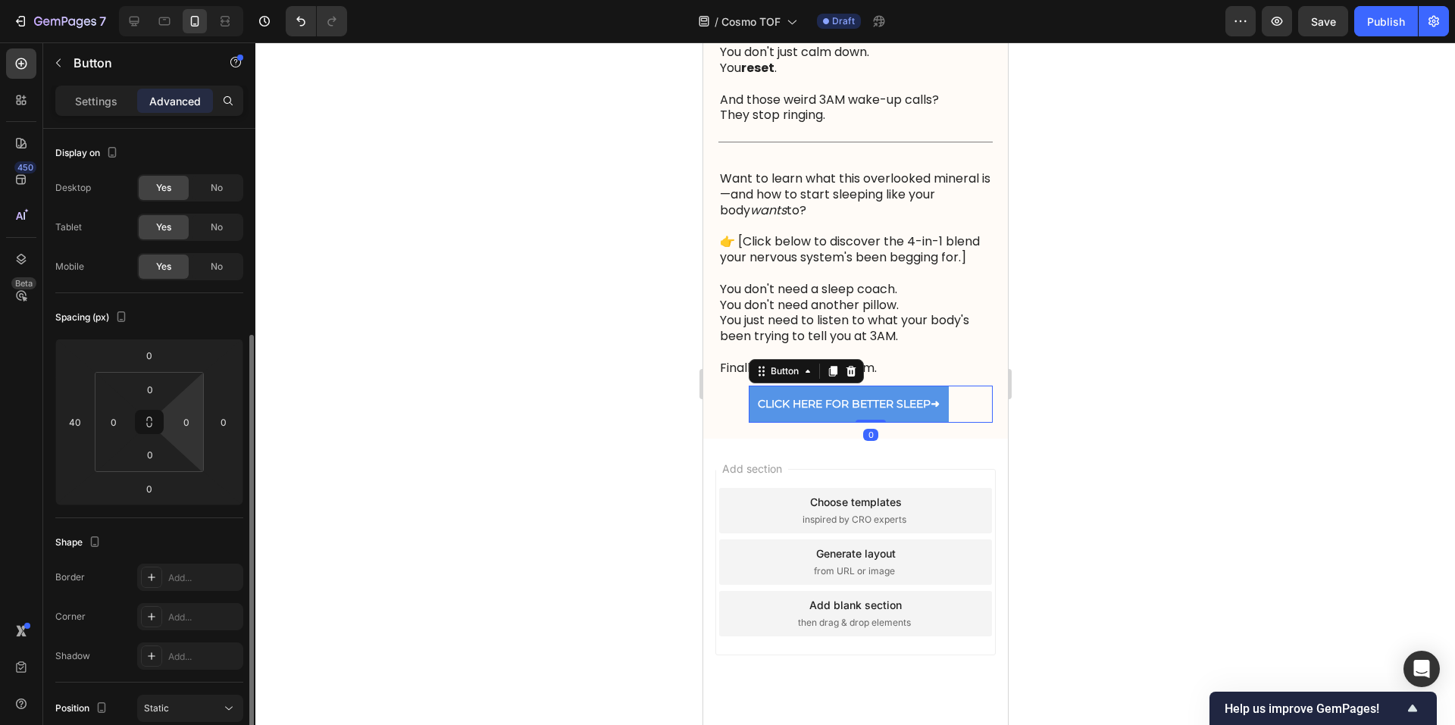
scroll to position [127, 0]
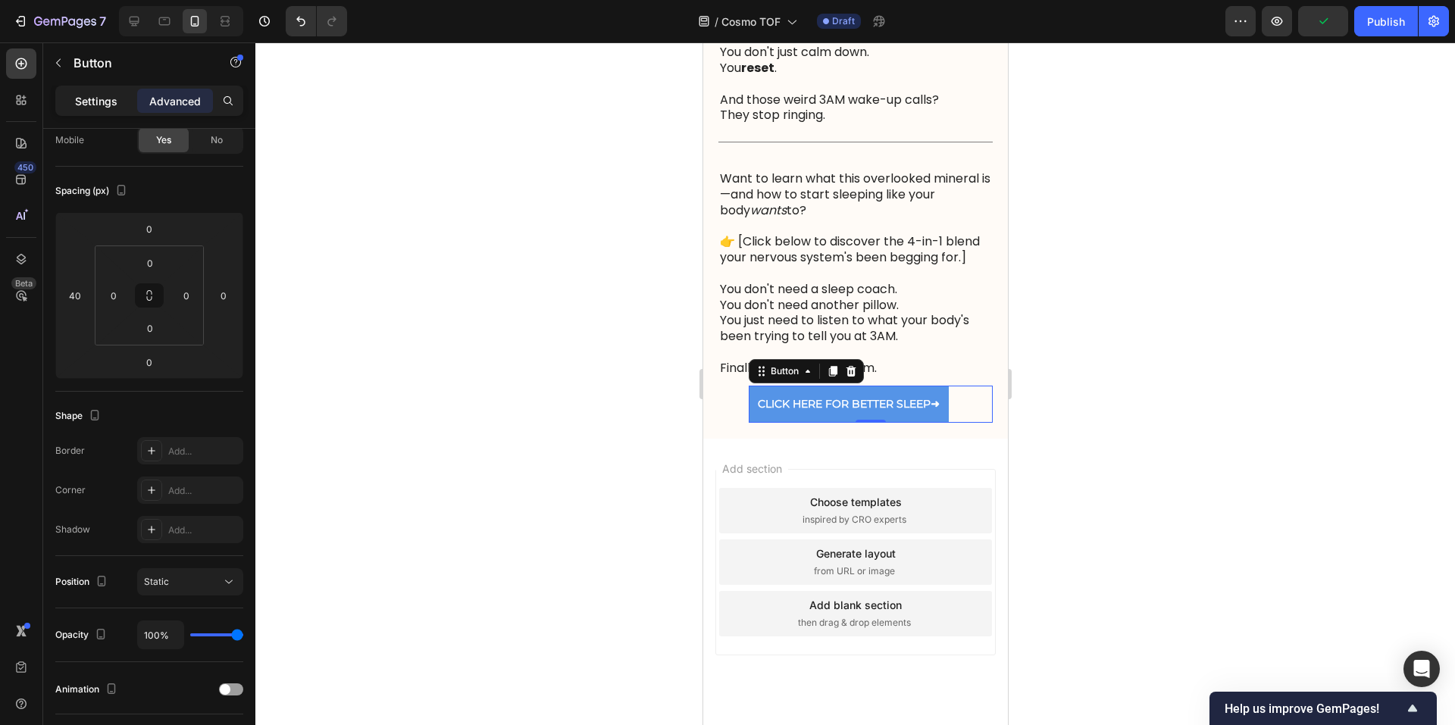
click at [77, 93] on p "Settings" at bounding box center [96, 101] width 42 height 16
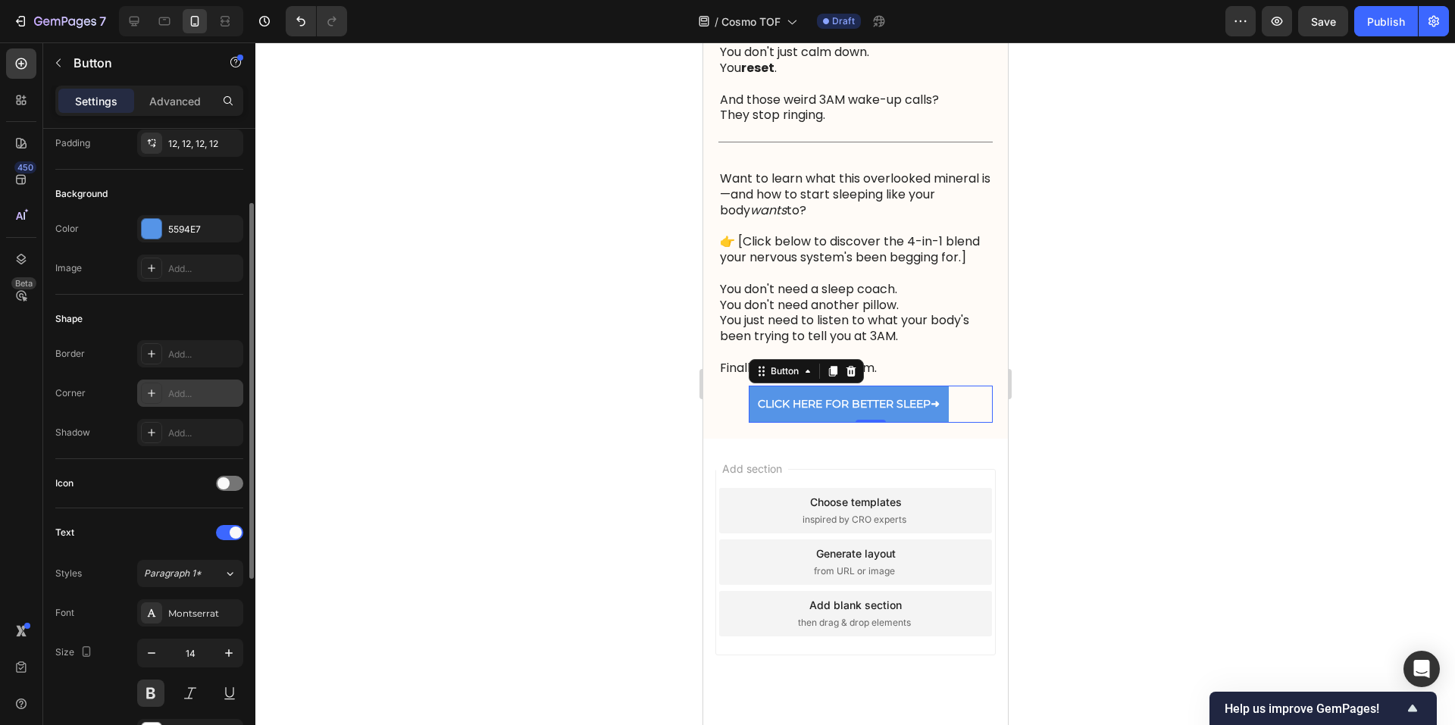
click at [180, 389] on div "Add..." at bounding box center [203, 394] width 71 height 14
click at [1153, 461] on div at bounding box center [855, 383] width 1200 height 683
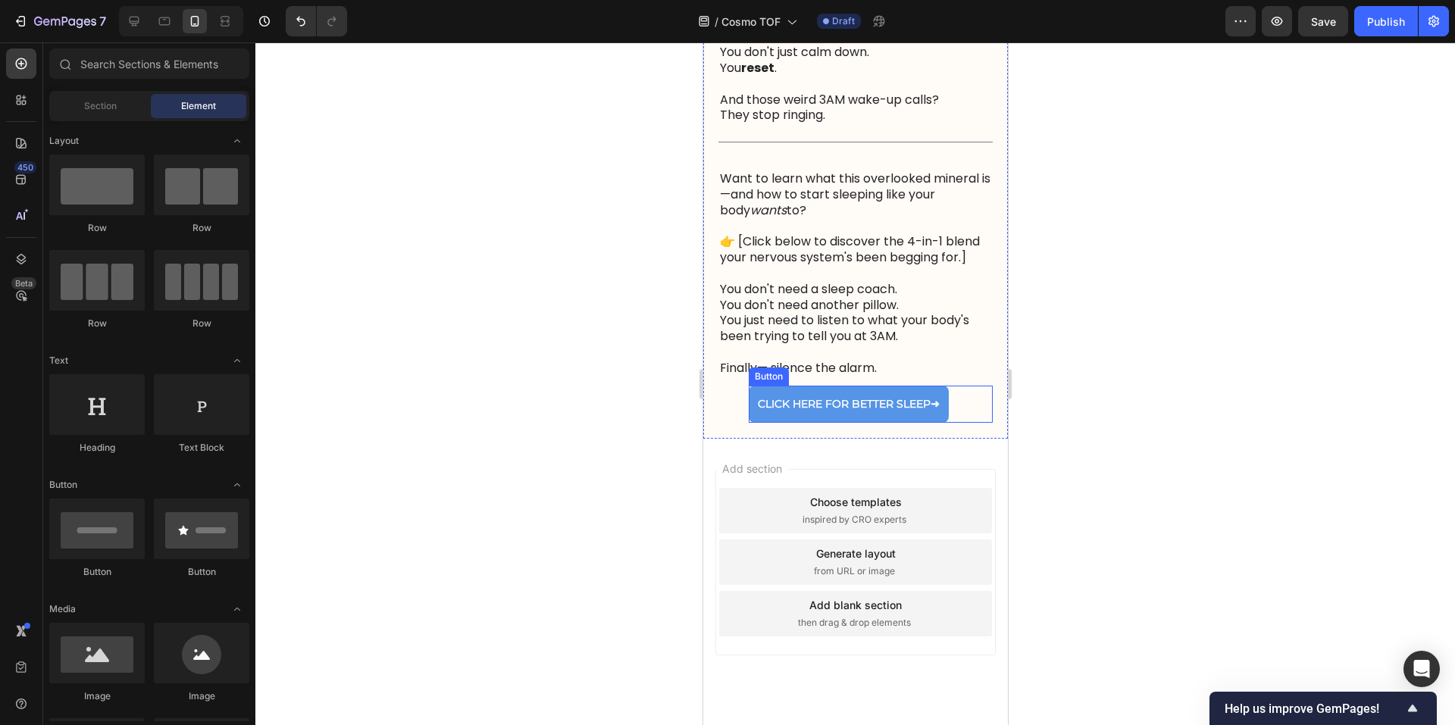
click at [956, 423] on div "CLICK HERE FOR BETTER SLEEP ➜ Button" at bounding box center [870, 404] width 244 height 37
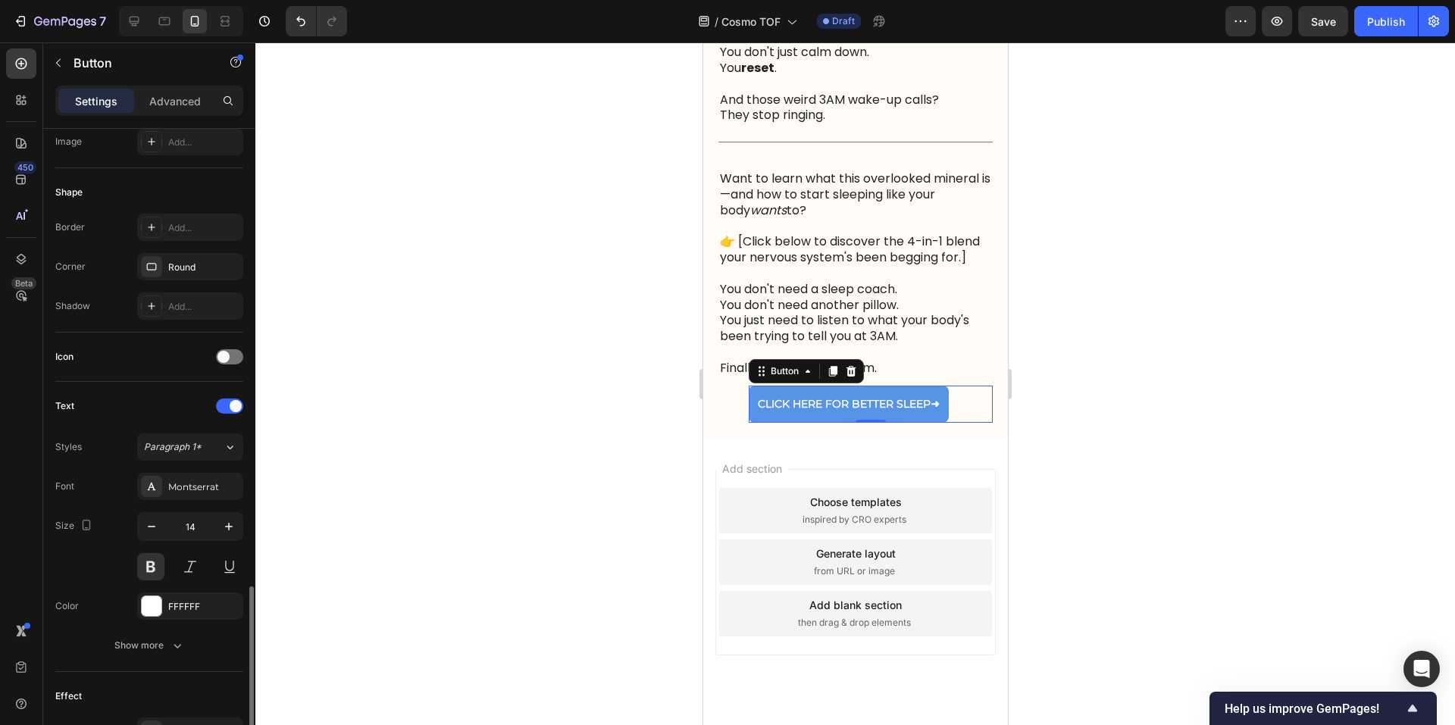
scroll to position [447, 0]
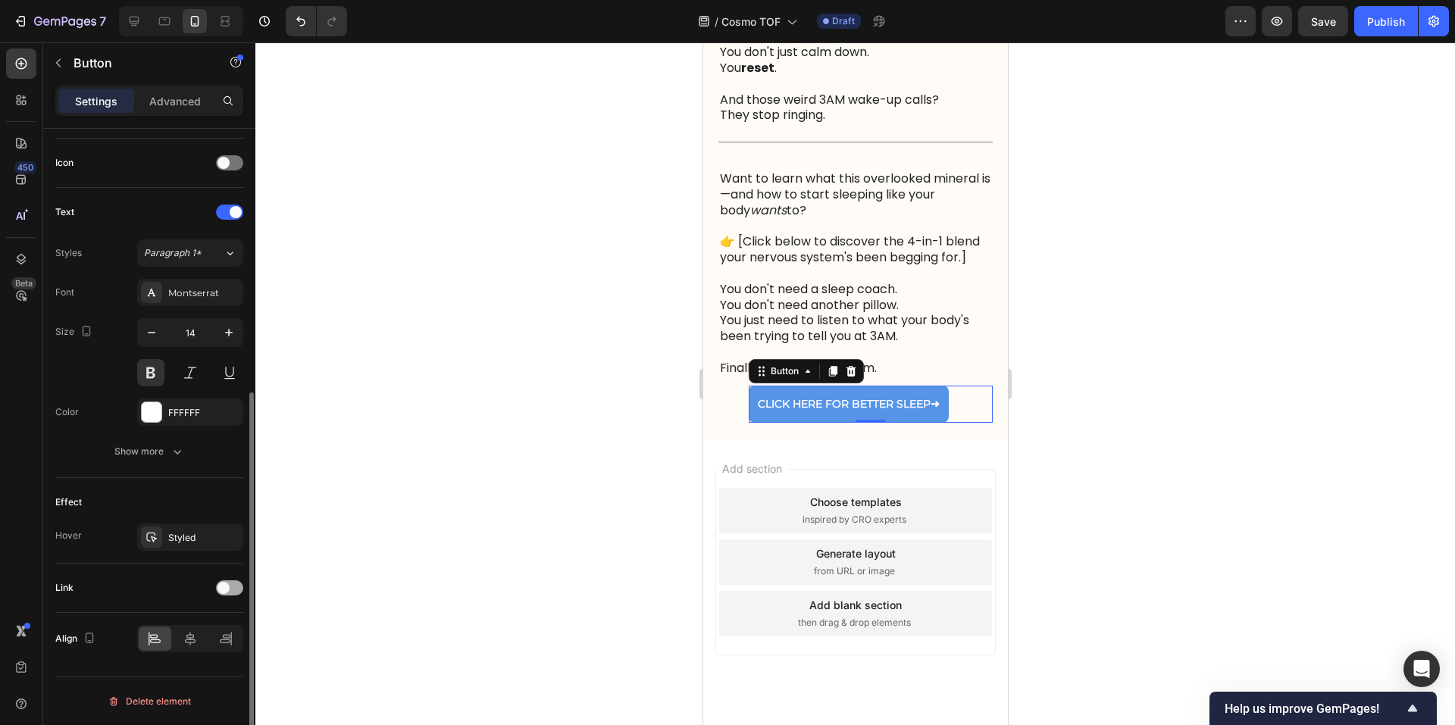
click at [230, 587] on div at bounding box center [229, 587] width 27 height 15
click at [194, 661] on div "Add..." at bounding box center [203, 666] width 71 height 14
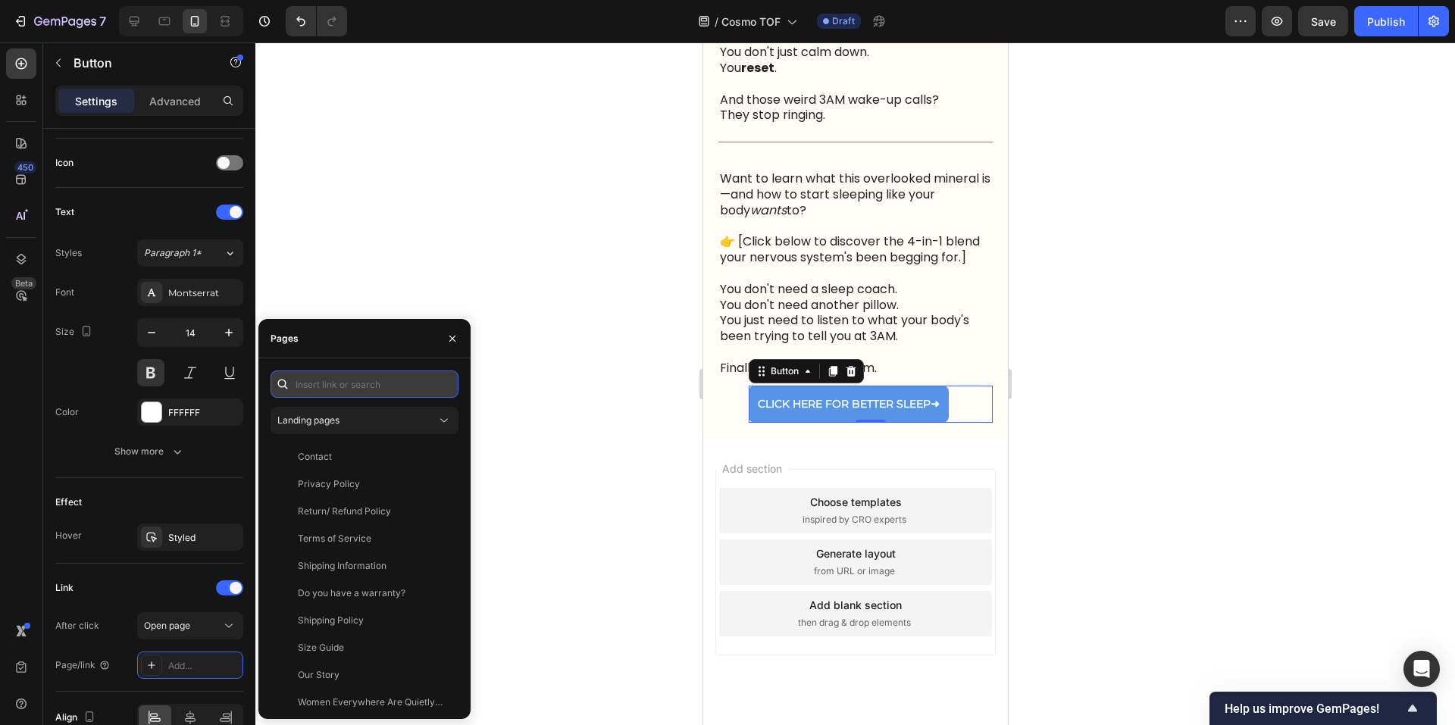
click at [344, 386] on input "text" at bounding box center [365, 384] width 188 height 27
paste input "[URL][DOMAIN_NAME]"
type input "[URL][DOMAIN_NAME]"
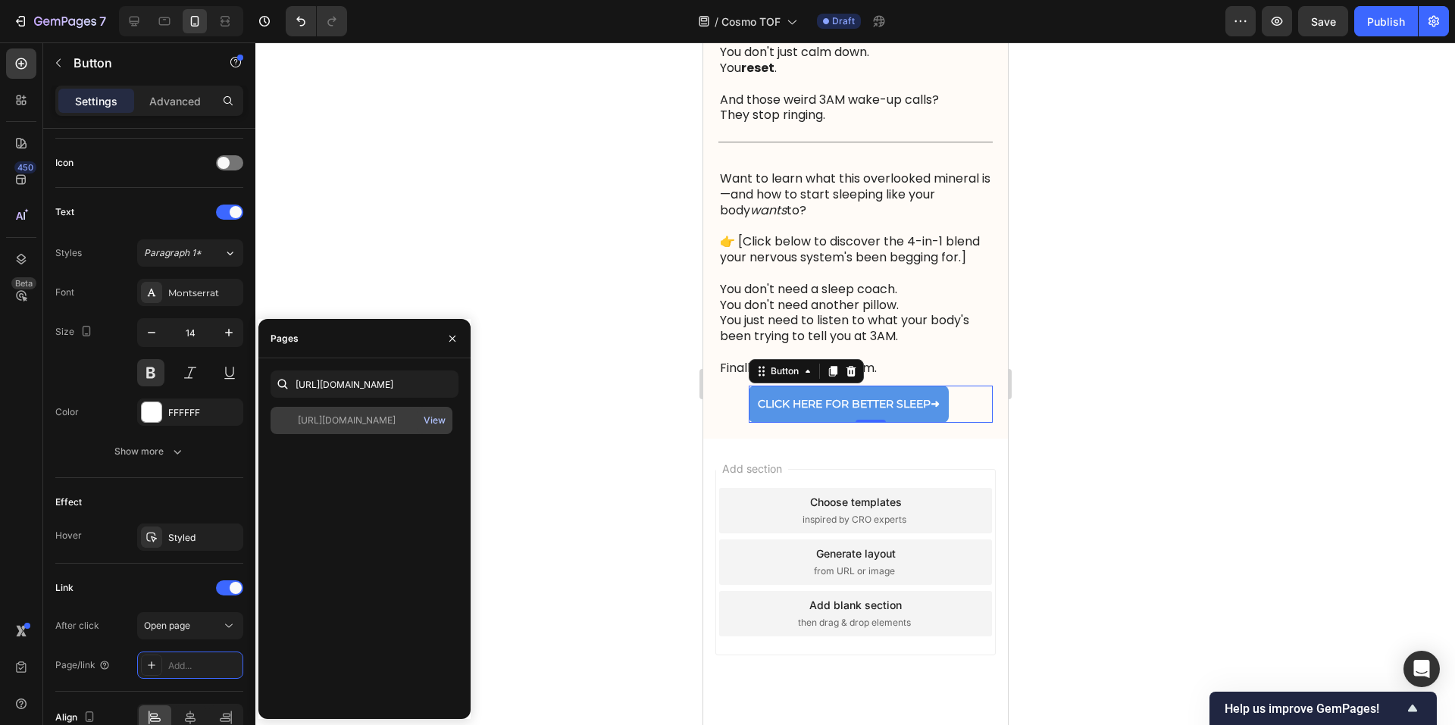
click at [439, 422] on div "View" at bounding box center [435, 421] width 22 height 14
click at [161, 475] on div "Text Styles Paragraph 1* Font Montserrat Size 14 Color FFFFFF Show more" at bounding box center [149, 333] width 188 height 290
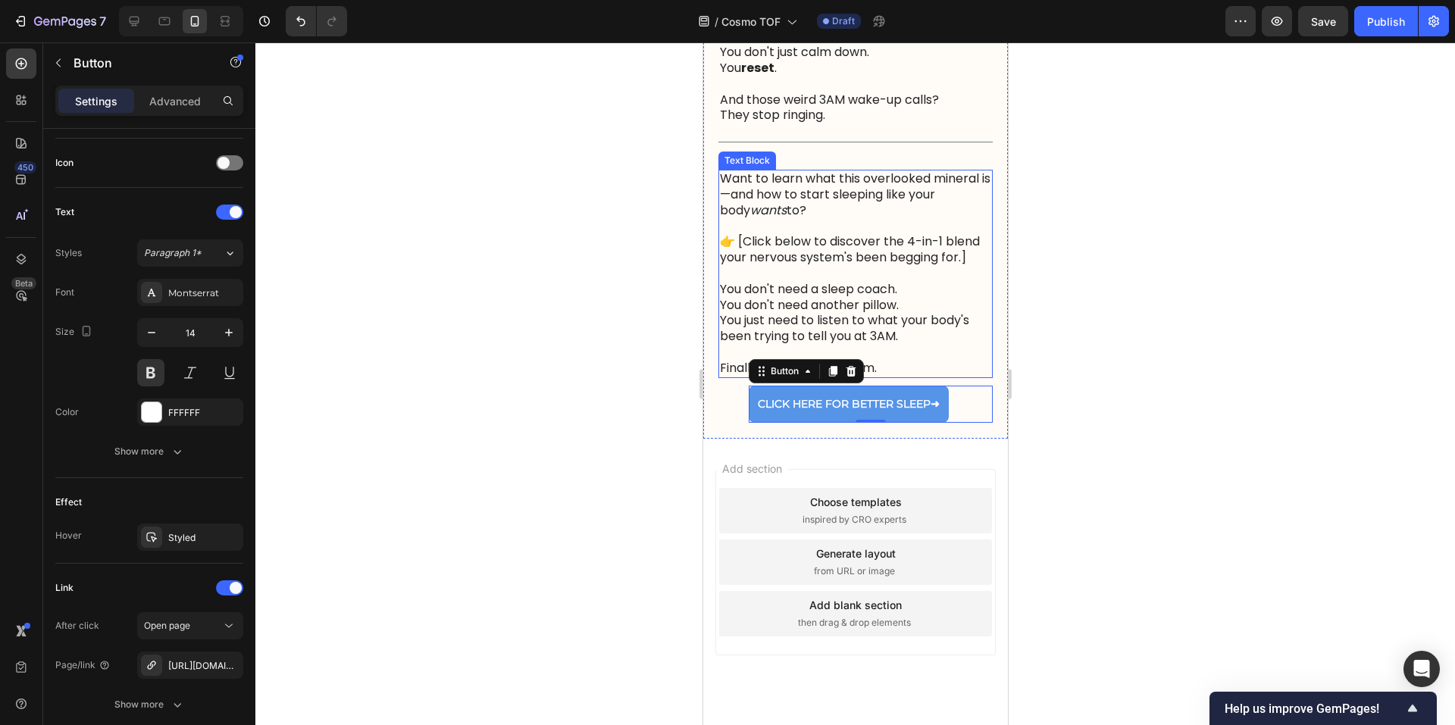
scroll to position [2479, 0]
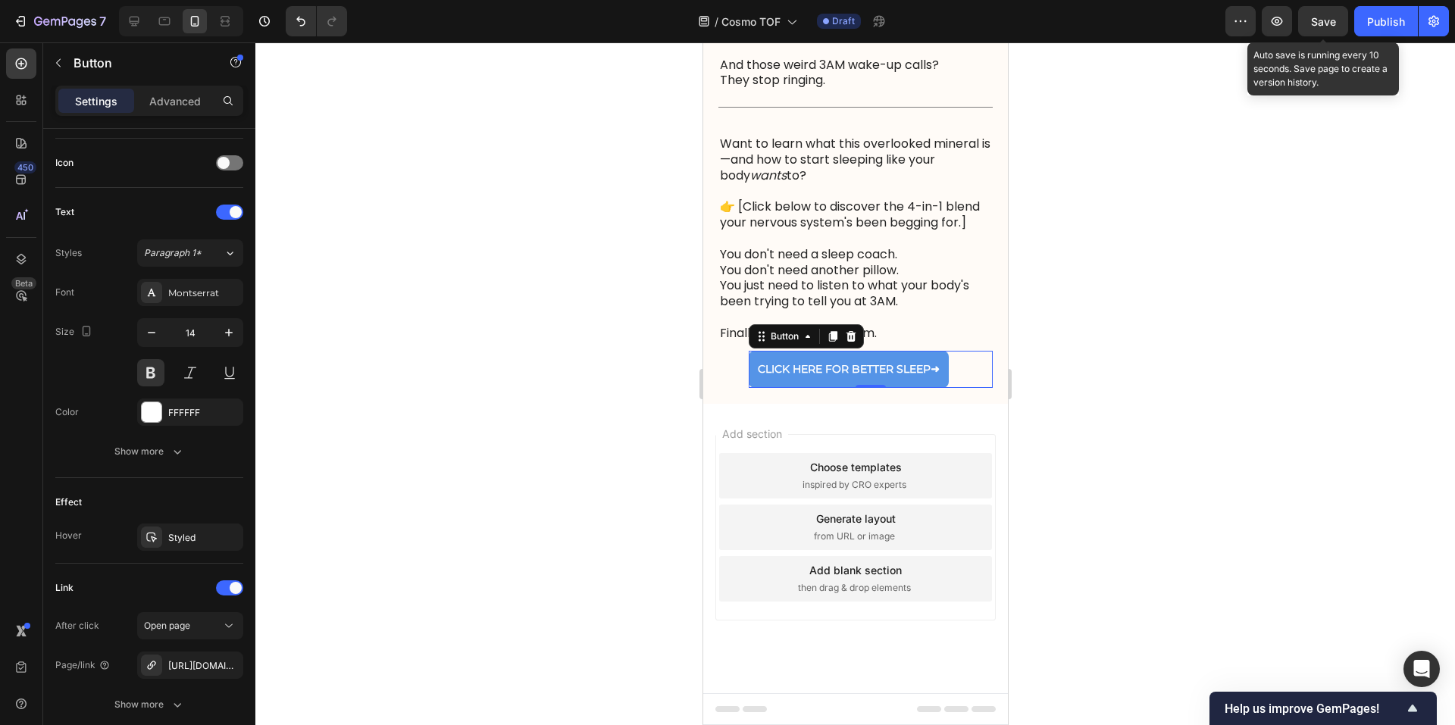
click at [1319, 4] on div "7 Version history / Cosmo TOF Draft Preview Save Auto save is running every 10 …" at bounding box center [727, 21] width 1455 height 43
click at [1325, 15] on span "Save" at bounding box center [1323, 21] width 25 height 13
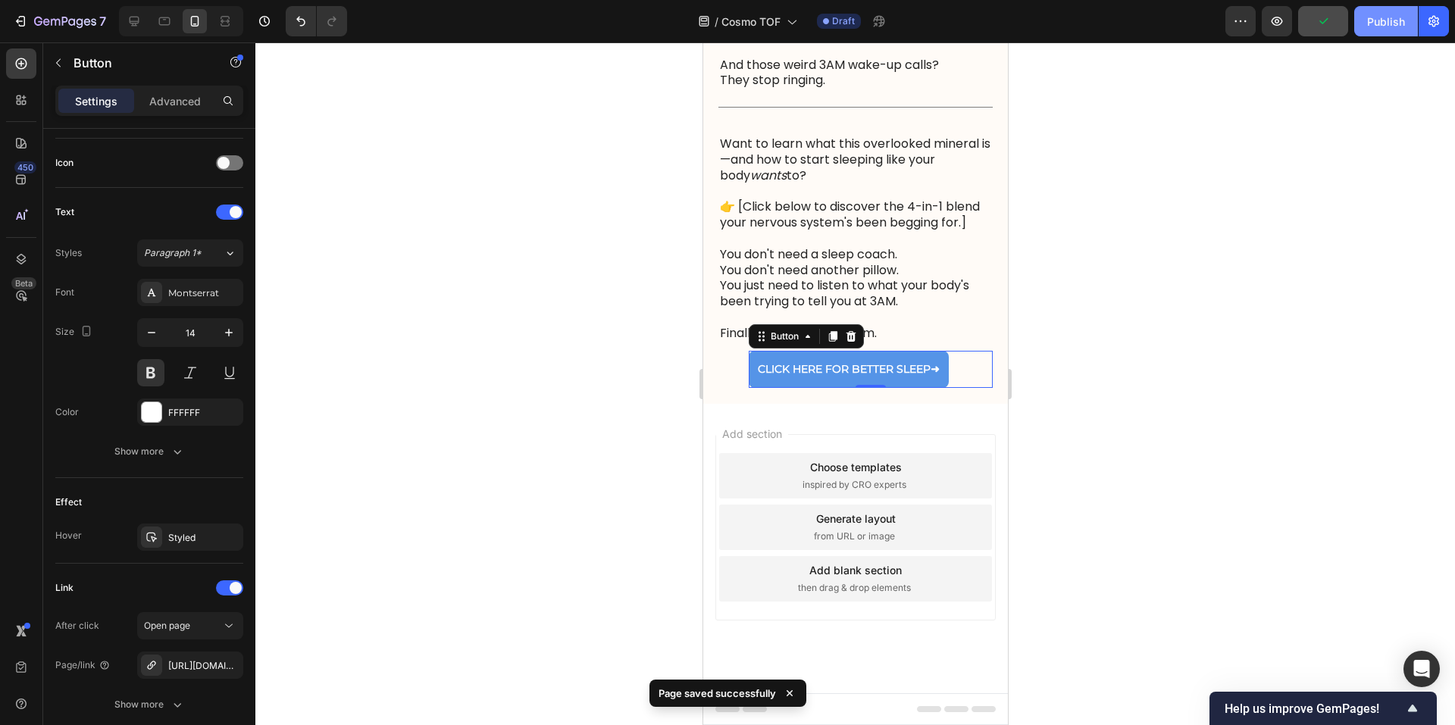
click at [1391, 23] on div "Publish" at bounding box center [1386, 22] width 38 height 16
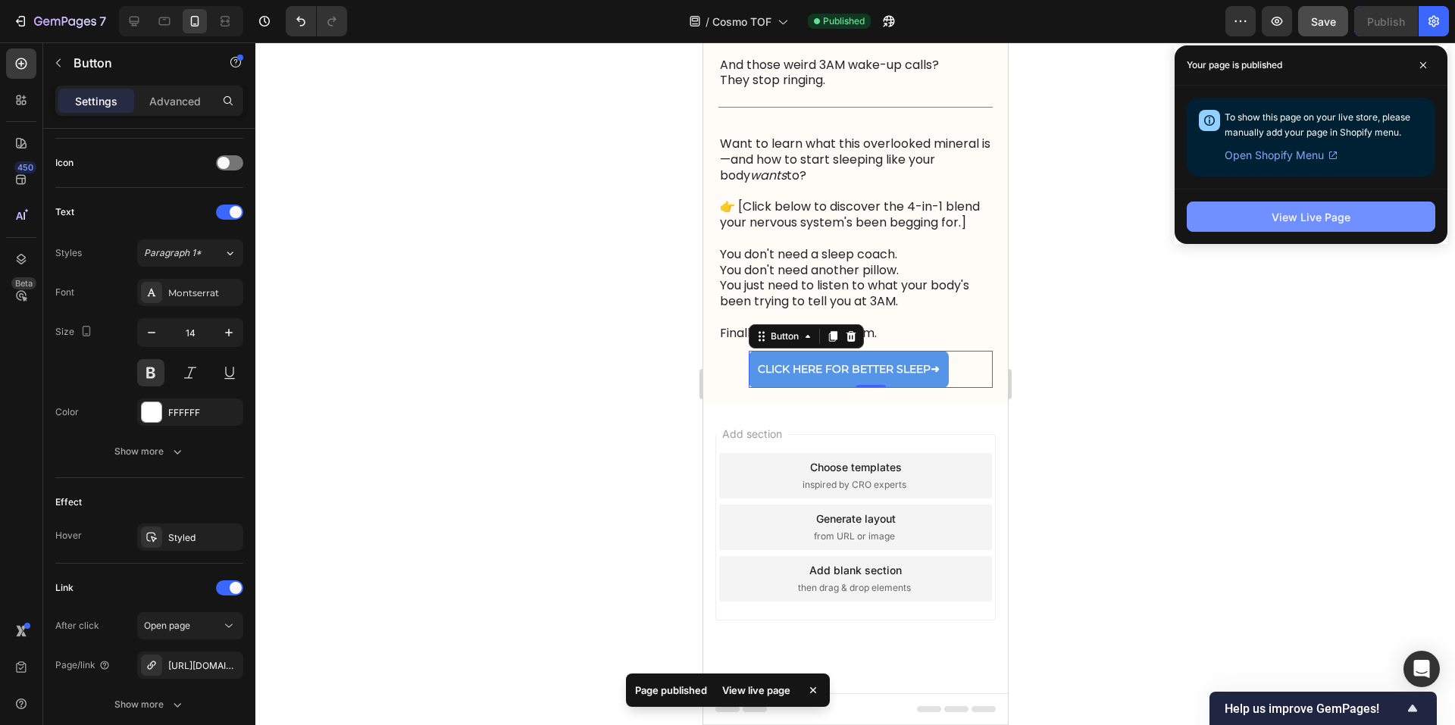
click at [1351, 221] on button "View Live Page" at bounding box center [1311, 217] width 249 height 30
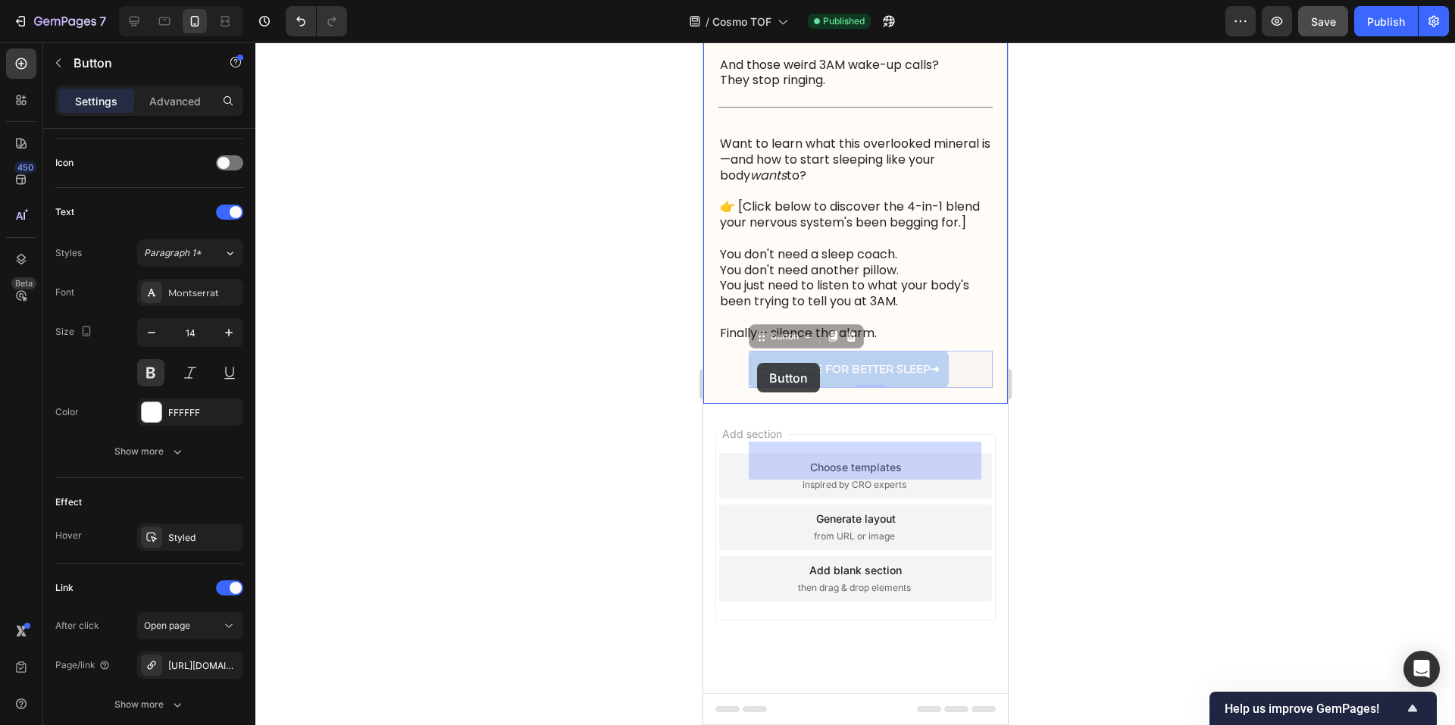
drag, startPoint x: 957, startPoint y: 371, endPoint x: 756, endPoint y: 363, distance: 201.0
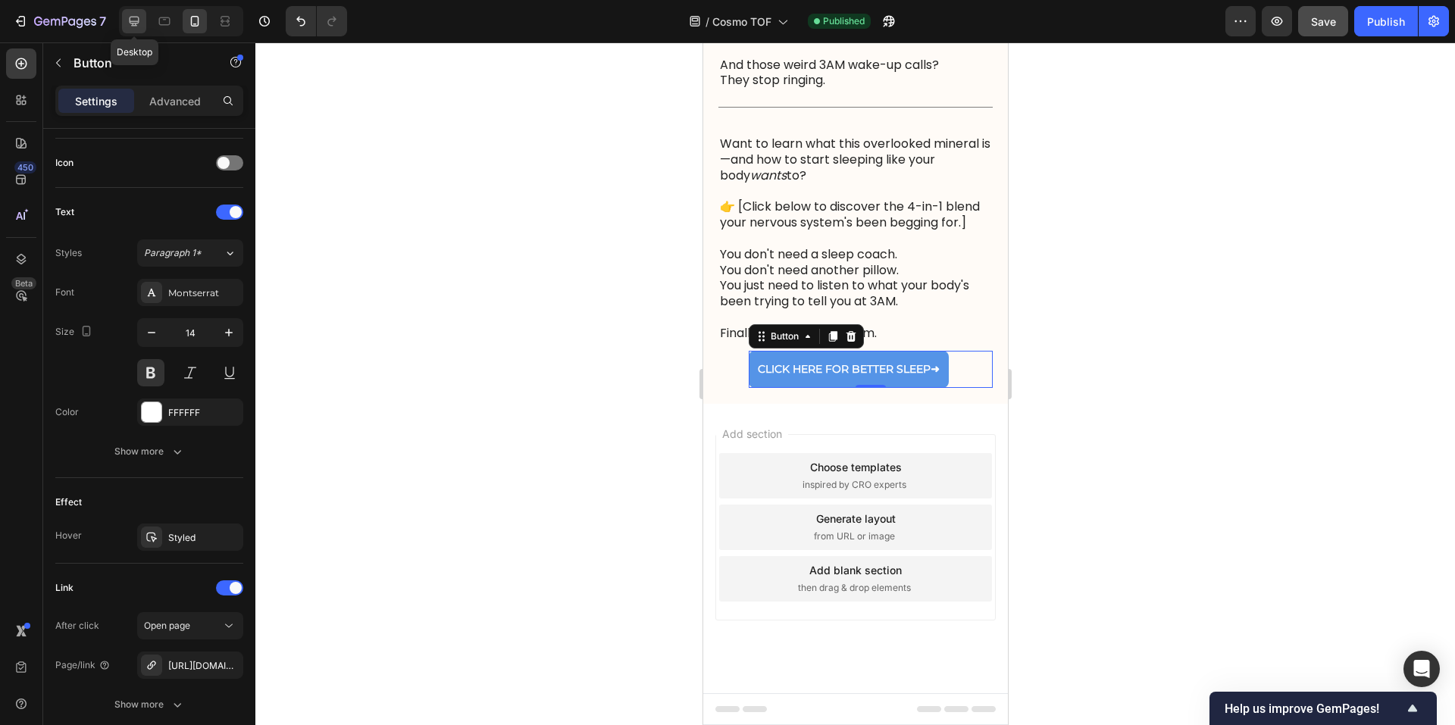
click at [132, 18] on icon at bounding box center [134, 21] width 15 height 15
type input "16"
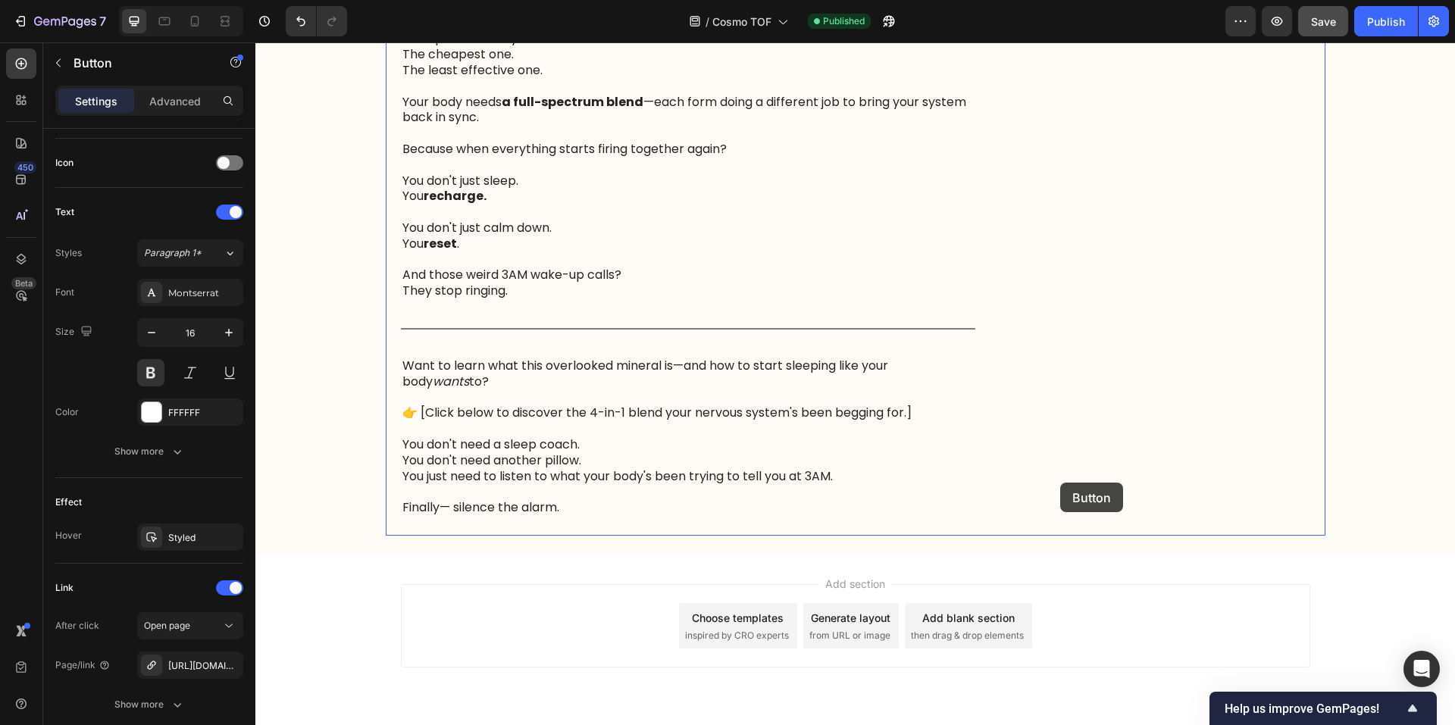
scroll to position [1888, 0]
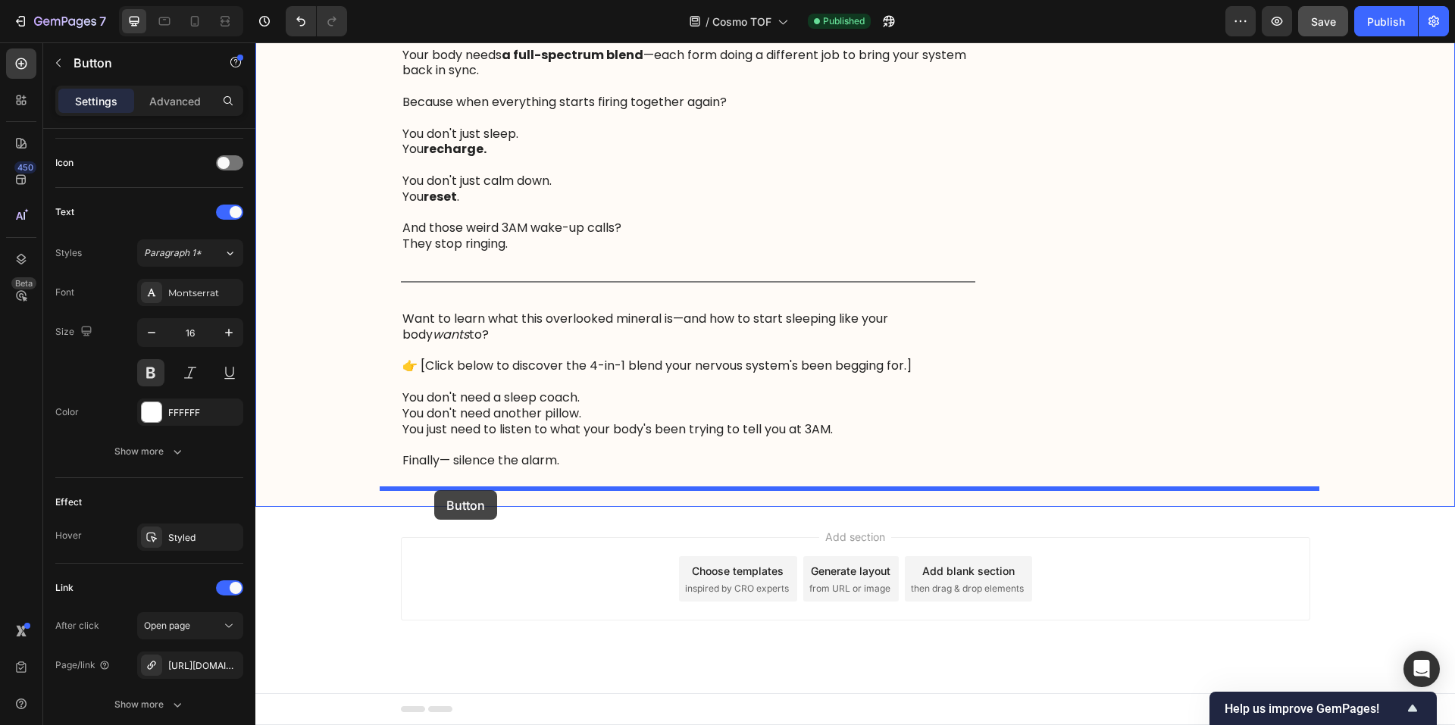
drag, startPoint x: 1277, startPoint y: 98, endPoint x: 433, endPoint y: 489, distance: 930.6
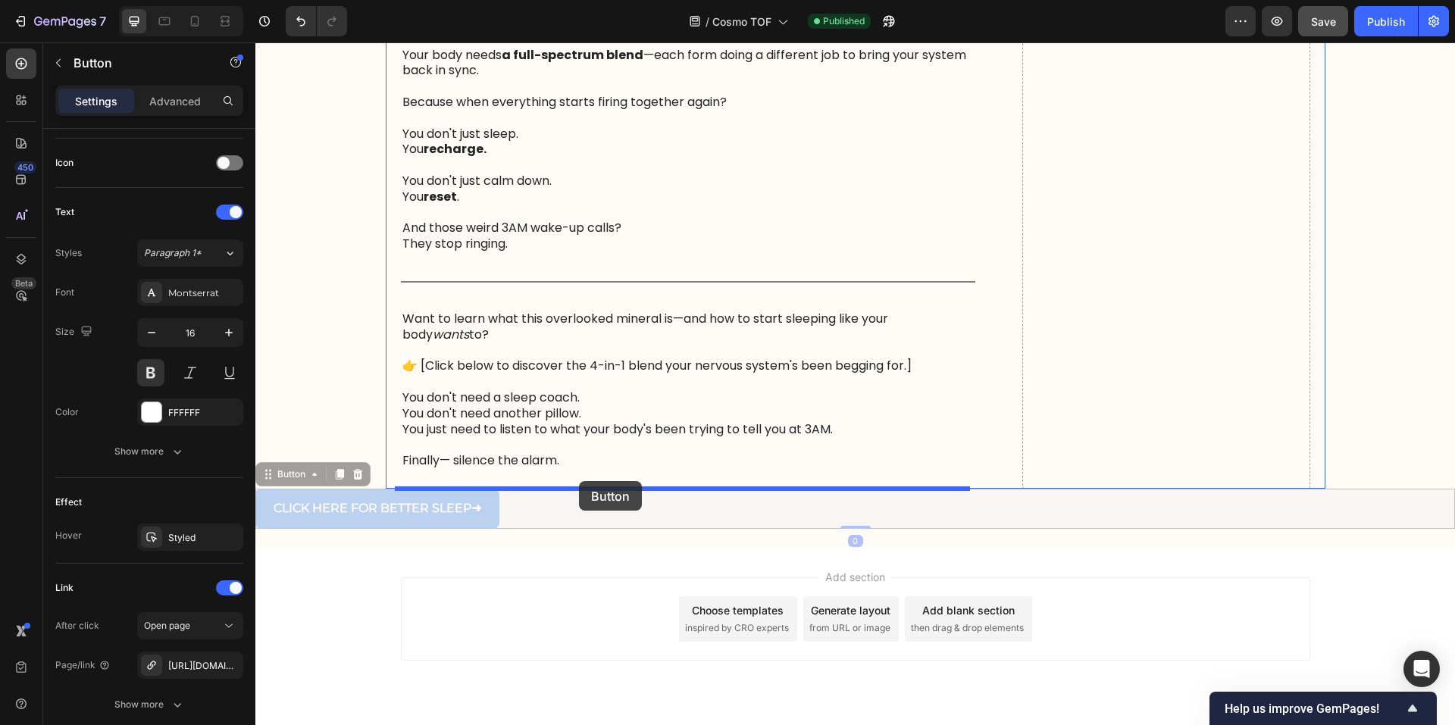
drag, startPoint x: 518, startPoint y: 518, endPoint x: 579, endPoint y: 481, distance: 71.3
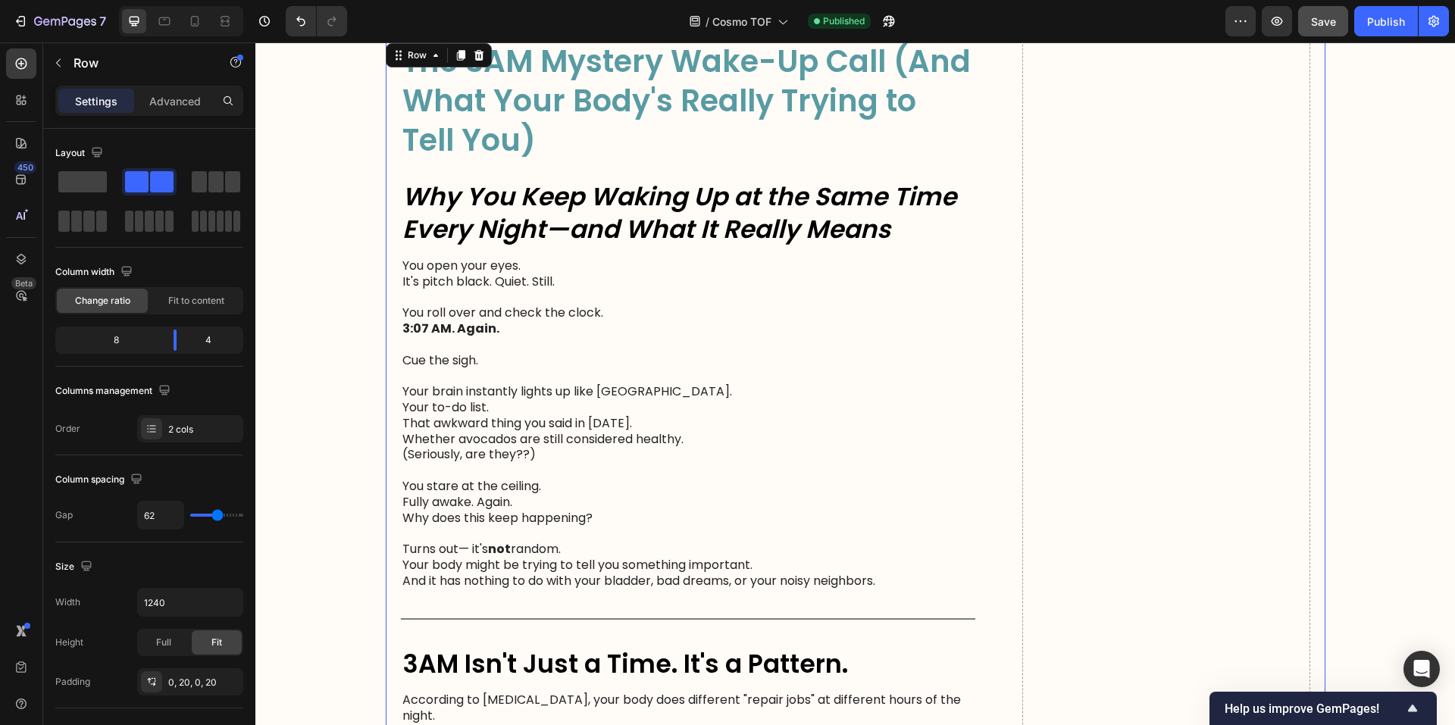
scroll to position [0, 0]
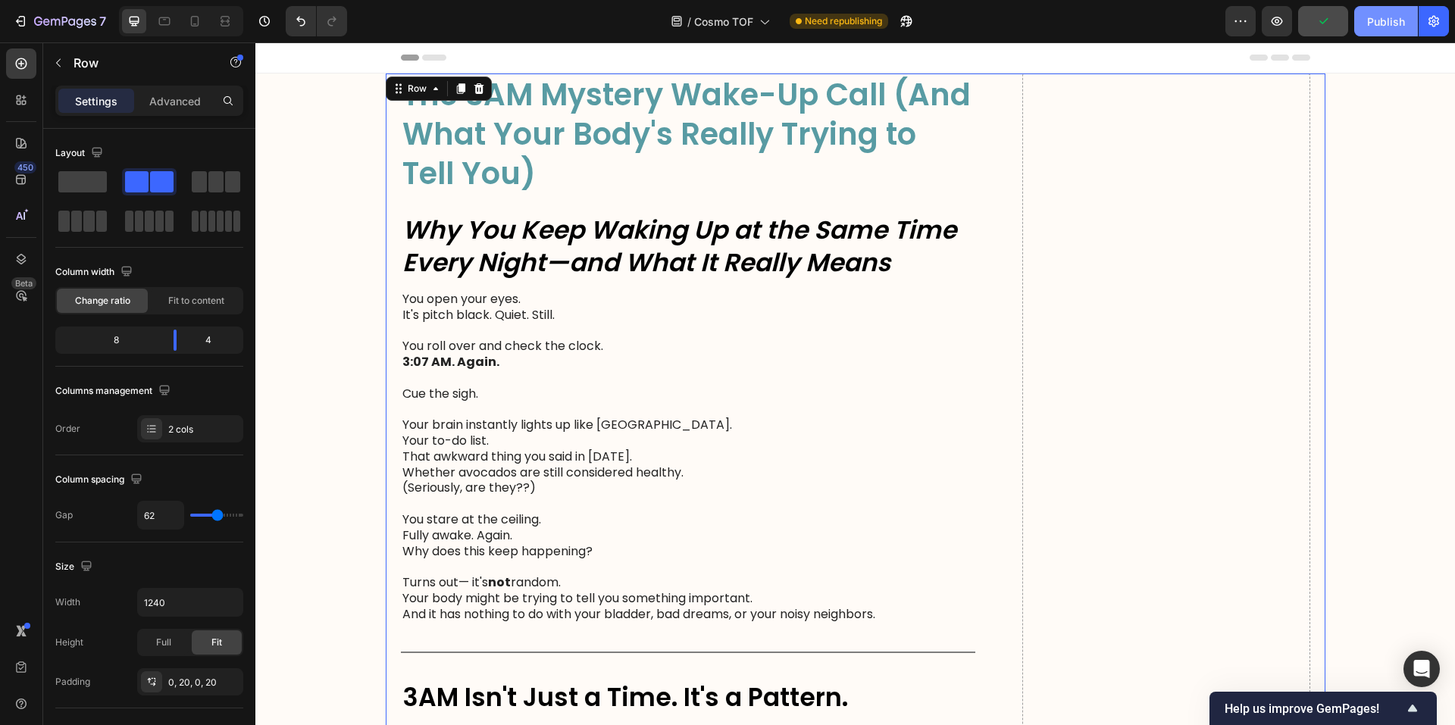
click at [1382, 14] on div "Publish" at bounding box center [1386, 22] width 38 height 16
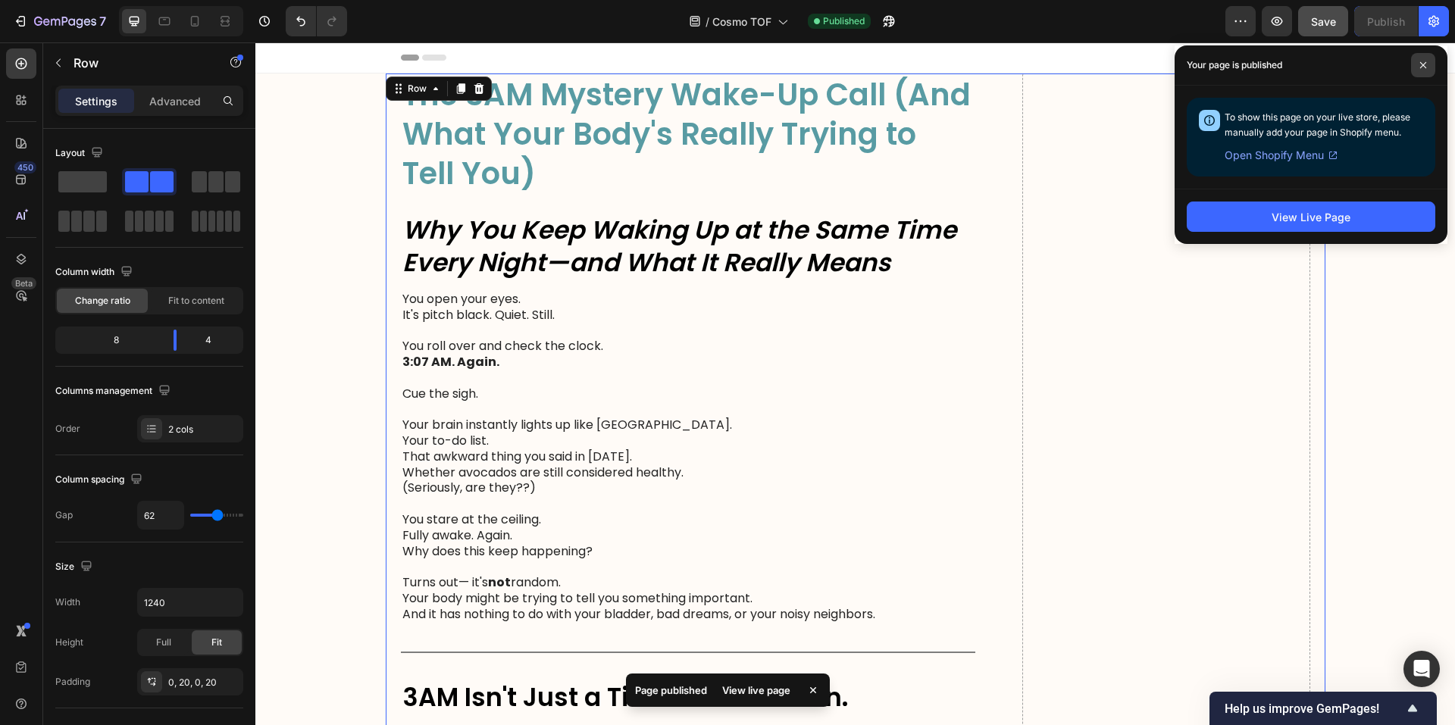
click at [1429, 65] on span at bounding box center [1423, 65] width 24 height 24
